Goal: Task Accomplishment & Management: Manage account settings

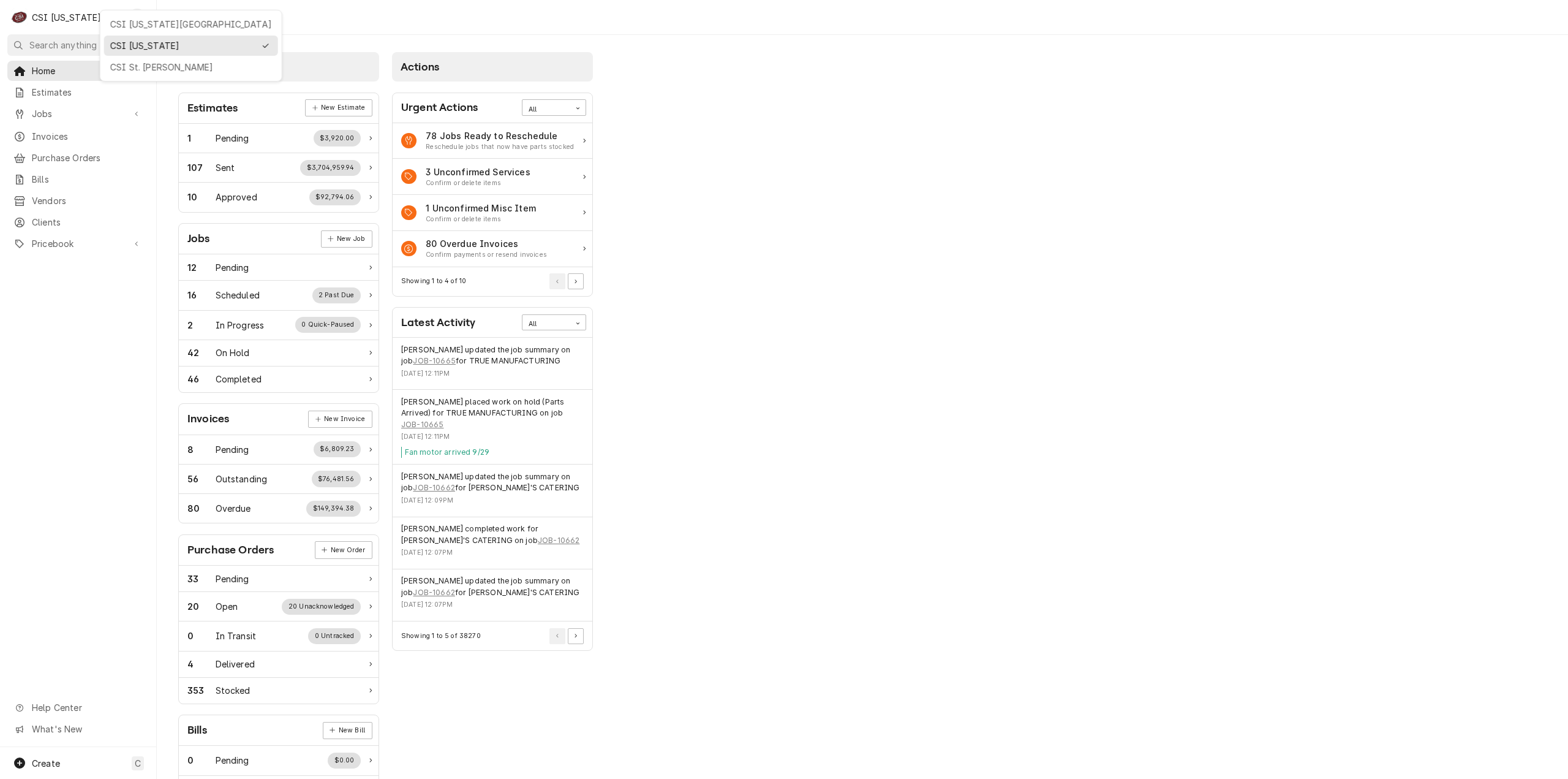
click at [161, 64] on div "CSI St. Louis" at bounding box center [191, 67] width 161 height 13
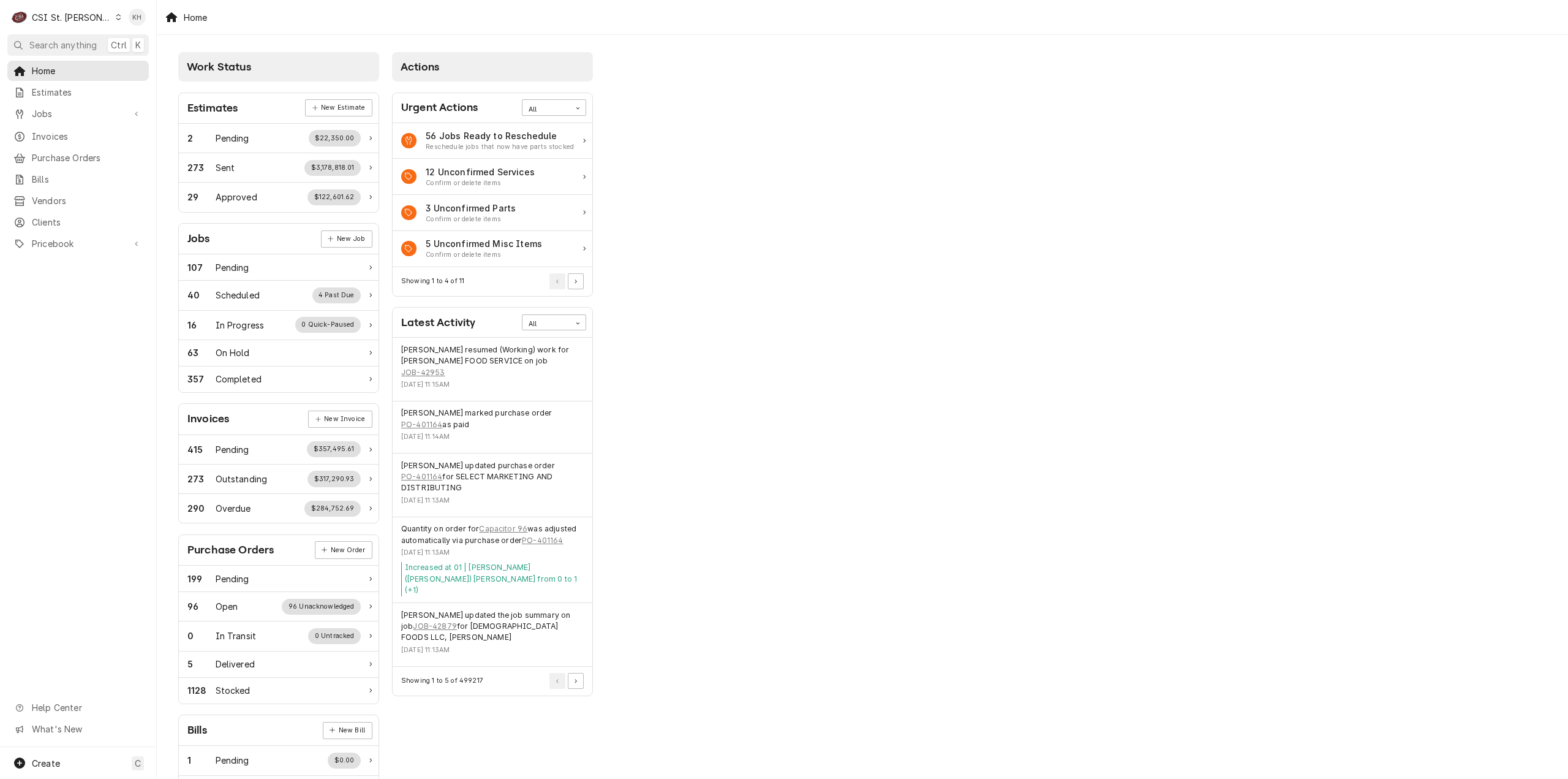
click at [87, 42] on span "Search anything" at bounding box center [63, 45] width 67 height 13
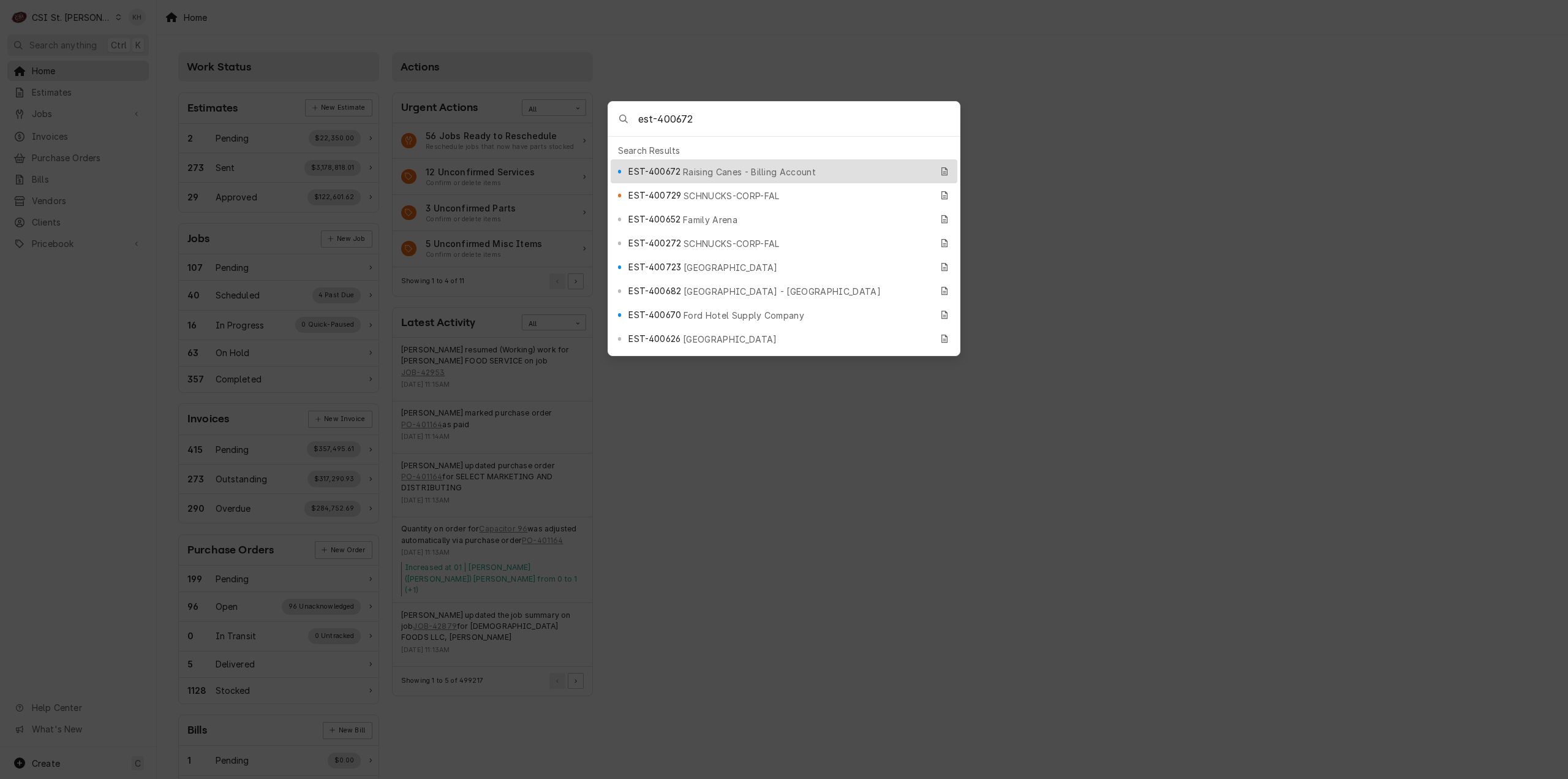
type input "est-400672"
click at [734, 170] on span "Raising Canes - Billing Account" at bounding box center [749, 172] width 133 height 13
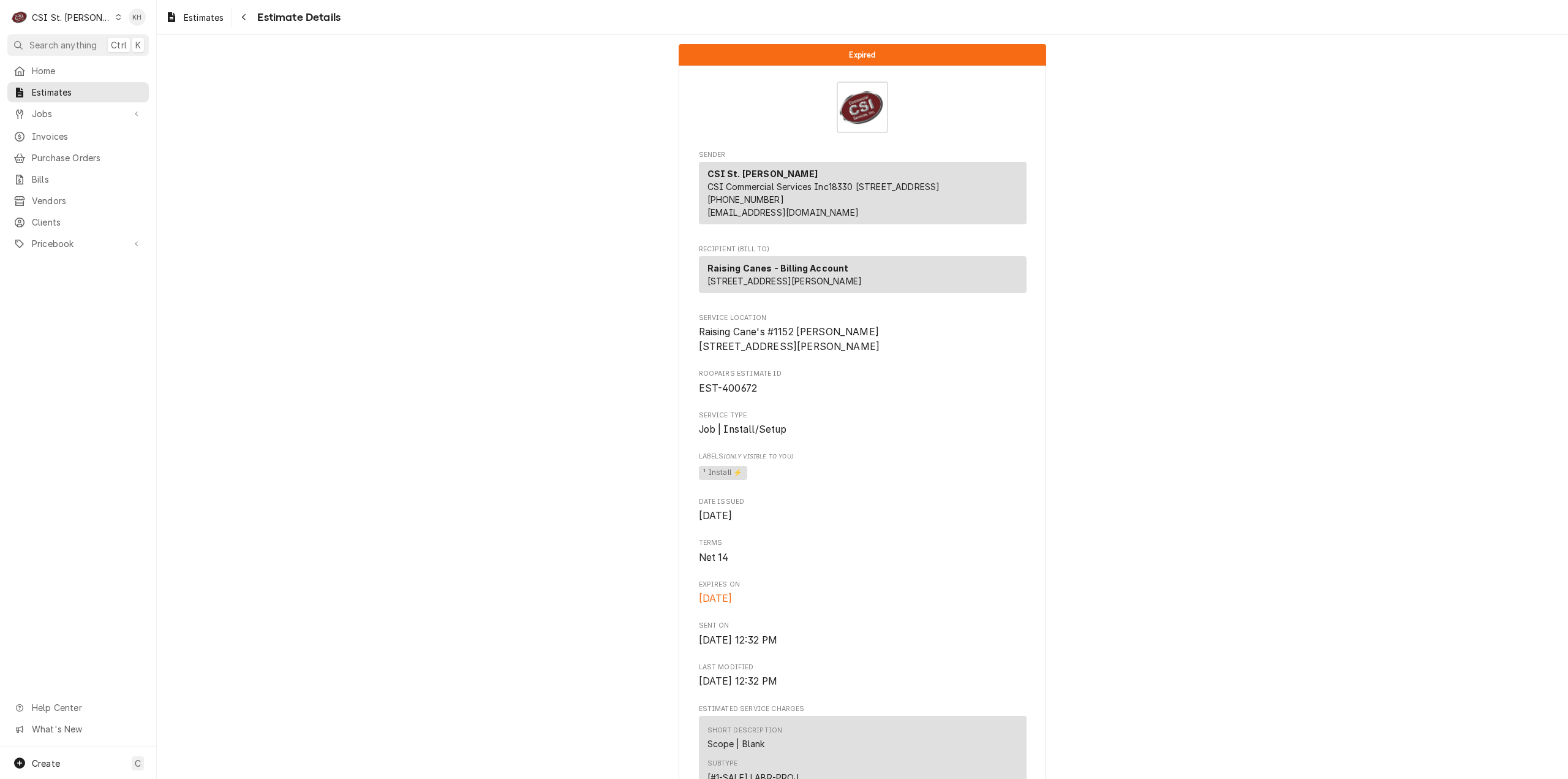
drag, startPoint x: 48, startPoint y: 20, endPoint x: 58, endPoint y: 29, distance: 13.5
click at [50, 22] on div "CSI St. [PERSON_NAME]" at bounding box center [72, 17] width 79 height 13
click at [142, 23] on div "CSI [US_STATE][GEOGRAPHIC_DATA]" at bounding box center [188, 24] width 161 height 13
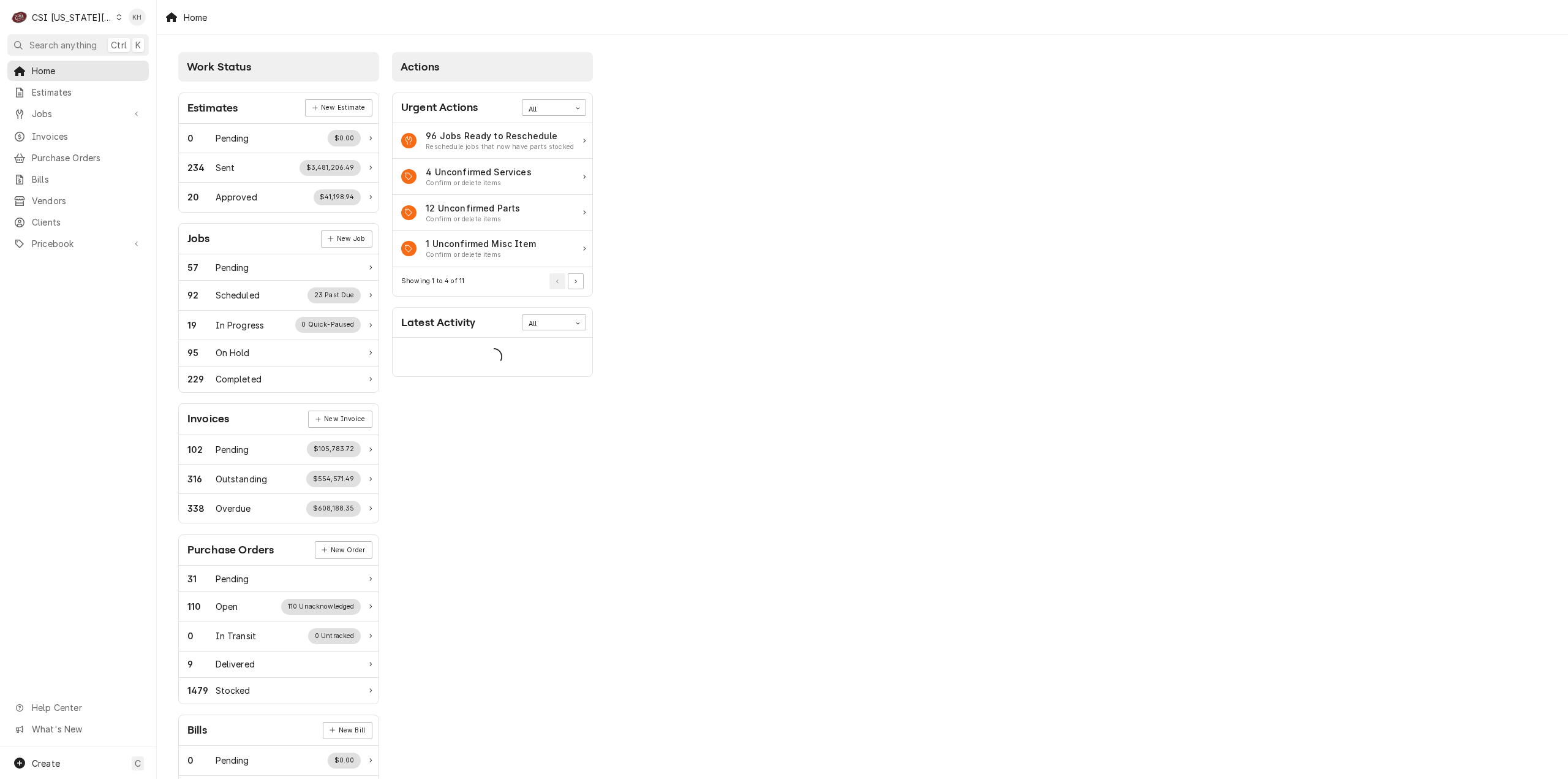
click at [80, 46] on span "Search anything" at bounding box center [63, 45] width 67 height 13
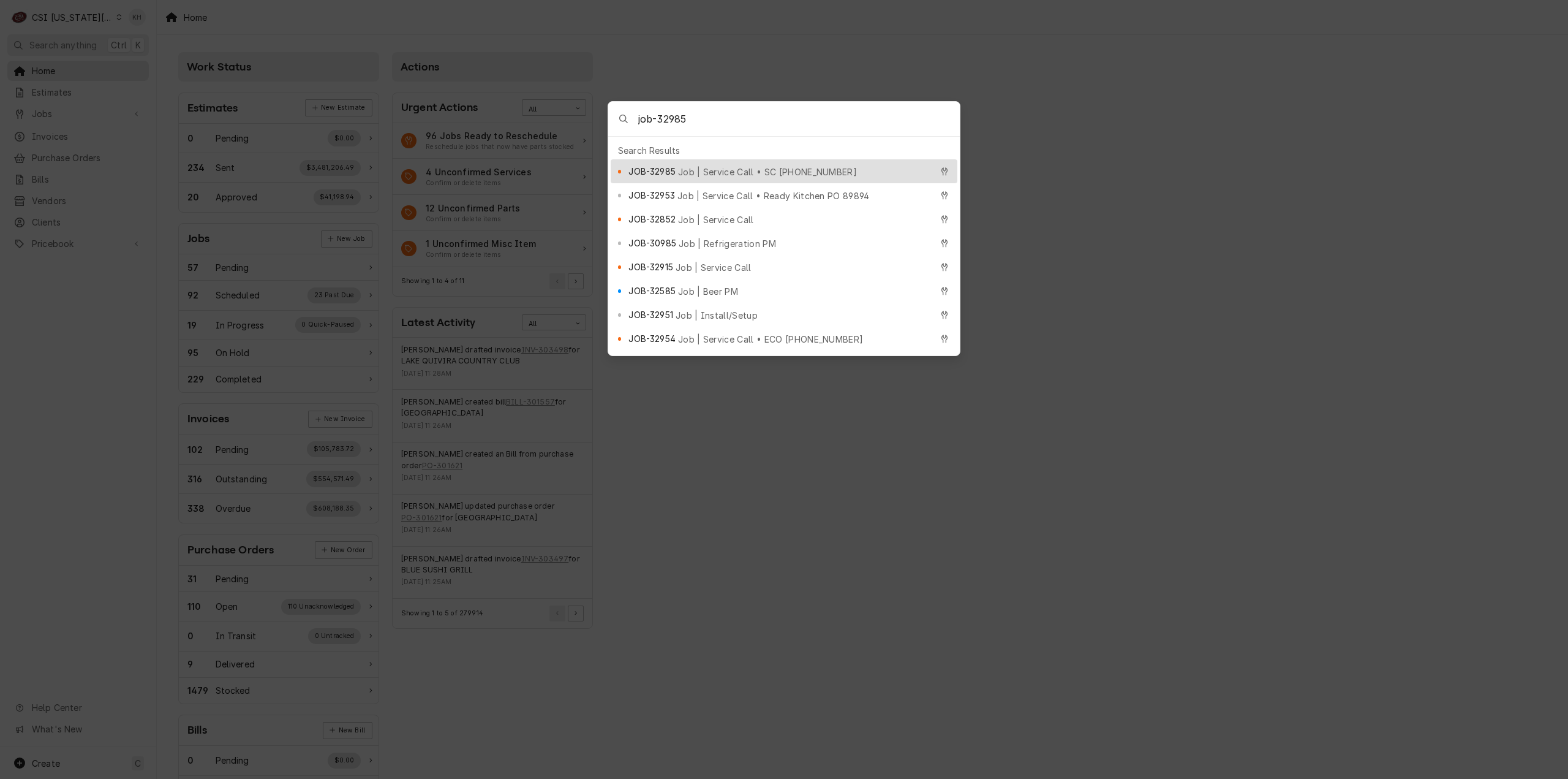
type input "job-32985"
click at [725, 171] on span "Job | Service Call • SC 326758373" at bounding box center [767, 172] width 179 height 13
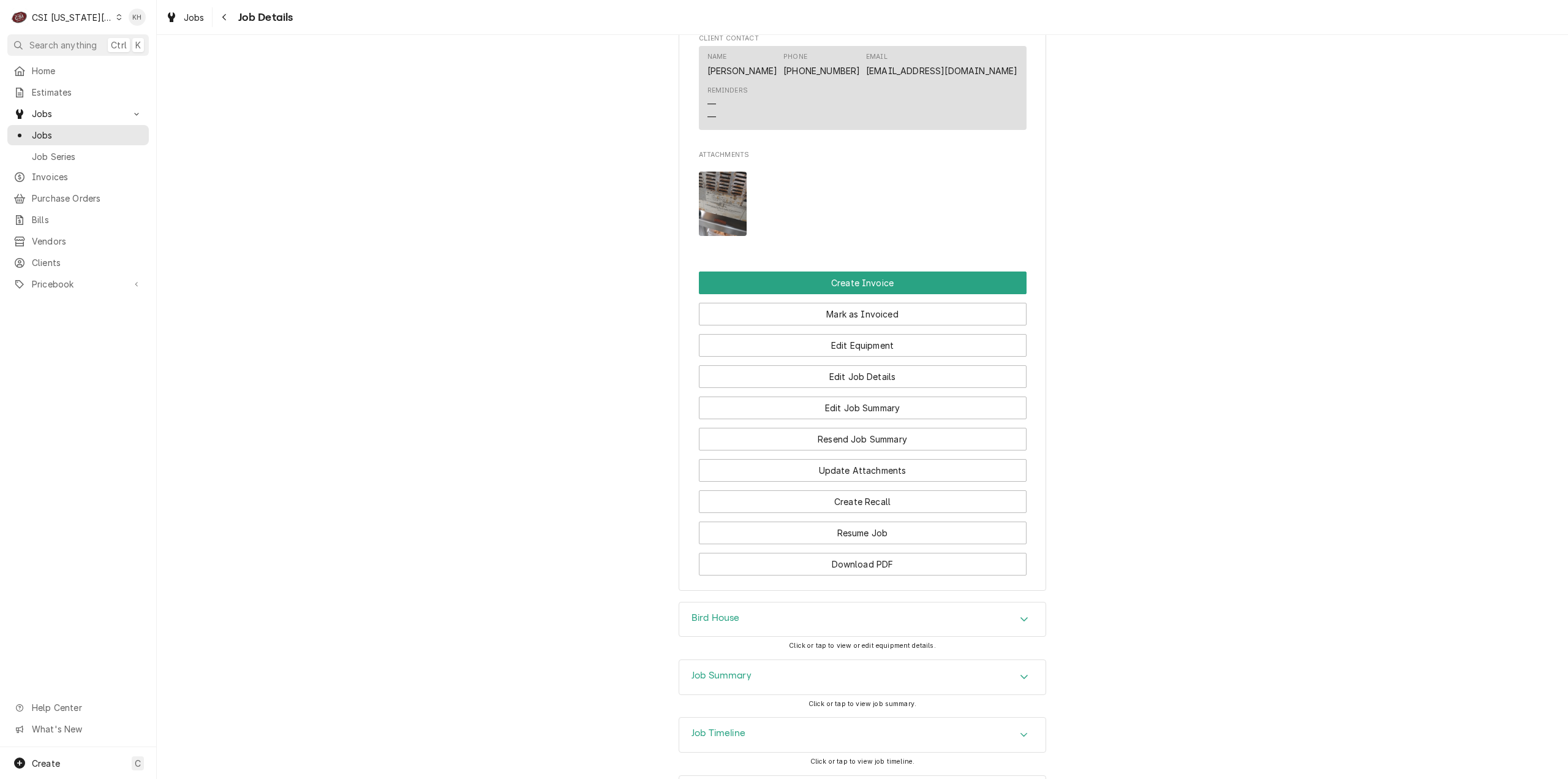
scroll to position [1729, 0]
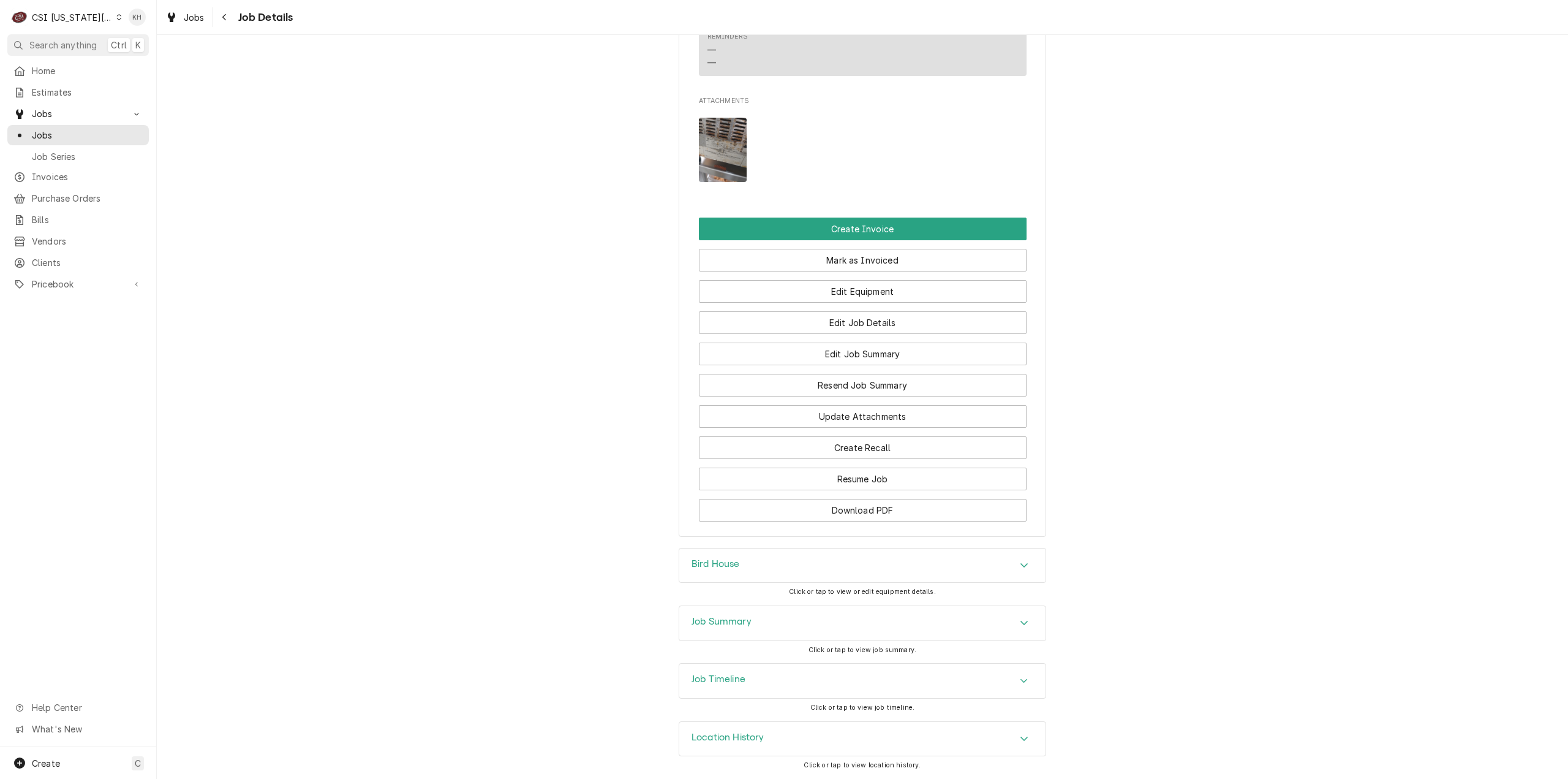
click at [703, 637] on div "Job Summary" at bounding box center [862, 623] width 366 height 34
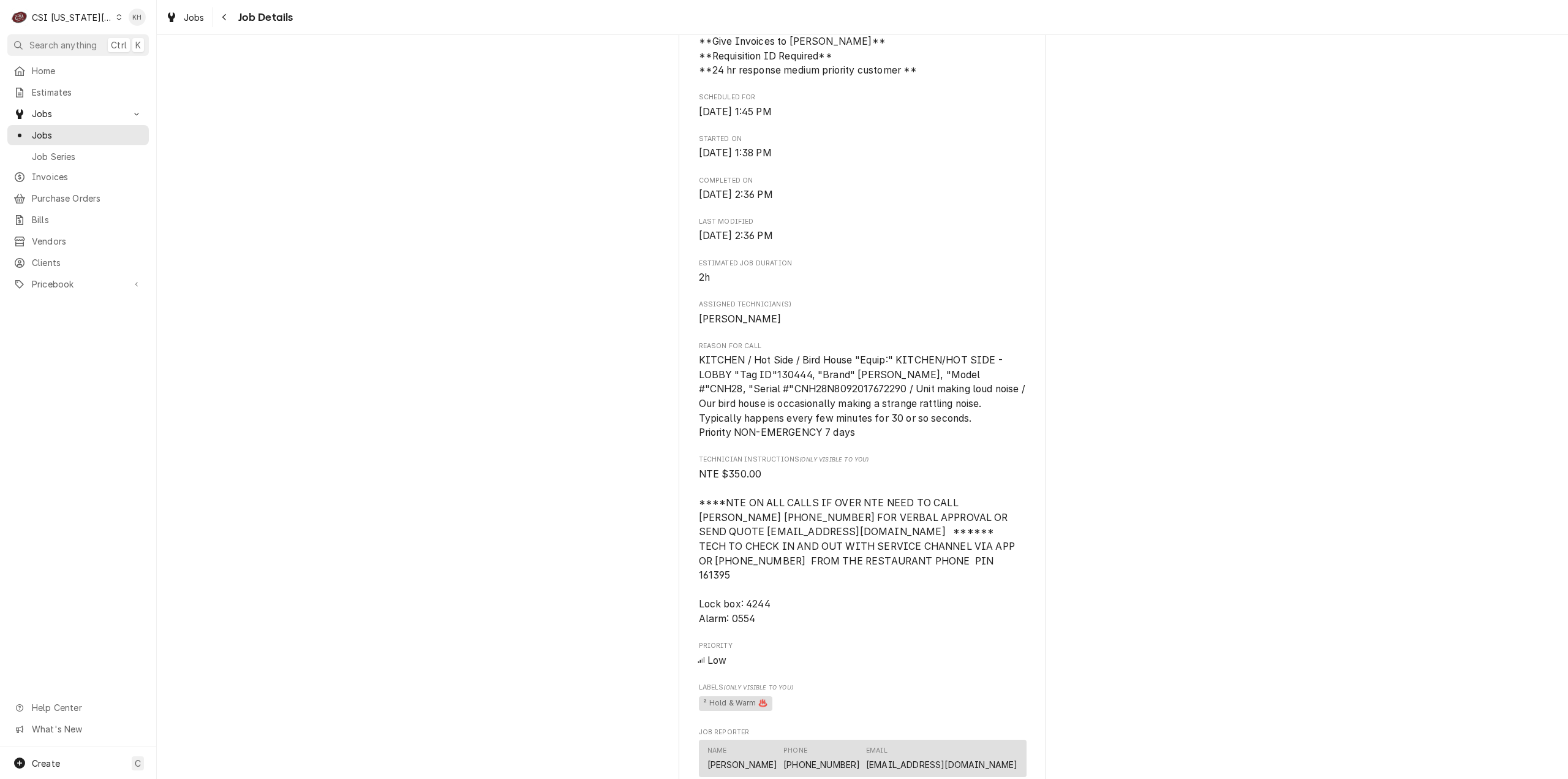
scroll to position [0, 0]
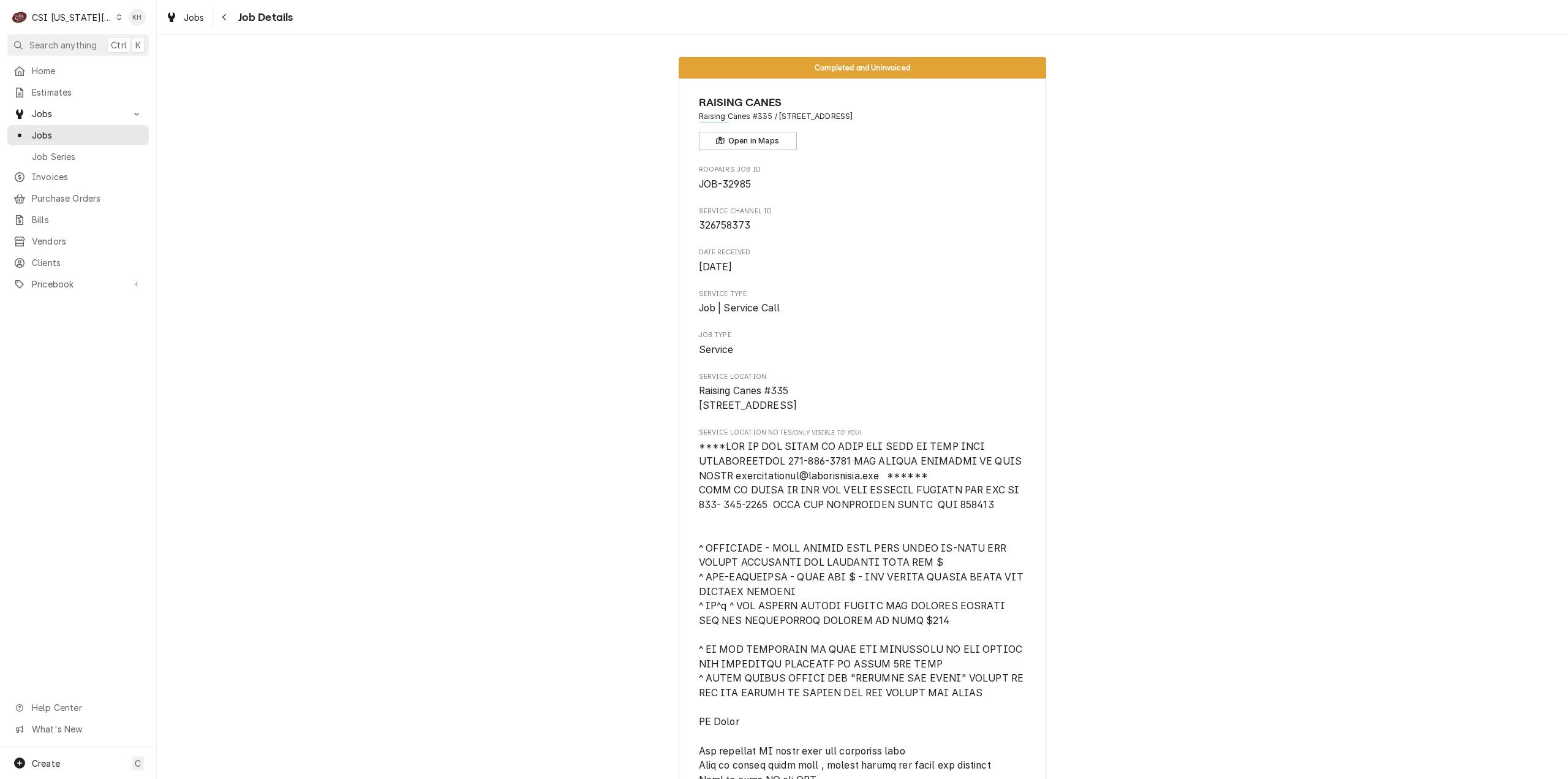
drag, startPoint x: 1142, startPoint y: 519, endPoint x: 1077, endPoint y: 58, distance: 465.6
click at [66, 256] on span "Clients" at bounding box center [88, 262] width 111 height 13
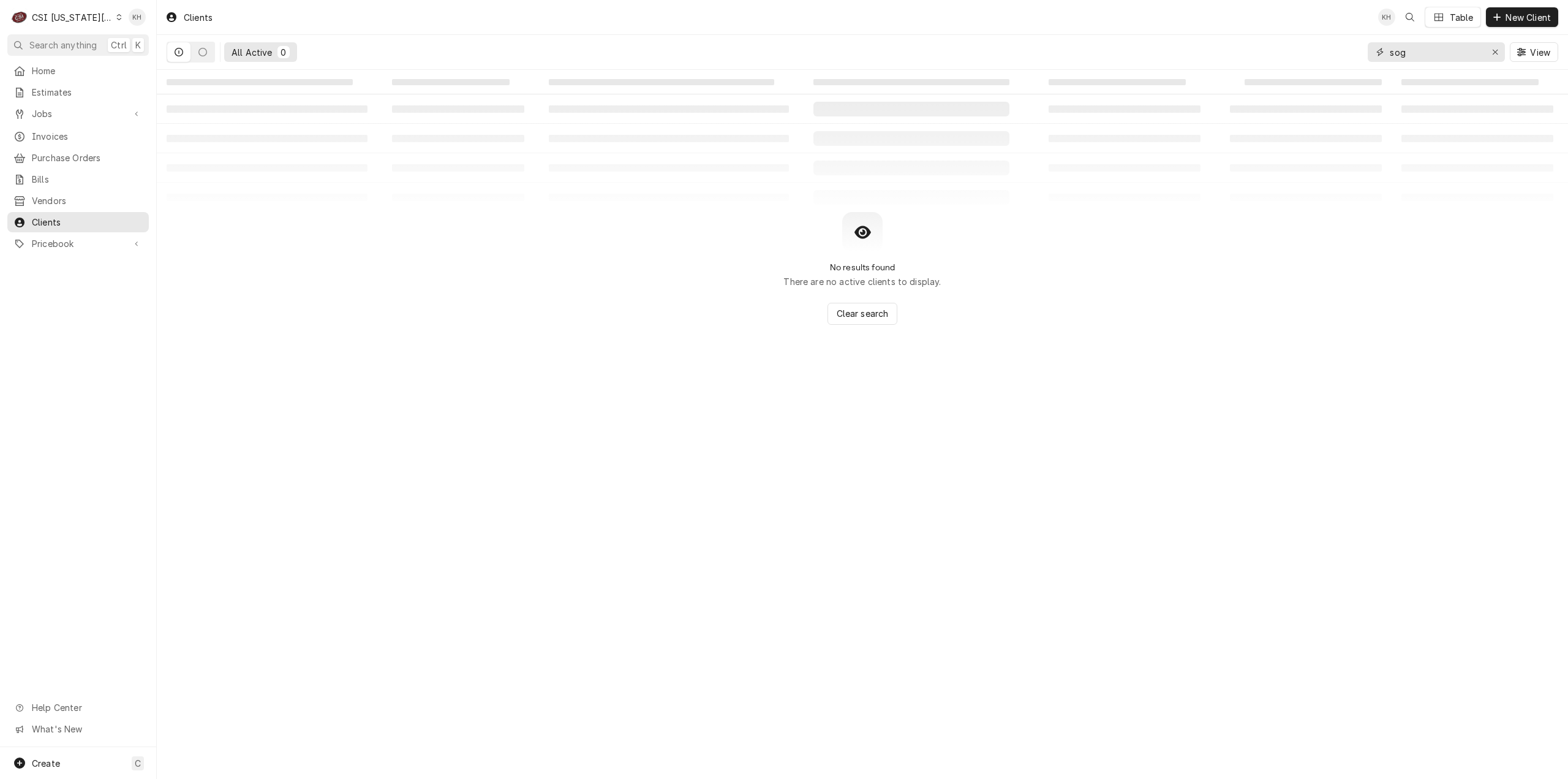
drag, startPoint x: 1439, startPoint y: 56, endPoint x: 1320, endPoint y: 74, distance: 120.4
click at [1320, 74] on div "Clients KH Table New Client All Active 0 sog View ‌ ‌ ‌ ‌ ‌ ‌ ‌ ‌ ‌ ‌ ‌ ‌ ‌ ‌ ‌…" at bounding box center [862, 389] width 1411 height 779
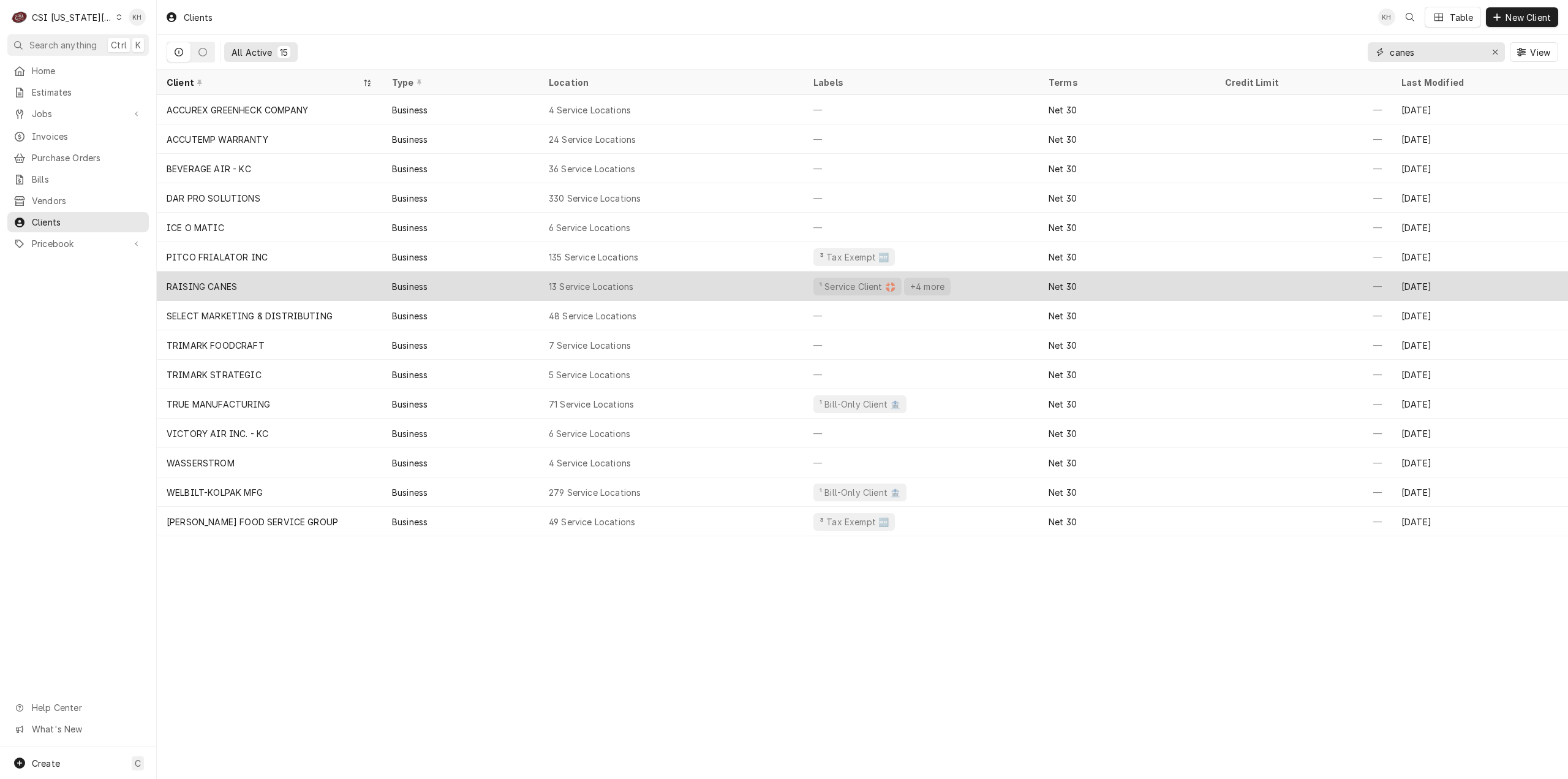
type input "canes"
click at [247, 280] on div "RAISING CANES" at bounding box center [269, 286] width 225 height 30
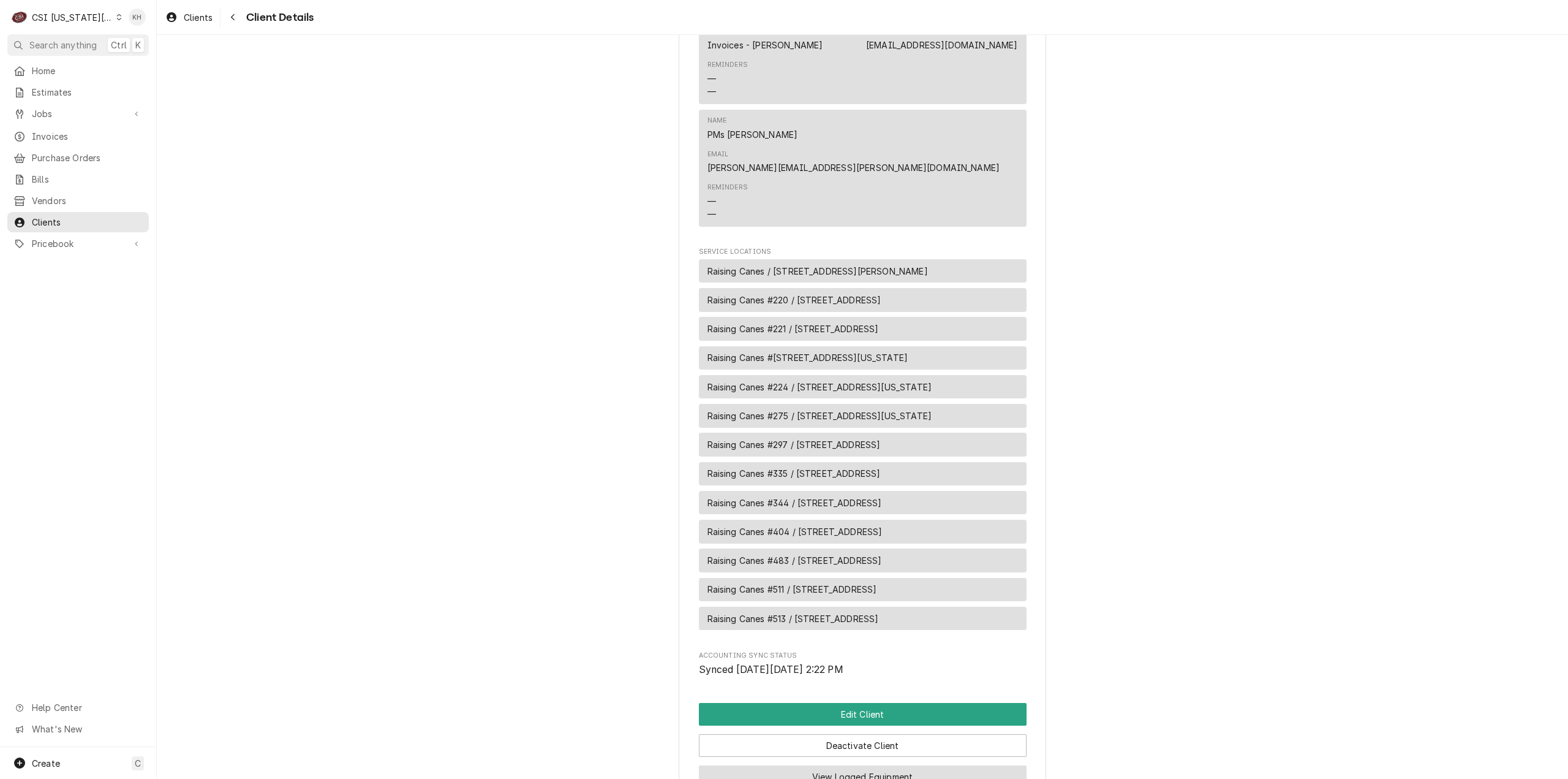
scroll to position [958, 0]
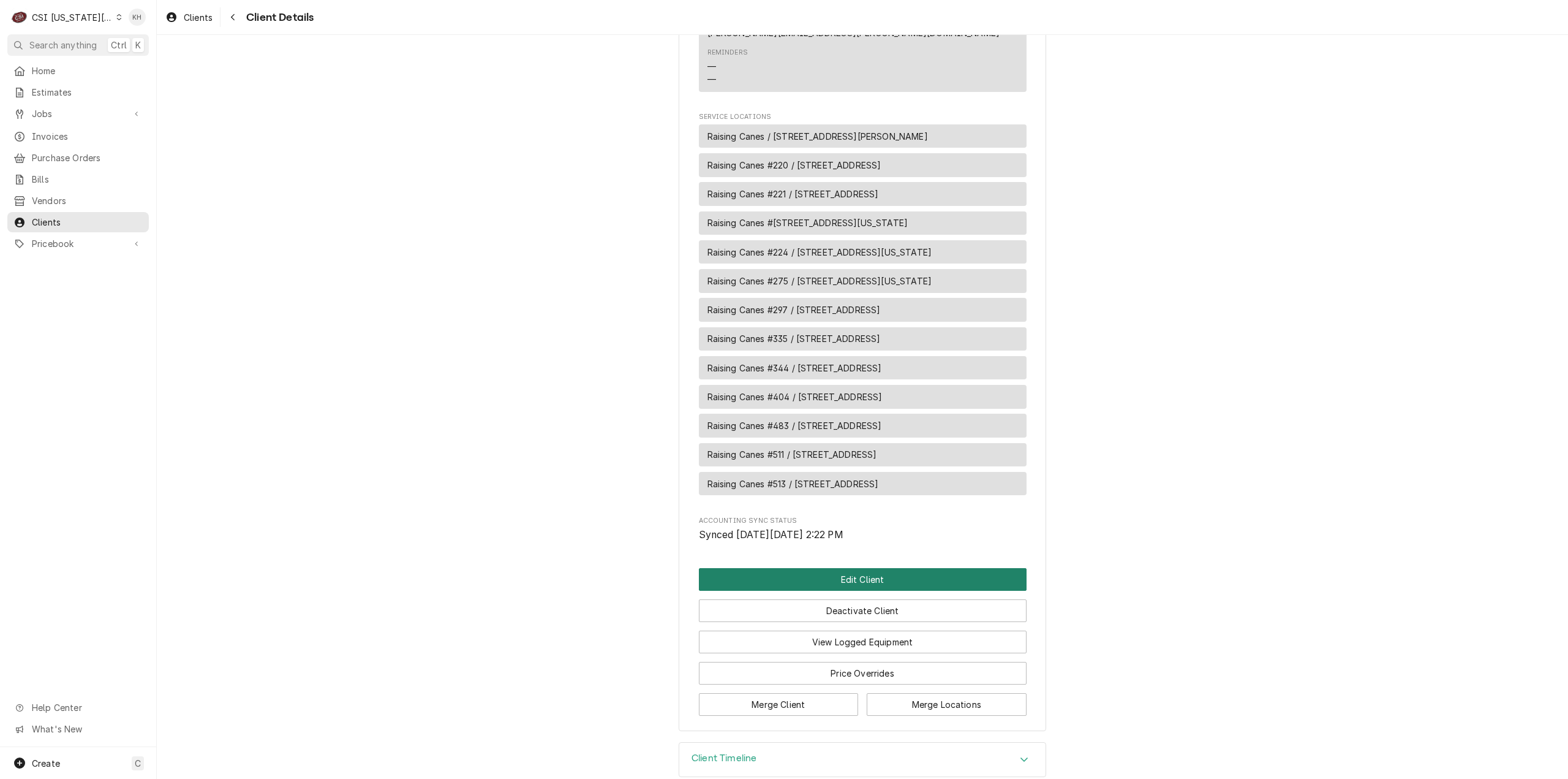
drag, startPoint x: 856, startPoint y: 565, endPoint x: 893, endPoint y: 486, distance: 87.2
click at [856, 568] on button "Edit Client" at bounding box center [862, 580] width 328 height 23
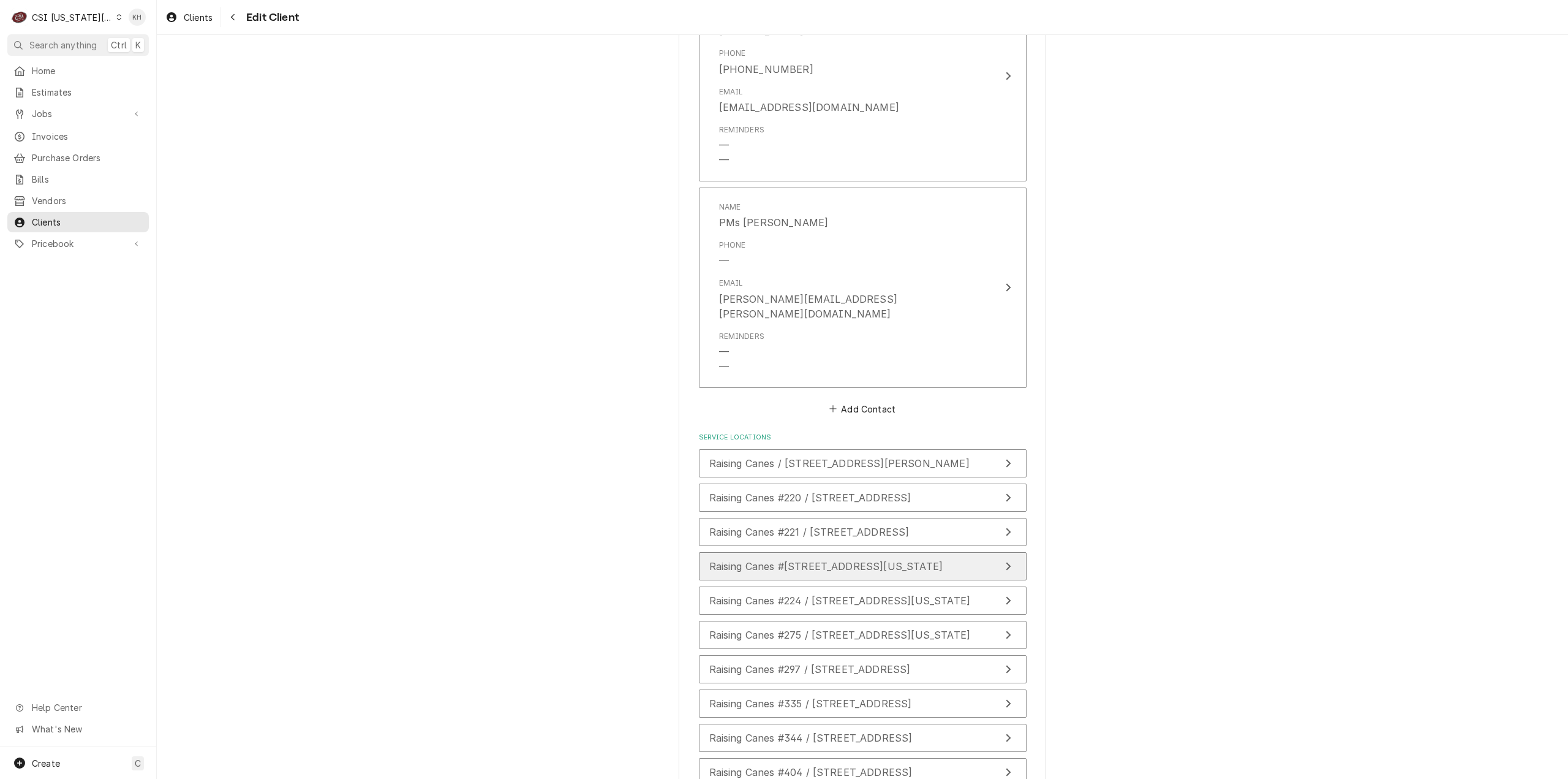
scroll to position [1655, 0]
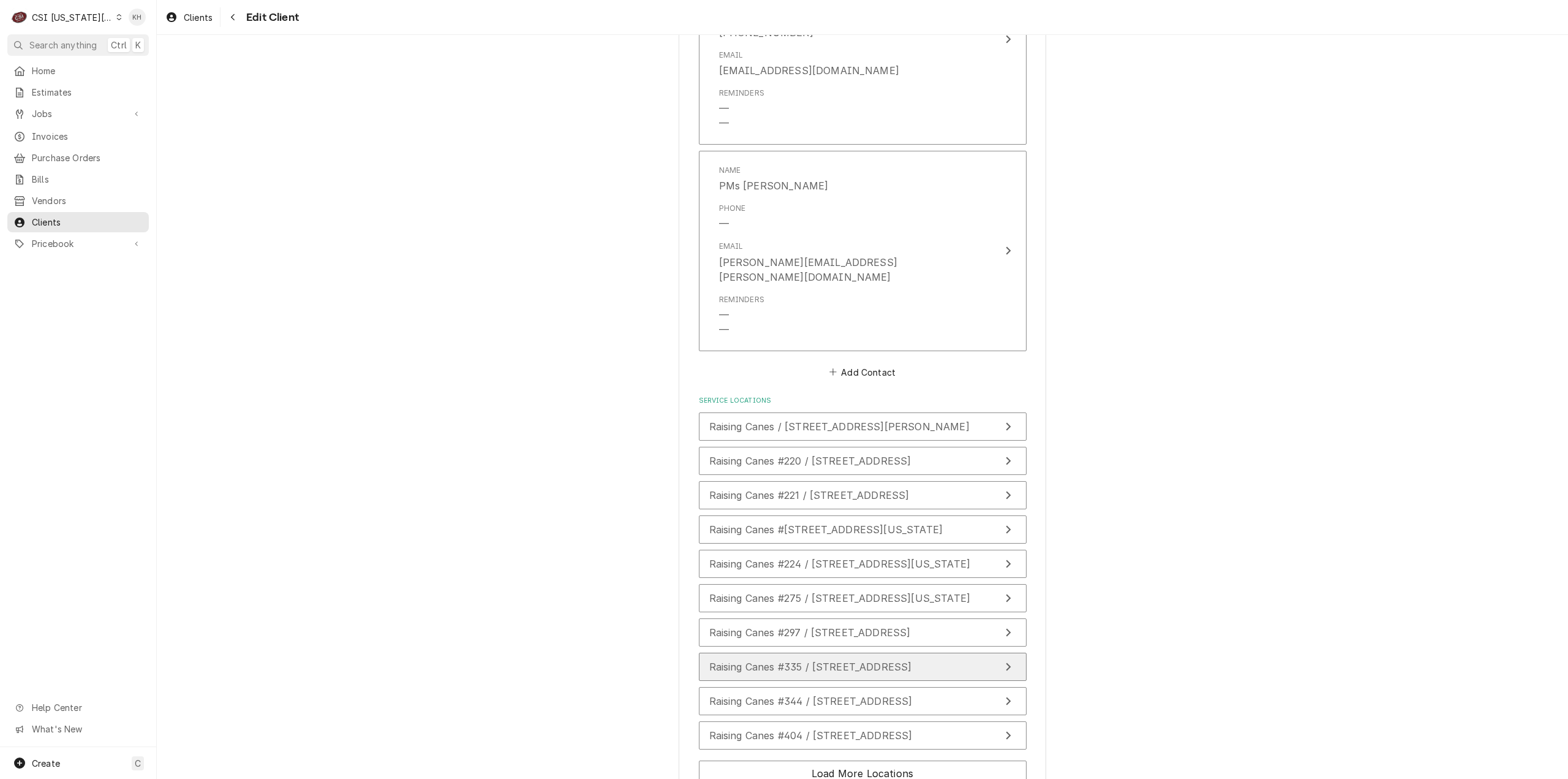
click at [845, 660] on span "Raising Canes #335 / [STREET_ADDRESS]" at bounding box center [811, 666] width 203 height 12
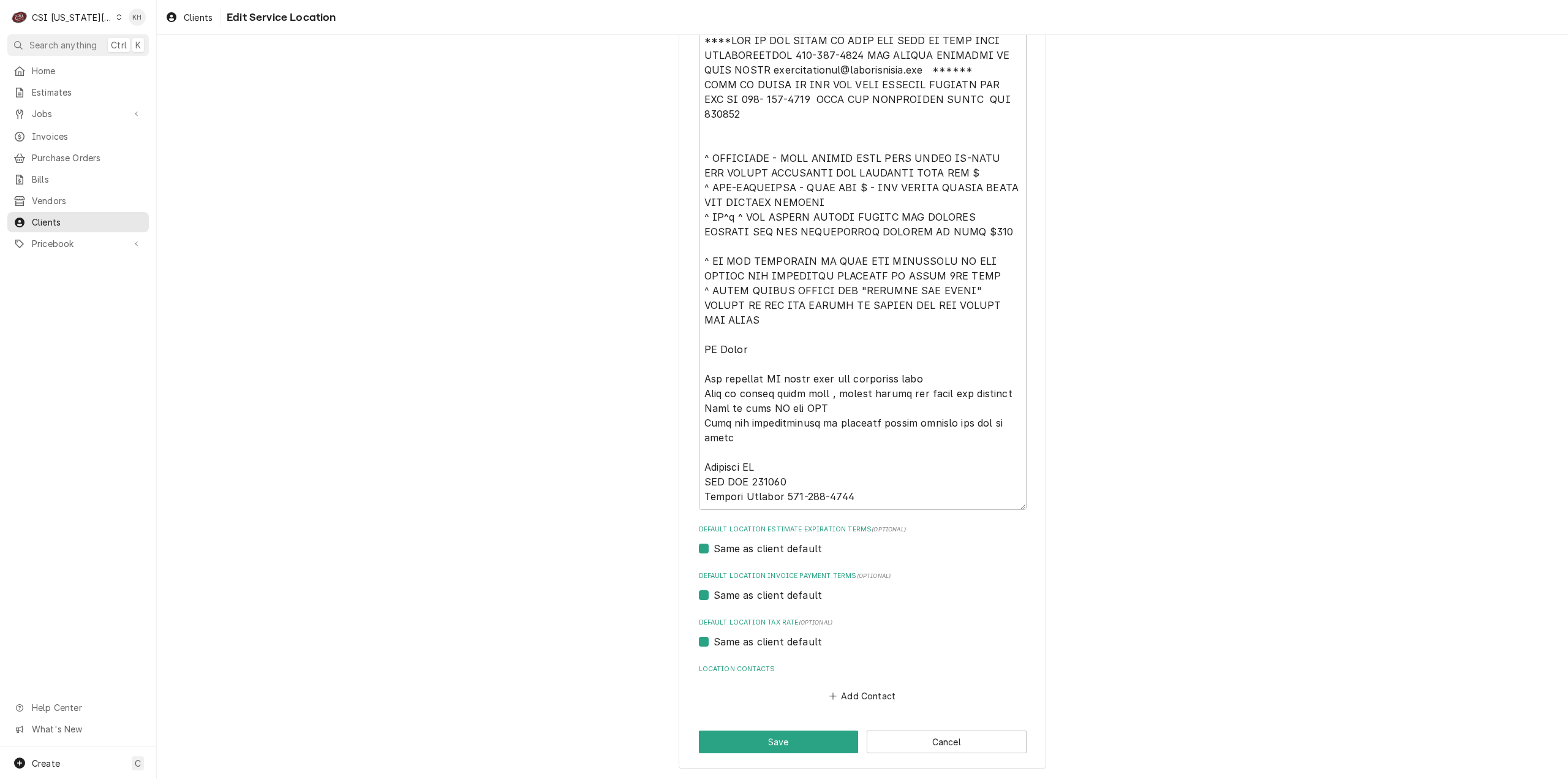
scroll to position [387, 0]
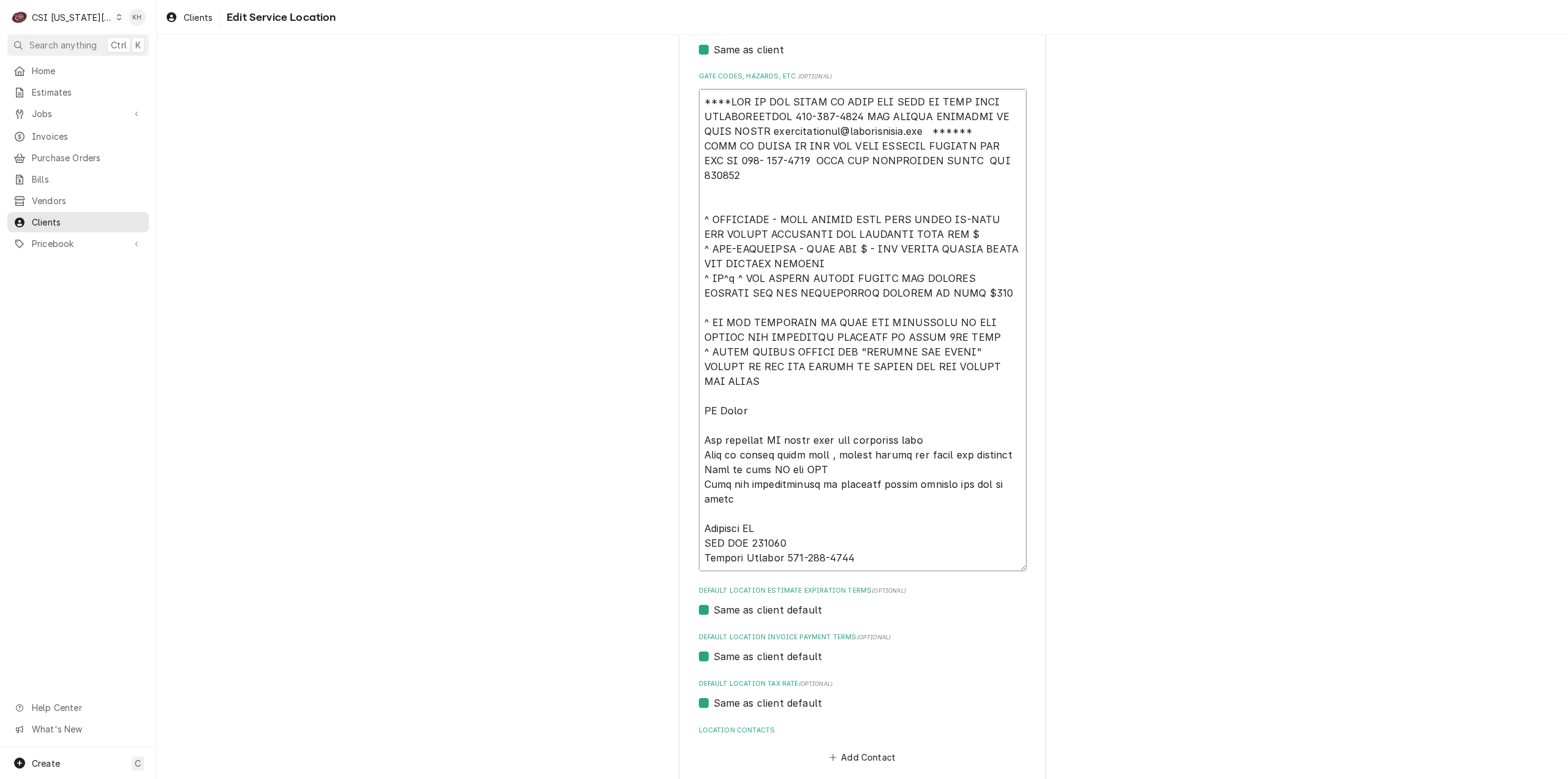
drag, startPoint x: 857, startPoint y: 117, endPoint x: 959, endPoint y: 101, distance: 103.2
click at [959, 101] on textarea "Gate Codes, Hazards, etc. ( optional )" at bounding box center [862, 330] width 328 height 483
type textarea "x"
type textarea "****NTE ON ALL CALLS IF OVER NTE NEED TO CALL J FOR VERBAL APPROVAL OR SEND QUO…"
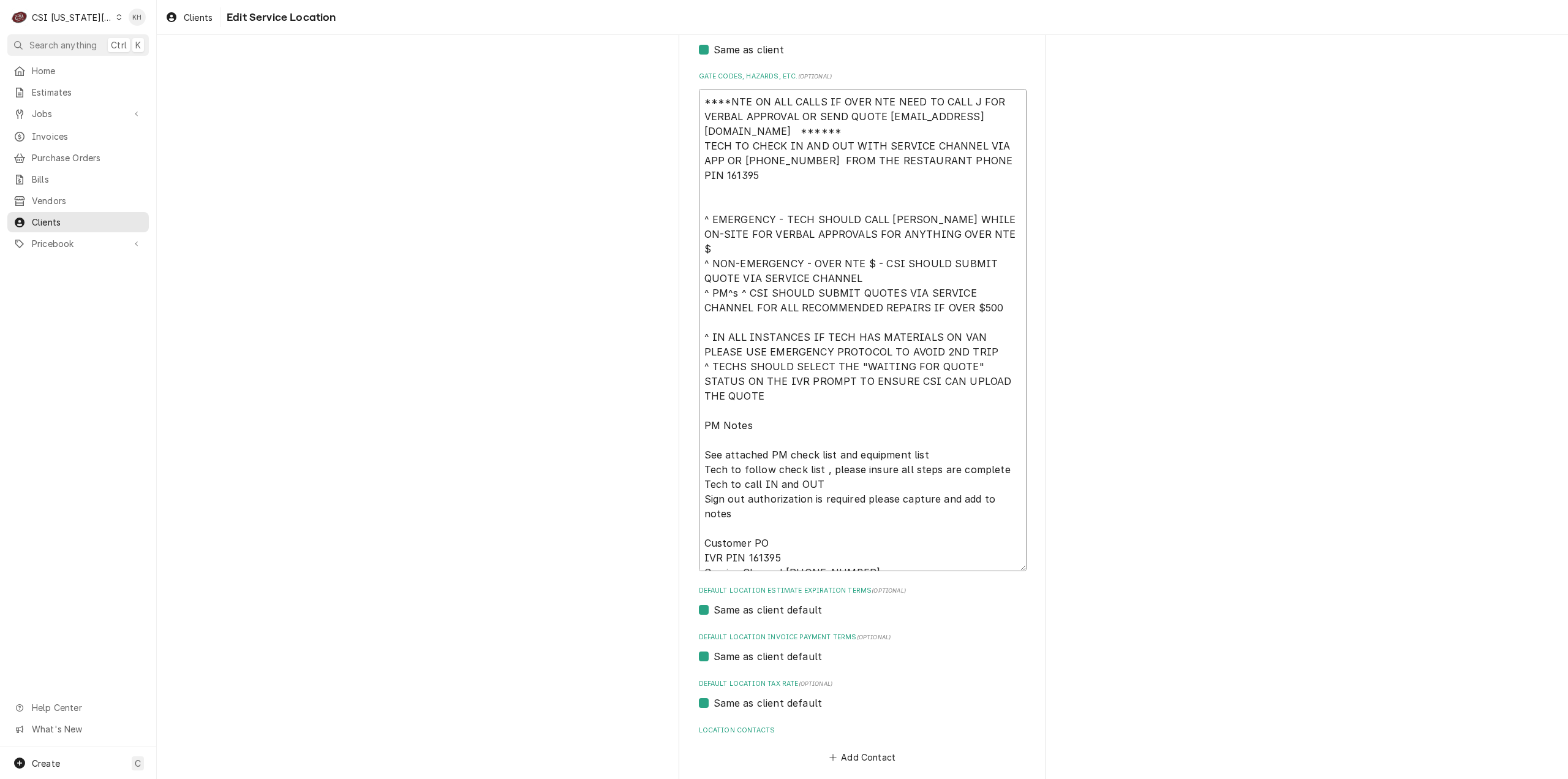
type textarea "x"
type textarea "****NTE ON ALL CALLS IF OVER NTE NEED TO CALL JE FOR VERBAL APPROVAL OR SEND QU…"
type textarea "x"
type textarea "****NTE ON ALL CALLS IF OVER NTE NEED TO CALL JEF FOR VERBAL APPROVAL OR SEND Q…"
type textarea "x"
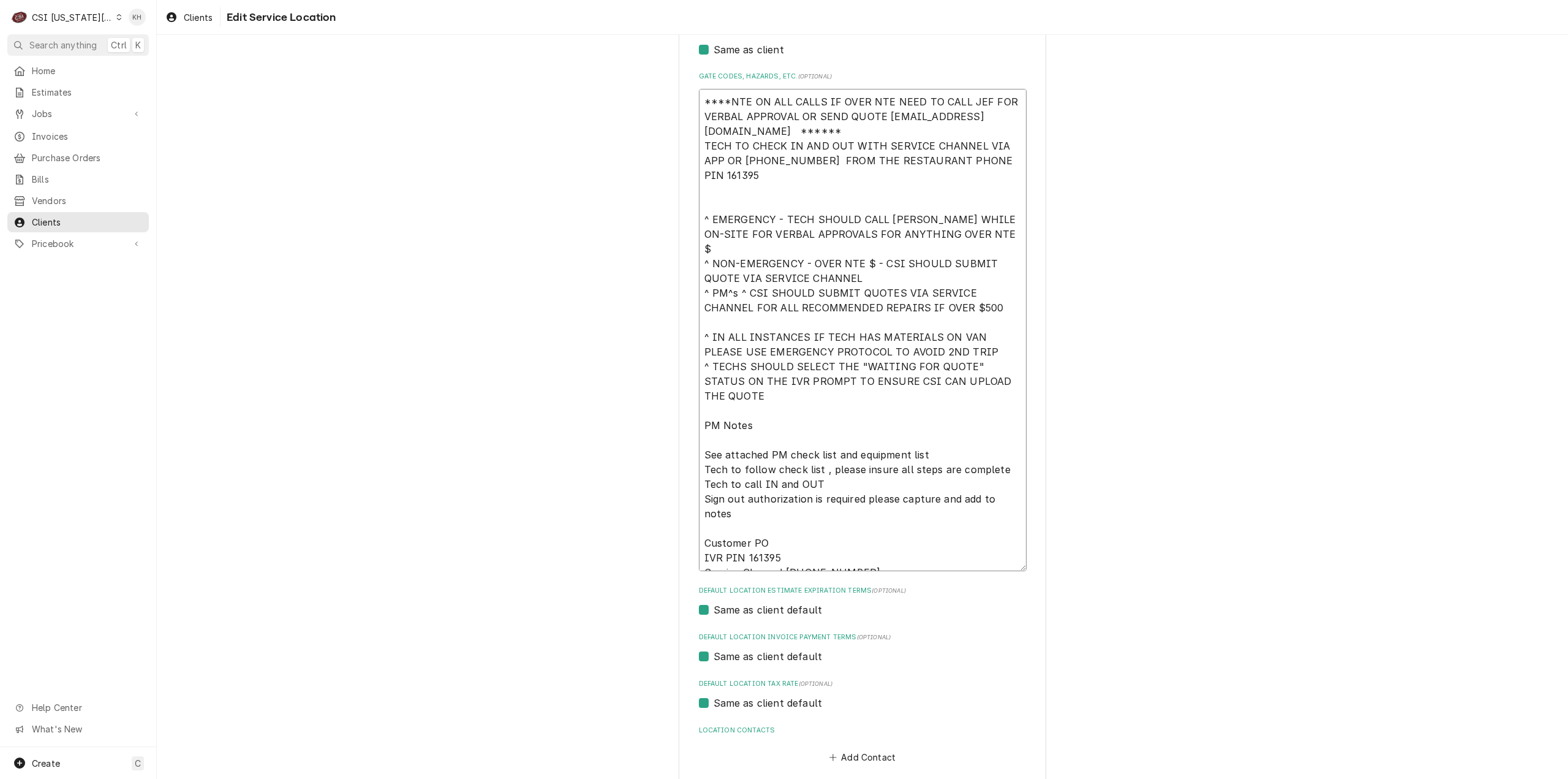
type textarea "****NTE ON ALL CALLS IF OVER NTE NEED TO CALL [PERSON_NAME] FOR VERBAL APPROVAL…"
type textarea "x"
type textarea "****NTE ON ALL CALLS IF OVER NTE NEED TO CALL [PERSON_NAME] FOR VERBAL APPROVAL…"
type textarea "x"
type textarea "****NTE ON ALL CALLS IF OVER NTE NEED TO CALL [PERSON_NAME] CO FOR VERBAL APPRO…"
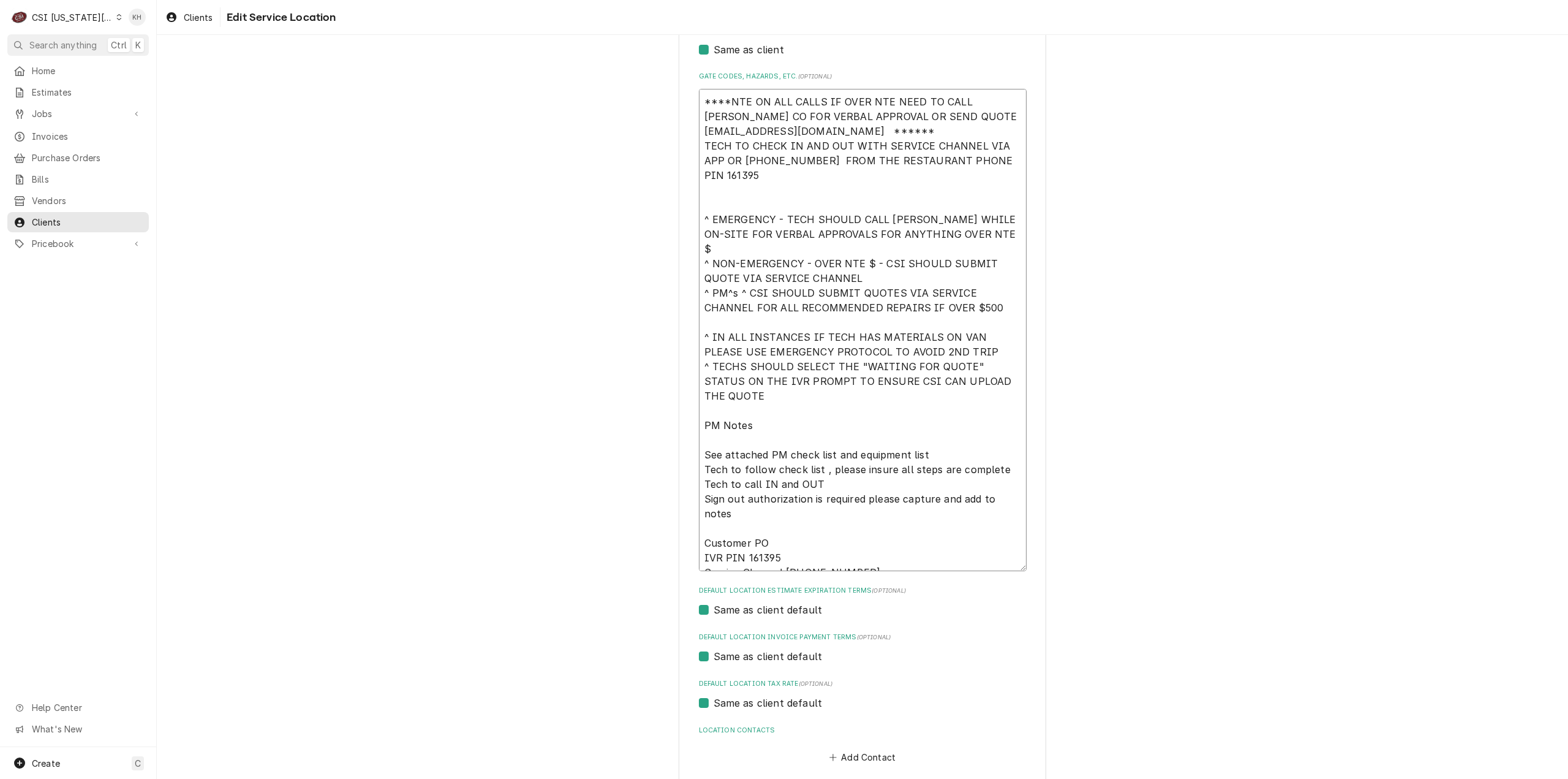
type textarea "x"
type textarea "****NTE ON ALL CALLS IF OVER NTE NEED TO CALL [PERSON_NAME] COS FOR VERBAL APPR…"
type textarea "x"
type textarea "****NTE ON ALL CALLS IF OVER NTE NEED TO CALL [PERSON_NAME] COST FOR VERBAL APP…"
type textarea "x"
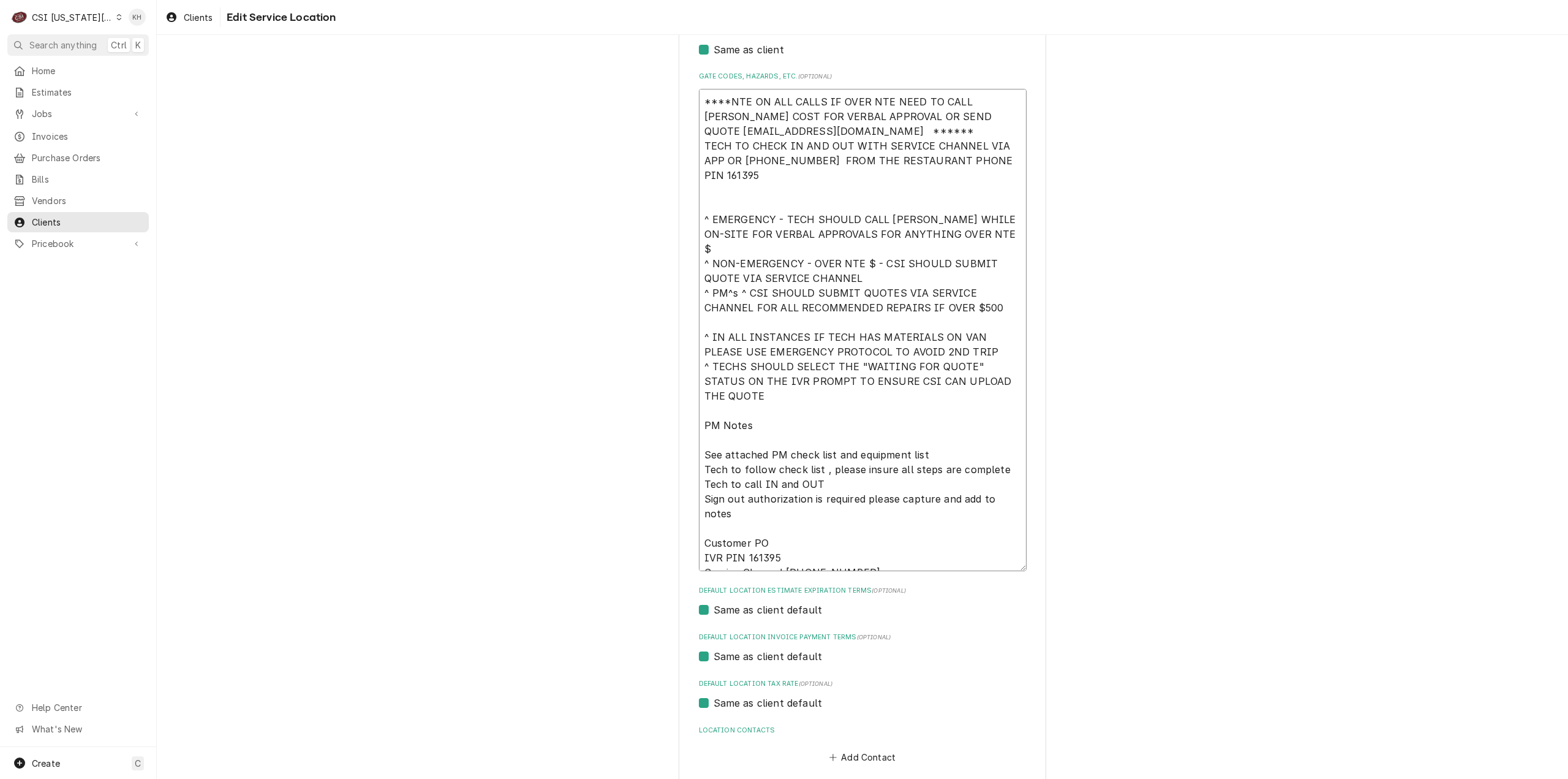
type textarea "****NTE ON ALL CALLS IF OVER NTE NEED TO CALL [PERSON_NAME] FOR VERBAL APPROVAL…"
drag, startPoint x: 769, startPoint y: 132, endPoint x: 699, endPoint y: 134, distance: 70.0
click at [699, 133] on textarea "****NTE ON ALL CALLS IF OVER NTE NEED TO CALL [PERSON_NAME] FOR VERBAL APPROVAL…" at bounding box center [862, 330] width 328 height 483
type textarea "x"
type textarea "****NTE ON ALL CALLS IF OVER NTE NEED TO CALL [PERSON_NAME] FOR VERBAL APPROVAL…"
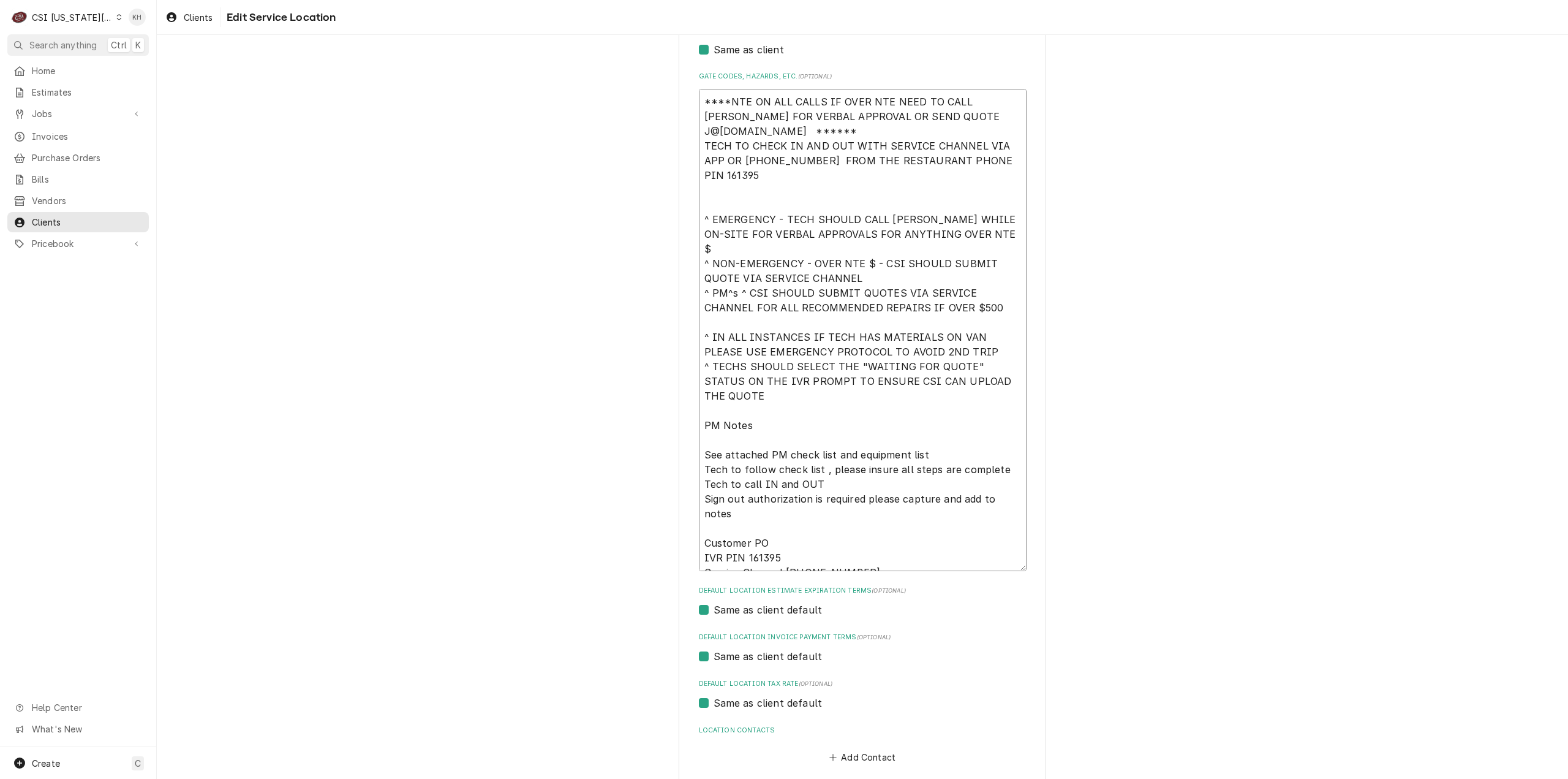
type textarea "x"
type textarea "****NTE ON ALL CALLS IF OVER NTE NEED TO CALL [PERSON_NAME] FOR VERBAL APPROVAL…"
type textarea "x"
type textarea "****NTE ON ALL CALLS IF OVER NTE NEED TO CALL [PERSON_NAME] FOR VERBAL APPROVAL…"
type textarea "x"
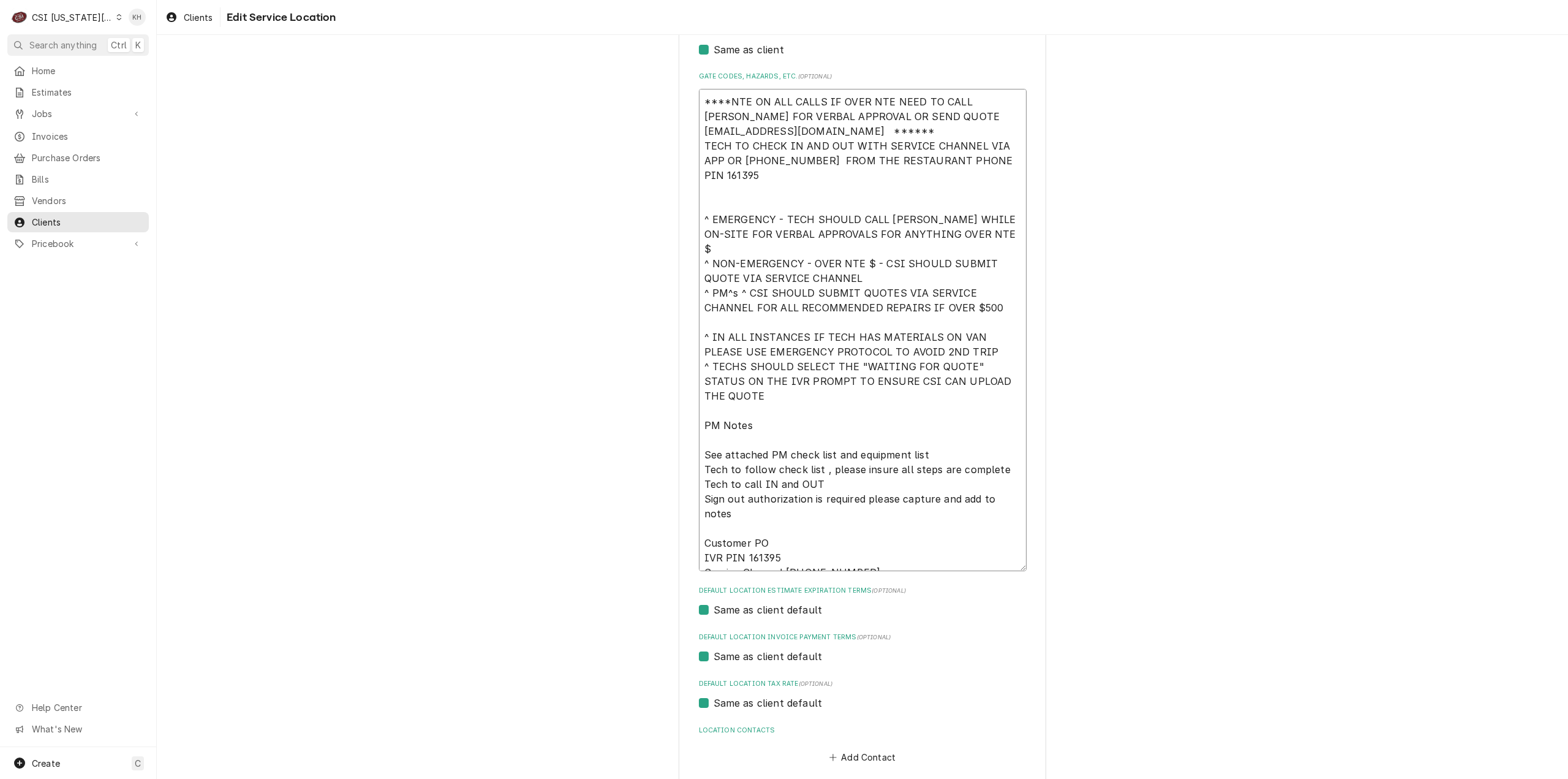
type textarea "****NTE ON ALL CALLS IF OVER NTE NEED TO CALL [PERSON_NAME] FOR VERBAL APPROVAL…"
type textarea "x"
type textarea "****NTE ON ALL CALLS IF OVER NTE NEED TO CALL [PERSON_NAME] FOR VERBAL APPROVAL…"
type textarea "x"
type textarea "****NTE ON ALL CALLS IF OVER NTE NEED TO CALL [PERSON_NAME] FOR VERBAL APPROVAL…"
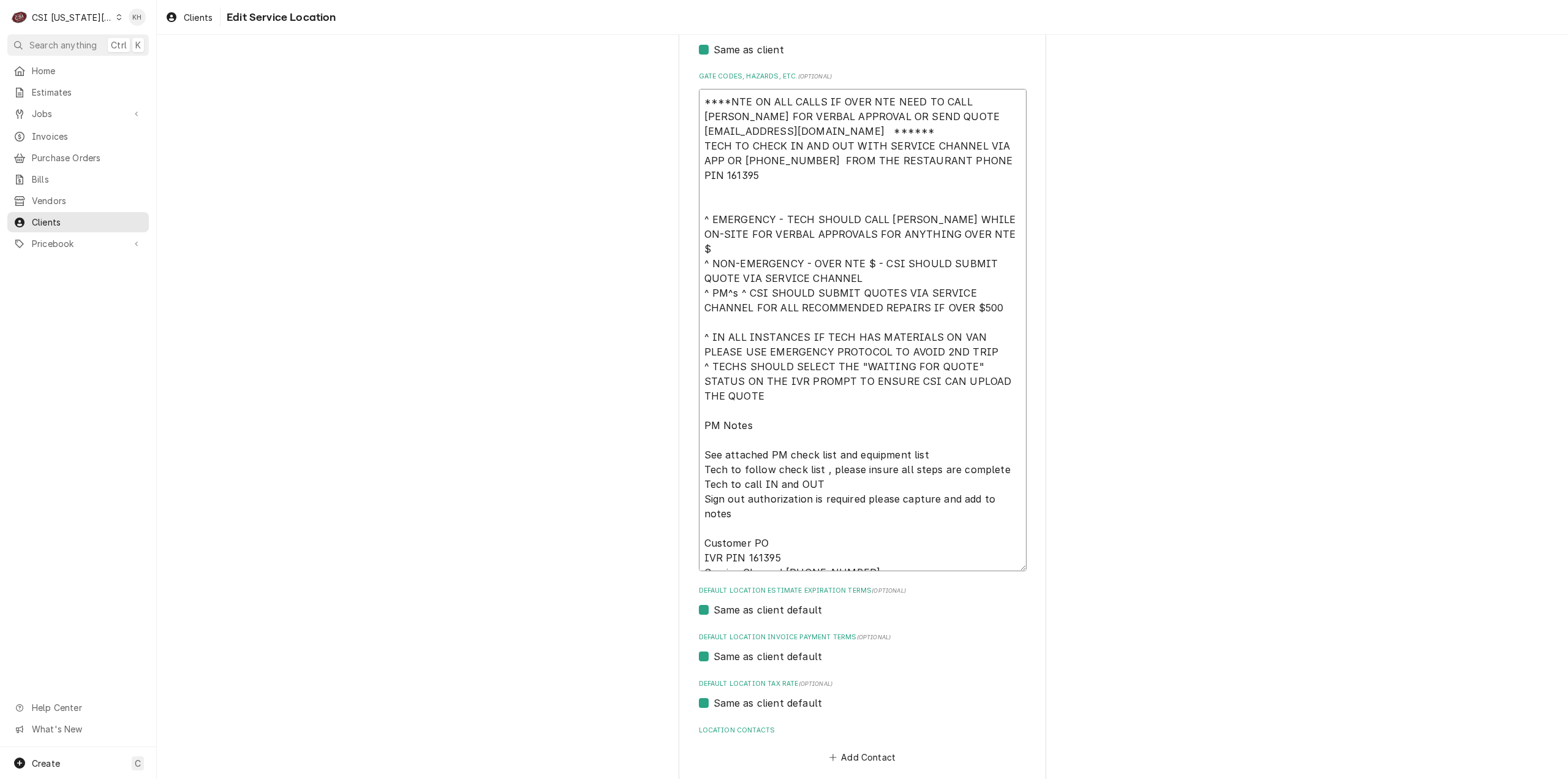
type textarea "x"
type textarea "****NTE ON ALL CALLS IF OVER NTE NEED TO CALL [PERSON_NAME] FOR VERBAL APPROVAL…"
type textarea "x"
type textarea "****NTE ON ALL CALLS IF OVER NTE NEED TO CALL JEFF COSTA FOR VERBAL APPROVAL OR…"
type textarea "x"
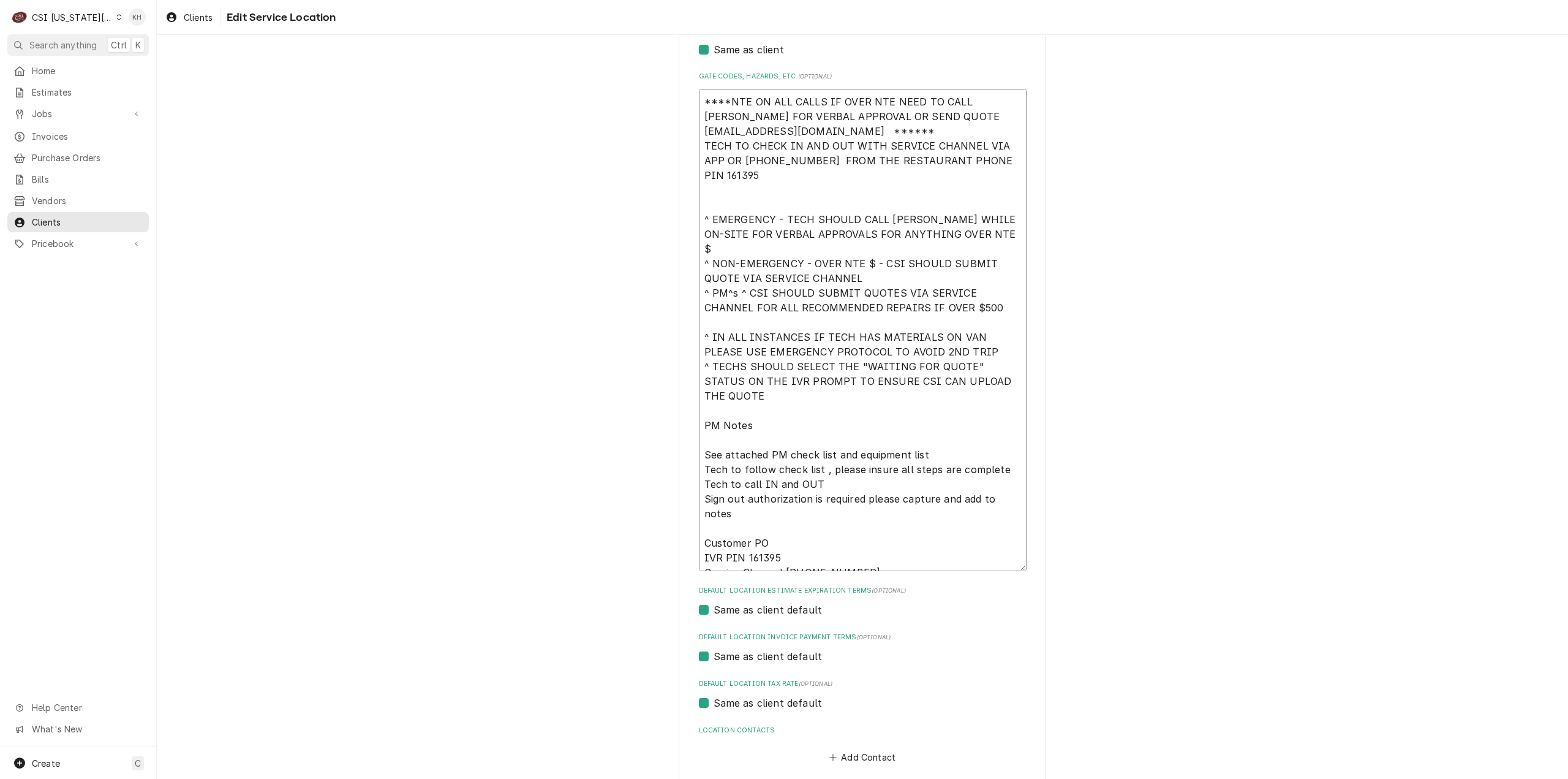
type textarea "****NTE ON ALL CALLS IF OVER NTE NEED TO CALL JEFF COSTA FOR VERBAL APPROVAL OR…"
type textarea "x"
type textarea "****NTE ON ALL CALLS IF OVER NTE NEED TO CALL JEFF COSTA FOR VERBAL APPROVAL OR…"
type textarea "x"
type textarea "****NTE ON ALL CALLS IF OVER NTE NEED TO CALL JEFF COSTA FOR VERBAL APPROVAL OR…"
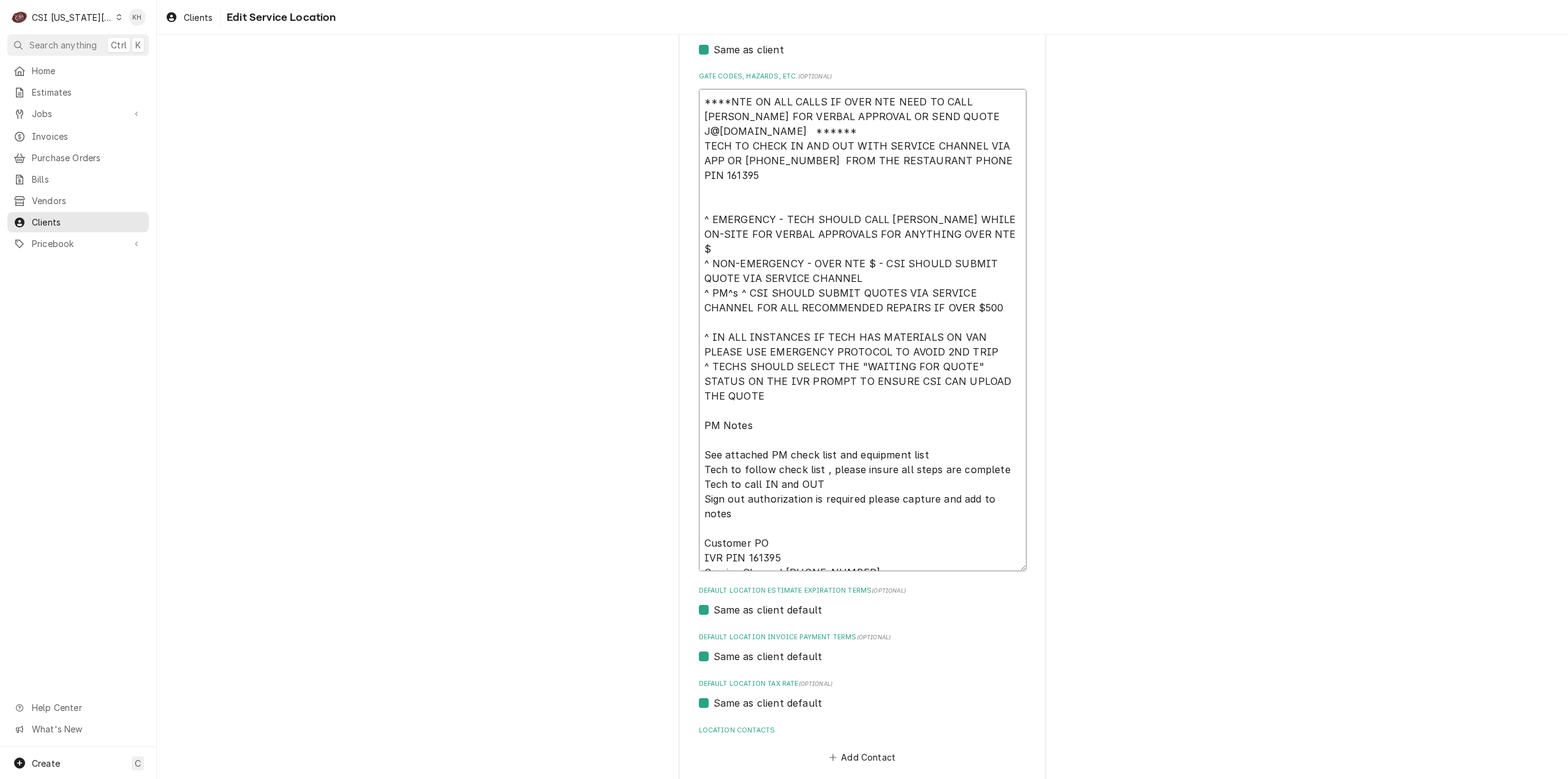
type textarea "x"
type textarea "****NTE ON ALL CALLS IF OVER NTE NEED TO CALL JEFF COSTA FOR VERBAL APPROVAL OR…"
type textarea "x"
type textarea "****NTE ON ALL CALLS IF OVER NTE NEED TO CALL JEFF COSTA FOR VERBAL APPROVAL OR…"
type textarea "x"
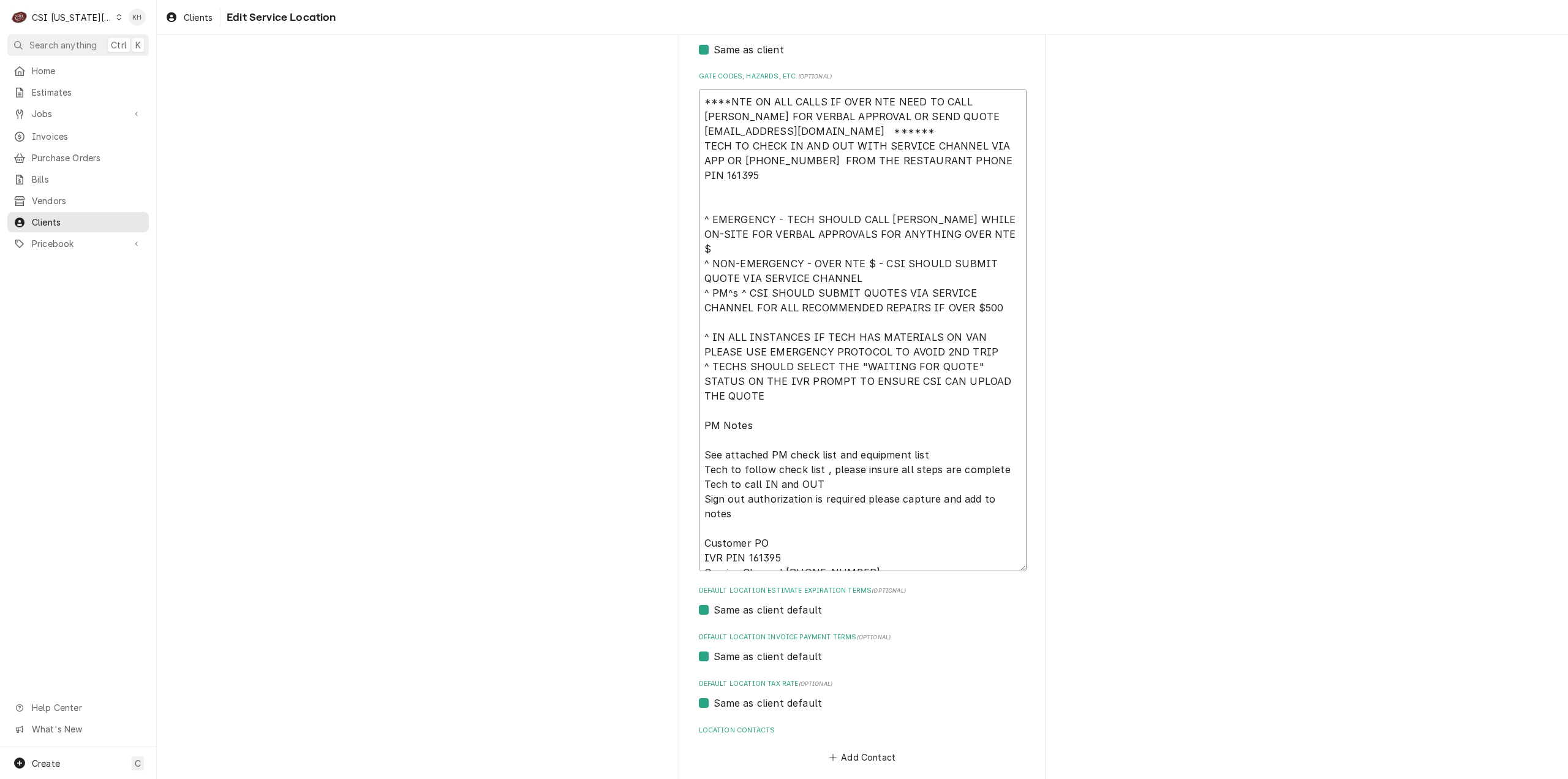
type textarea "****NTE ON ALL CALLS IF OVER NTE NEED TO CALL JEFF COSTA FOR VERBAL APPROVAL OR…"
type textarea "x"
type textarea "****NTE ON ALL CALLS IF OVER NTE NEED TO CALL JEFF COSTA FOR VERBAL APPROVAL OR…"
type textarea "x"
type textarea "****NTE ON ALL CALLS IF OVER NTE NEED TO CALL JEFF COSTA FOR VERBAL APPROVAL OR…"
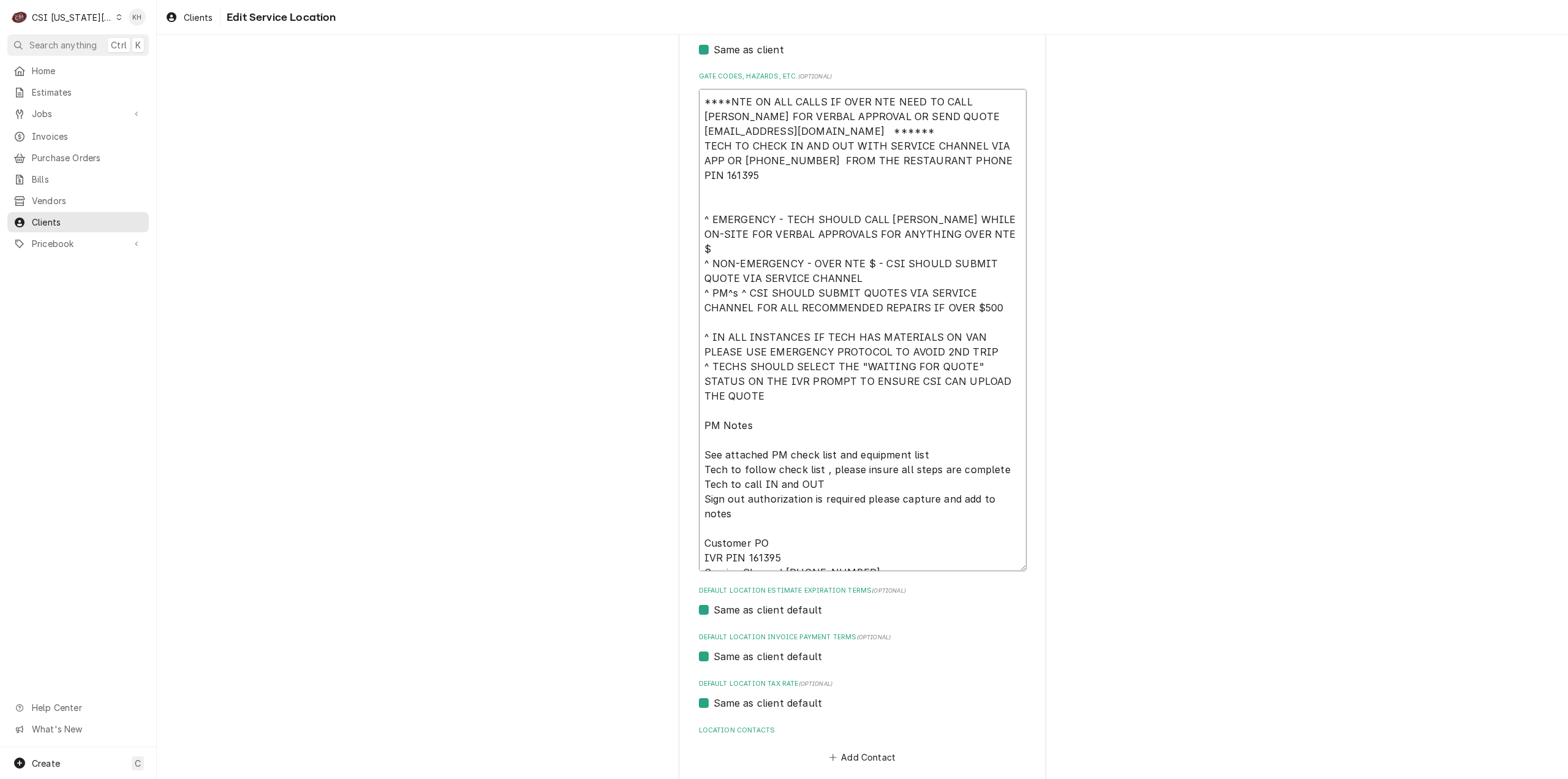
type textarea "x"
type textarea "****NTE ON ALL CALLS IF OVER NTE NEED TO CALL JEFF COSTA FOR VERBAL APPROVAL OR…"
click at [761, 119] on textarea "****NTE ON ALL CALLS IF OVER NTE NEED TO CALL JEFF COSTA FOR VERBAL APPROVAL OR…" at bounding box center [862, 330] width 328 height 483
click at [736, 116] on textarea "****NTE ON ALL CALLS IF OVER NTE NEED TO CALL JEFF COSTA FOR VERBAL APPROVAL OR…" at bounding box center [862, 330] width 328 height 483
type textarea "x"
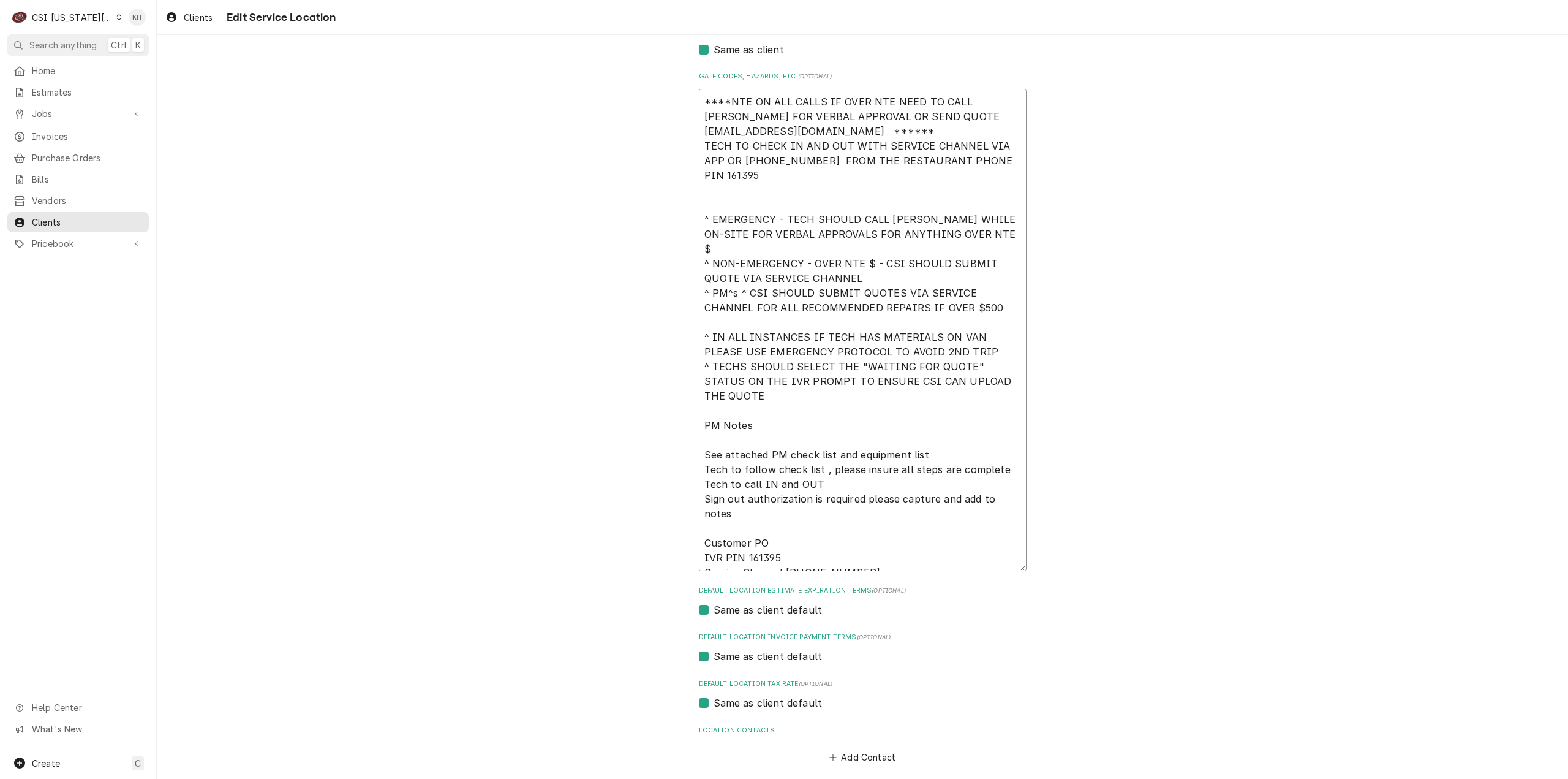
type textarea "****NTE ON ALL CALLS IF OVER NTE NEED TO CALL JEFF COSTA 6FOR VERBAL APPROVAL O…"
type textarea "x"
type textarea "****NTE ON ALL CALLS IF OVER NTE NEED TO CALL JEFF COSTA 63FOR VERBAL APPROVAL …"
type textarea "x"
type textarea "****NTE ON ALL CALLS IF OVER NTE NEED TO CALL JEFF COSTA 636FOR VERBAL APPROVAL…"
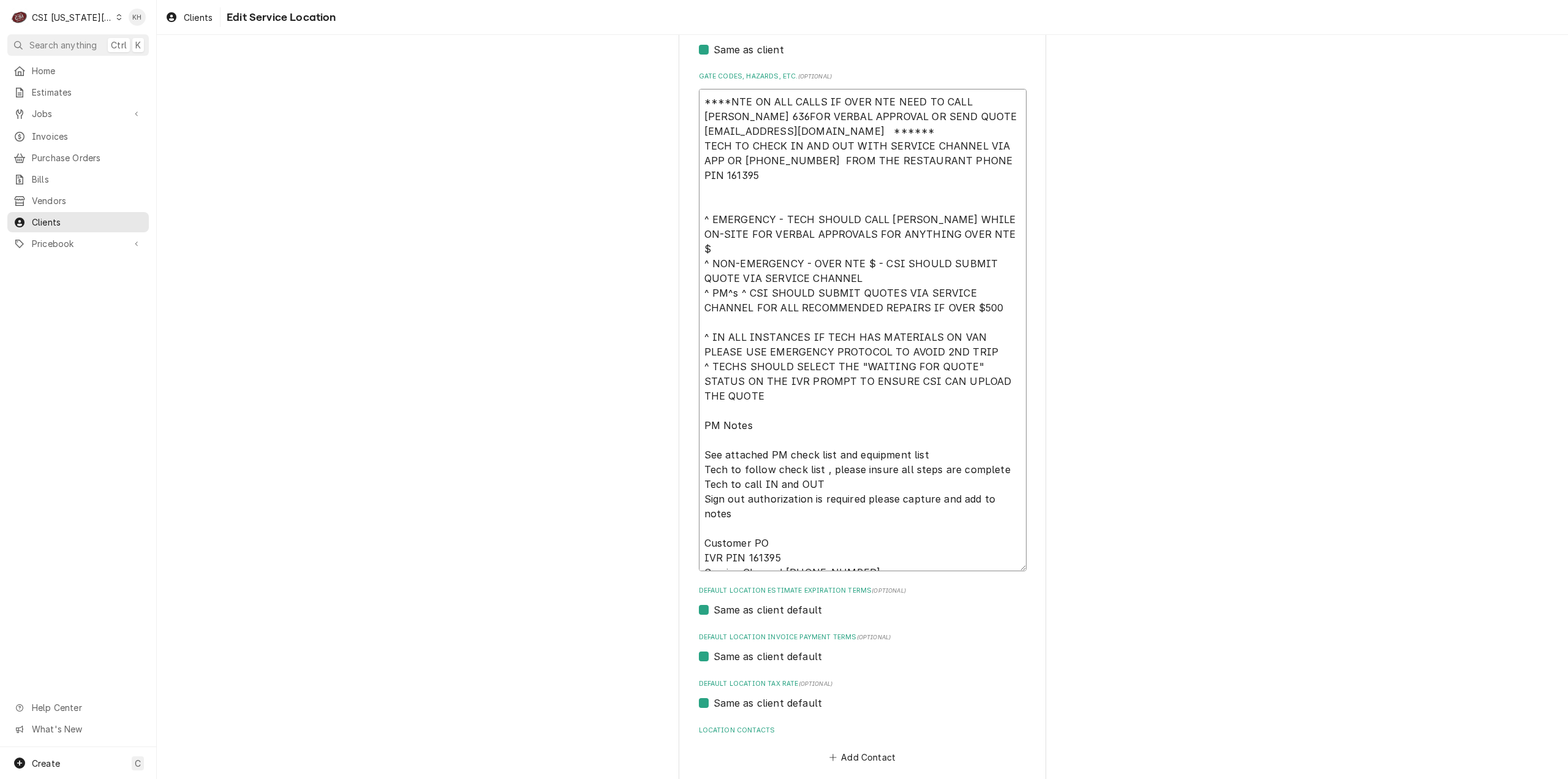
type textarea "x"
type textarea "****NTE ON ALL CALLS IF OVER NTE NEED TO CALL JEFF COSTA 636-FOR VERBAL APPROVA…"
type textarea "x"
type textarea "****NTE ON ALL CALLS IF OVER NTE NEED TO CALL JEFF COSTA 636-3FOR VERBAL APPROV…"
type textarea "x"
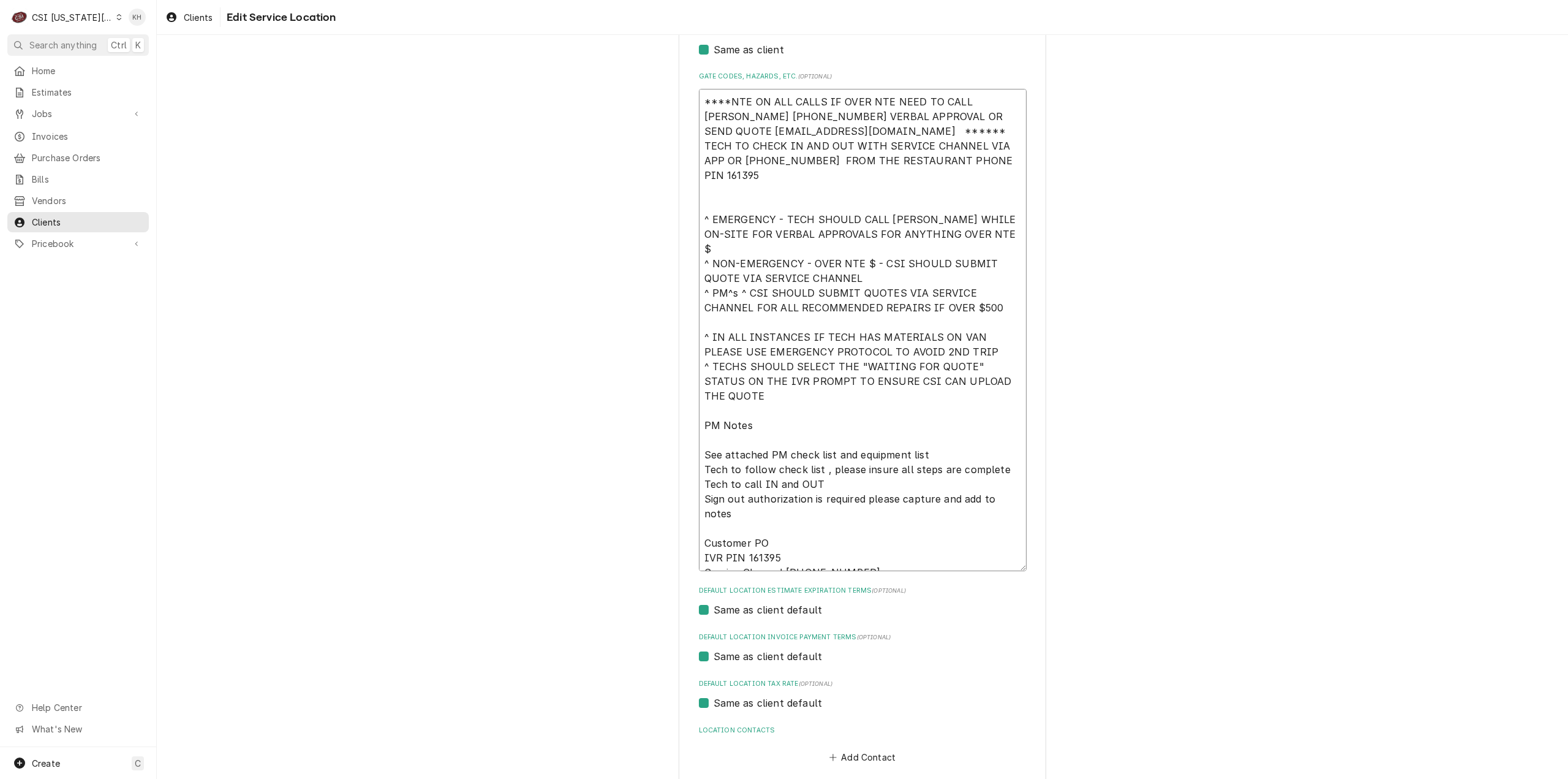
type textarea "****NTE ON ALL CALLS IF OVER NTE NEED TO CALL JEFF COSTA 636-39FOR VERBAL APPRO…"
type textarea "x"
type textarea "****NTE ON ALL CALLS IF OVER NTE NEED TO CALL JEFF COSTA 636-399FOR VERBAL APPR…"
type textarea "x"
type textarea "****NTE ON ALL CALLS IF OVER NTE NEED TO CALL JEFF COSTA 636-399-FOR VERBAL APP…"
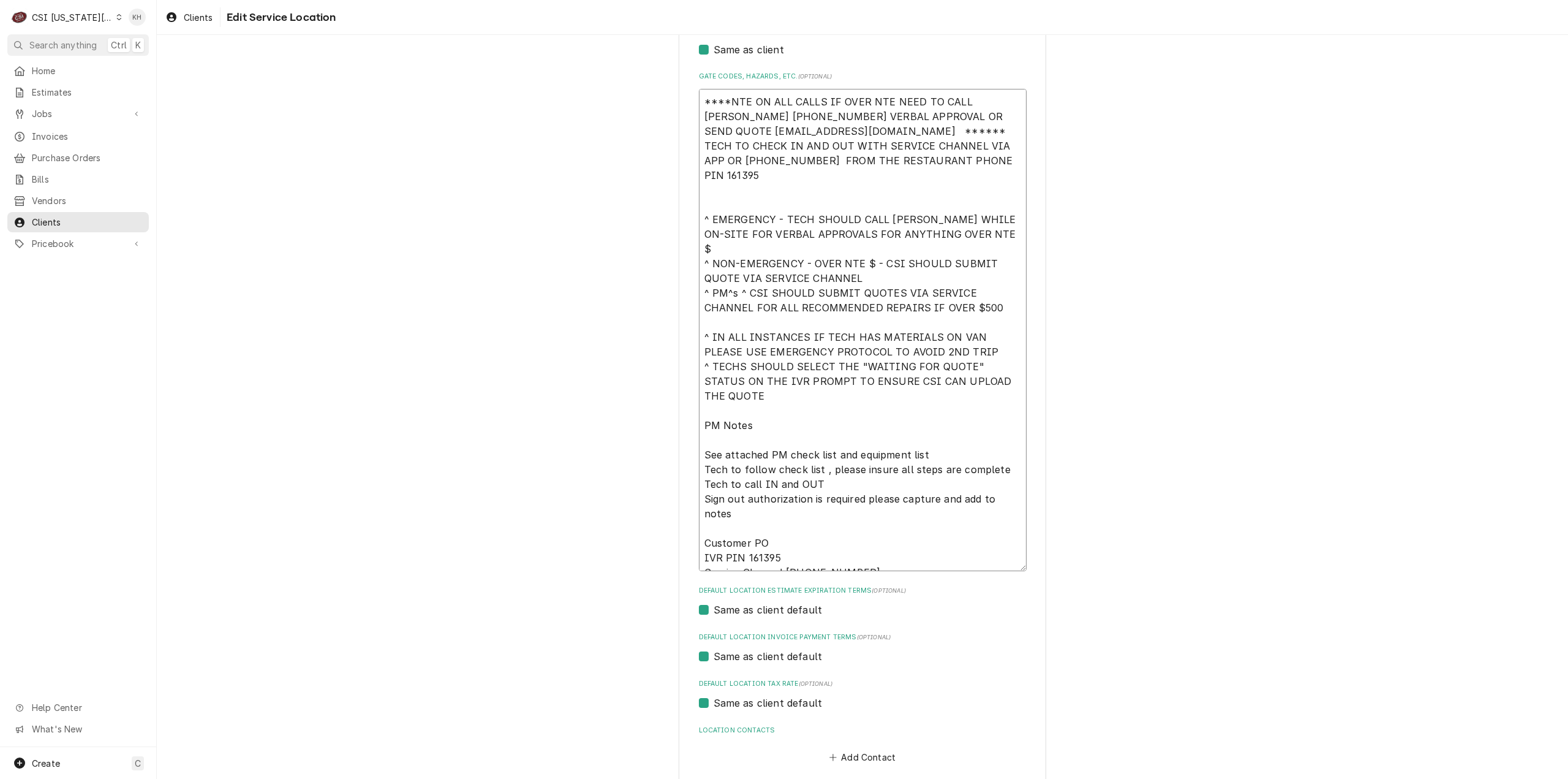
type textarea "x"
type textarea "****NTE ON ALL CALLS IF OVER NTE NEED TO CALL JEFF COSTA 636-399-1FOR VERBAL AP…"
type textarea "x"
type textarea "****NTE ON ALL CALLS IF OVER NTE NEED TO CALL JEFF COSTA 636-399-12FOR VERBAL A…"
type textarea "x"
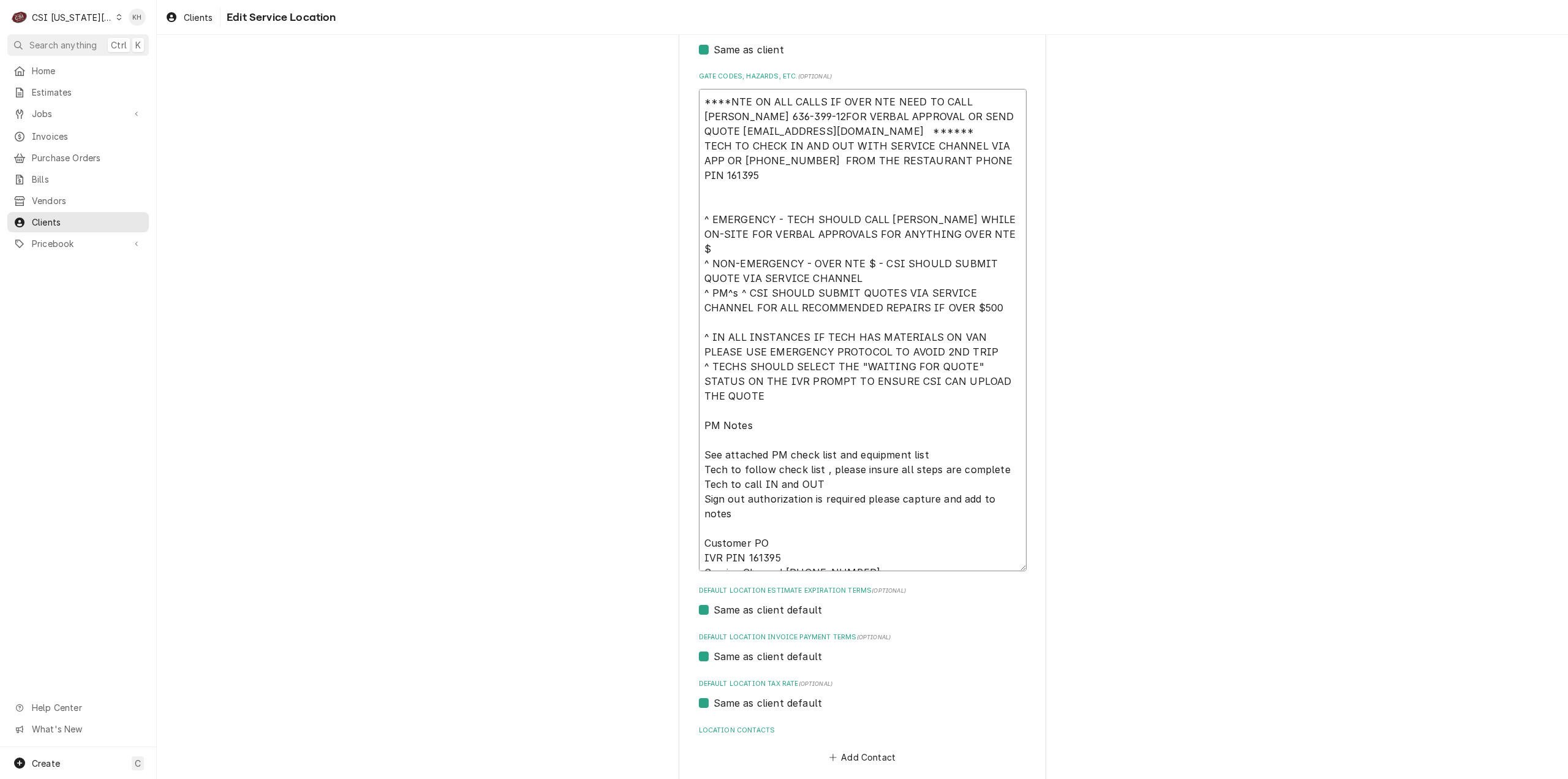
type textarea "****NTE ON ALL CALLS IF OVER NTE NEED TO CALL JEFF COSTA 636-399-129FOR VERBAL …"
type textarea "x"
type textarea "****NTE ON ALL CALLS IF OVER NTE NEED TO CALL JEFF COSTA 636-399-1299FOR VERBAL…"
type textarea "x"
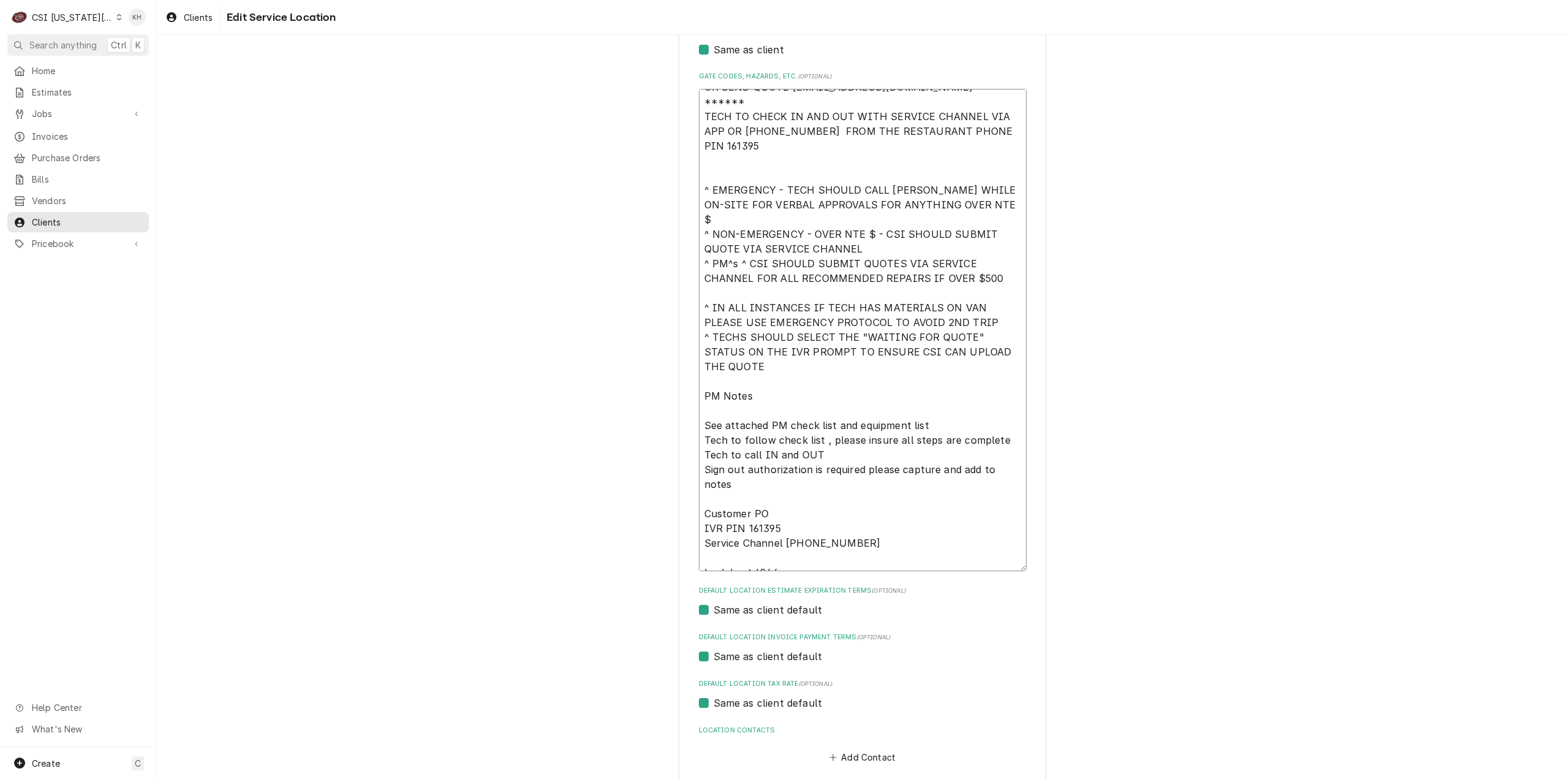
scroll to position [0, 0]
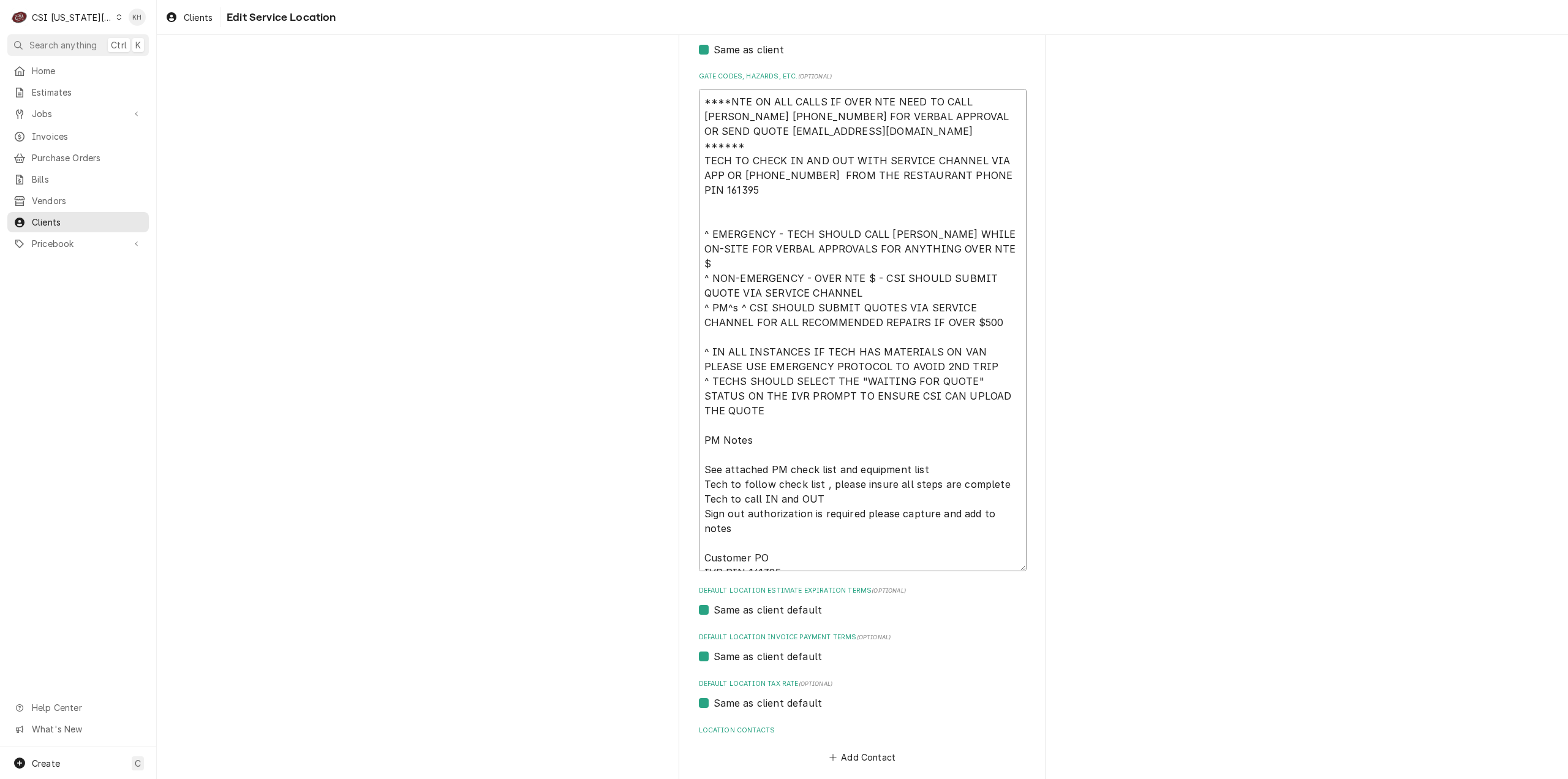
drag, startPoint x: 871, startPoint y: 131, endPoint x: 688, endPoint y: 94, distance: 186.7
click at [688, 94] on div "Use the fields below to edit this service location: Location Name ( optional ) …" at bounding box center [862, 251] width 368 height 1158
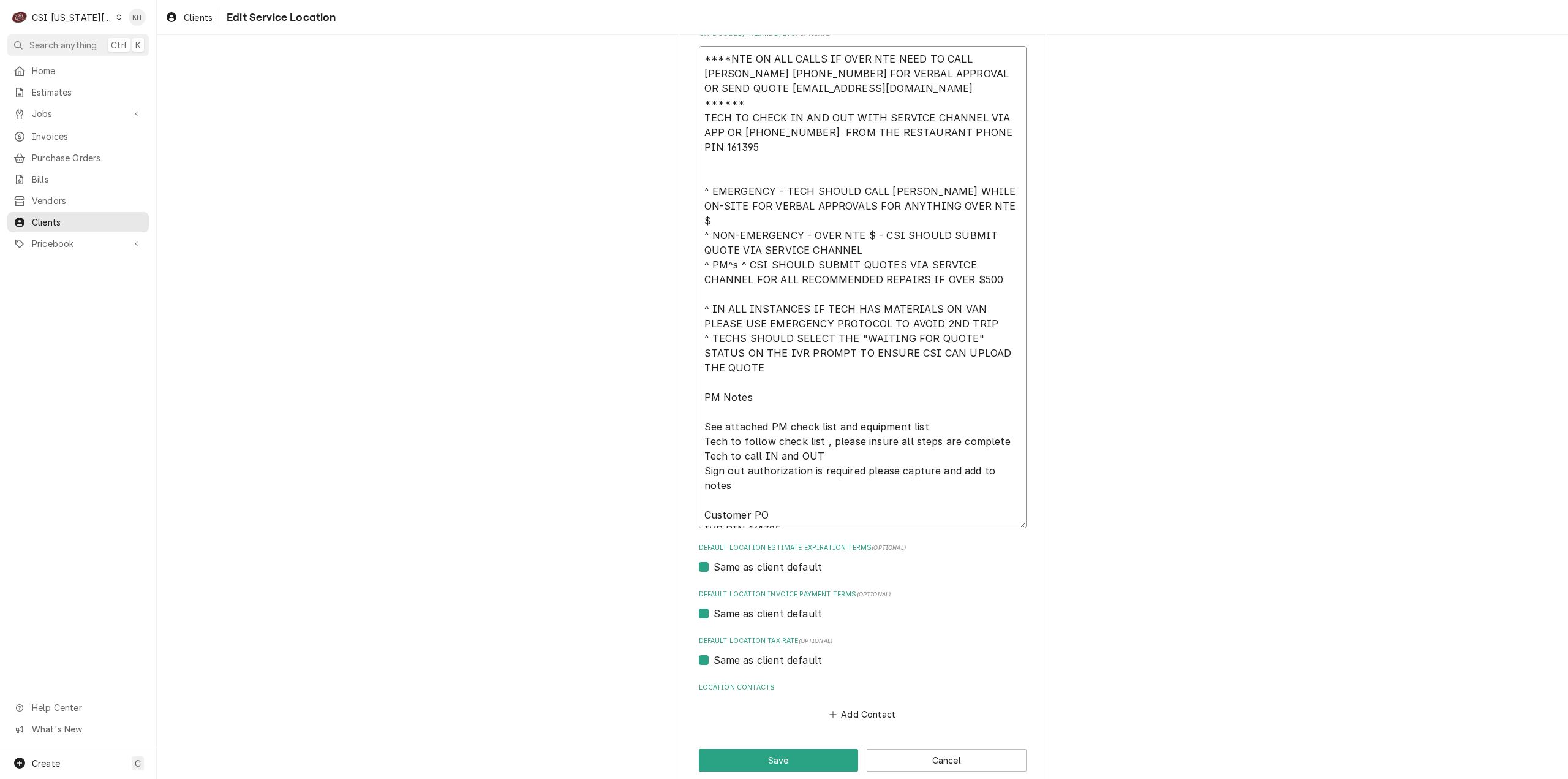
scroll to position [448, 0]
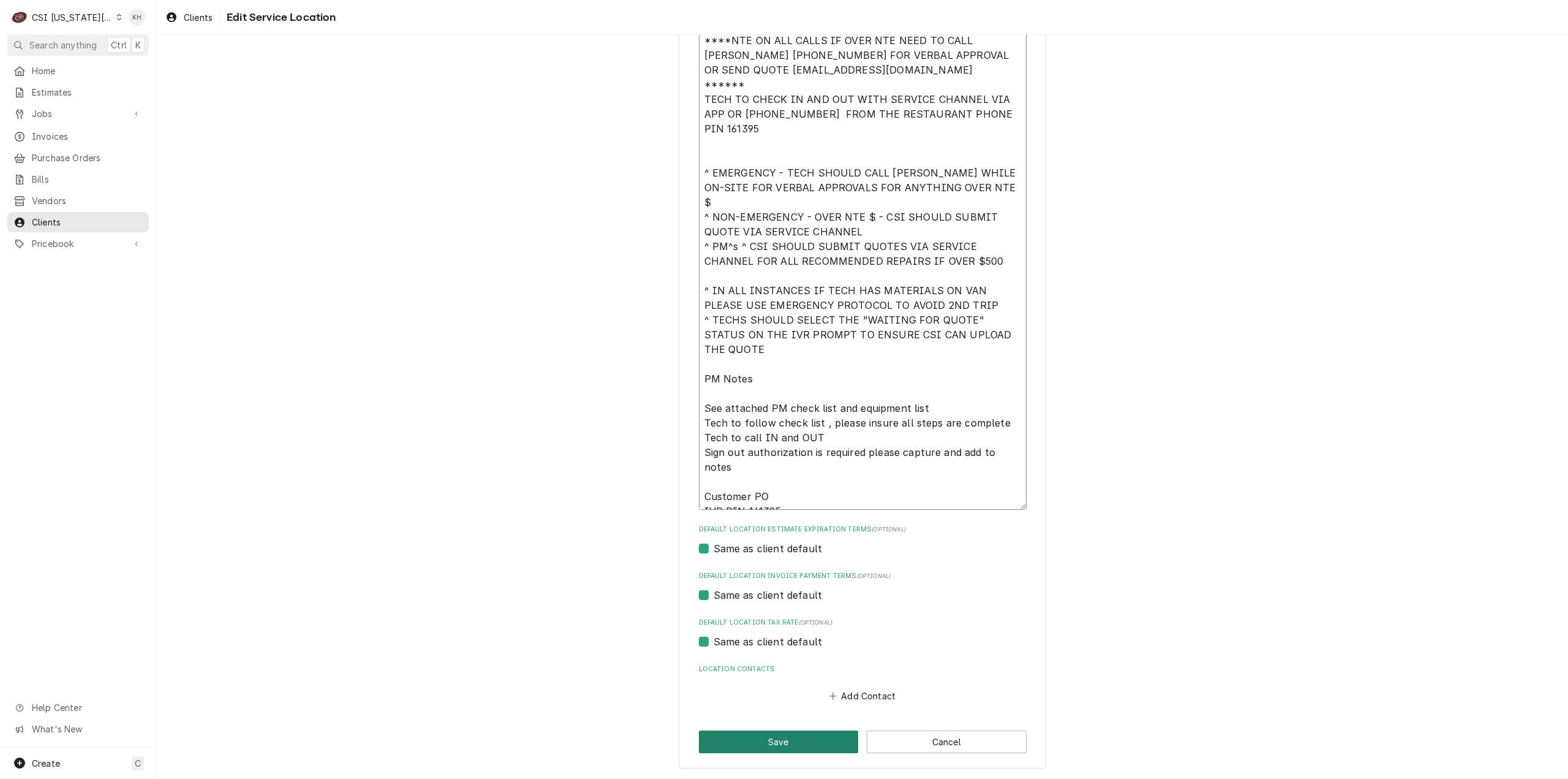
type textarea "****NTE ON ALL CALLS IF OVER NTE NEED TO CALL JEFF COSTA 636-399-1299 FOR VERBA…"
drag, startPoint x: 813, startPoint y: 744, endPoint x: 243, endPoint y: 498, distance: 620.8
click at [801, 741] on button "Save" at bounding box center [779, 742] width 160 height 23
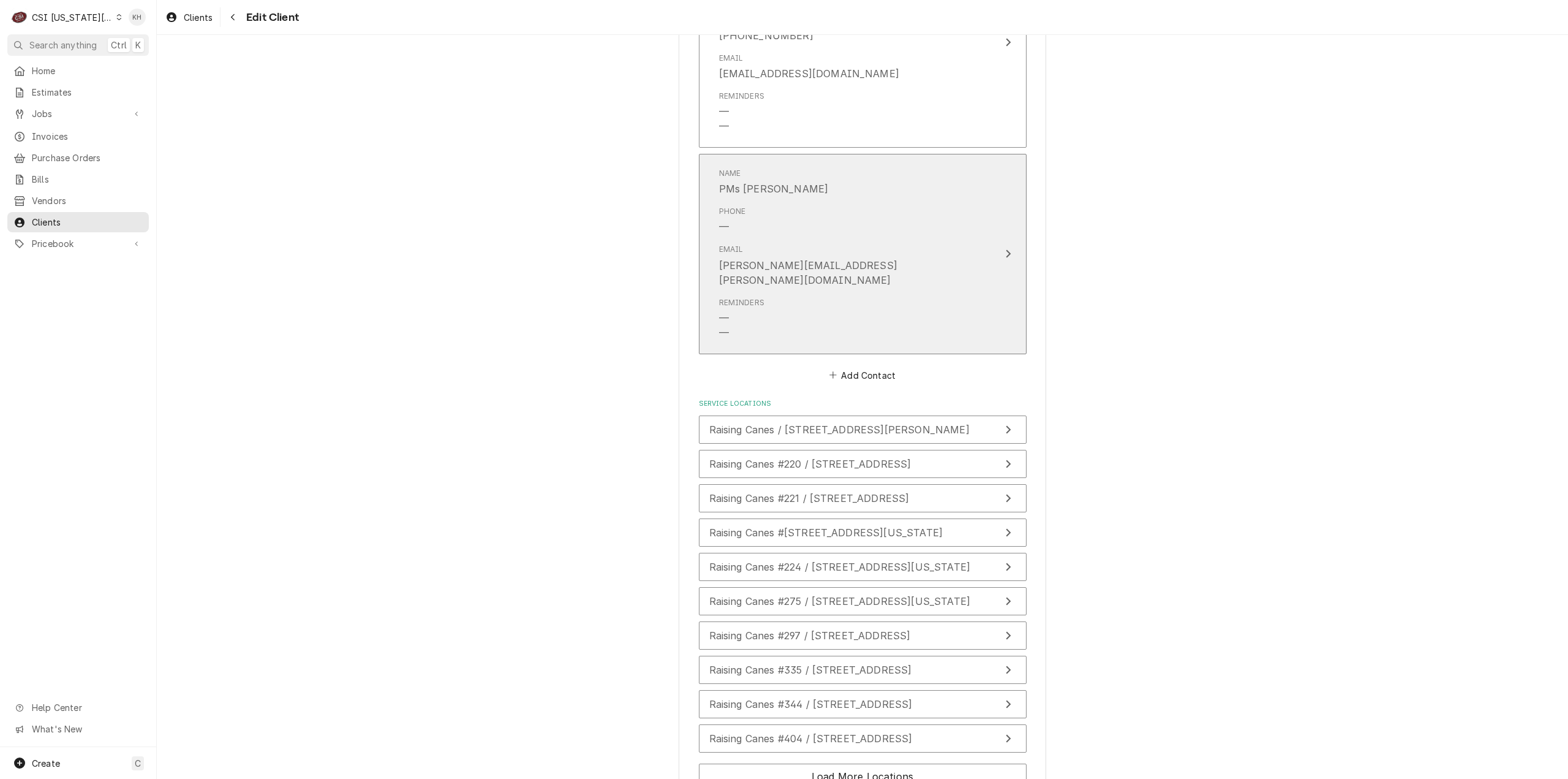
scroll to position [1632, 0]
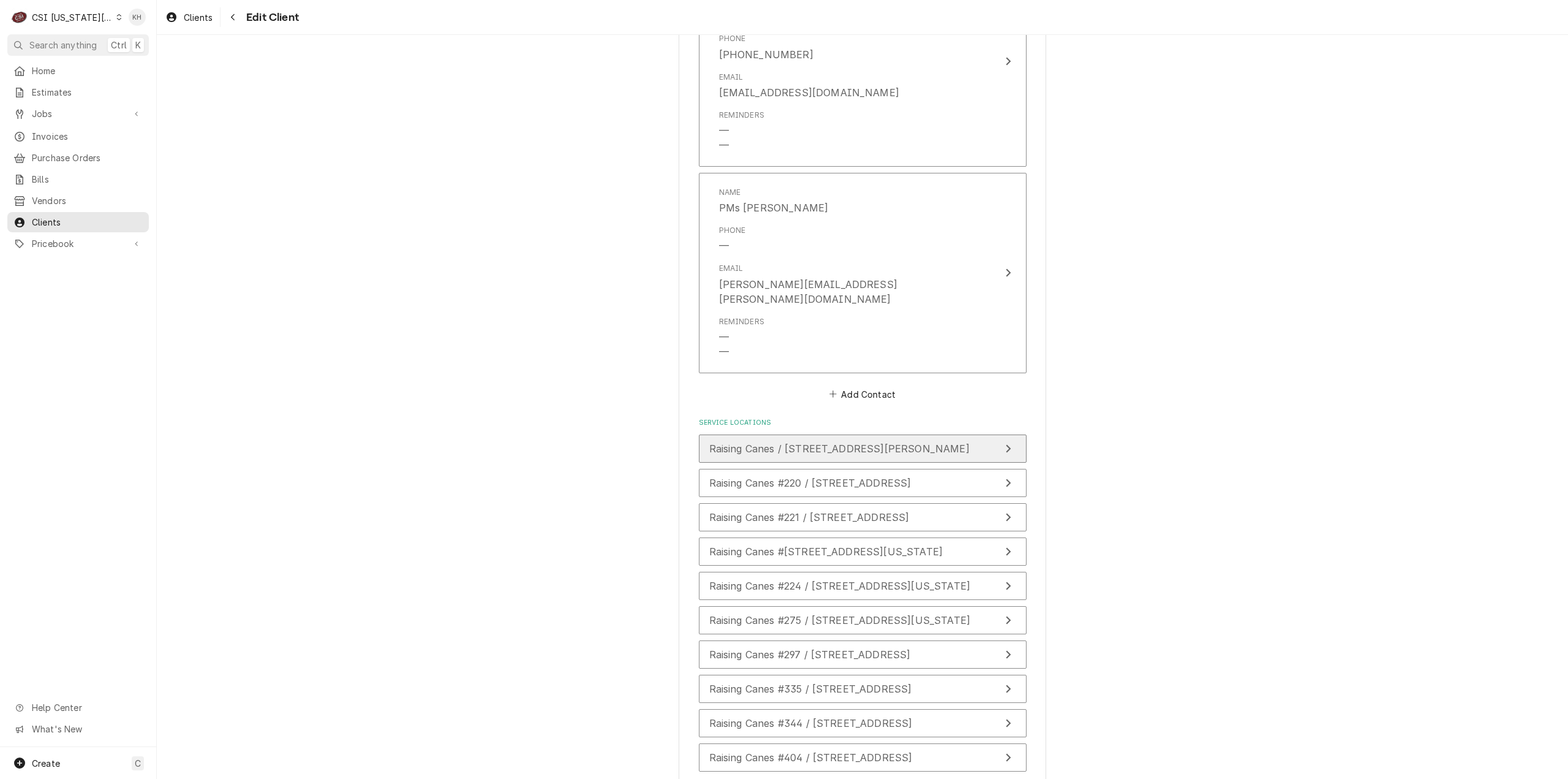
click at [956, 435] on button "Raising Canes / 6800 Bishop Road, Plano, TX 75024" at bounding box center [862, 448] width 328 height 28
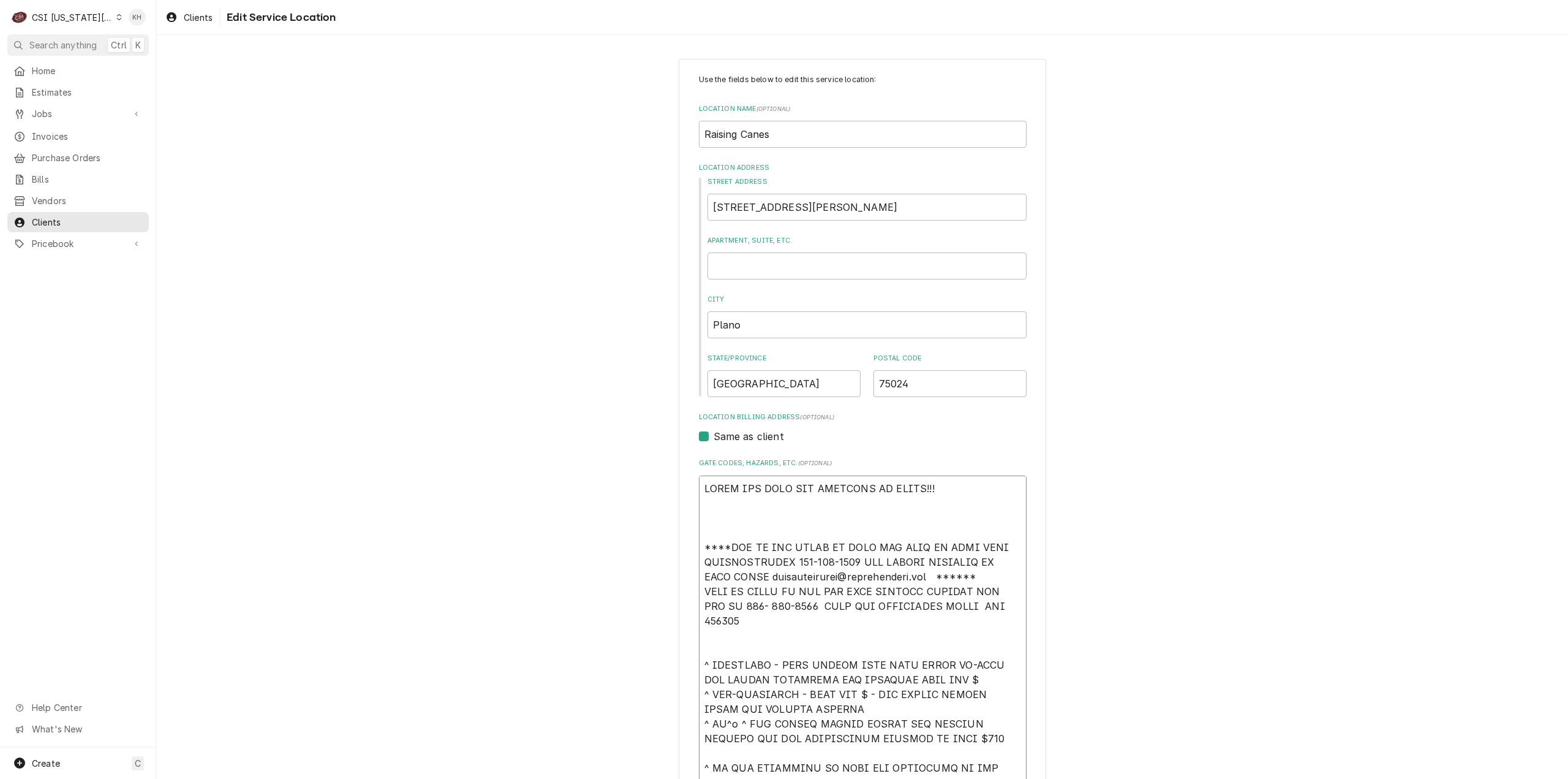
drag, startPoint x: 978, startPoint y: 578, endPoint x: 681, endPoint y: 548, distance: 298.5
click at [681, 548] on div "Use the fields below to edit this service location: Location Name ( optional ) …" at bounding box center [862, 667] width 368 height 1217
paste textarea "EFF COSTA 636-399-1299 FOR VERBAL APPROVAL OR SEND QUOTE jcosta"
type textarea "x"
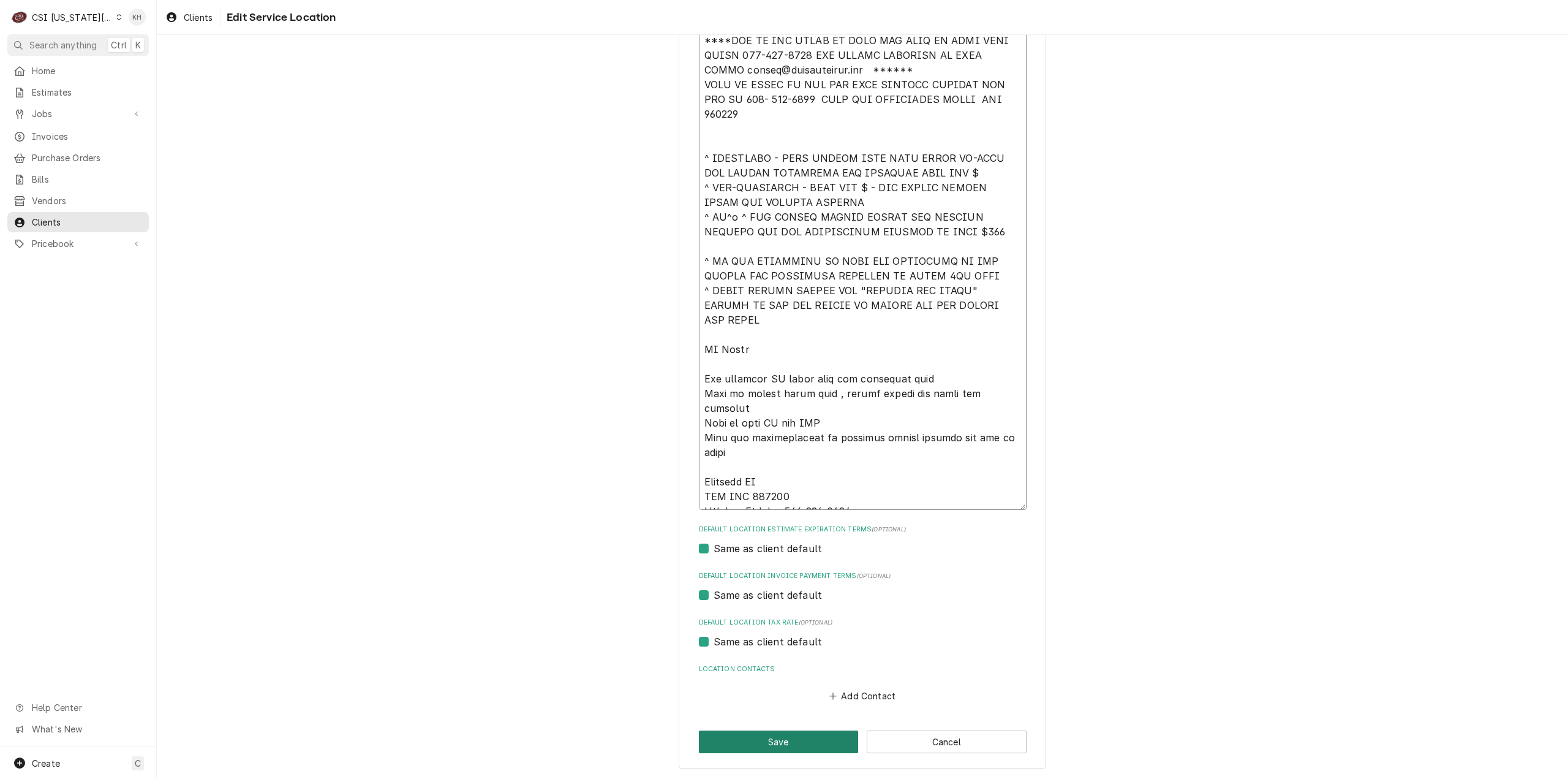
type textarea "PRINT AND GIVE ALL INVOICES TO VICKY!!! ****NTE ON ALL CALLS IF OVER NTE NEED T…"
click at [762, 743] on button "Save" at bounding box center [779, 742] width 160 height 23
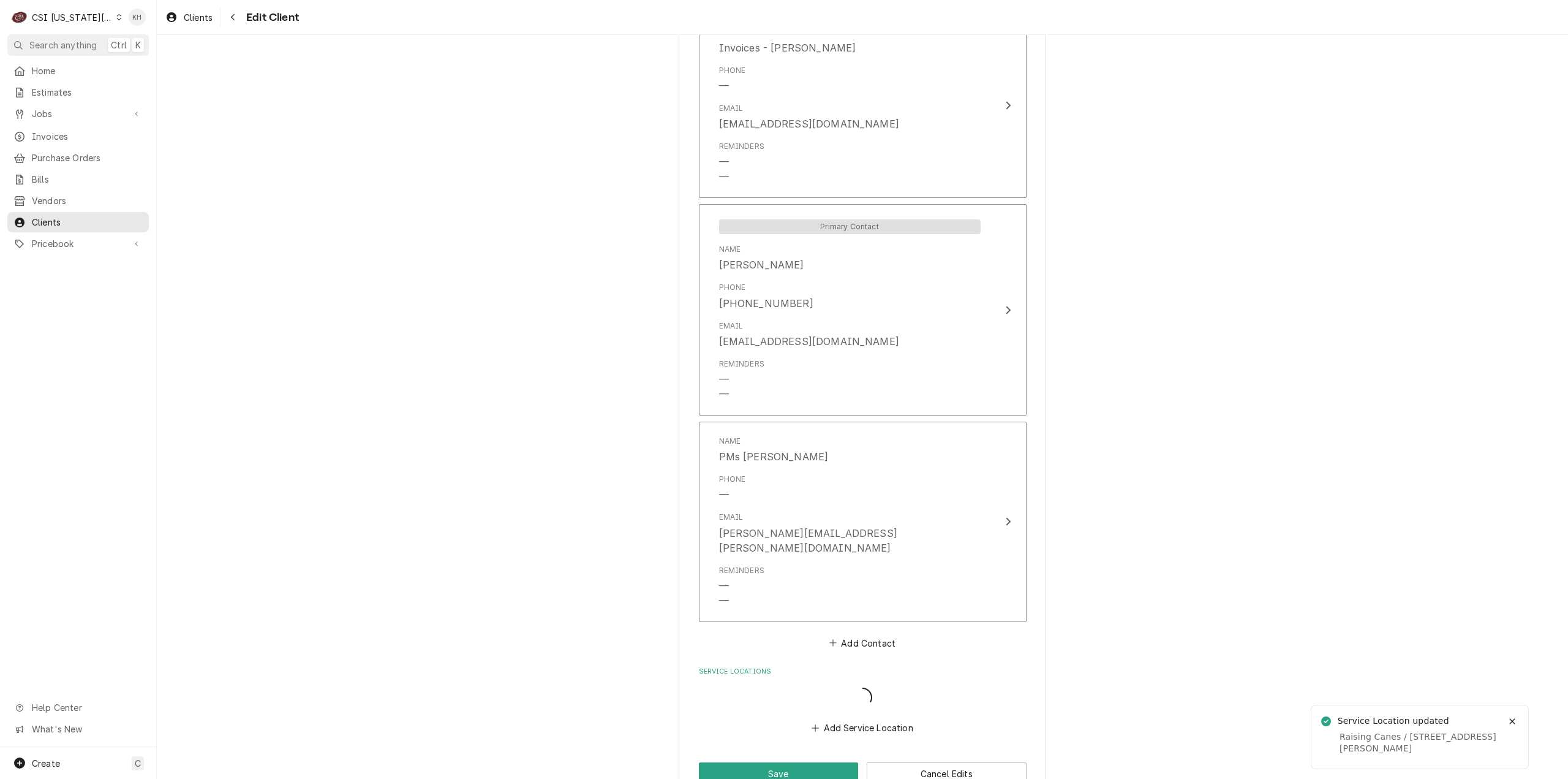
scroll to position [1387, 0]
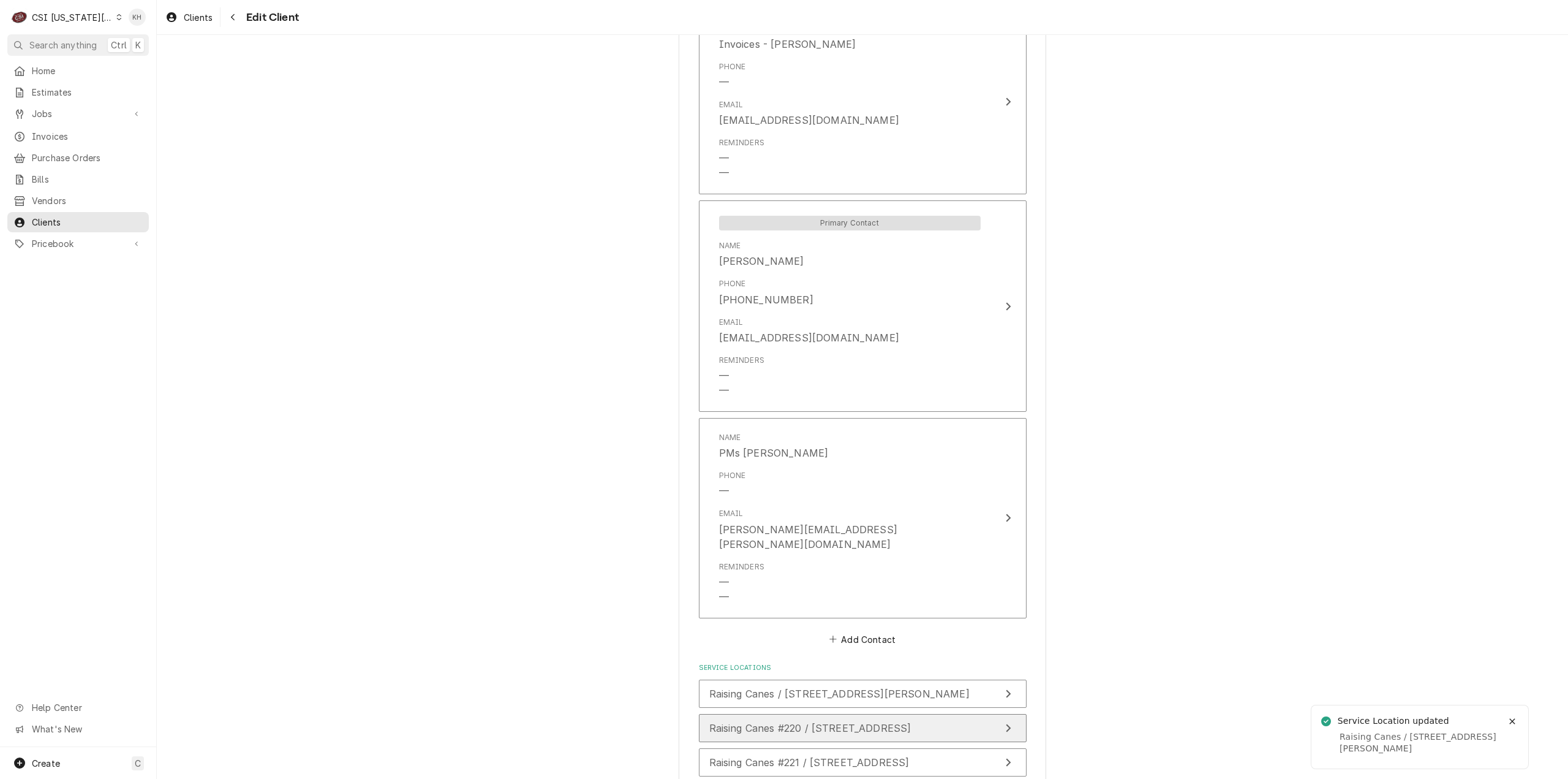
click at [964, 714] on button "Raising Canes #220 / 1000 Ne Coronado Drive, Blue Springs, MO 64014" at bounding box center [862, 728] width 328 height 28
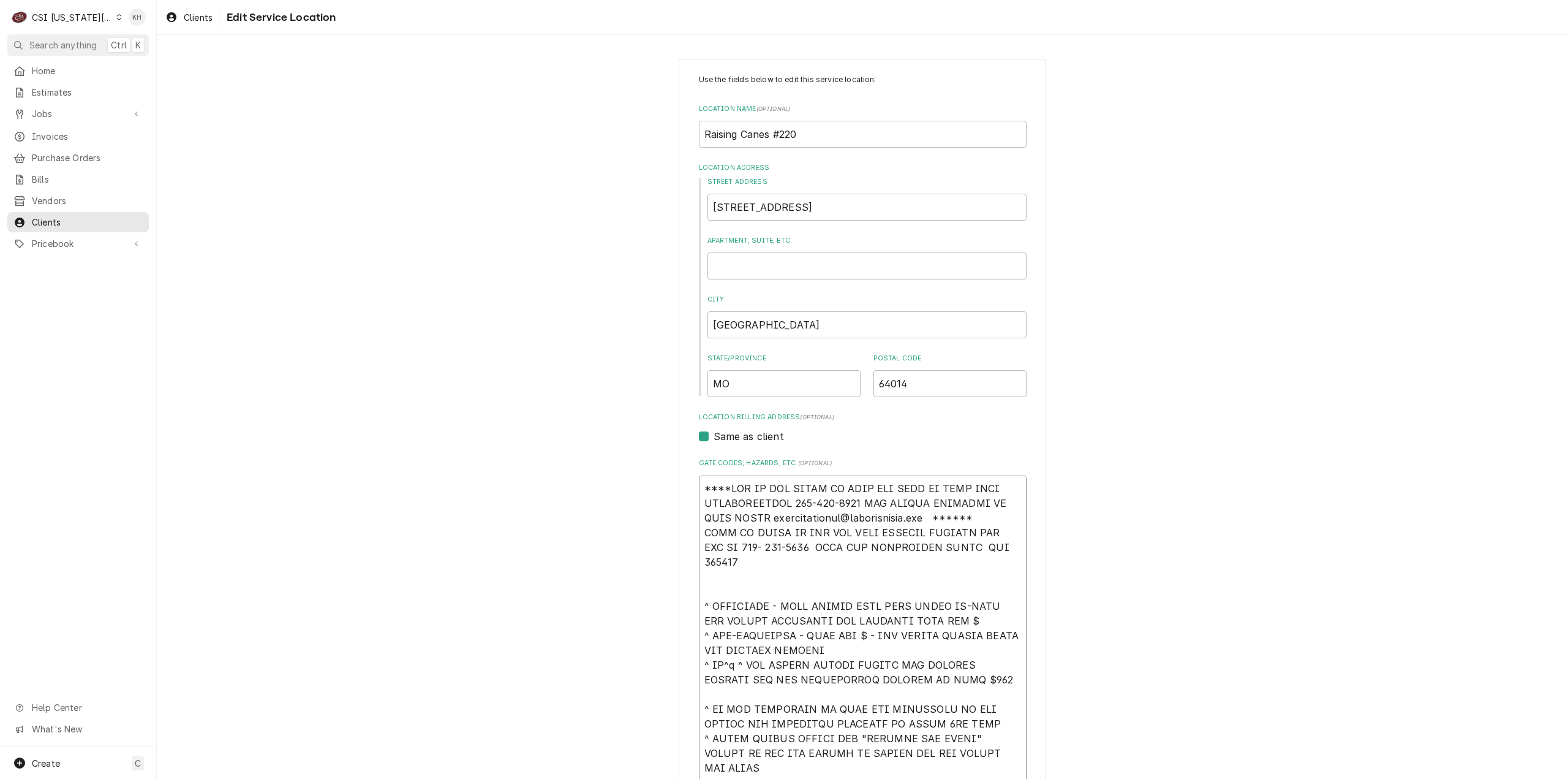
drag, startPoint x: 990, startPoint y: 518, endPoint x: 687, endPoint y: 479, distance: 305.5
click at [687, 479] on div "Use the fields below to edit this service location: Location Name ( optional ) …" at bounding box center [862, 638] width 368 height 1158
paste textarea "EFF COSTA 636-399-1299 FOR VERBAL APPROVAL OR SEND QUOTE jcosta"
type textarea "x"
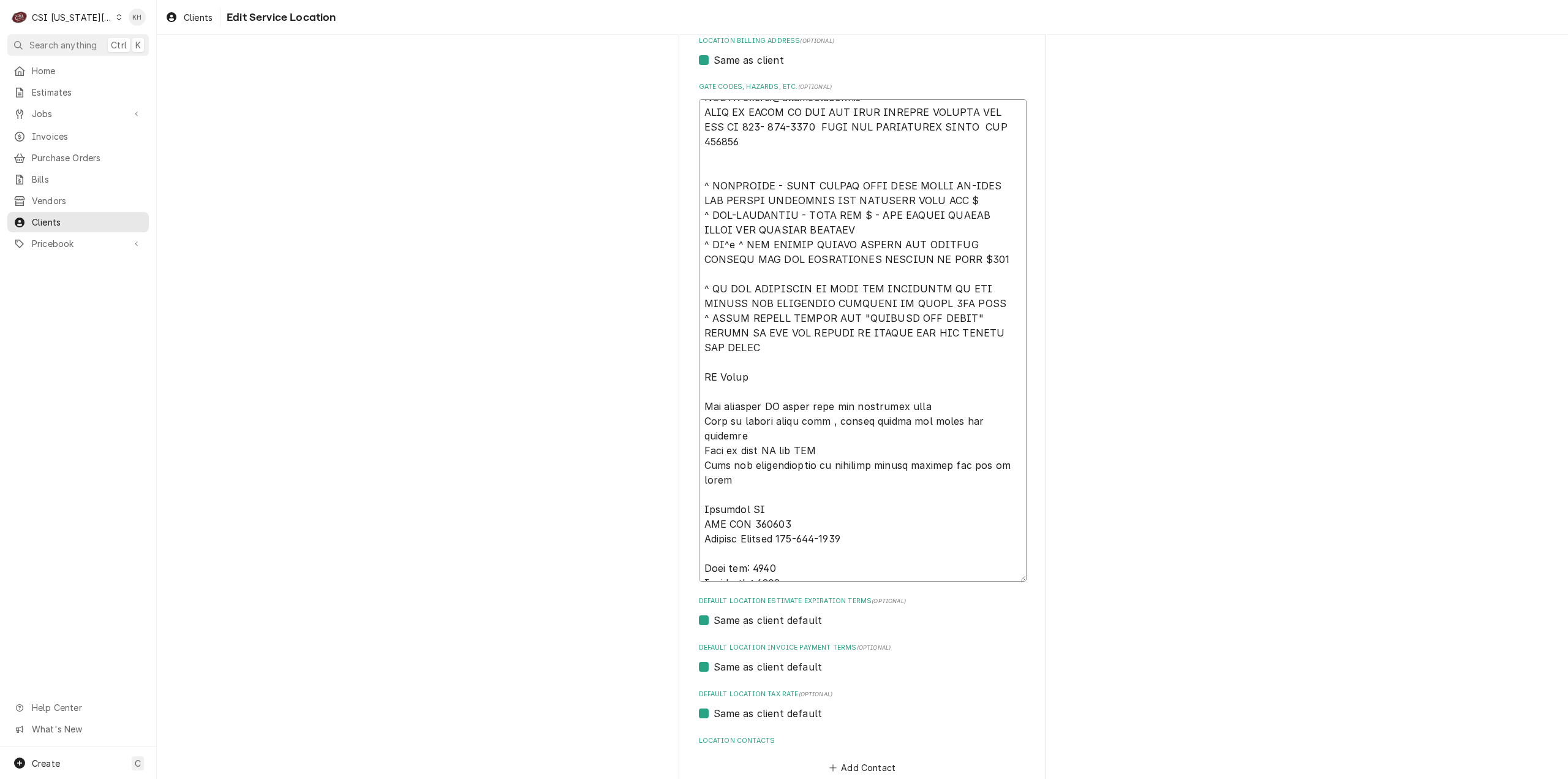
scroll to position [429, 0]
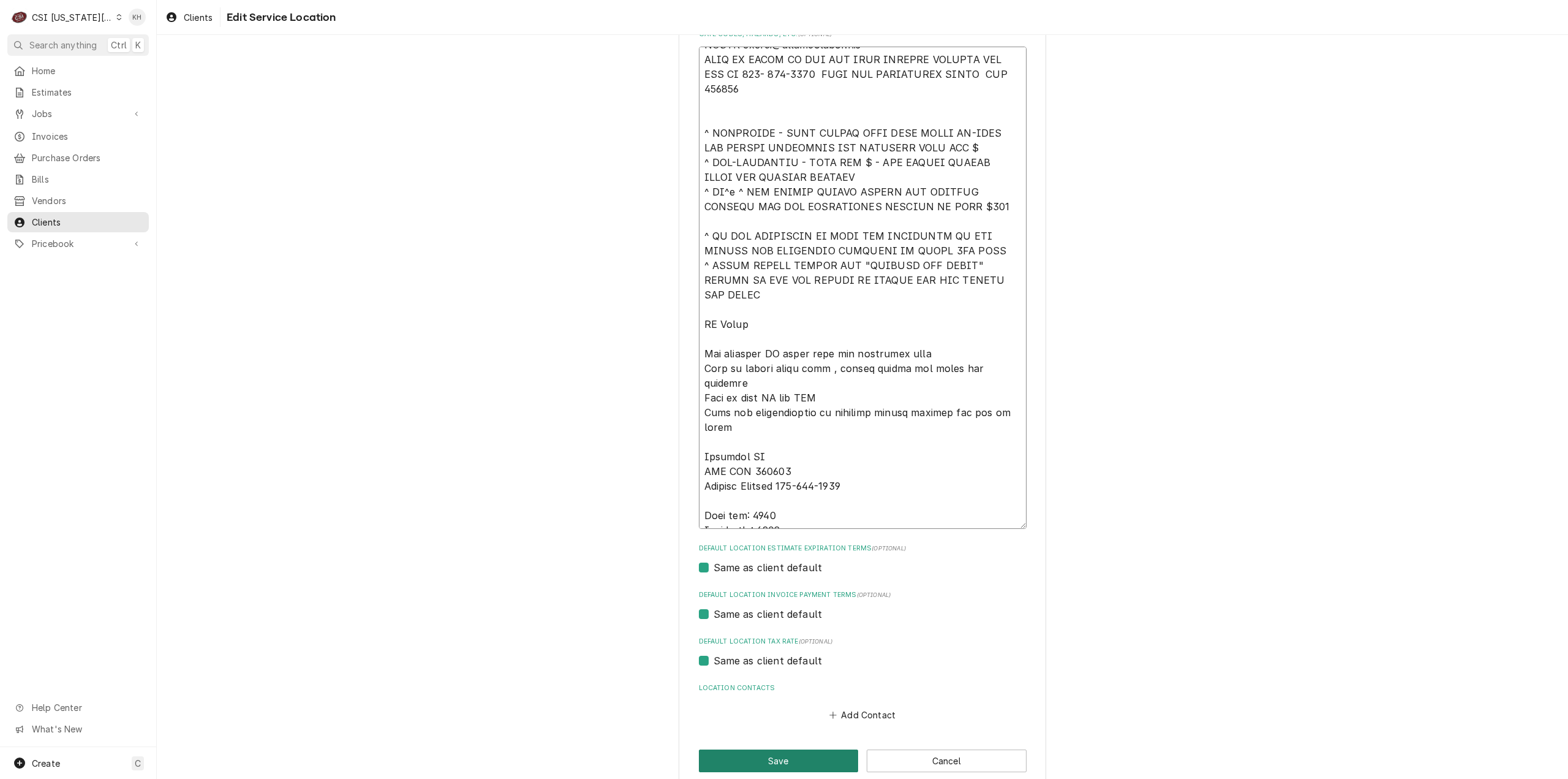
type textarea "****NTE ON ALL CALLS IF OVER NTE NEED TO CALL JEFF COSTA 636-399-1299 FOR VERBA…"
click at [801, 763] on button "Save" at bounding box center [779, 761] width 160 height 23
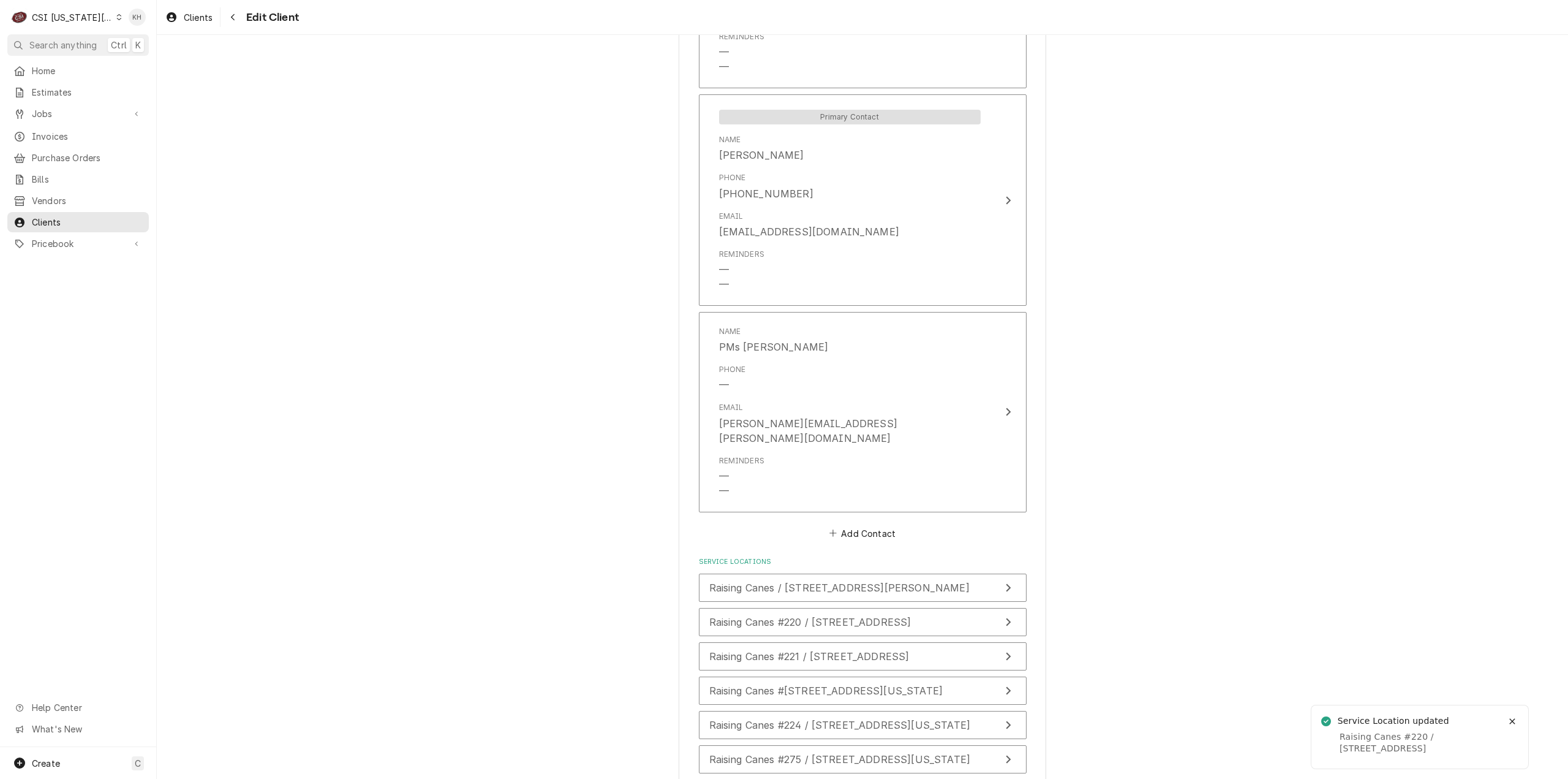
scroll to position [1632, 0]
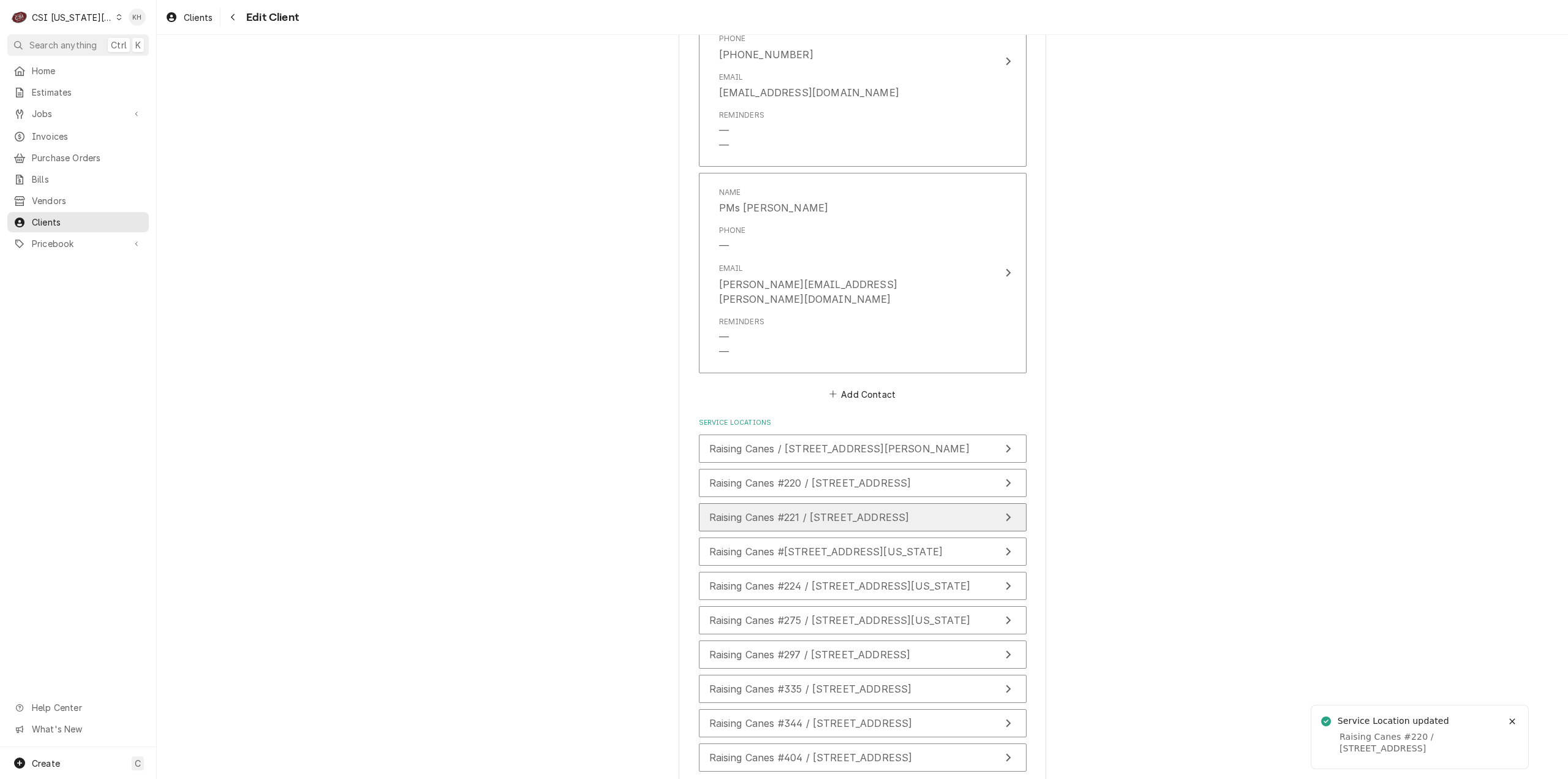
click at [910, 511] on span "Raising Canes #221 / 7501 W. 135Th Street, Overland Park, KS 66223" at bounding box center [810, 517] width 200 height 12
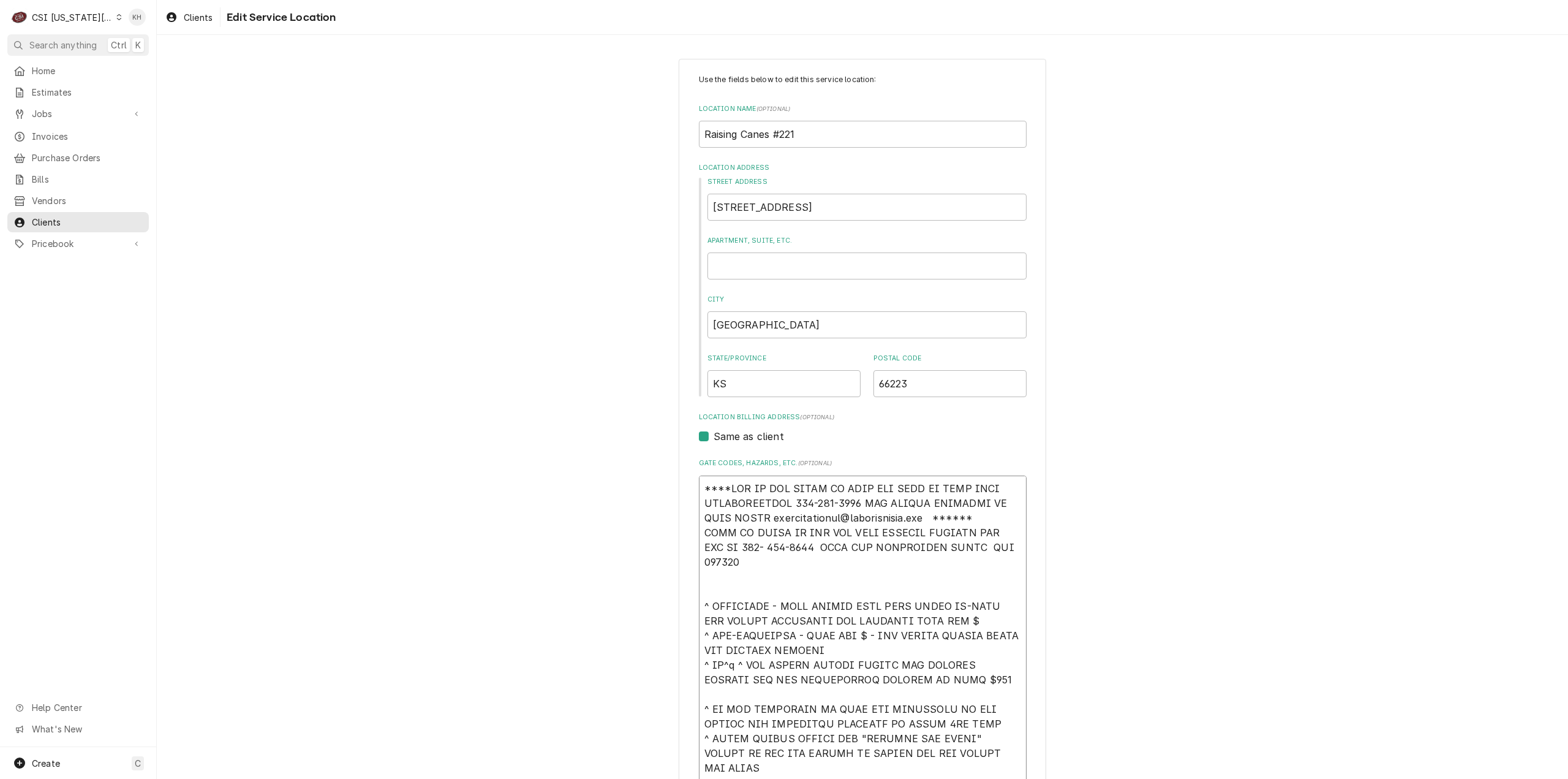
drag, startPoint x: 983, startPoint y: 518, endPoint x: 687, endPoint y: 481, distance: 298.3
click at [687, 481] on div "Use the fields below to edit this service location: Location Name ( optional ) …" at bounding box center [862, 663] width 368 height 1209
paste textarea "EFF COSTA [PHONE_NUMBER] FOR VERBAL APPROVAL OR SEND QUOTE jcosta"
type textarea "x"
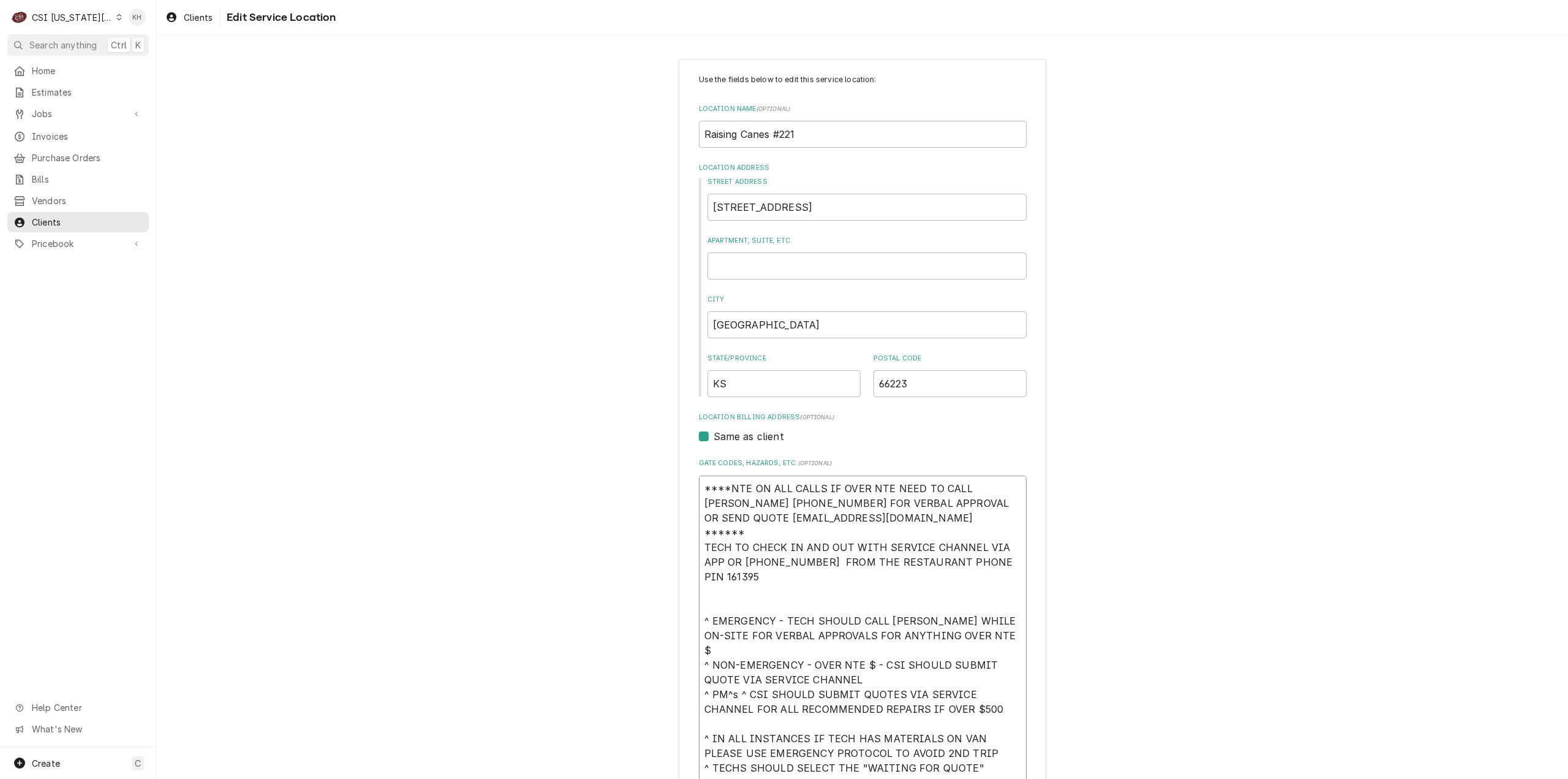
type textarea "****NTE ON ALL CALLS IF OVER NTE NEED TO CALL JEFF COSTA 636-399-1299 FOR VERBA…"
click at [1108, 499] on div "Use the fields below to edit this service location: Location Name ( optional ) …" at bounding box center [862, 663] width 1411 height 1231
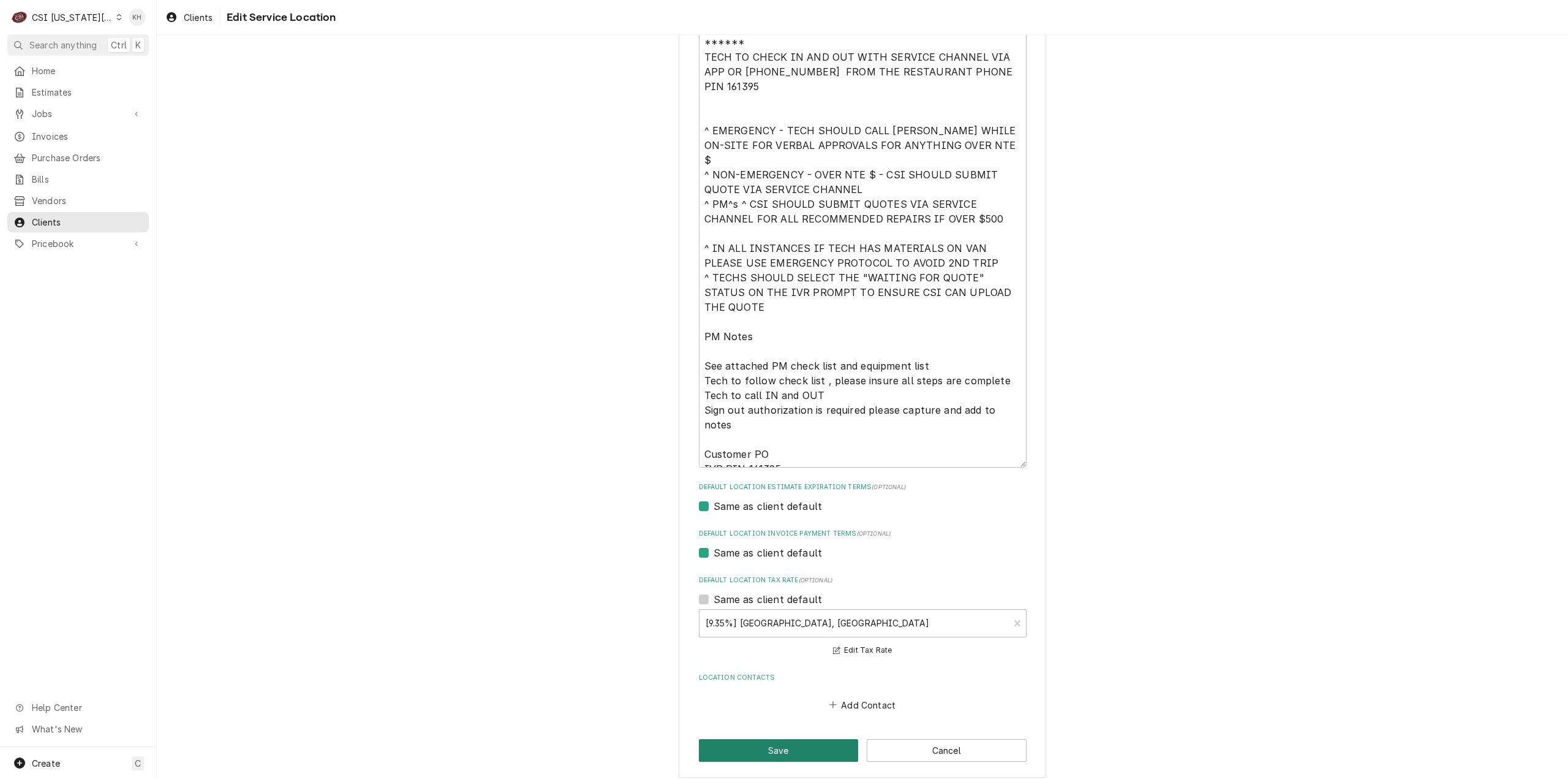
click at [795, 750] on button "Save" at bounding box center [779, 751] width 160 height 23
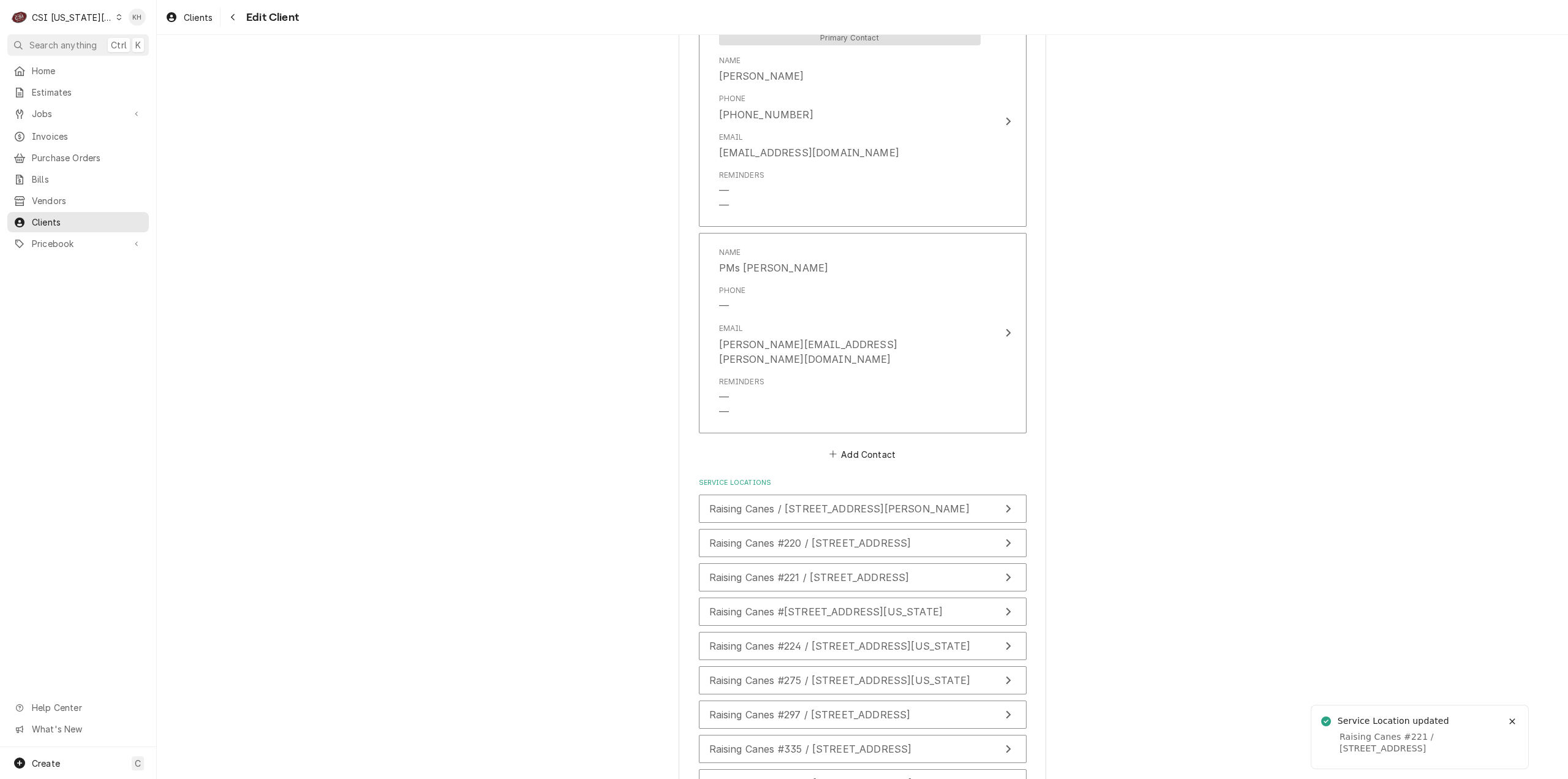
scroll to position [1747, 0]
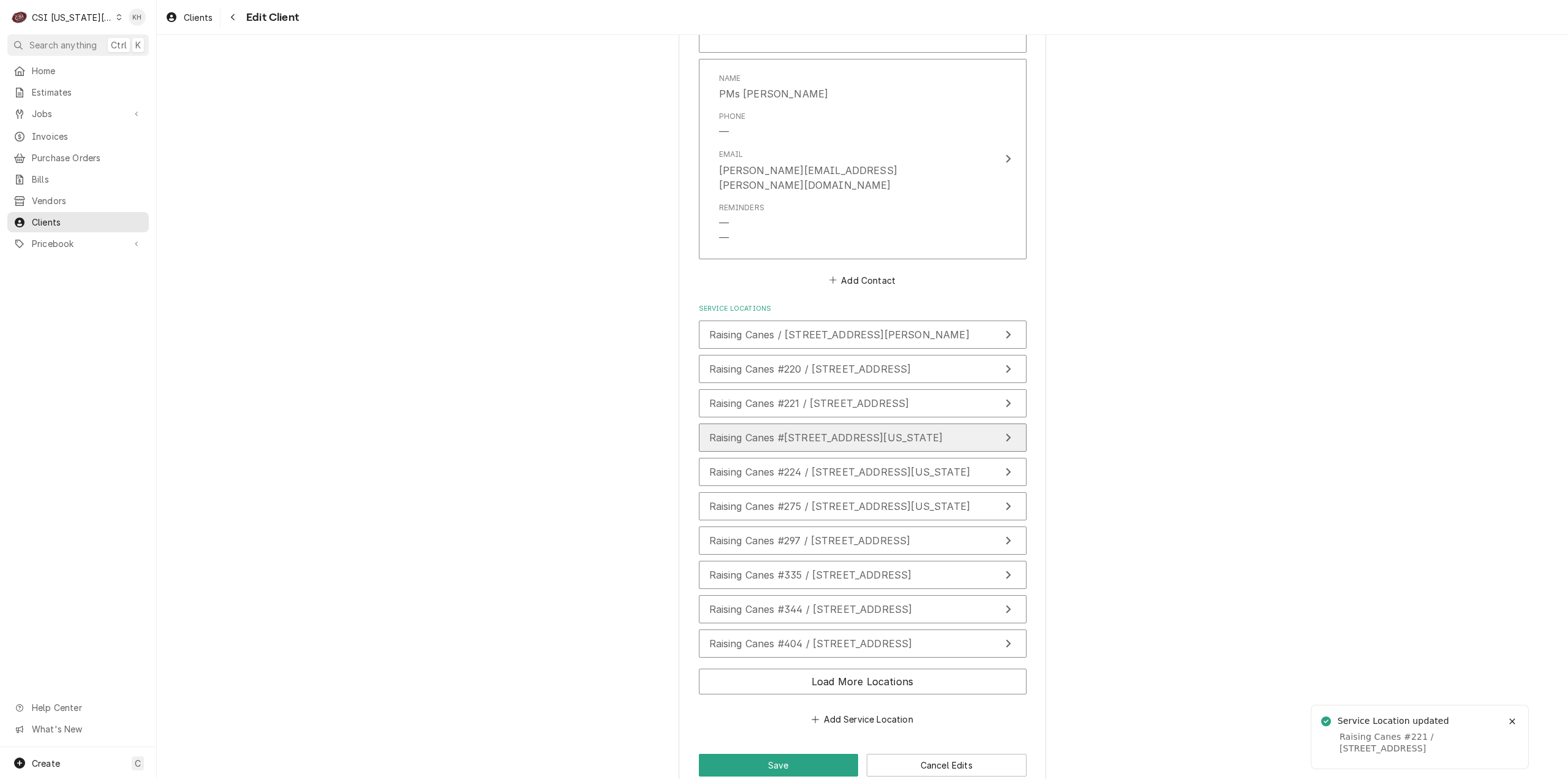
click at [820, 430] on div "Raising Canes #[STREET_ADDRESS][US_STATE]" at bounding box center [826, 437] width 234 height 15
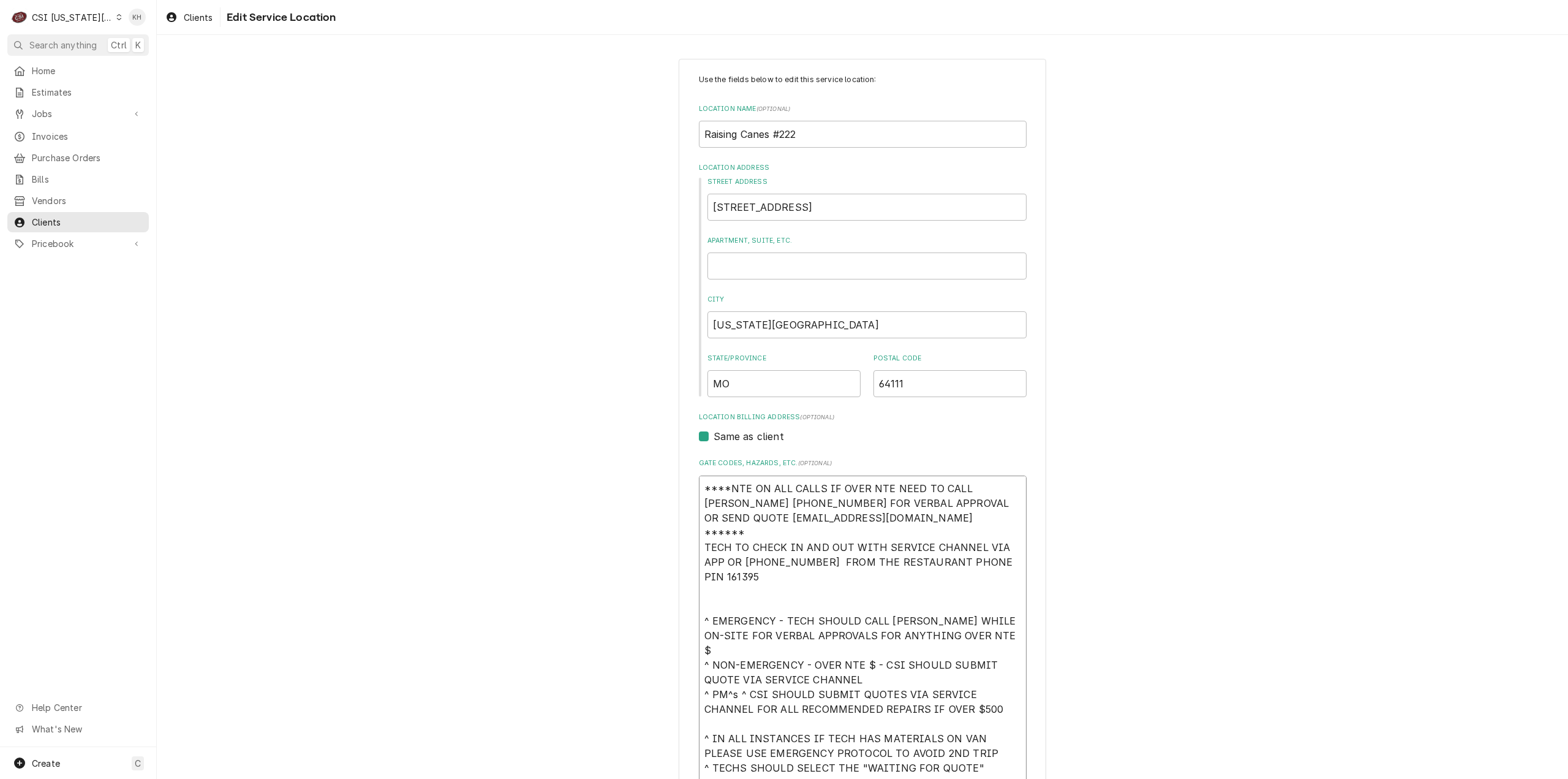
drag, startPoint x: 982, startPoint y: 513, endPoint x: 683, endPoint y: 445, distance: 306.6
click at [683, 445] on div "Use the fields below to edit this service location: Location Name ( optional ) …" at bounding box center [862, 616] width 368 height 1114
paste textarea "EFF COSTA 636-399-1299 FOR VERBAL APPROVAL OR SEND QUOTE jcosta"
type textarea "x"
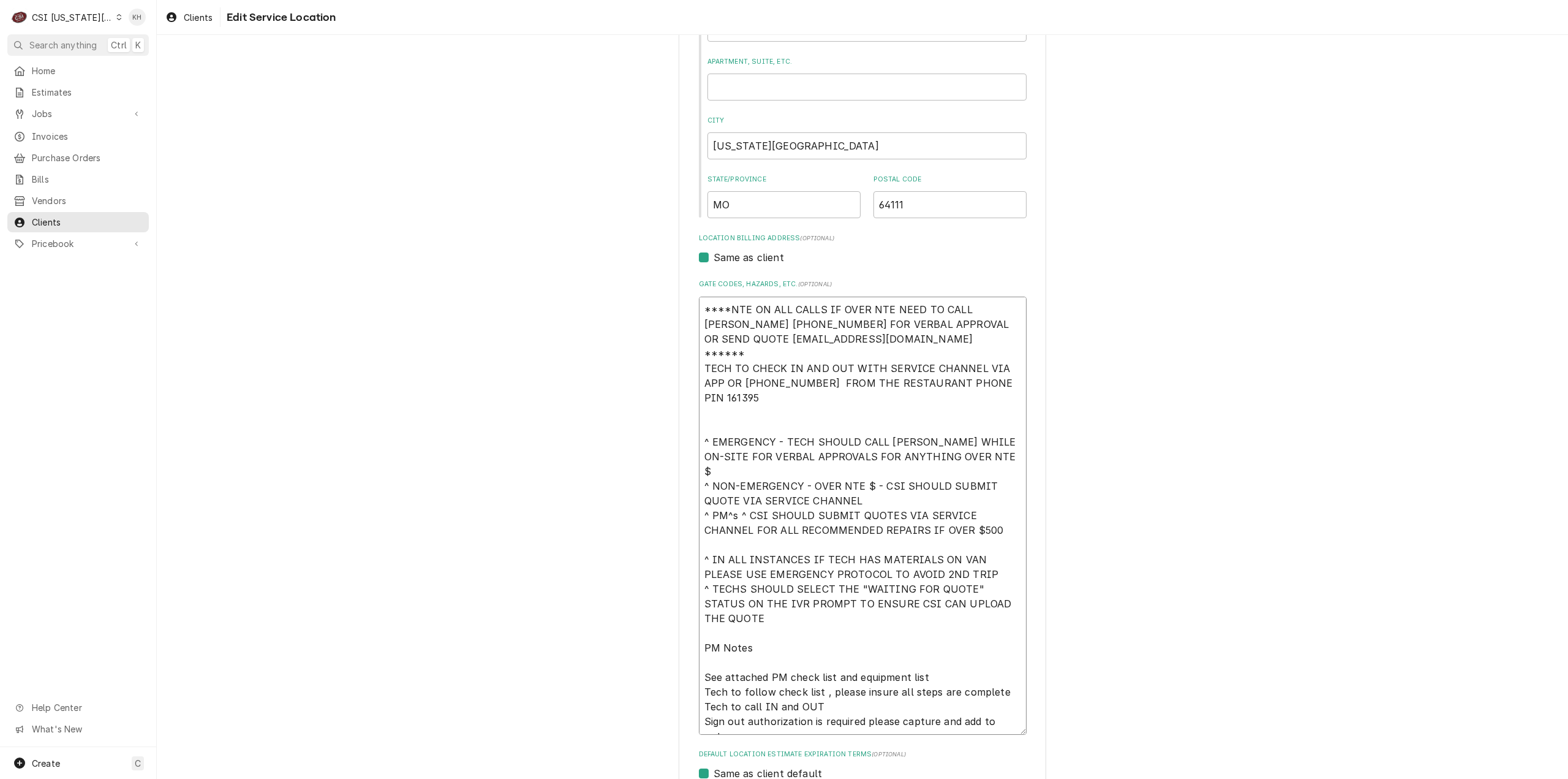
scroll to position [404, 0]
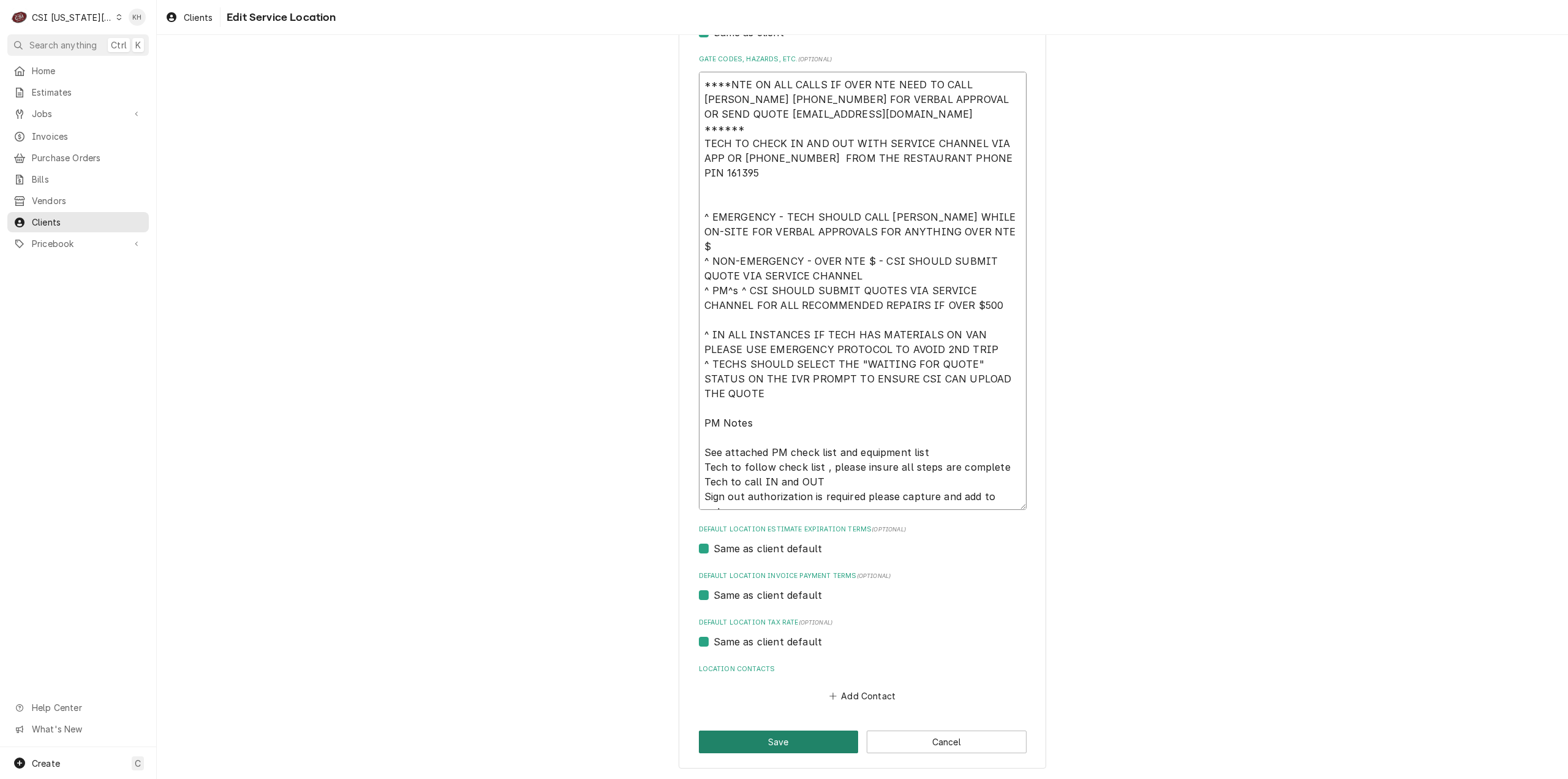
type textarea "****NTE ON ALL CALLS IF OVER NTE NEED TO CALL JEFF COSTA 636-399-1299 FOR VERBA…"
click at [784, 749] on button "Save" at bounding box center [779, 742] width 160 height 23
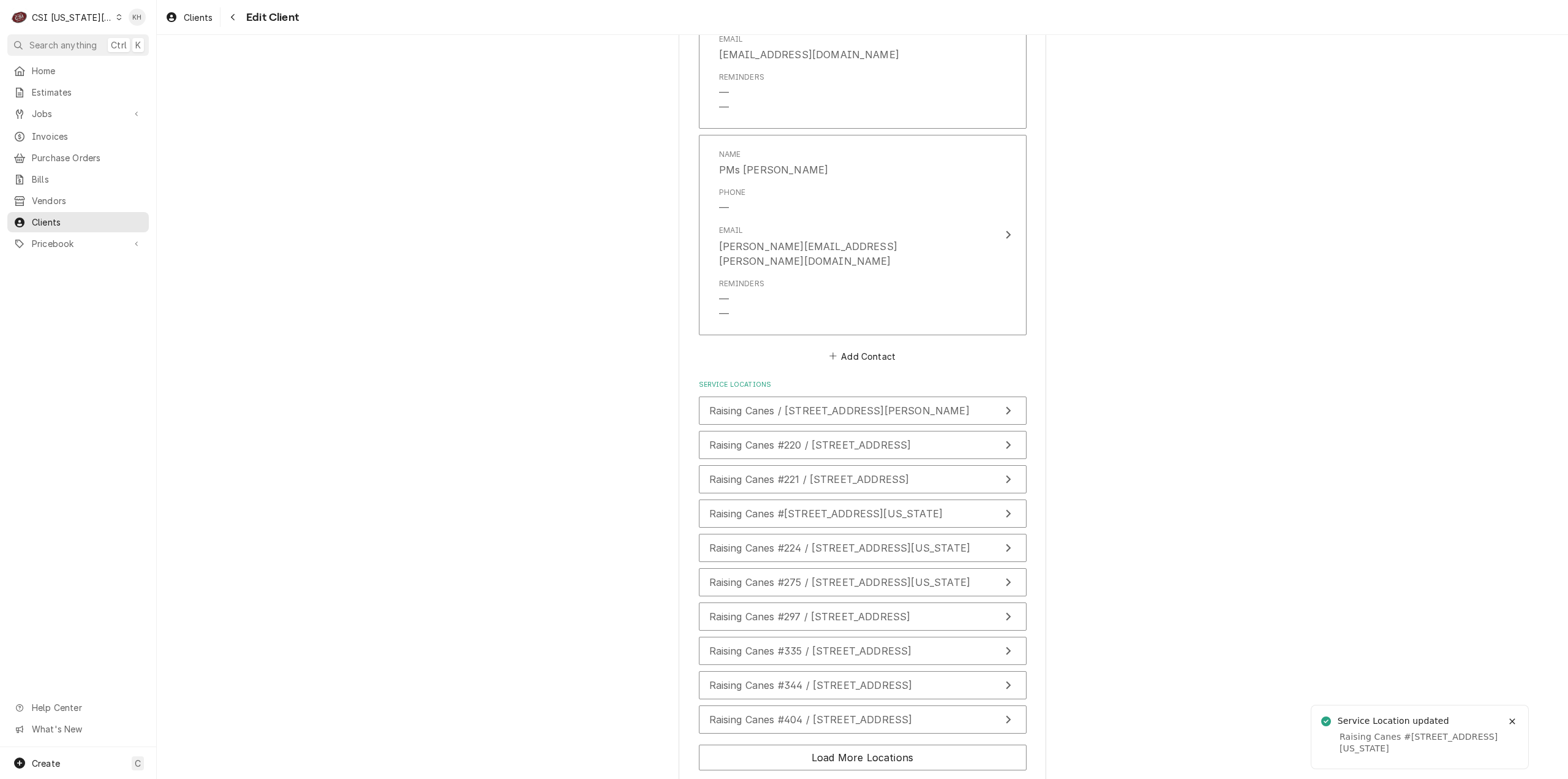
scroll to position [1747, 0]
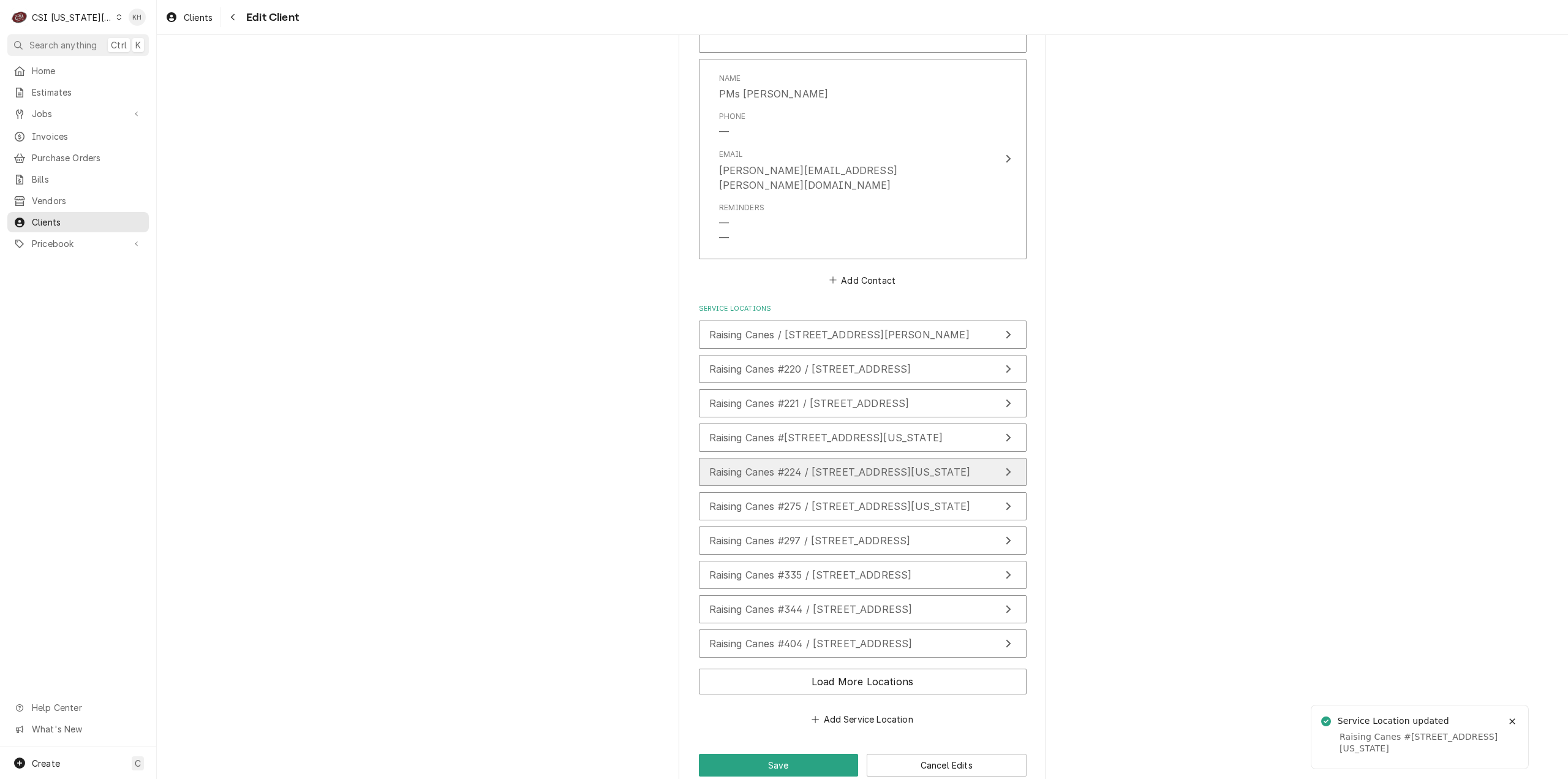
click at [856, 458] on button "Raising Canes #224 / [STREET_ADDRESS][US_STATE]" at bounding box center [862, 472] width 328 height 28
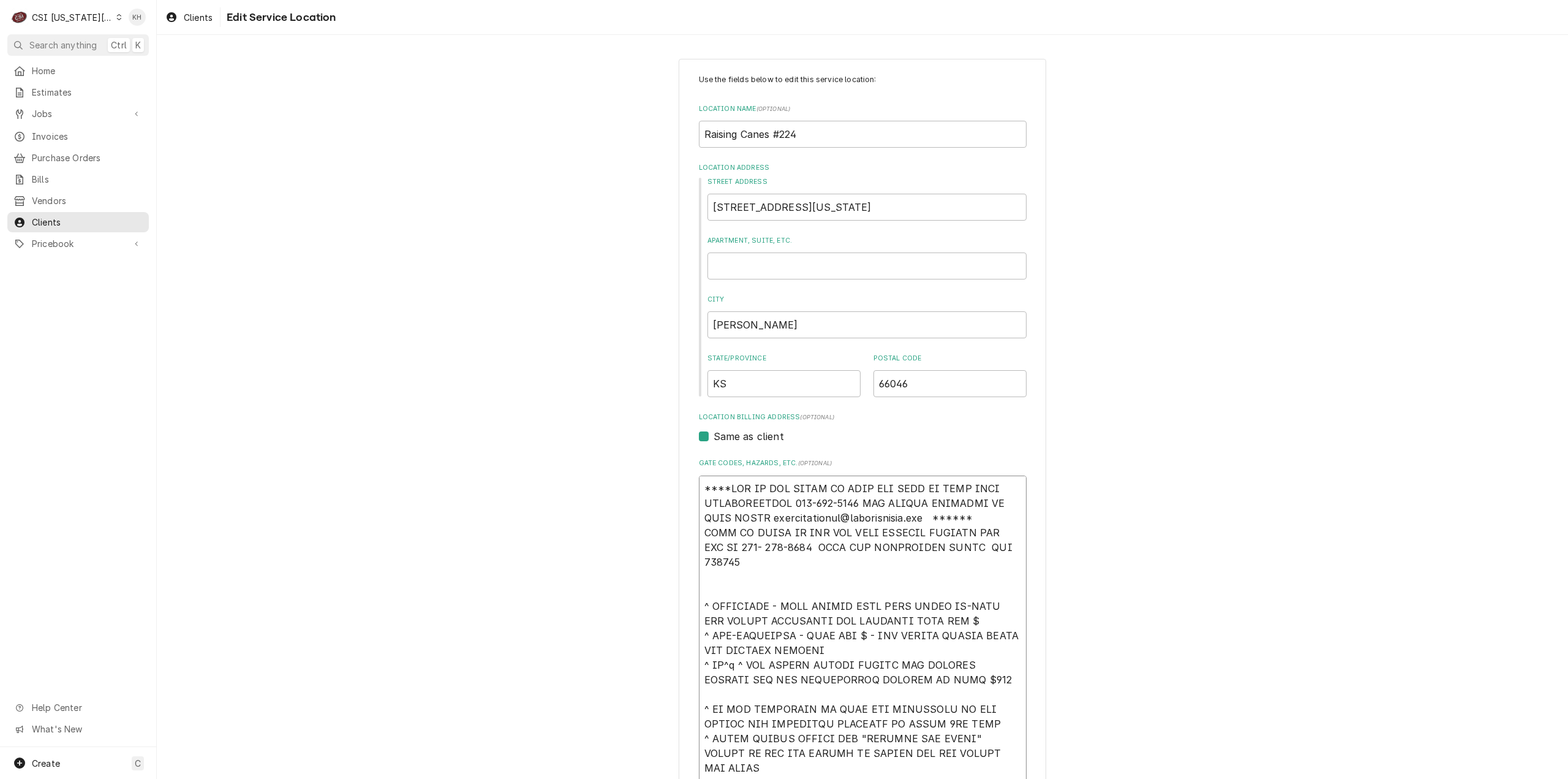
drag, startPoint x: 969, startPoint y: 513, endPoint x: 626, endPoint y: 448, distance: 349.1
click at [626, 448] on div "Use the fields below to edit this service location: Location Name ( optional ) …" at bounding box center [862, 663] width 1411 height 1231
paste textarea "EFF COSTA 636-399-1299 FOR VERBAL APPROVAL OR SEND QUOTE jcosta"
type textarea "x"
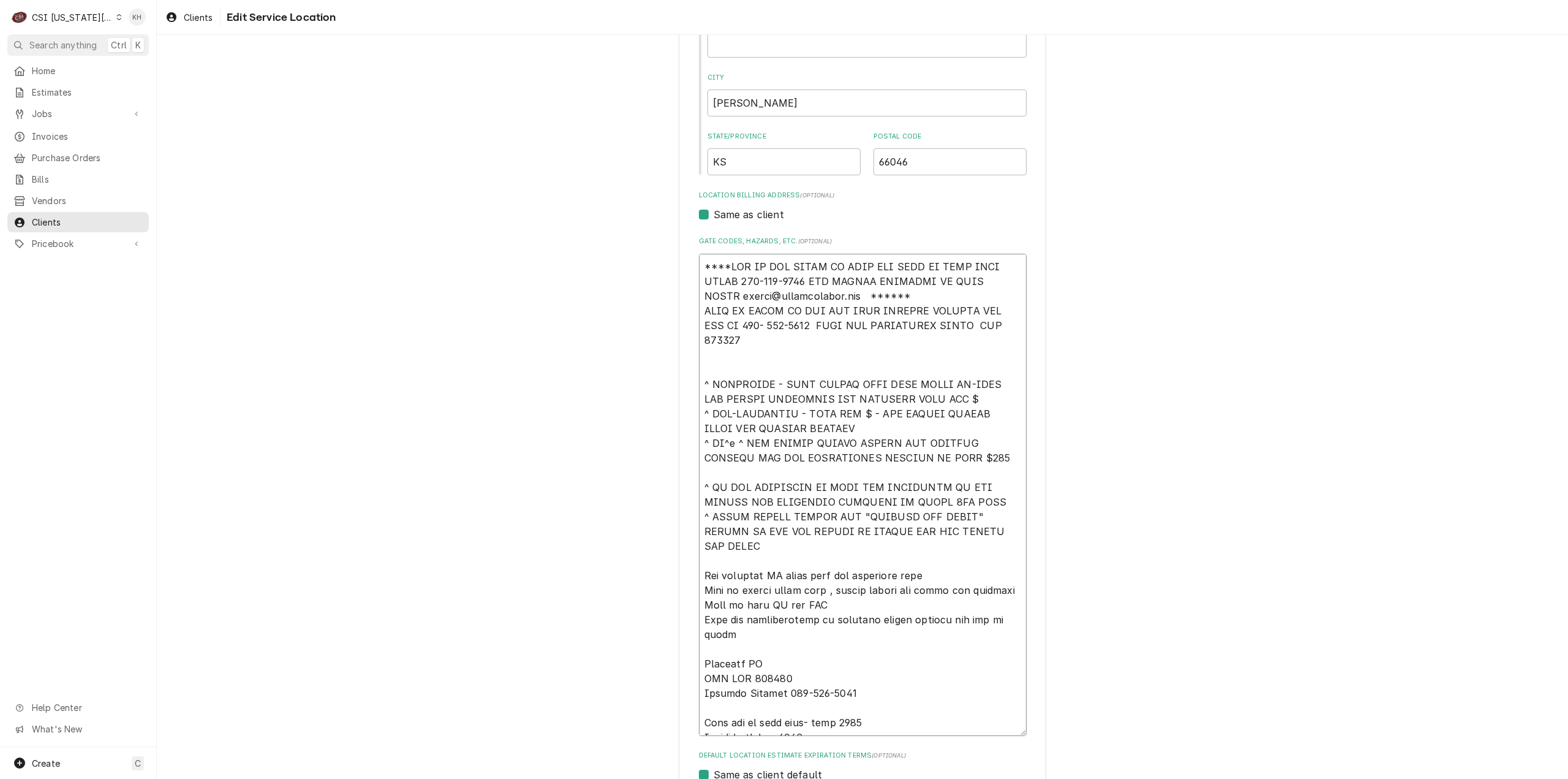
scroll to position [500, 0]
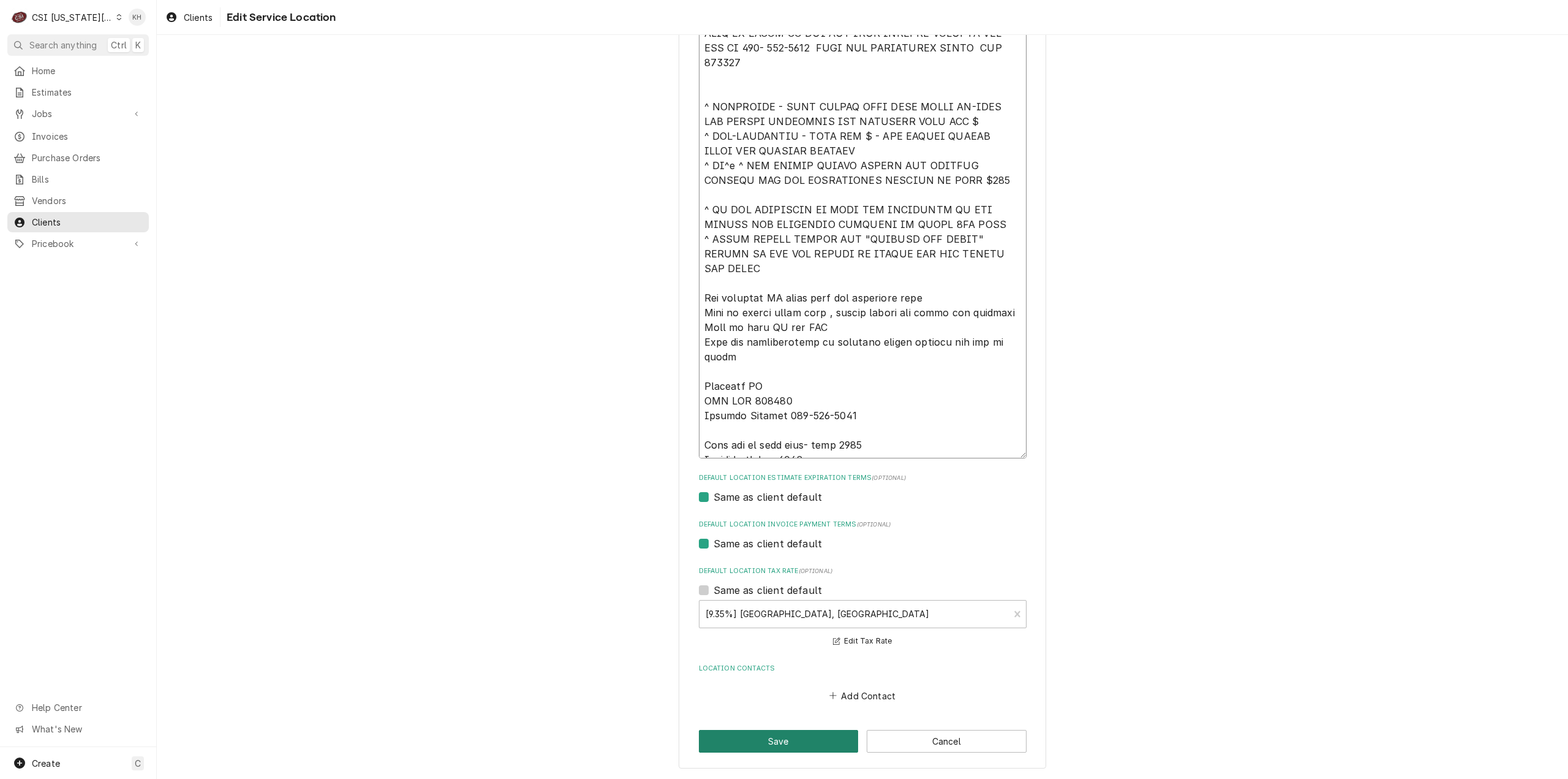
type textarea "****NTE ON ALL CALLS IF OVER NTE NEED TO CALL JEFF COSTA 636-399-1299 FOR VERBA…"
click at [751, 733] on button "Save" at bounding box center [779, 741] width 160 height 23
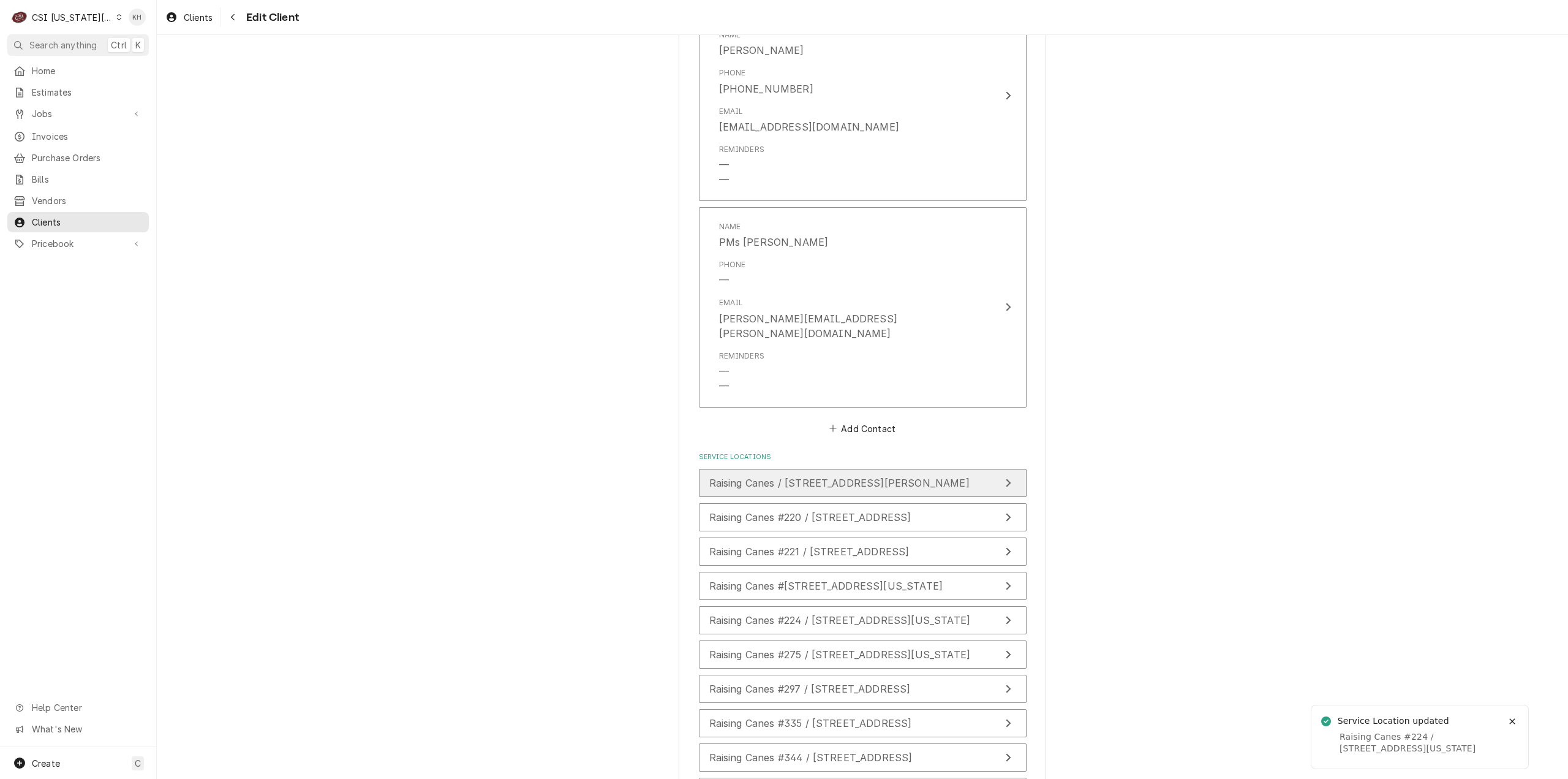
scroll to position [1747, 0]
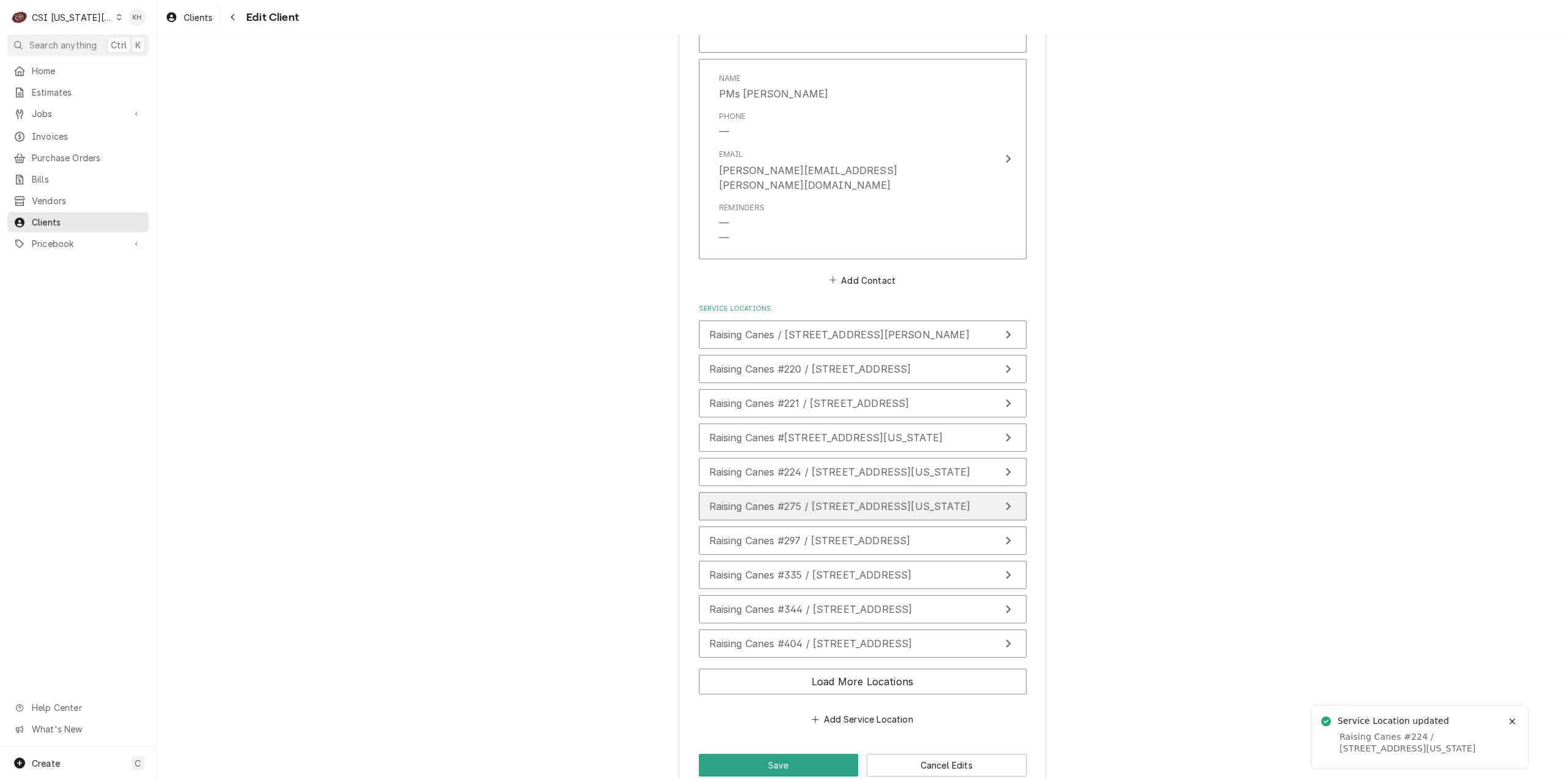
click at [874, 500] on span "Raising Canes #275 / [STREET_ADDRESS][US_STATE]" at bounding box center [840, 506] width 262 height 12
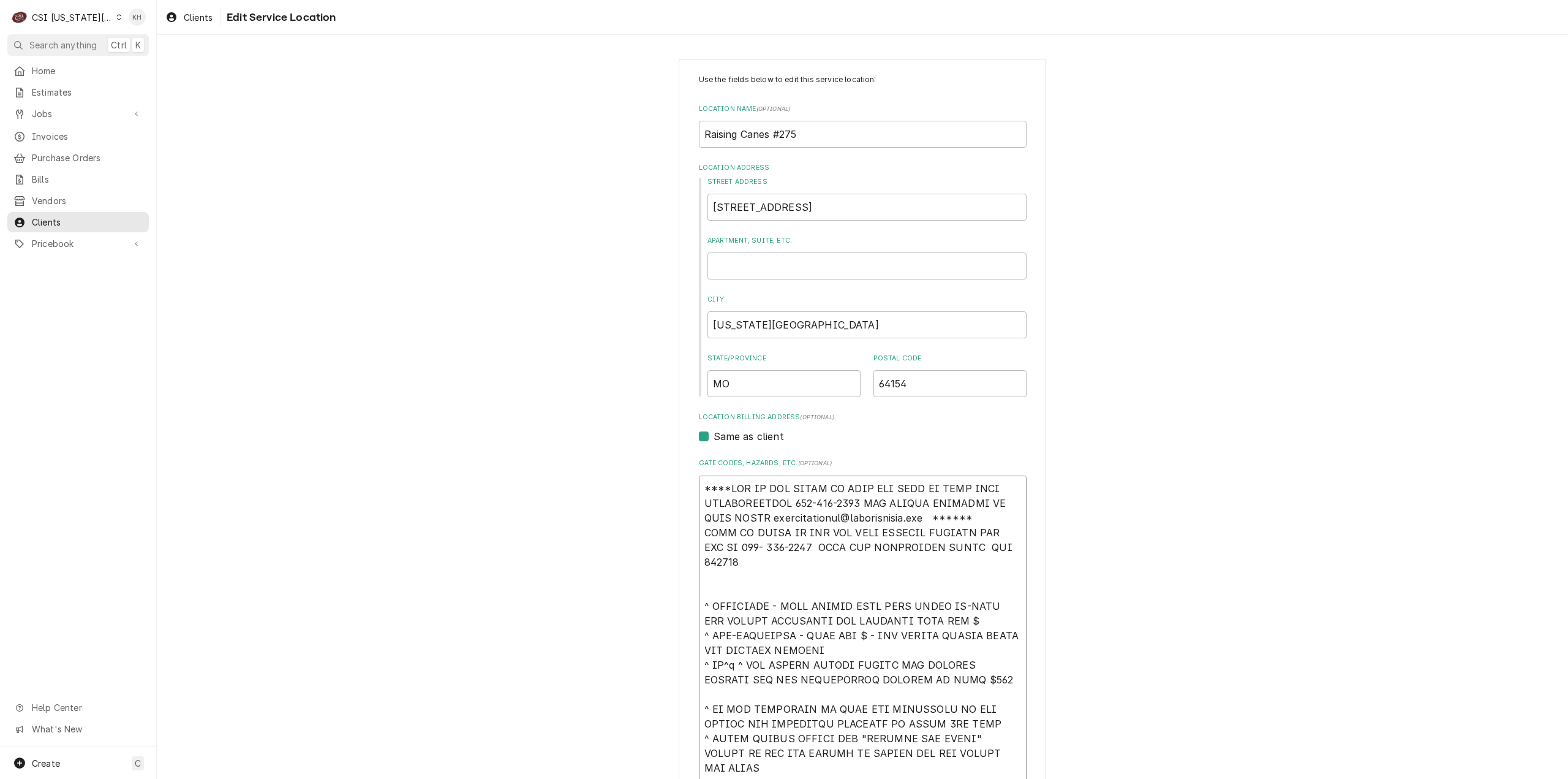
drag, startPoint x: 970, startPoint y: 516, endPoint x: 681, endPoint y: 462, distance: 294.0
click at [681, 462] on div "Use the fields below to edit this service location: Location Name ( optional ) …" at bounding box center [862, 660] width 368 height 1202
paste textarea "EFF COSTA 636-399-1299 FOR VERBAL APPROVAL OR SEND QUOTE jcosta"
type textarea "x"
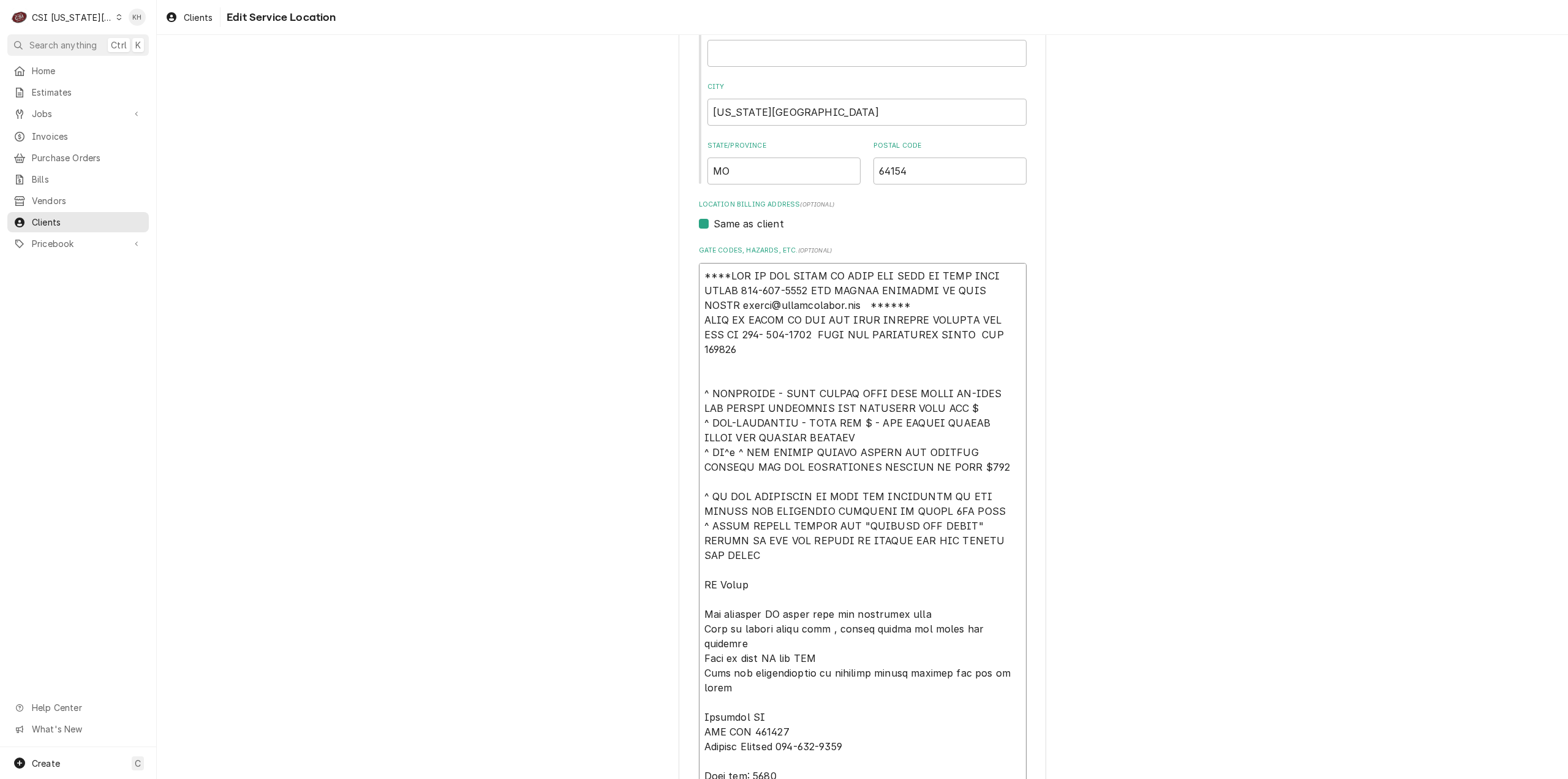
scroll to position [490, 0]
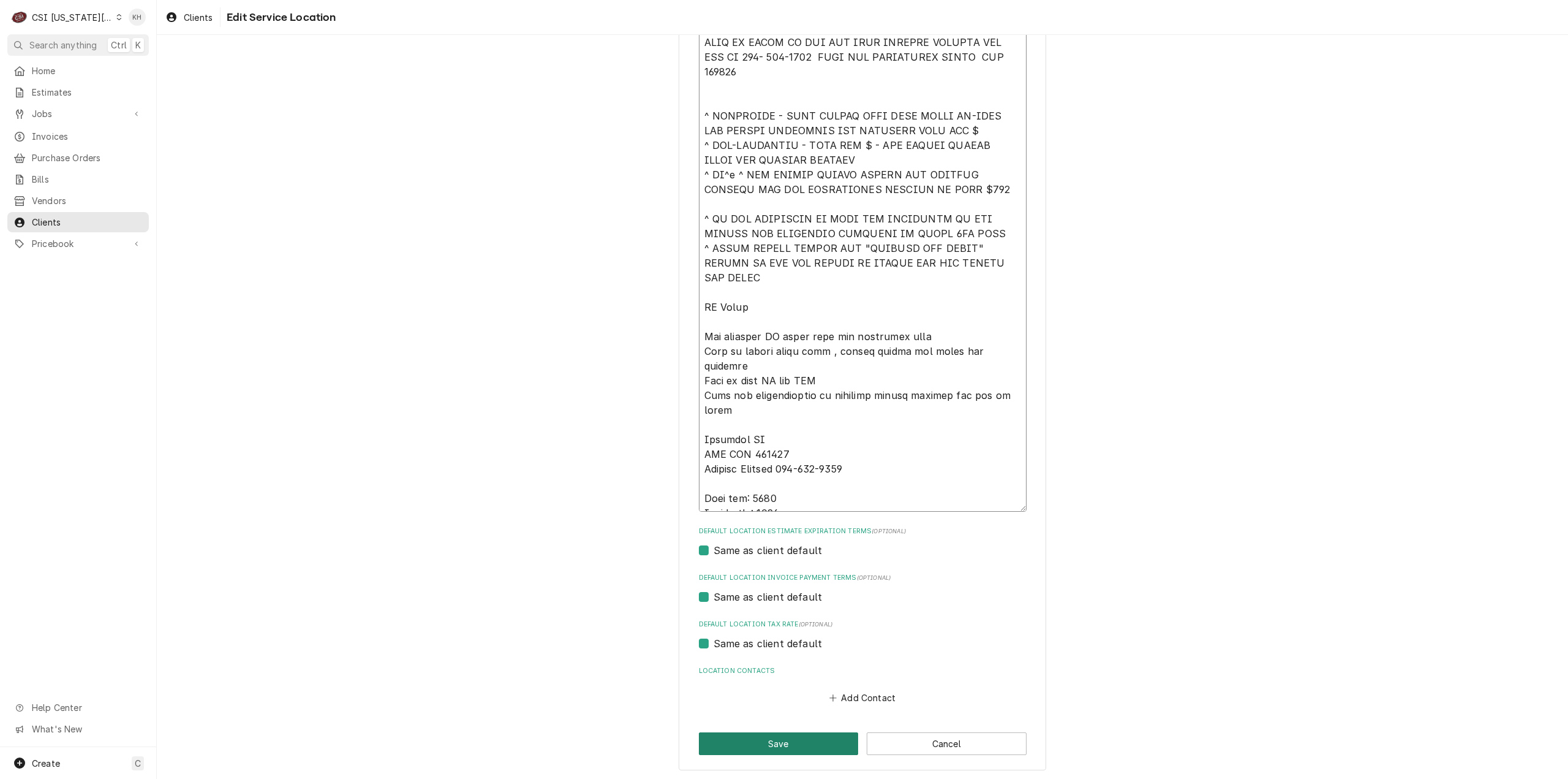
type textarea "****NTE ON ALL CALLS IF OVER NTE NEED TO CALL JEFF COSTA 636-399-1299 FOR VERBA…"
click at [777, 739] on button "Save" at bounding box center [779, 744] width 160 height 23
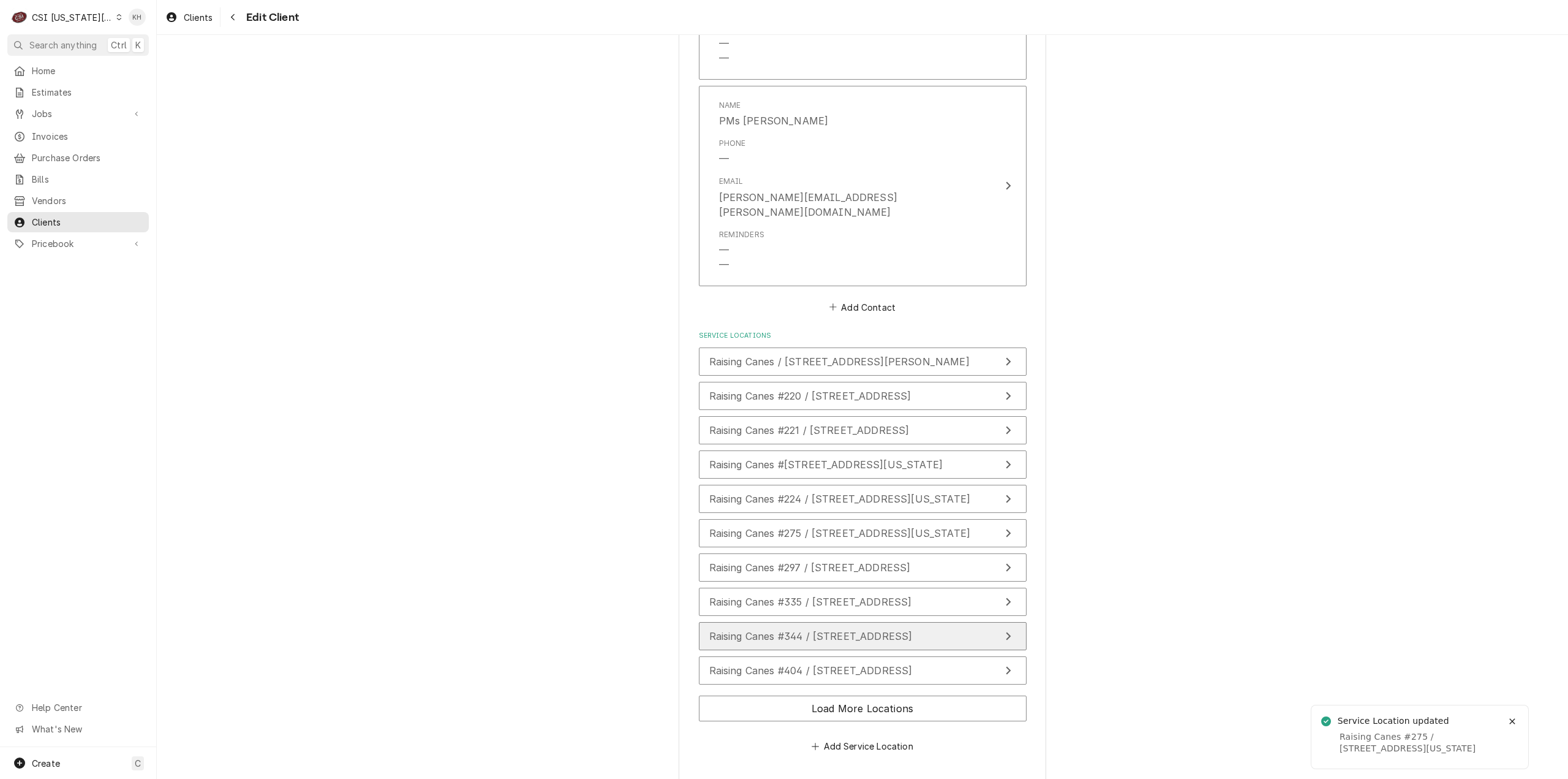
scroll to position [1747, 0]
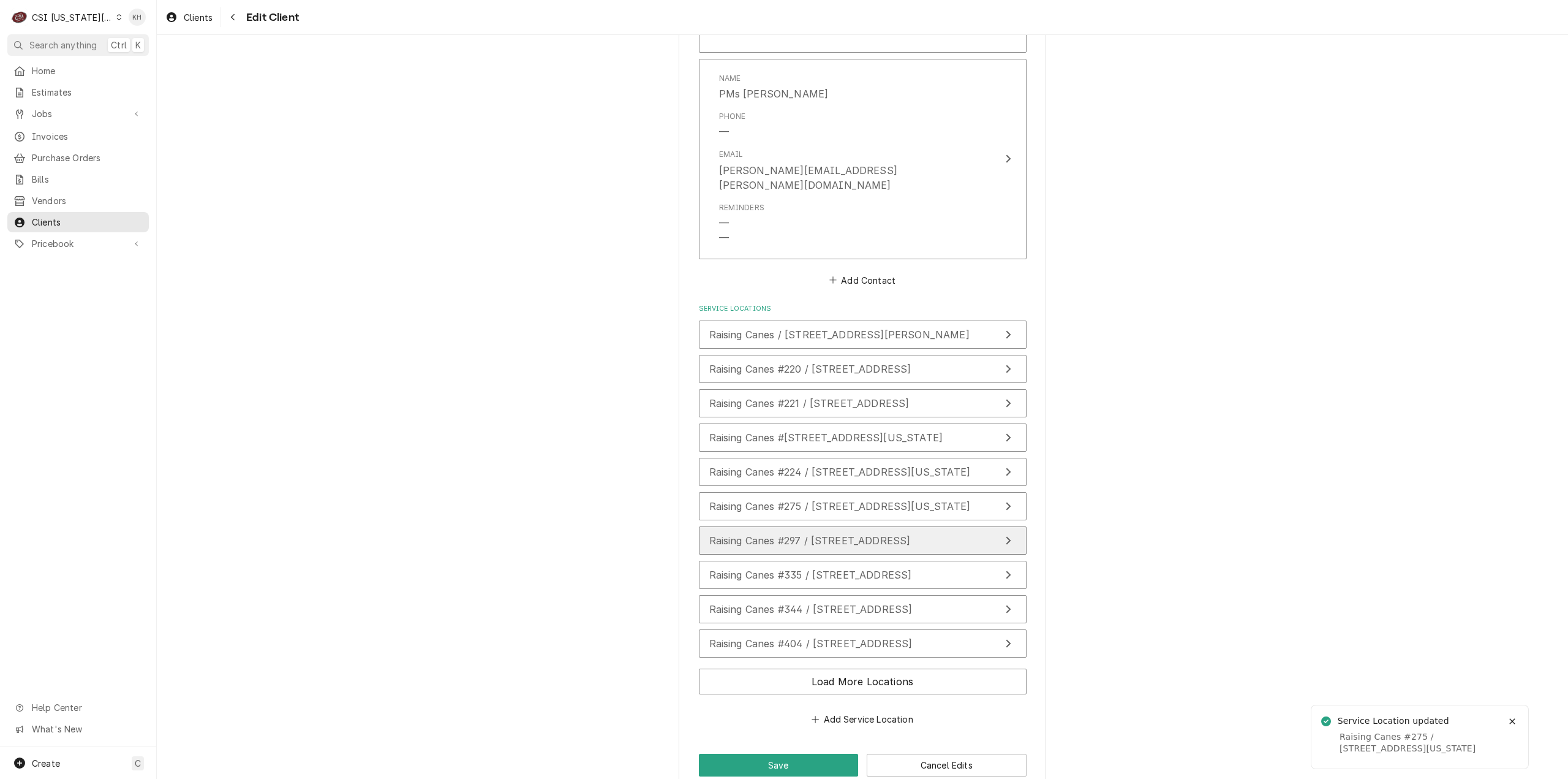
click at [868, 534] on span "Raising Canes #297 / [STREET_ADDRESS]" at bounding box center [810, 540] width 202 height 12
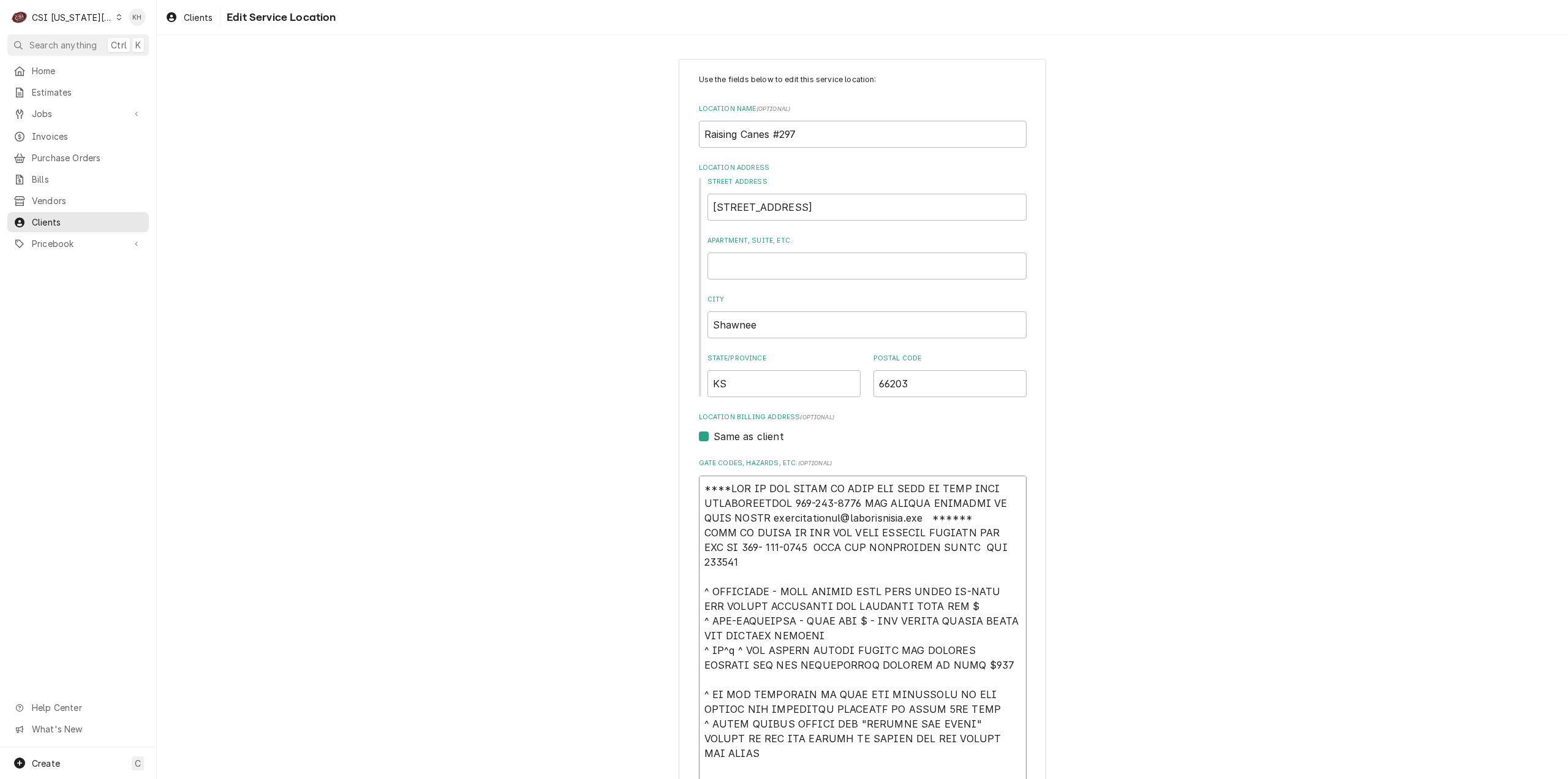
drag, startPoint x: 986, startPoint y: 519, endPoint x: 680, endPoint y: 479, distance: 308.6
click at [680, 479] on div "Use the fields below to edit this service location: Location Name ( optional ) …" at bounding box center [862, 663] width 368 height 1209
paste textarea "EFF COSTA 636-399-1299 FOR VERBAL APPROVAL OR SEND QUOTE jcosta"
type textarea "x"
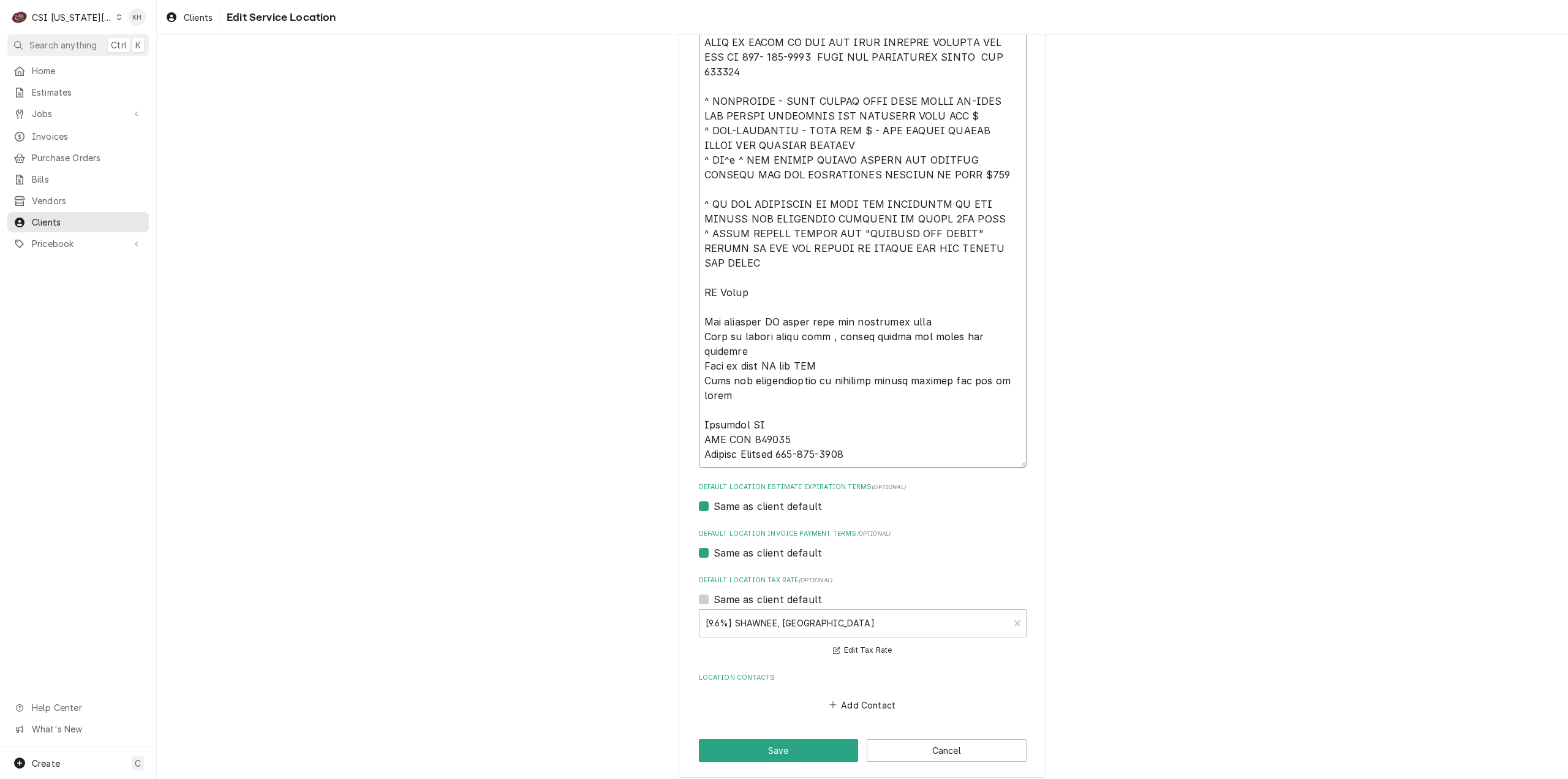
scroll to position [500, 0]
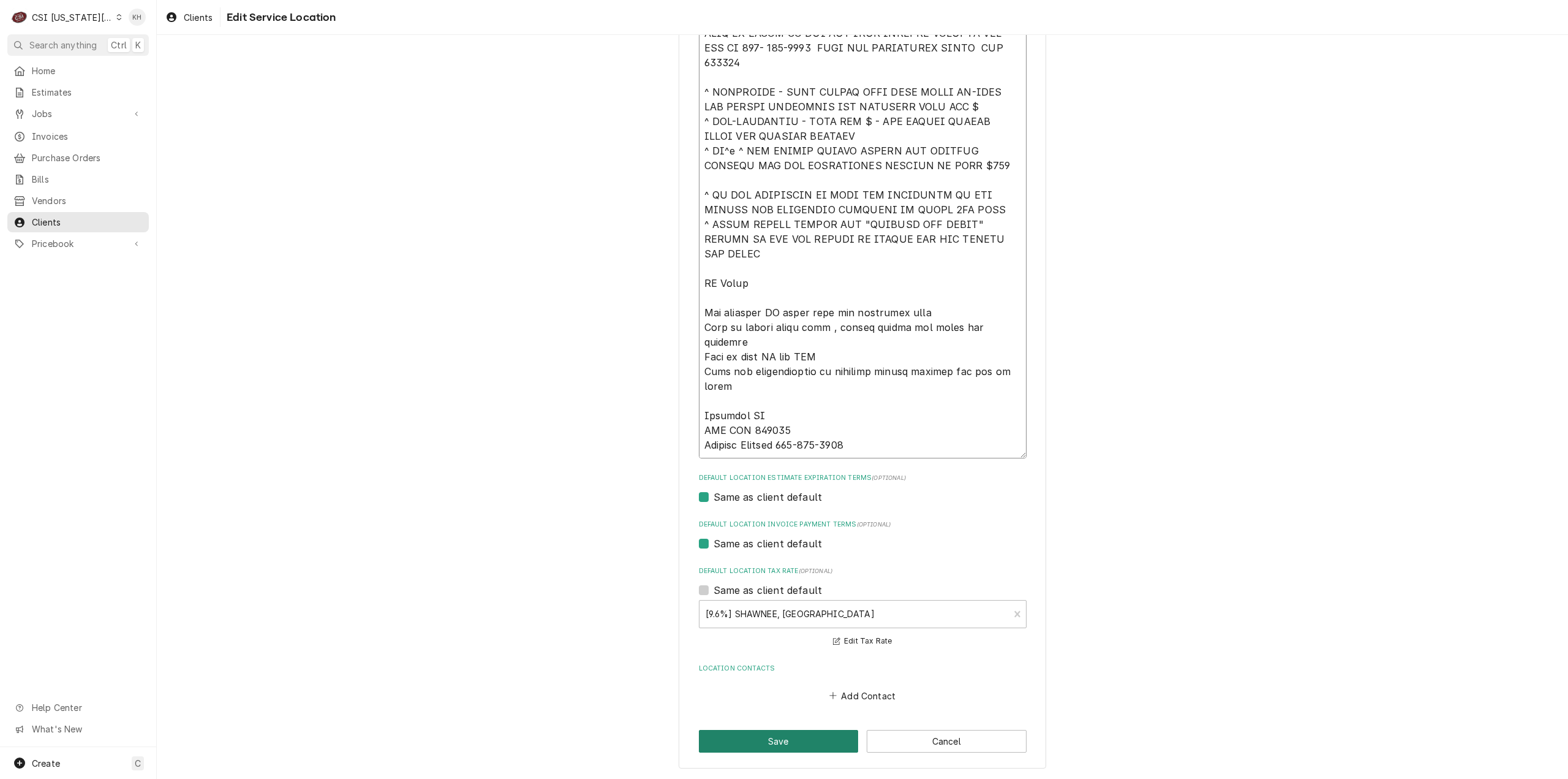
type textarea "****NTE ON ALL CALLS IF OVER NTE NEED TO CALL JEFF COSTA 636-399-1299 FOR VERBA…"
click at [772, 730] on button "Save" at bounding box center [779, 741] width 160 height 23
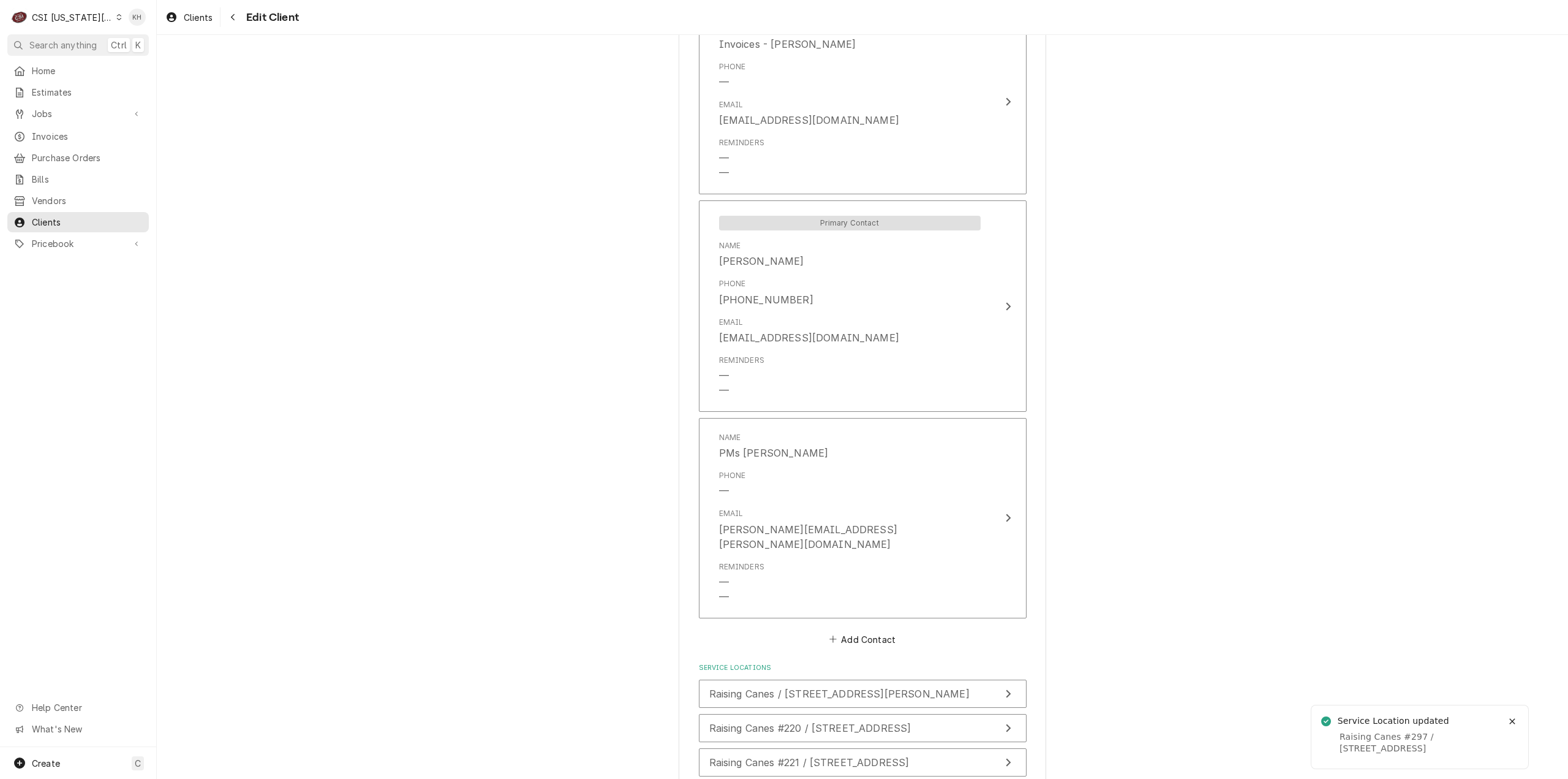
scroll to position [1747, 0]
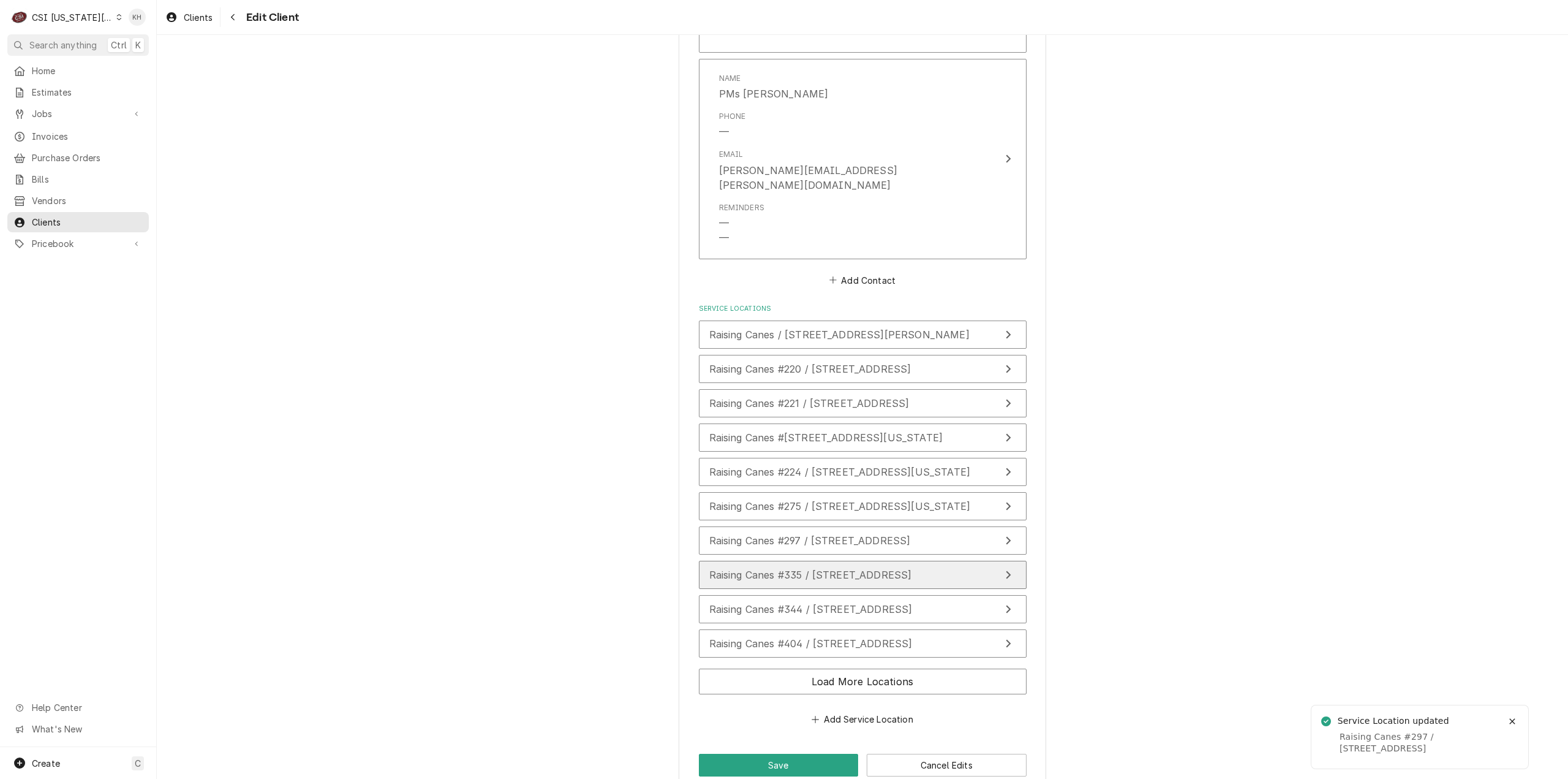
click at [912, 569] on span "Raising Canes #335 / [STREET_ADDRESS]" at bounding box center [811, 575] width 203 height 12
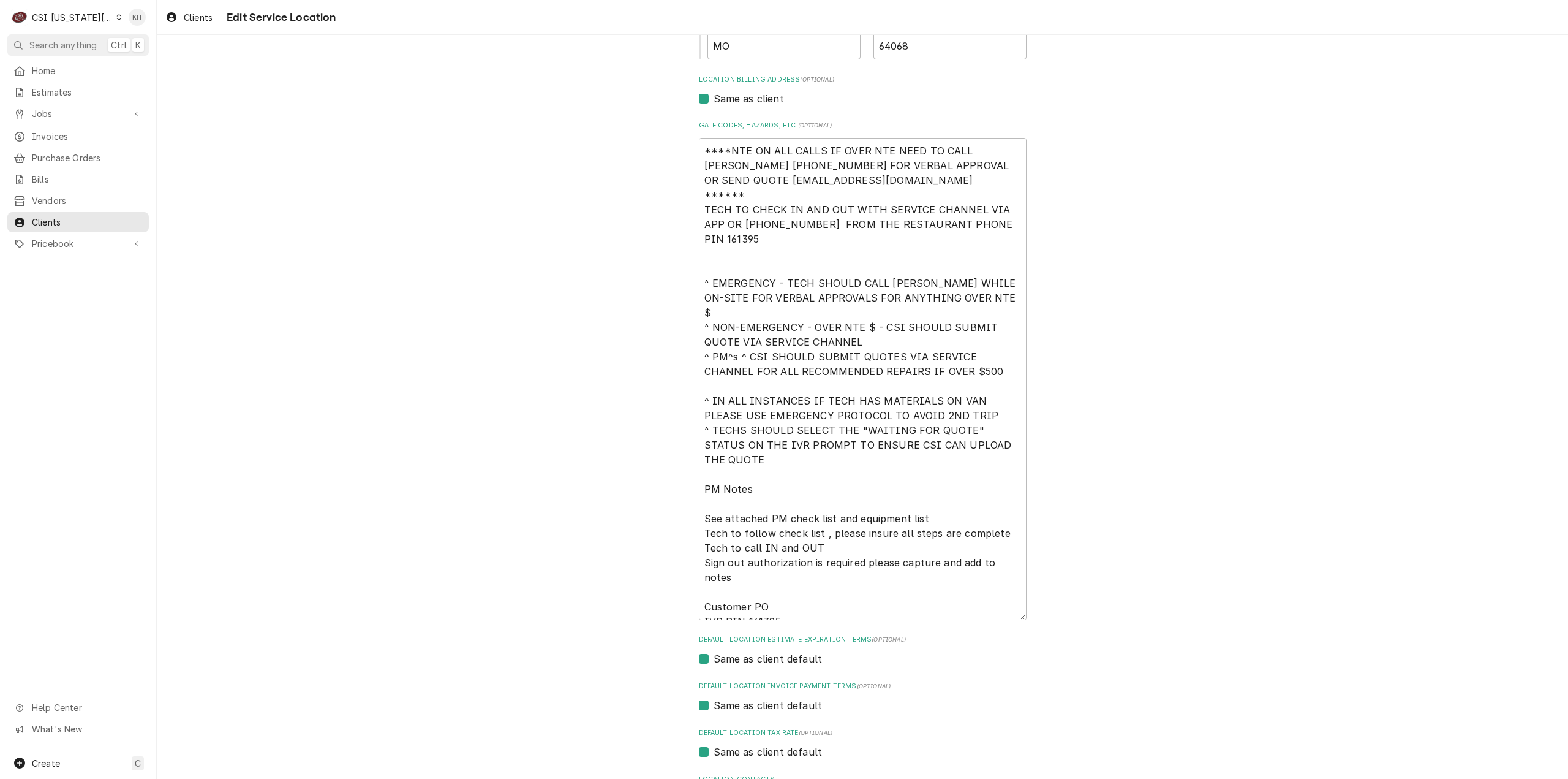
scroll to position [448, 0]
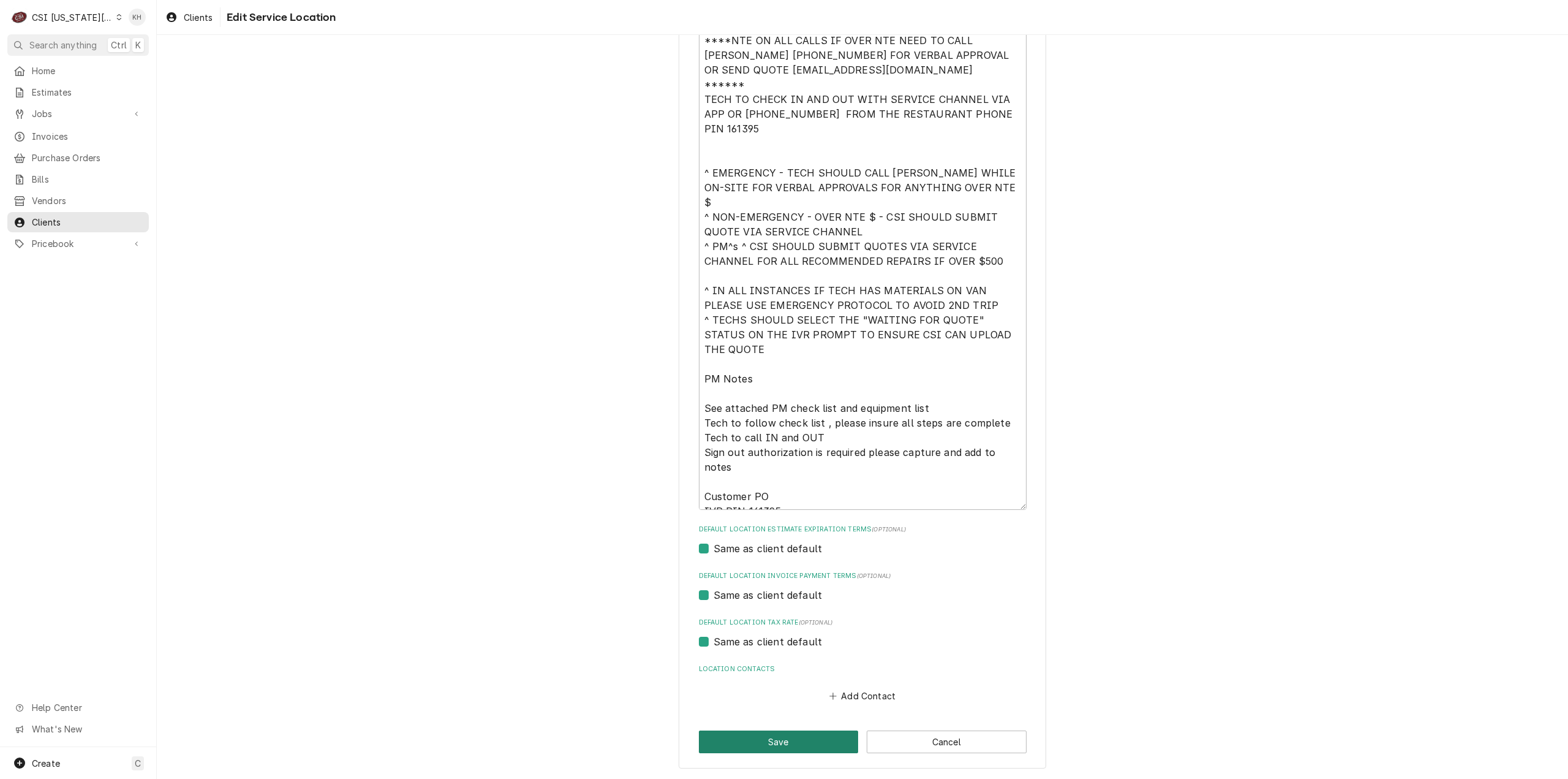
click at [766, 742] on button "Save" at bounding box center [779, 742] width 160 height 23
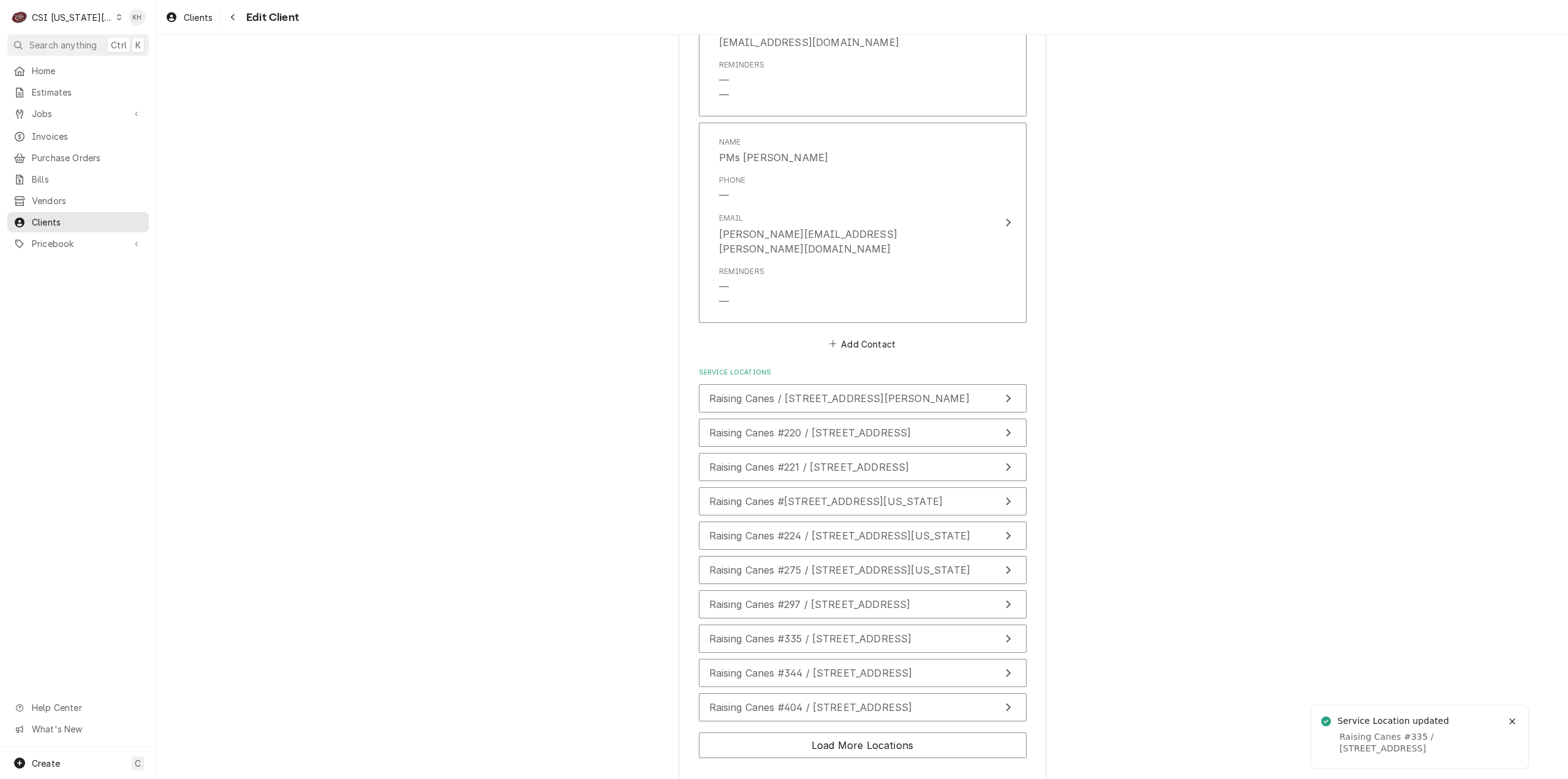
scroll to position [1747, 0]
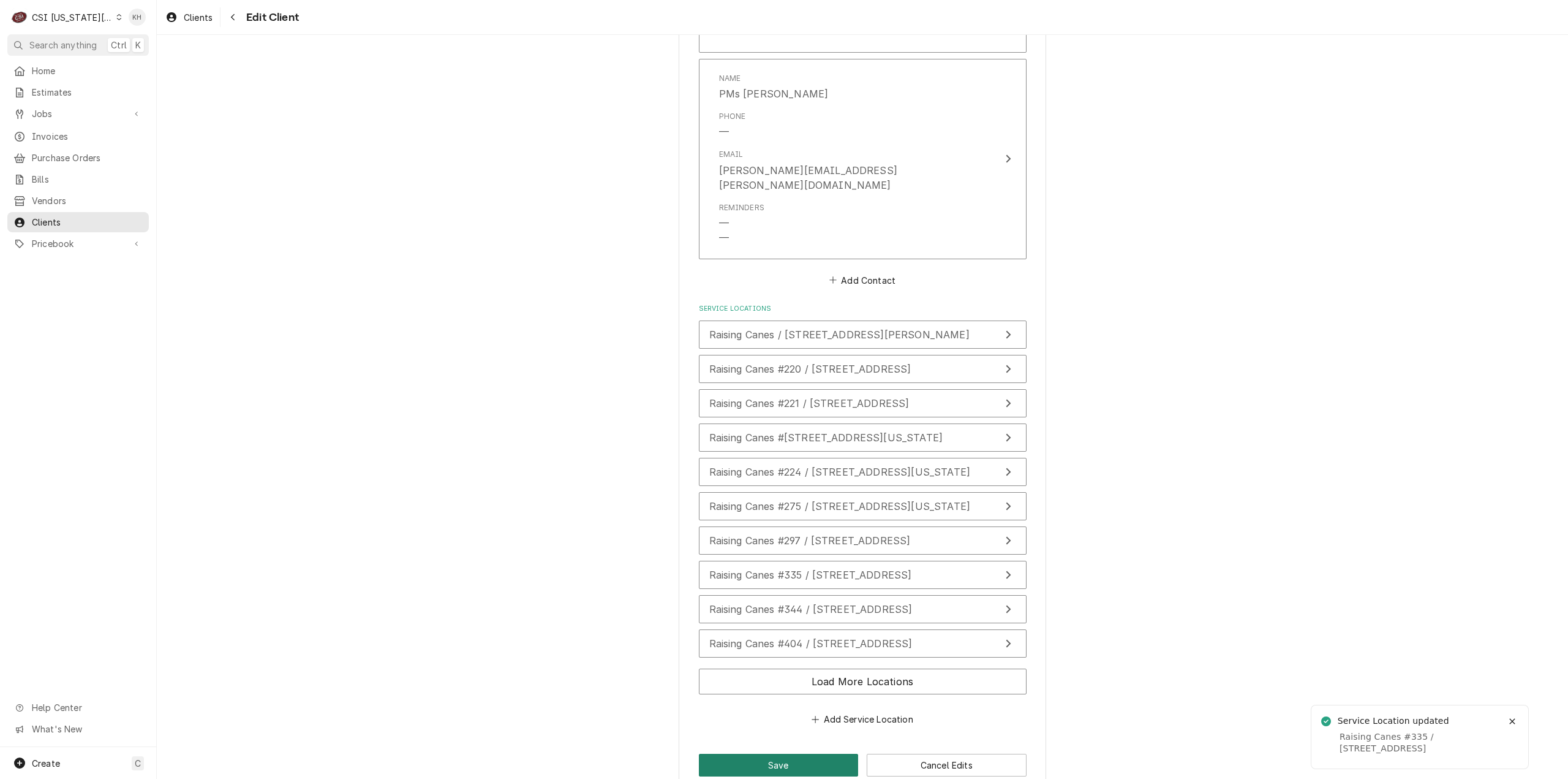
click at [777, 754] on button "Save" at bounding box center [779, 765] width 160 height 23
type textarea "x"
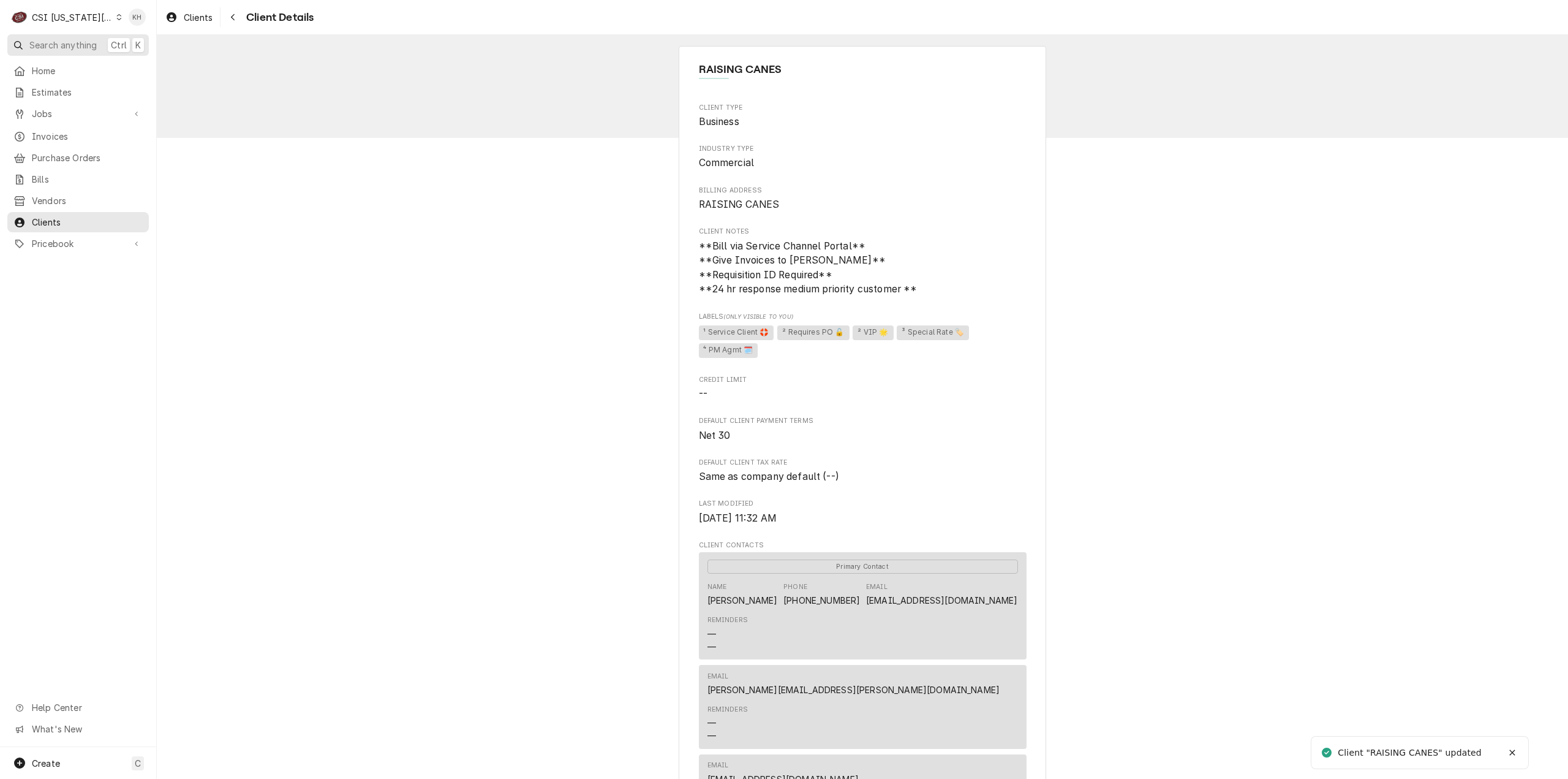
click at [63, 48] on span "Search anything" at bounding box center [63, 45] width 67 height 13
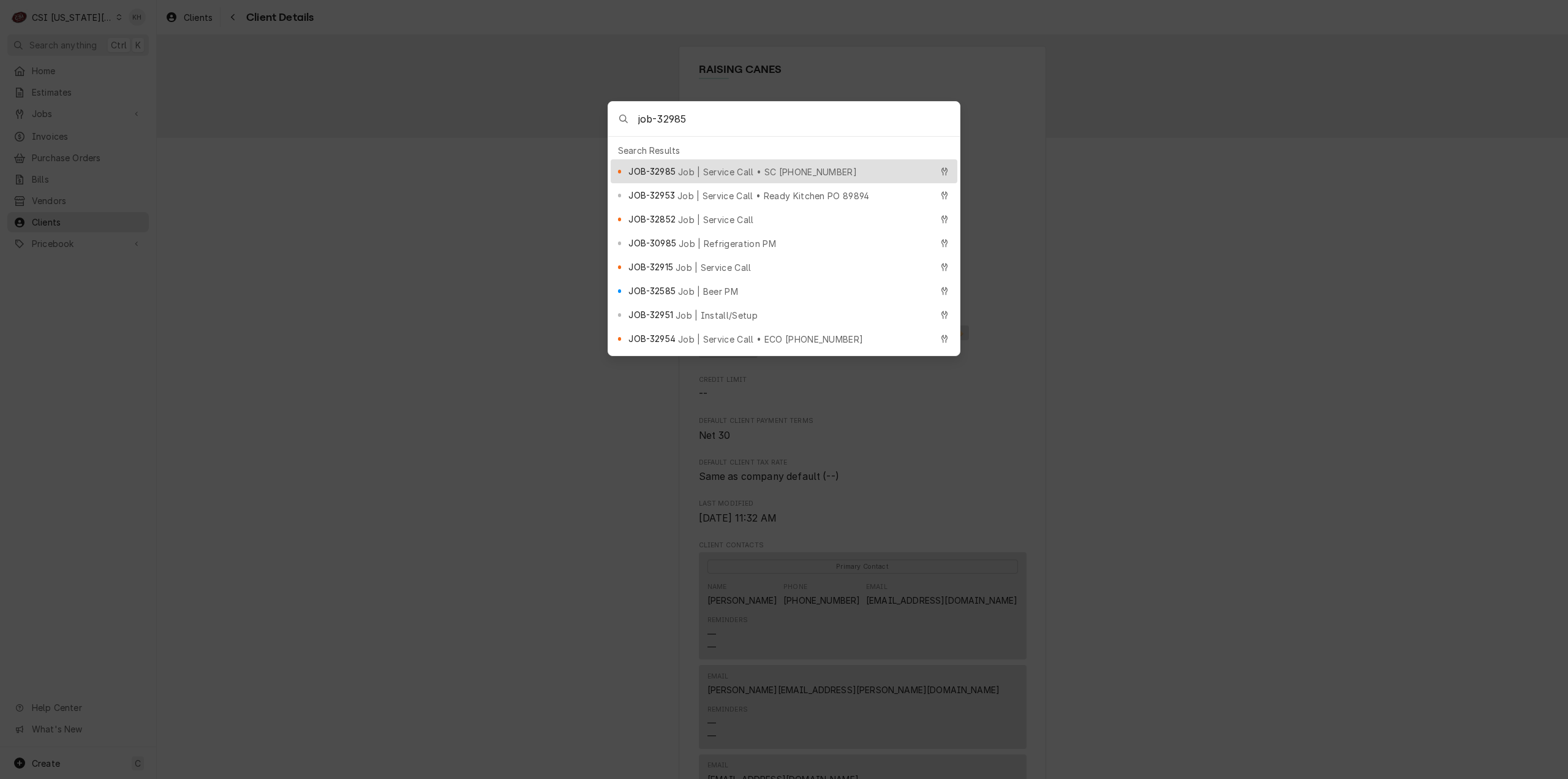
type input "job-32985"
drag, startPoint x: 719, startPoint y: 163, endPoint x: 718, endPoint y: 173, distance: 10.0
click at [720, 165] on span "Job | Service Call • SC 326758373" at bounding box center [767, 172] width 179 height 13
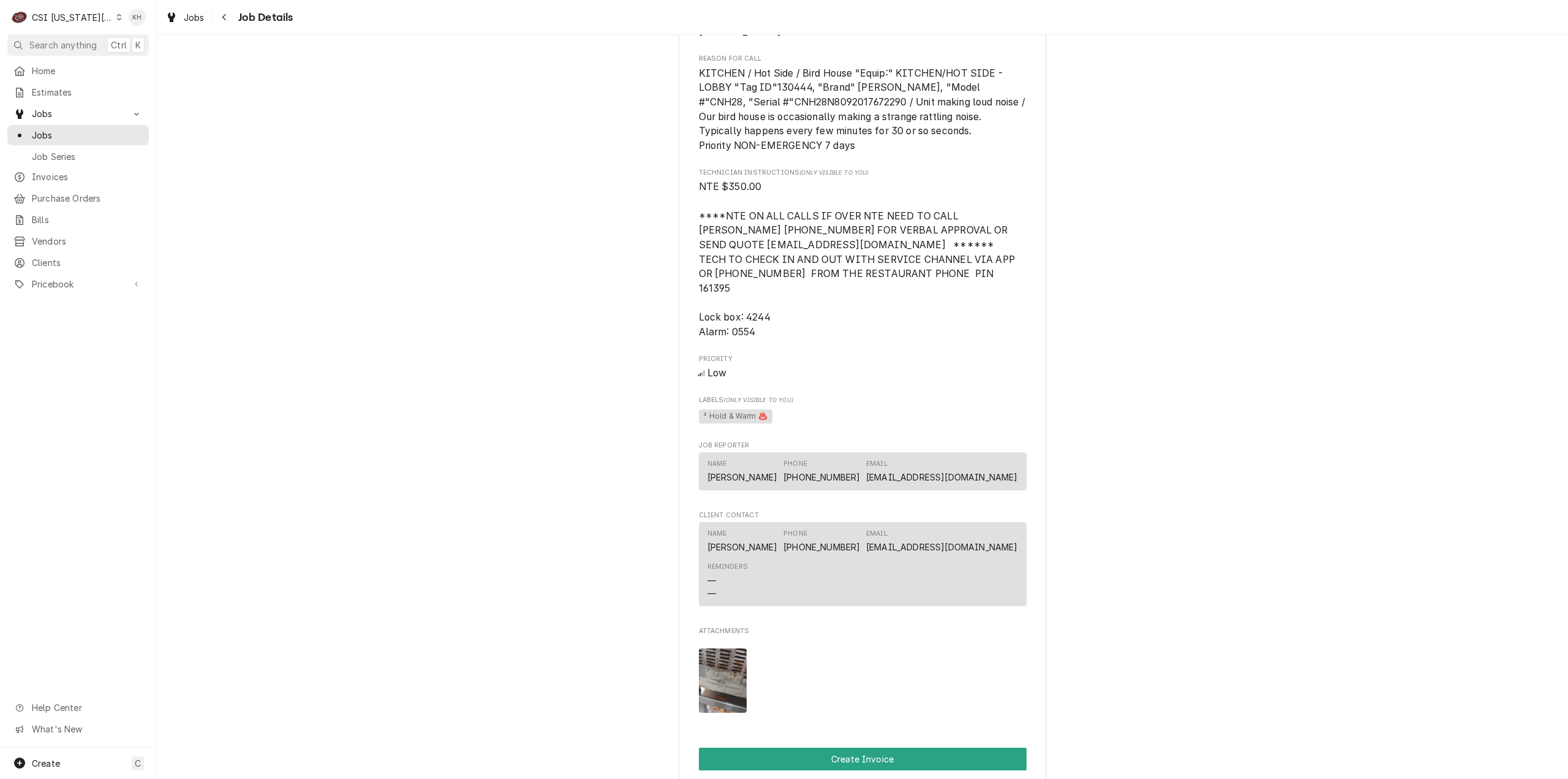
scroll to position [1348, 0]
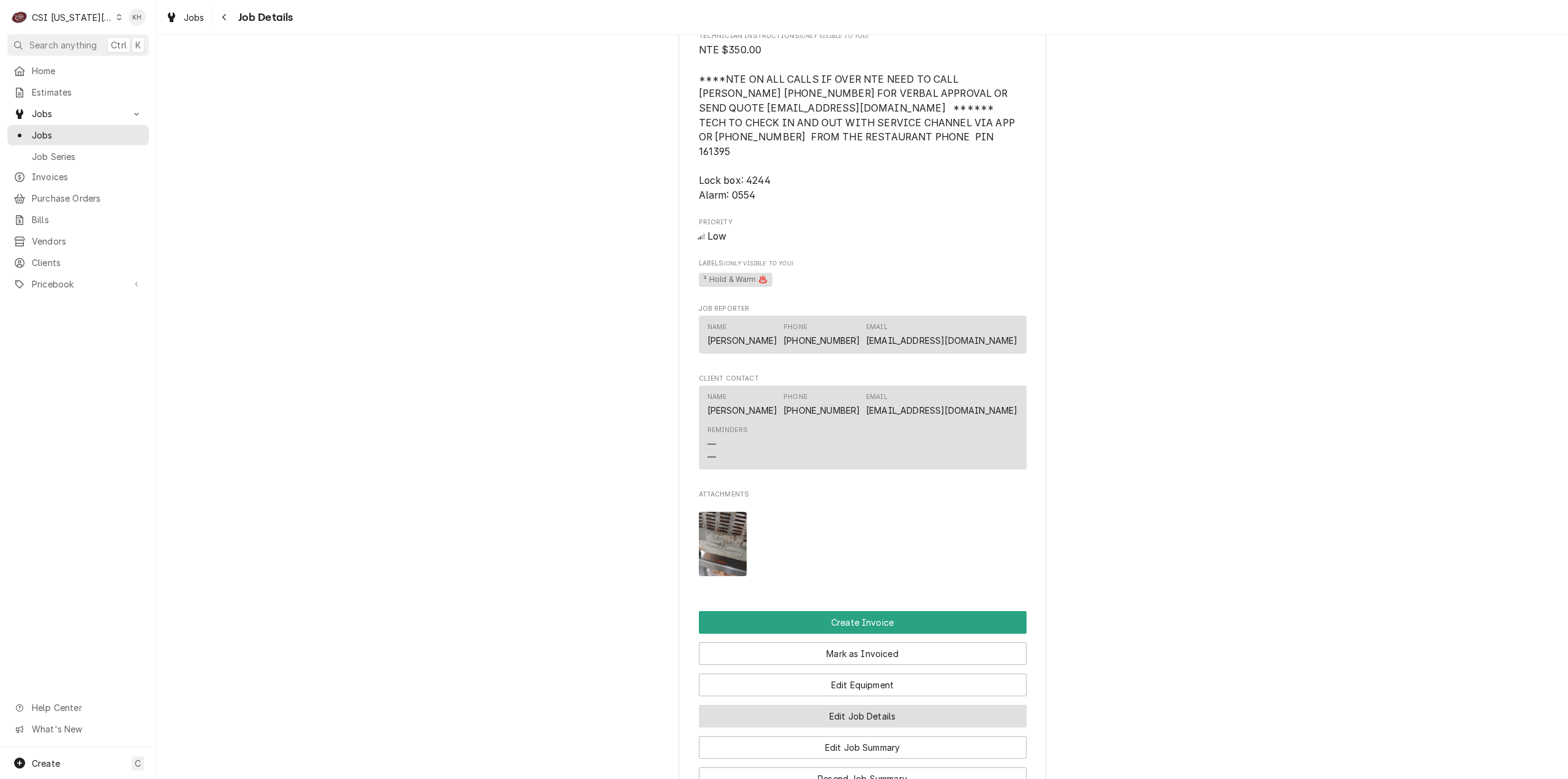
click at [884, 705] on button "Edit Job Details" at bounding box center [862, 716] width 328 height 23
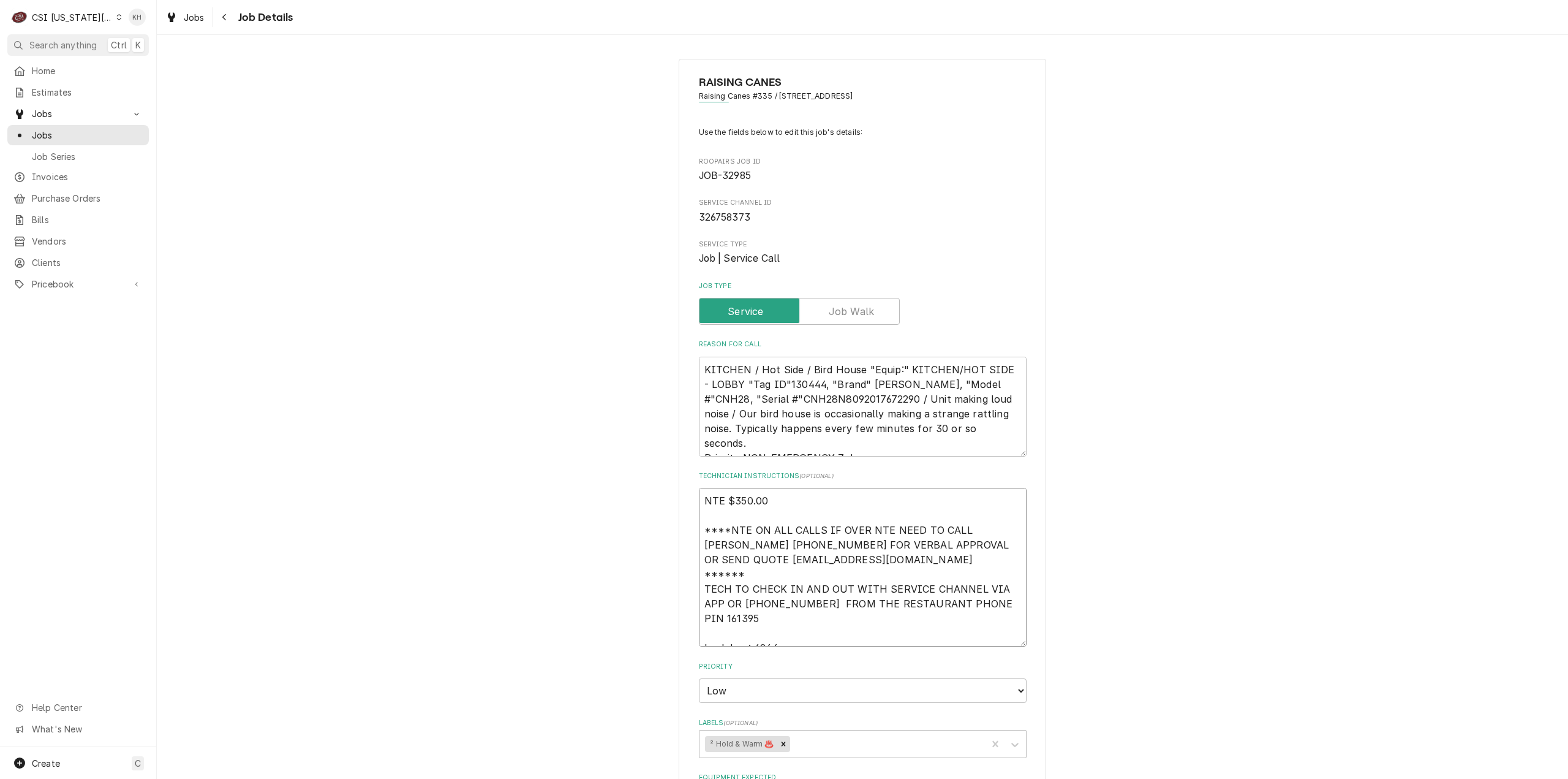
drag, startPoint x: 979, startPoint y: 558, endPoint x: 674, endPoint y: 530, distance: 306.3
click at [678, 530] on div "RAISING CANES Raising Canes #335 / 100 Mo-291, Liberty, MO 64068 Use the fields…" at bounding box center [862, 715] width 368 height 1314
paste textarea "EFF COSTA 636-399-1299 FOR VERBAL APPROVAL OR SEND QUOTE jcosta"
type textarea "x"
type textarea "NTE $350.00 ****NTE ON ALL CALLS IF OVER NTE NEED TO CALL JEFF COSTA 636-399-12…"
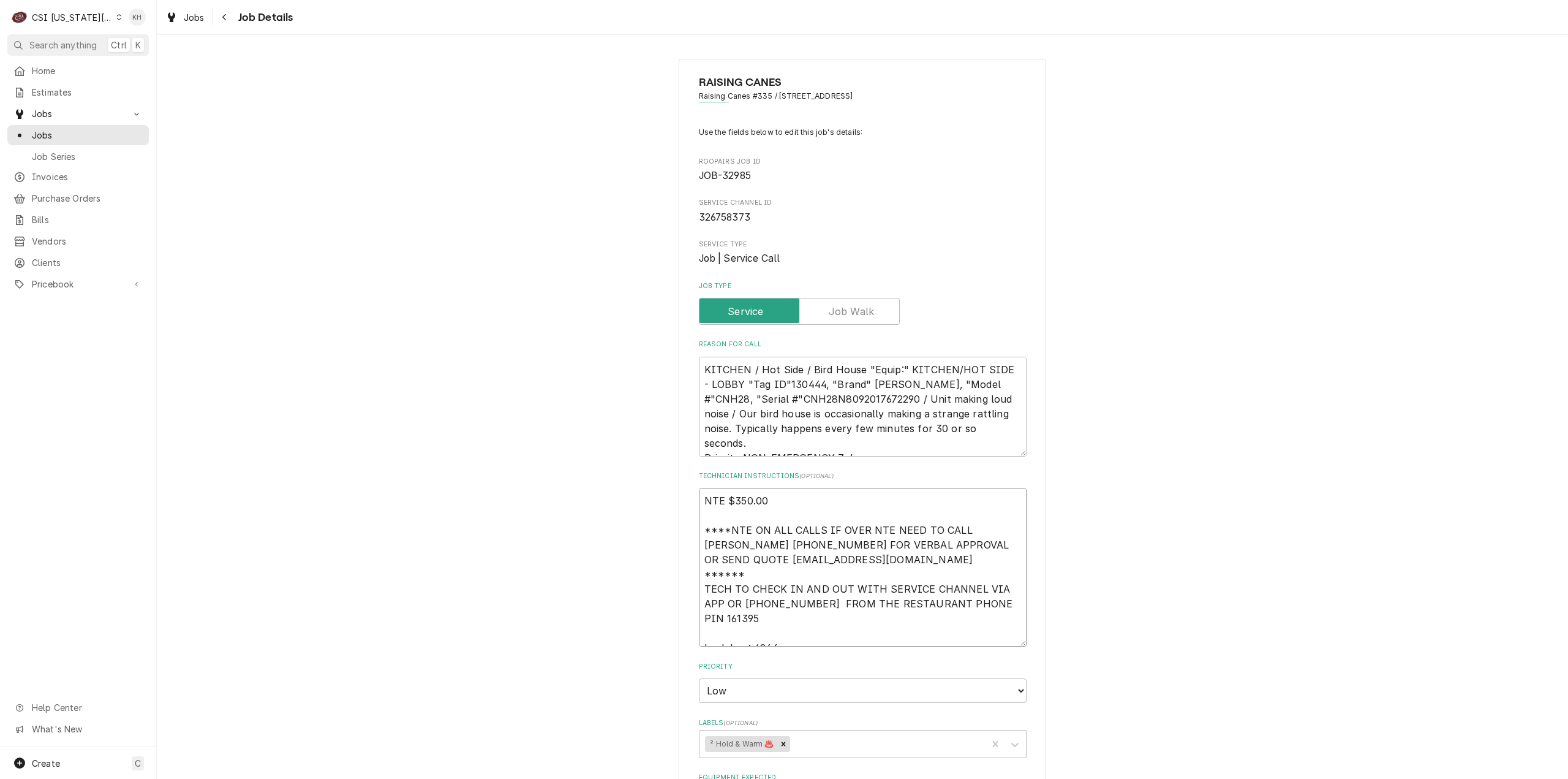
type textarea "x"
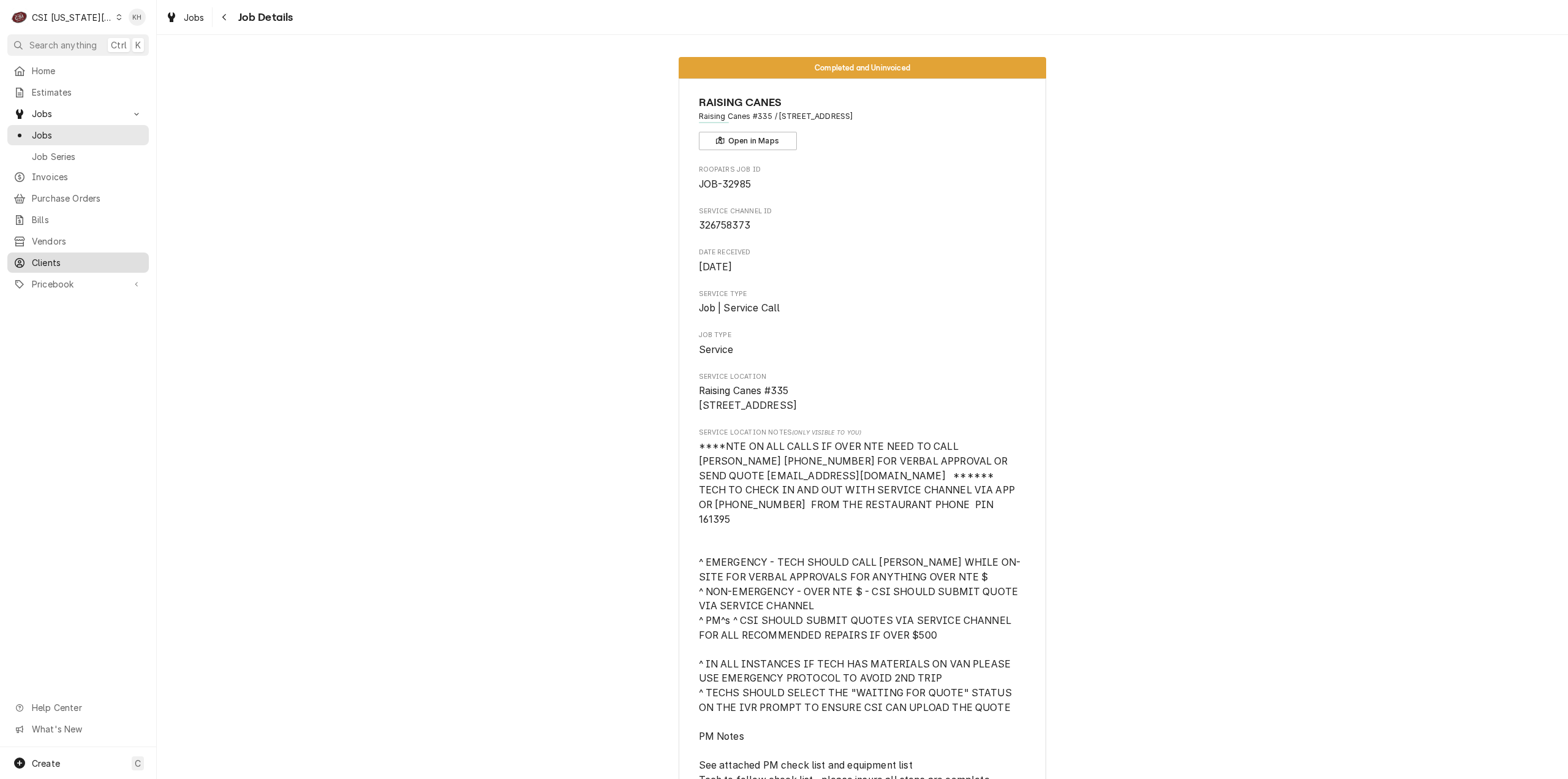
click at [55, 262] on span "Clients" at bounding box center [88, 262] width 111 height 13
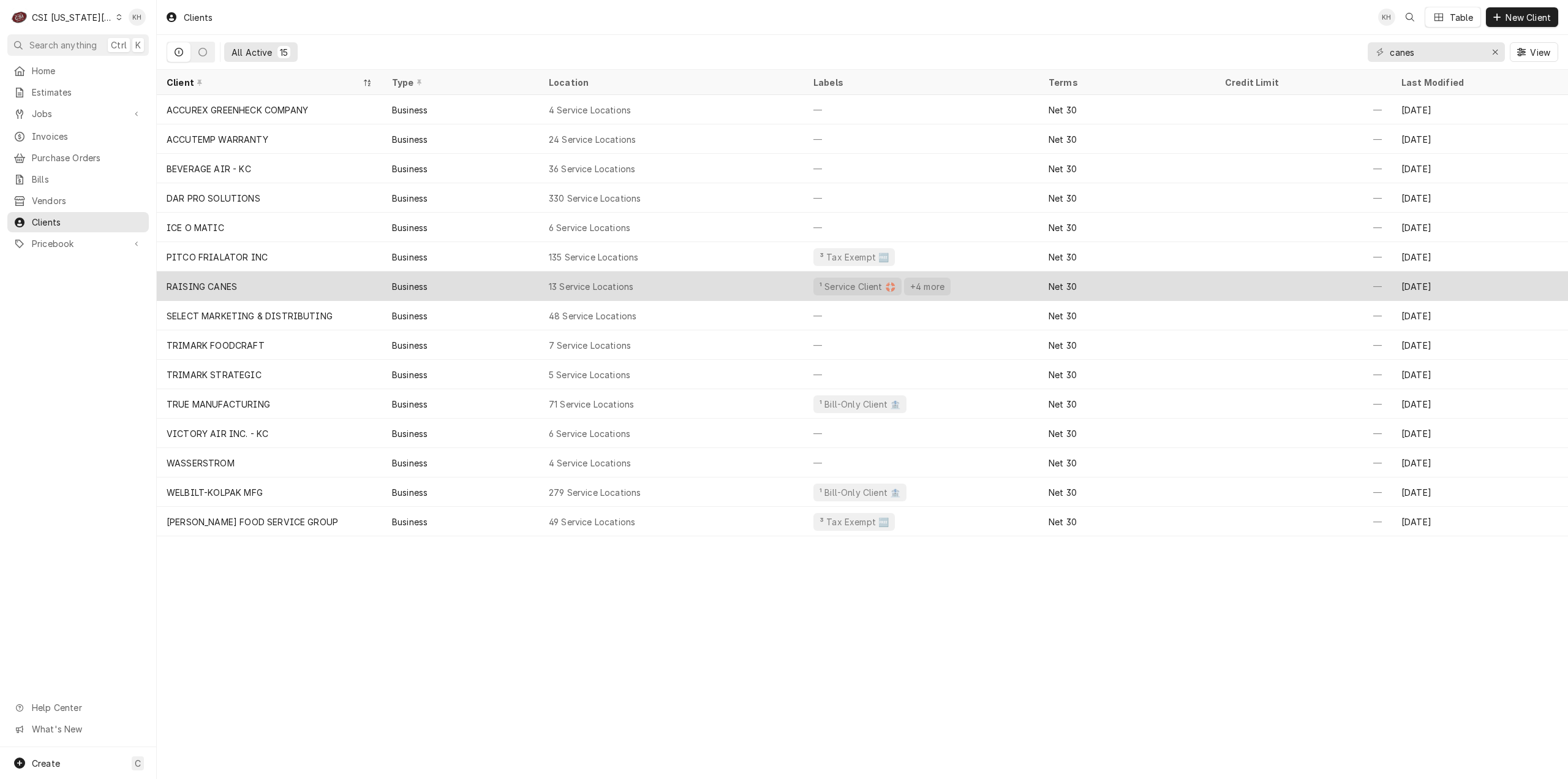
drag, startPoint x: 303, startPoint y: 276, endPoint x: 311, endPoint y: 279, distance: 8.5
click at [303, 276] on div "RAISING CANES" at bounding box center [269, 286] width 225 height 30
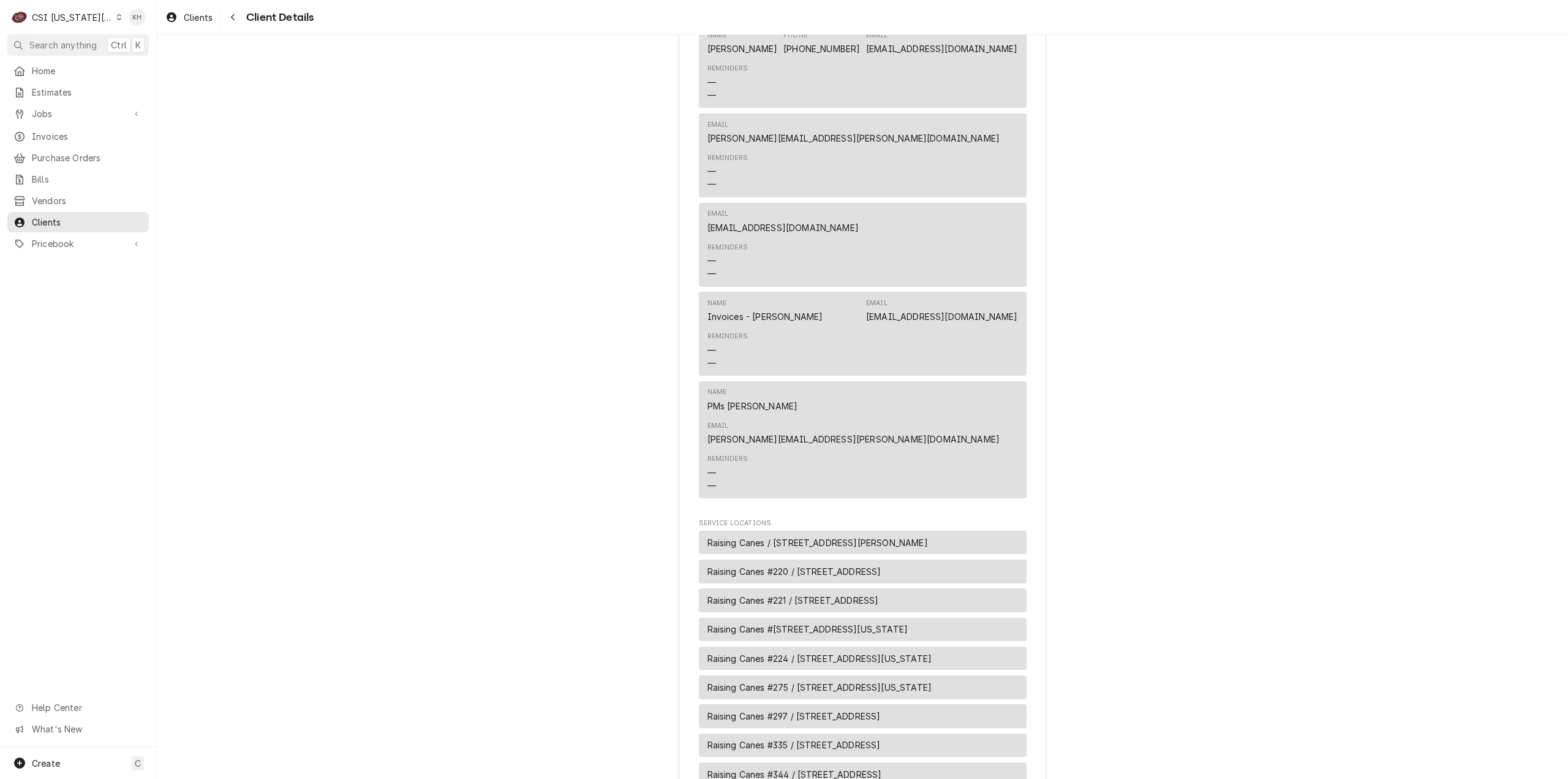
scroll to position [958, 0]
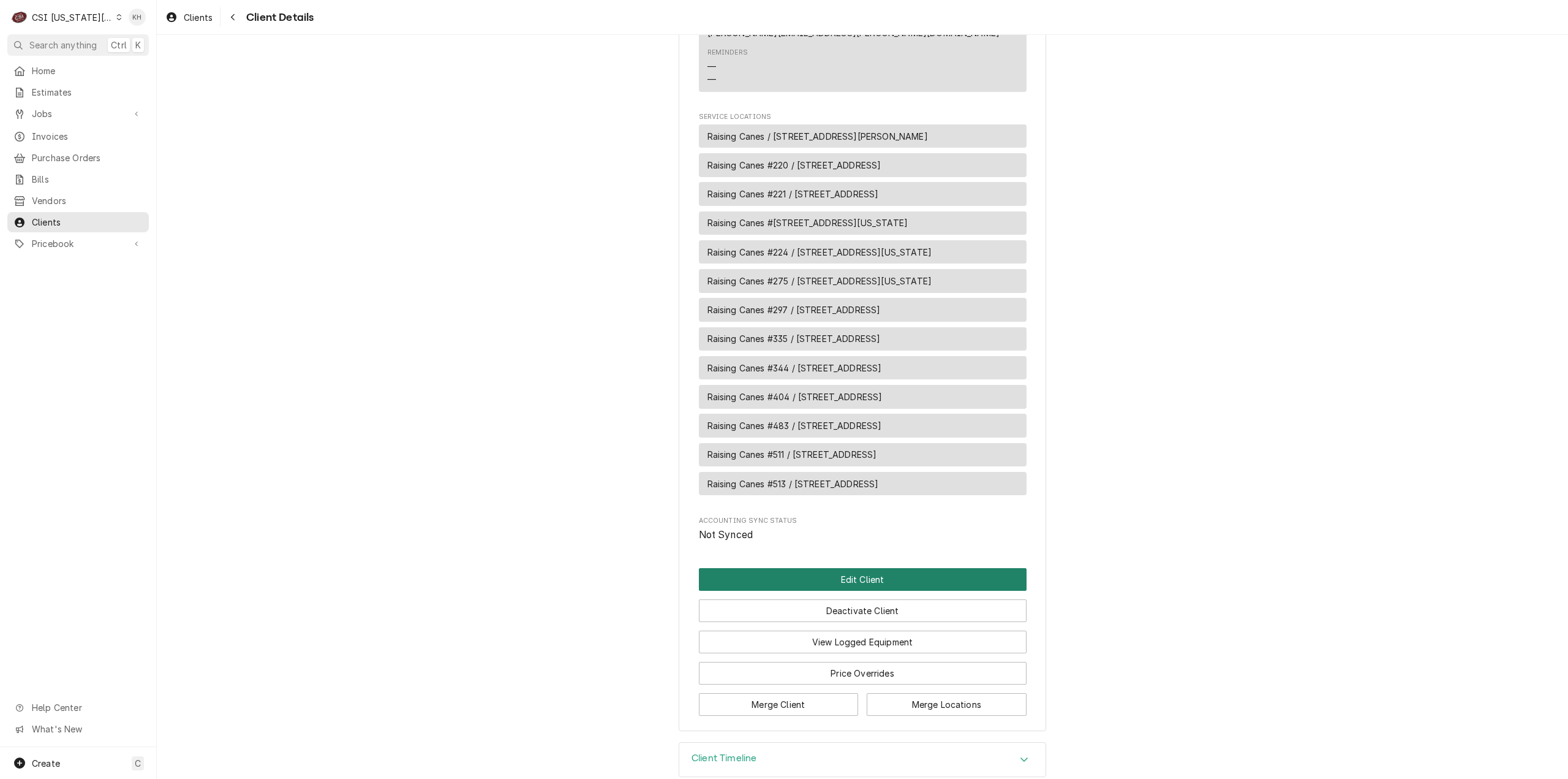
click at [830, 568] on button "Edit Client" at bounding box center [862, 580] width 328 height 23
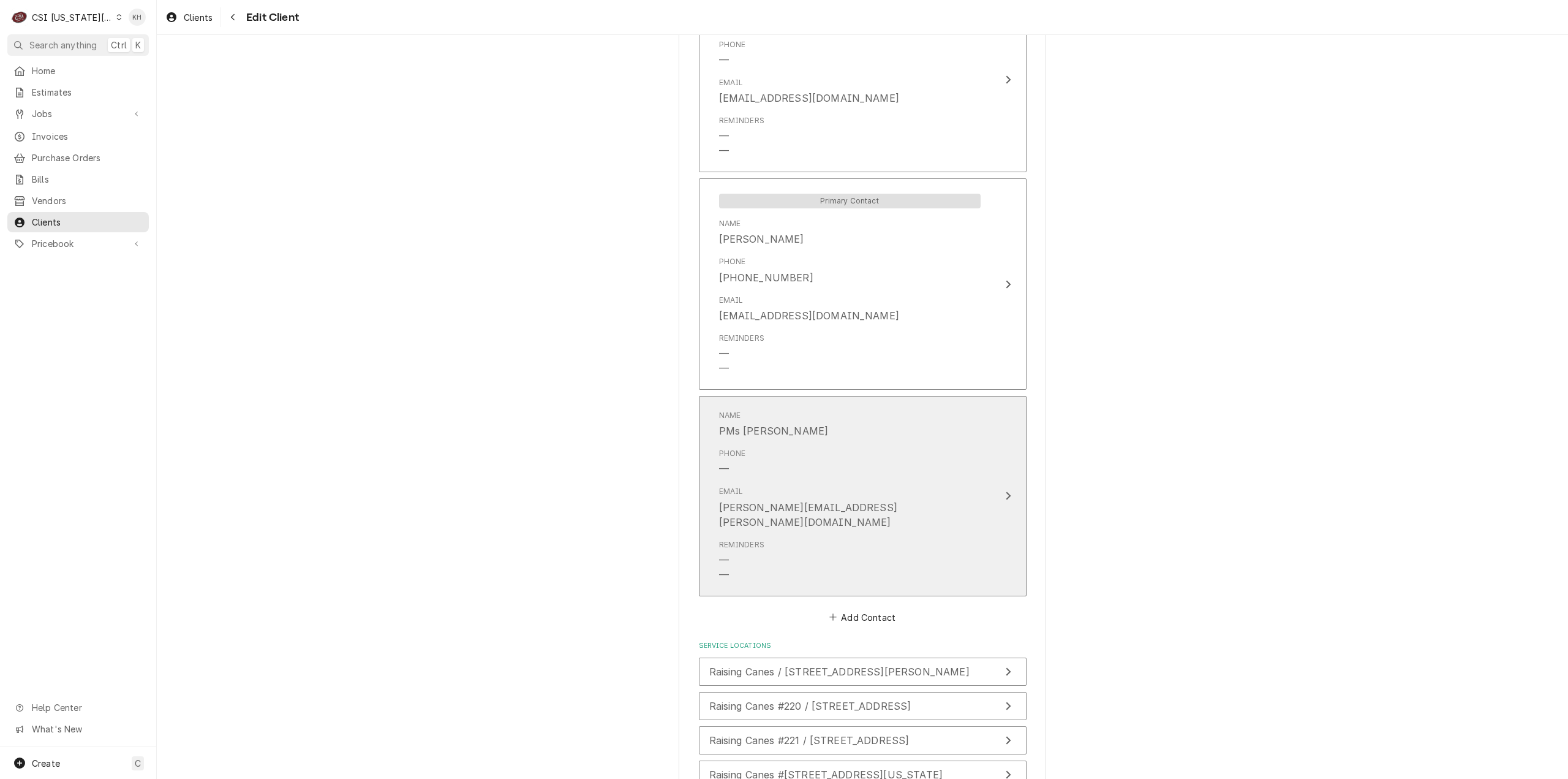
scroll to position [1747, 0]
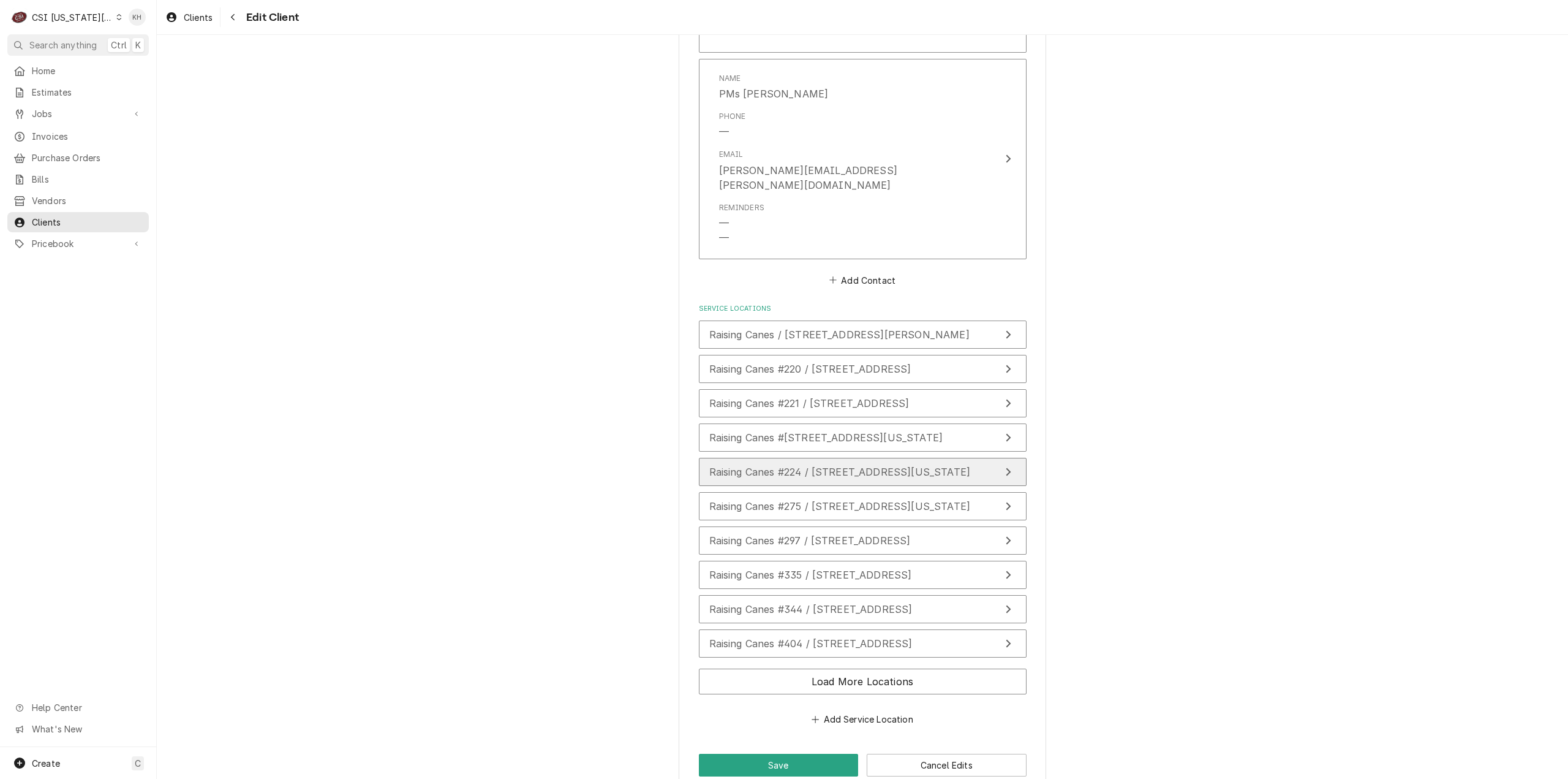
click at [856, 458] on button "Raising Canes #224 / [STREET_ADDRESS][US_STATE]" at bounding box center [862, 472] width 328 height 28
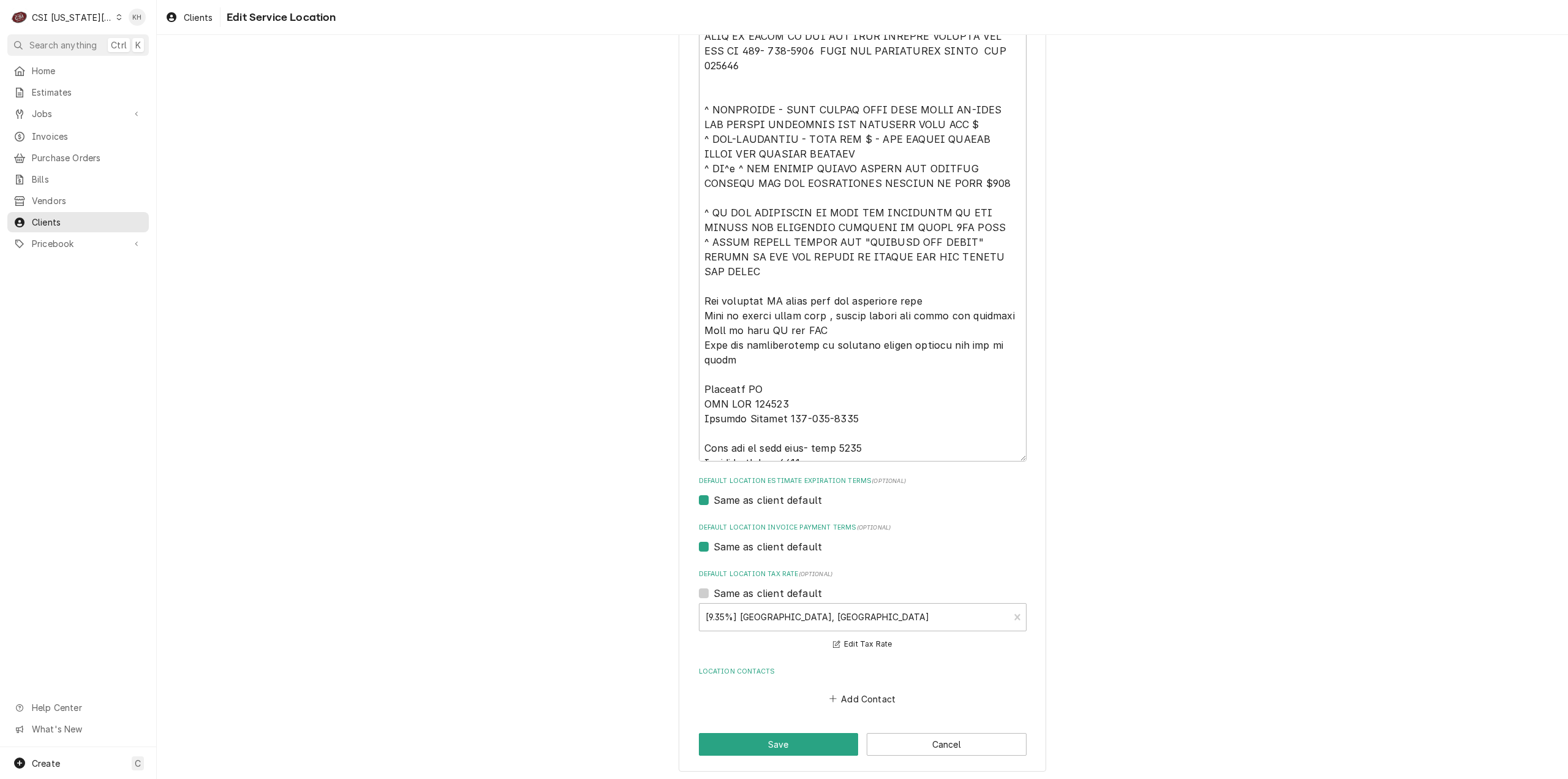
scroll to position [500, 0]
click at [793, 725] on div "Use the fields below to edit this service location: Location Name ( optional ) …" at bounding box center [862, 164] width 368 height 1209
click at [798, 736] on button "Save" at bounding box center [779, 741] width 160 height 23
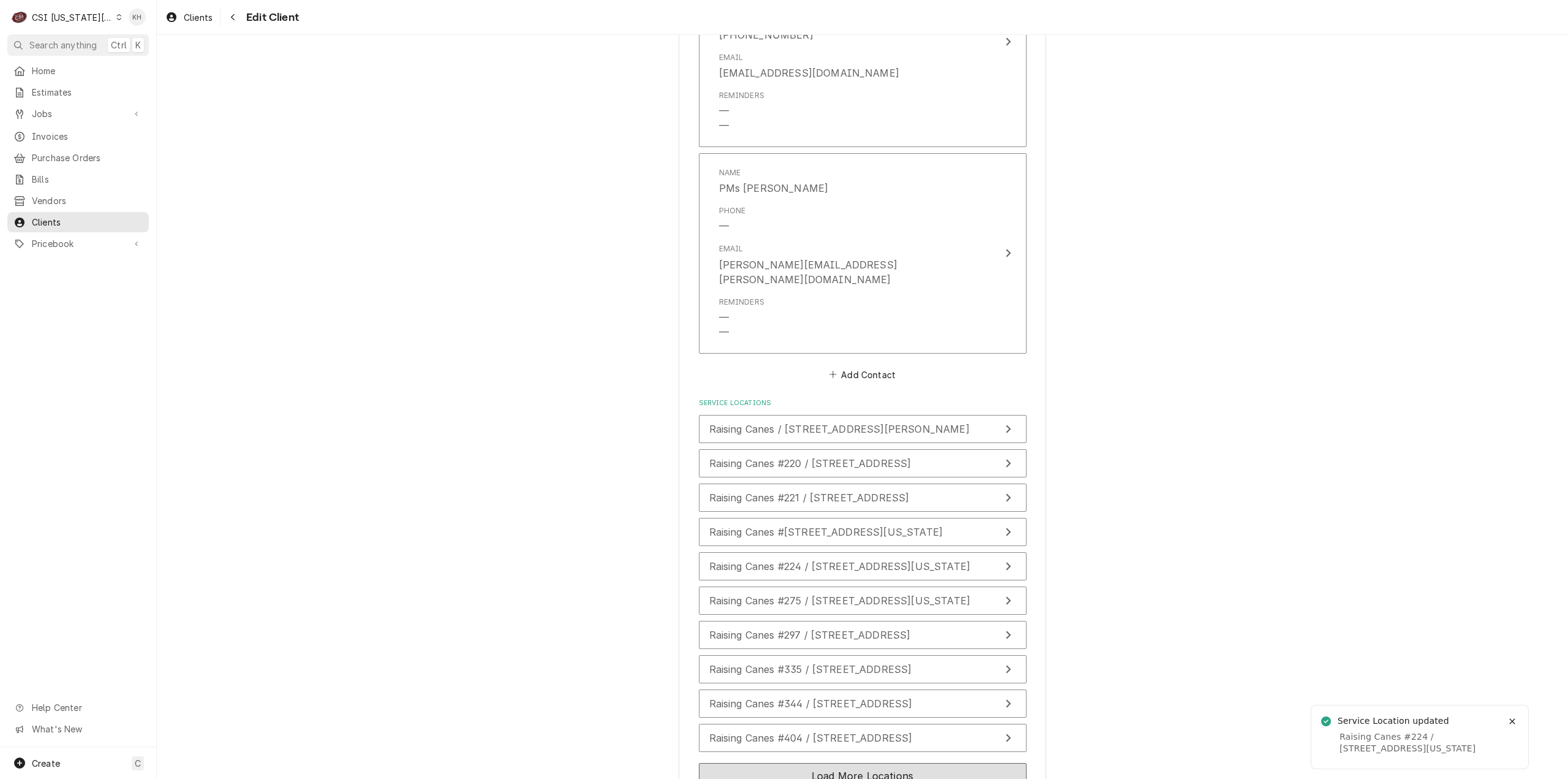
scroll to position [1747, 0]
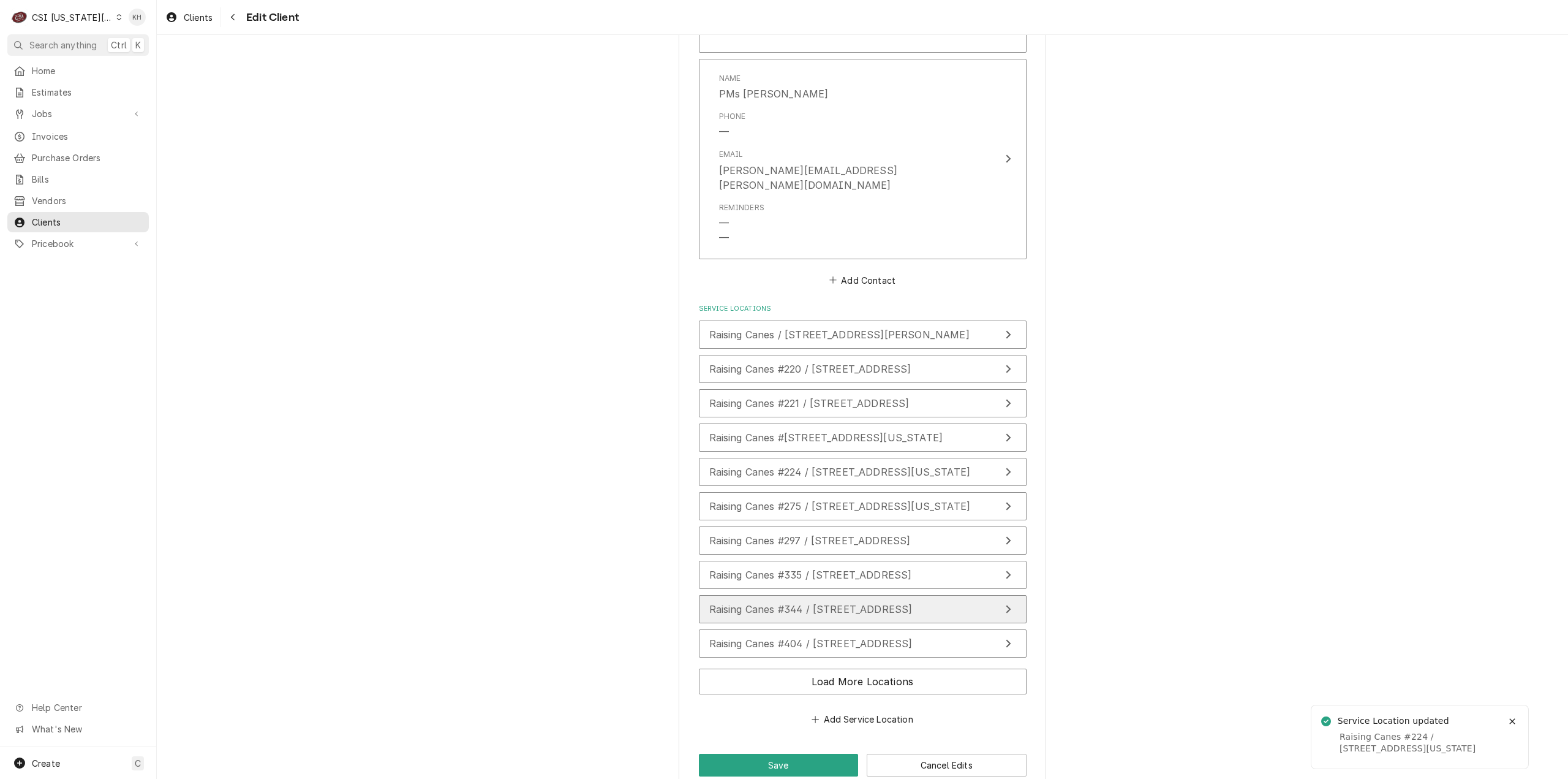
click at [901, 603] on span "Raising Canes #344 / 325 E Poyntz Ave, Manhattan, KS 66502" at bounding box center [811, 609] width 204 height 12
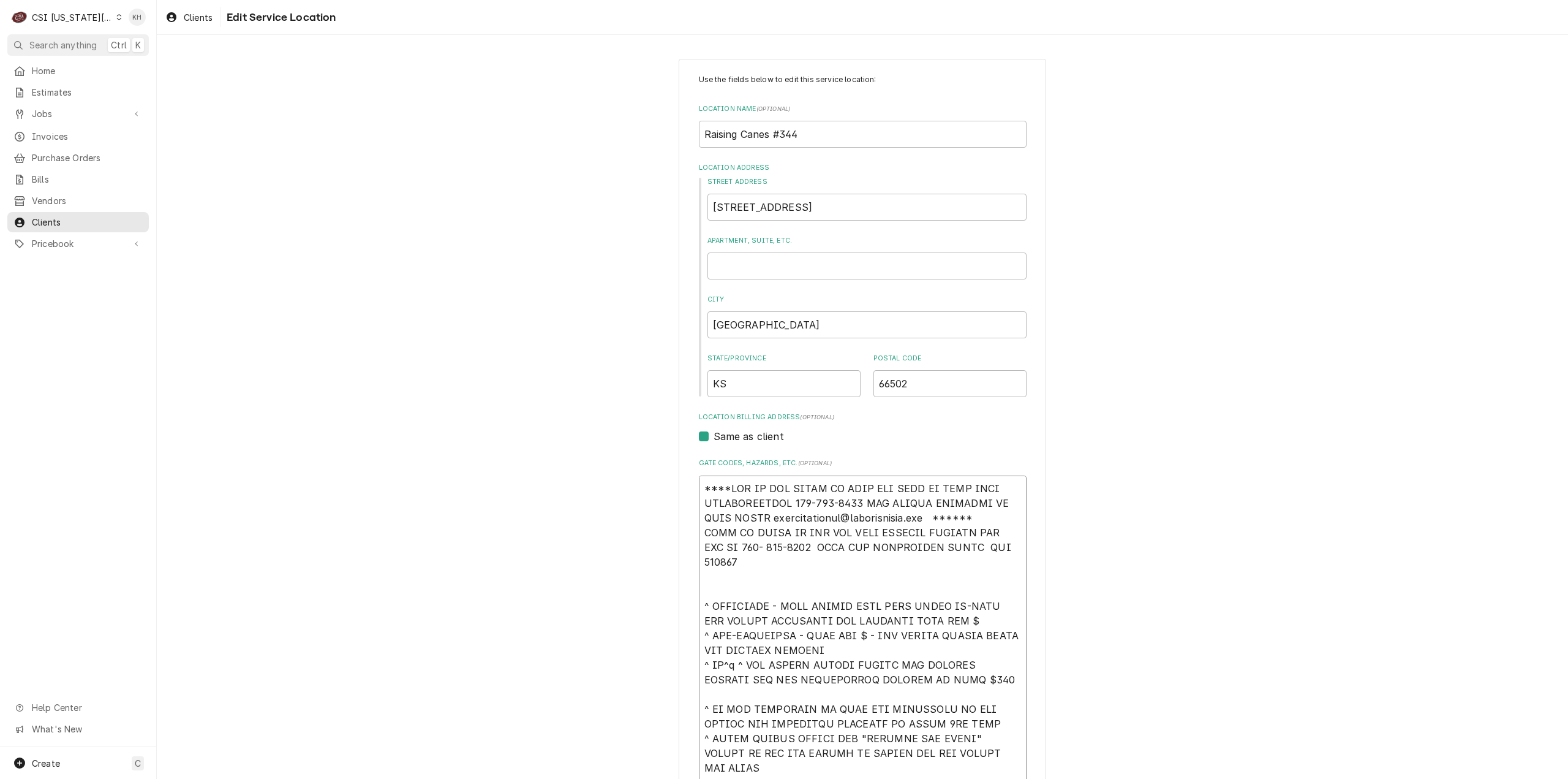
drag, startPoint x: 981, startPoint y: 521, endPoint x: 606, endPoint y: 489, distance: 376.4
click at [606, 489] on div "Use the fields below to edit this service location: Location Name ( optional ) …" at bounding box center [862, 663] width 1411 height 1231
paste textarea "Quote to repair Carter Hoffman bird house Model CNH28 Serial # 092017672290. To…"
type textarea "x"
type textarea "Quote to repair Carter Hoffman bird house Model CNH28 Serial # 092017672290. To…"
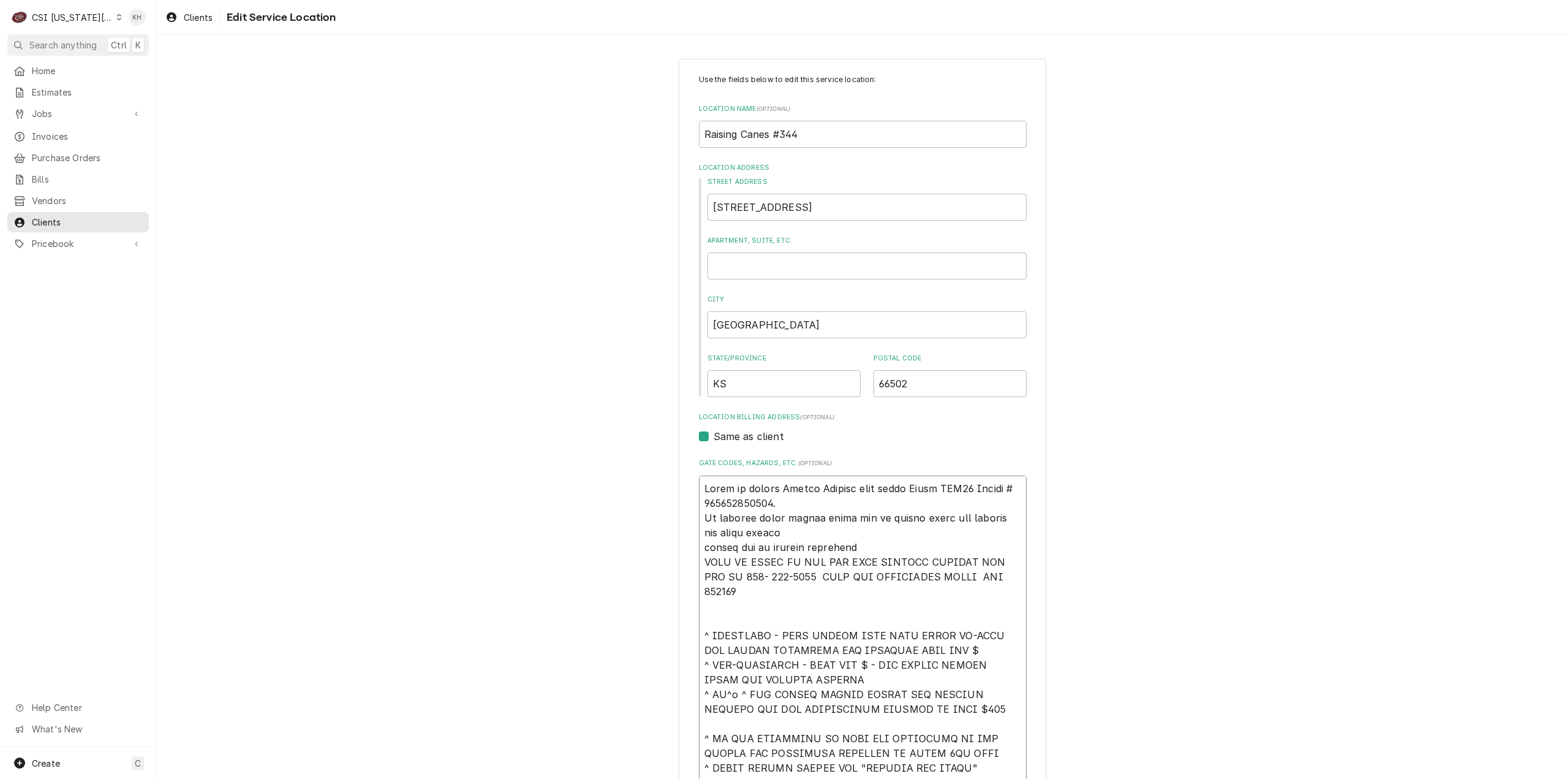
drag, startPoint x: 847, startPoint y: 548, endPoint x: 686, endPoint y: 488, distance: 171.8
click at [686, 487] on div "Use the fields below to edit this service location: Location Name ( optional ) …" at bounding box center [862, 677] width 368 height 1238
type textarea "x"
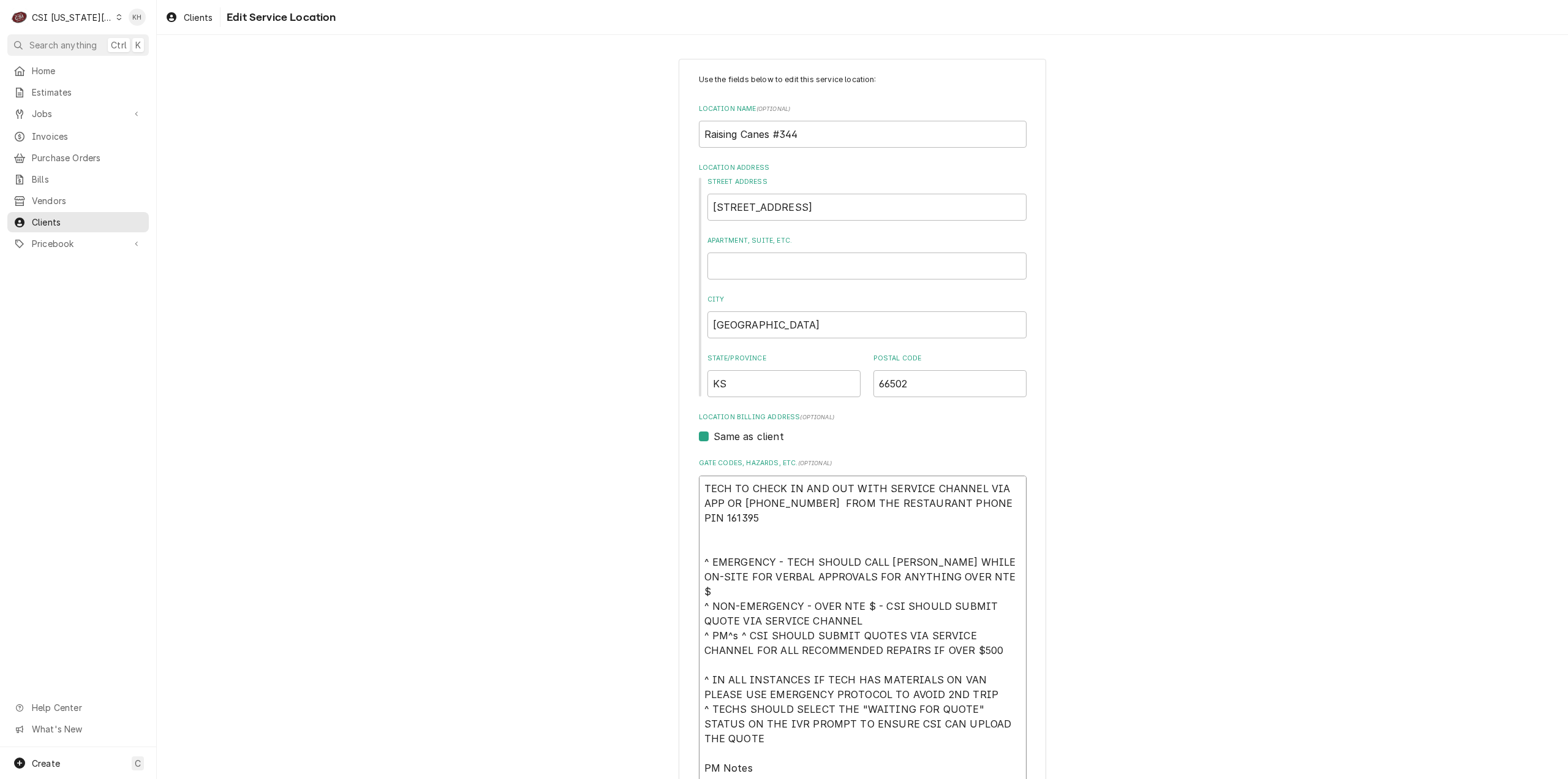
type textarea "TECH TO CHECK IN AND OUT WITH SERVICE CHANNEL VIA APP OR 516- 500-7776 FROM THE…"
click at [726, 487] on textarea "TECH TO CHECK IN AND OUT WITH SERVICE CHANNEL VIA APP OR 516- 500-7776 FROM THE…" at bounding box center [862, 702] width 328 height 453
paste textarea "****NTE ON ALL CALLS IF OVER NTE NEED TO CALL JEFF COSTA 636-399-1299 FOR VERBA…"
type textarea "x"
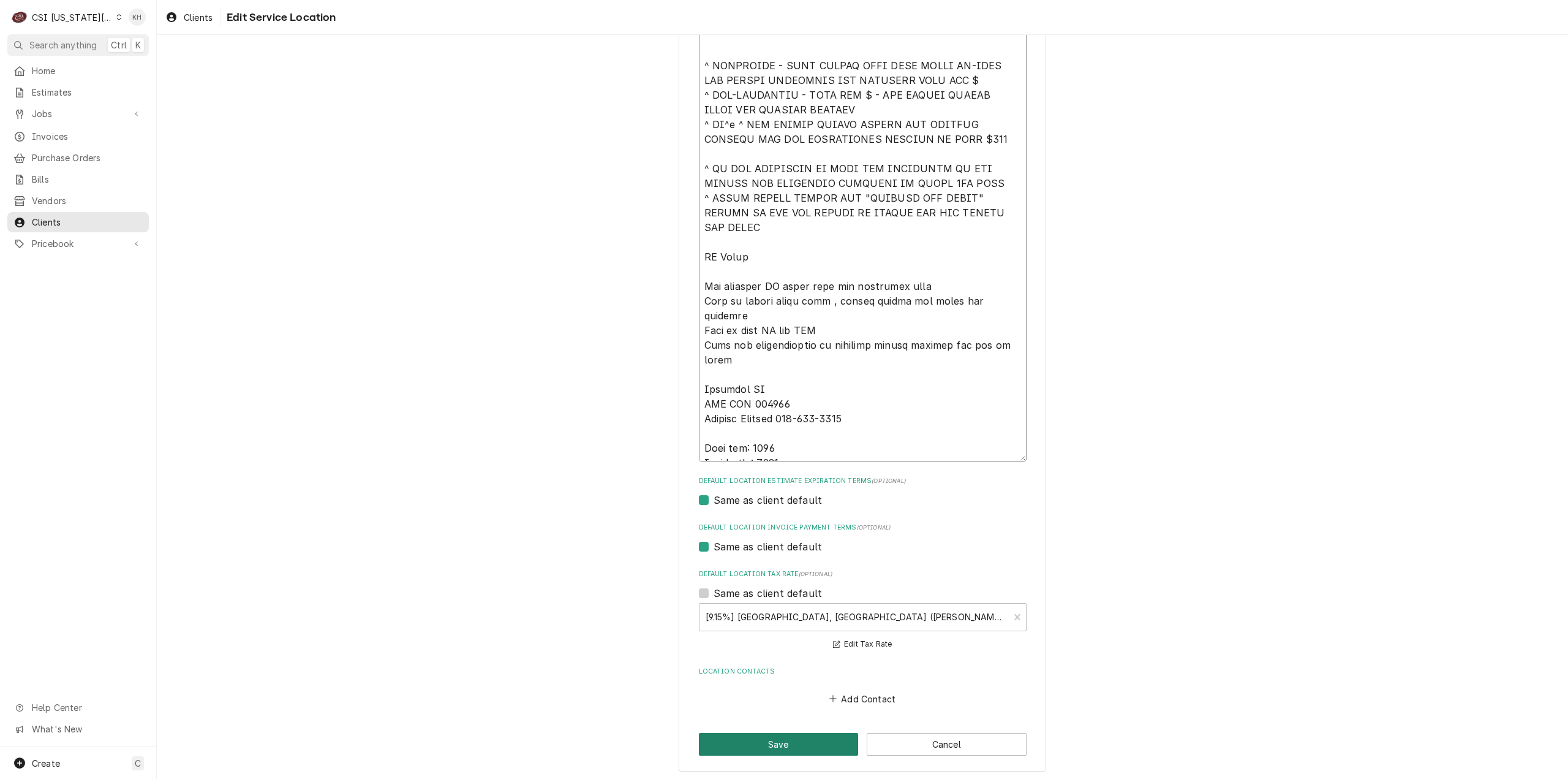
scroll to position [500, 0]
type textarea "****NTE ON ALL CALLS IF OVER NTE NEED TO CALL JEFF COSTA 636-399-1299 FOR VERBA…"
click at [804, 746] on button "Save" at bounding box center [779, 741] width 160 height 23
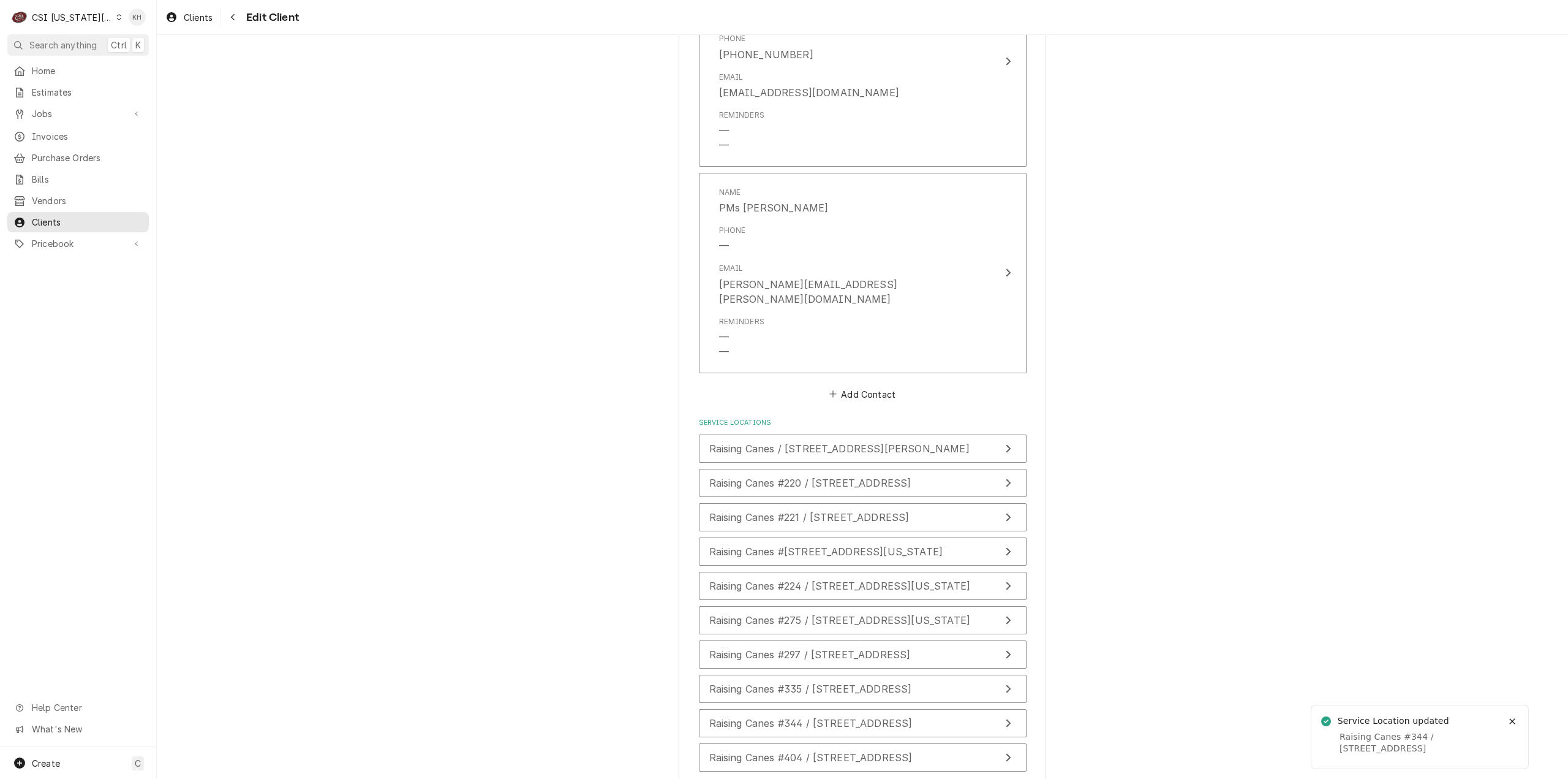
scroll to position [1747, 0]
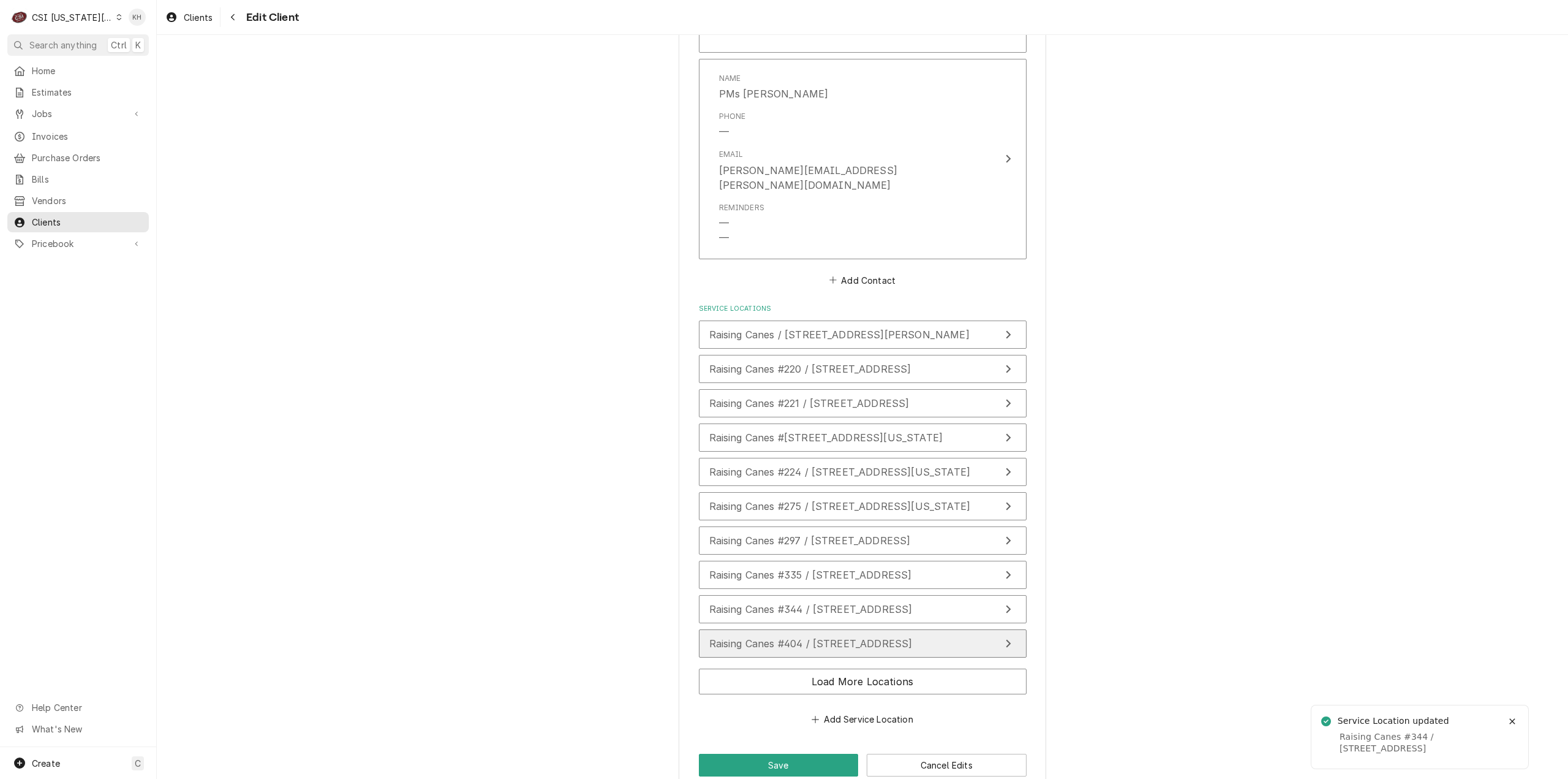
click at [840, 637] on span "Raising Canes #404 / 12056 W 95Th St, Lenexa, KS 66215" at bounding box center [811, 643] width 204 height 12
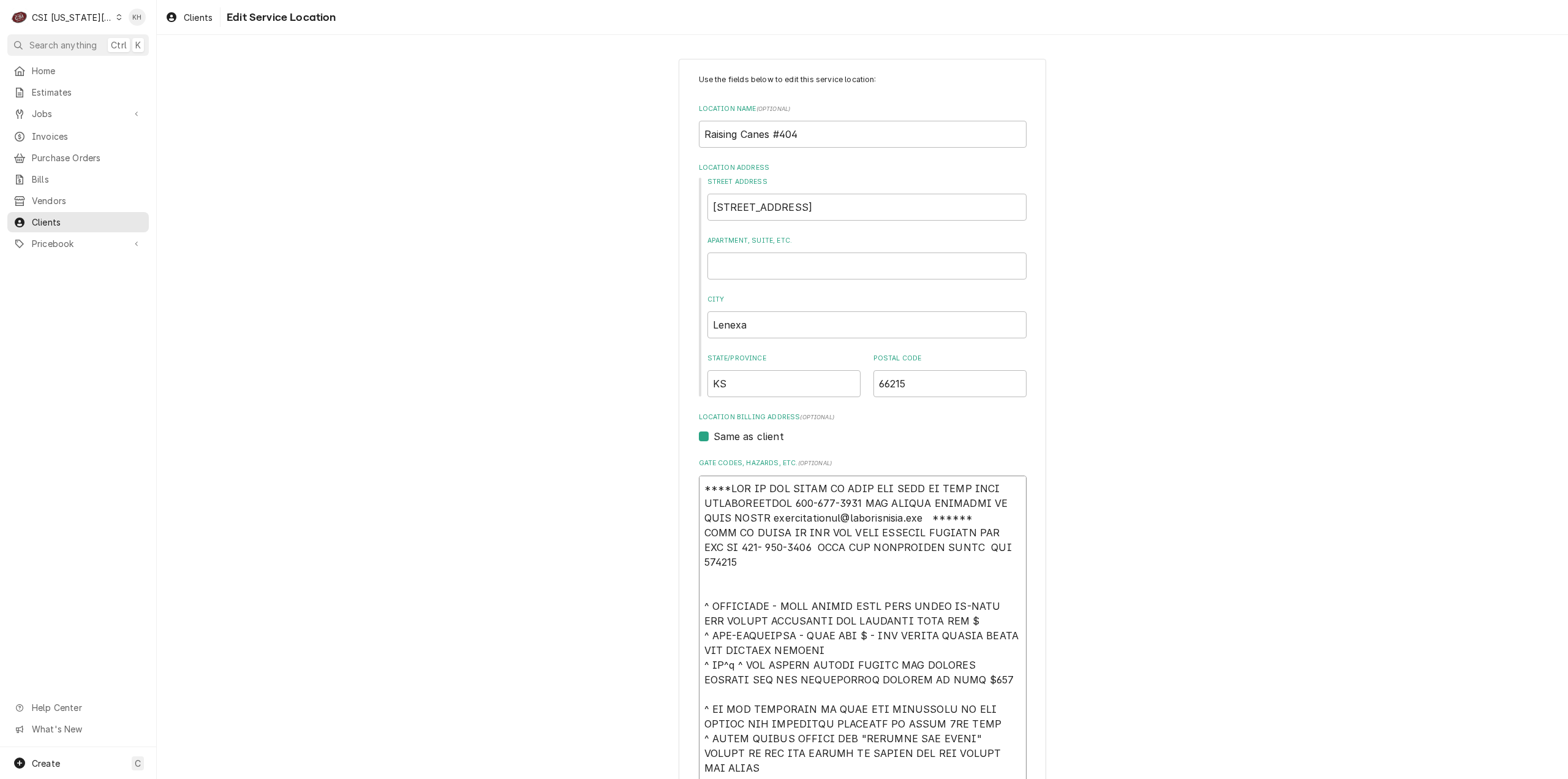
drag, startPoint x: 989, startPoint y: 517, endPoint x: 624, endPoint y: 477, distance: 367.2
click at [624, 477] on div "Use the fields below to edit this service location: Location Name ( optional ) …" at bounding box center [862, 663] width 1411 height 1231
paste textarea "EFF COSTA 636-399-1299 FOR VERBAL APPROVAL OR SEND QUOTE jcosta"
type textarea "x"
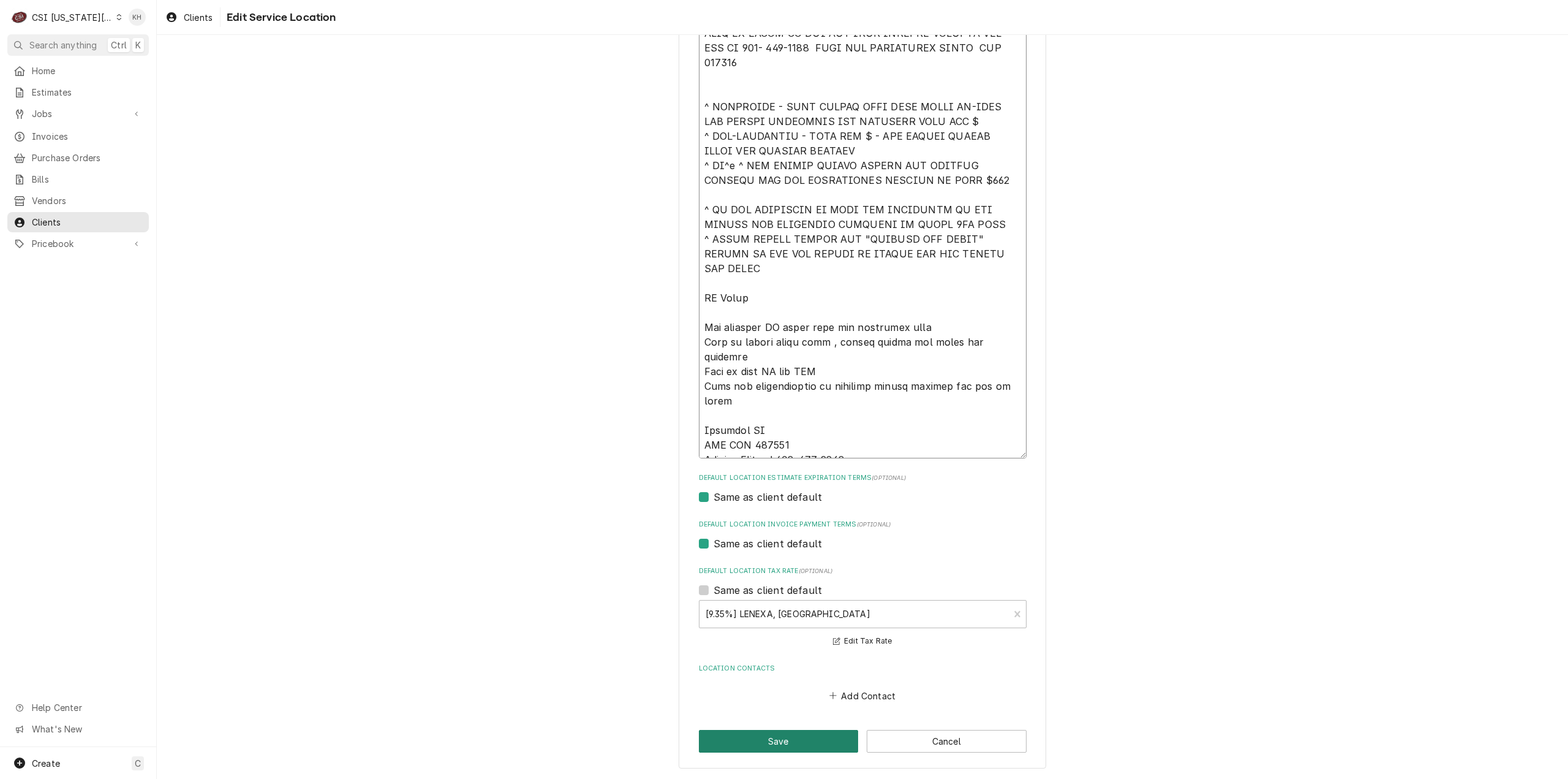
type textarea "****NTE ON ALL CALLS IF OVER NTE NEED TO CALL JEFF COSTA 636-399-1299 FOR VERBA…"
click at [777, 740] on button "Save" at bounding box center [779, 741] width 160 height 23
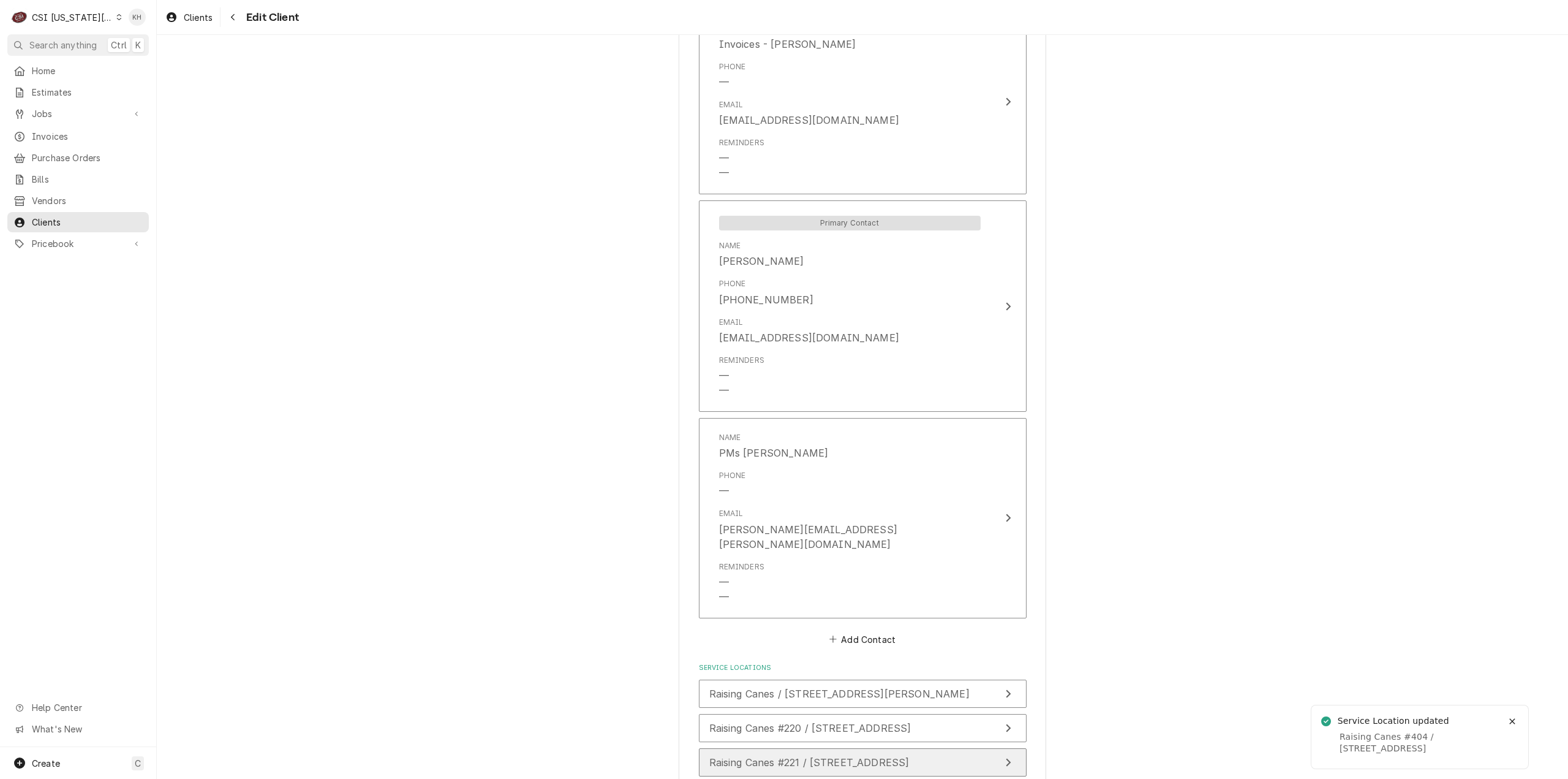
scroll to position [1747, 0]
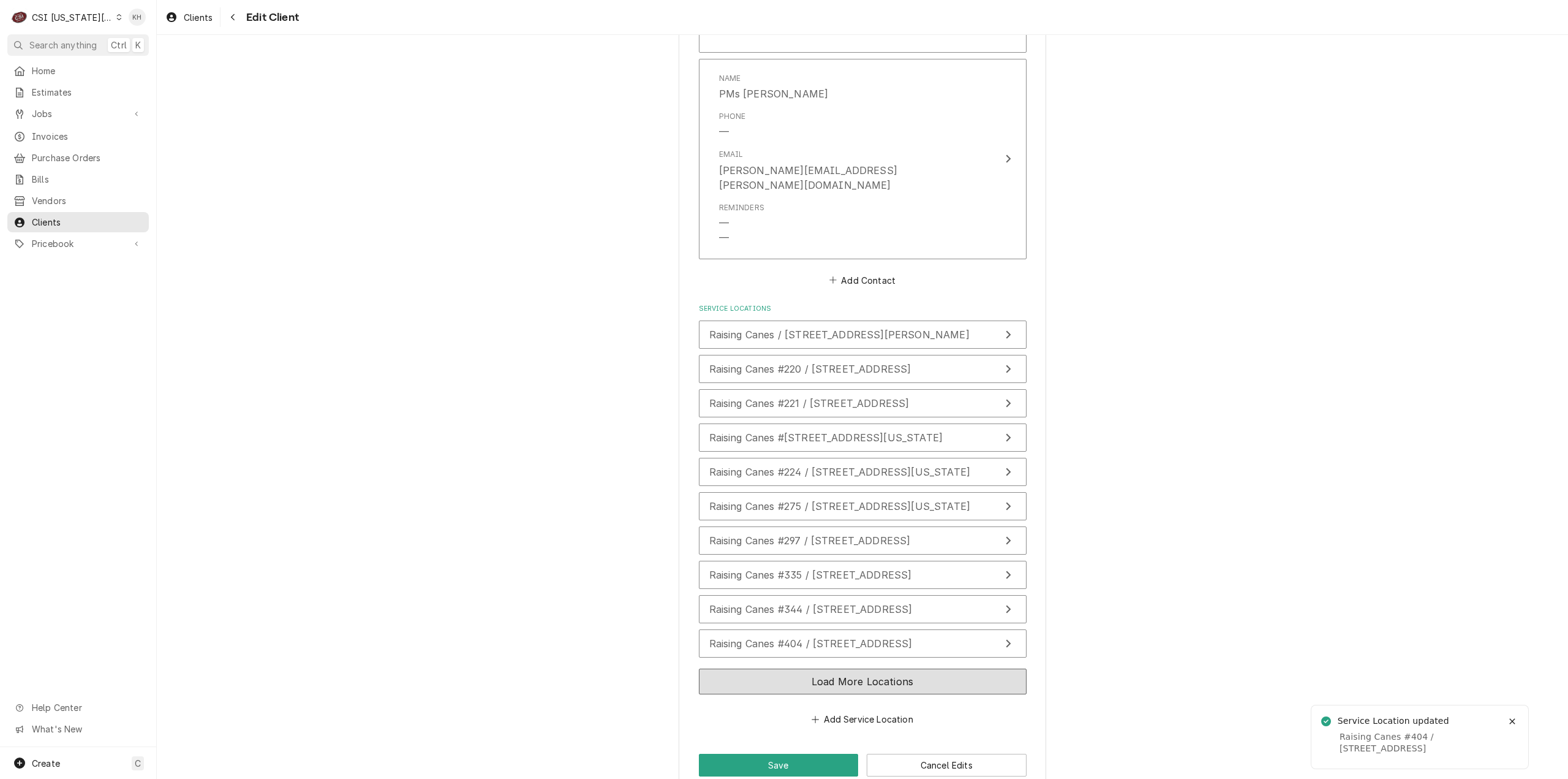
click at [842, 669] on button "Load More Locations" at bounding box center [862, 681] width 328 height 26
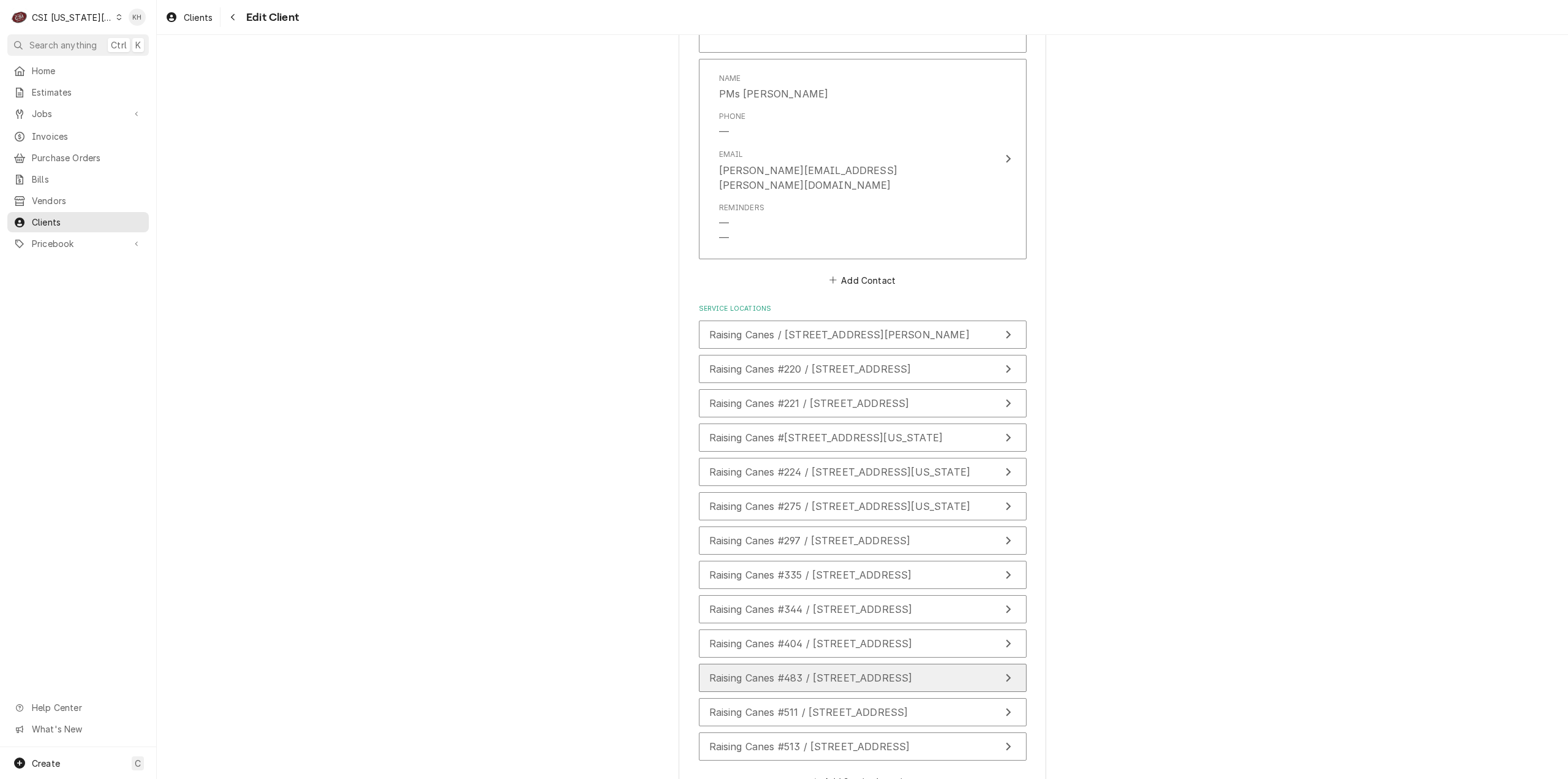
click at [844, 672] on span "Raising Canes #483 / 1599 E North Ave, Belton, MO 64012" at bounding box center [811, 677] width 204 height 12
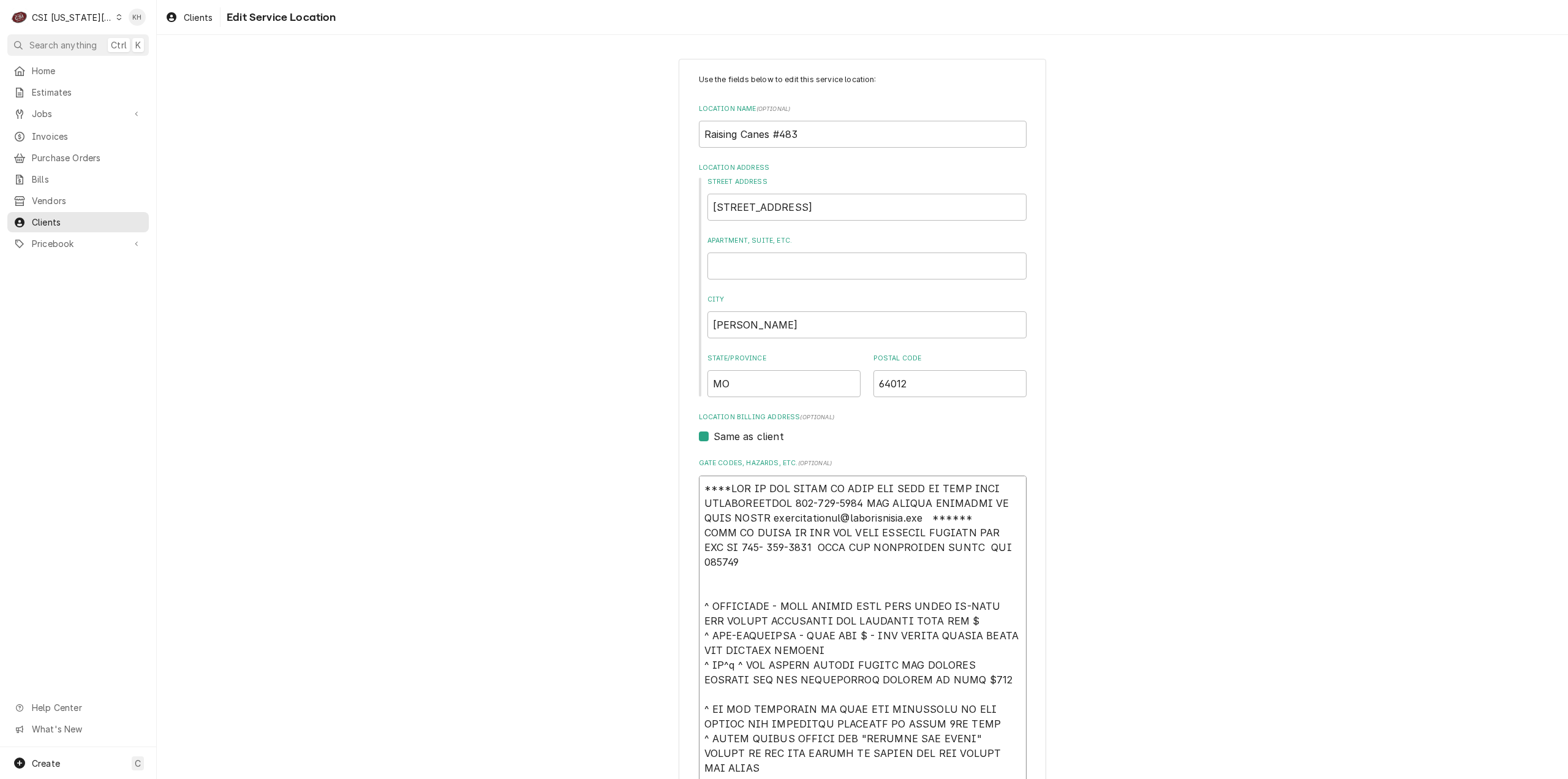
drag, startPoint x: 982, startPoint y: 515, endPoint x: 700, endPoint y: 473, distance: 285.1
click at [700, 473] on div "Gate Codes, Hazards, etc. ( optional )" at bounding box center [862, 708] width 328 height 499
paste textarea "EFF COSTA 636-399-1299 FOR VERBAL APPROVAL OR SEND QUOTE jcosta"
type textarea "x"
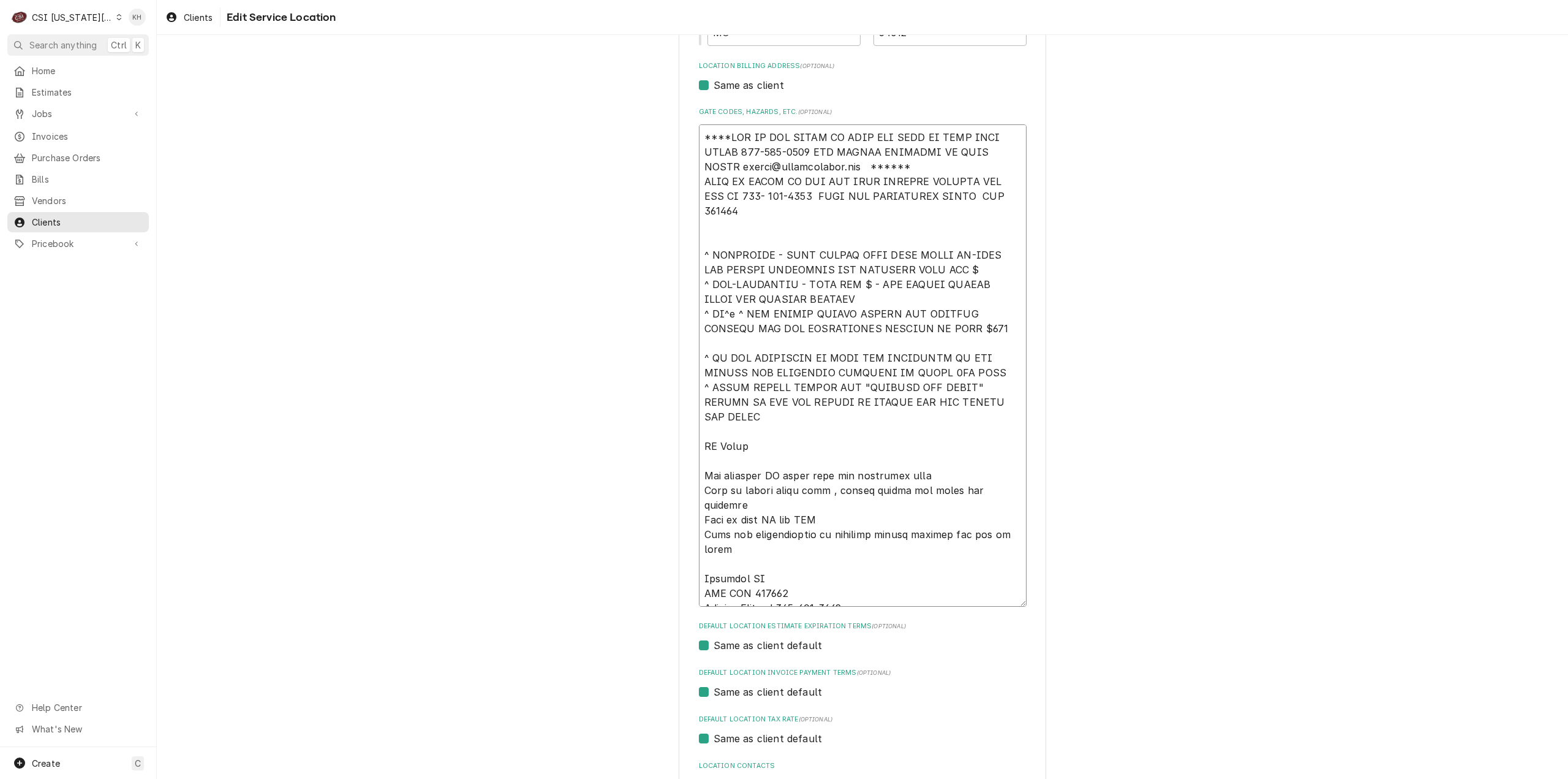
scroll to position [448, 0]
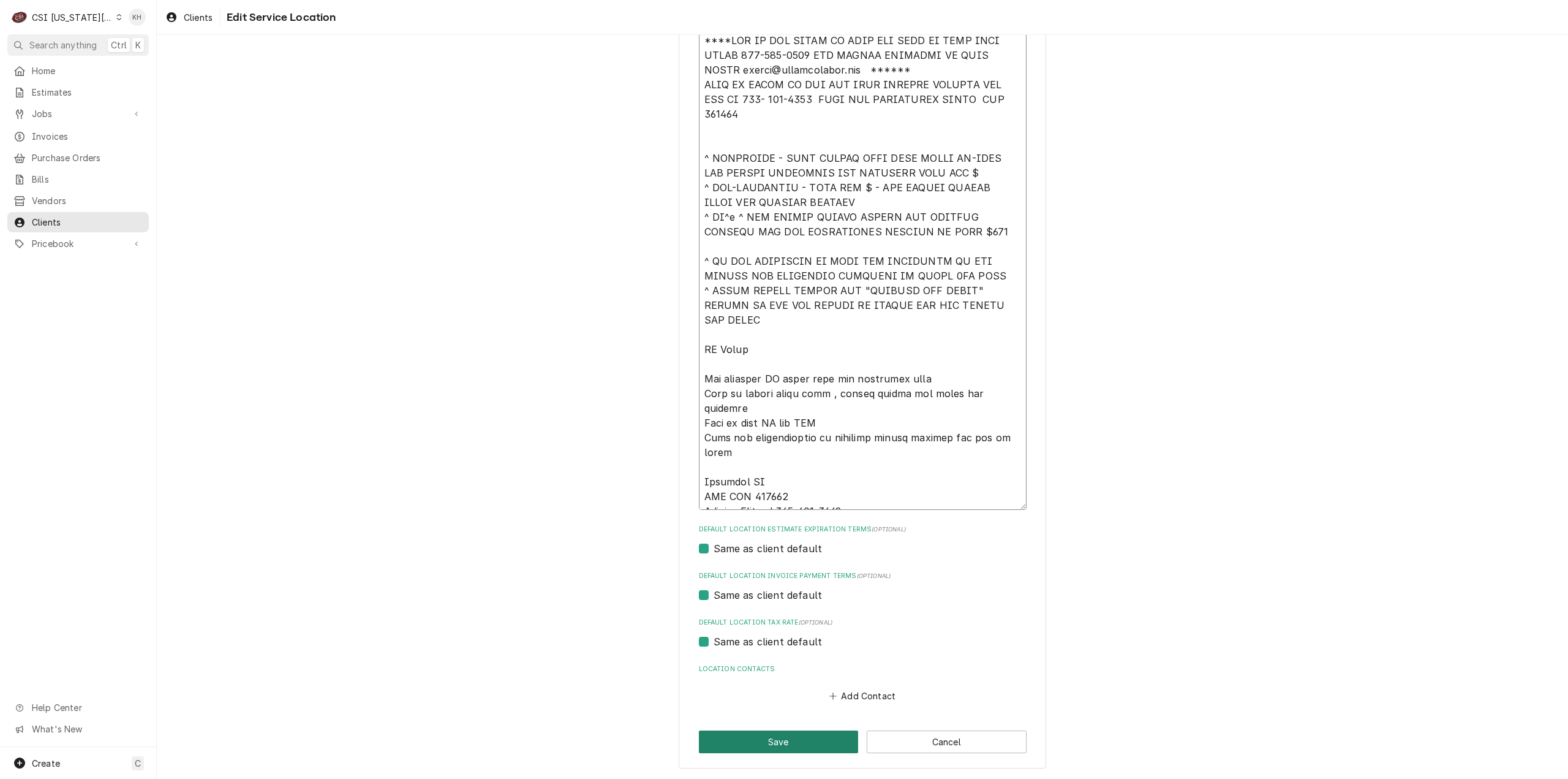
type textarea "****NTE ON ALL CALLS IF OVER NTE NEED TO CALL JEFF COSTA 636-399-1299 FOR VERBA…"
click at [804, 735] on button "Save" at bounding box center [779, 742] width 160 height 23
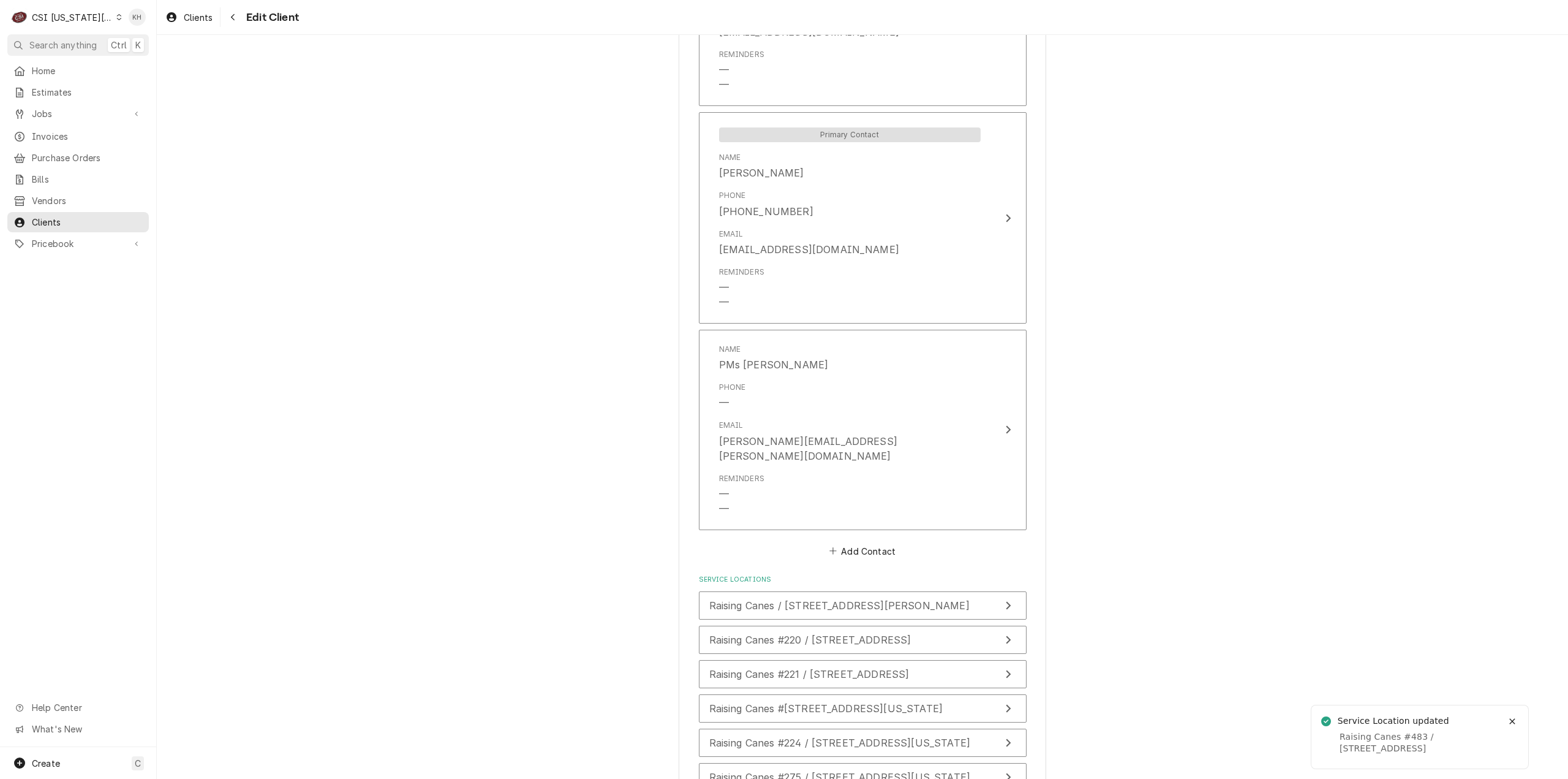
scroll to position [1747, 0]
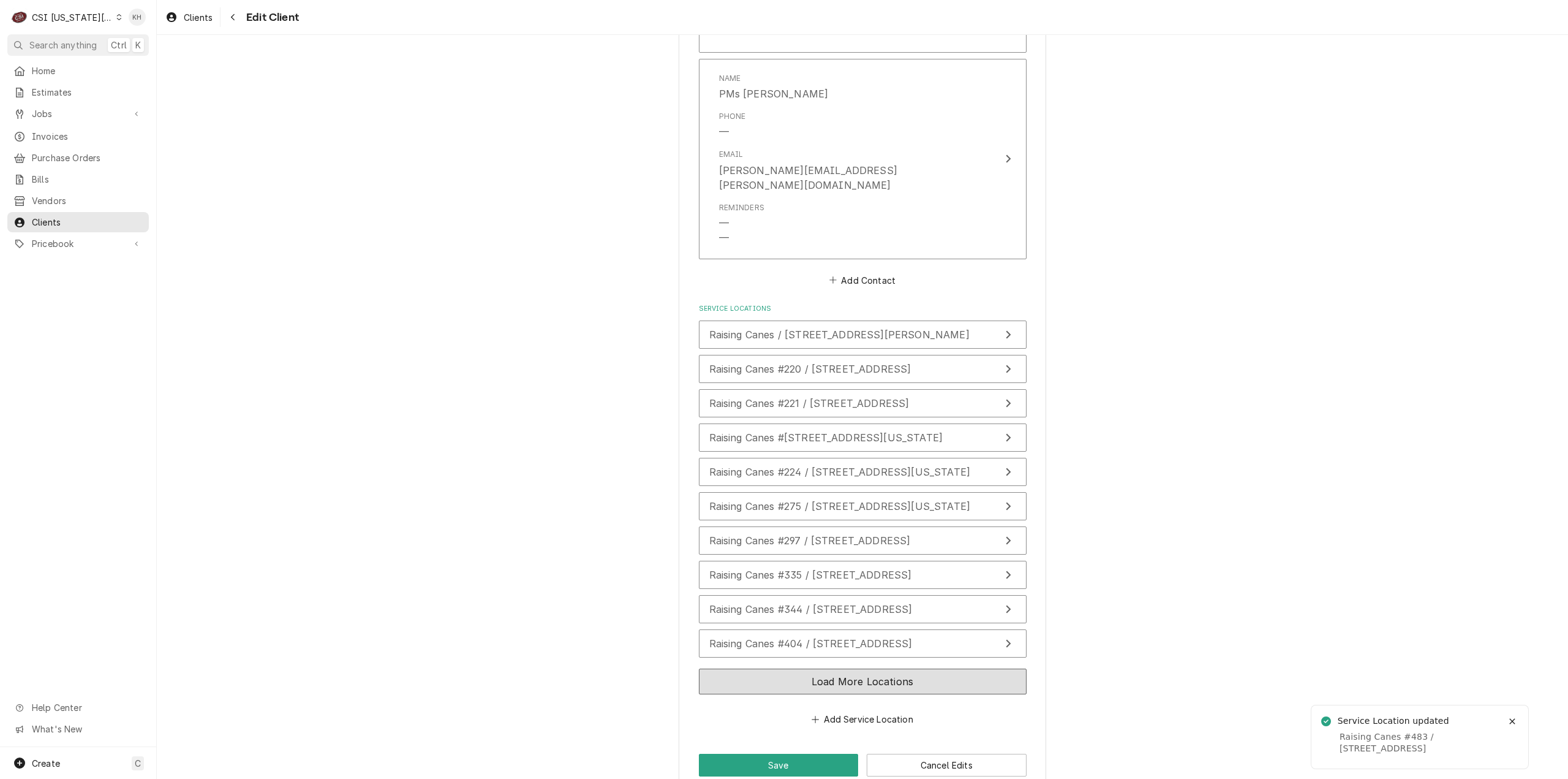
click at [843, 669] on button "Load More Locations" at bounding box center [862, 681] width 328 height 26
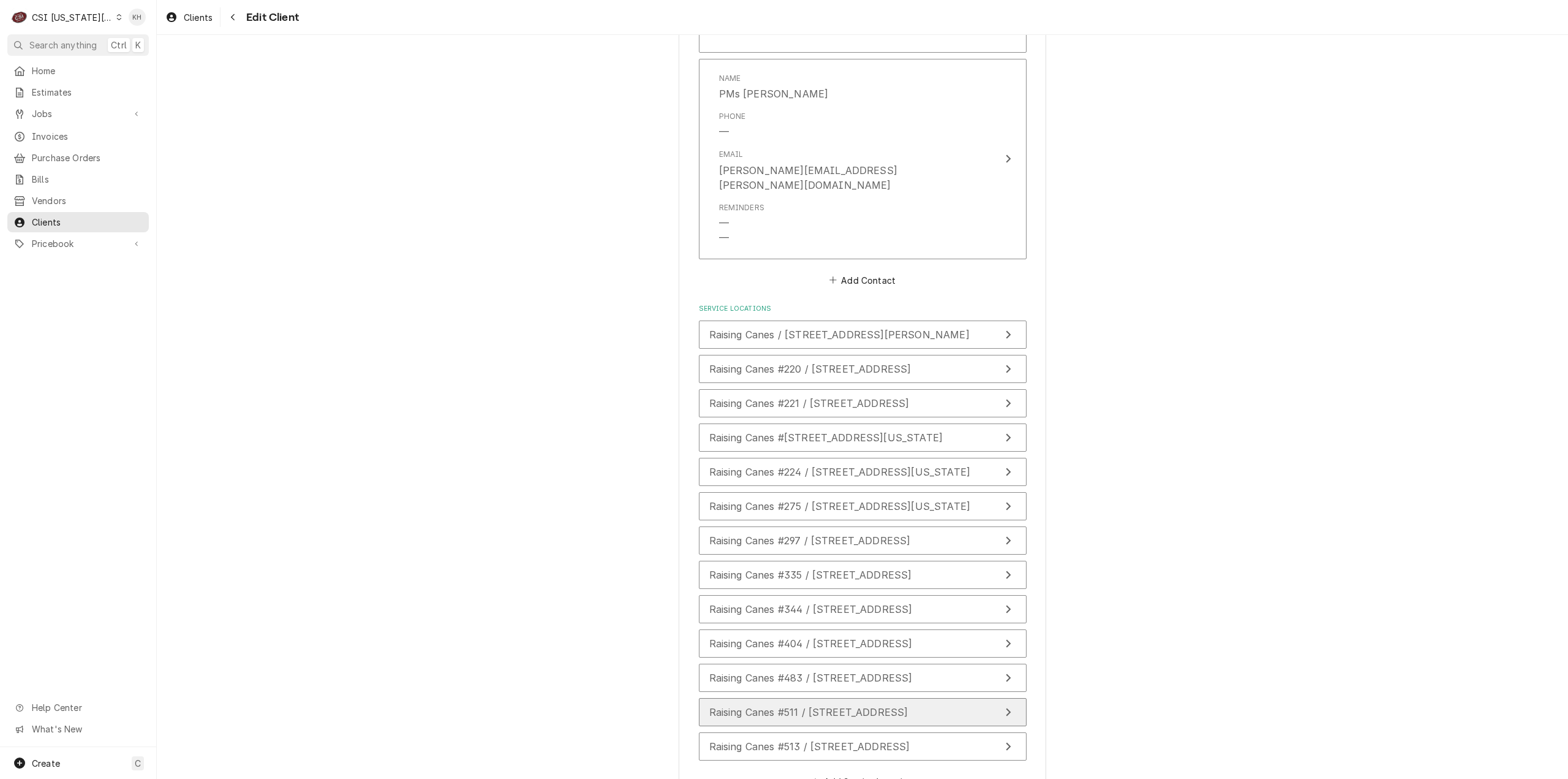
click at [804, 706] on span "Raising Canes #511 / 13710 Blackbob Road, Olathe, KS 66062" at bounding box center [809, 712] width 199 height 12
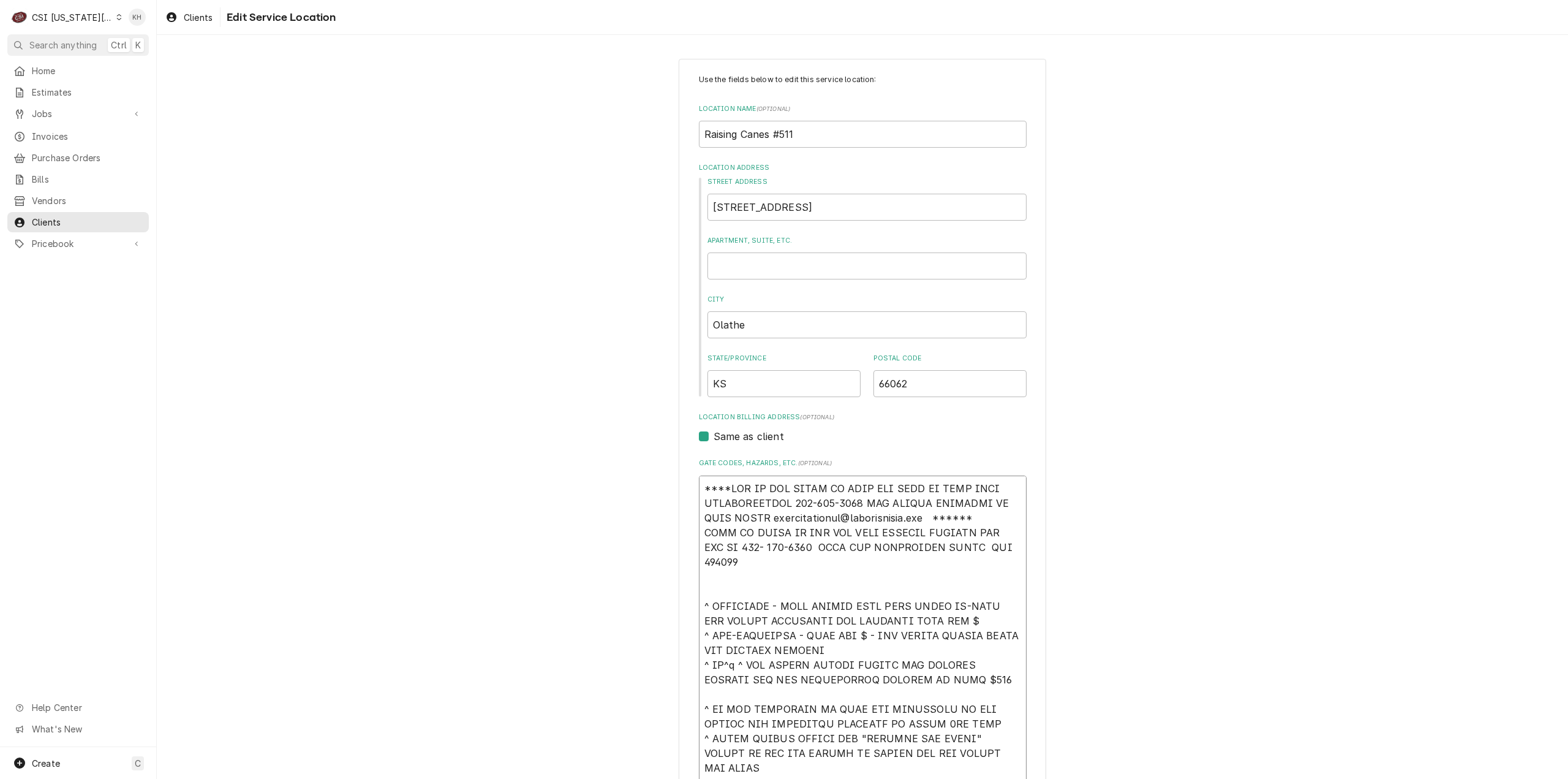
drag, startPoint x: 989, startPoint y: 520, endPoint x: 648, endPoint y: 469, distance: 344.8
click at [648, 468] on div "Use the fields below to edit this service location: Location Name ( optional ) …" at bounding box center [862, 663] width 1411 height 1231
paste textarea "EFF COSTA 636-399-1299 FOR VERBAL APPROVAL OR SEND QUOTE jcosta"
type textarea "x"
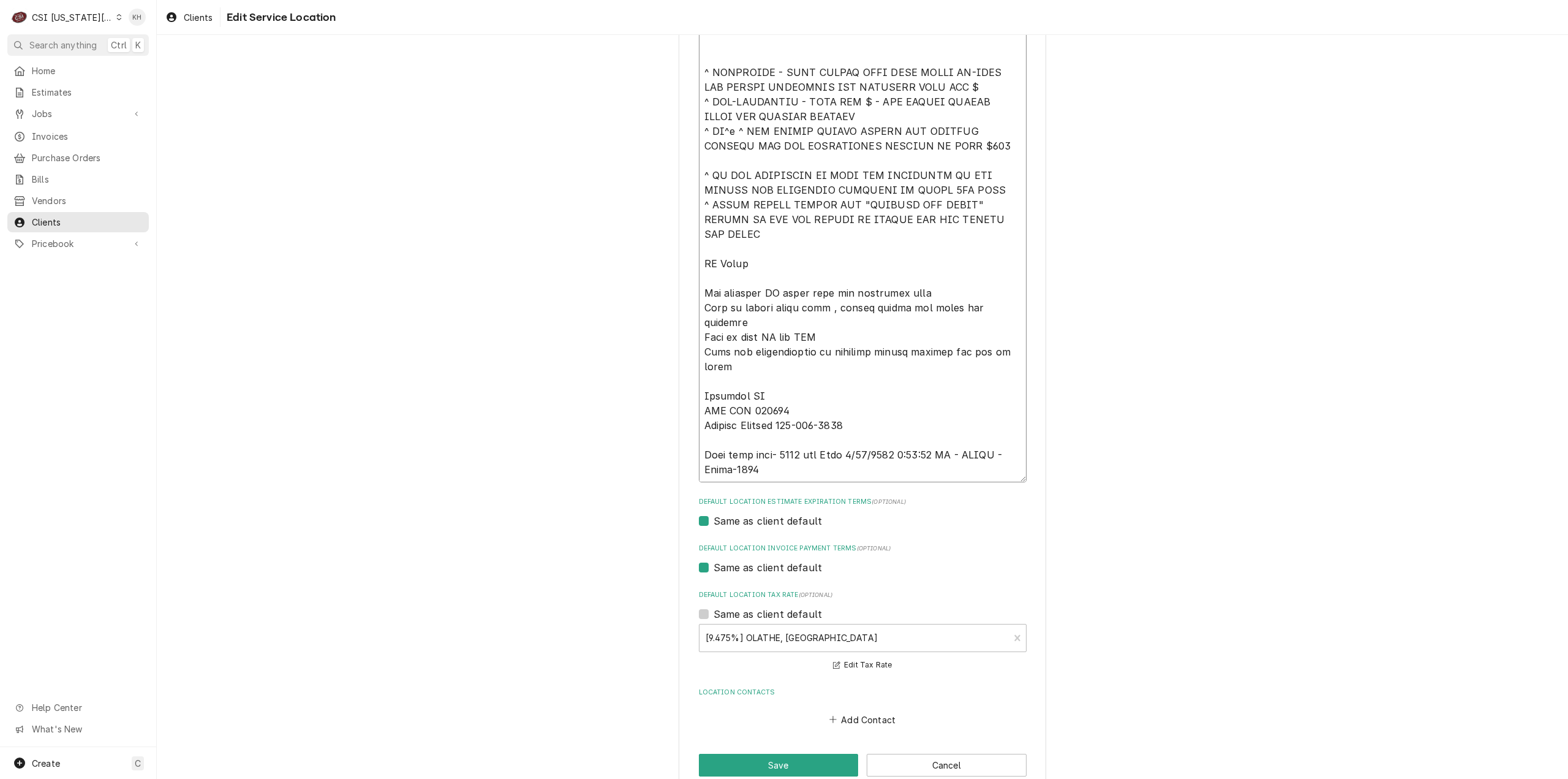
scroll to position [500, 0]
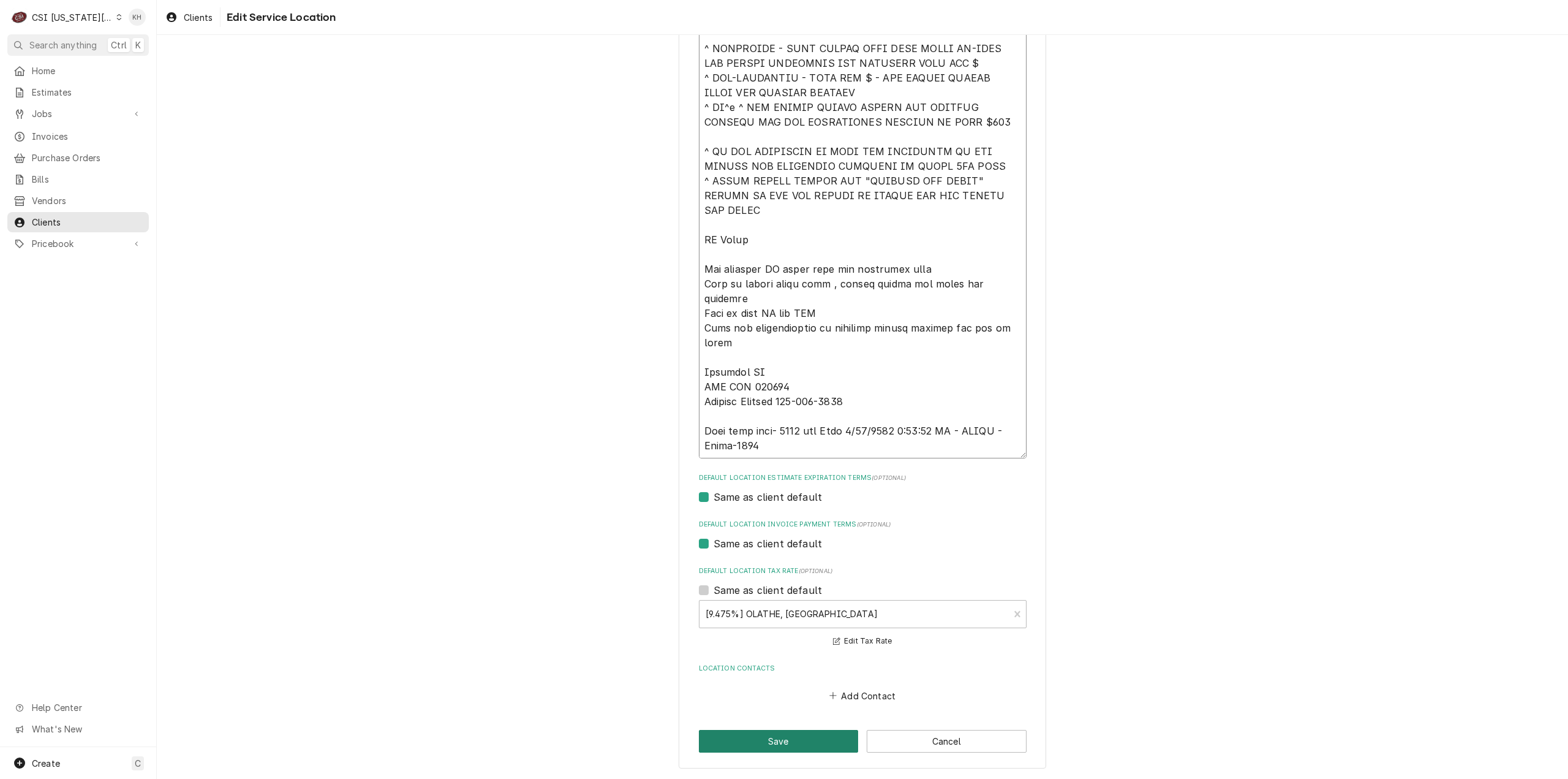
type textarea "****NTE ON ALL CALLS IF OVER NTE NEED TO CALL JEFF COSTA 636-399-1299 FOR VERBA…"
click at [798, 742] on button "Save" at bounding box center [779, 741] width 160 height 23
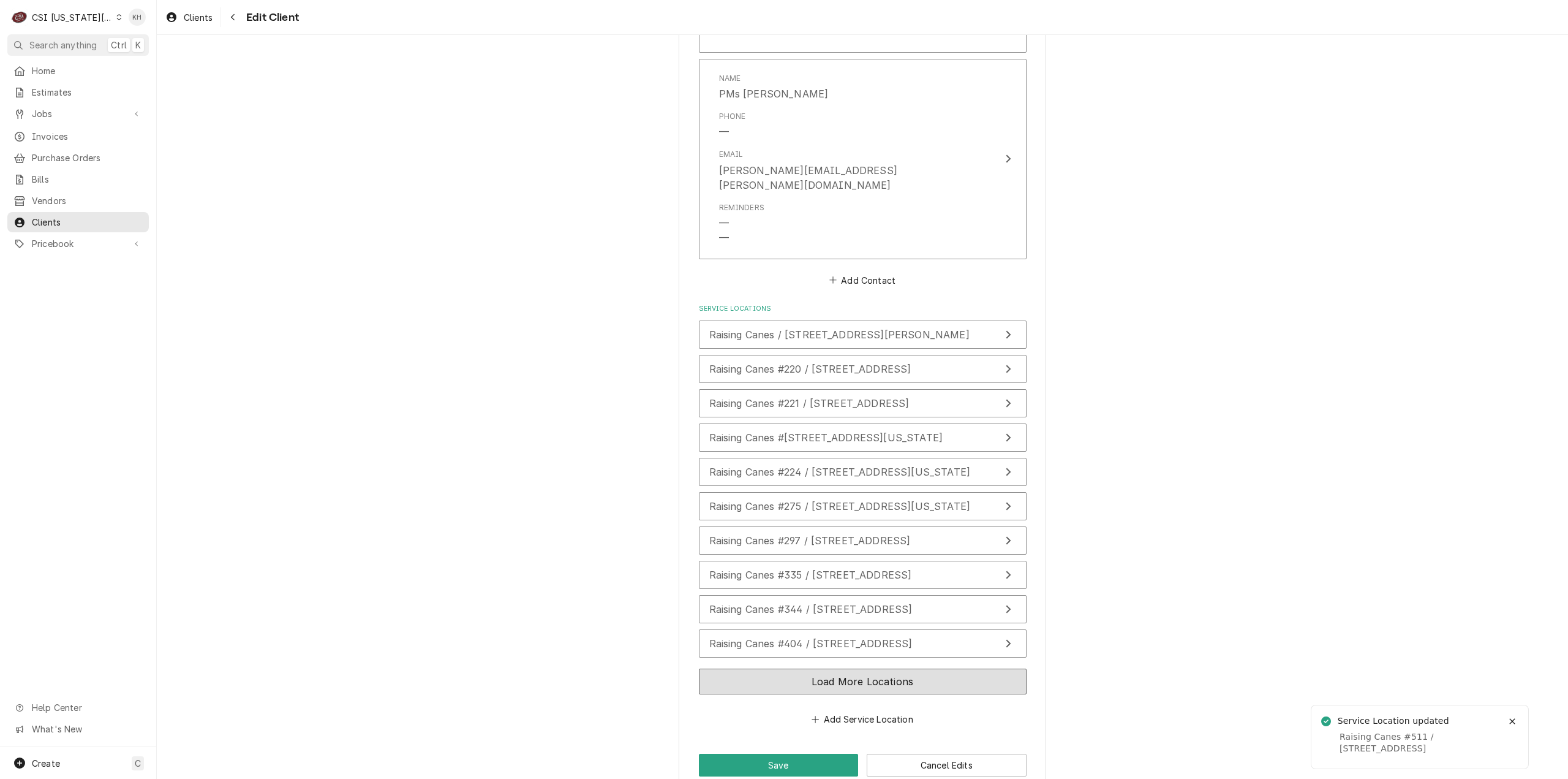
click at [829, 669] on button "Load More Locations" at bounding box center [862, 681] width 328 height 26
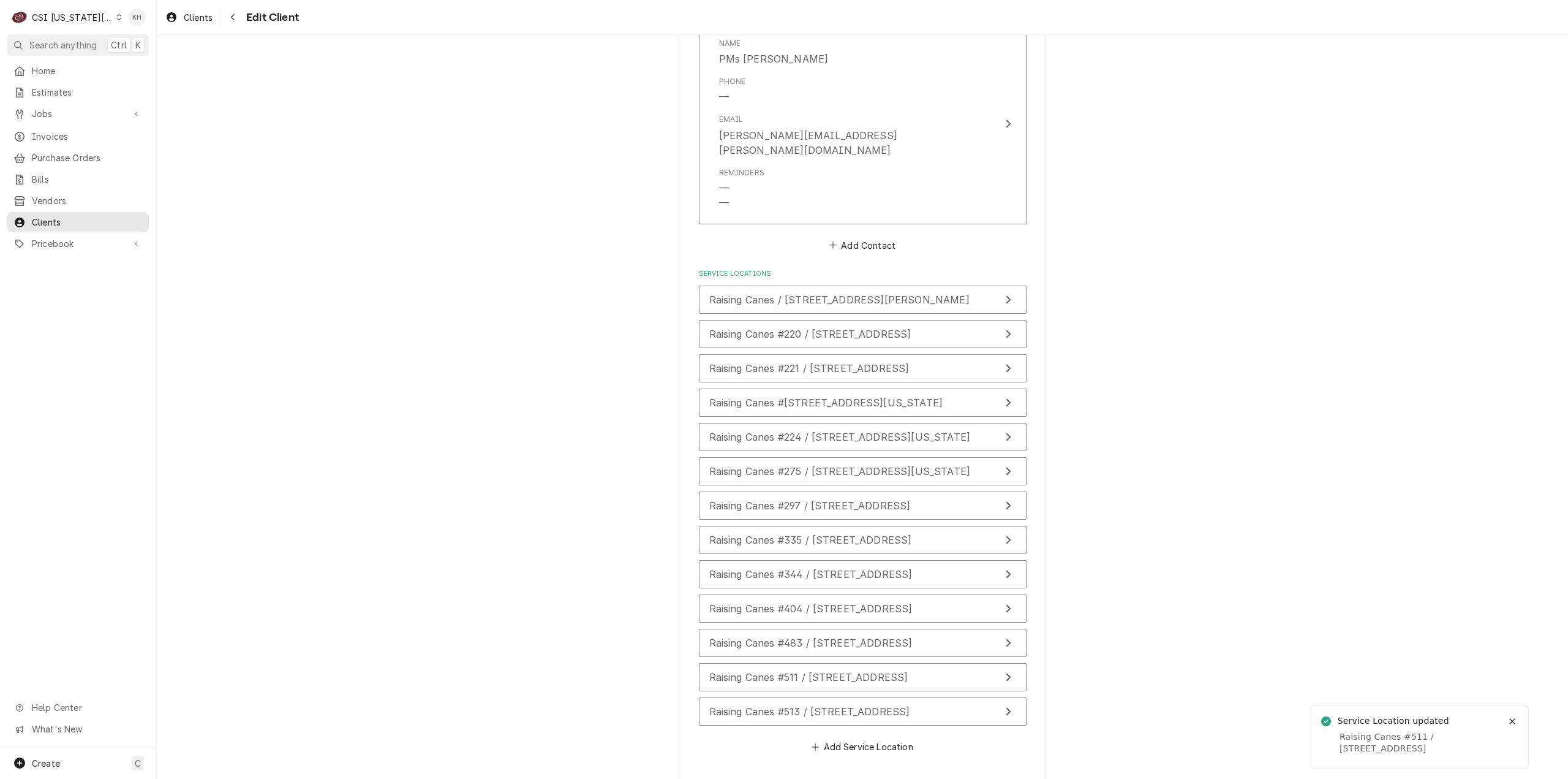
scroll to position [1810, 0]
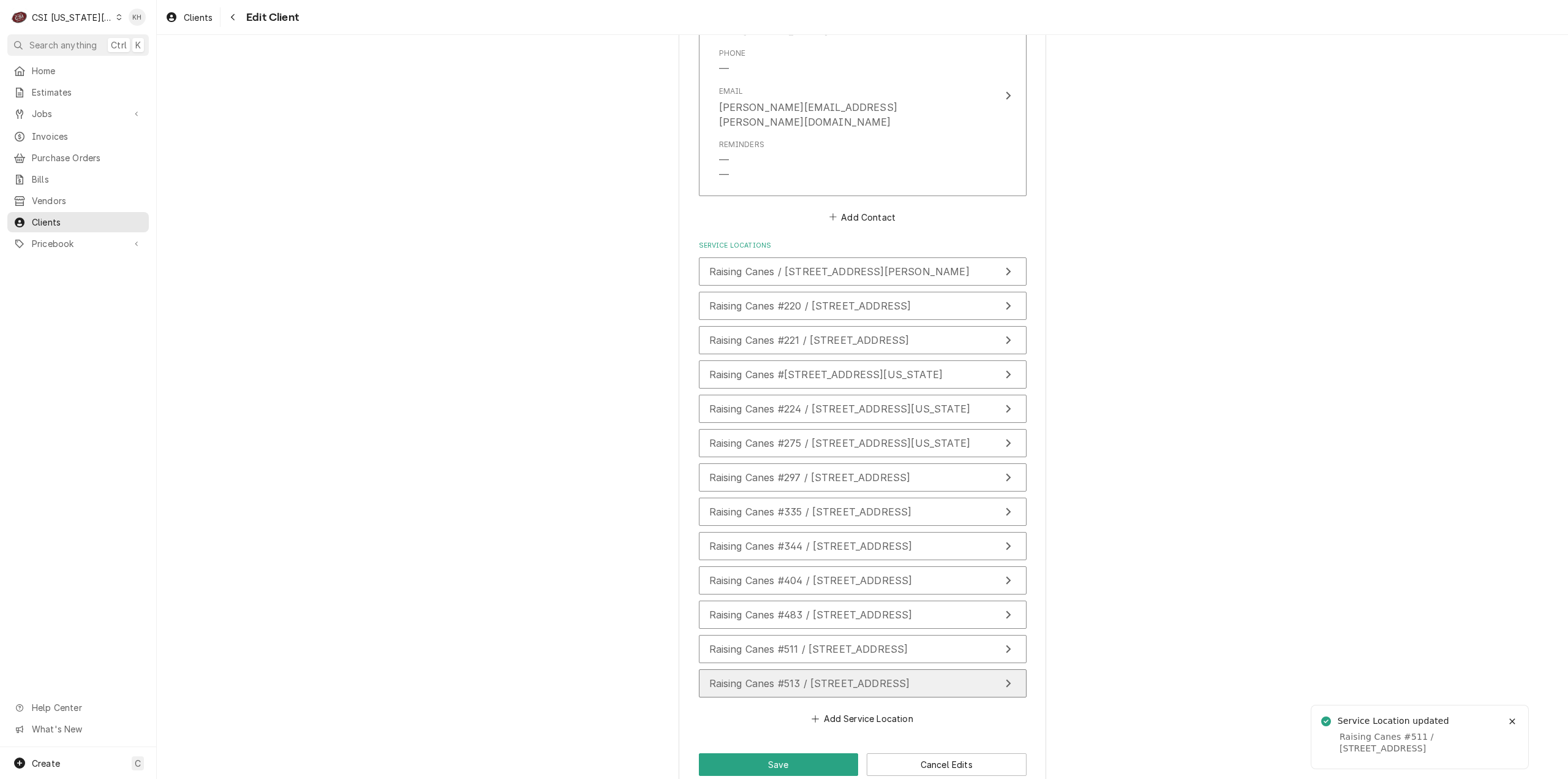
click at [816, 677] on span "Raising Canes #513 / 321 W Sunshine St, Springfield, MO 65807" at bounding box center [810, 682] width 201 height 12
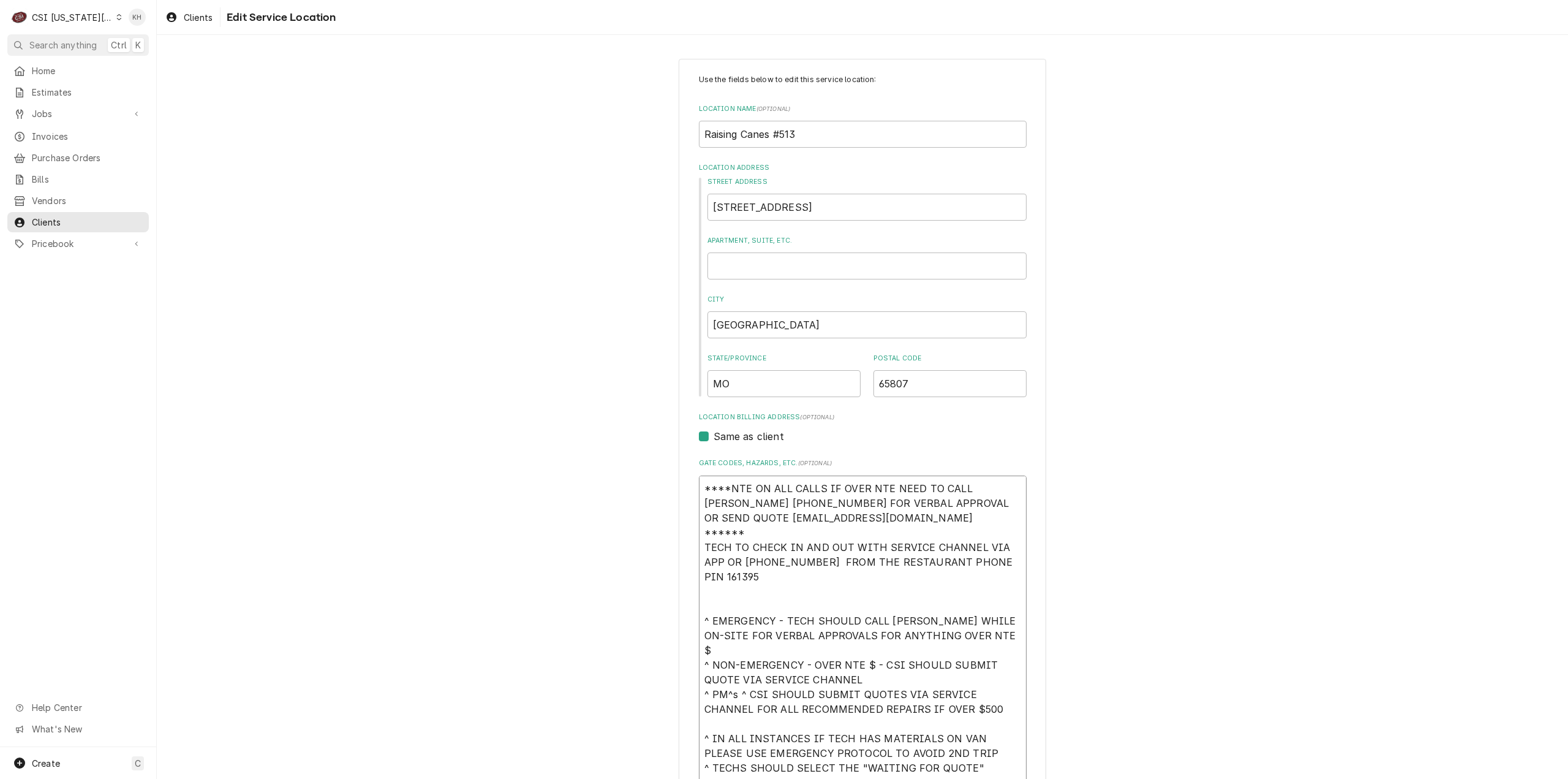
drag, startPoint x: 987, startPoint y: 517, endPoint x: 617, endPoint y: 463, distance: 373.9
click at [617, 463] on div "Use the fields below to edit this service location: Location Name ( optional ) …" at bounding box center [862, 616] width 1411 height 1135
paste textarea "EFF COSTA 636-399-1299 FOR VERBAL APPROVAL OR SEND QUOTE jcosta"
type textarea "x"
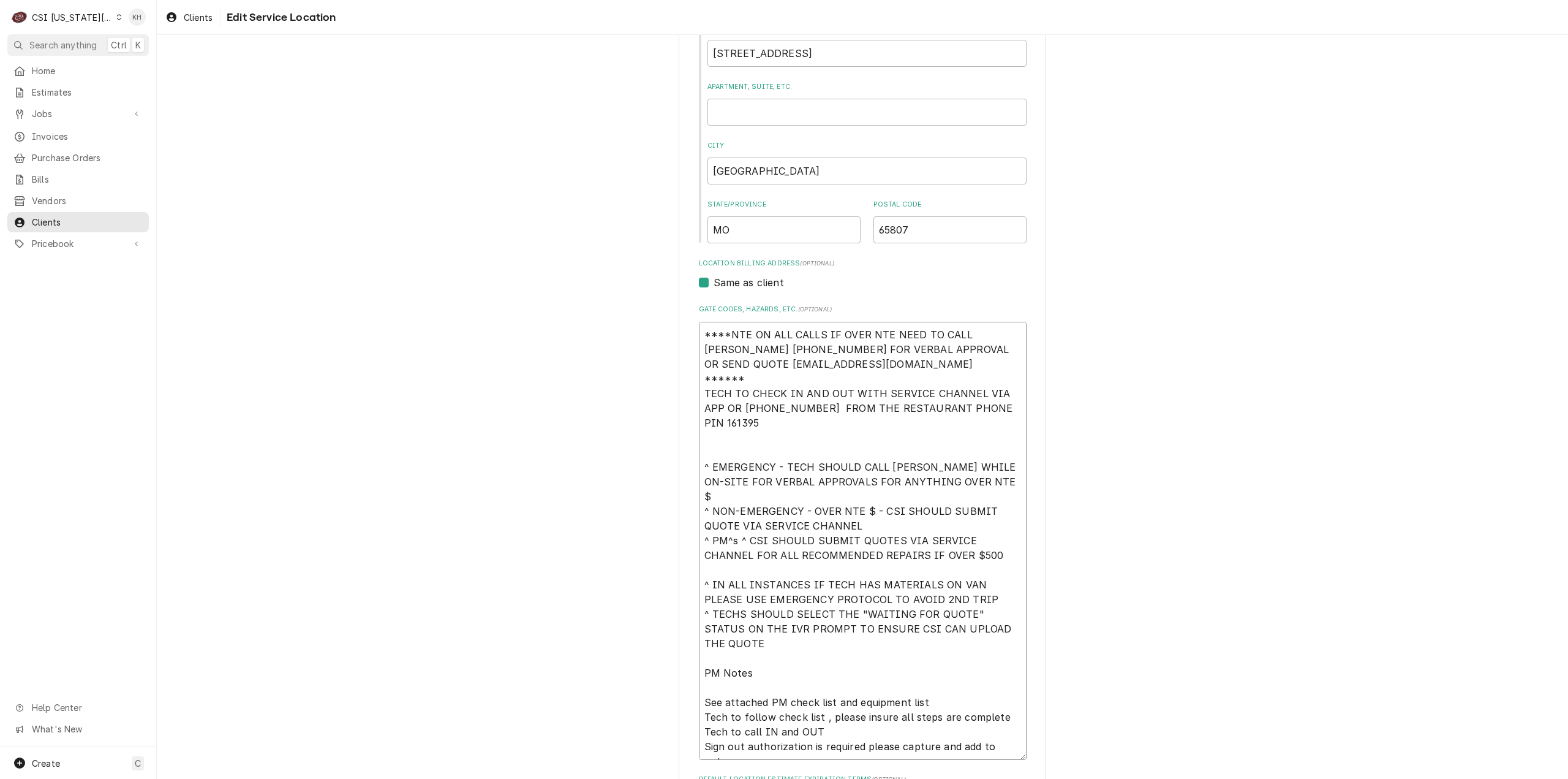
scroll to position [404, 0]
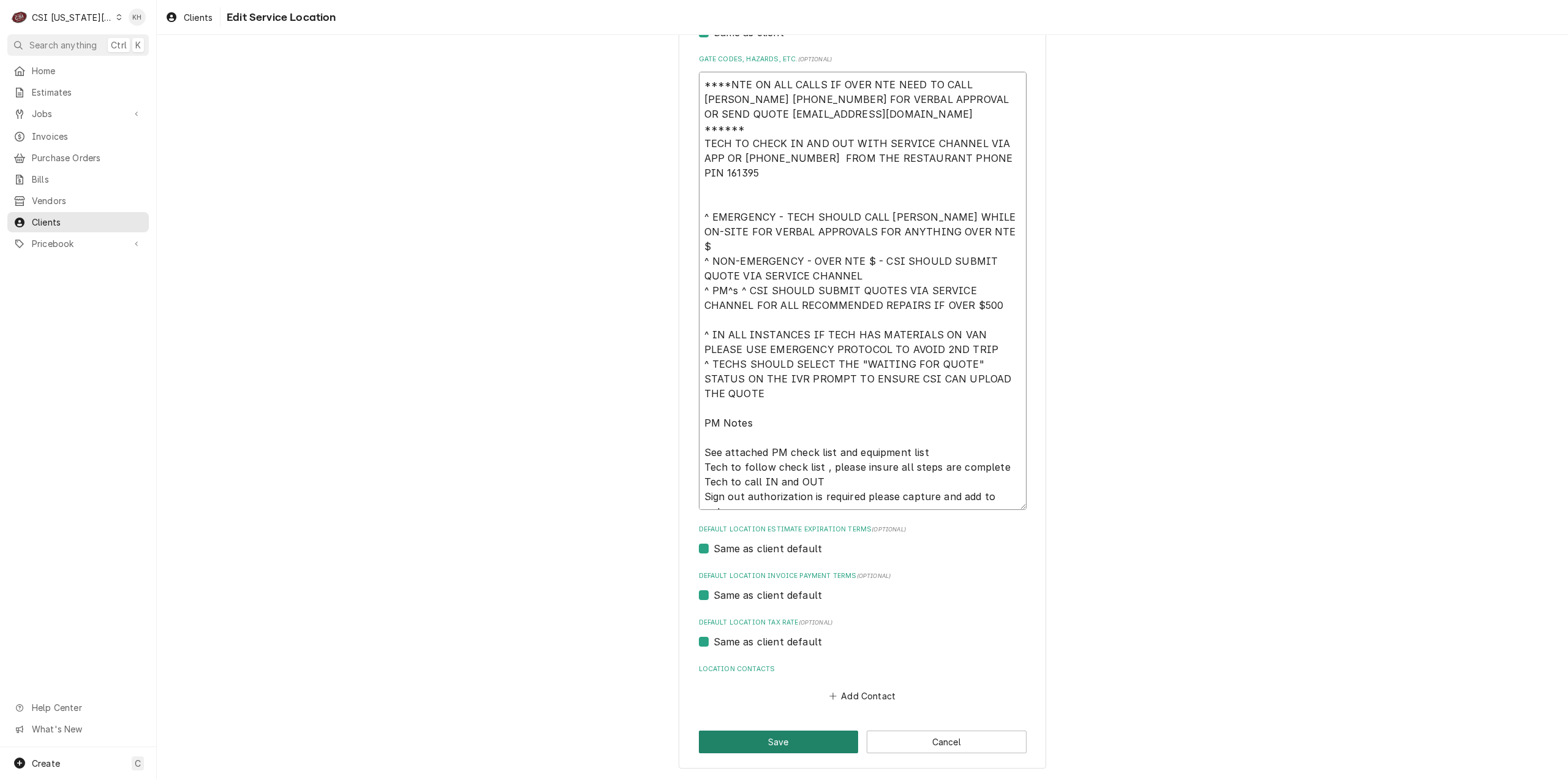
type textarea "****NTE ON ALL CALLS IF OVER NTE NEED TO CALL JEFF COSTA 636-399-1299 FOR VERBA…"
click at [750, 733] on button "Save" at bounding box center [779, 742] width 160 height 23
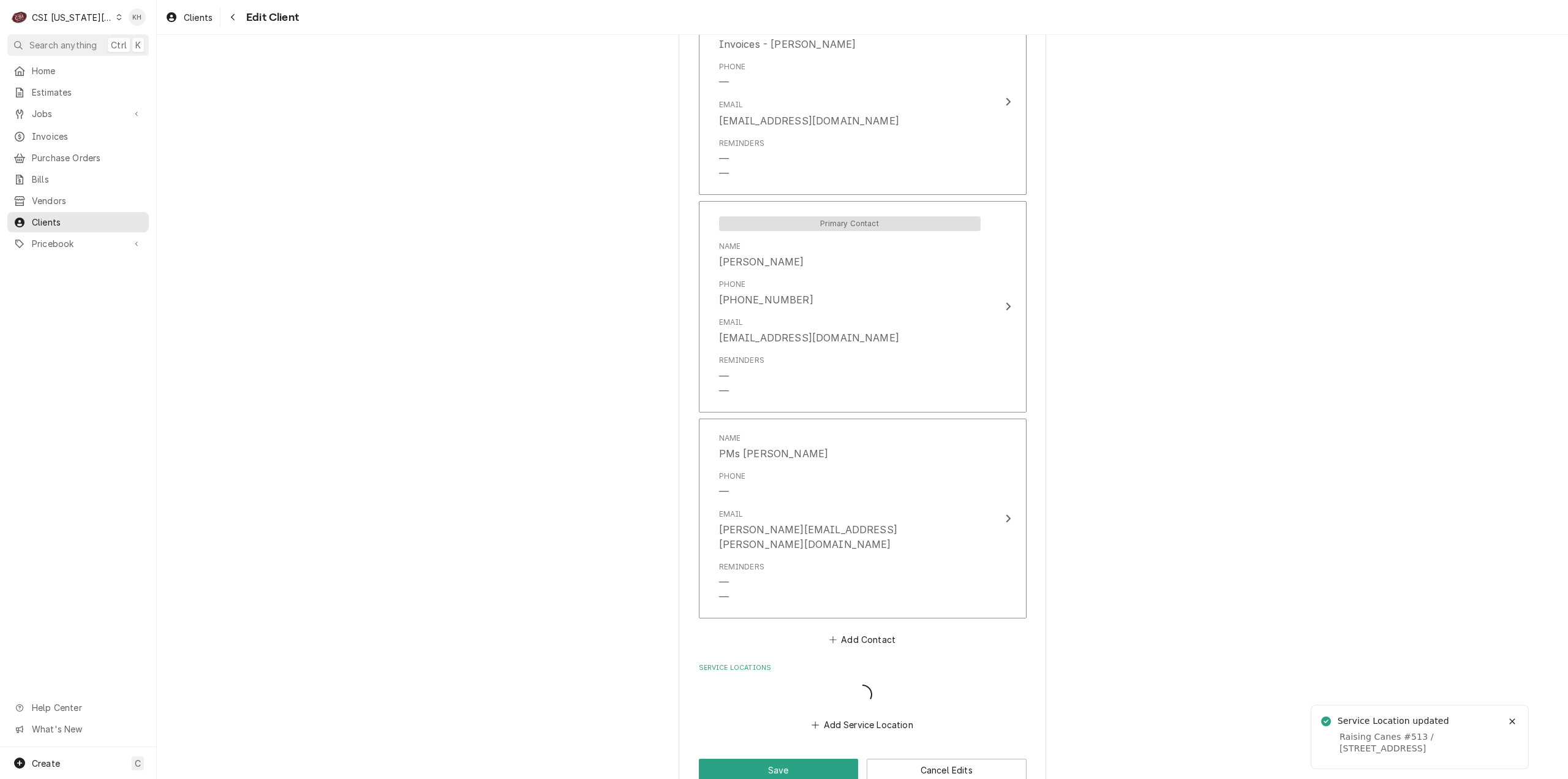
scroll to position [1387, 0]
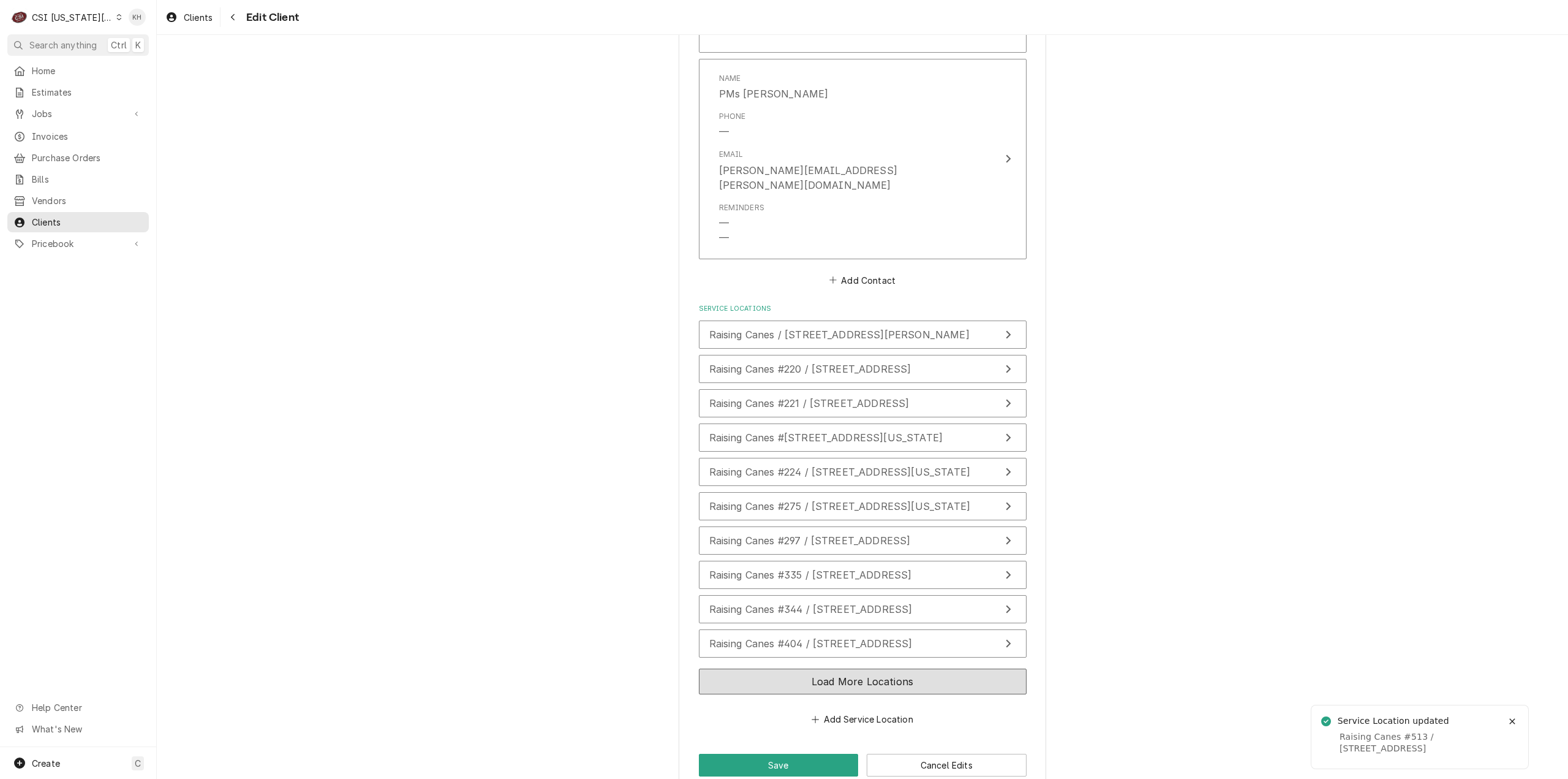
click at [880, 669] on button "Load More Locations" at bounding box center [862, 681] width 328 height 26
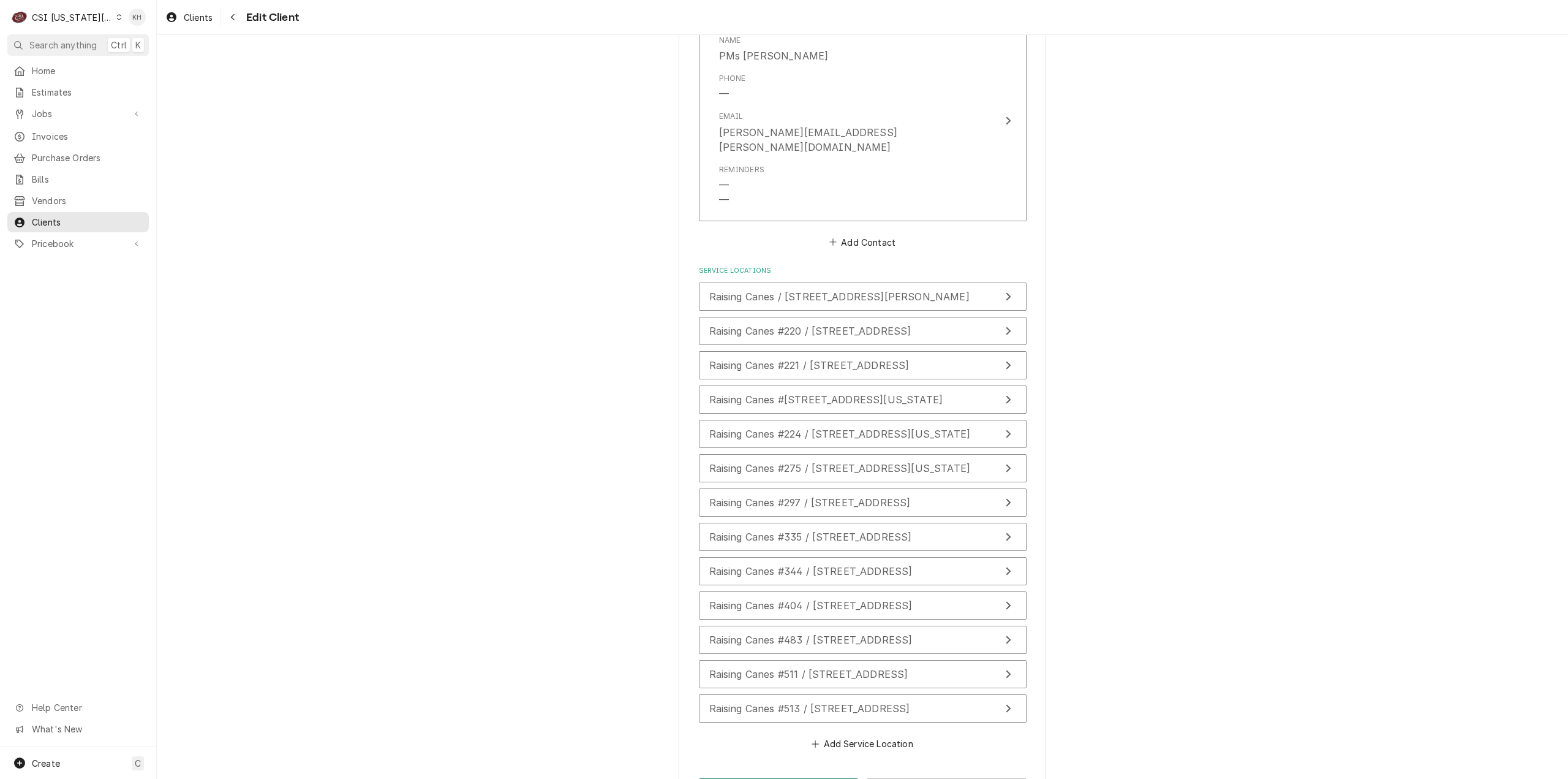
scroll to position [1810, 0]
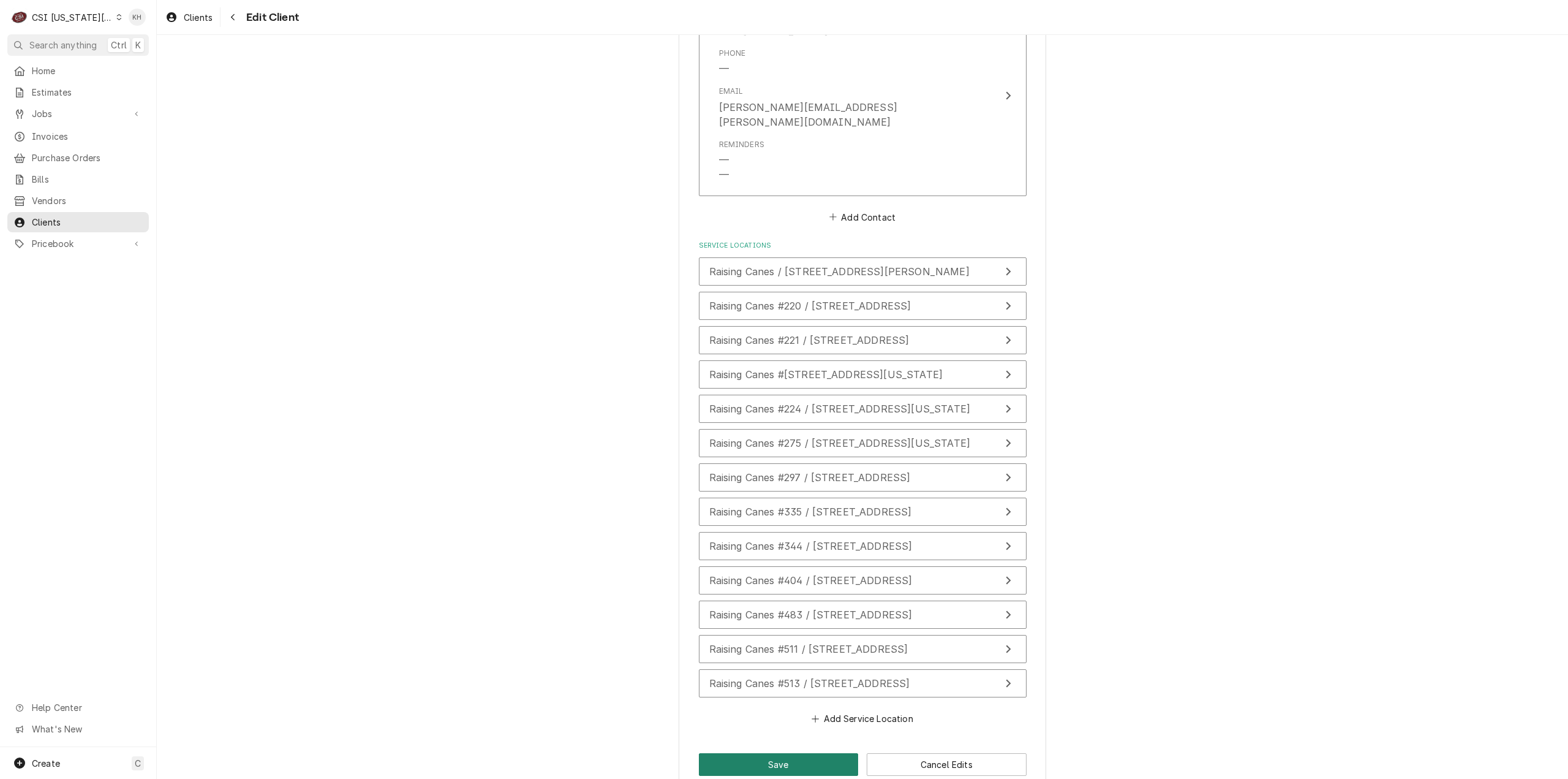
click at [825, 753] on button "Save" at bounding box center [779, 764] width 160 height 23
type textarea "x"
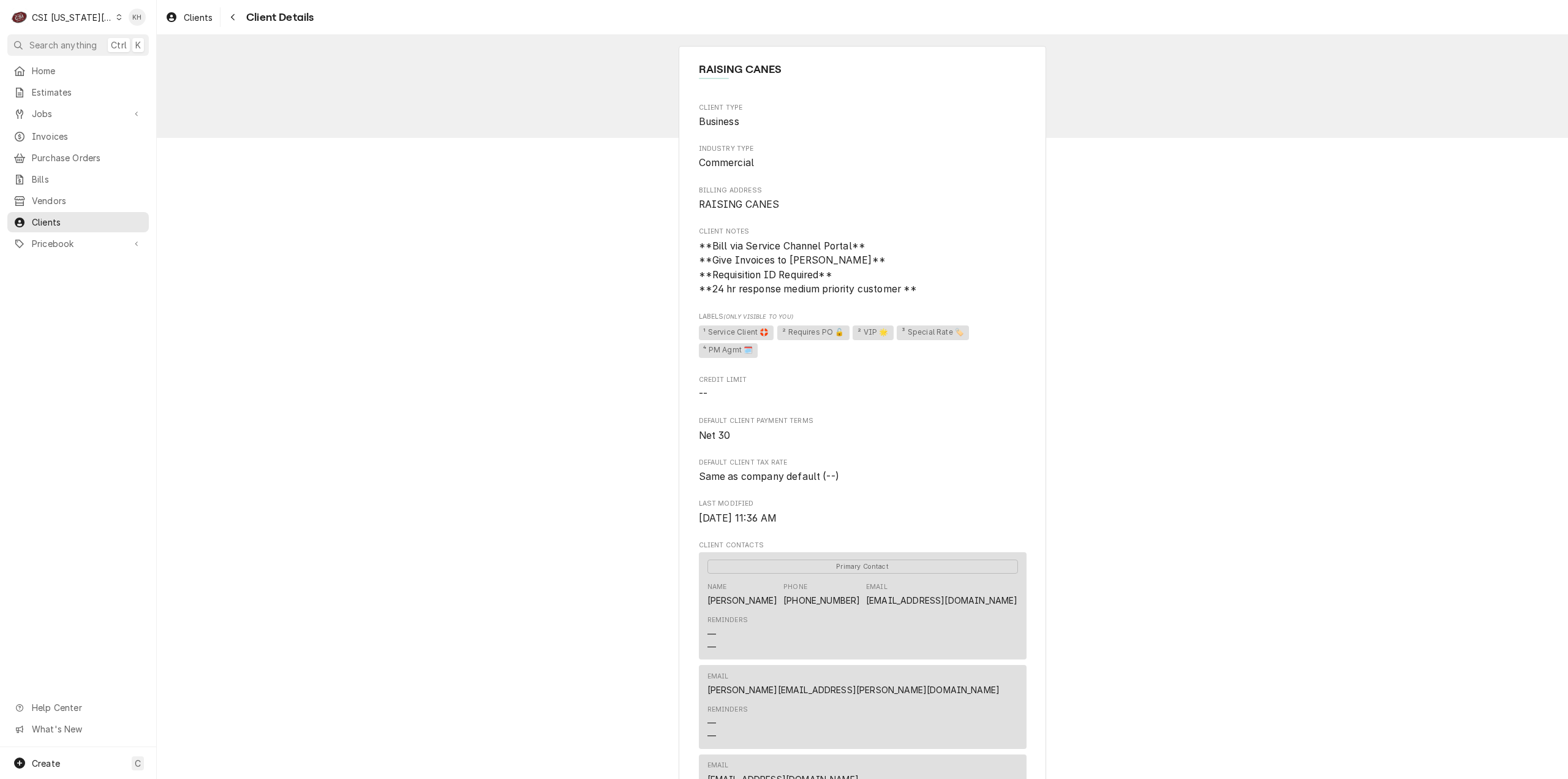
click at [86, 9] on div "C CSI [US_STATE] City" at bounding box center [66, 17] width 118 height 25
click at [132, 64] on div "CSI St. [PERSON_NAME]" at bounding box center [210, 67] width 179 height 13
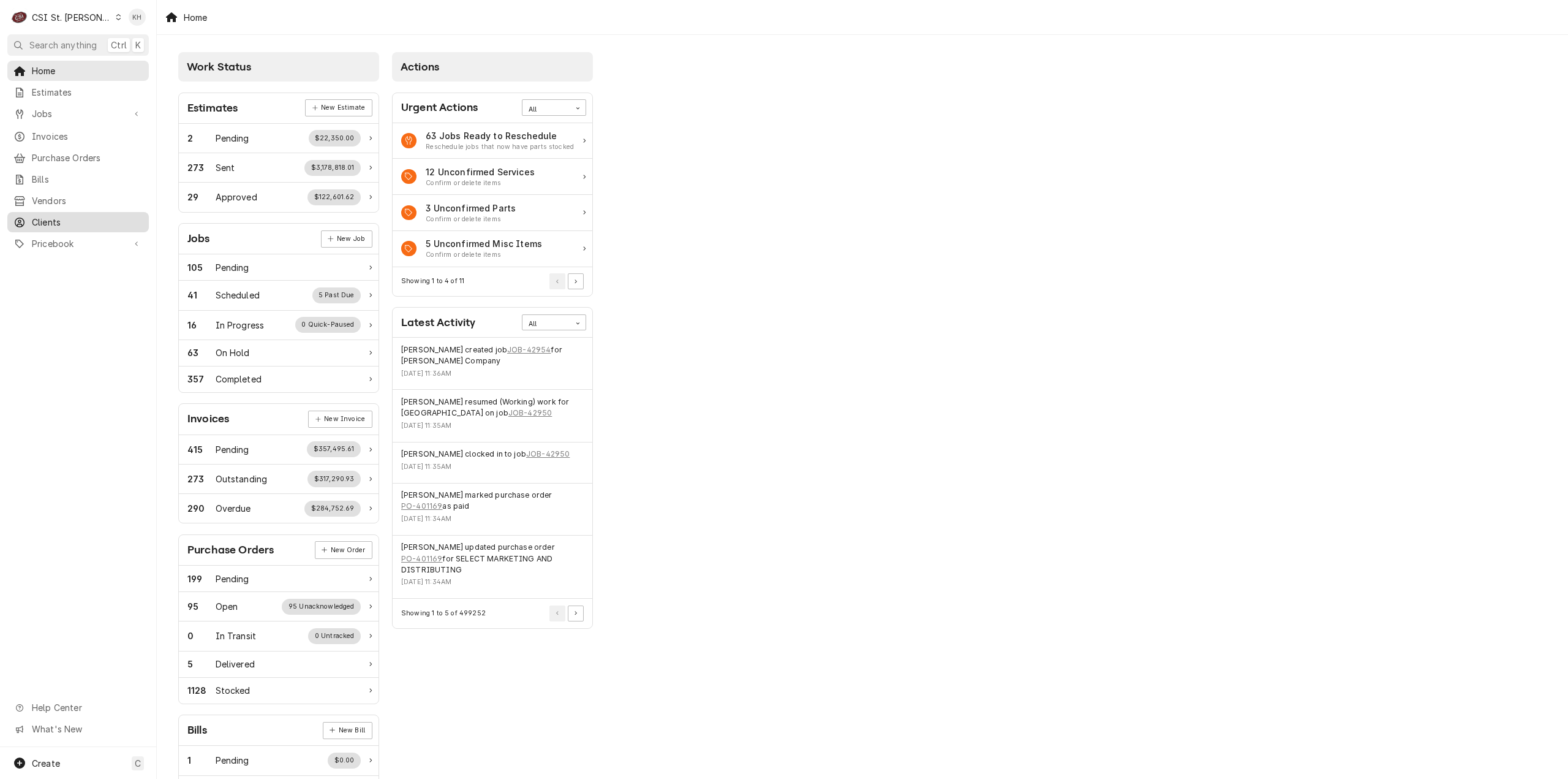
click at [61, 216] on span "Clients" at bounding box center [88, 222] width 111 height 13
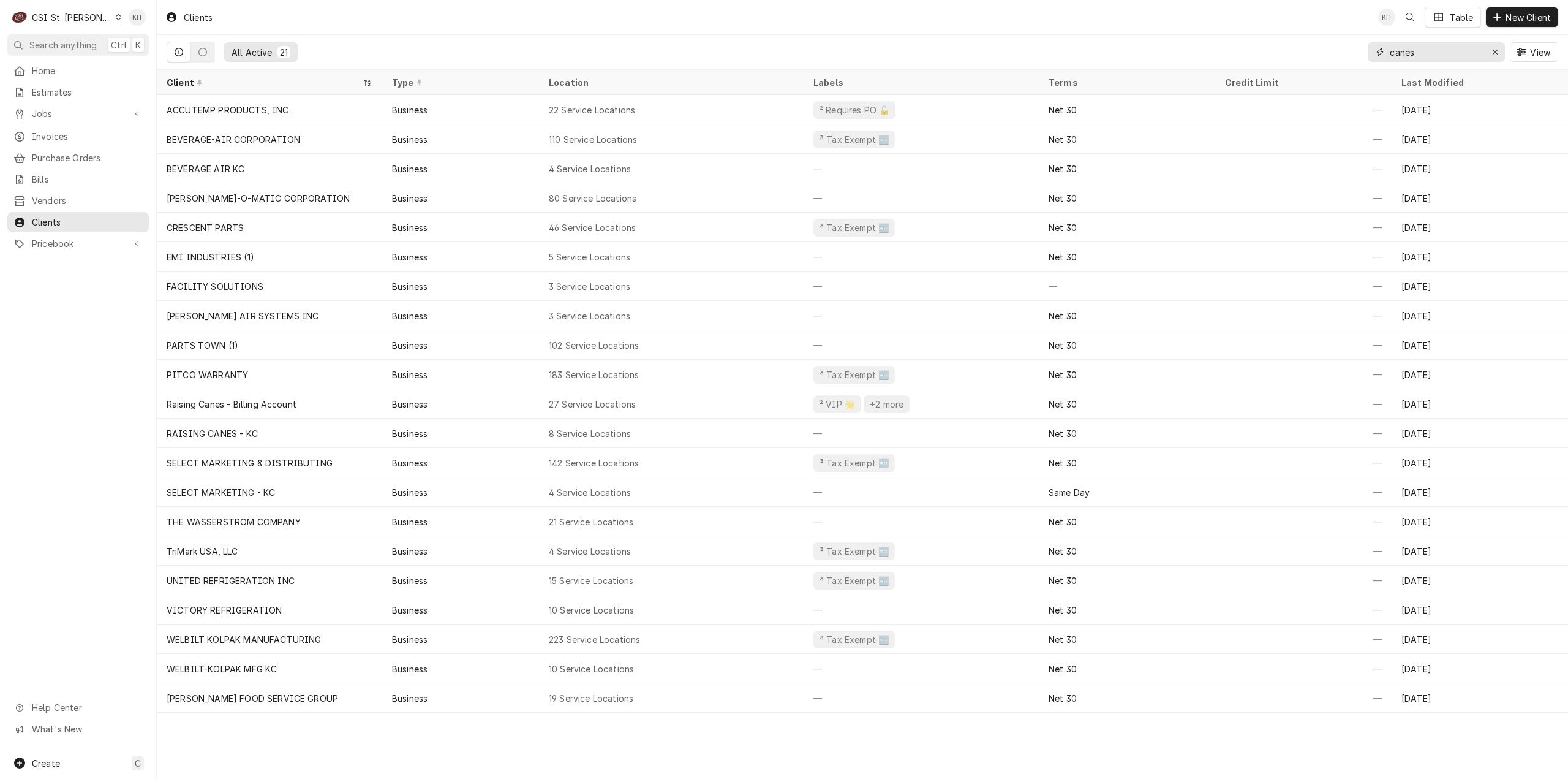
drag, startPoint x: 1387, startPoint y: 54, endPoint x: 1266, endPoint y: 60, distance: 121.1
click at [1266, 60] on div "All Active 21 canes View" at bounding box center [862, 52] width 1391 height 34
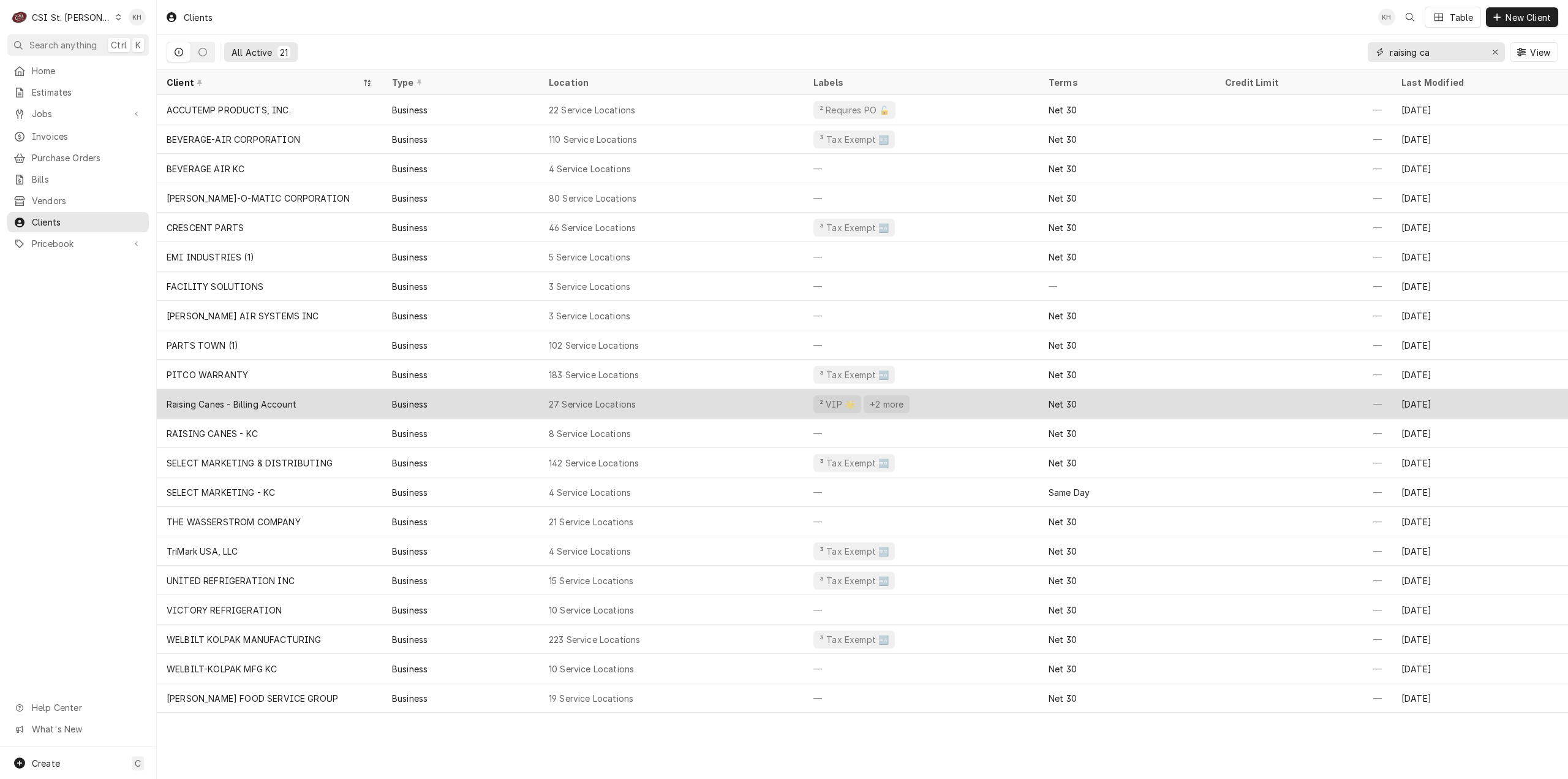
type input "raising ca"
click at [591, 409] on div "27 Service Locations" at bounding box center [671, 404] width 265 height 30
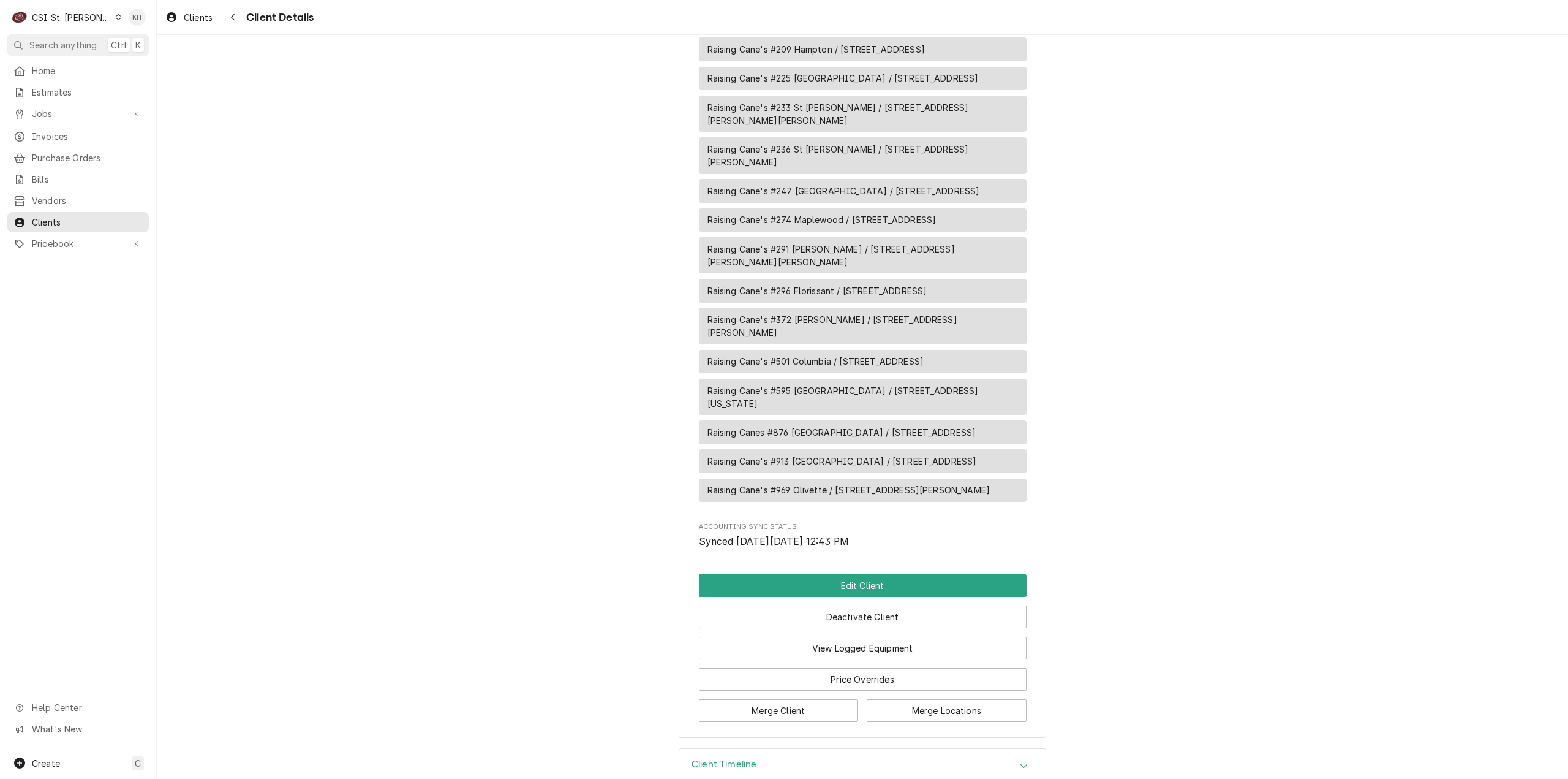
scroll to position [1283, 0]
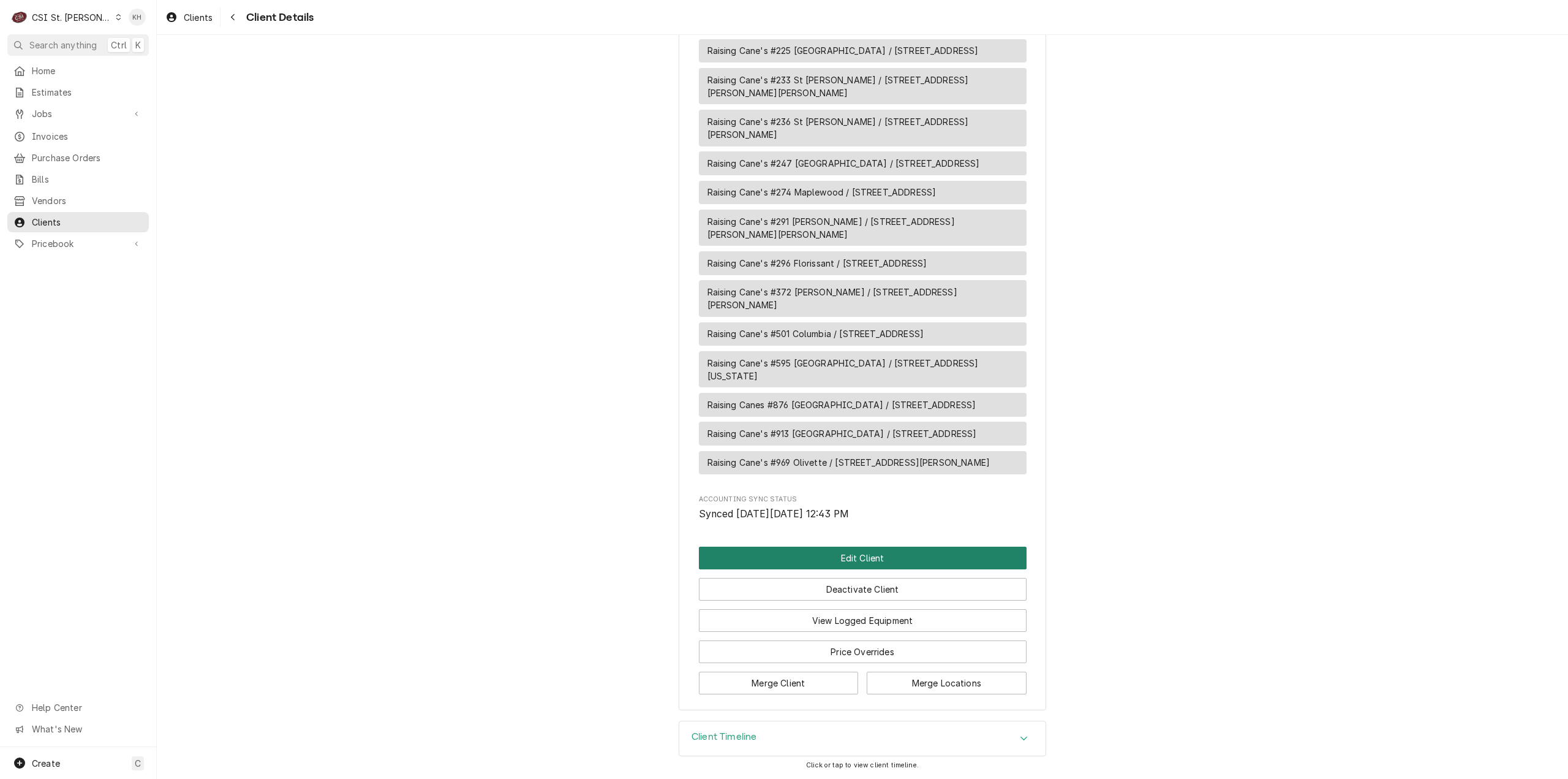
click at [869, 557] on button "Edit Client" at bounding box center [862, 558] width 328 height 23
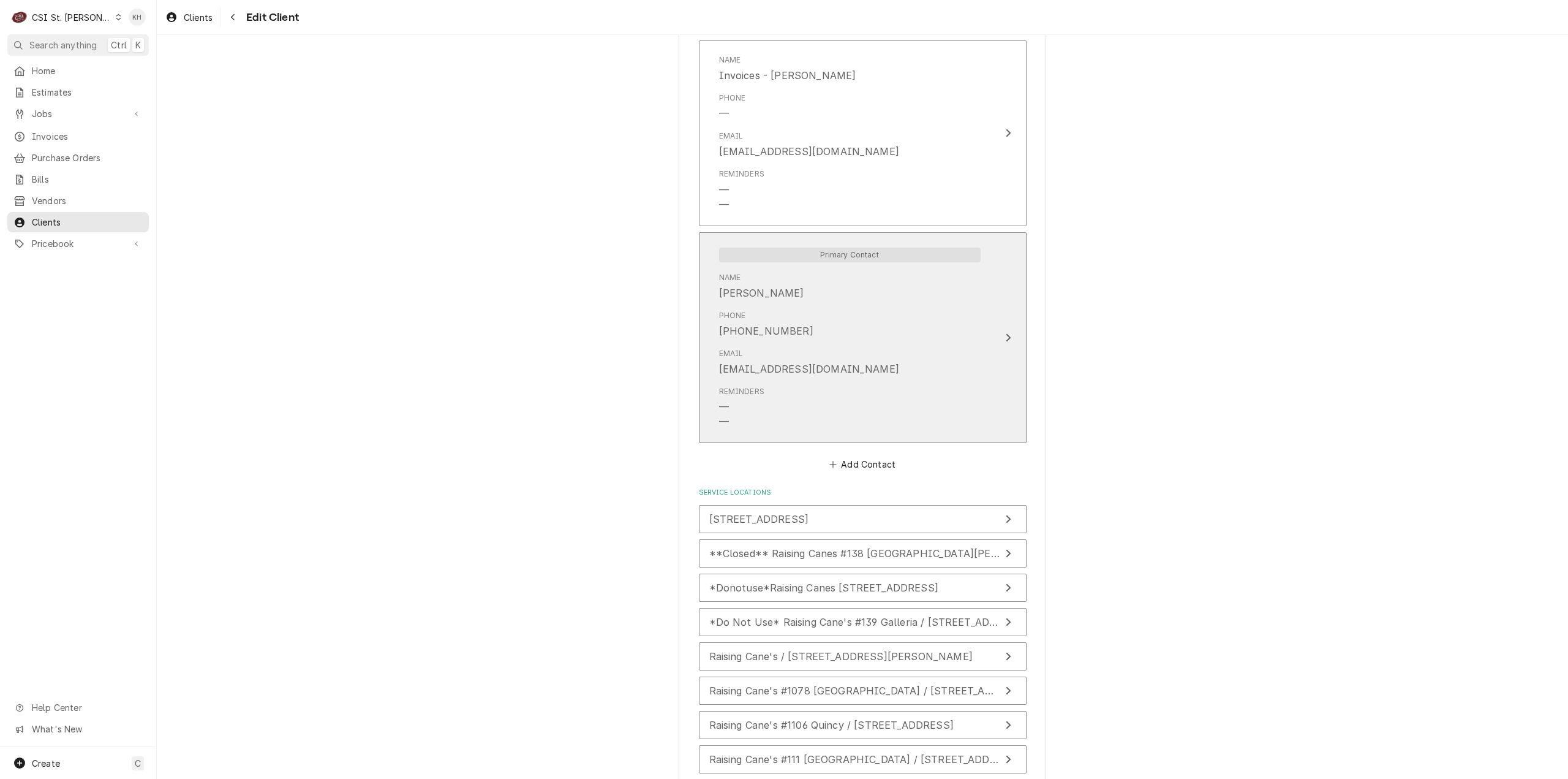
scroll to position [919, 0]
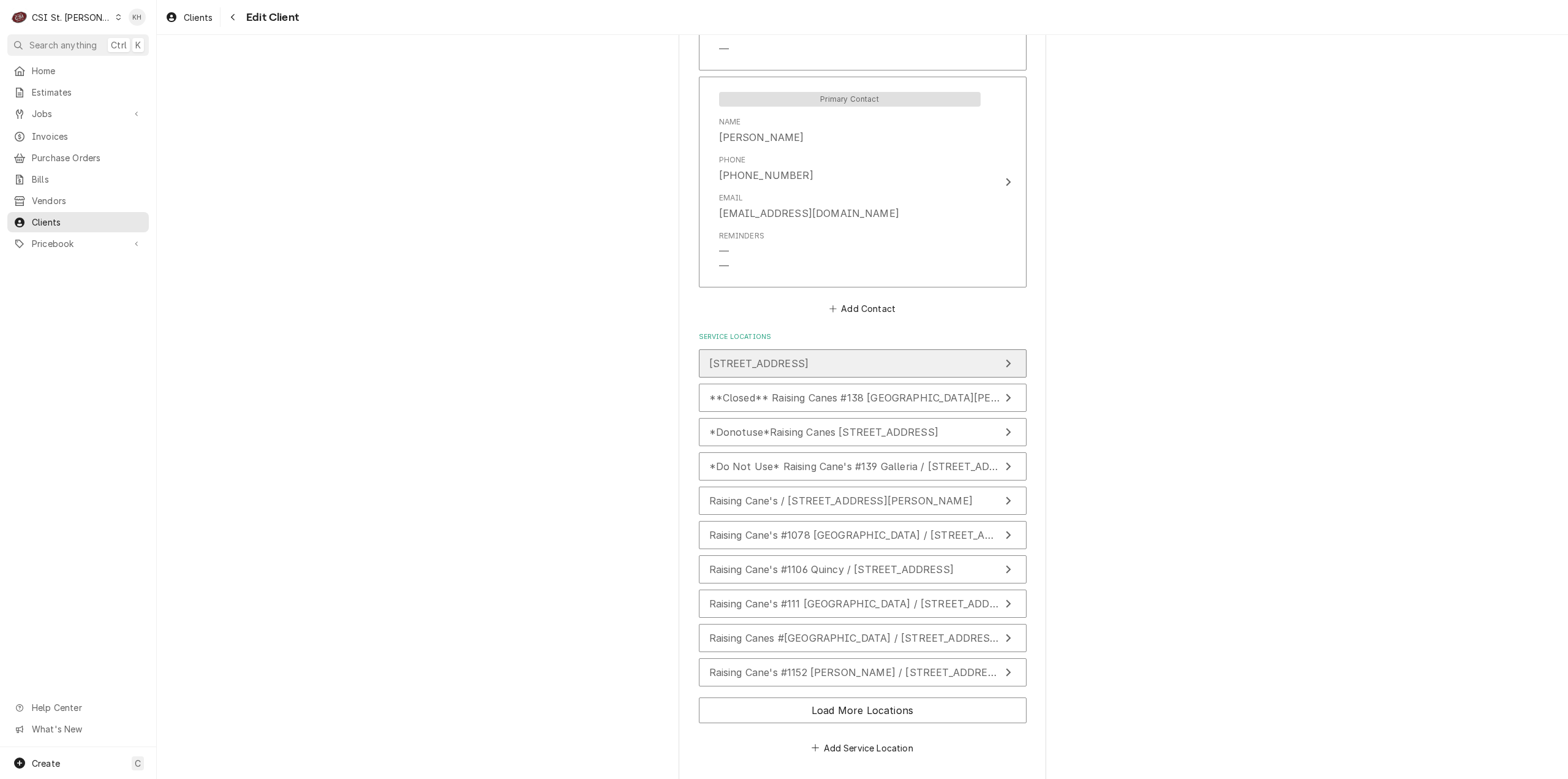
click at [809, 364] on span "[STREET_ADDRESS]" at bounding box center [759, 363] width 100 height 12
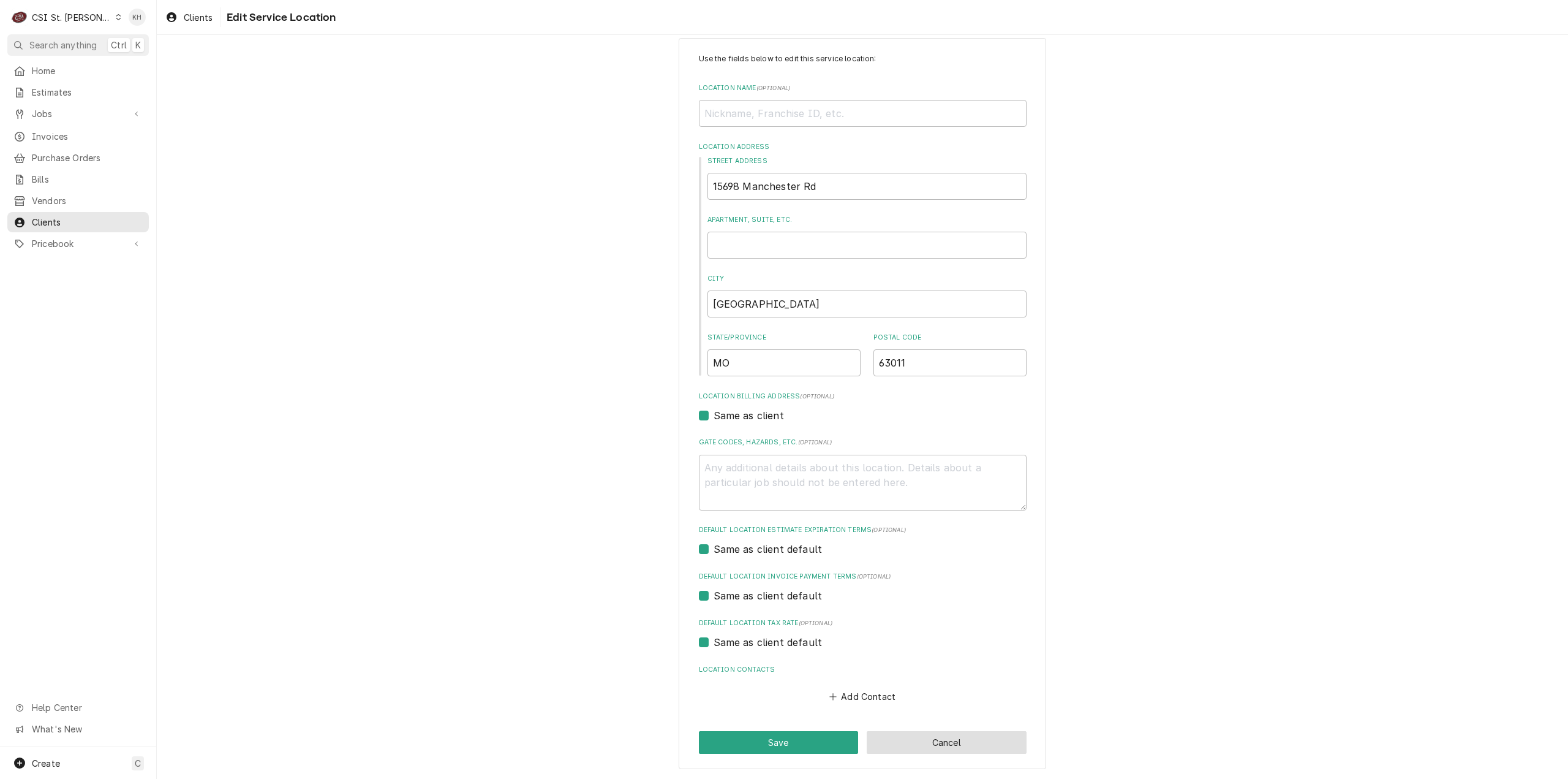
click at [955, 732] on button "Cancel" at bounding box center [947, 742] width 160 height 23
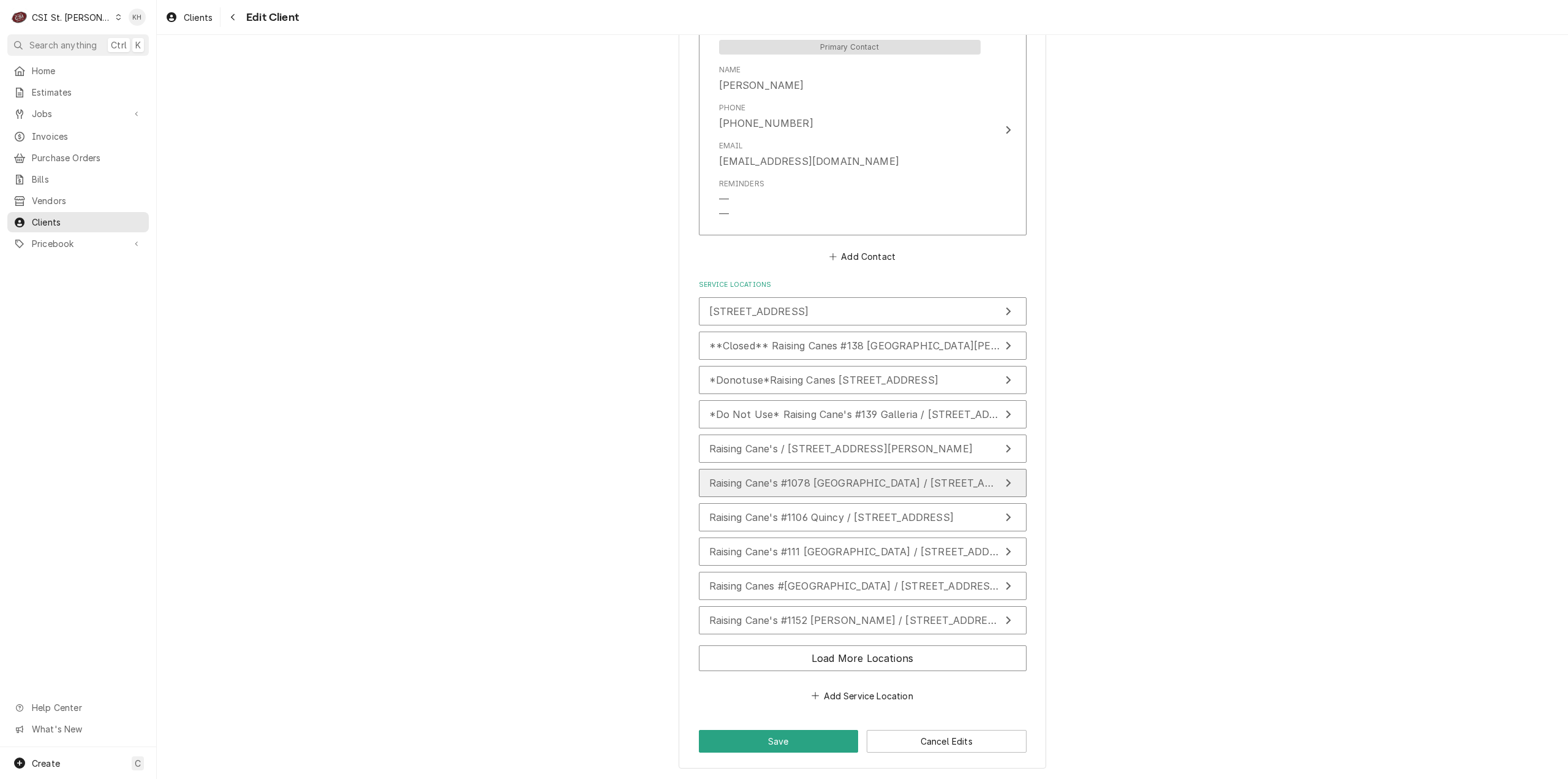
scroll to position [976, 0]
click at [810, 453] on div "Raising Cane's / [STREET_ADDRESS][PERSON_NAME]" at bounding box center [841, 448] width 264 height 15
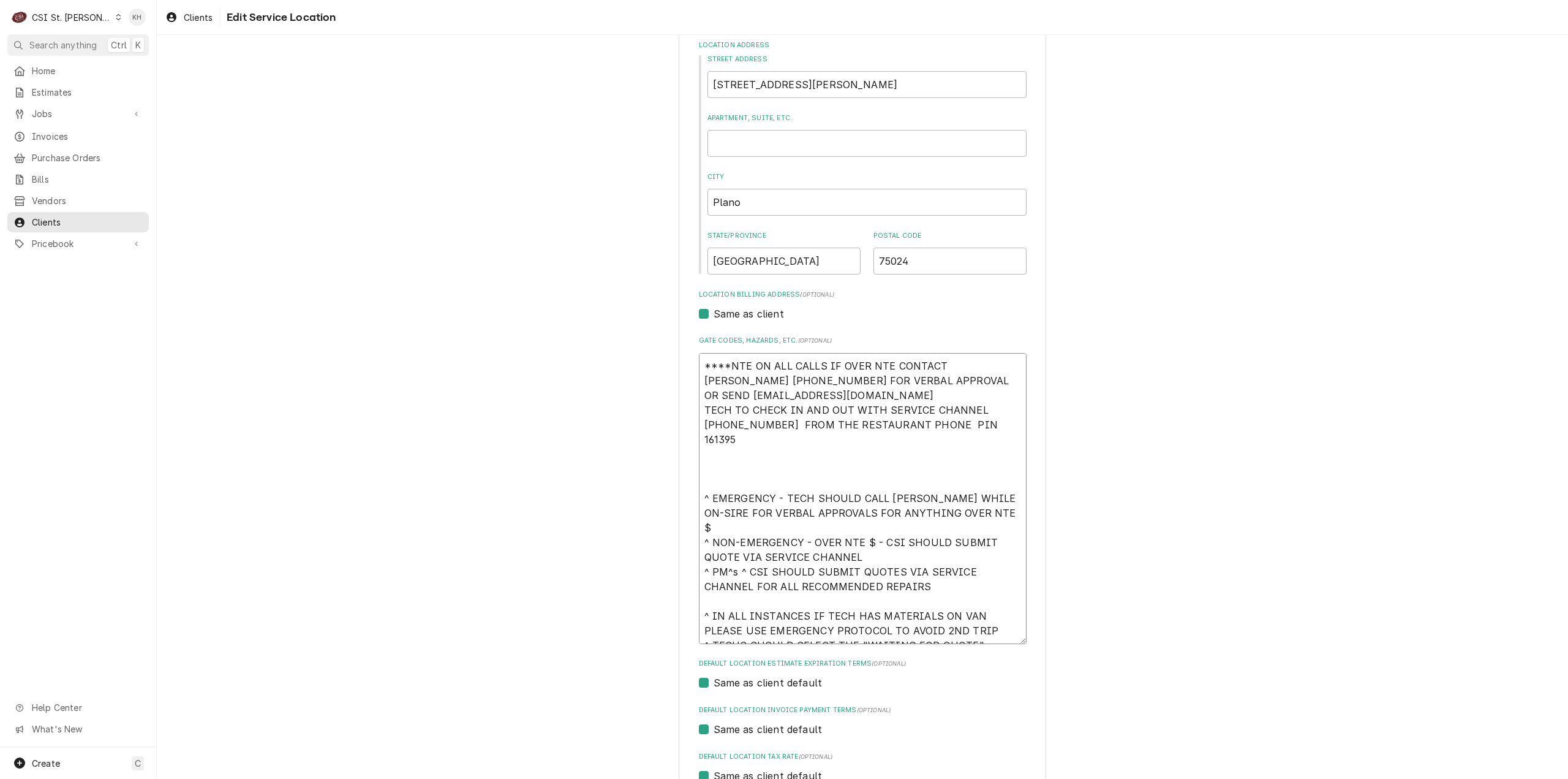
drag, startPoint x: 933, startPoint y: 395, endPoint x: 670, endPoint y: 358, distance: 265.6
click at [670, 358] on div "Use the fields below to edit this service location: Location Name ( optional ) …" at bounding box center [862, 419] width 1411 height 988
paste textarea "NEED TO CALL JEFF COSTA 636-399-1299 FOR VERBAL APPROVAL OR SEND QUOTE jcosta@r…"
type textarea "x"
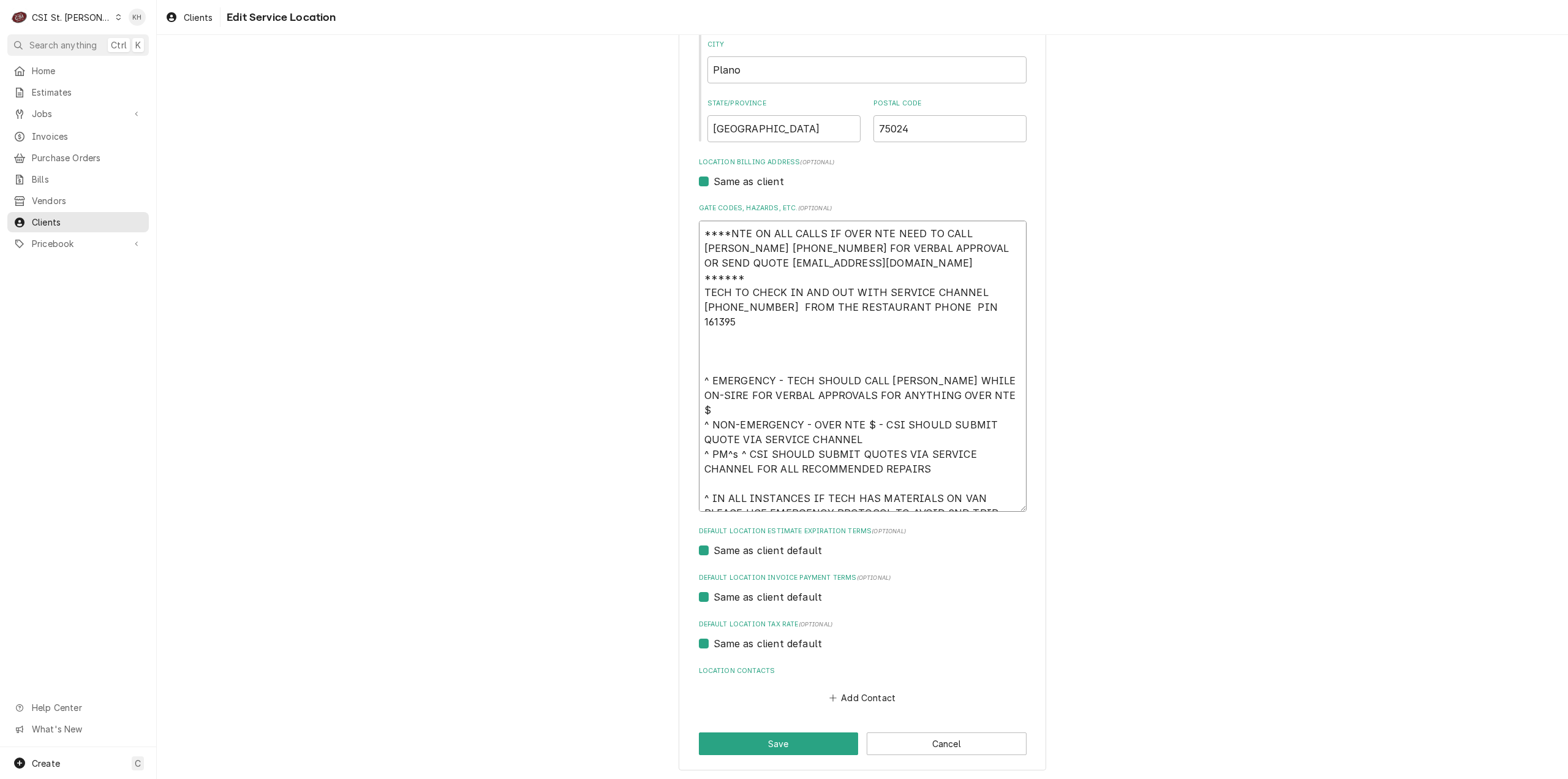
scroll to position [257, 0]
type textarea "****NTE ON ALL CALLS IF OVER NTE NEED TO CALL JEFF COSTA 636-399-1299 FOR VERBA…"
click at [782, 745] on button "Save" at bounding box center [779, 742] width 160 height 23
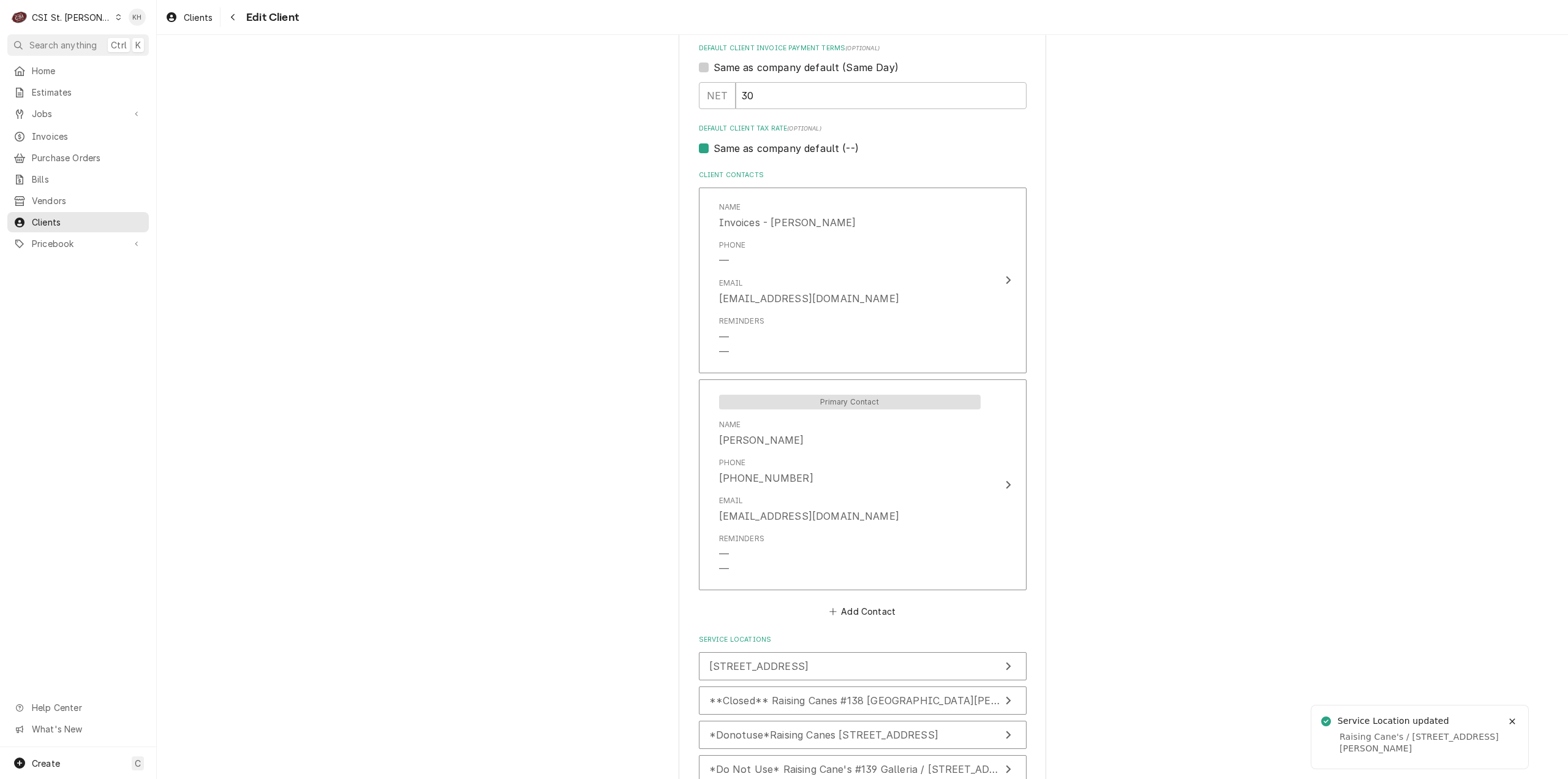
scroll to position [976, 0]
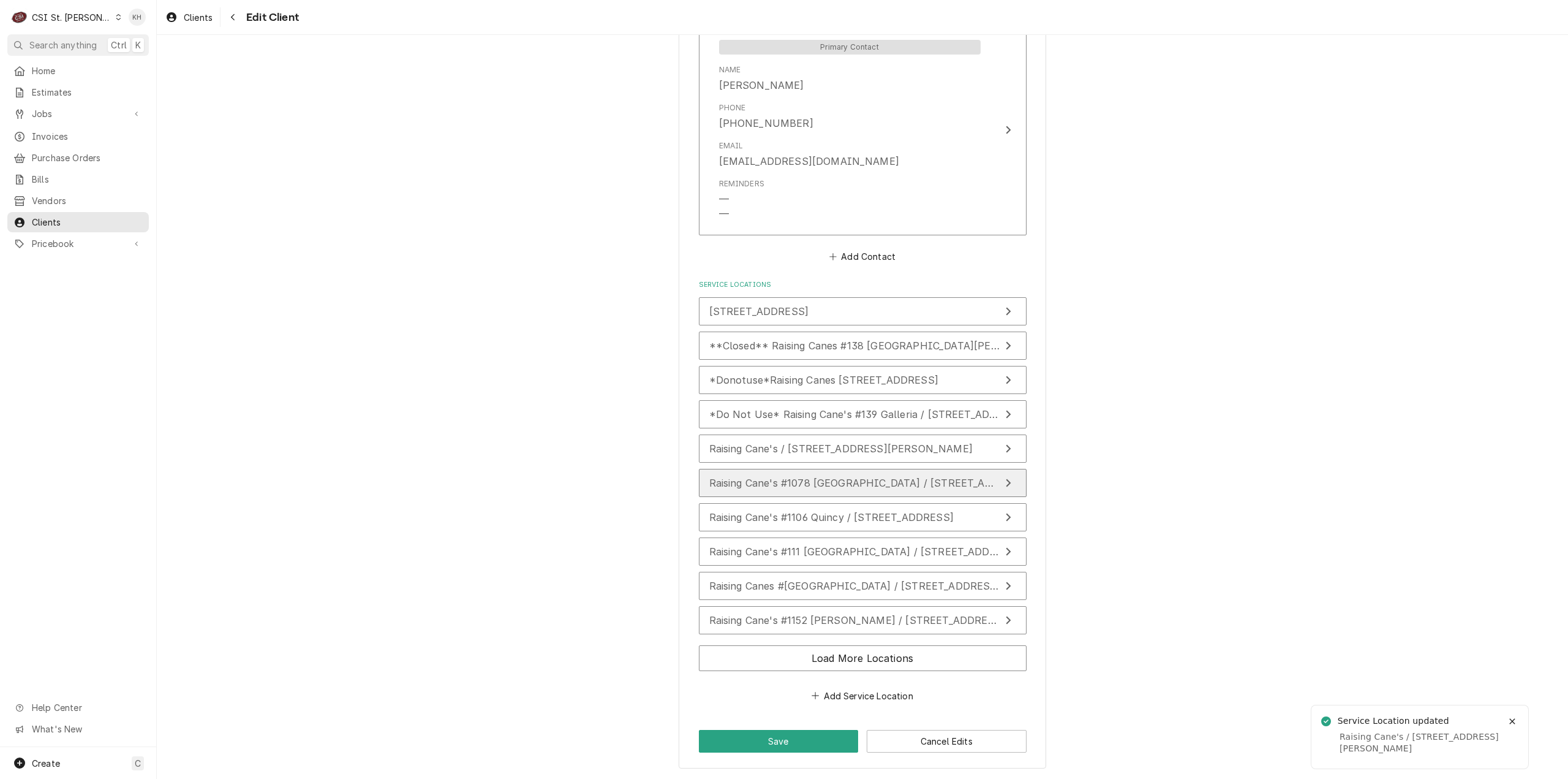
click at [836, 481] on span "Raising Cane's #1078 [GEOGRAPHIC_DATA] / [STREET_ADDRESS][PERSON_NAME]" at bounding box center [912, 483] width 406 height 12
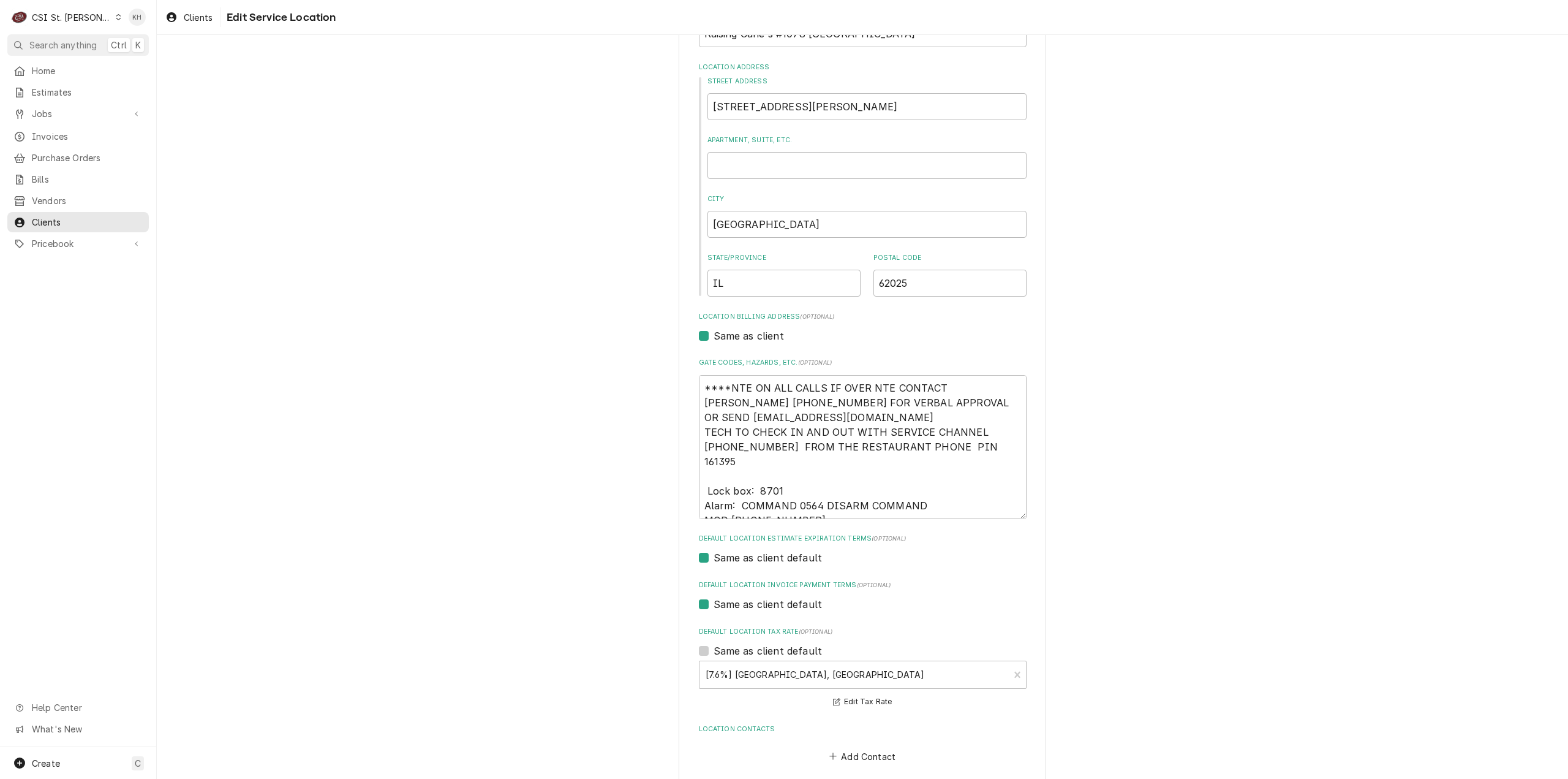
scroll to position [161, 0]
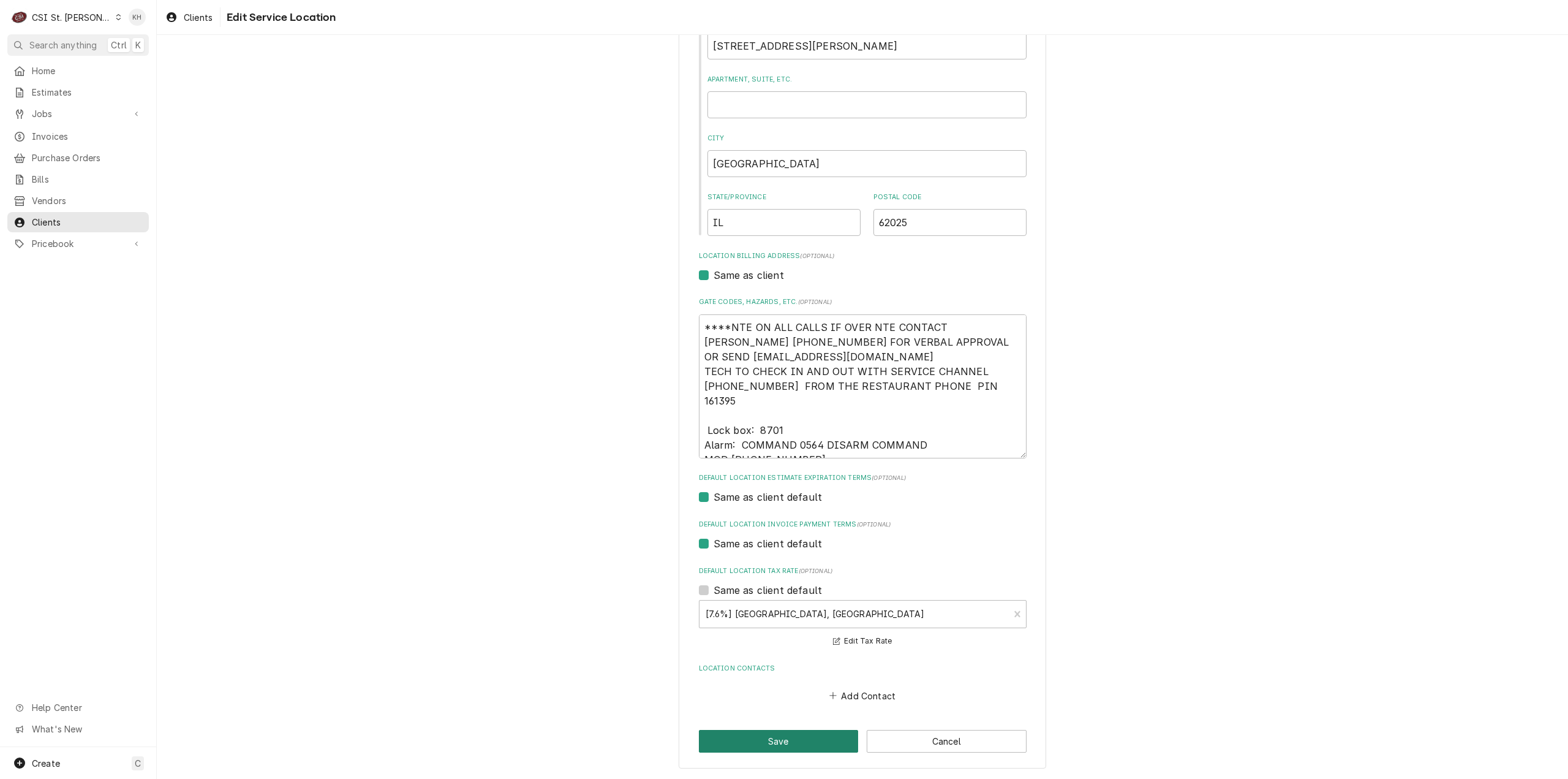
click at [786, 741] on button "Save" at bounding box center [779, 741] width 160 height 23
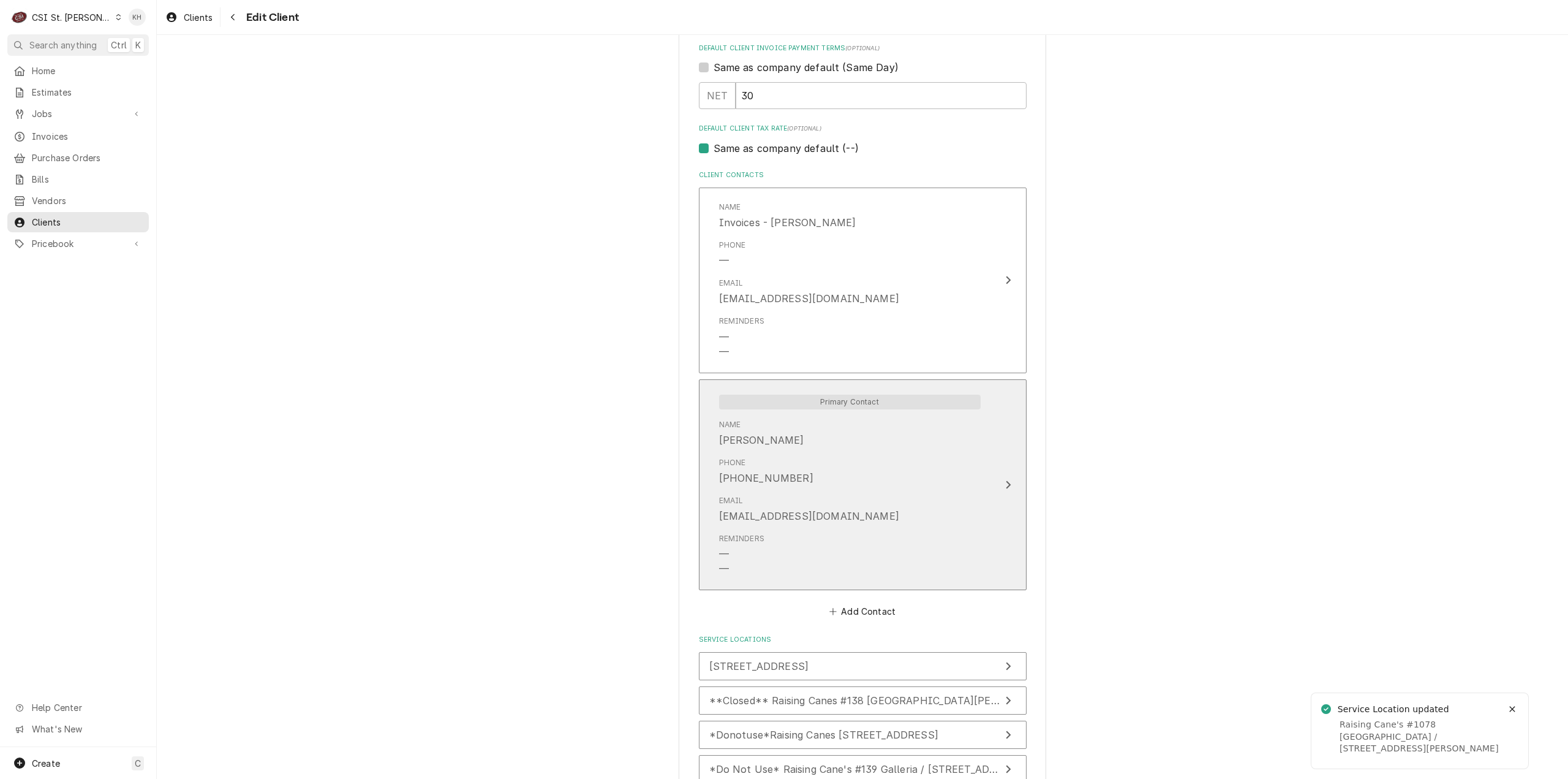
scroll to position [976, 0]
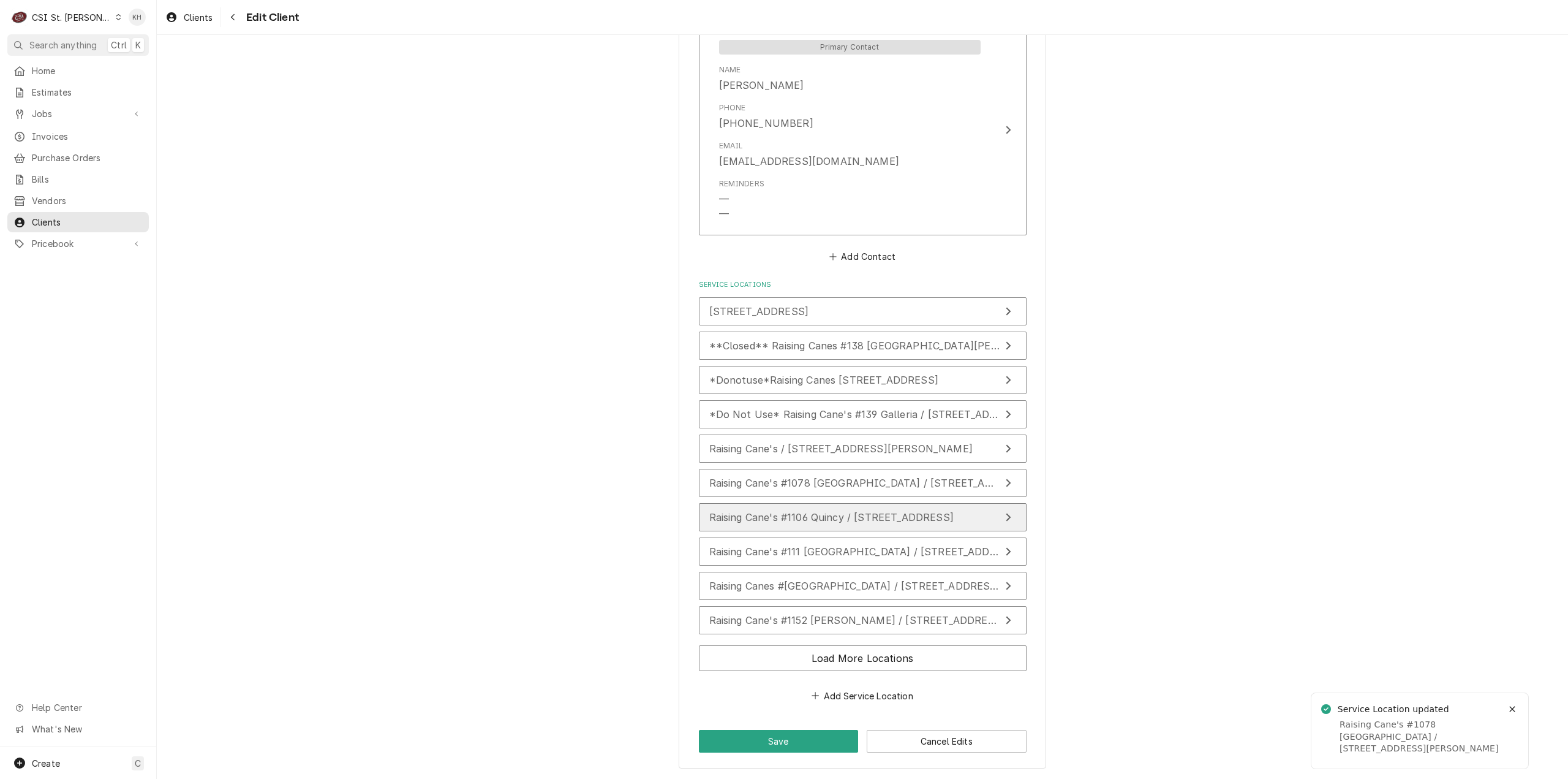
click at [856, 512] on span "Raising Cane's #1106 Quincy / [STREET_ADDRESS]" at bounding box center [832, 517] width 245 height 12
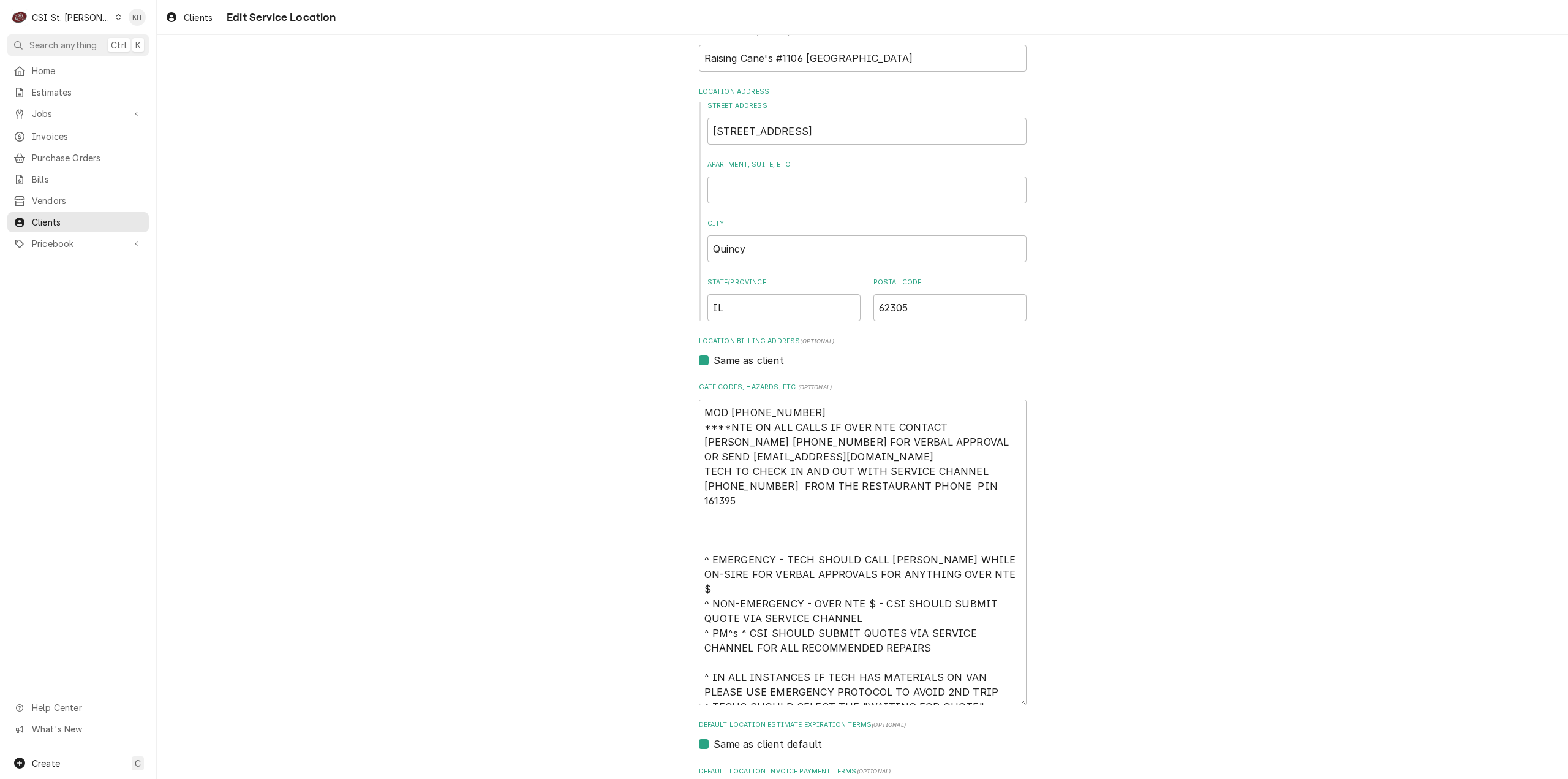
scroll to position [323, 0]
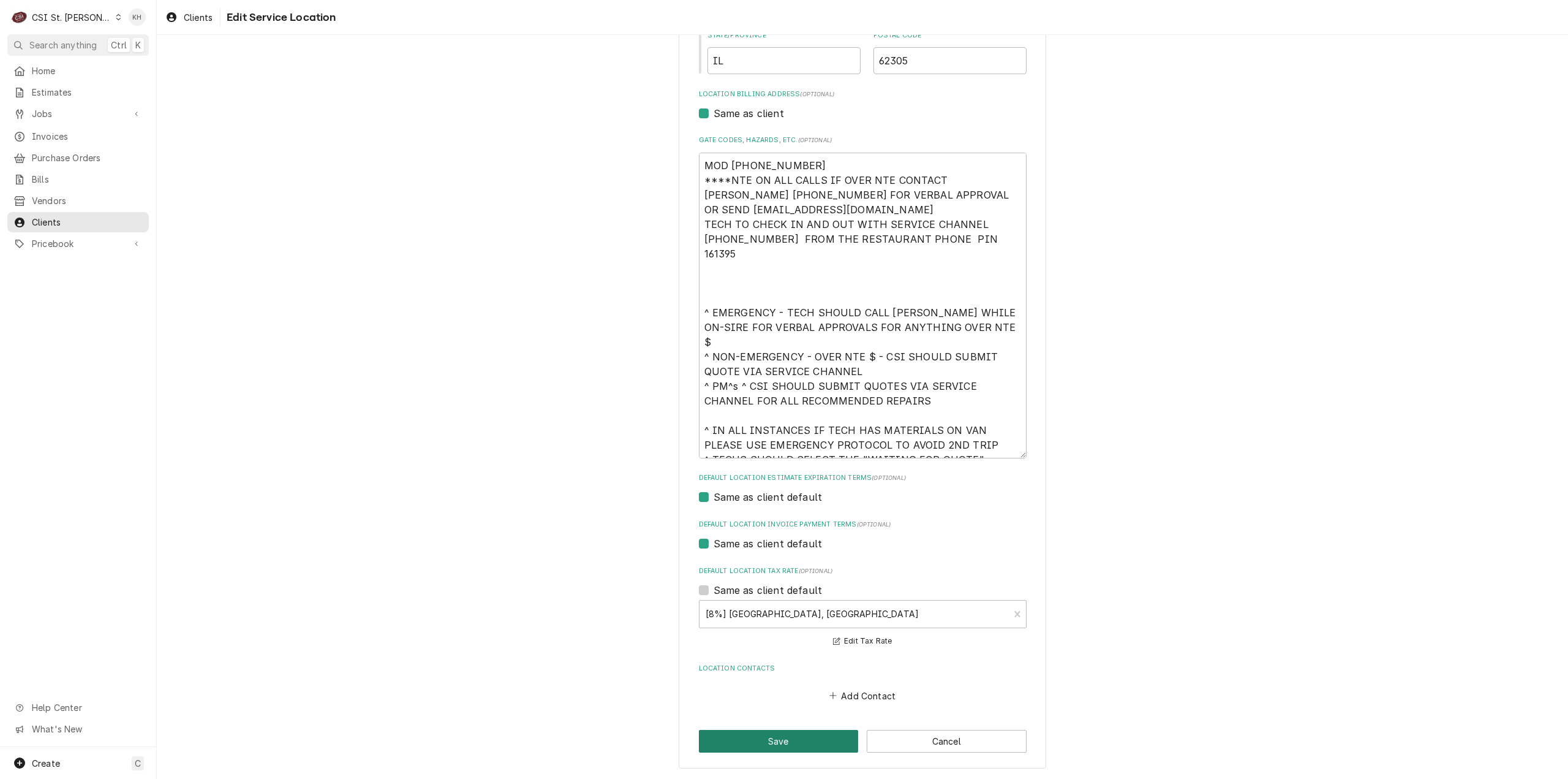
click at [782, 736] on button "Save" at bounding box center [779, 741] width 160 height 23
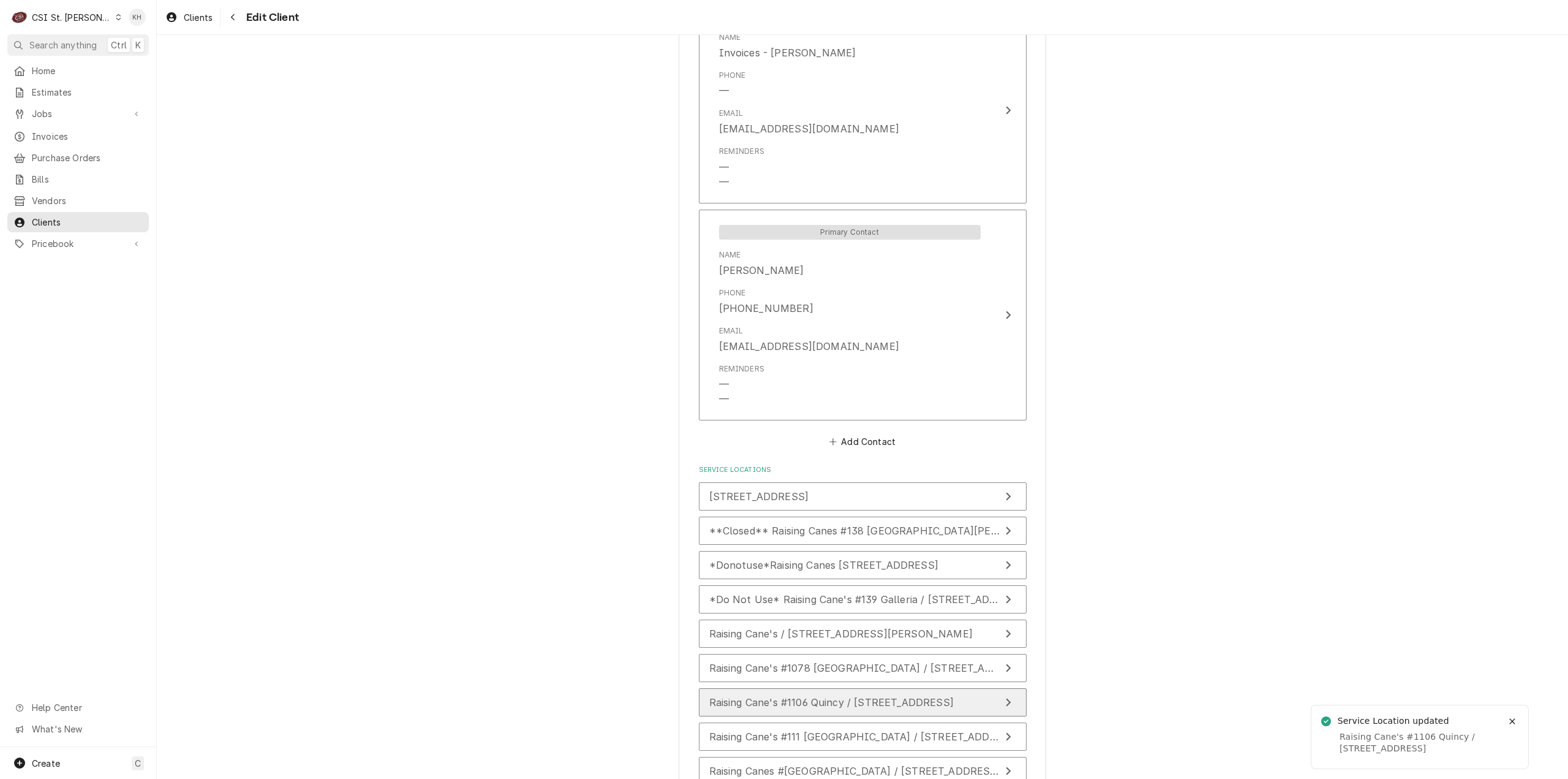
scroll to position [976, 0]
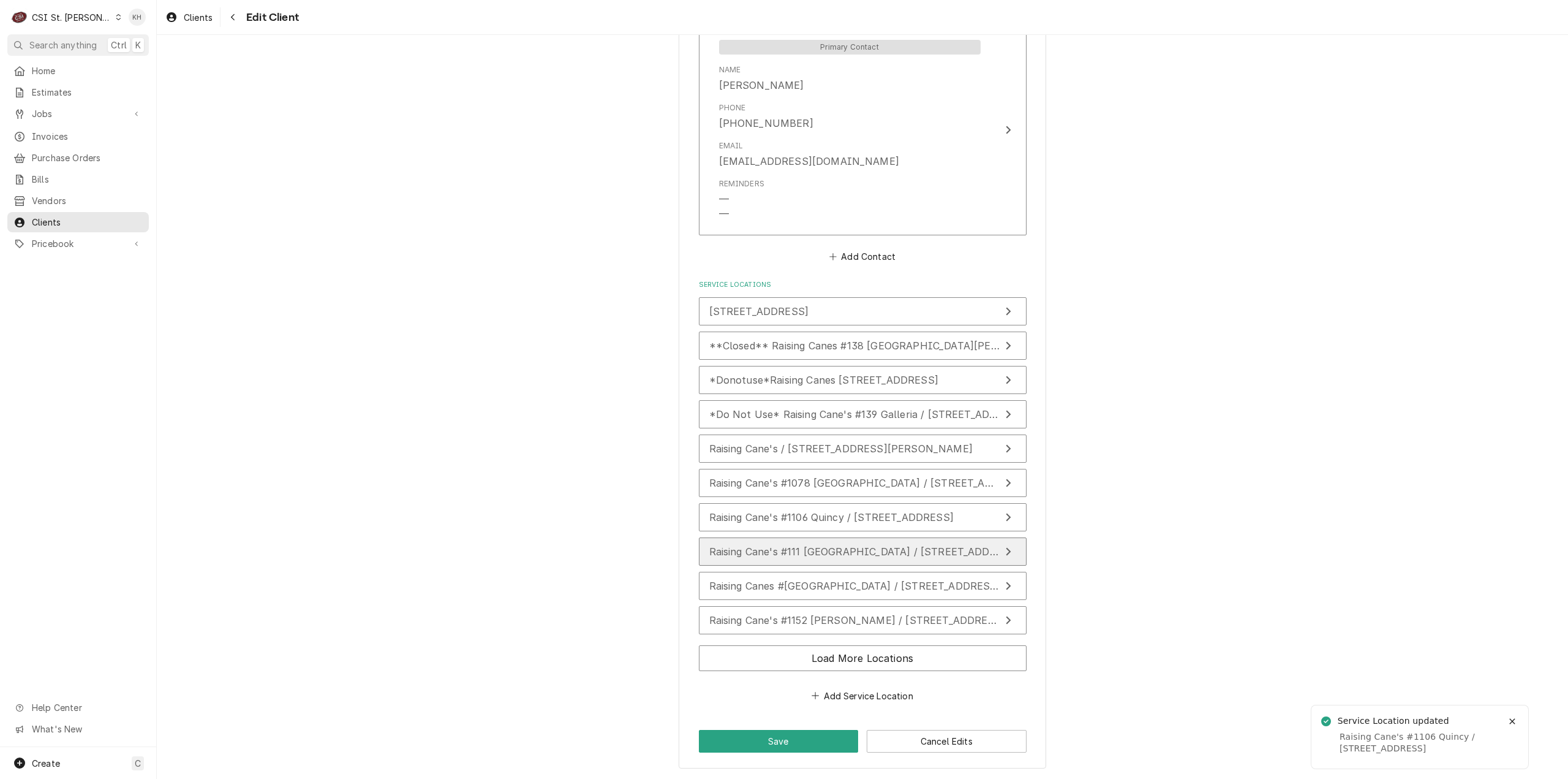
click at [810, 540] on button "Raising Cane's #111 [GEOGRAPHIC_DATA] / [STREET_ADDRESS]" at bounding box center [862, 551] width 328 height 28
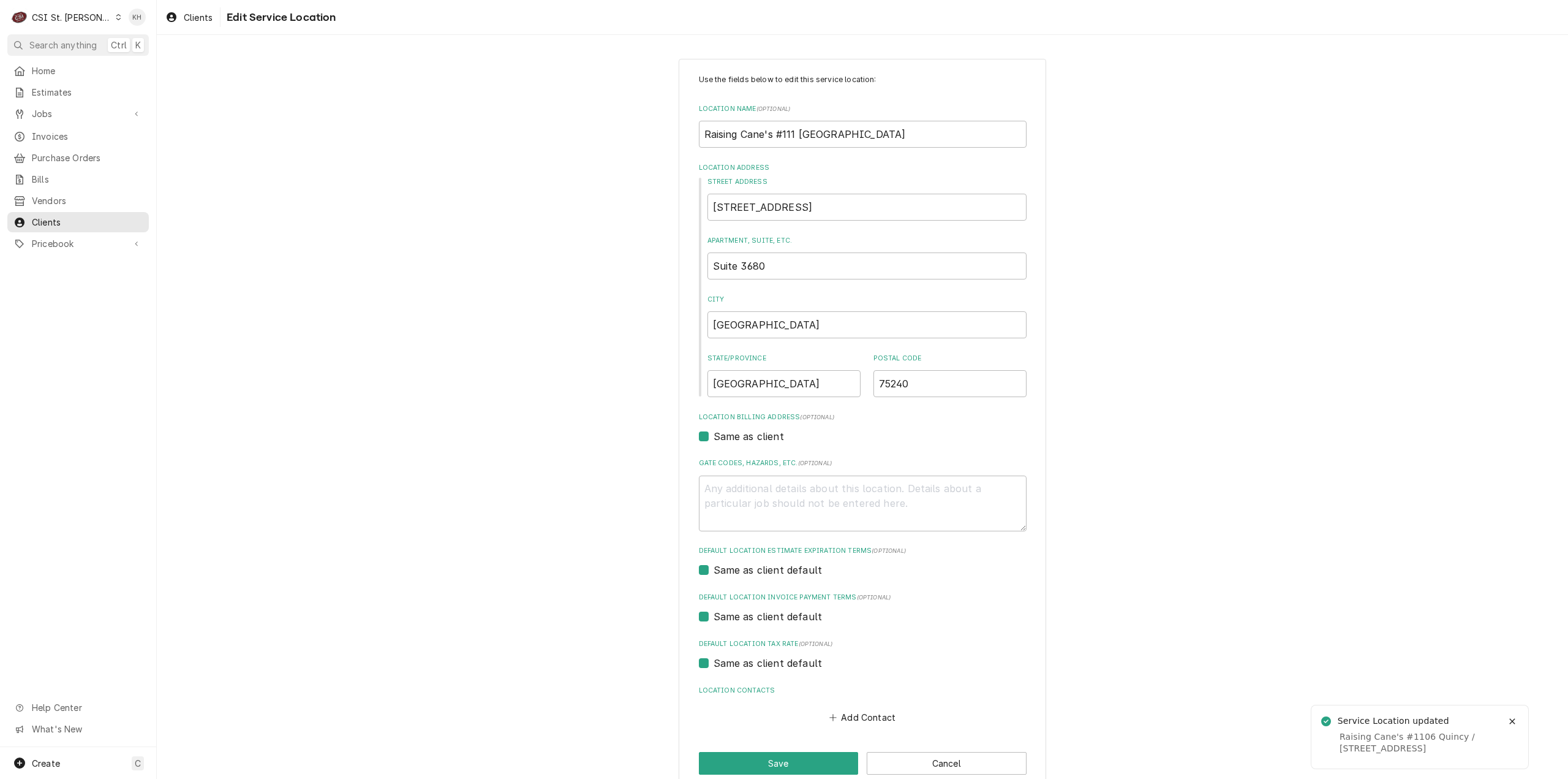
scroll to position [21, 0]
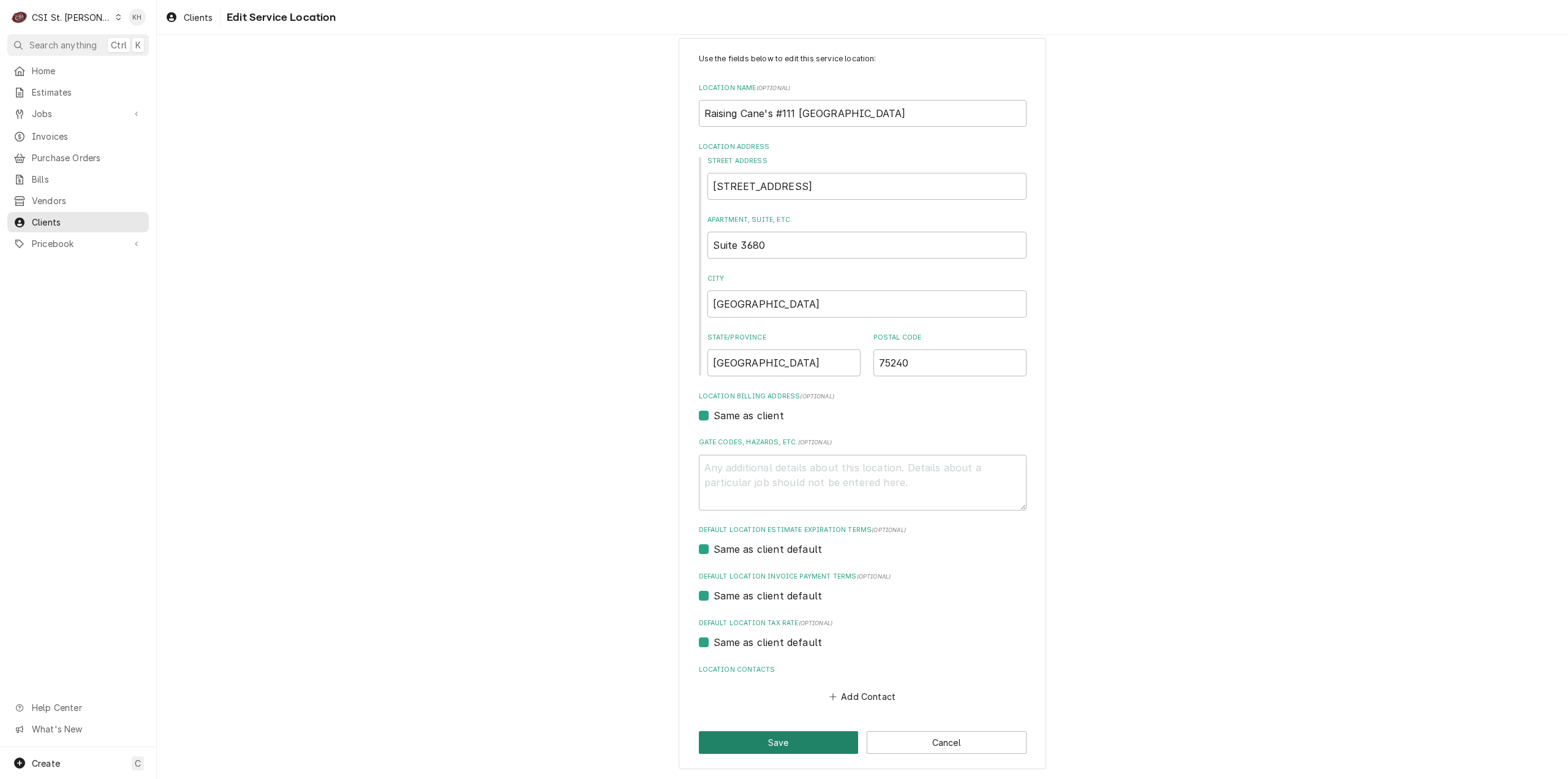
drag, startPoint x: 804, startPoint y: 741, endPoint x: 818, endPoint y: 718, distance: 26.9
click at [804, 740] on button "Save" at bounding box center [779, 742] width 160 height 23
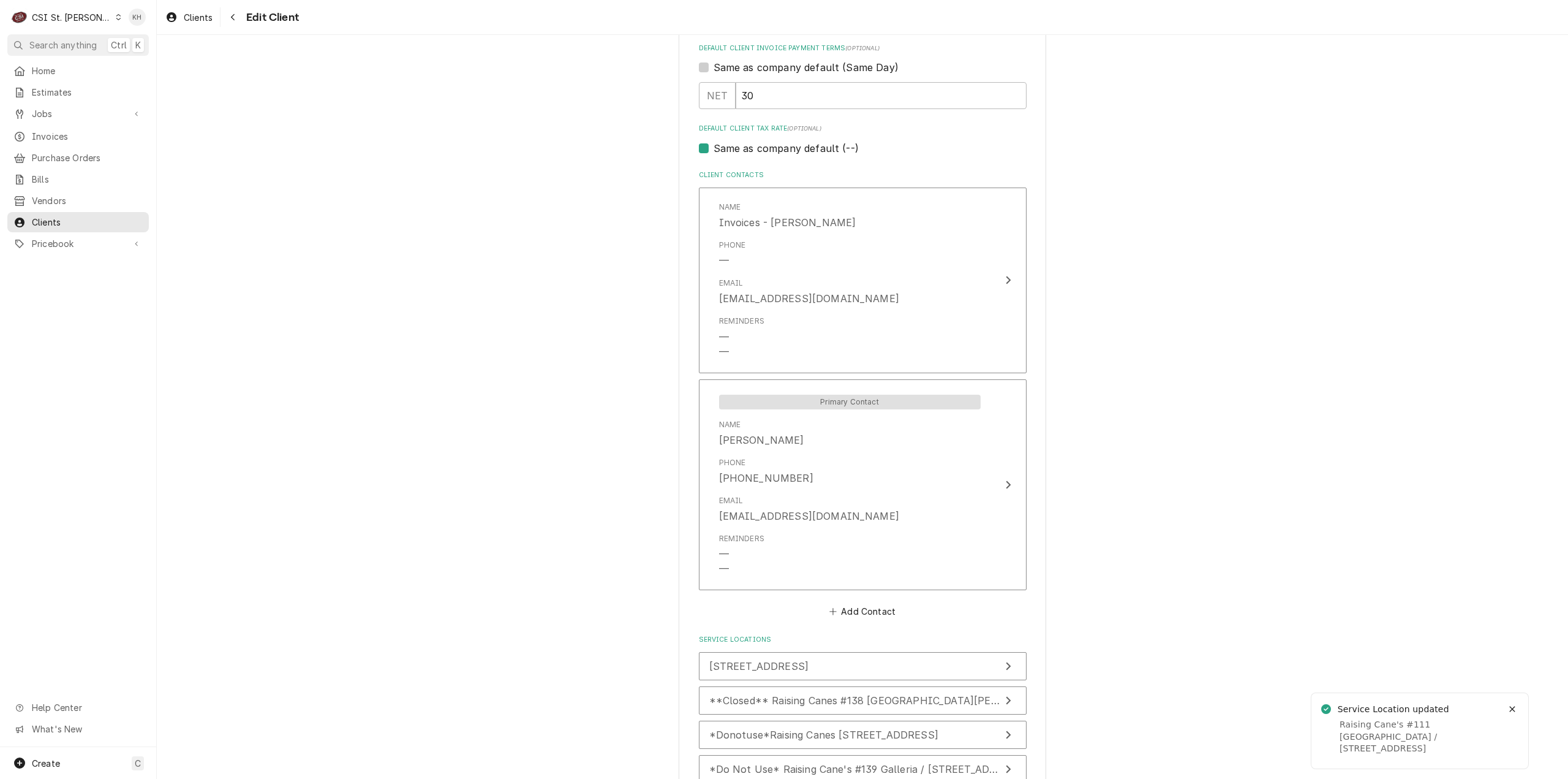
scroll to position [976, 0]
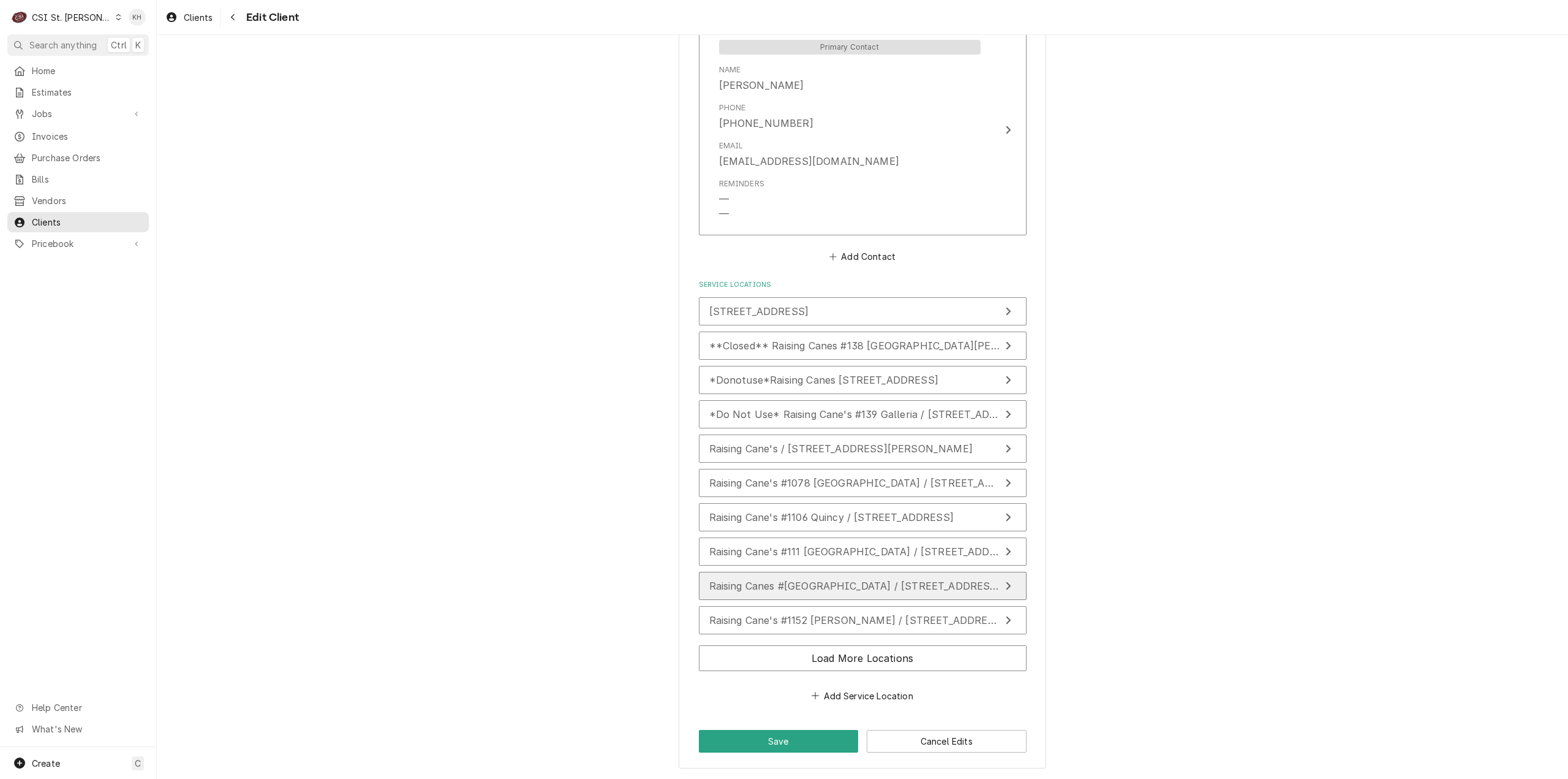
click at [845, 587] on span "Raising Canes #[GEOGRAPHIC_DATA] / [STREET_ADDRESS][US_STATE]" at bounding box center [885, 585] width 351 height 12
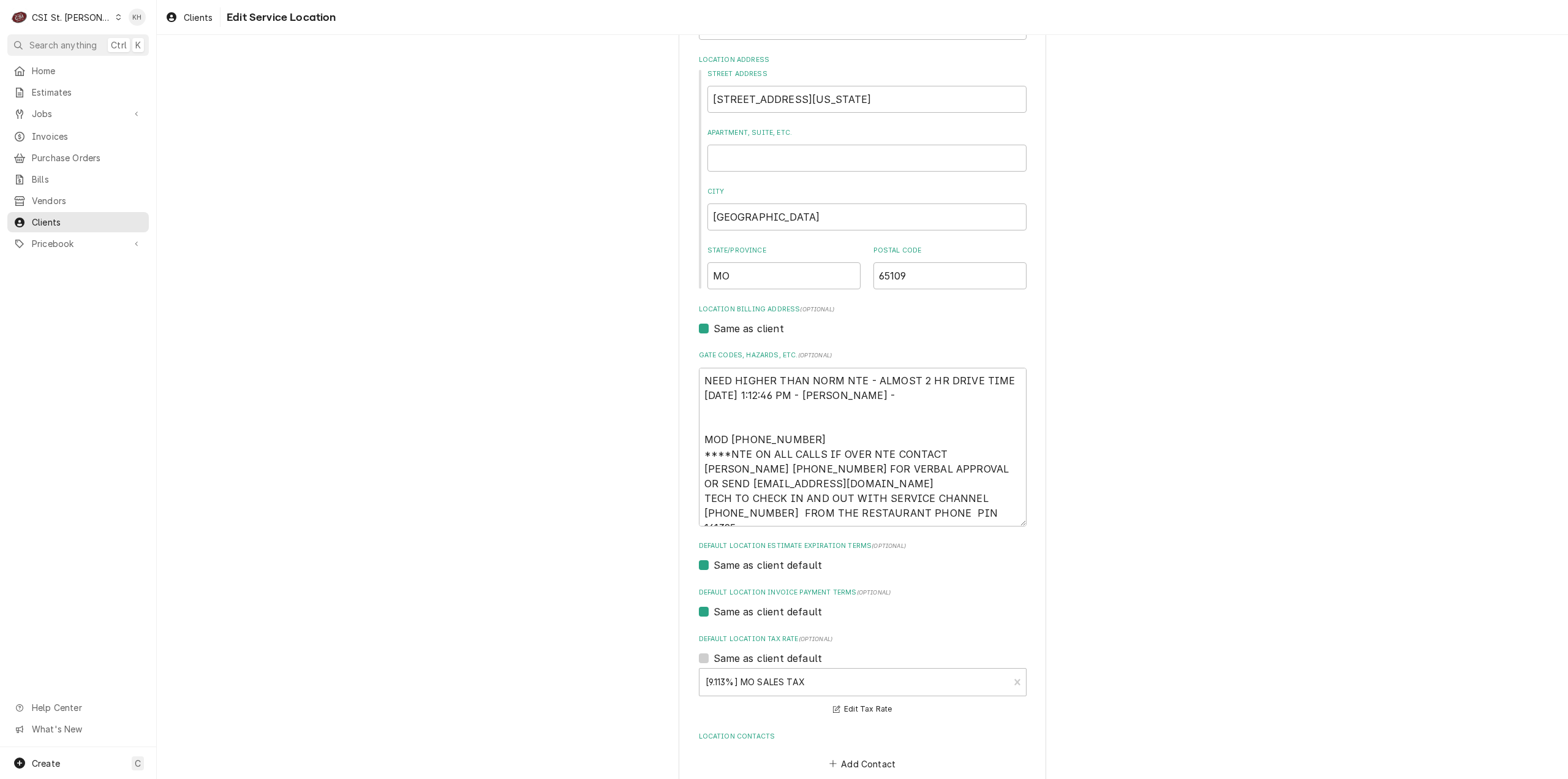
scroll to position [176, 0]
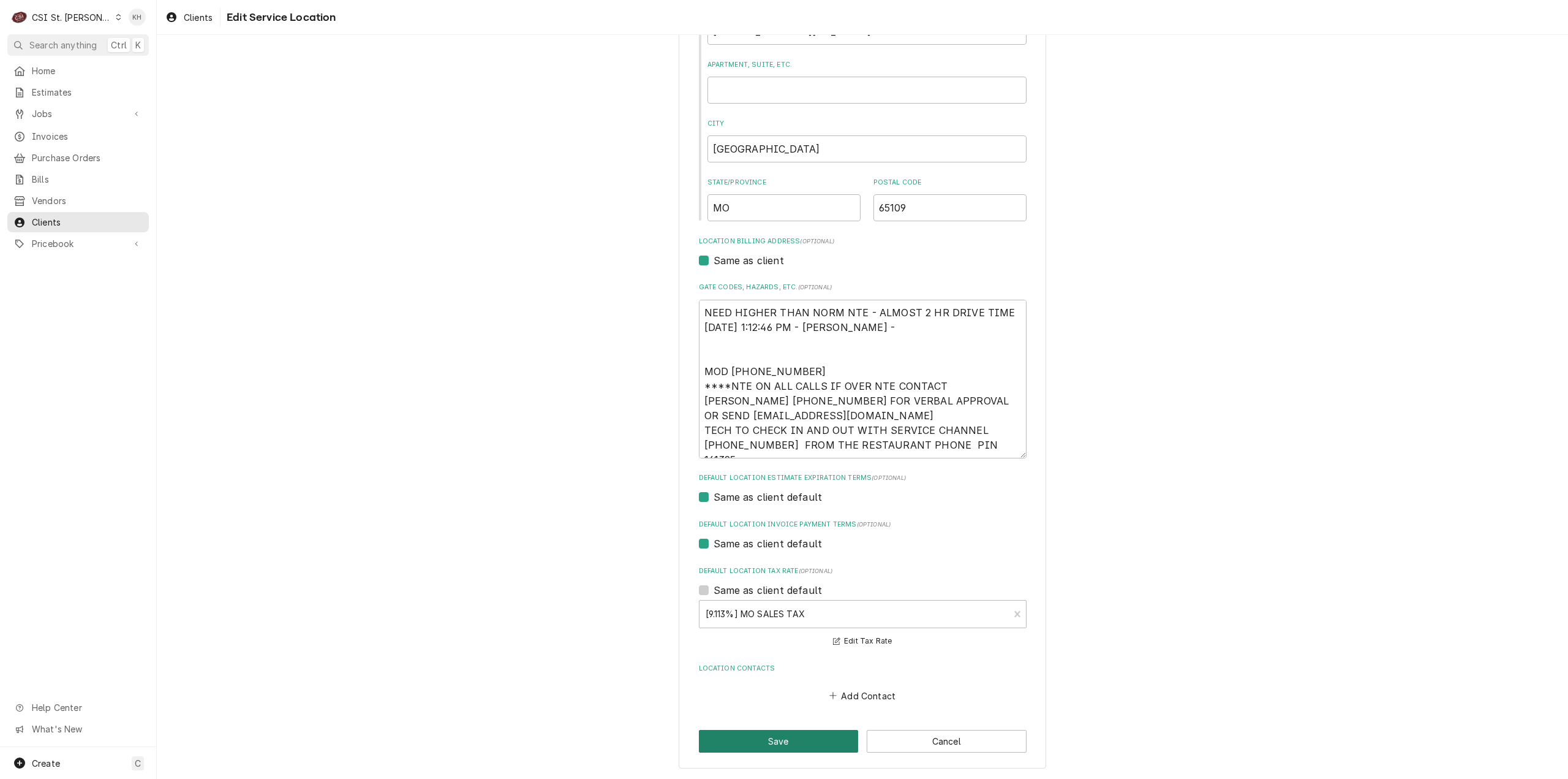
click at [797, 735] on button "Save" at bounding box center [779, 741] width 160 height 23
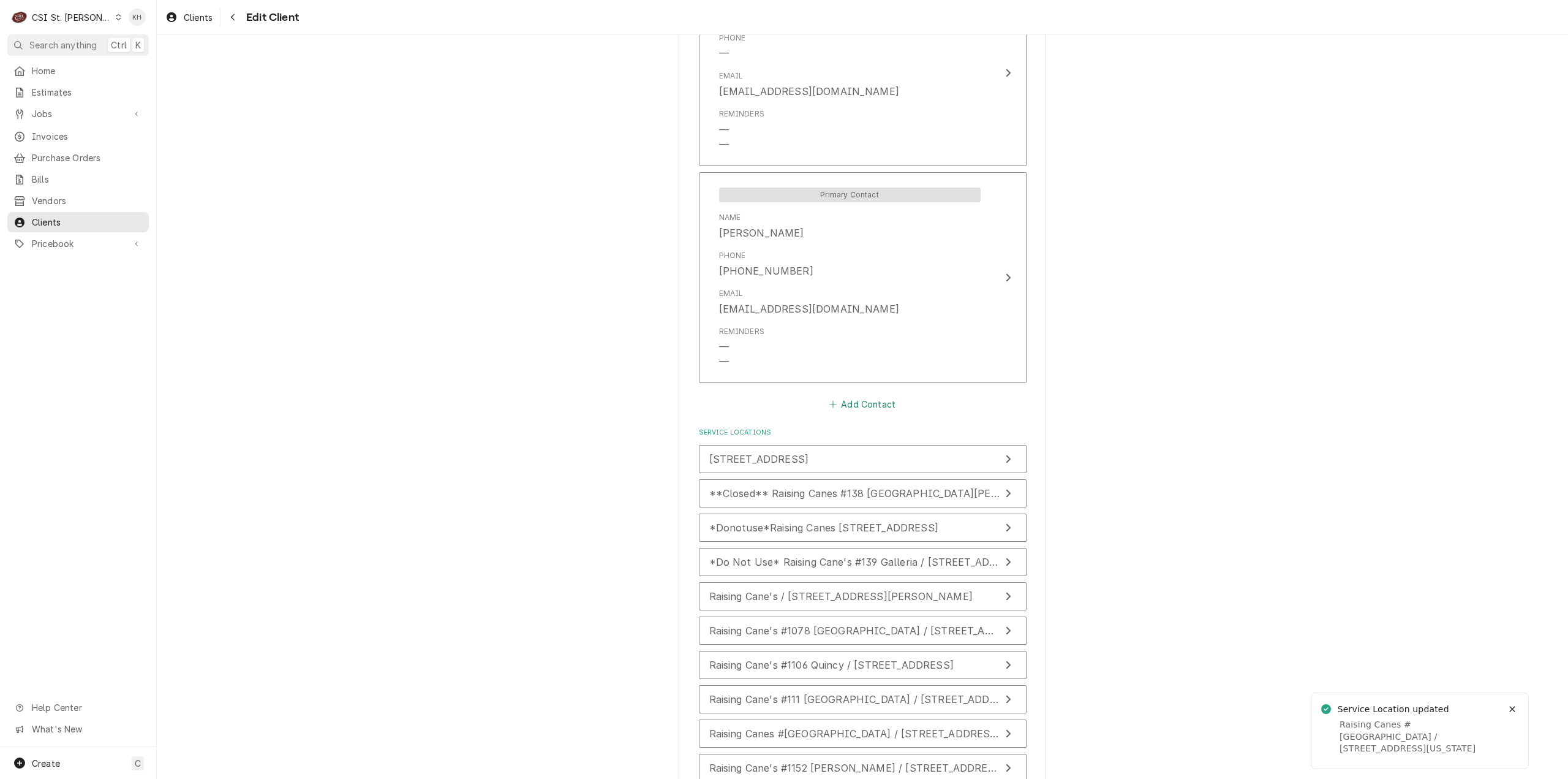
scroll to position [976, 0]
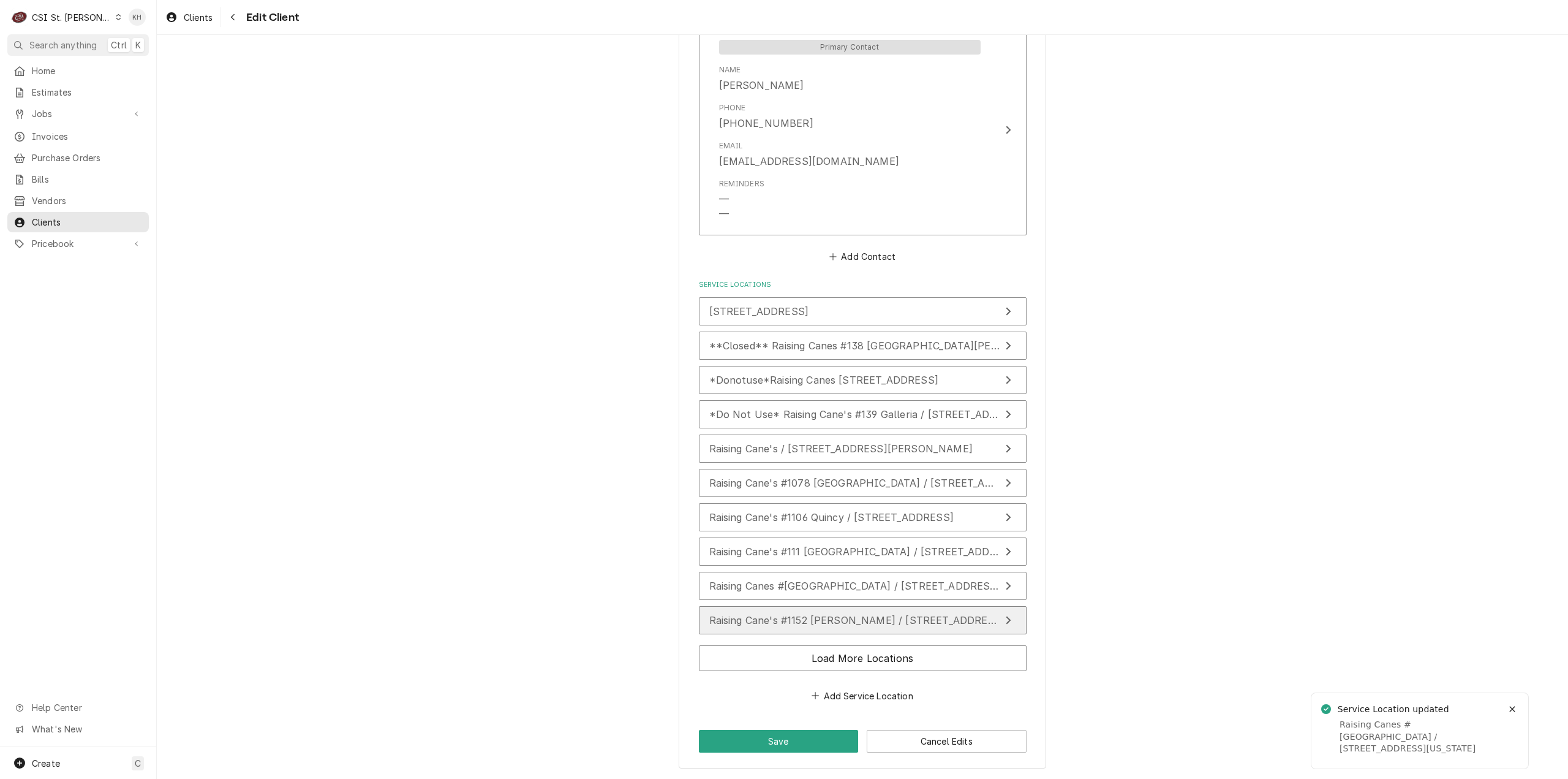
click at [868, 627] on button "Raising Cane's #1152 [PERSON_NAME] / [STREET_ADDRESS][PERSON_NAME][PERSON_NAME]" at bounding box center [862, 620] width 328 height 28
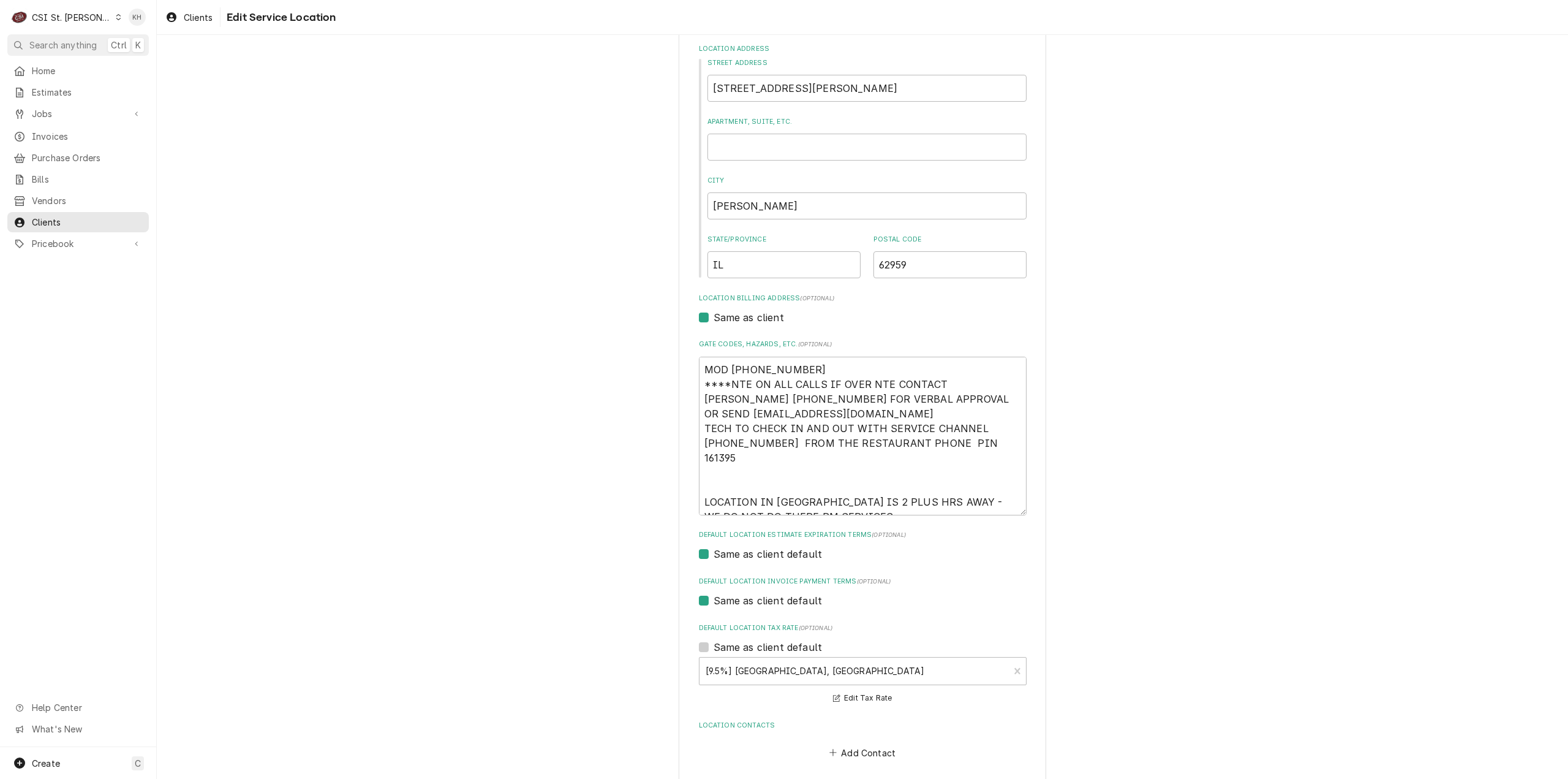
scroll to position [176, 0]
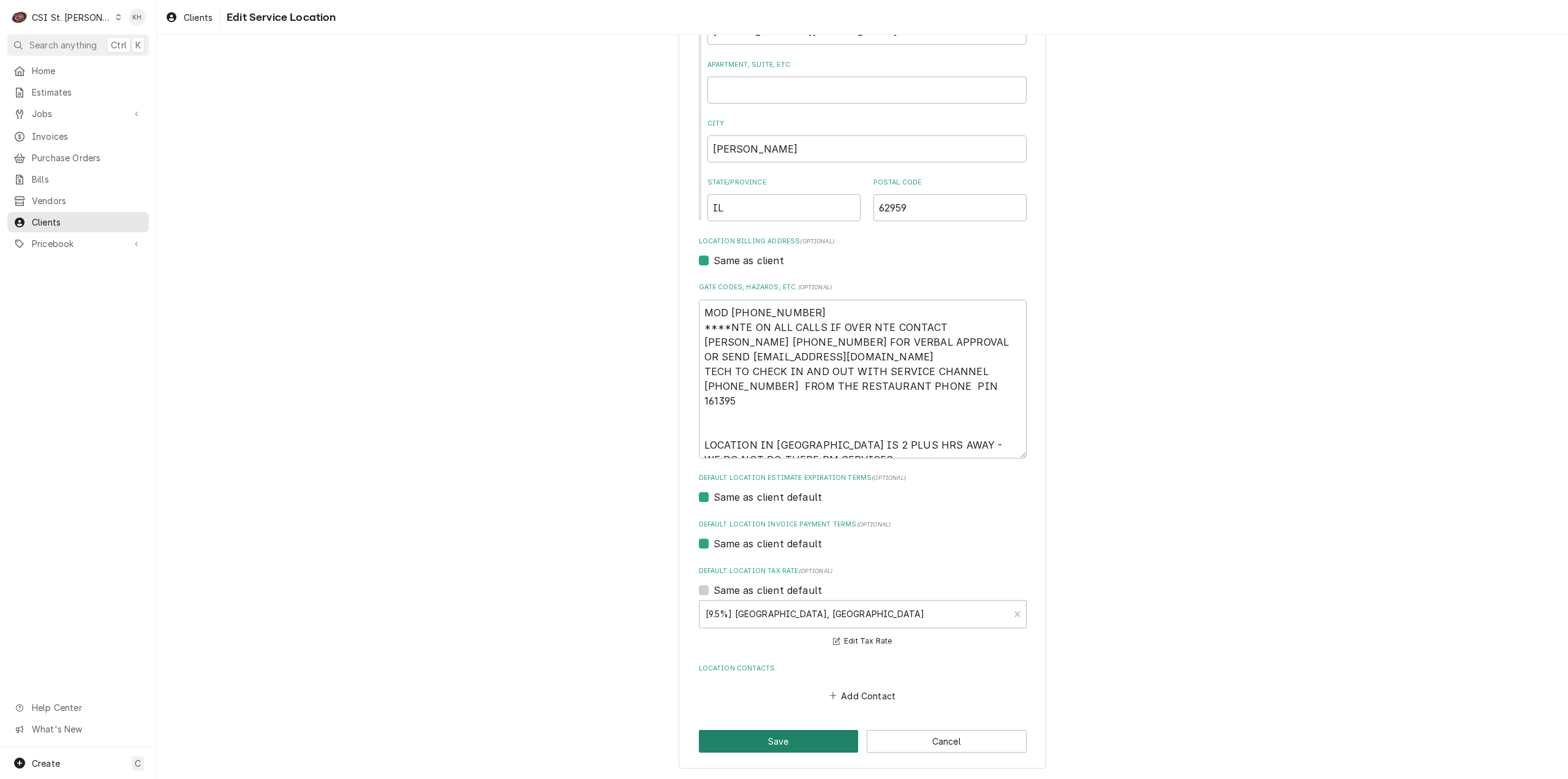
click at [781, 736] on button "Save" at bounding box center [779, 741] width 160 height 23
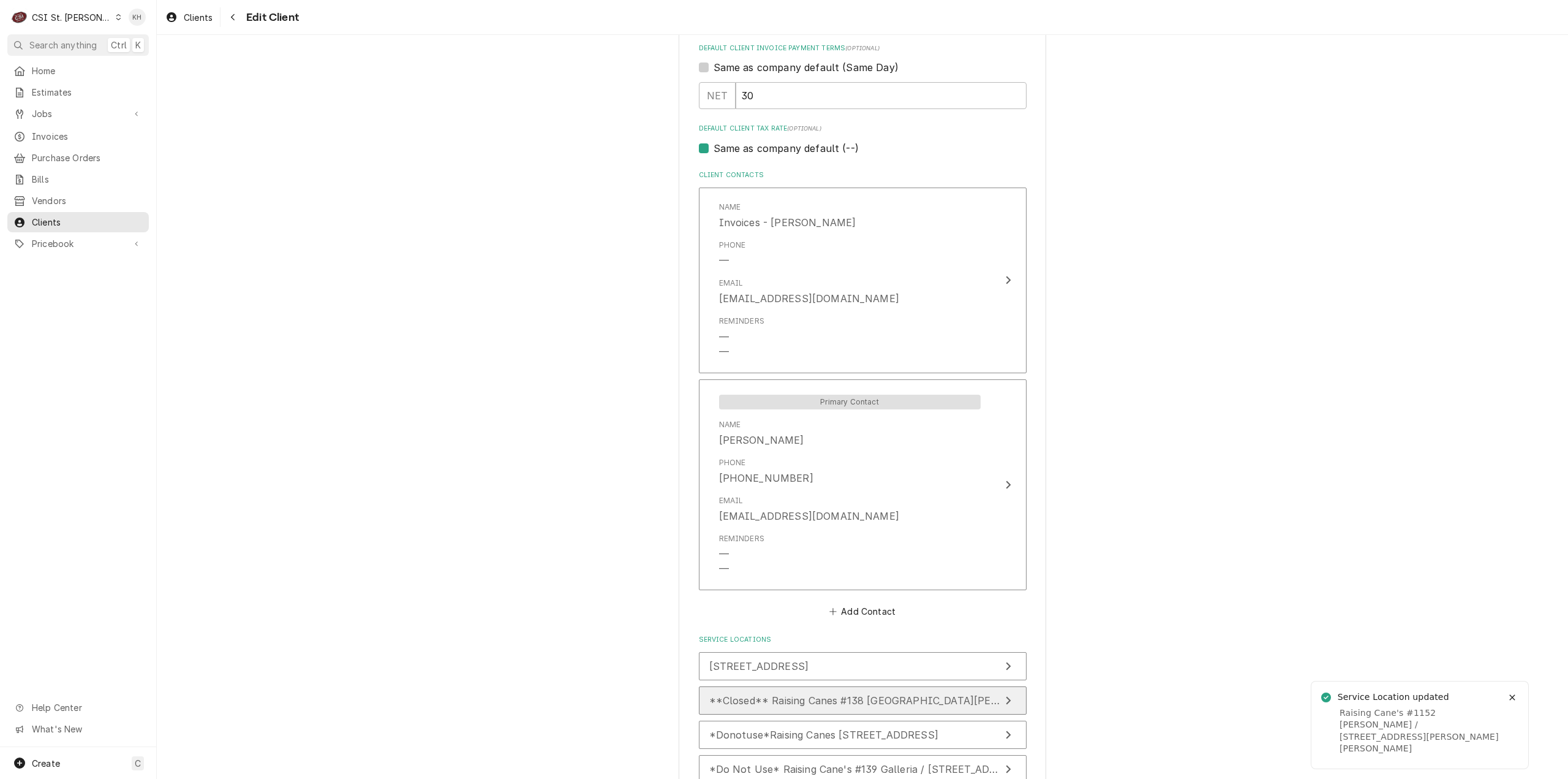
scroll to position [976, 0]
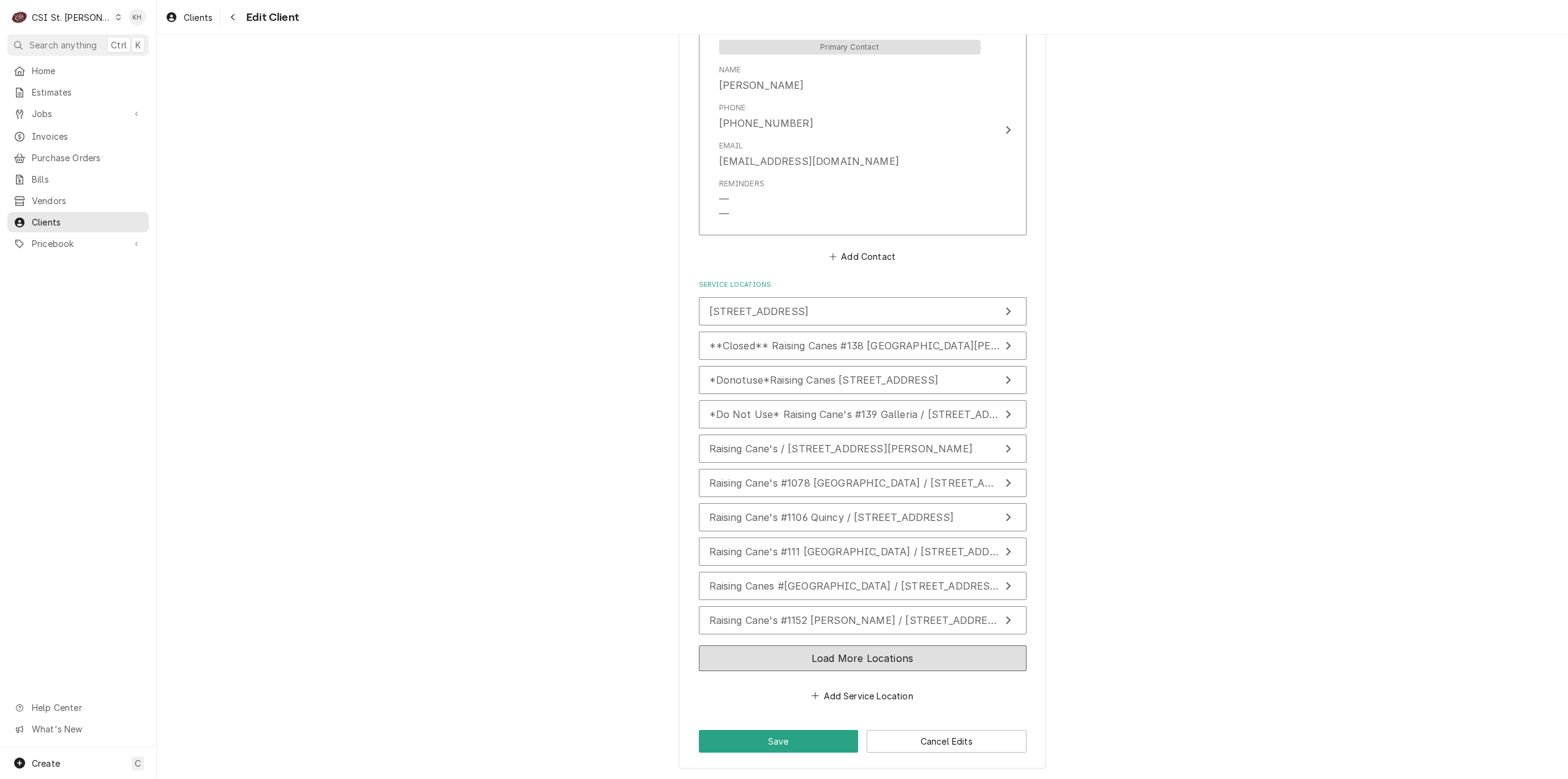
click at [795, 652] on button "Load More Locations" at bounding box center [862, 658] width 328 height 26
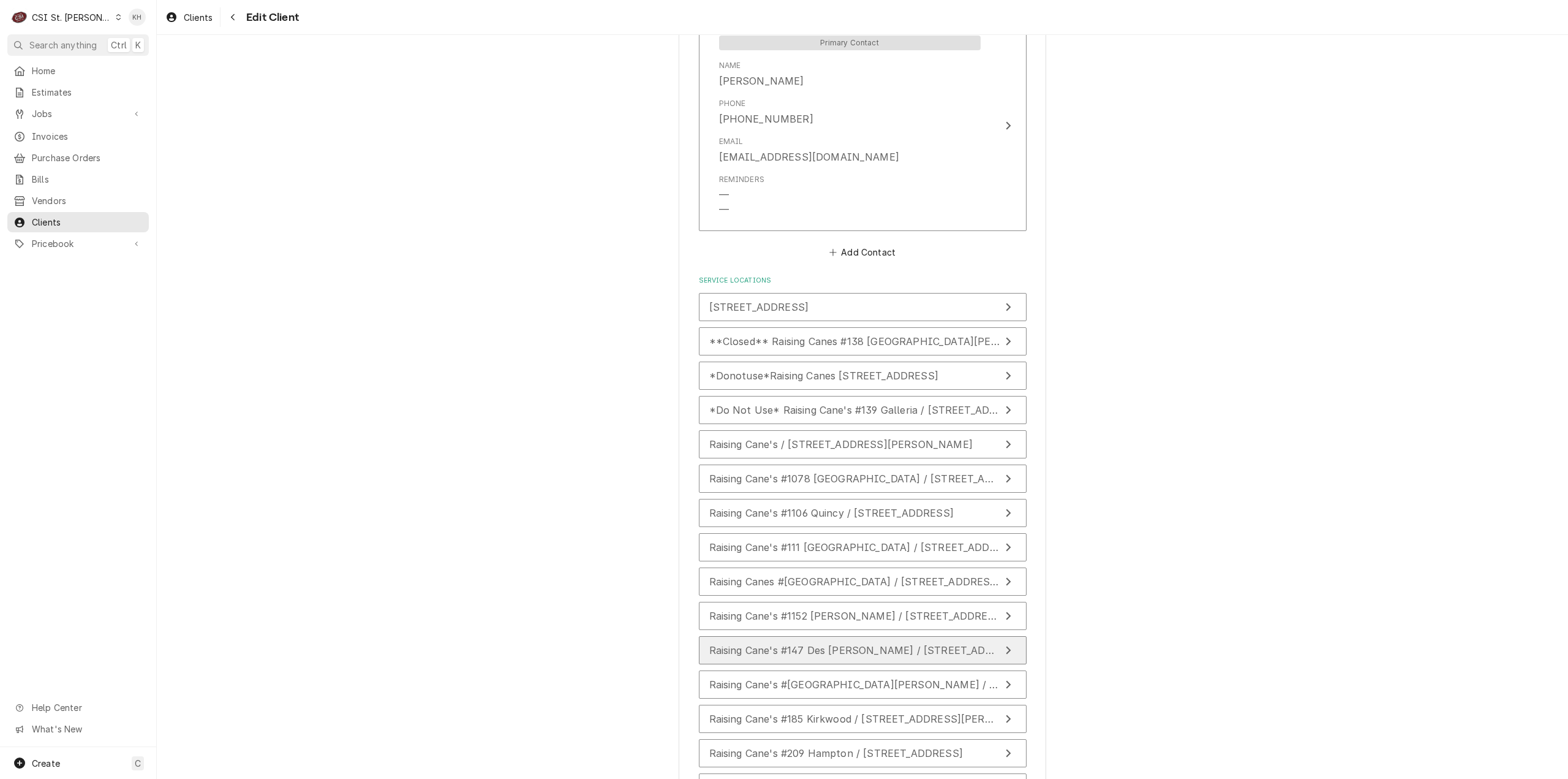
click at [813, 656] on span "Raising Cane's #147 Des [PERSON_NAME] / [STREET_ADDRESS][PERSON_NAME]" at bounding box center [909, 650] width 399 height 12
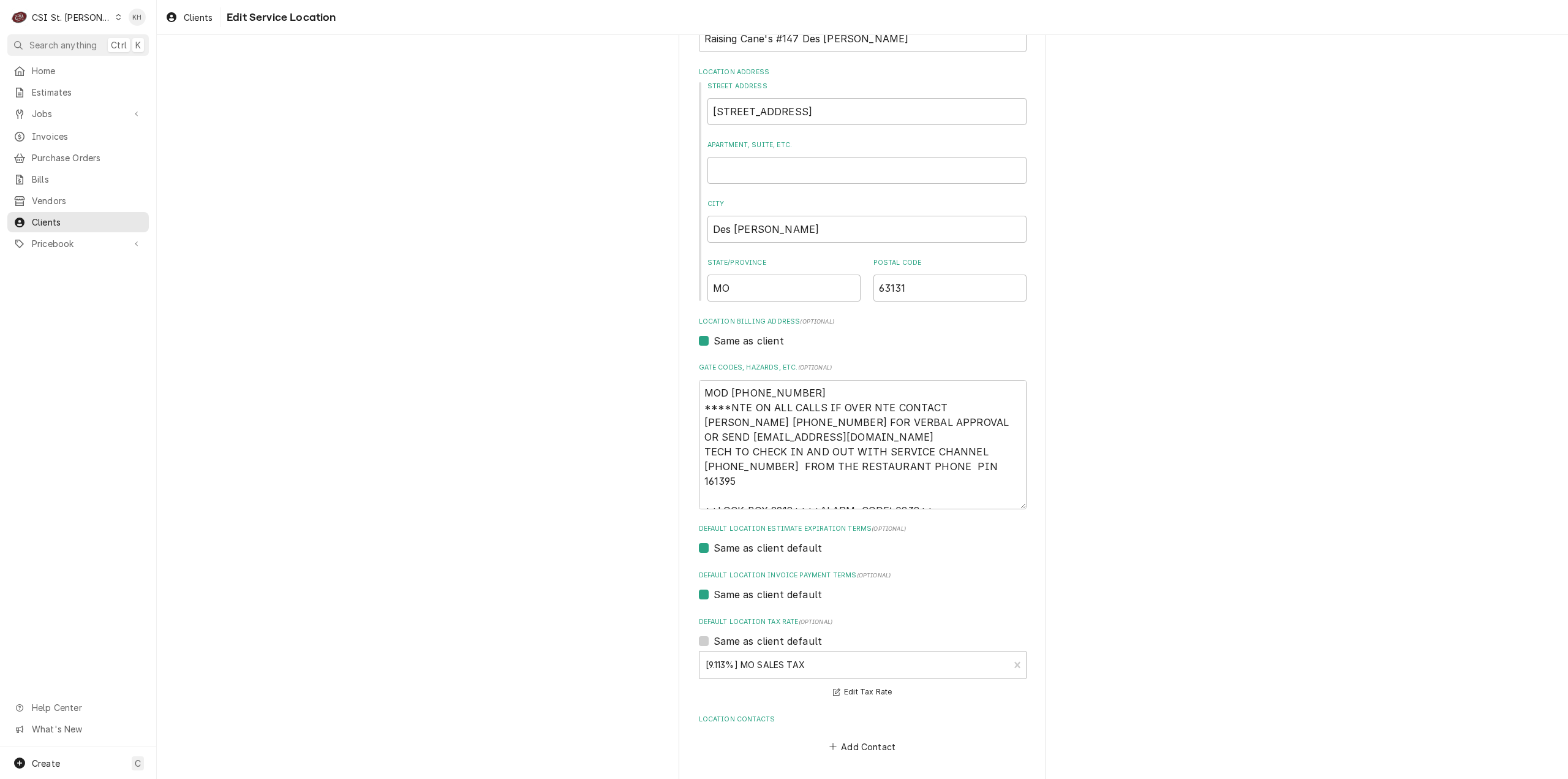
scroll to position [146, 0]
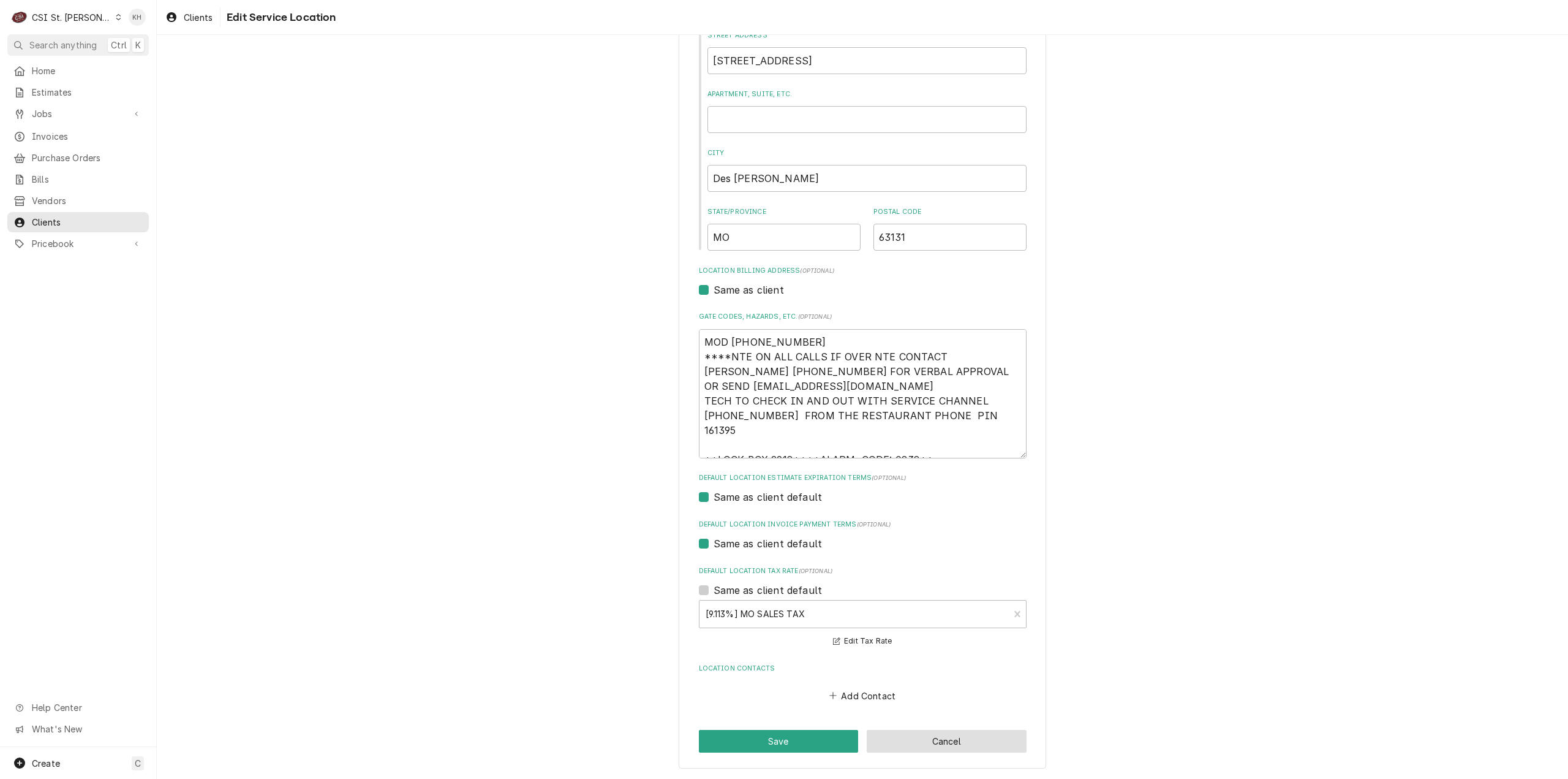
click at [890, 743] on button "Cancel" at bounding box center [947, 741] width 160 height 23
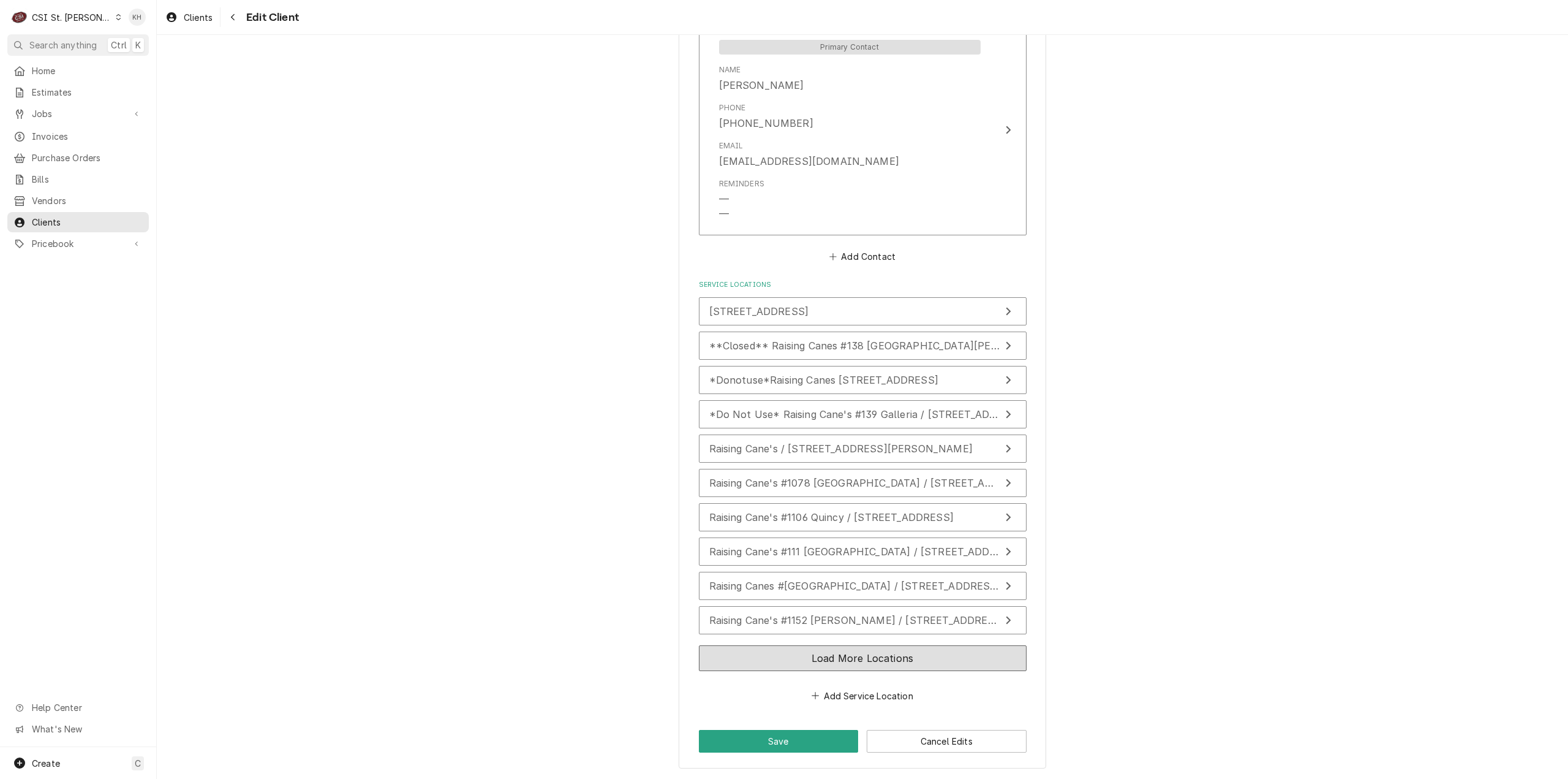
click at [830, 649] on button "Load More Locations" at bounding box center [862, 658] width 328 height 26
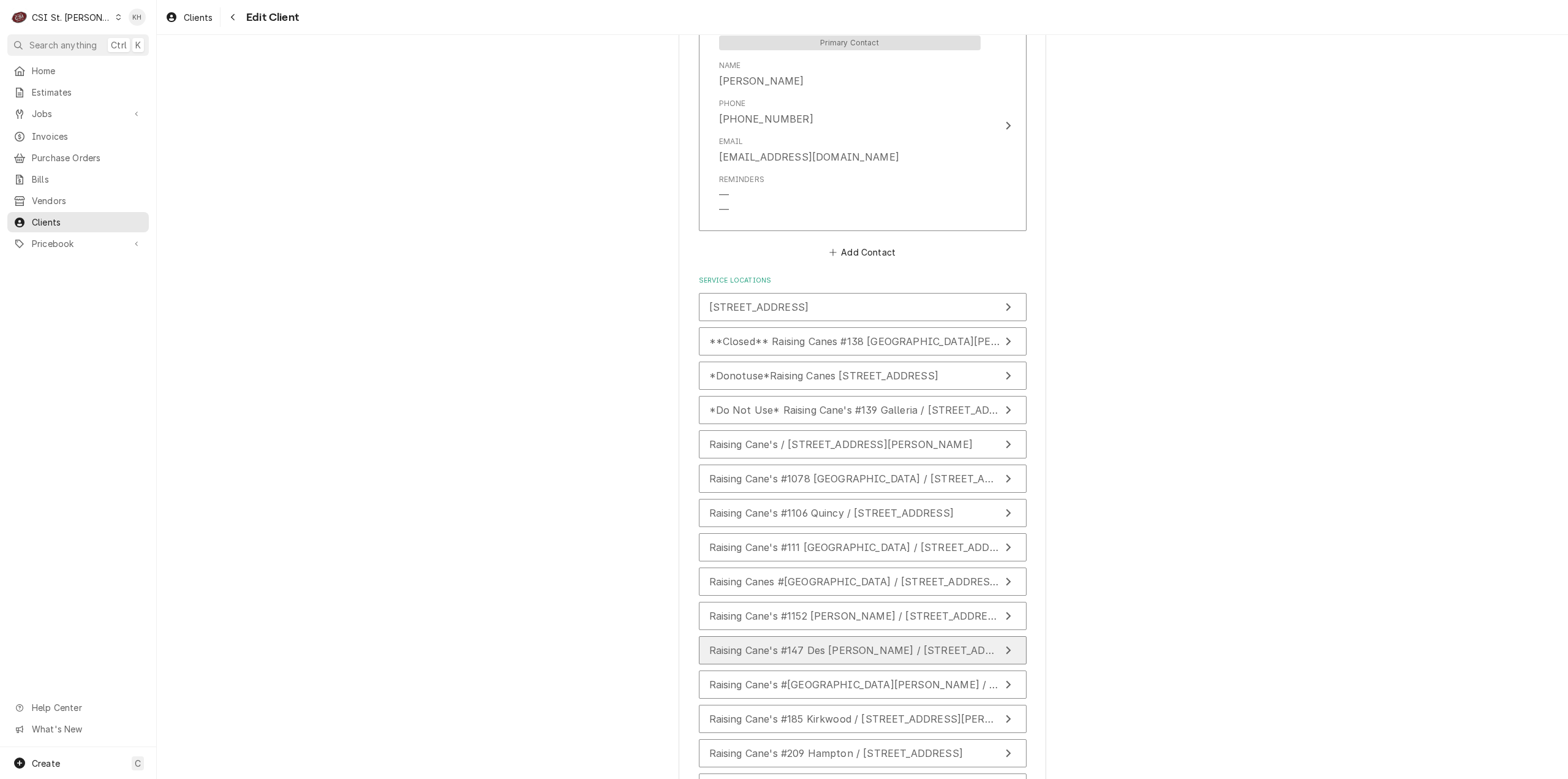
scroll to position [1037, 0]
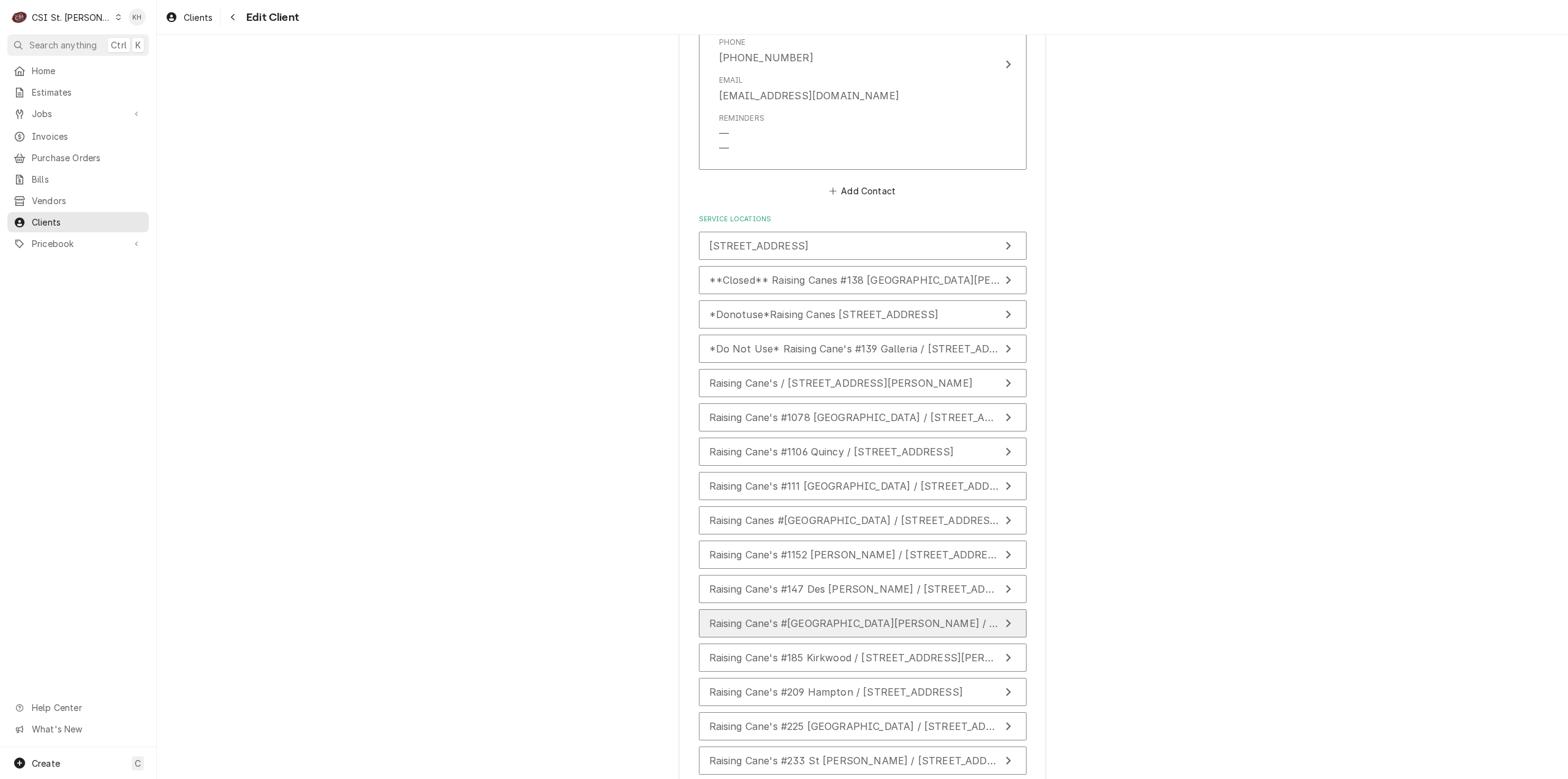
click at [827, 617] on button "Raising Cane's #[GEOGRAPHIC_DATA][PERSON_NAME] / [STREET_ADDRESS][PERSON_NAME]" at bounding box center [862, 623] width 328 height 28
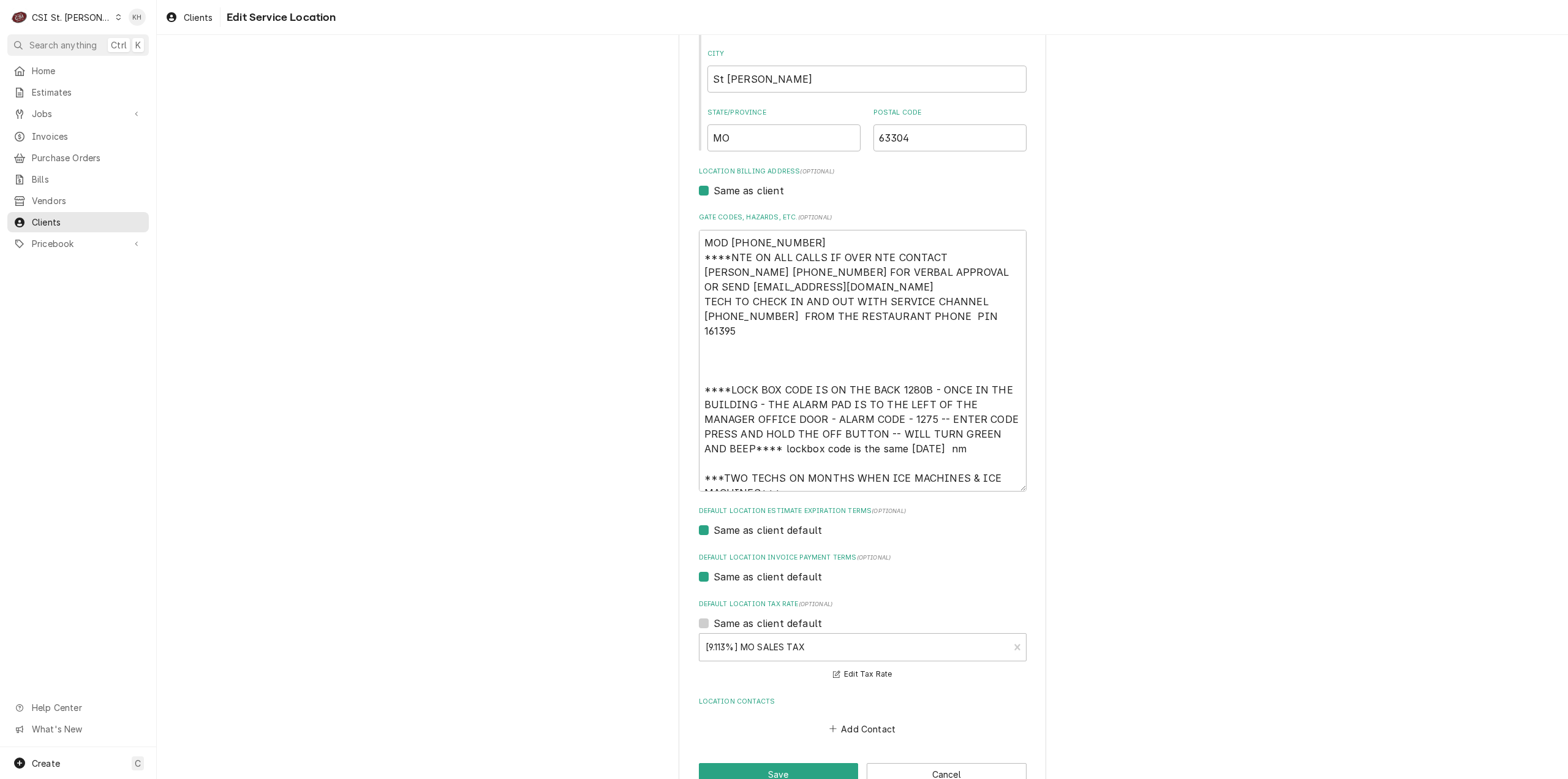
scroll to position [279, 0]
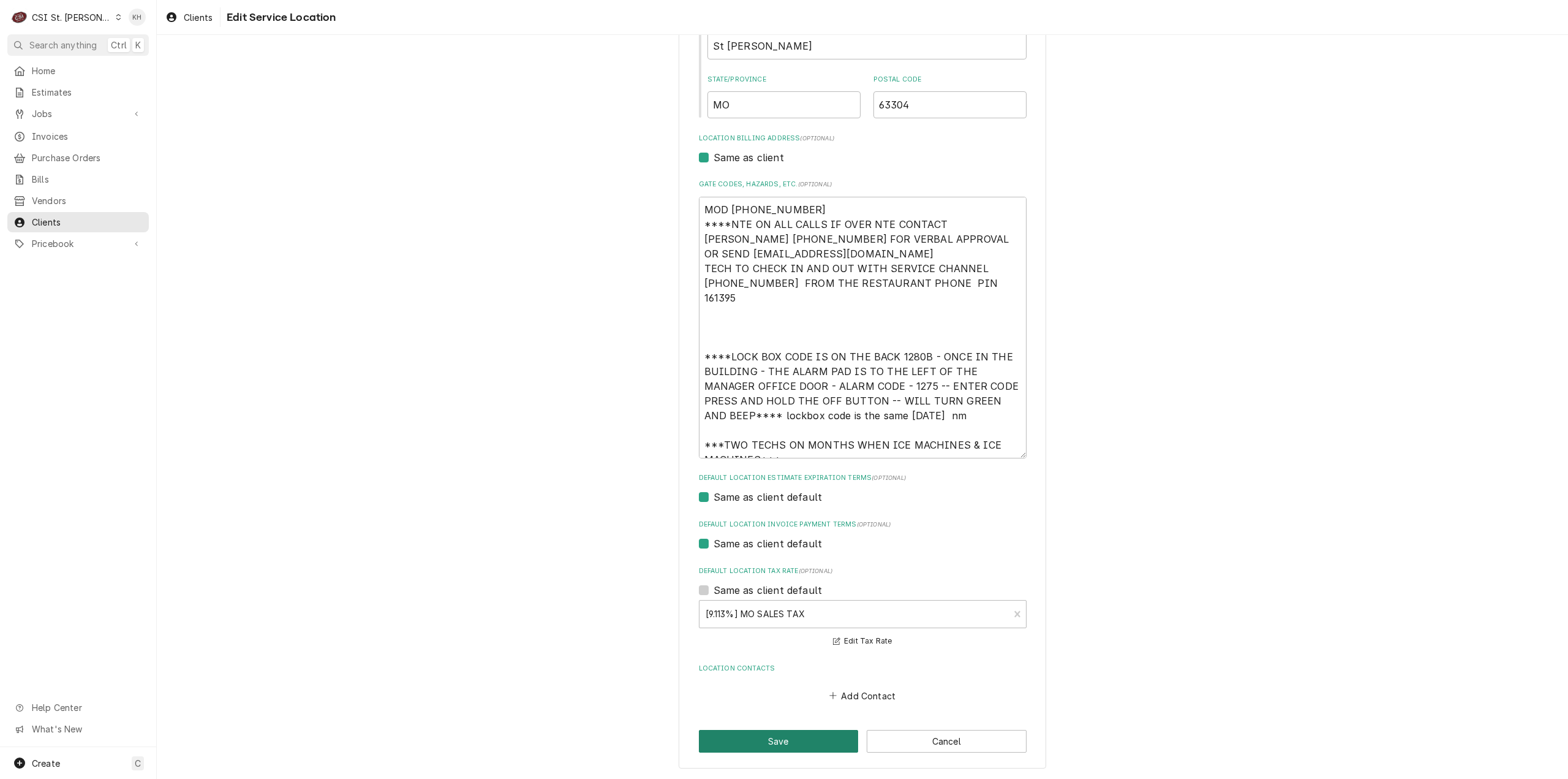
click at [789, 740] on button "Save" at bounding box center [779, 741] width 160 height 23
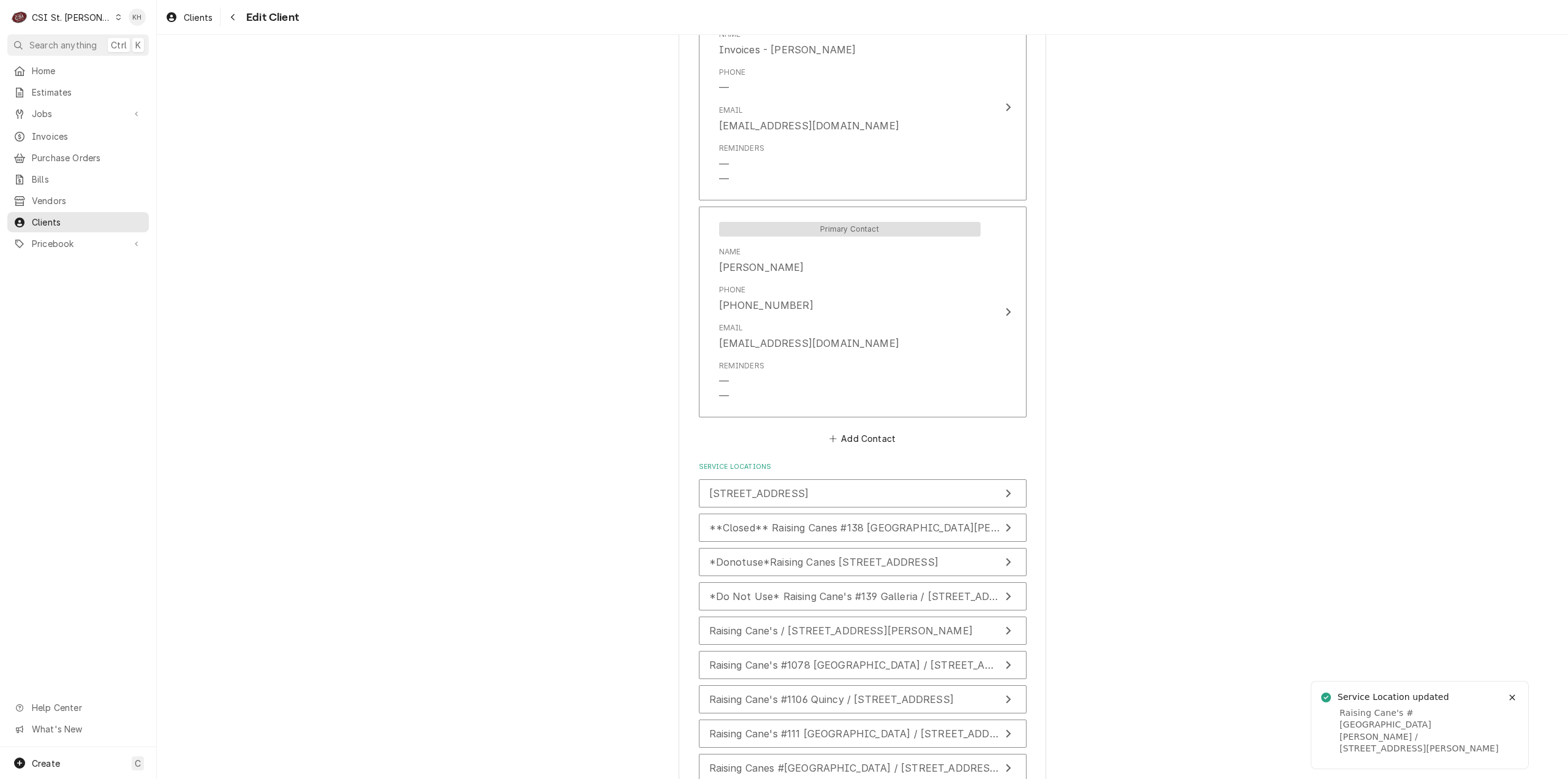
scroll to position [976, 0]
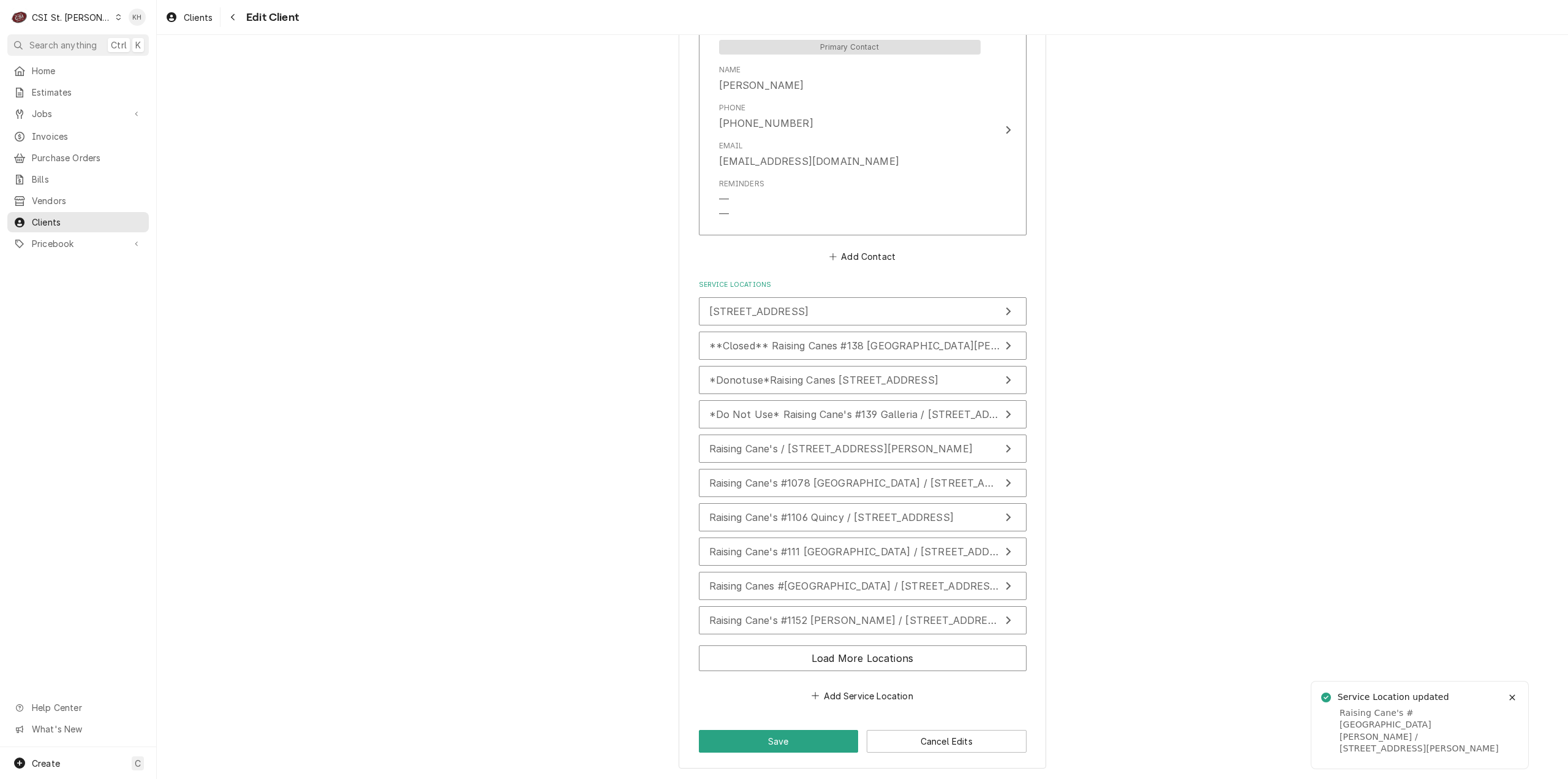
click at [816, 644] on div "Load More Locations" at bounding box center [862, 660] width 328 height 40
click at [818, 652] on button "Load More Locations" at bounding box center [862, 658] width 328 height 26
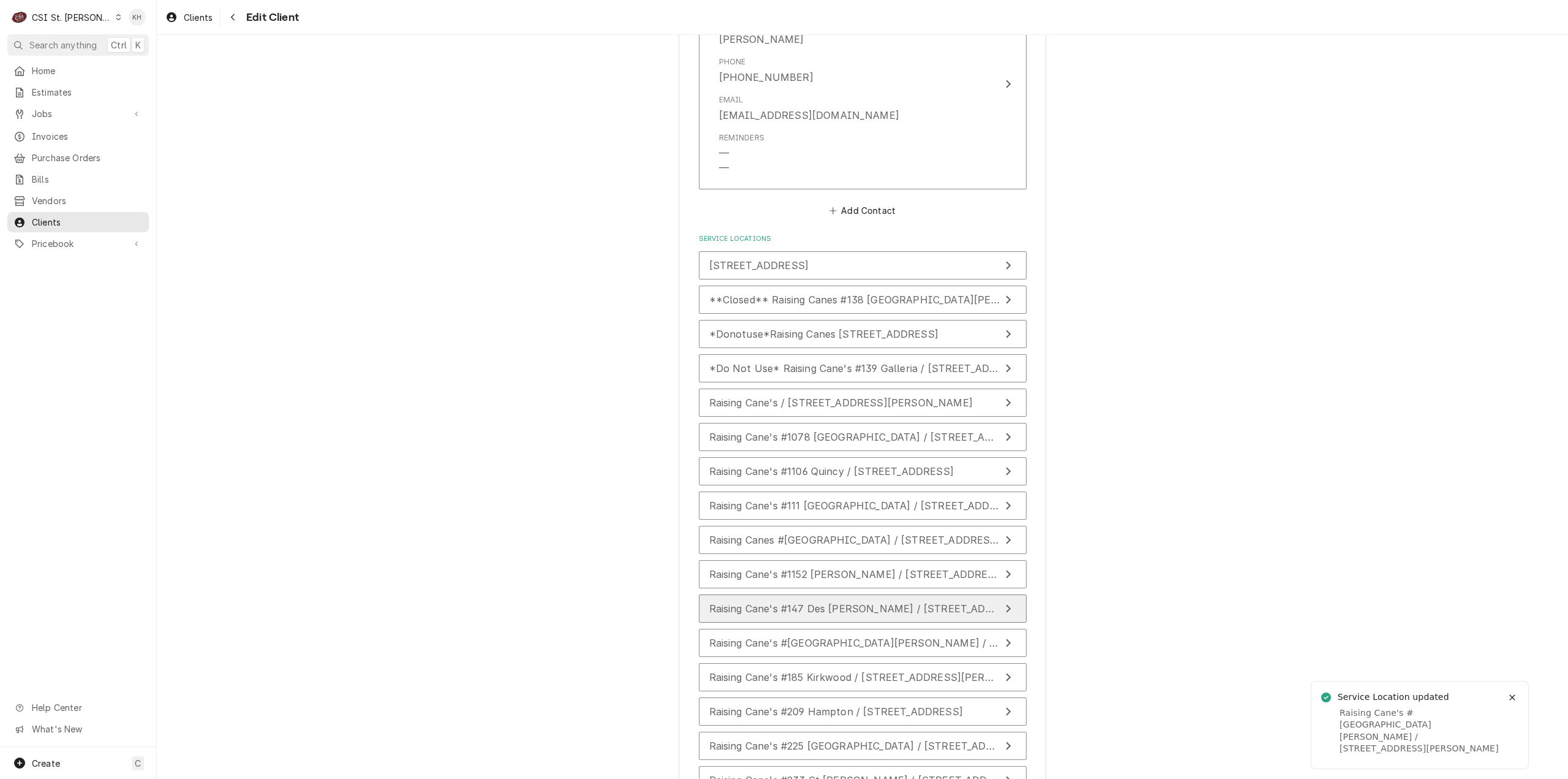
scroll to position [1037, 0]
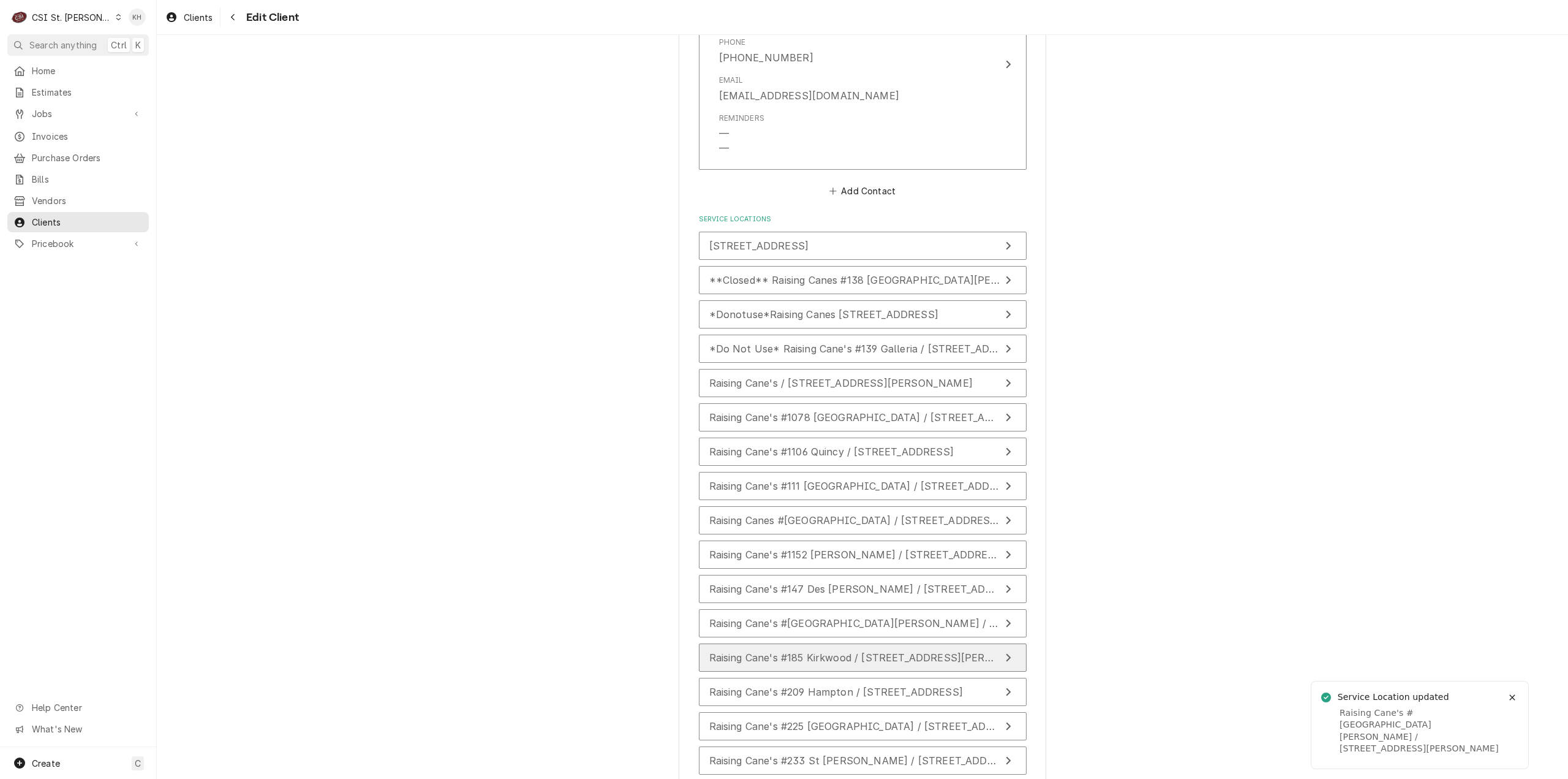
click at [821, 658] on span "Raising Cane's #185 Kirkwood / [STREET_ADDRESS][PERSON_NAME]" at bounding box center [878, 657] width 337 height 12
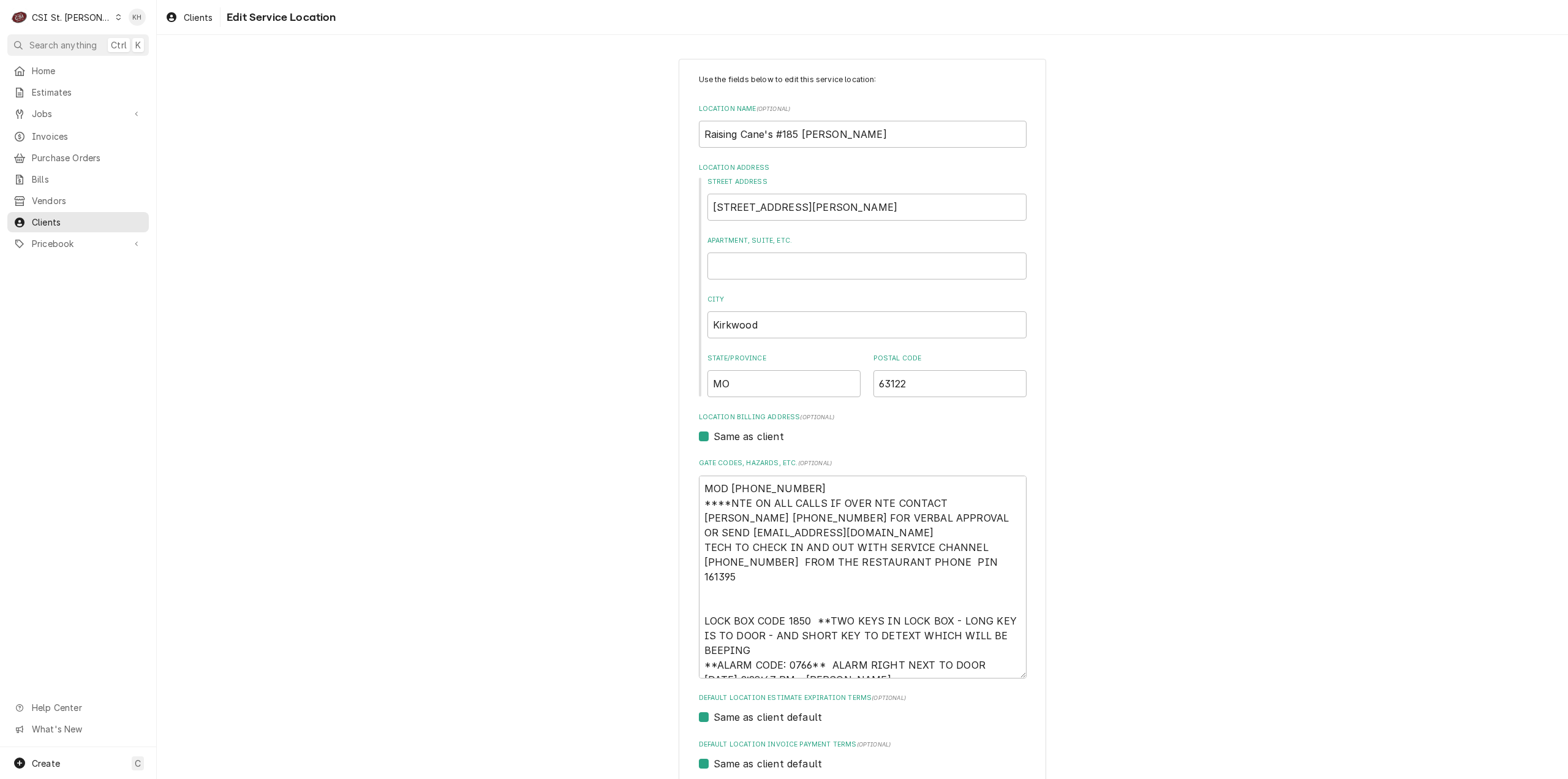
click at [337, 93] on div "Use the fields below to edit this service location: Location Name ( optional ) …" at bounding box center [862, 524] width 1411 height 951
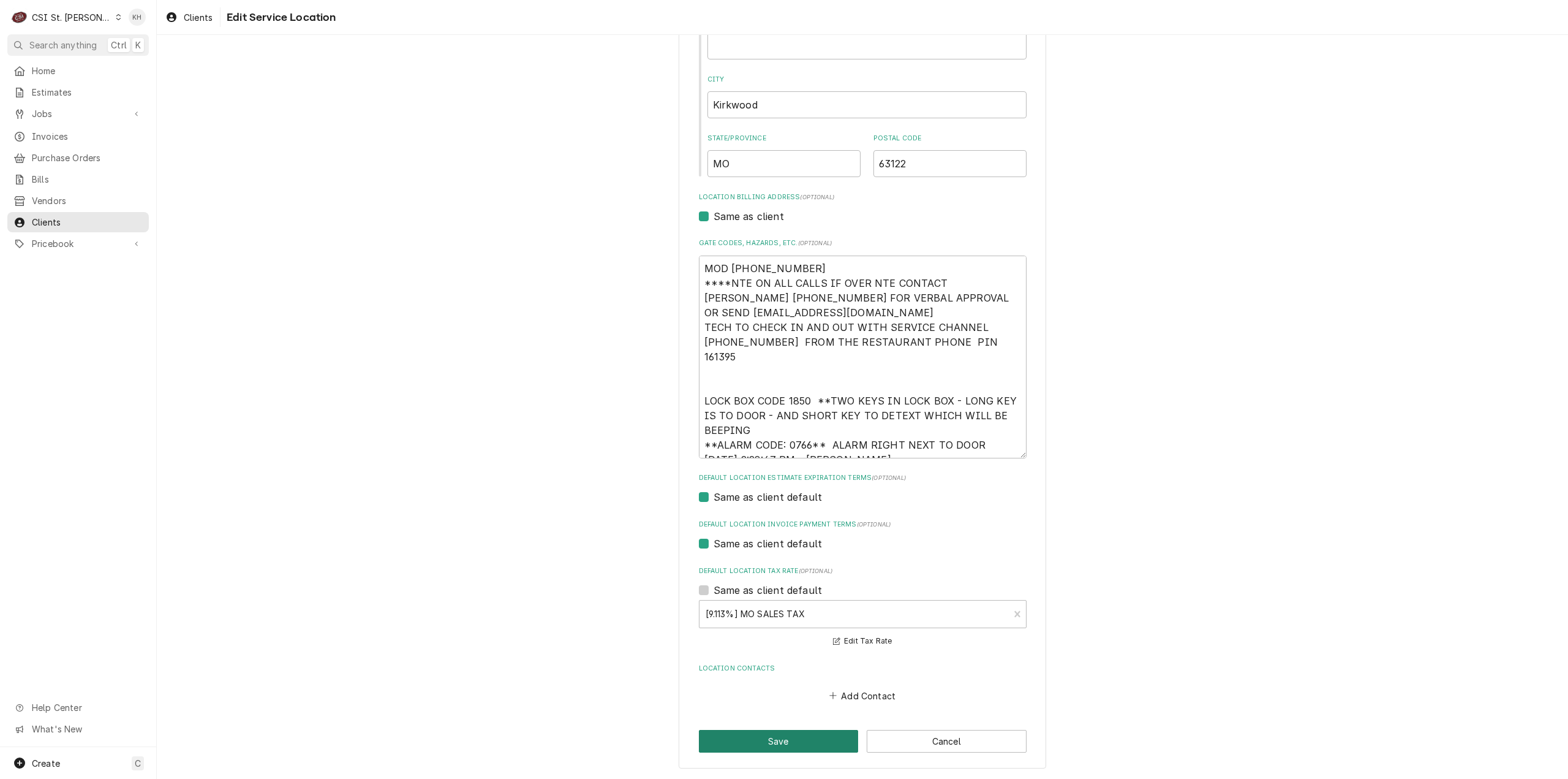
click at [793, 741] on button "Save" at bounding box center [779, 741] width 160 height 23
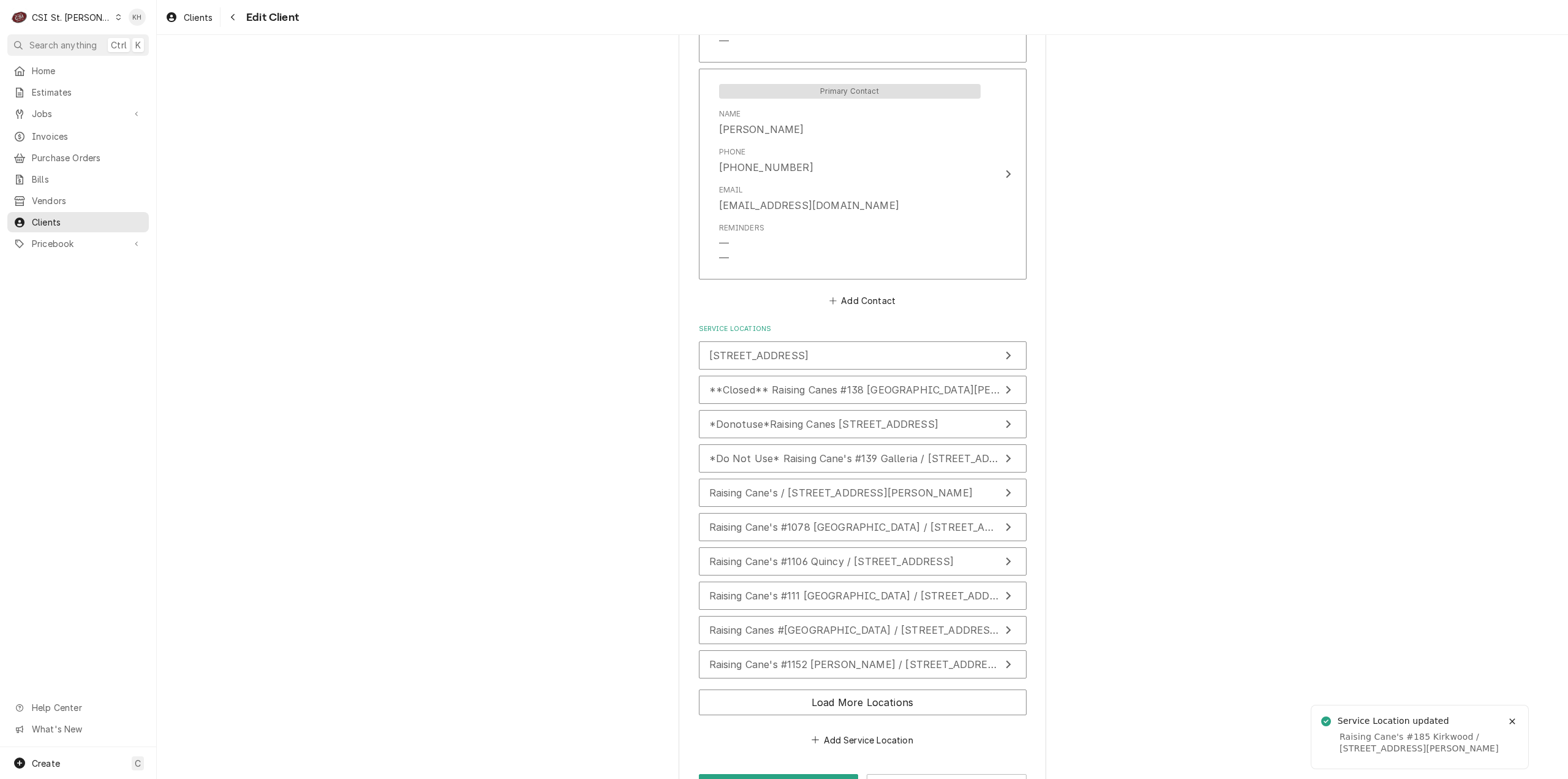
scroll to position [976, 0]
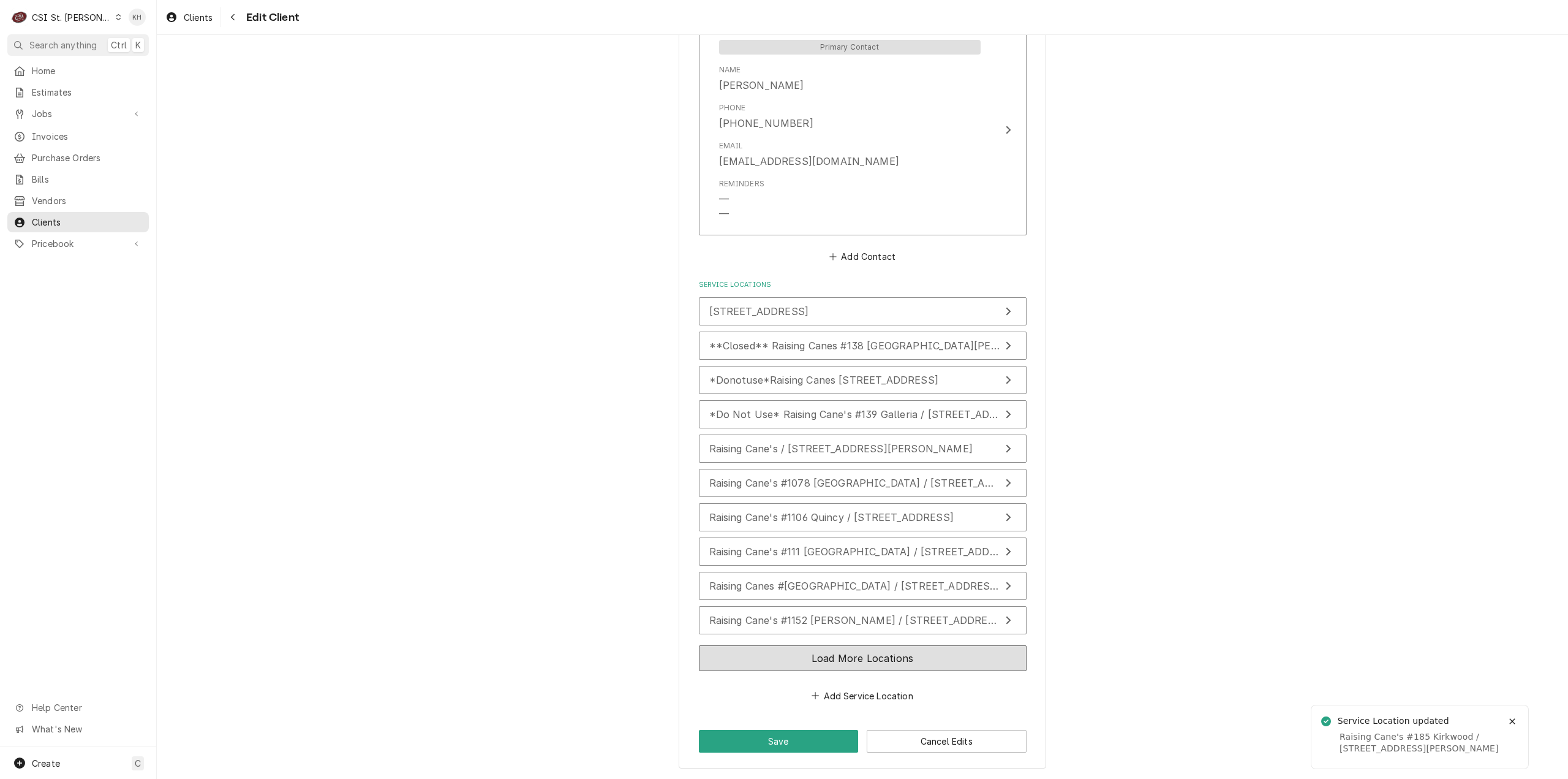
click at [801, 669] on button "Load More Locations" at bounding box center [862, 658] width 328 height 26
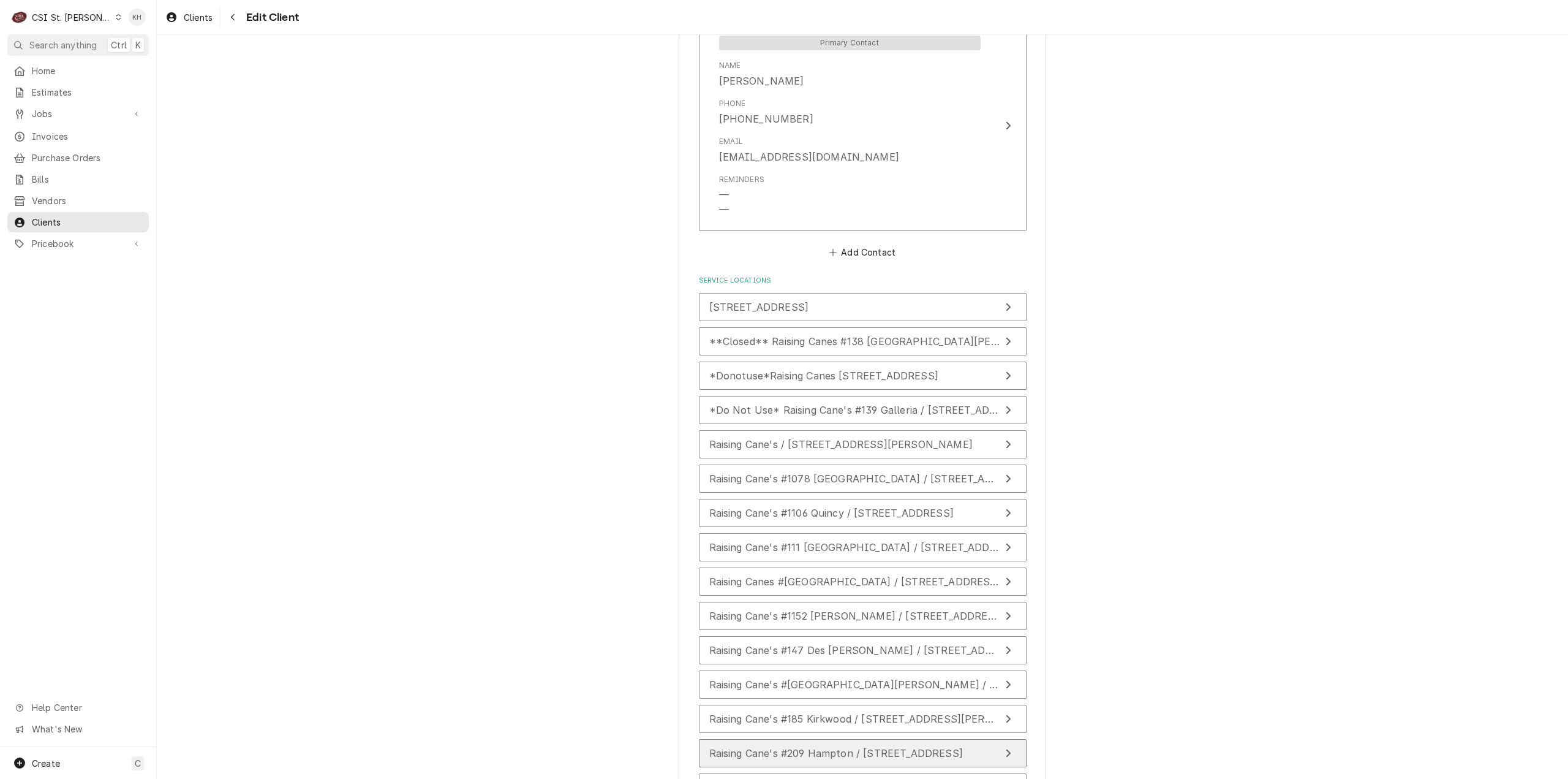
click at [799, 752] on span "Raising Cane's #209 Hampton / [STREET_ADDRESS]" at bounding box center [836, 753] width 253 height 12
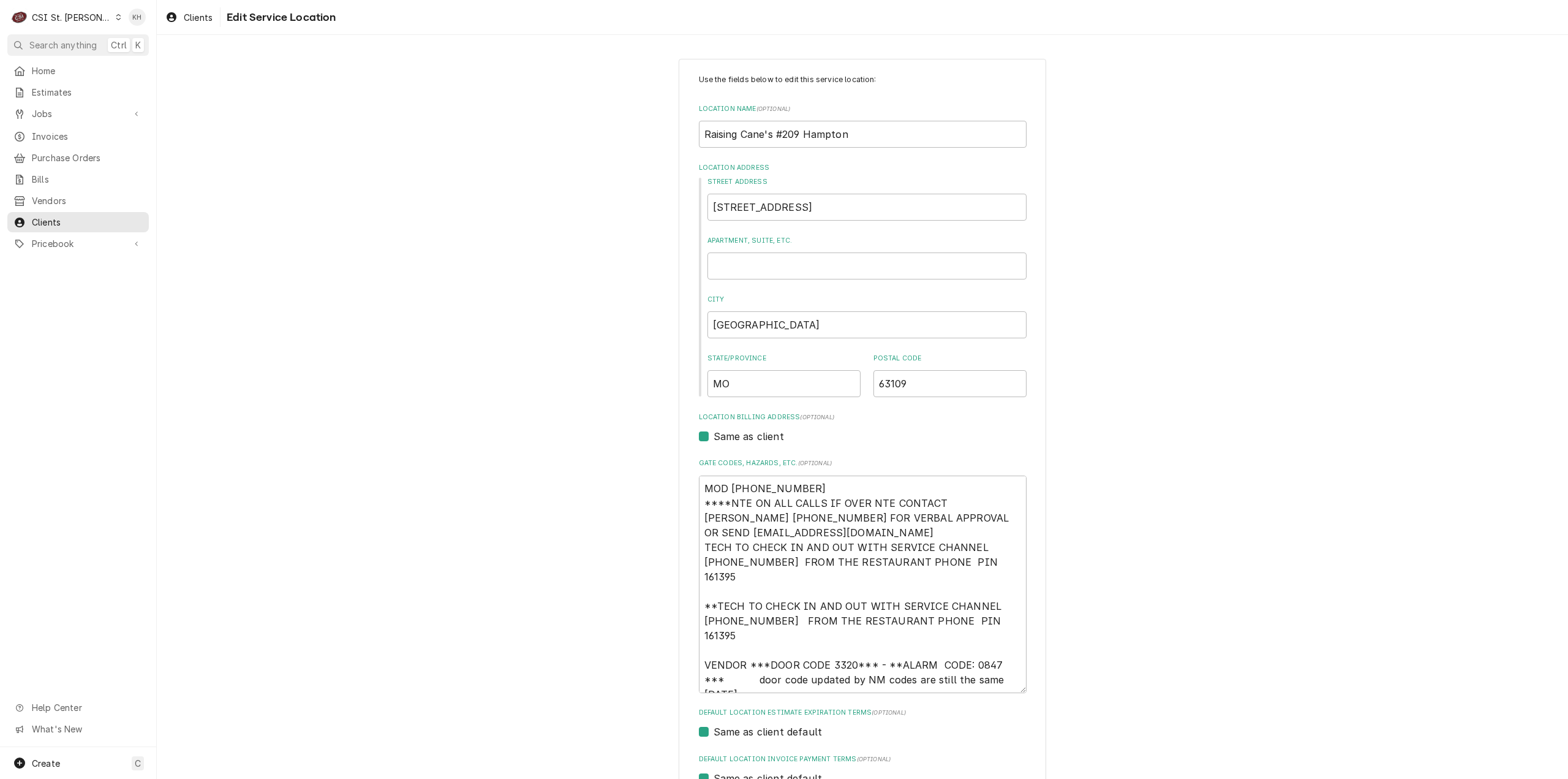
scroll to position [235, 0]
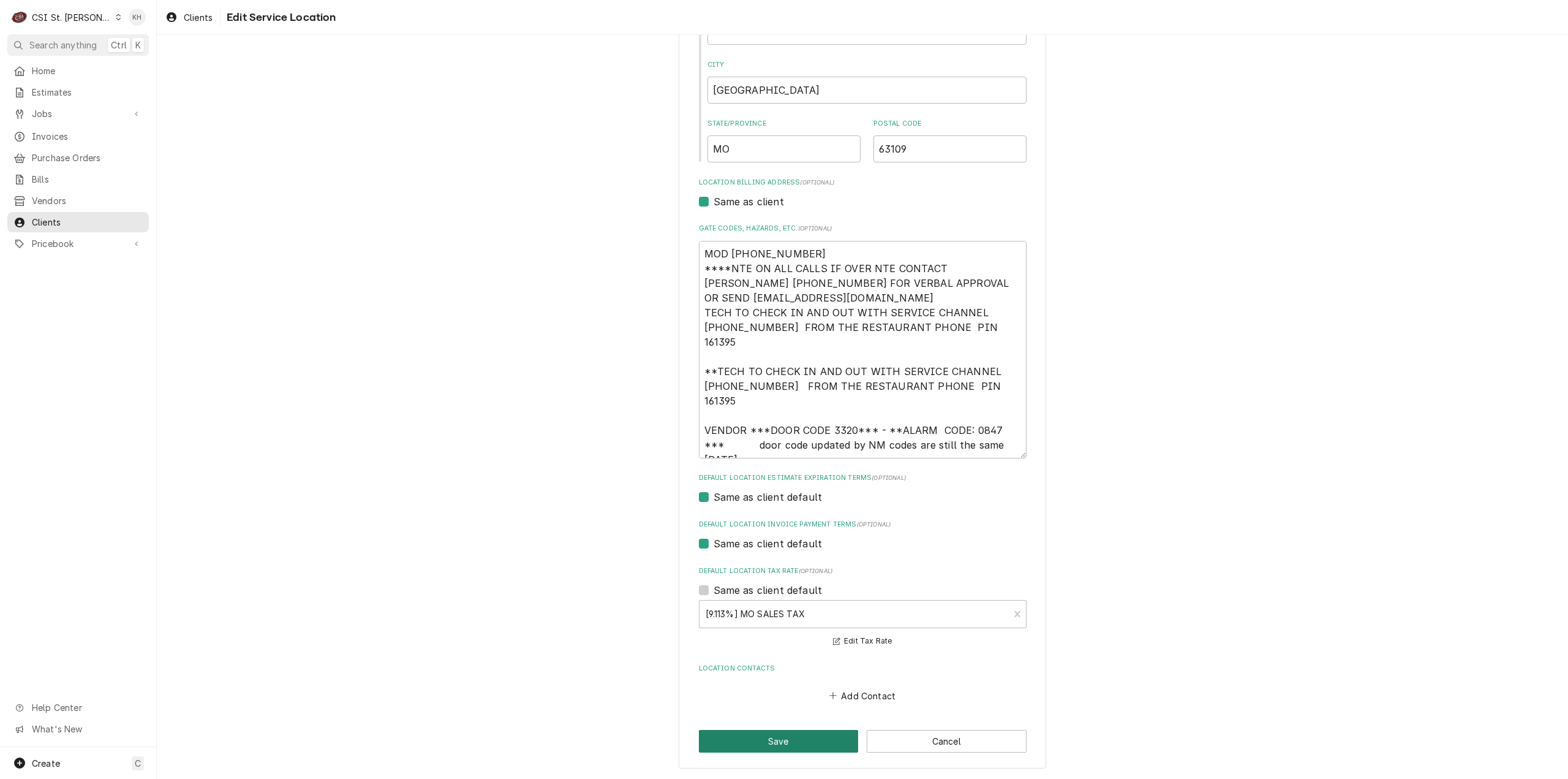
click at [791, 747] on button "Save" at bounding box center [779, 741] width 160 height 23
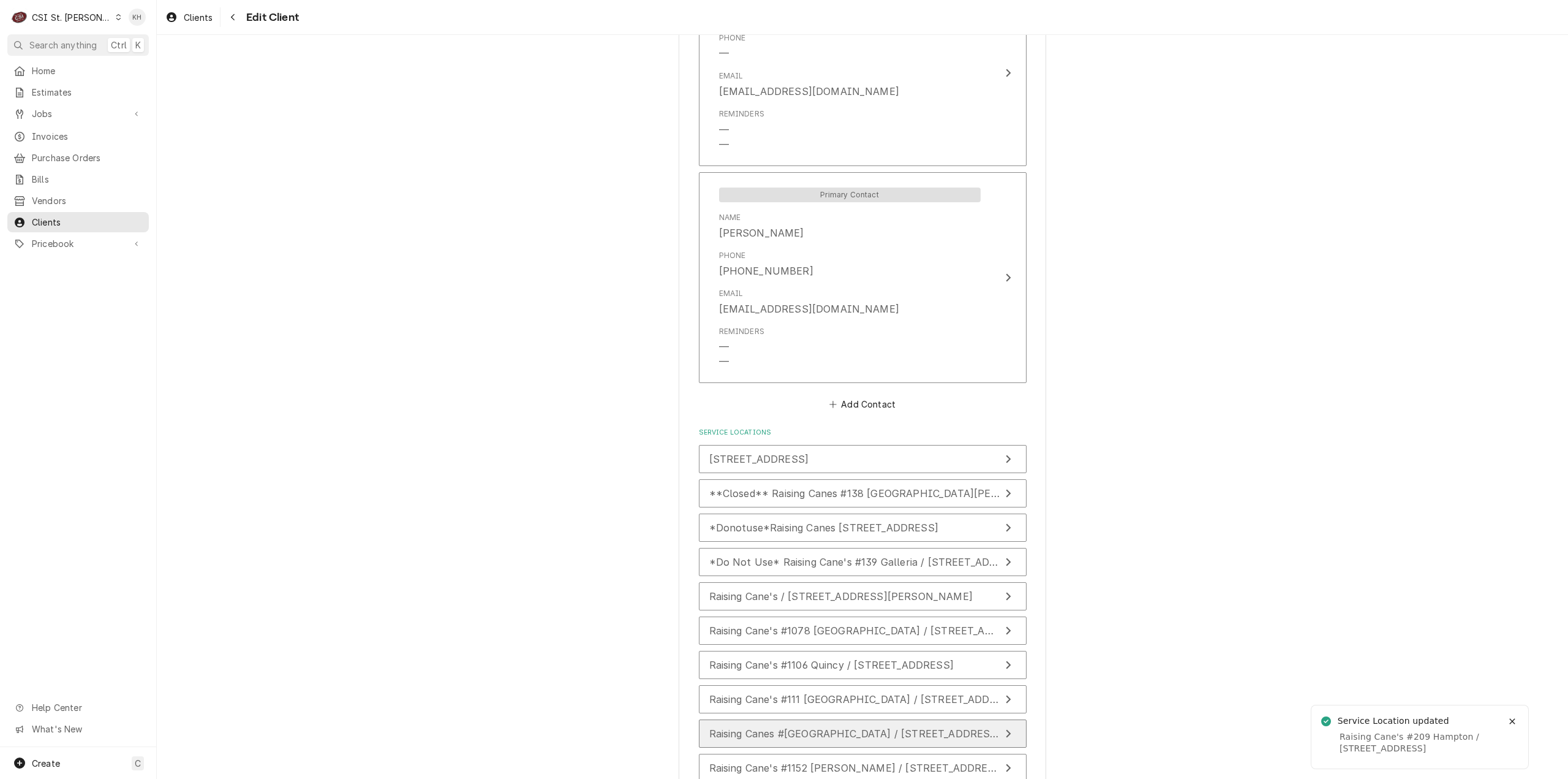
scroll to position [976, 0]
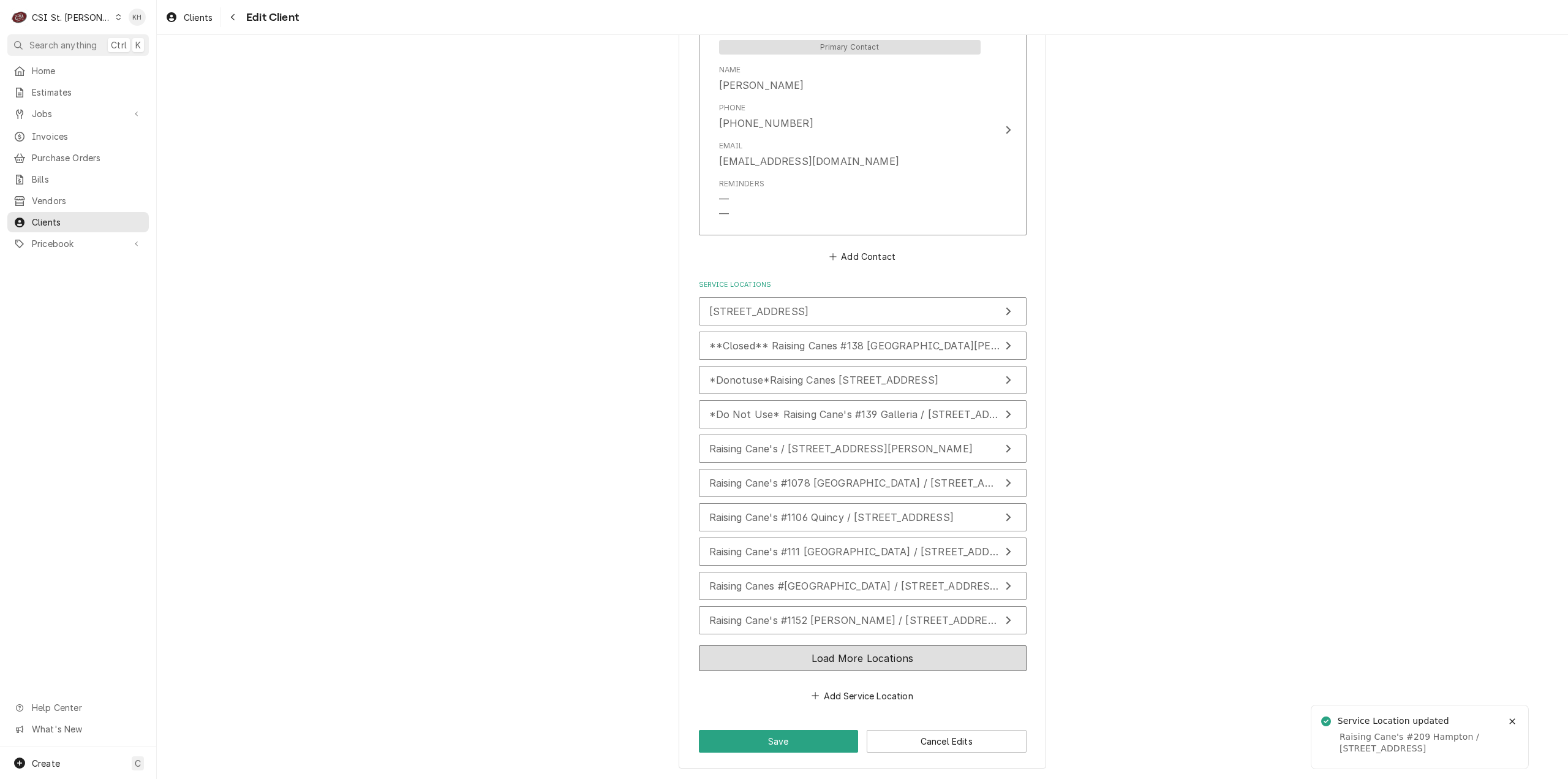
click at [827, 667] on button "Load More Locations" at bounding box center [862, 658] width 328 height 26
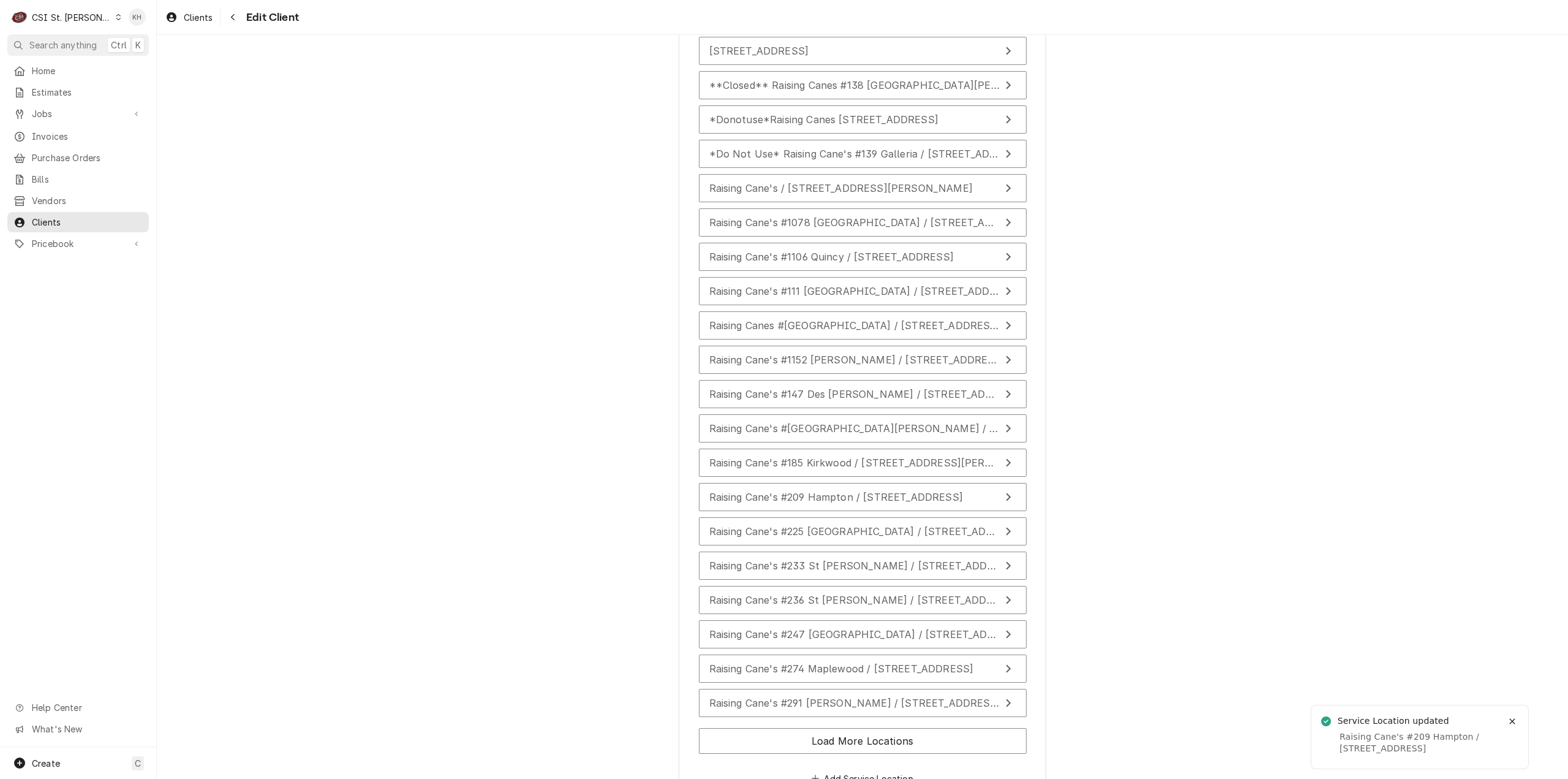
scroll to position [1322, 0]
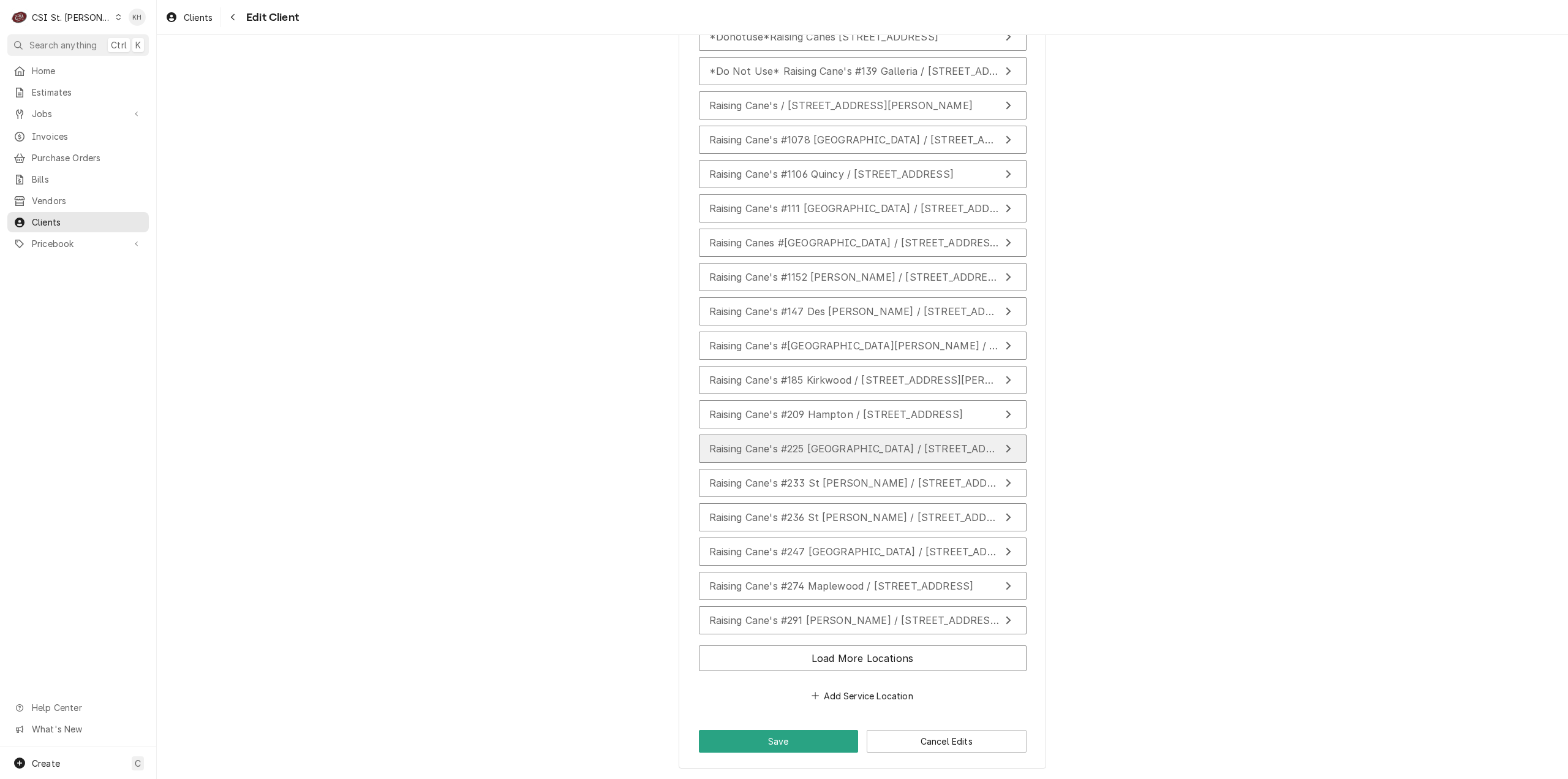
click at [812, 448] on span "Raising Cane's #225 [GEOGRAPHIC_DATA] / [STREET_ADDRESS]" at bounding box center [866, 448] width 315 height 12
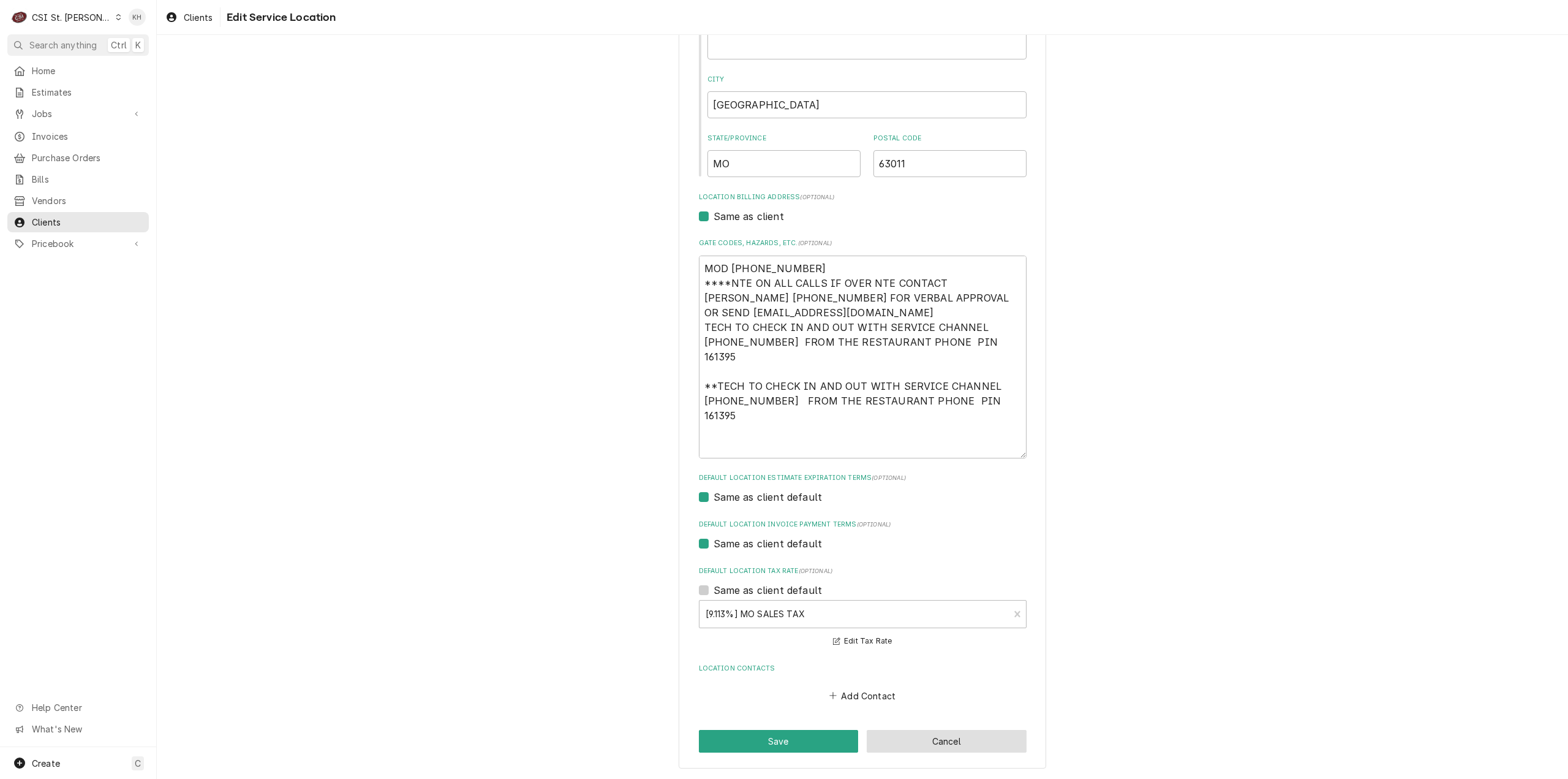
click at [946, 744] on button "Cancel" at bounding box center [947, 741] width 160 height 23
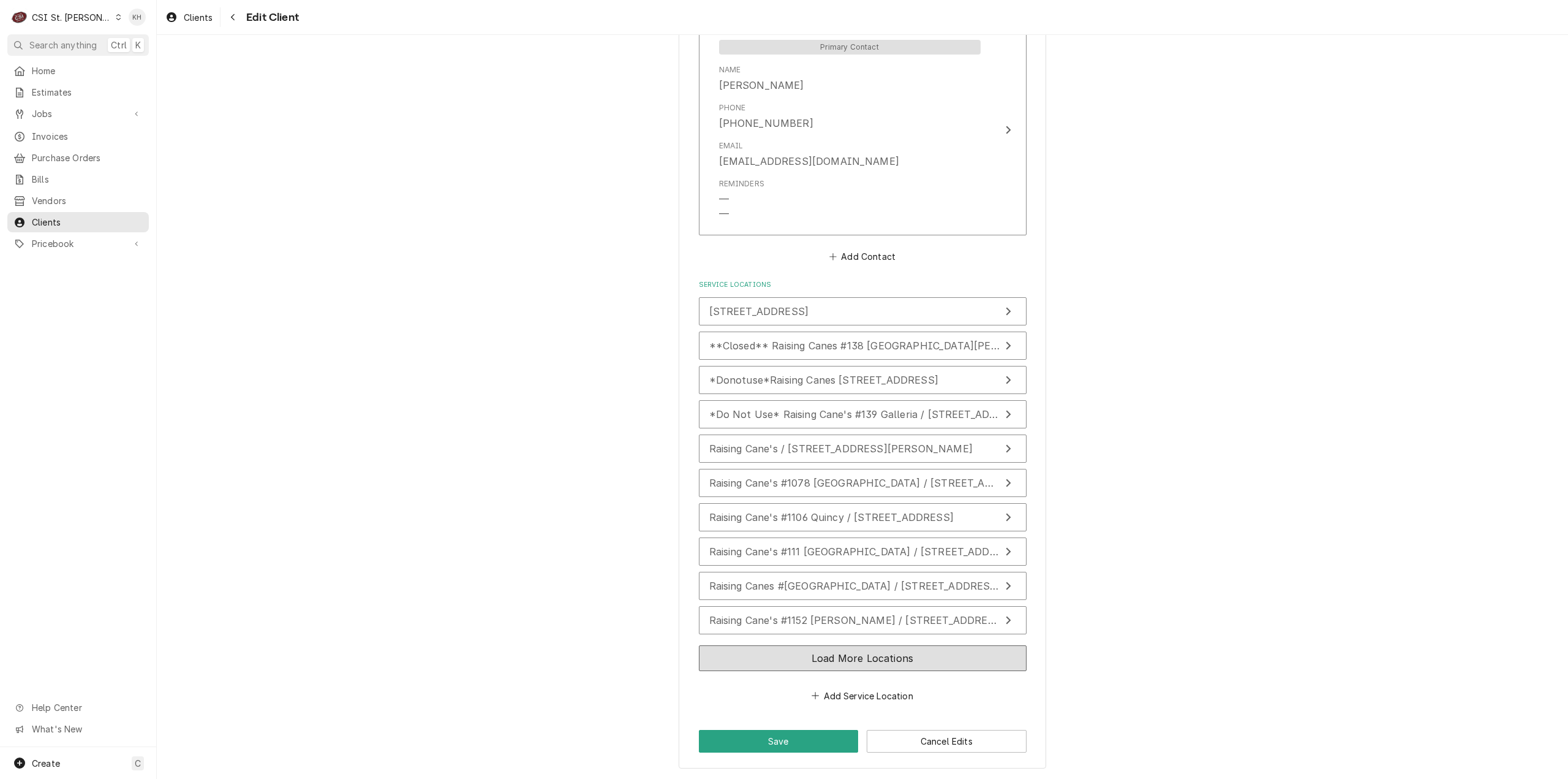
click at [844, 657] on button "Load More Locations" at bounding box center [862, 658] width 328 height 26
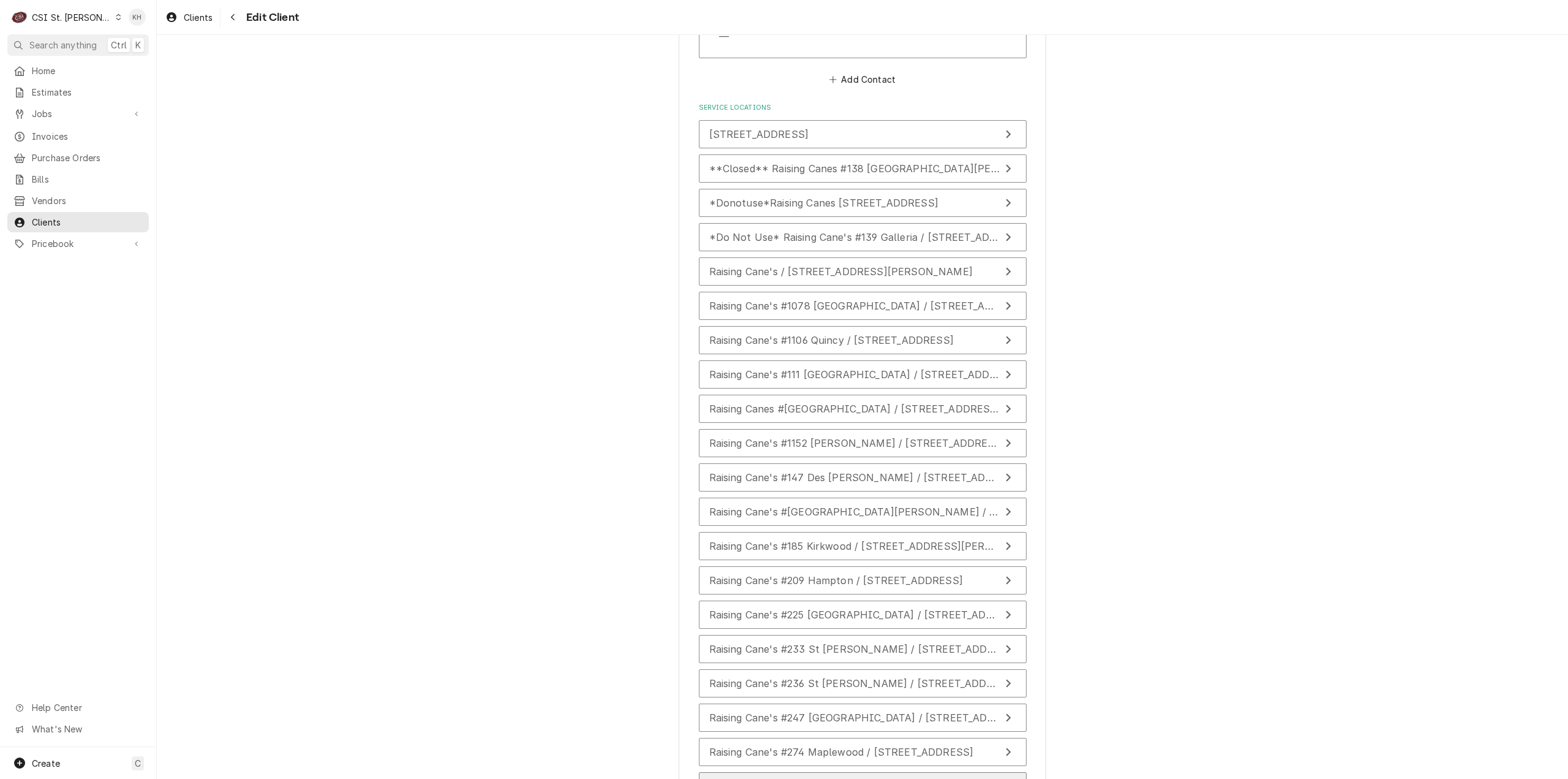
scroll to position [1221, 0]
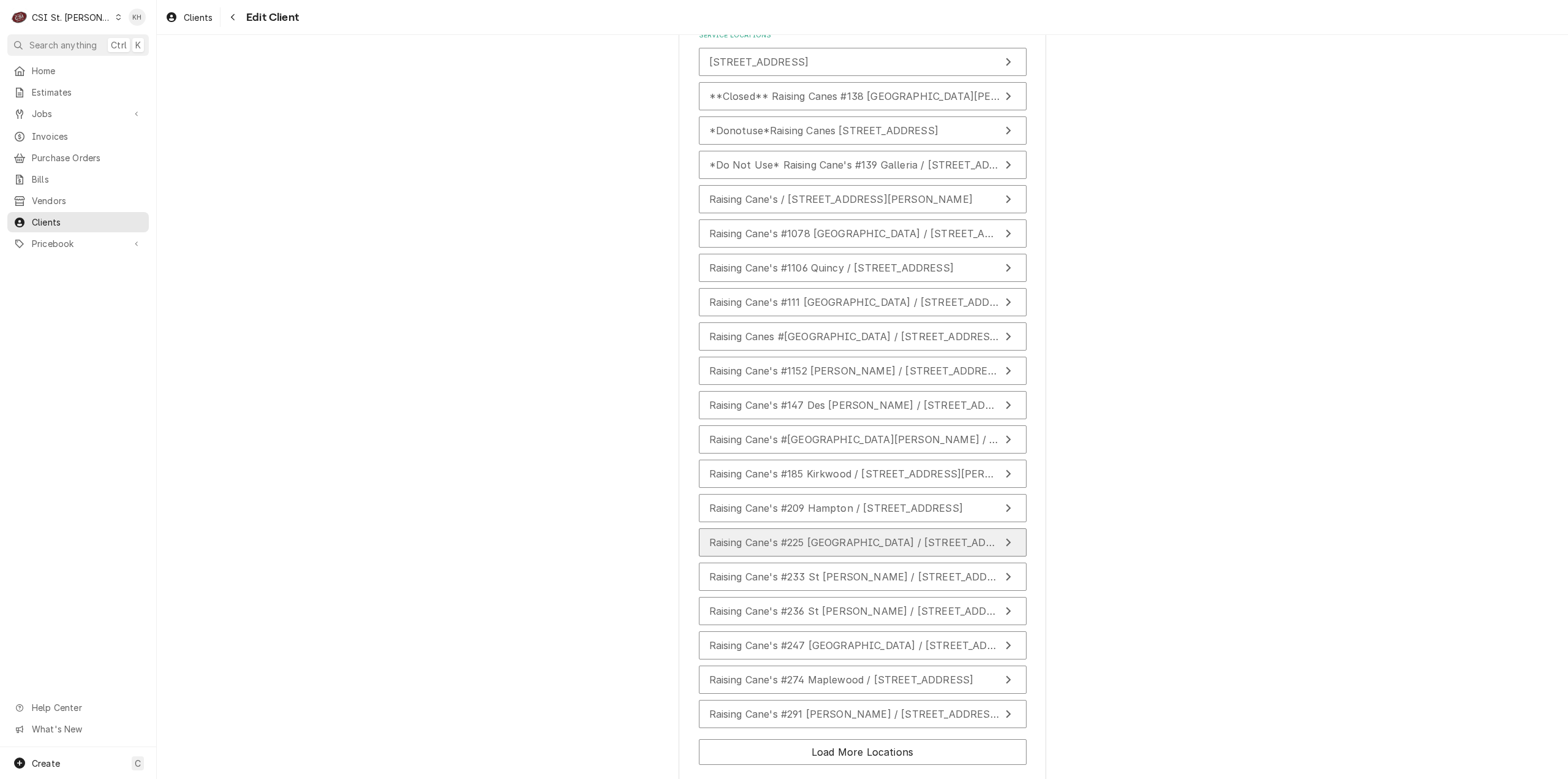
click at [833, 543] on span "Raising Cane's #225 [GEOGRAPHIC_DATA] / [STREET_ADDRESS]" at bounding box center [866, 542] width 315 height 12
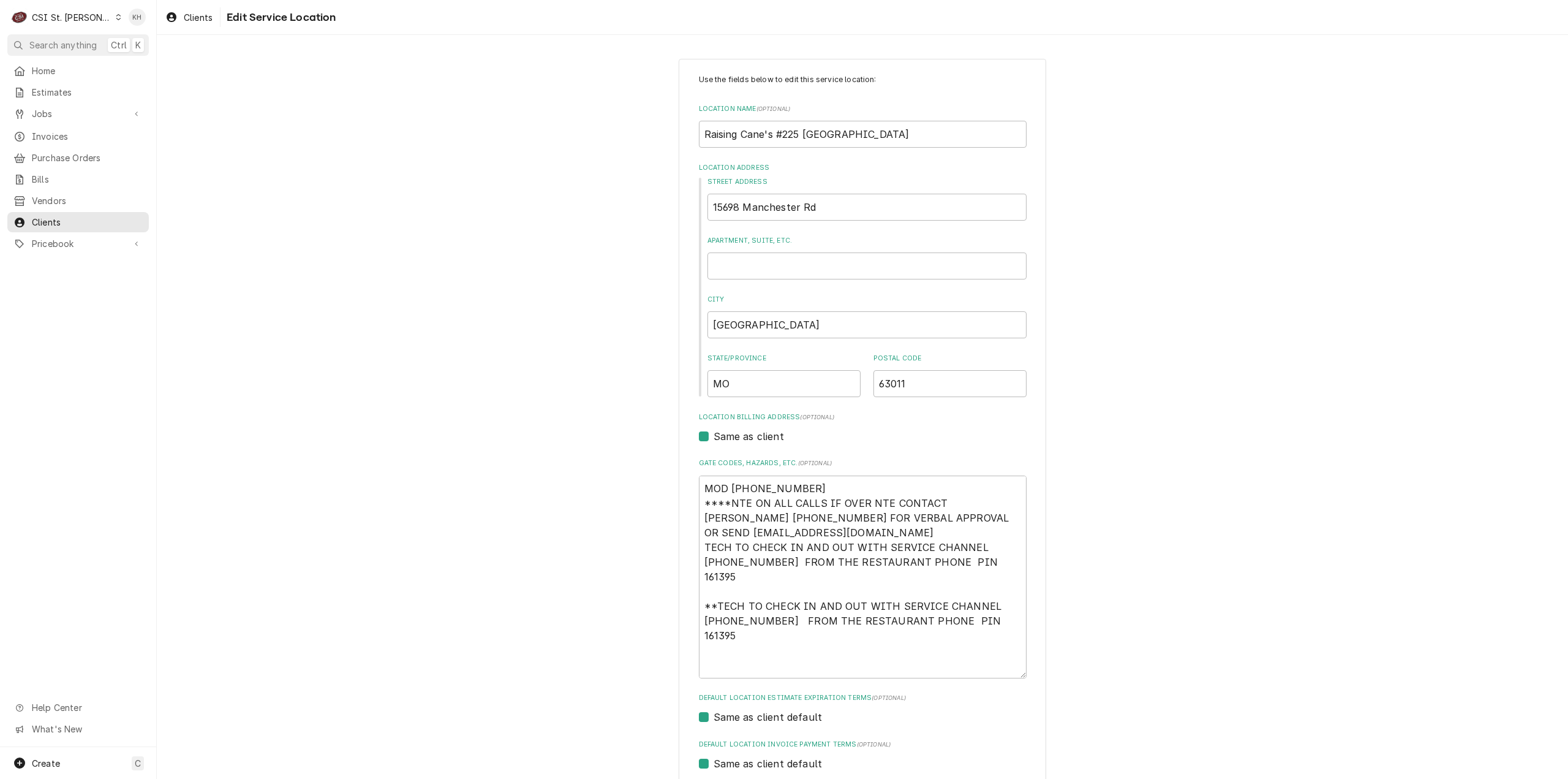
scroll to position [220, 0]
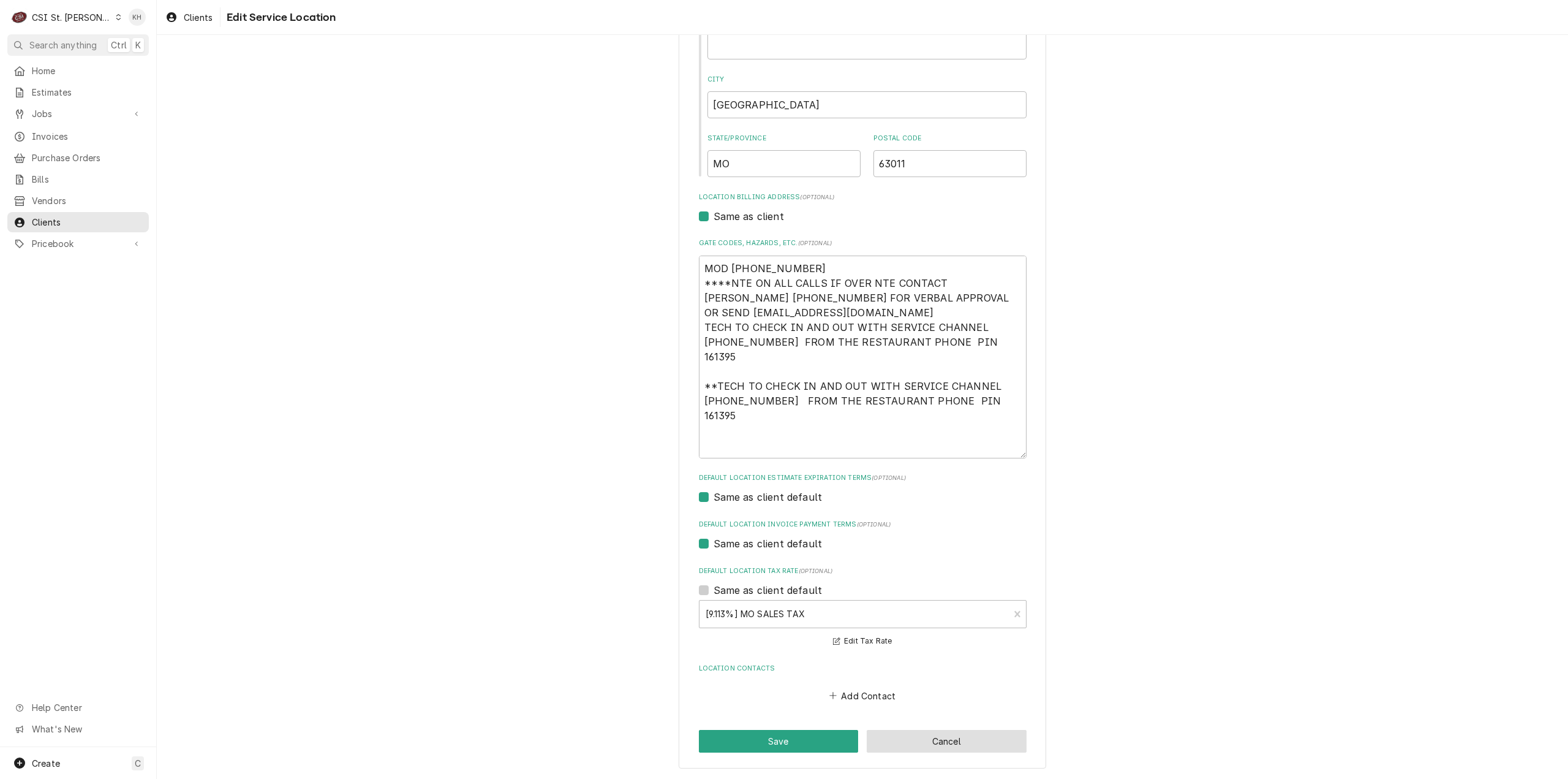
click at [898, 736] on button "Cancel" at bounding box center [947, 741] width 160 height 23
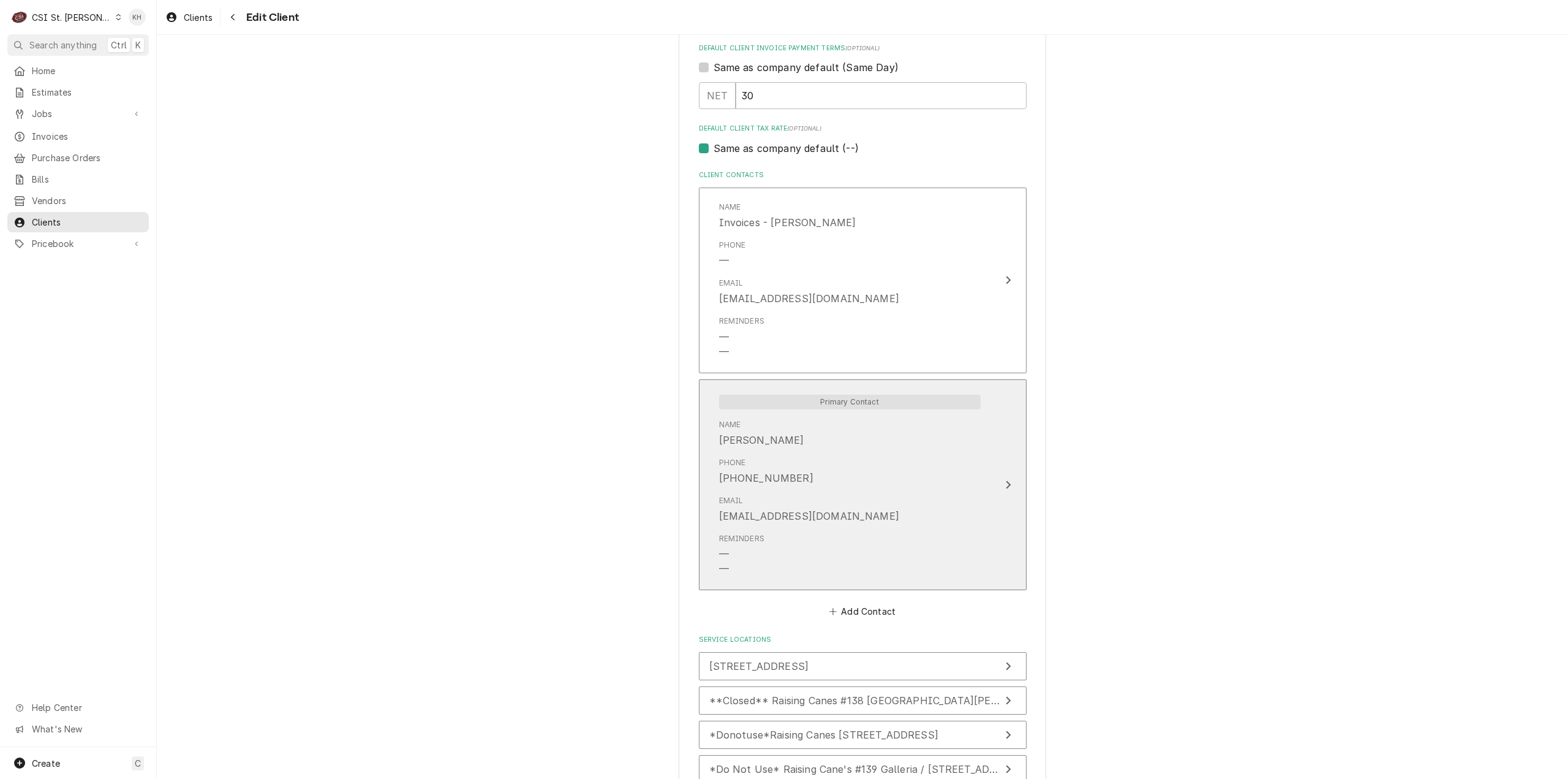
scroll to position [976, 0]
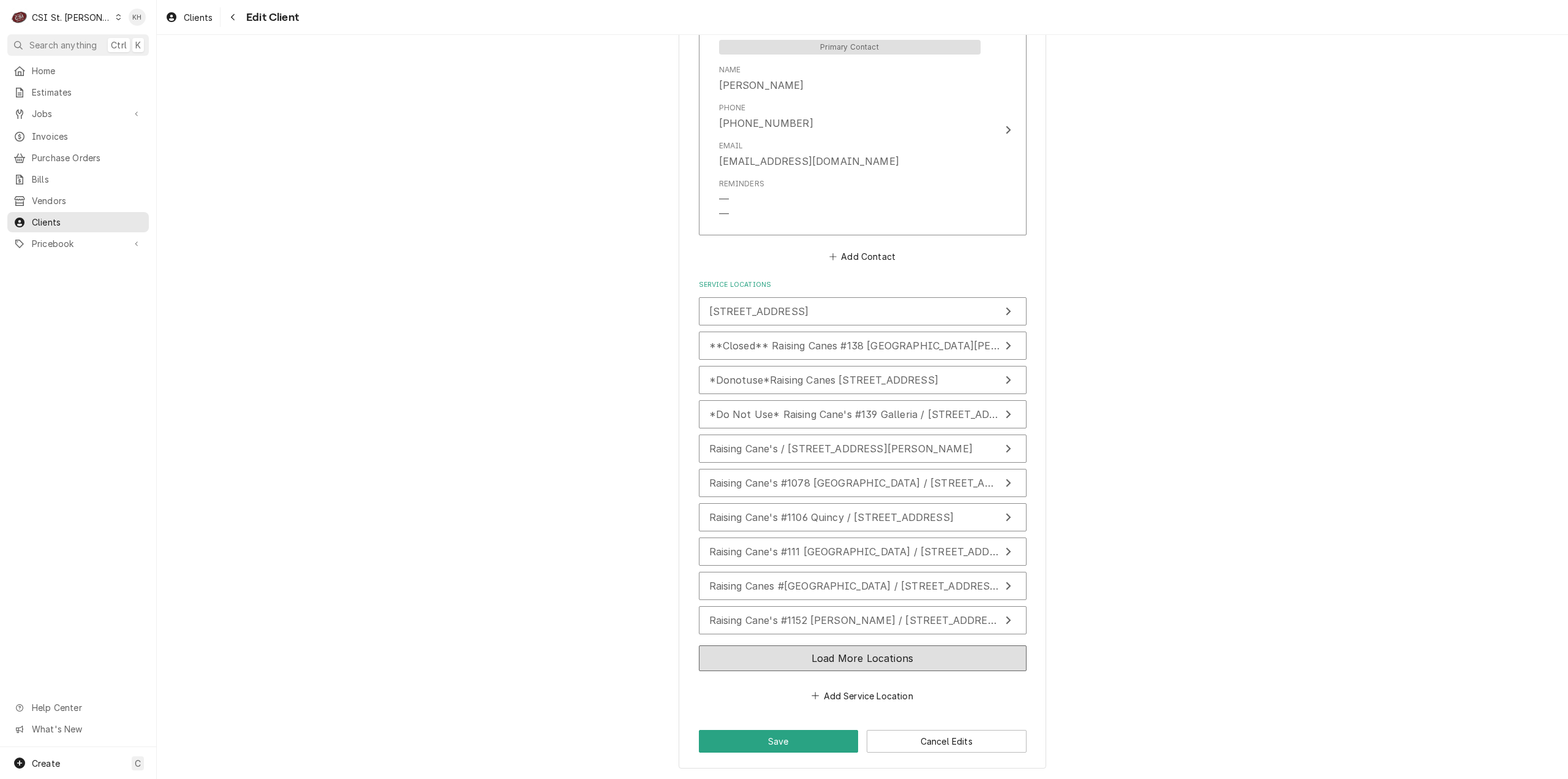
click at [905, 650] on button "Load More Locations" at bounding box center [862, 658] width 328 height 26
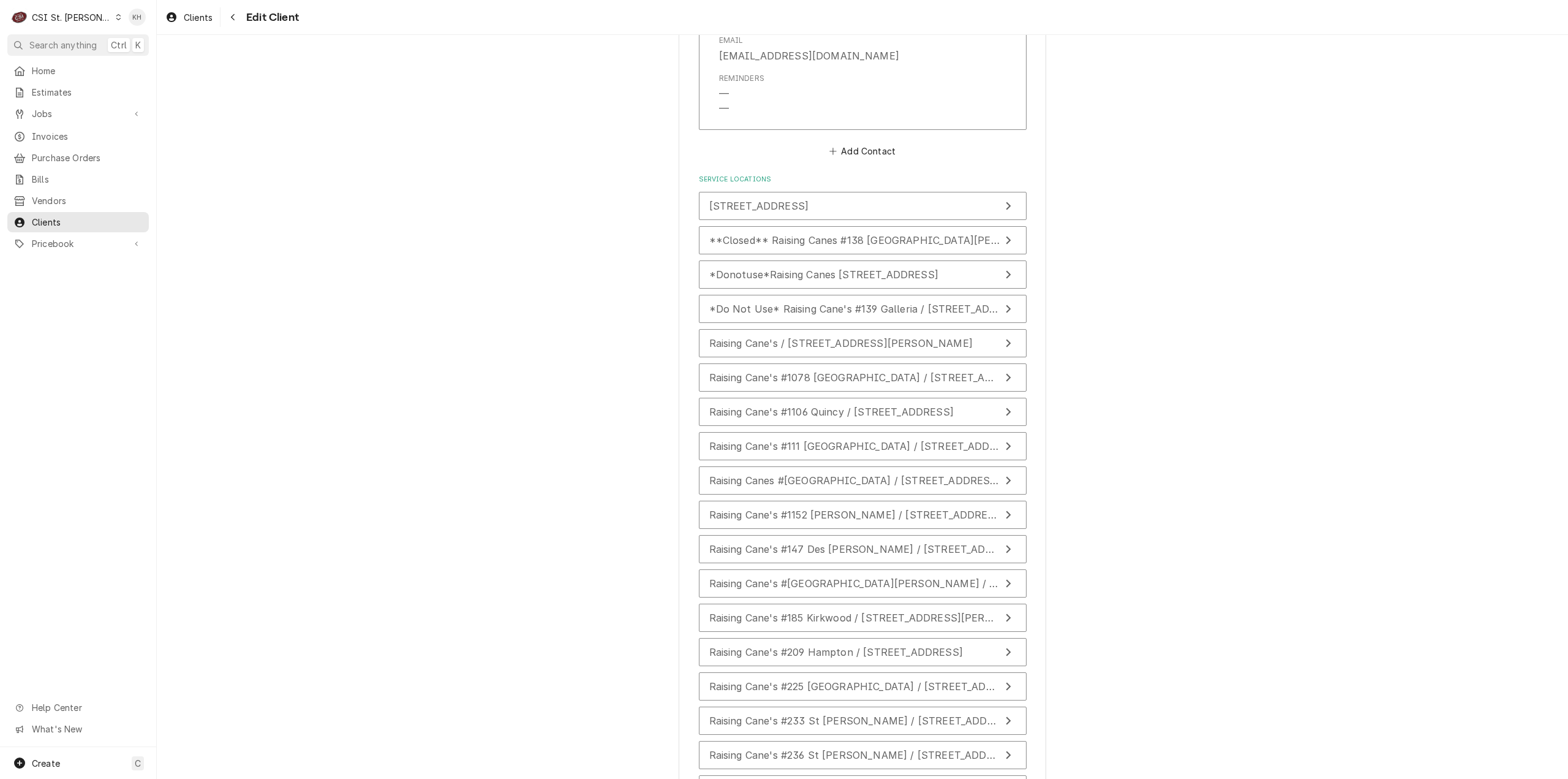
scroll to position [1282, 0]
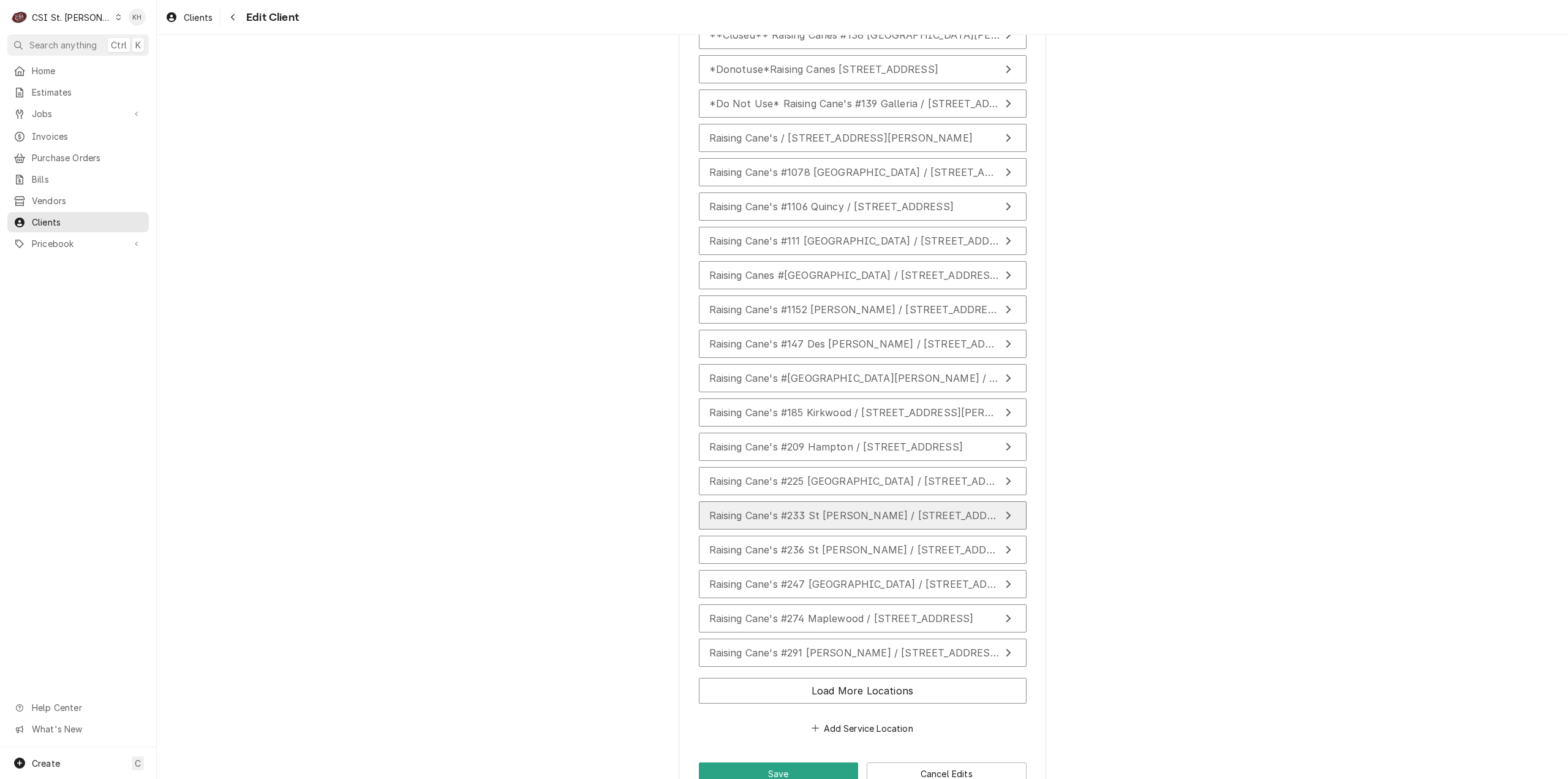
click at [856, 522] on span "Raising Cane's #233 St [PERSON_NAME] / [STREET_ADDRESS][PERSON_NAME][PERSON_NAM…" at bounding box center [949, 515] width 479 height 12
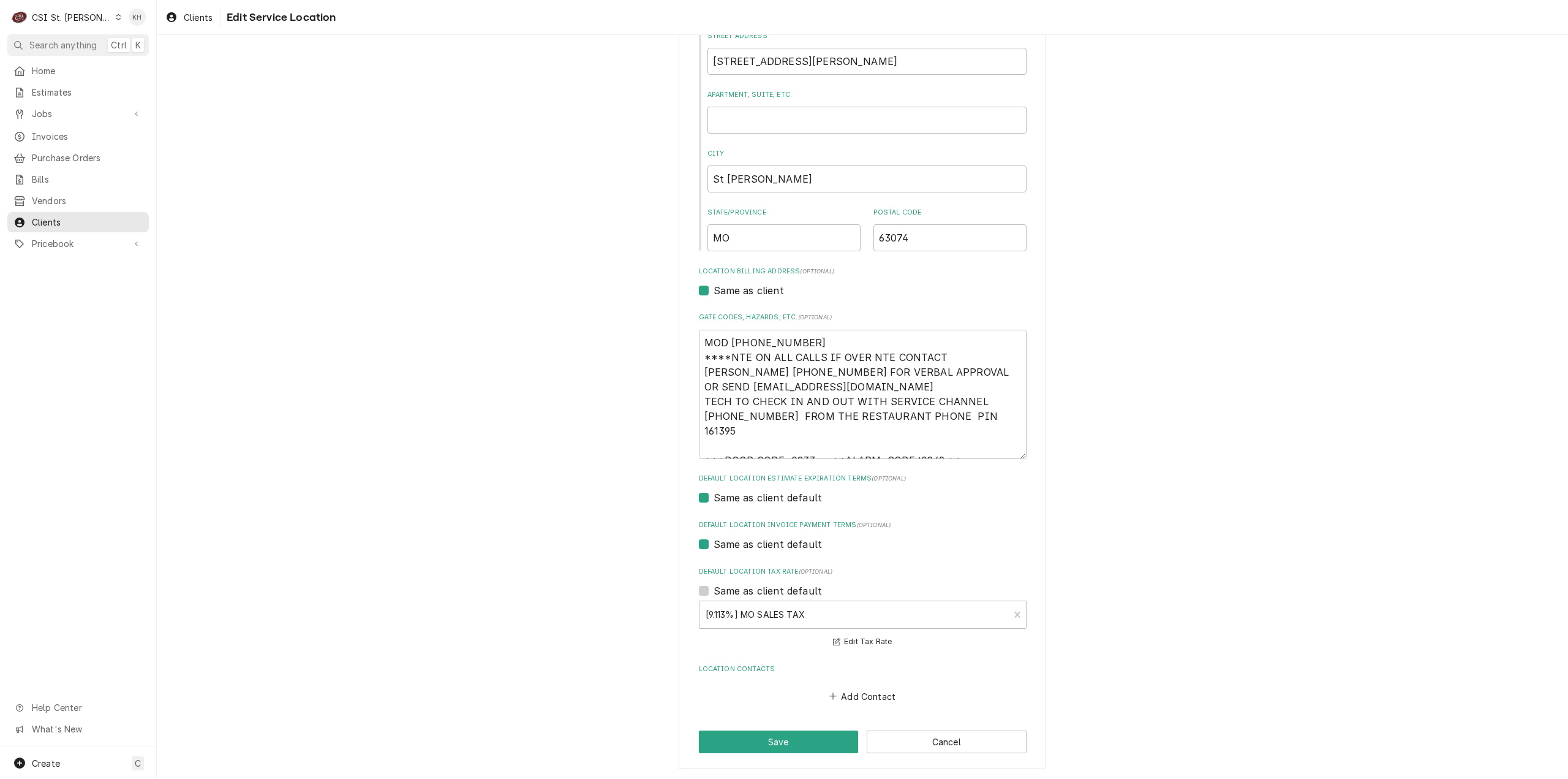
scroll to position [146, 0]
click at [920, 750] on button "Cancel" at bounding box center [947, 741] width 160 height 23
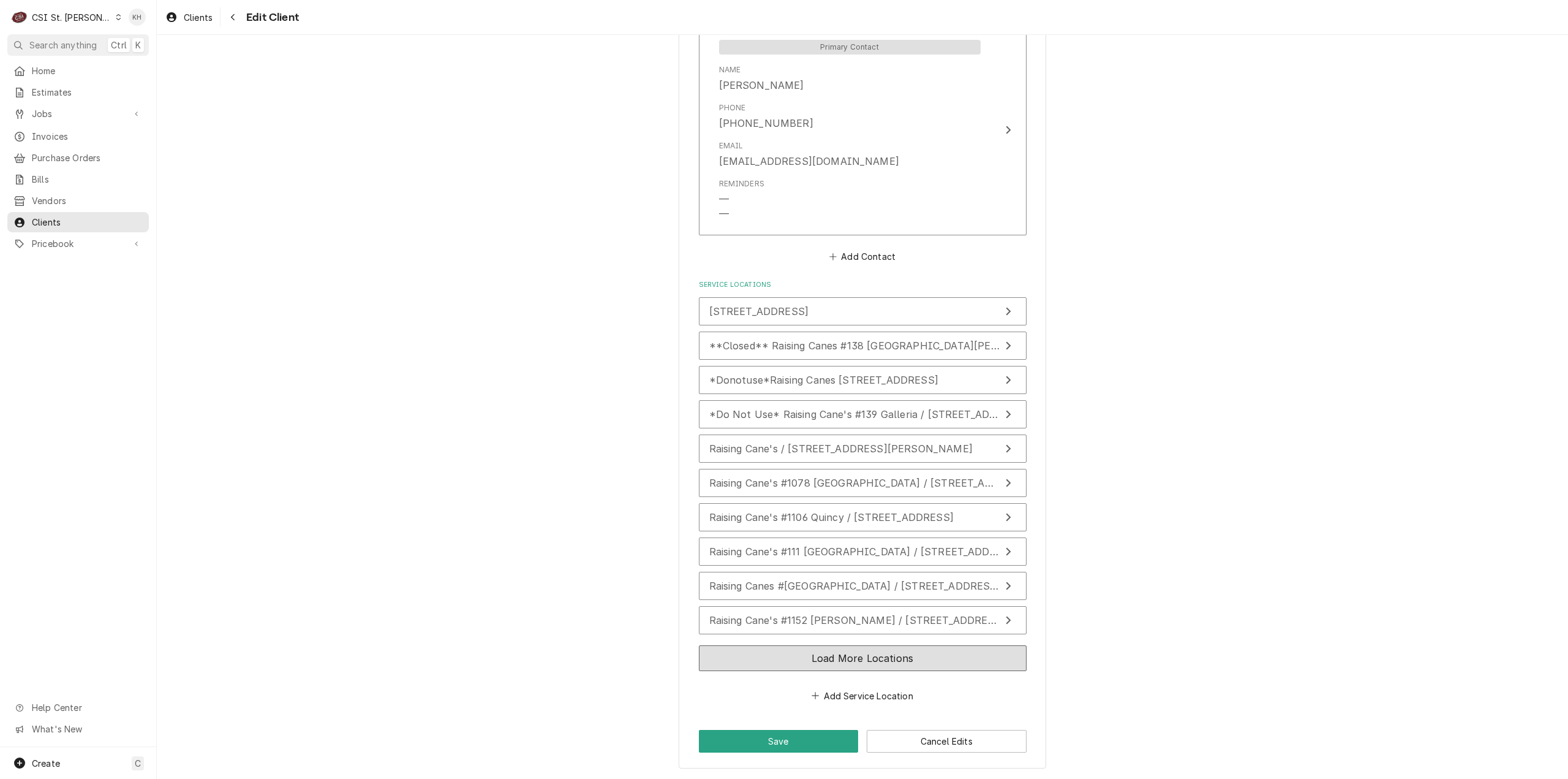
click at [845, 662] on button "Load More Locations" at bounding box center [862, 658] width 328 height 26
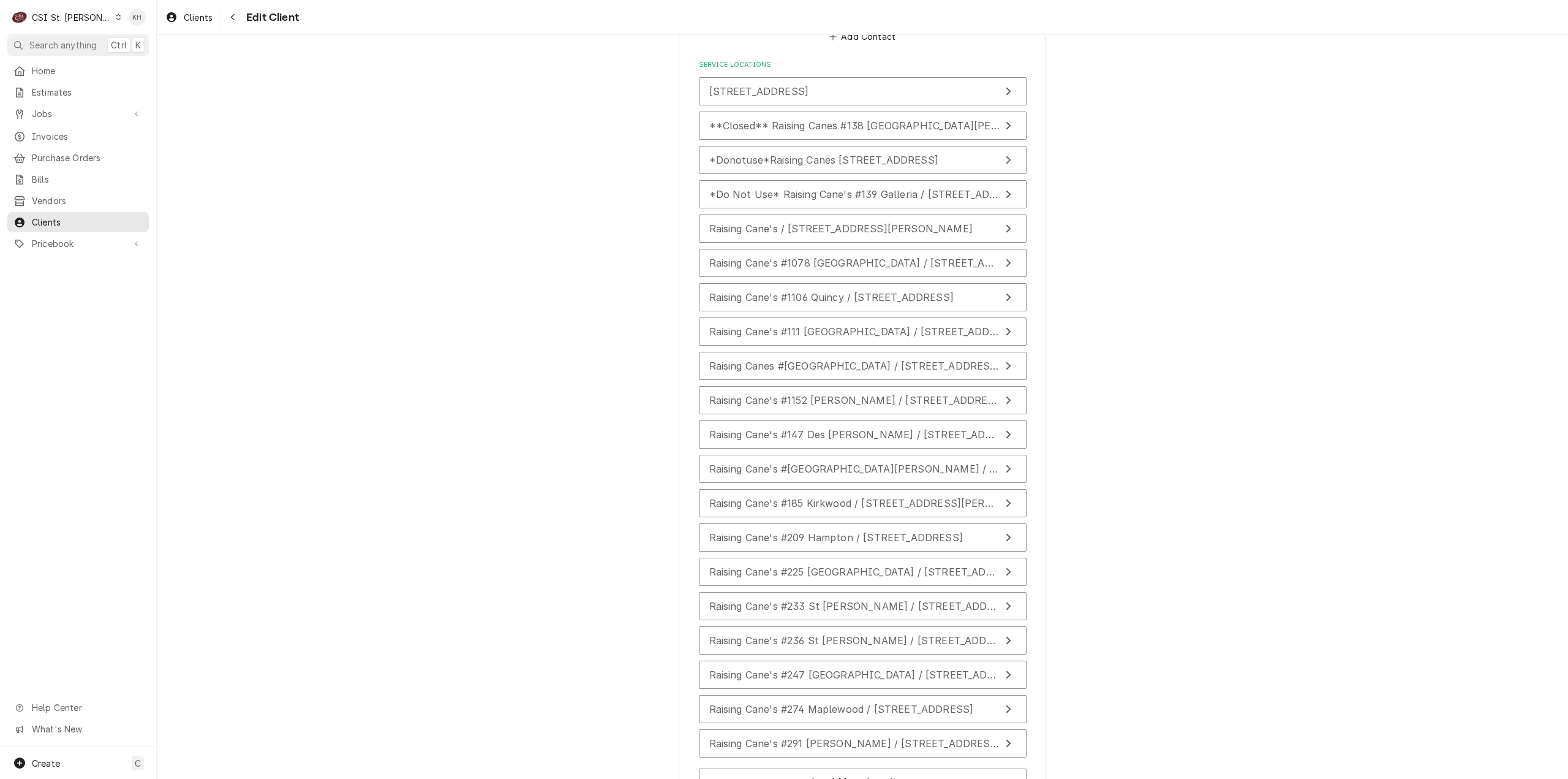
scroll to position [1322, 0]
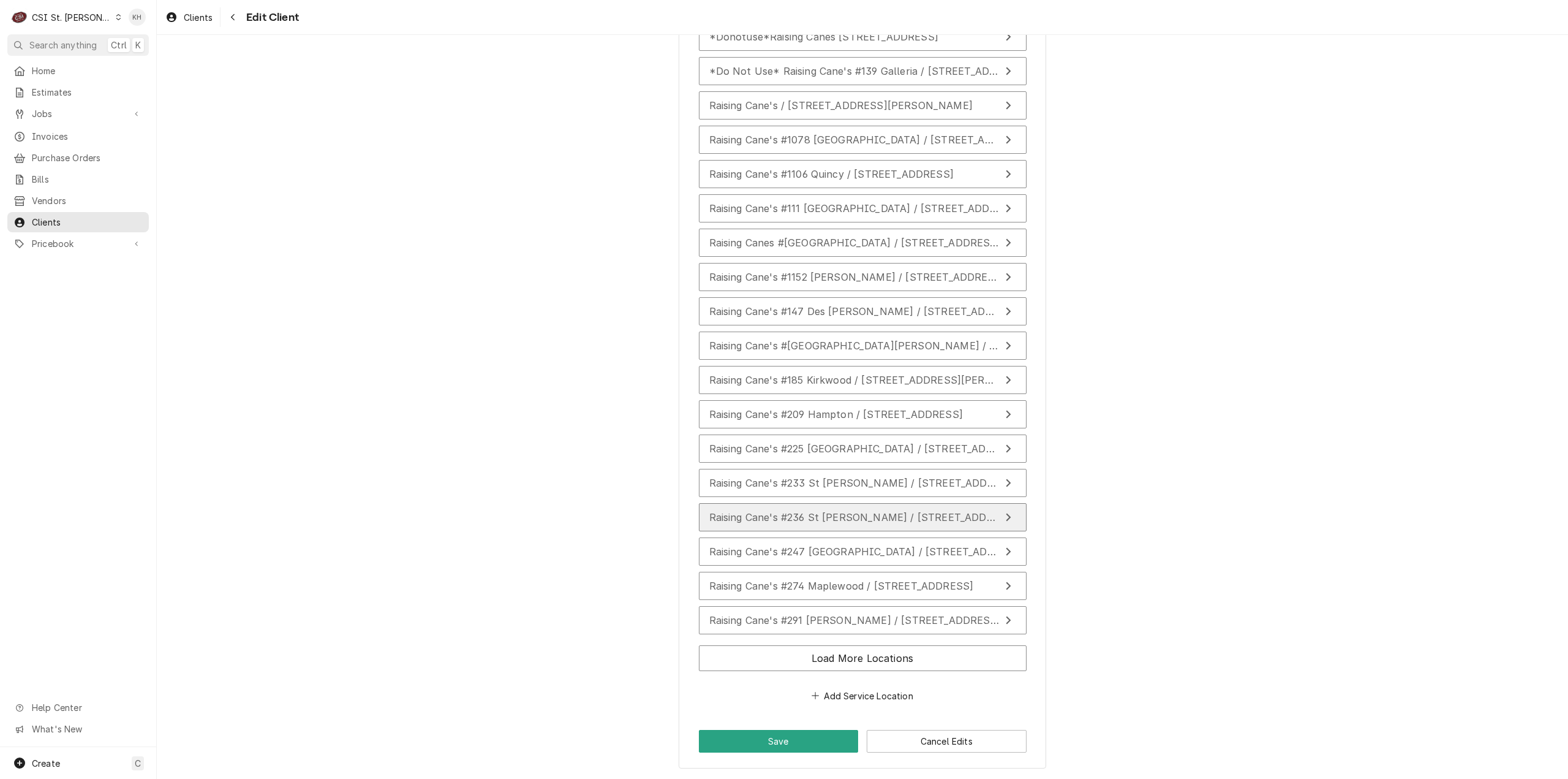
click at [808, 510] on div "Raising Cane's #236 St [PERSON_NAME] / [STREET_ADDRESS][PERSON_NAME]" at bounding box center [854, 517] width 291 height 15
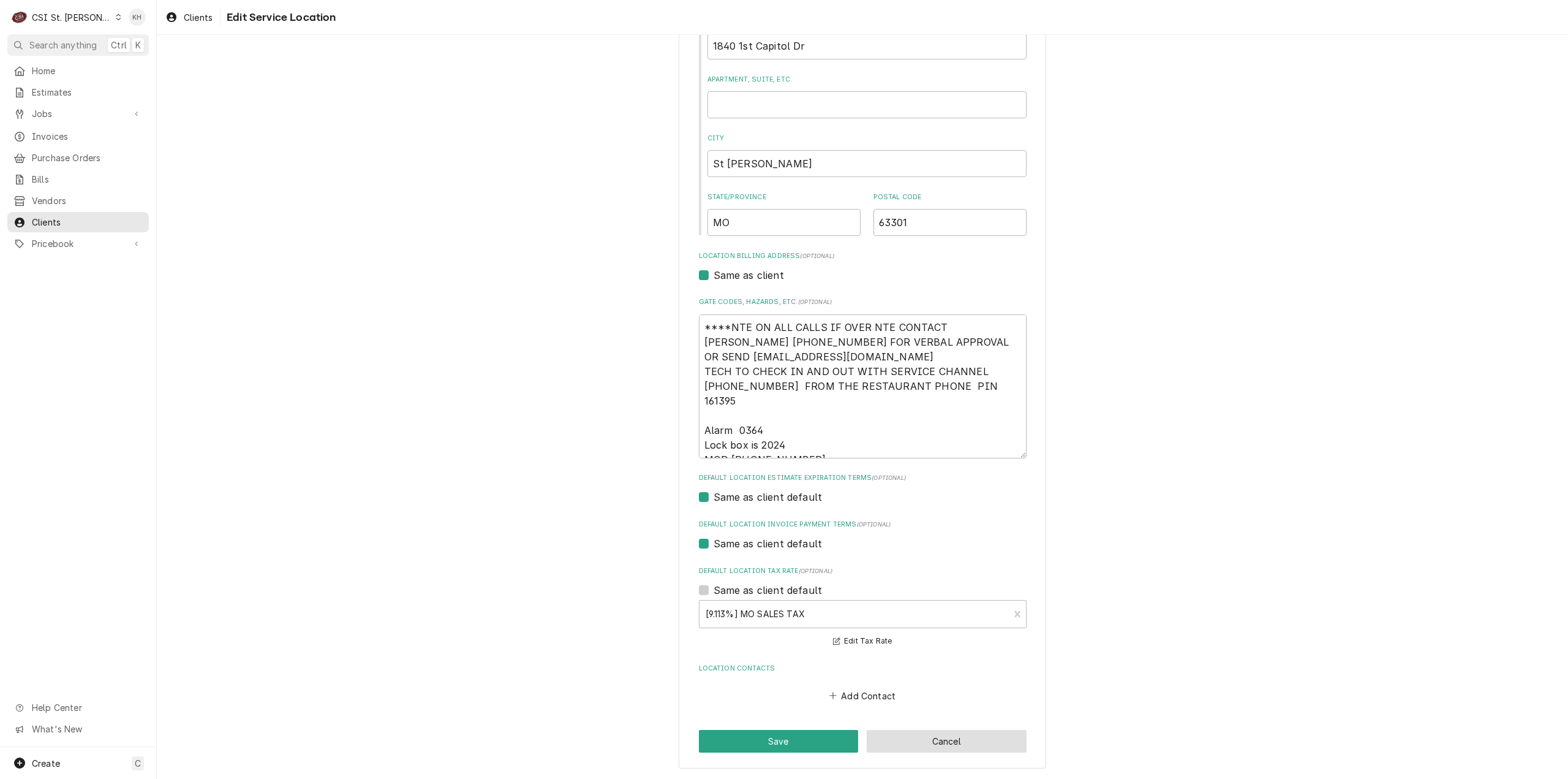
click at [944, 742] on button "Cancel" at bounding box center [947, 741] width 160 height 23
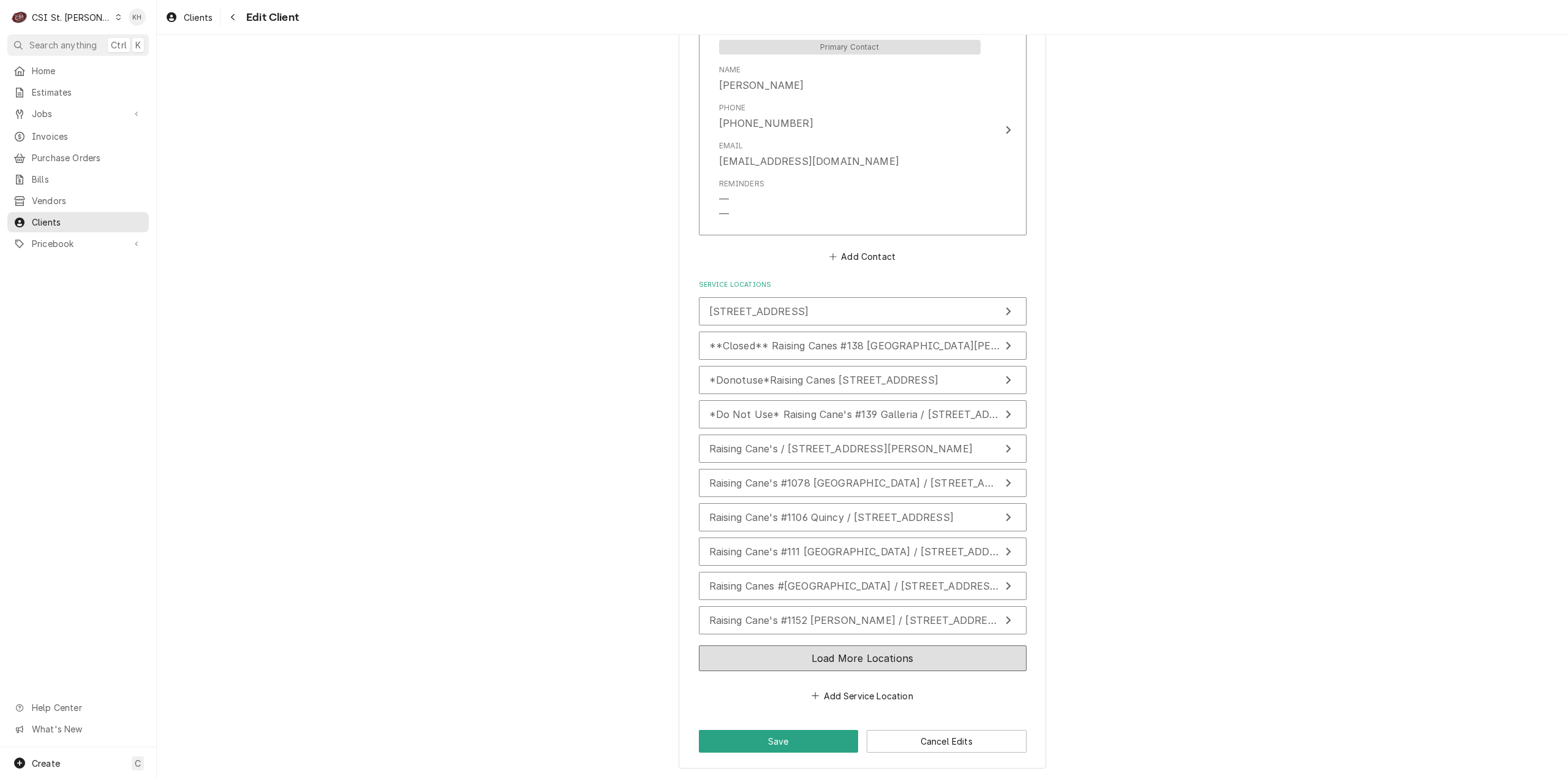
click at [893, 653] on button "Load More Locations" at bounding box center [862, 658] width 328 height 26
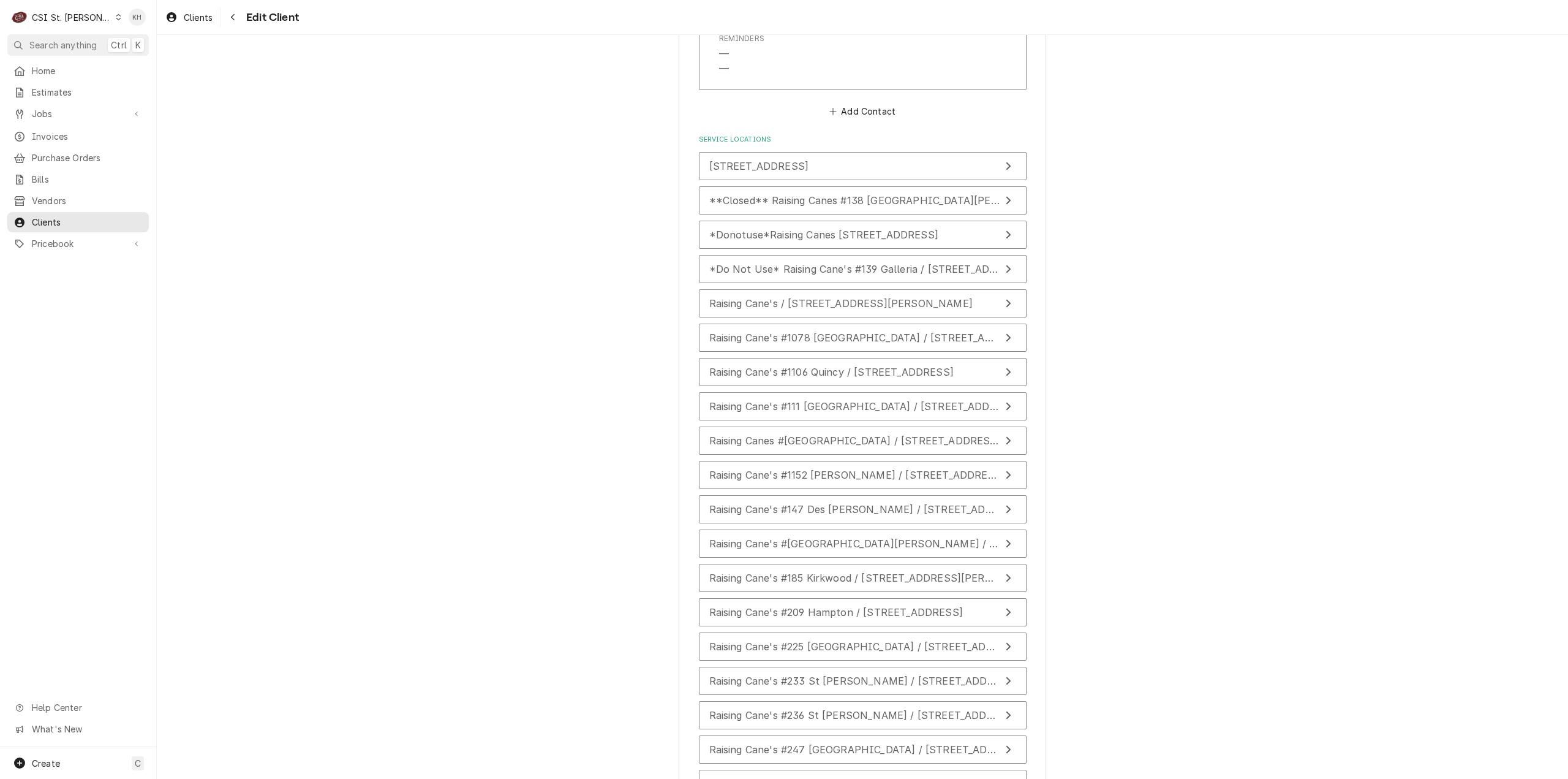
scroll to position [1221, 0]
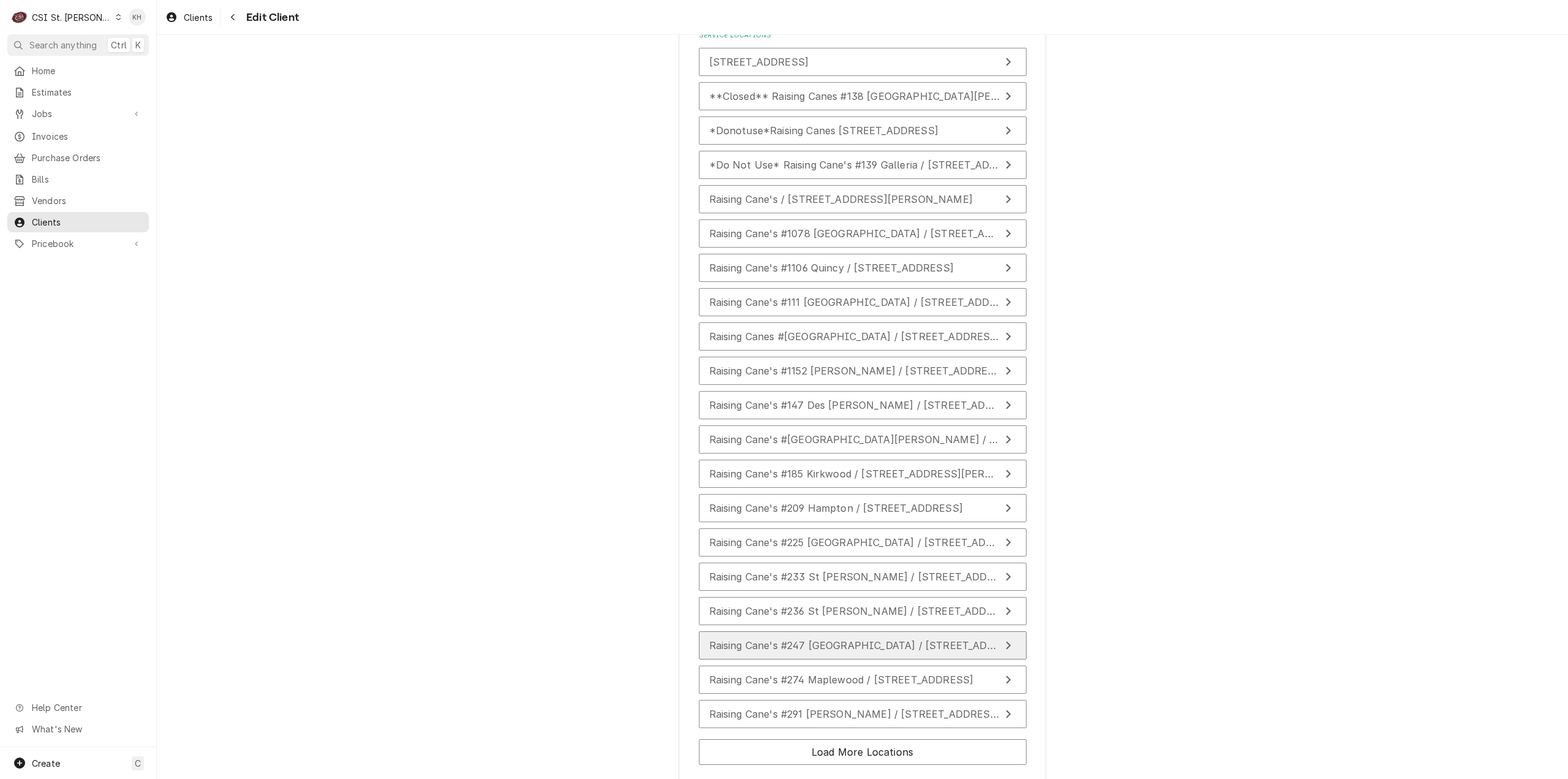
click at [760, 643] on button "Raising Cane's #247 [GEOGRAPHIC_DATA] / [STREET_ADDRESS]" at bounding box center [862, 645] width 328 height 28
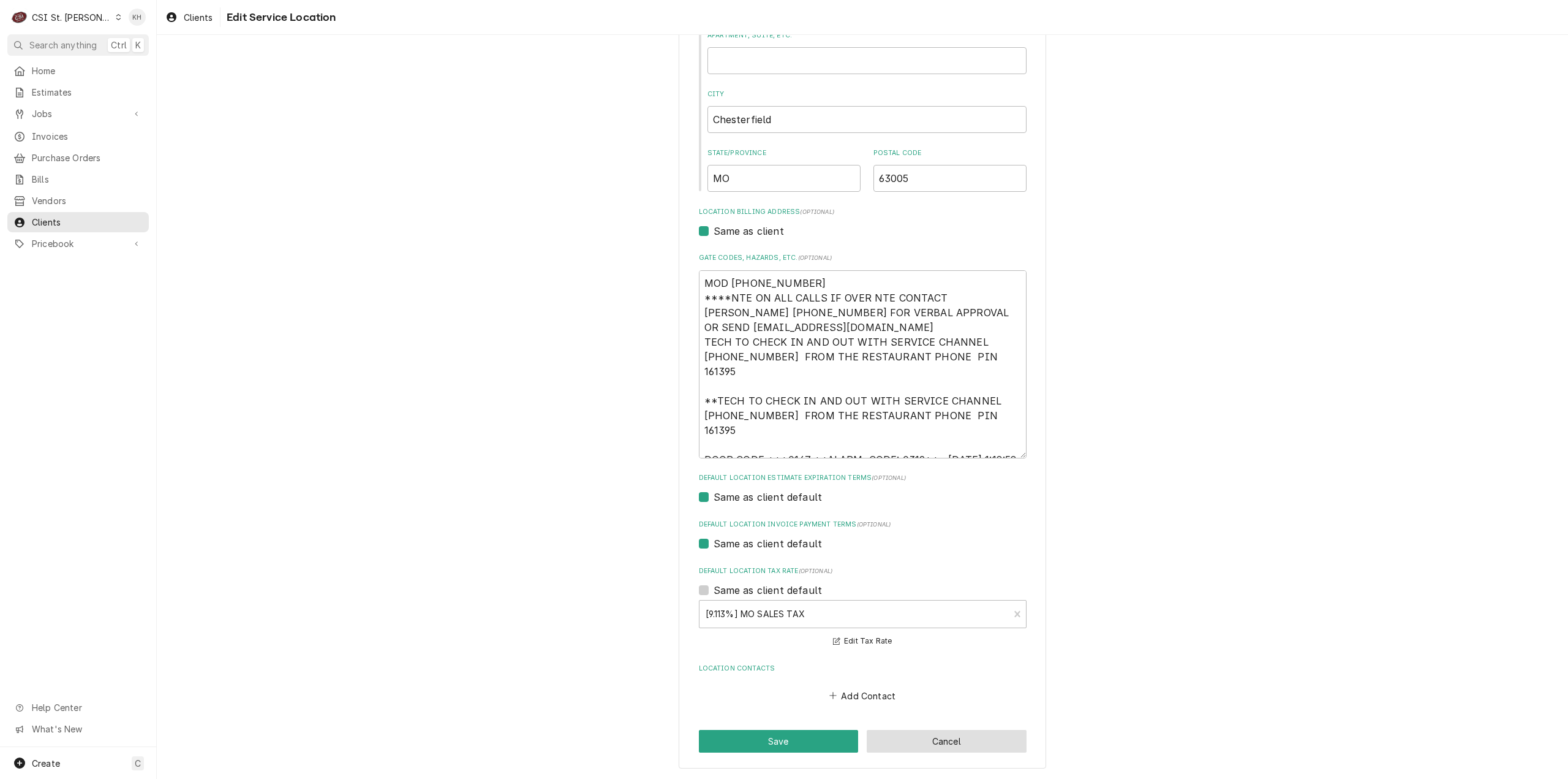
click at [933, 745] on button "Cancel" at bounding box center [947, 741] width 160 height 23
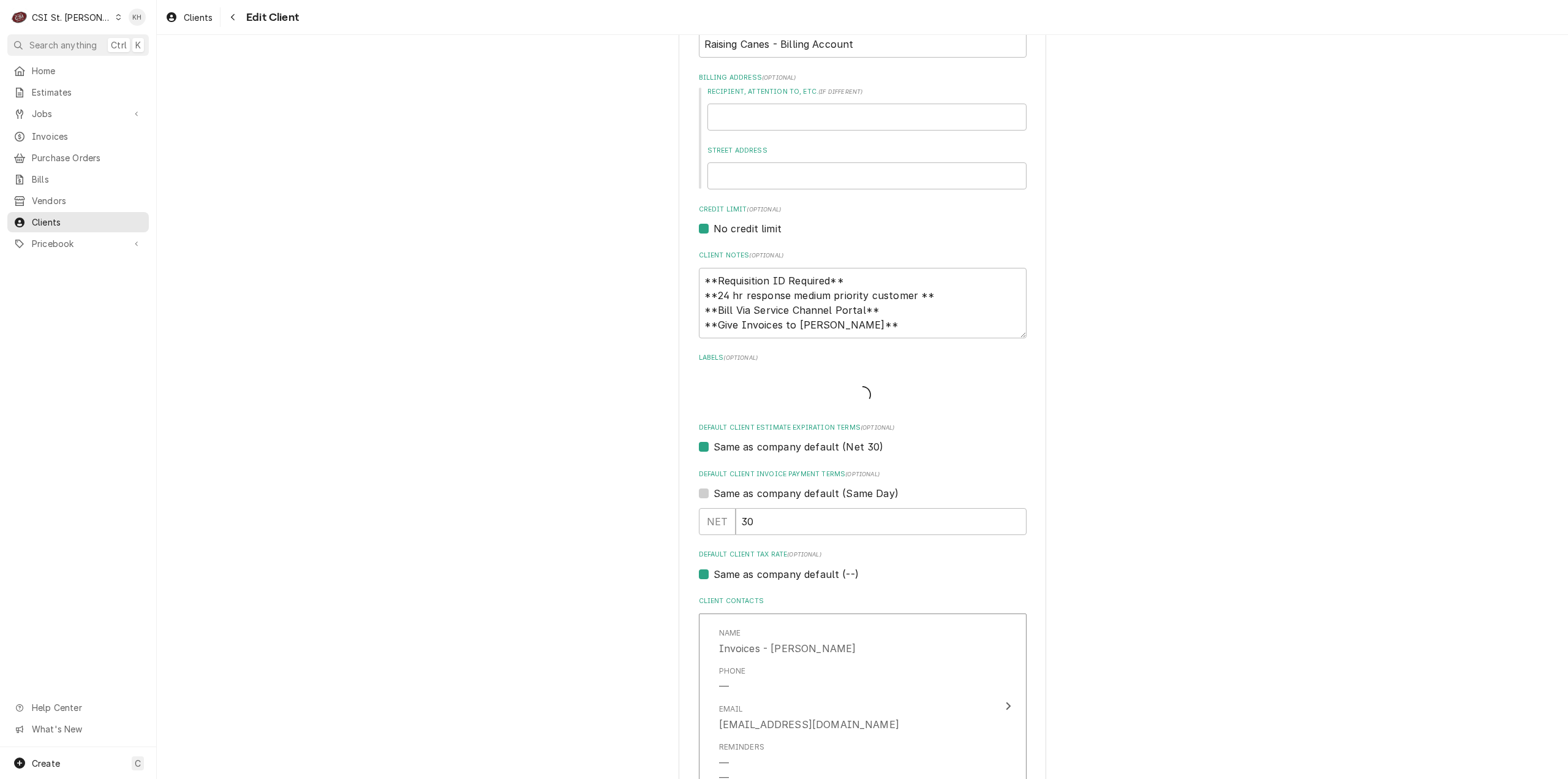
scroll to position [616, 0]
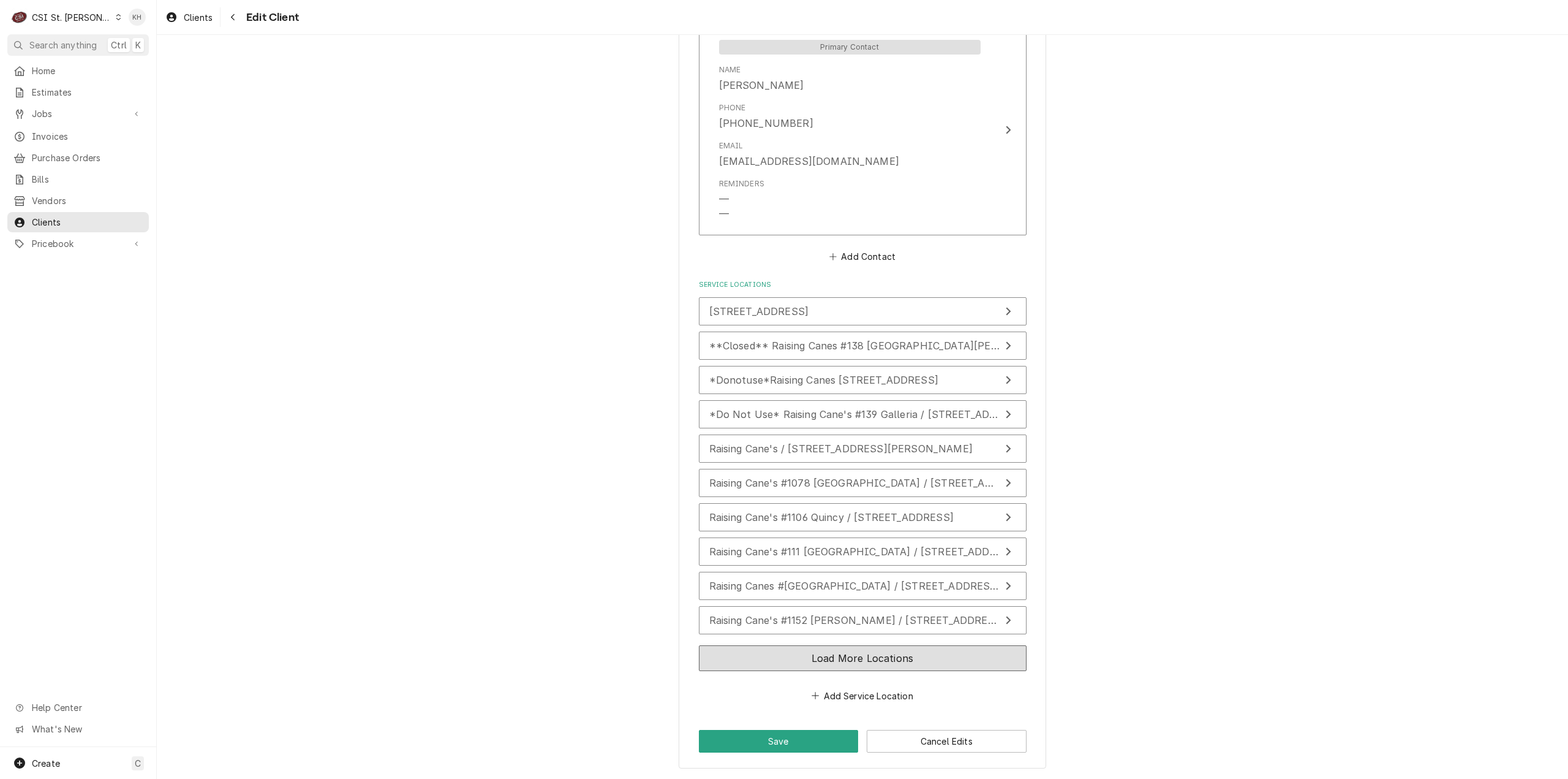
click at [815, 662] on button "Load More Locations" at bounding box center [862, 658] width 328 height 26
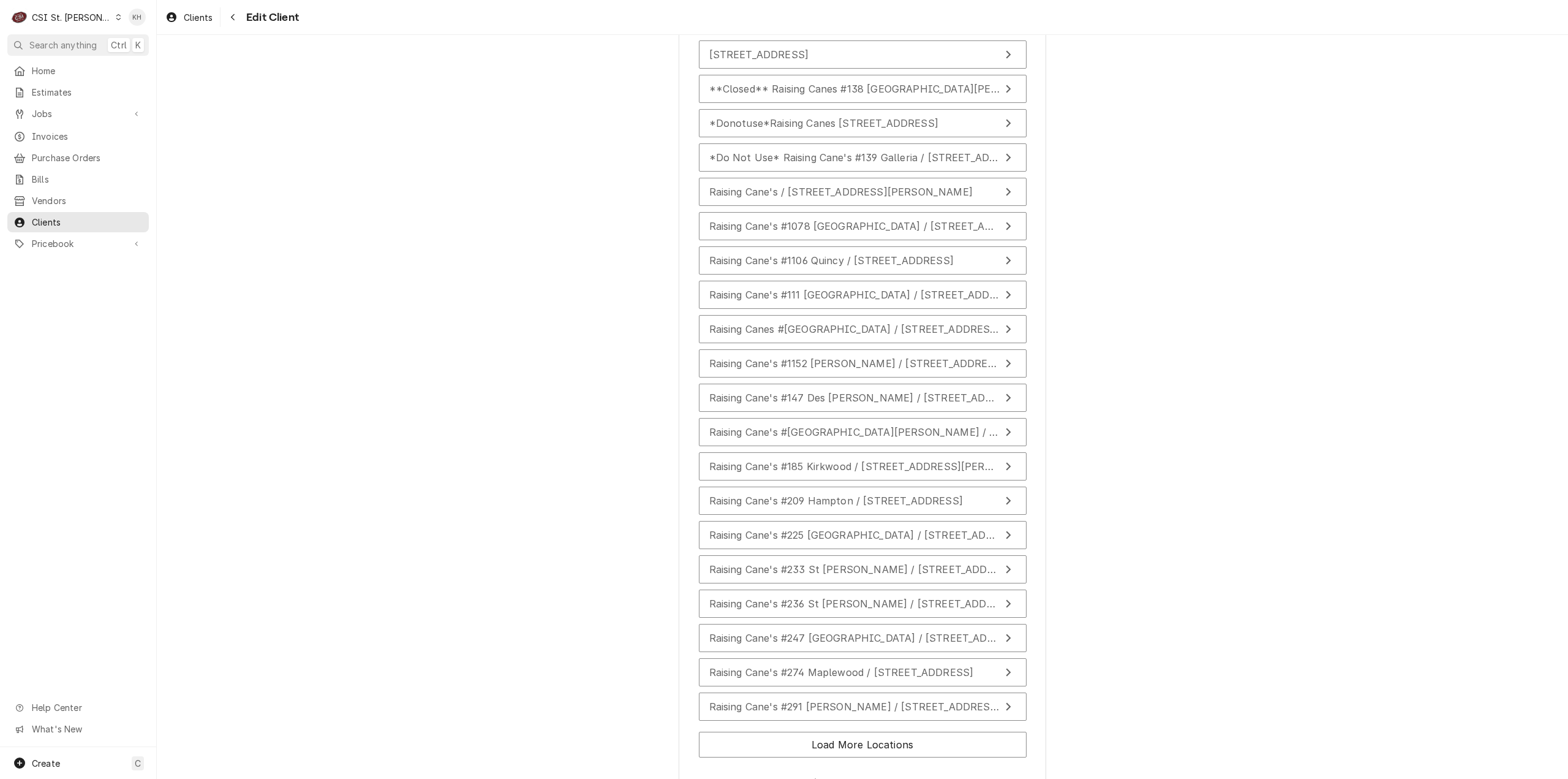
scroll to position [1322, 0]
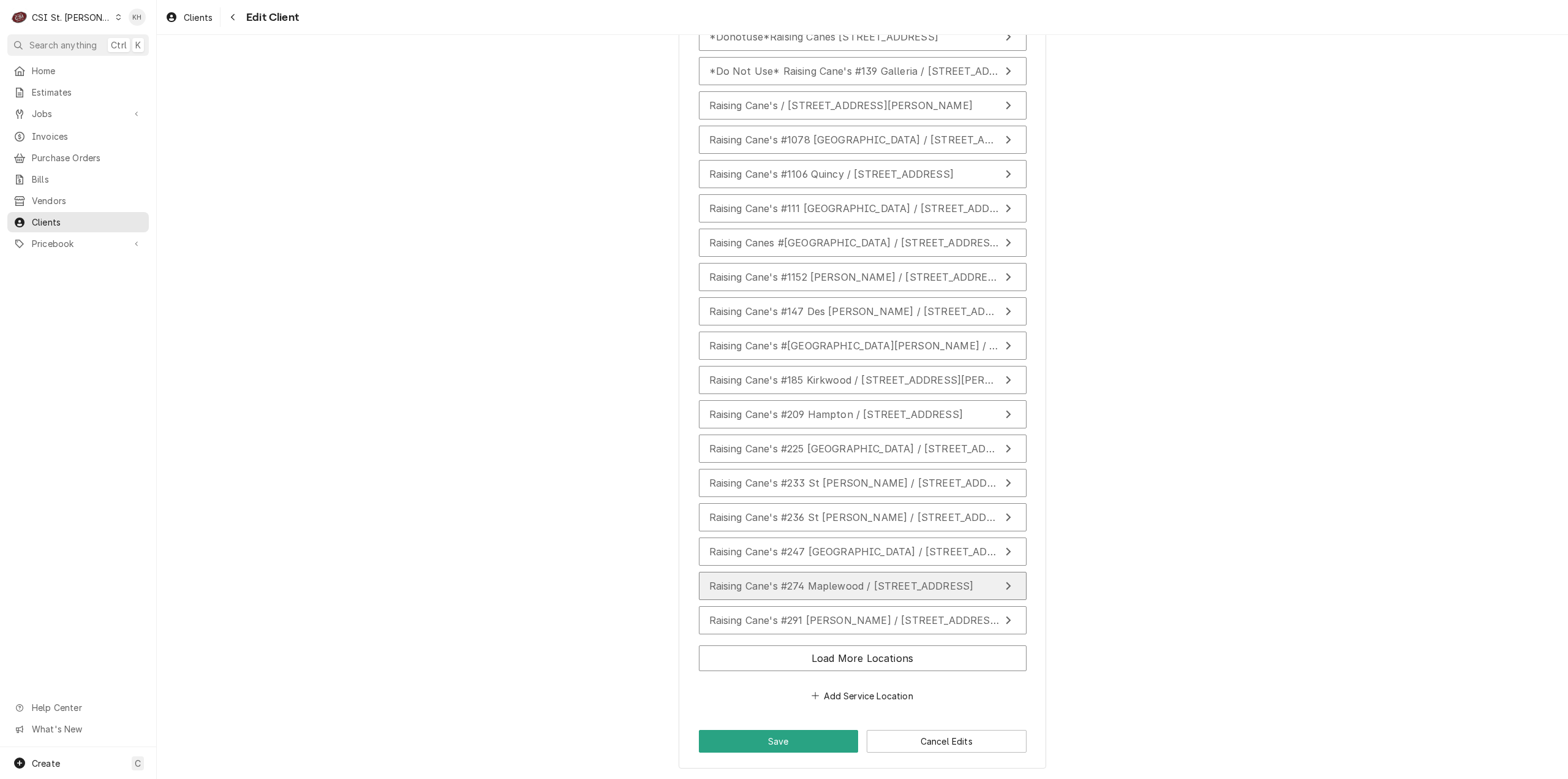
click at [840, 576] on button "Raising Cane's #274 Maplewood / [STREET_ADDRESS]" at bounding box center [862, 585] width 328 height 28
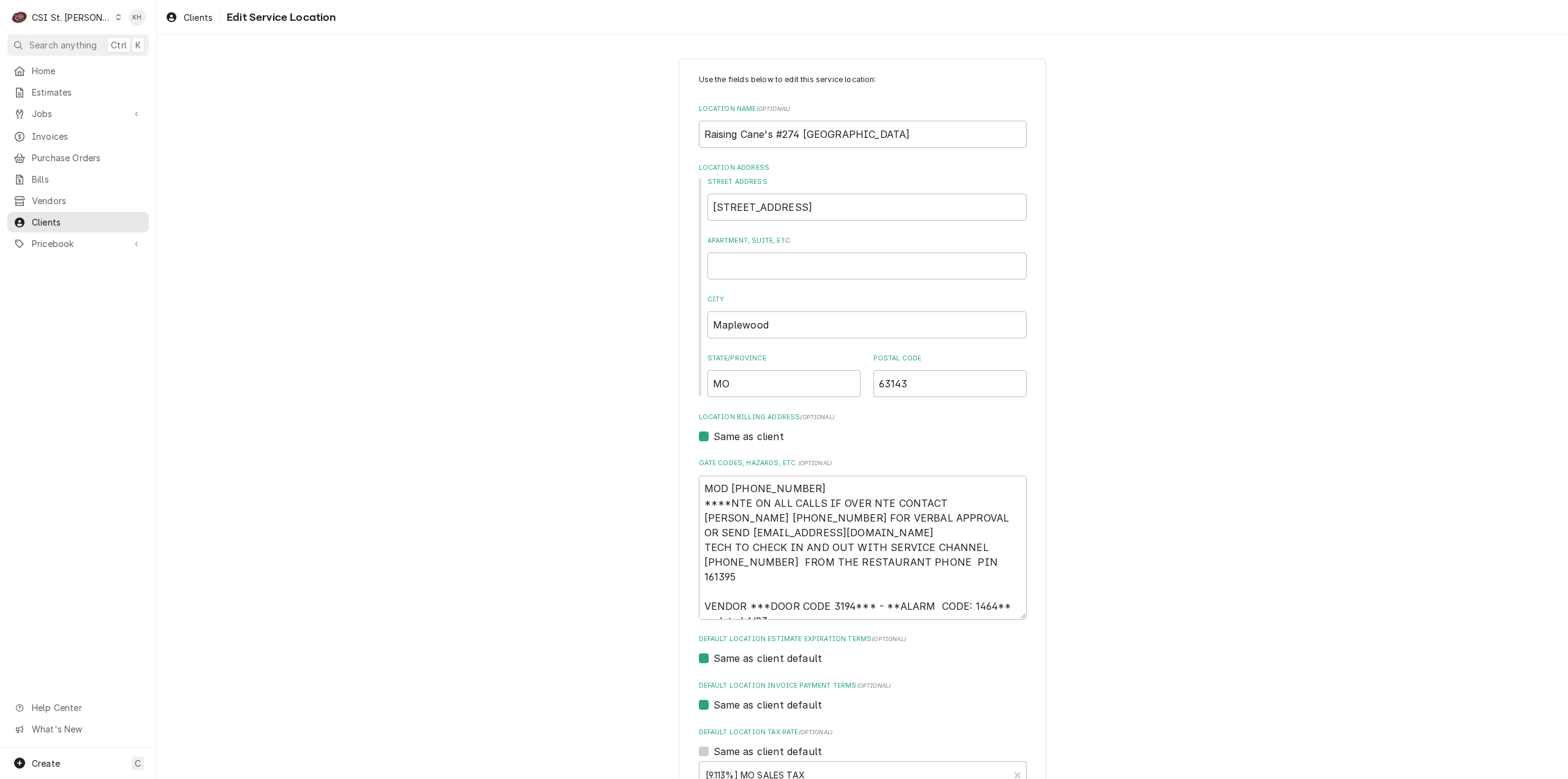
scroll to position [161, 0]
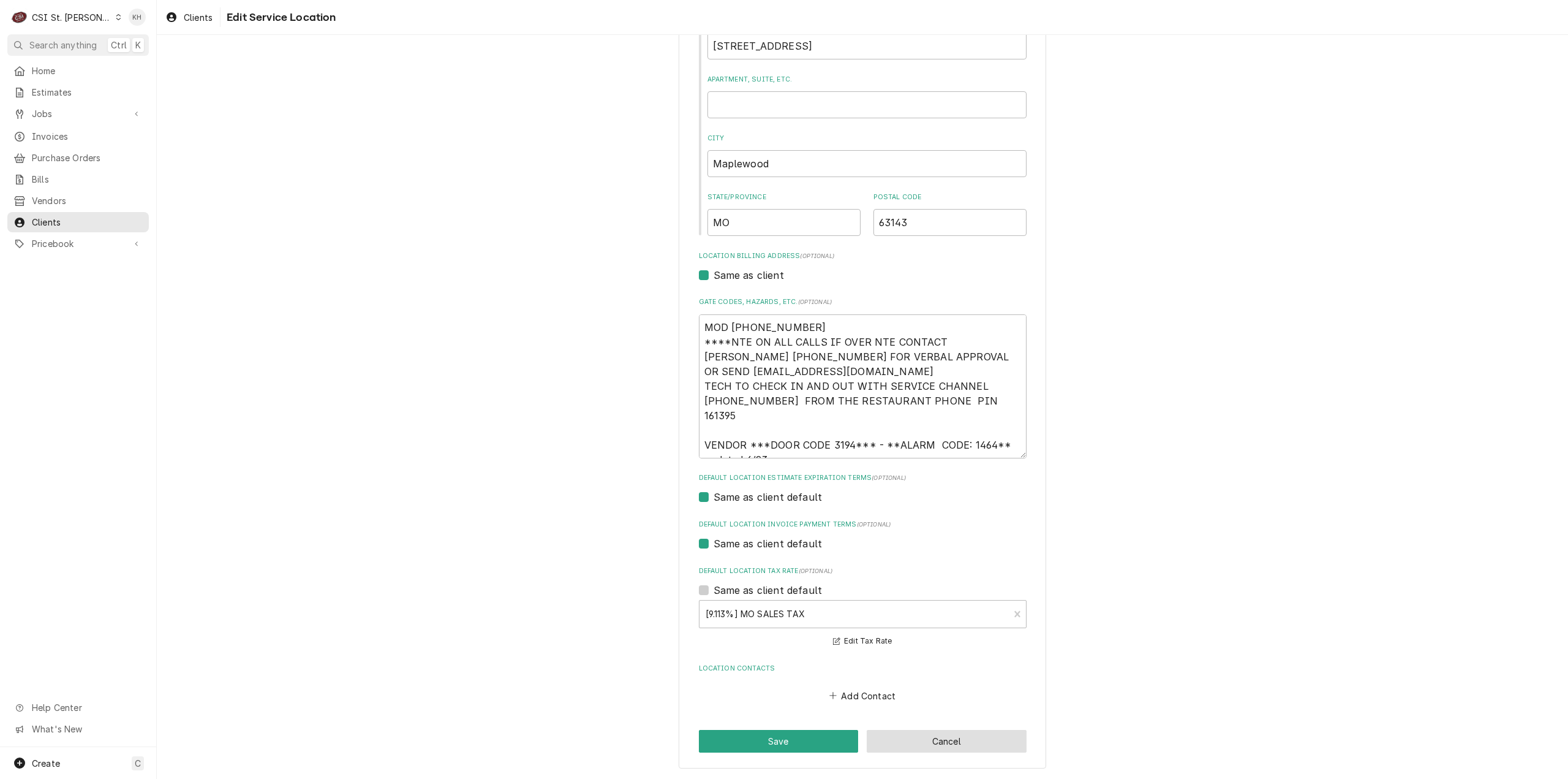
click at [996, 739] on button "Cancel" at bounding box center [947, 741] width 160 height 23
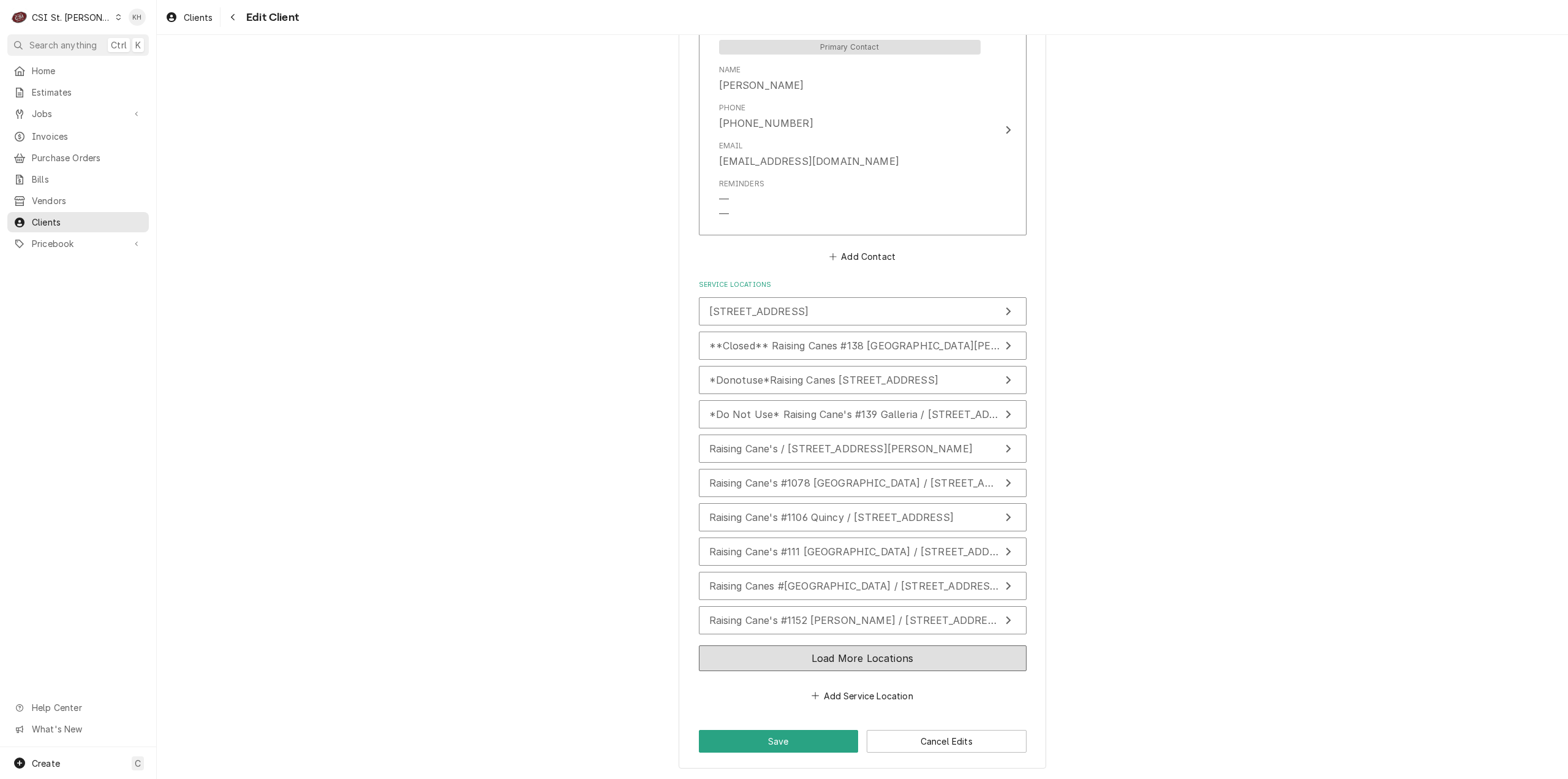
click at [833, 660] on button "Load More Locations" at bounding box center [862, 658] width 328 height 26
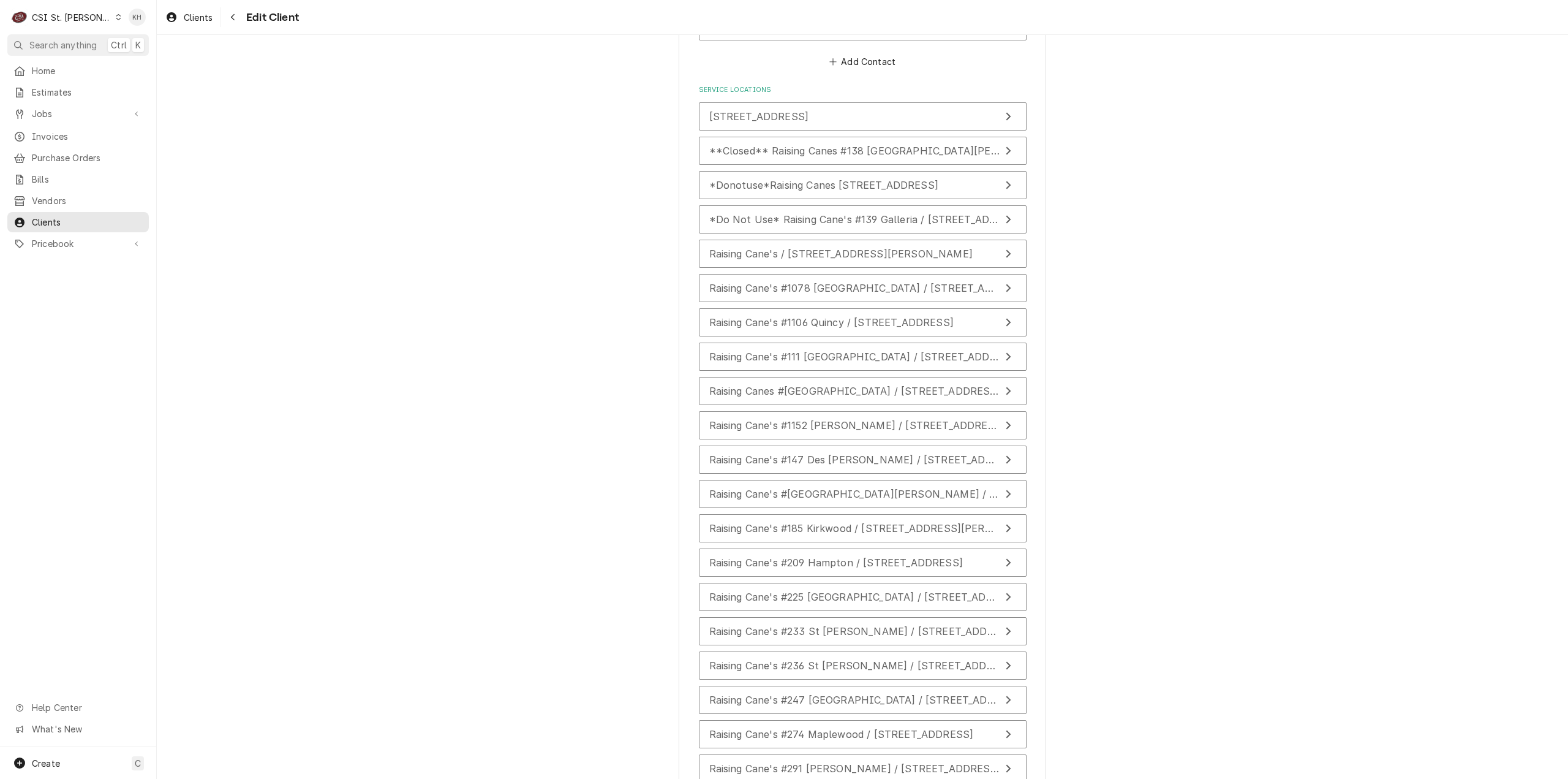
scroll to position [1322, 0]
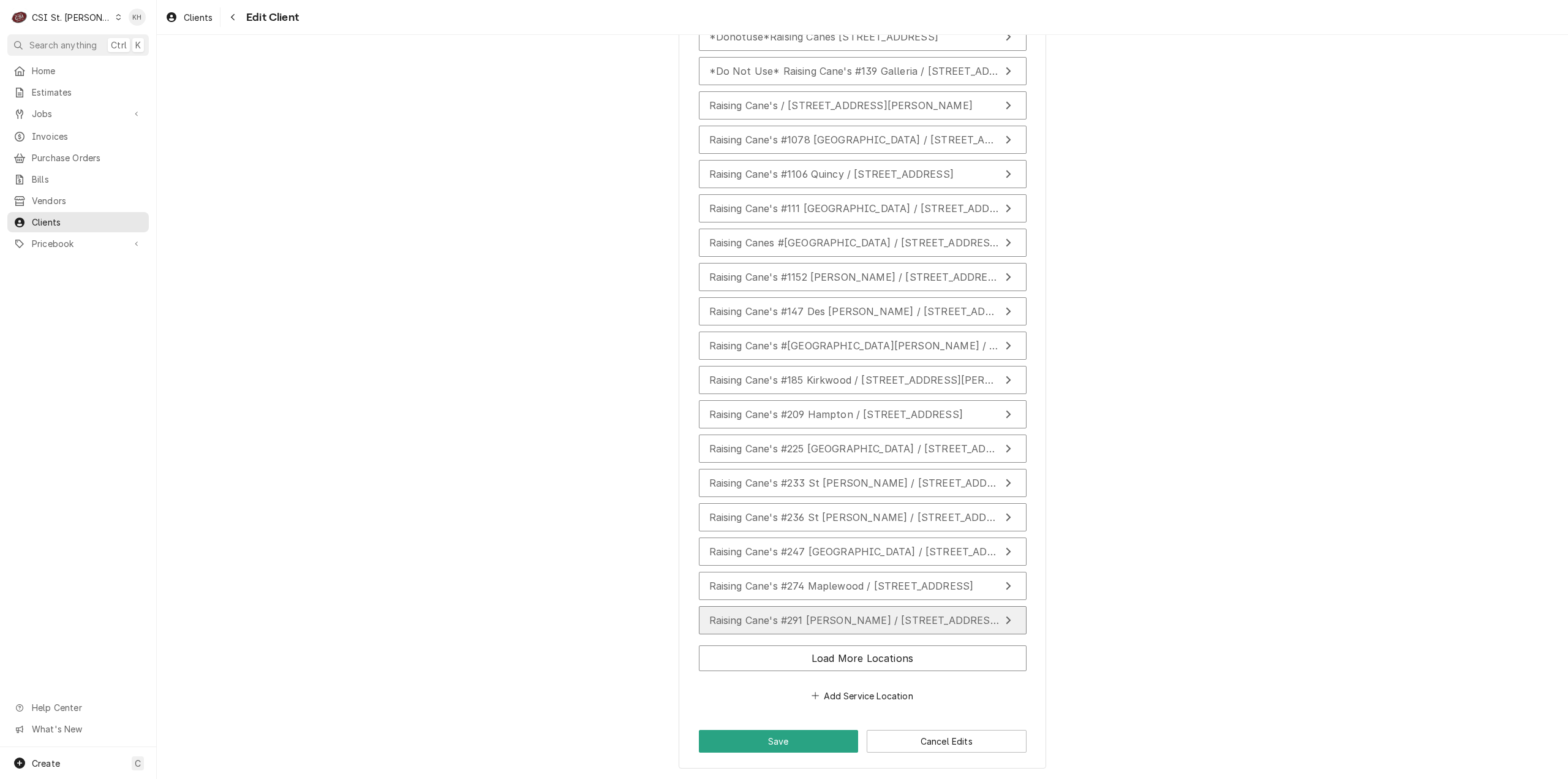
click at [902, 611] on button "Raising Cane's #291 [PERSON_NAME] / [STREET_ADDRESS][PERSON_NAME][PERSON_NAME]" at bounding box center [862, 620] width 328 height 28
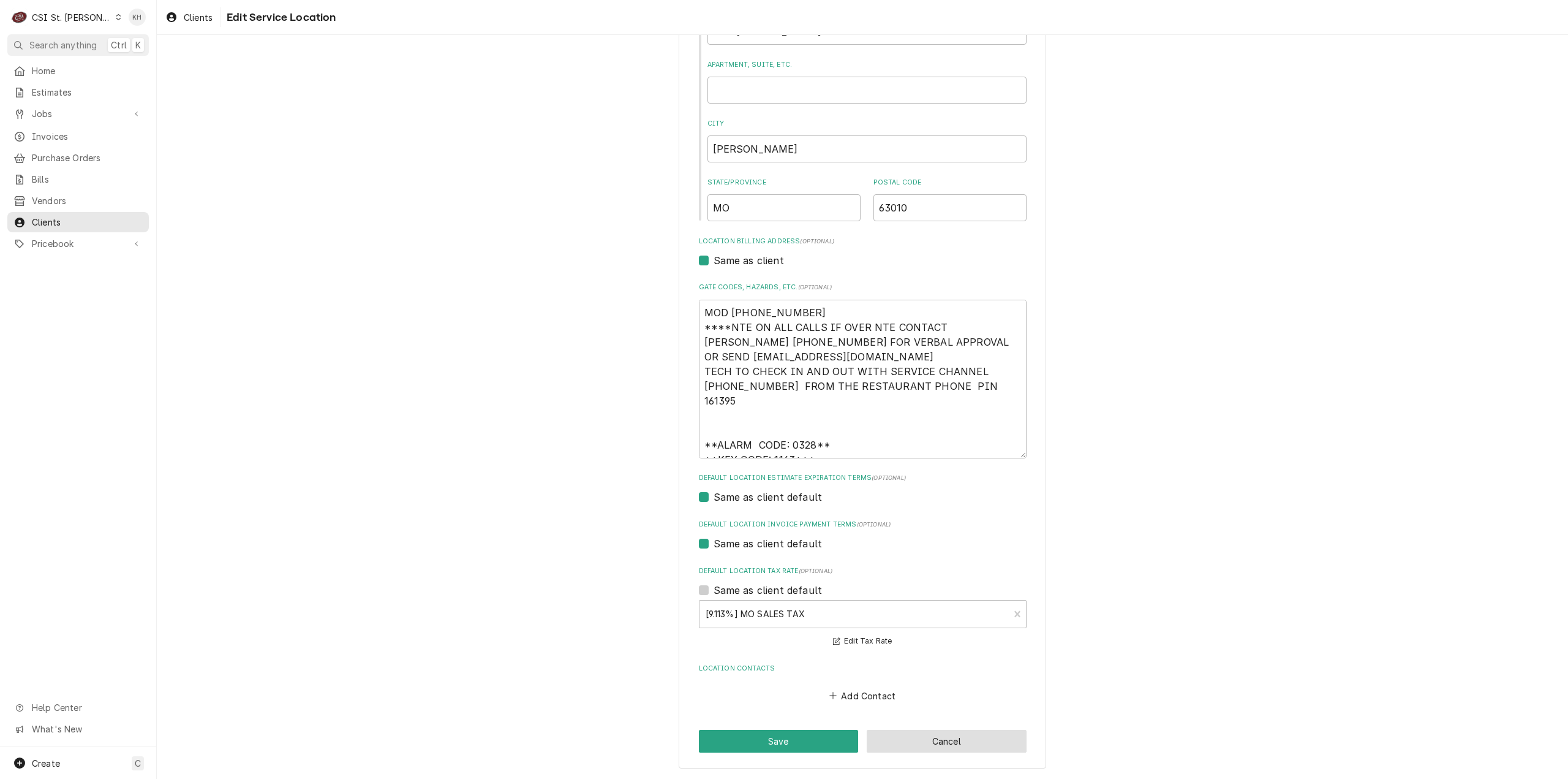
click at [920, 737] on button "Cancel" at bounding box center [947, 741] width 160 height 23
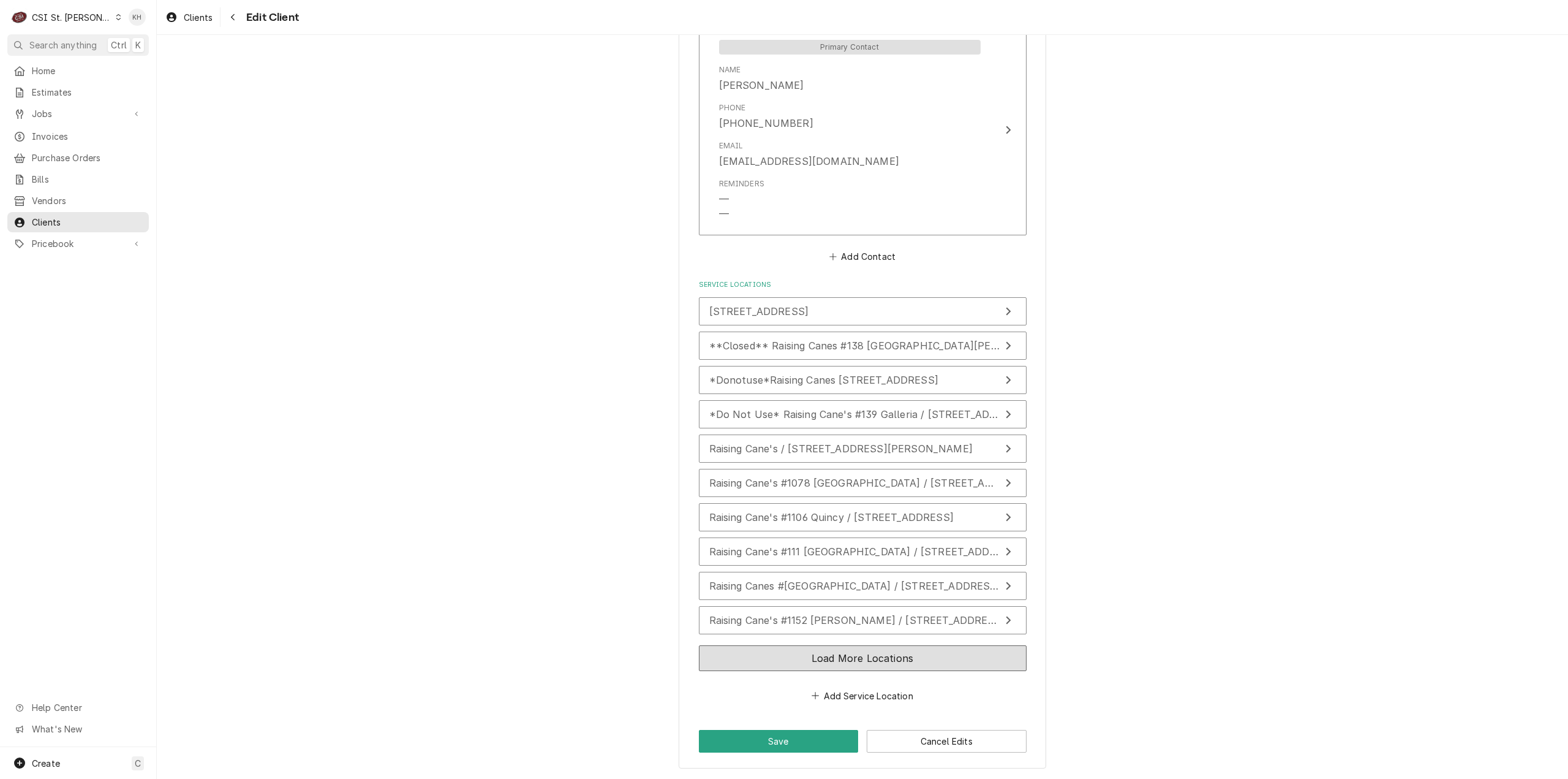
click at [900, 657] on button "Load More Locations" at bounding box center [862, 658] width 328 height 26
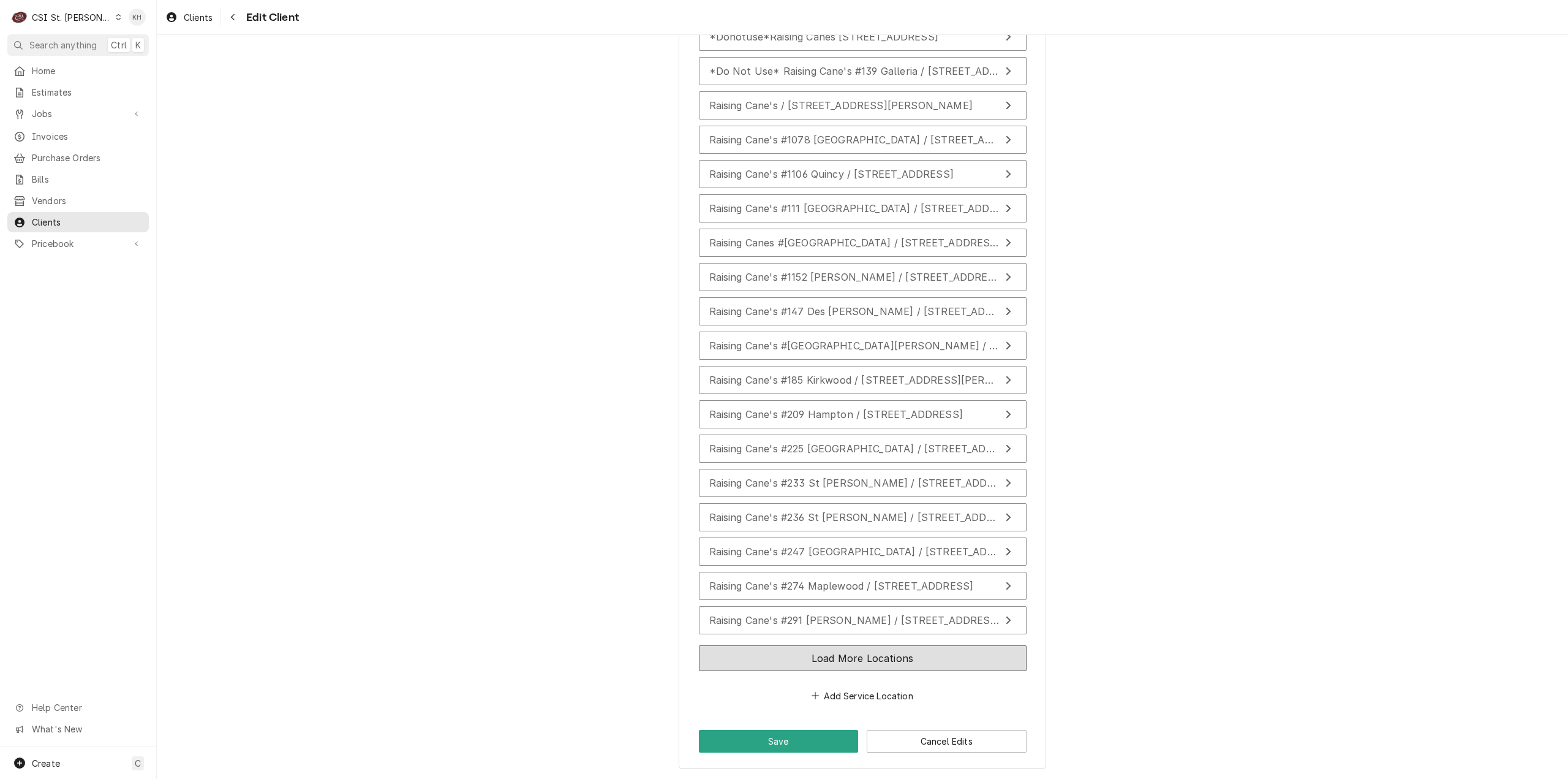
click at [899, 658] on button "Load More Locations" at bounding box center [862, 658] width 328 height 26
click at [856, 443] on button "Raising Cane's #296 Florissant / [STREET_ADDRESS]" at bounding box center [862, 454] width 328 height 28
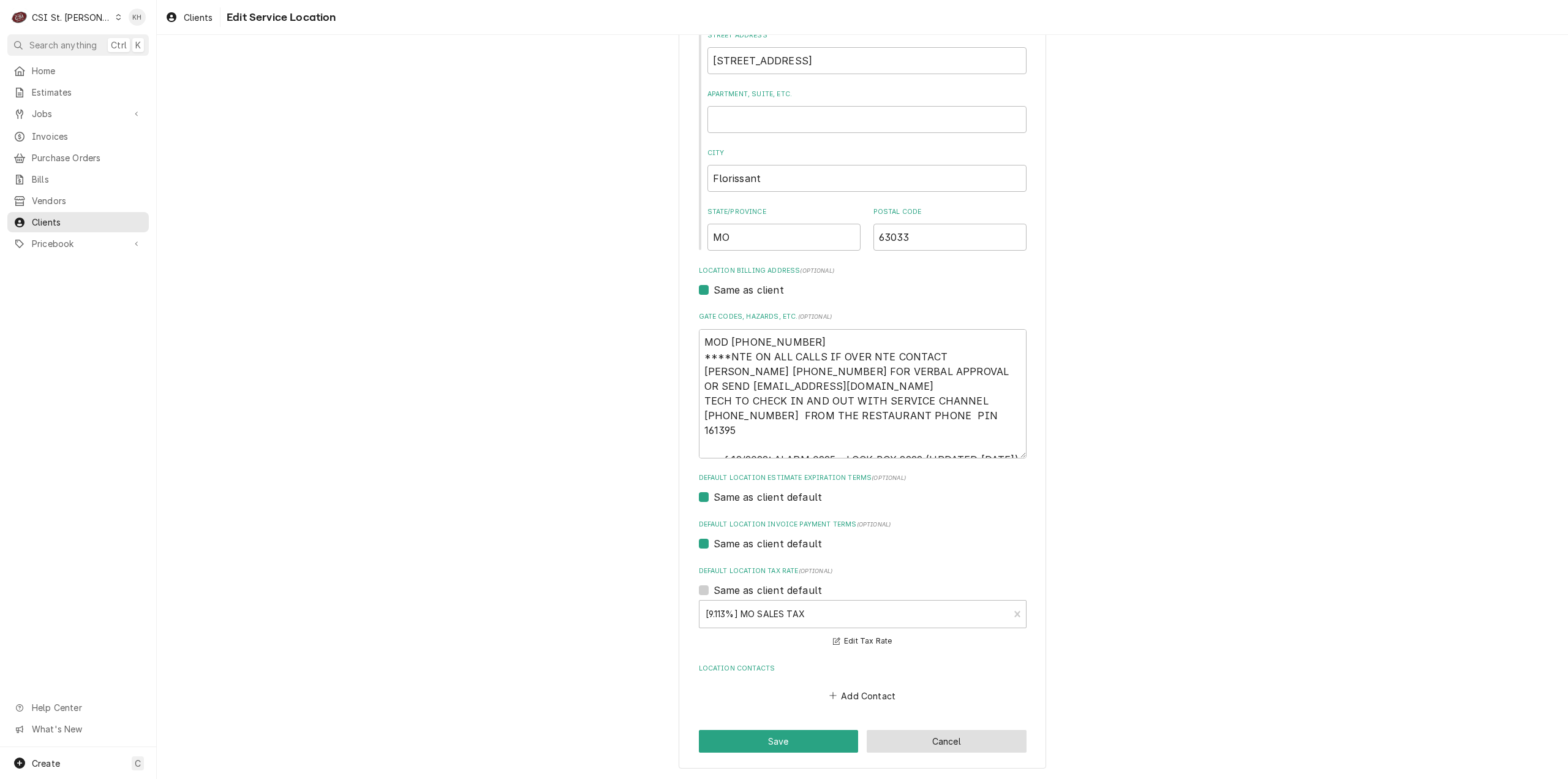
click at [925, 735] on button "Cancel" at bounding box center [947, 741] width 160 height 23
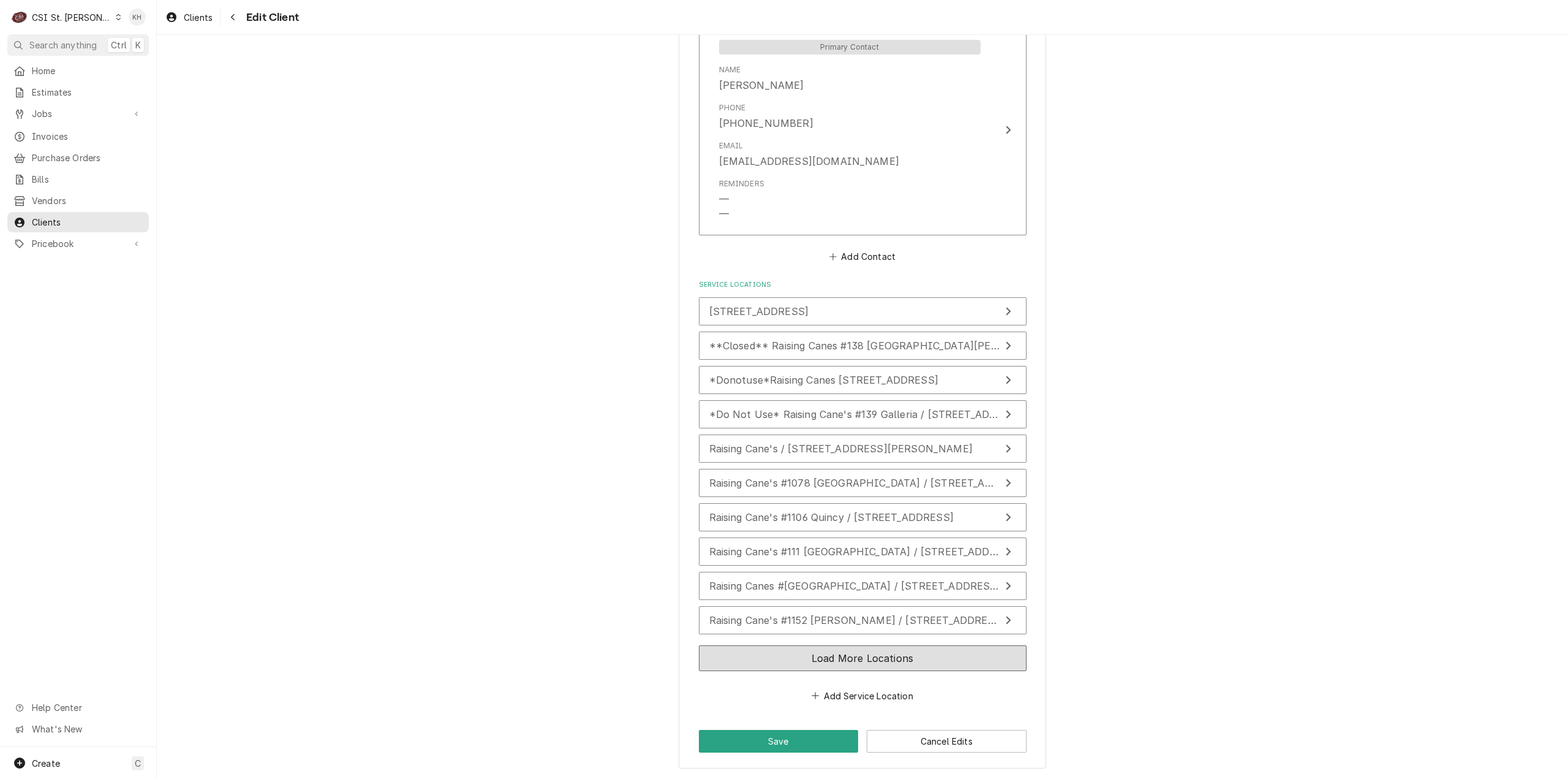
click at [864, 667] on button "Load More Locations" at bounding box center [862, 658] width 328 height 26
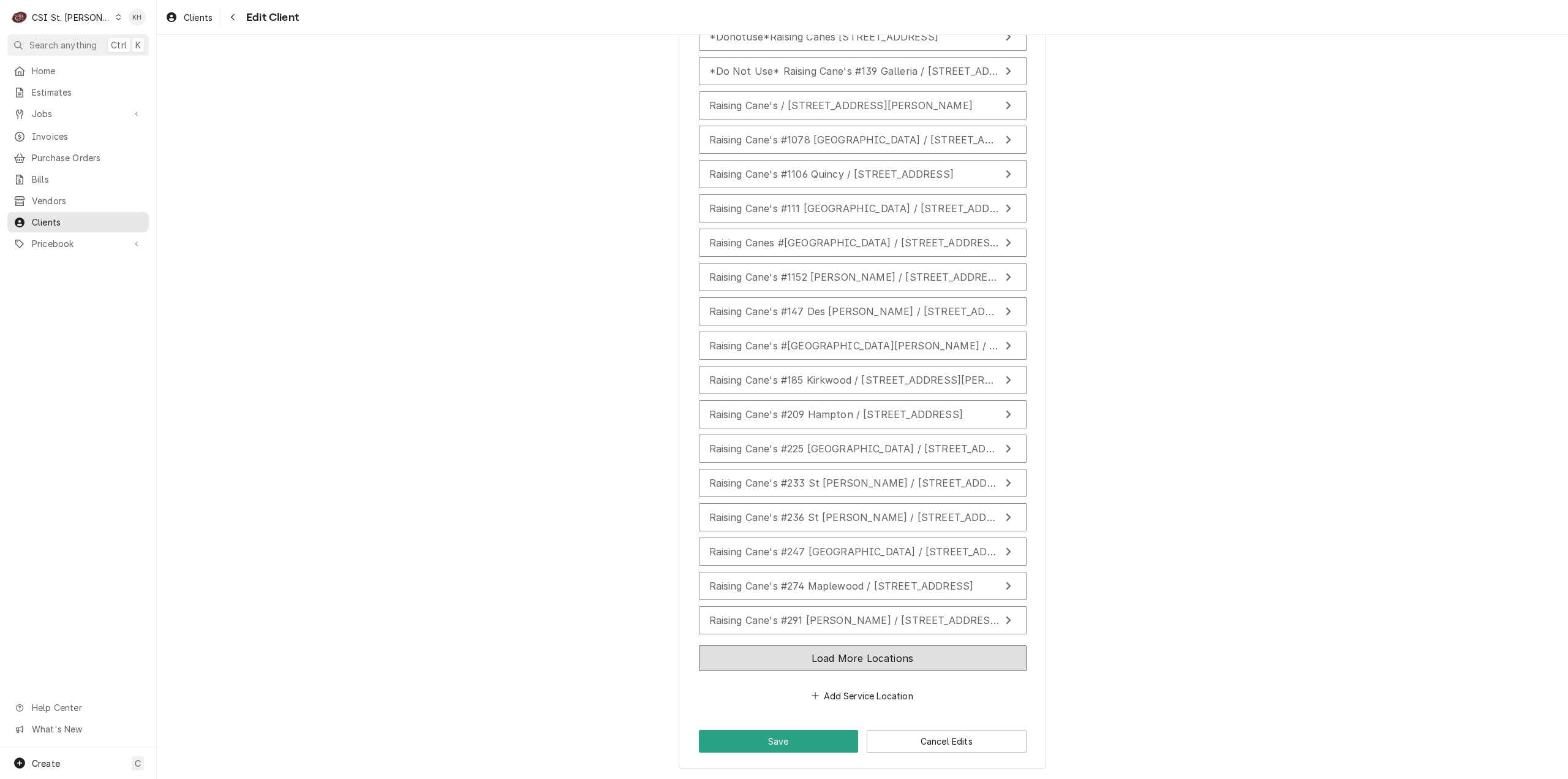
click at [871, 654] on button "Load More Locations" at bounding box center [862, 658] width 328 height 26
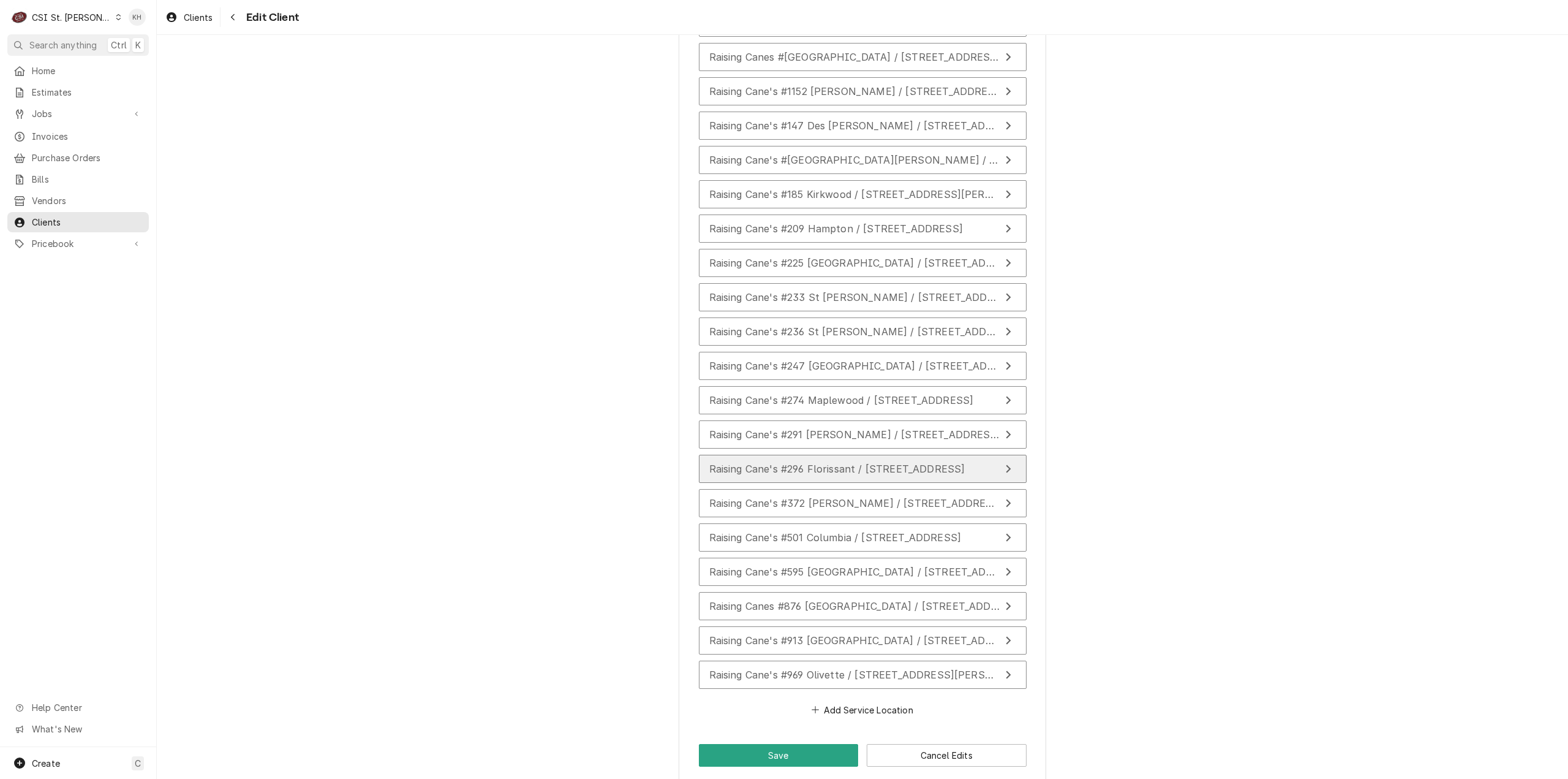
scroll to position [1525, 0]
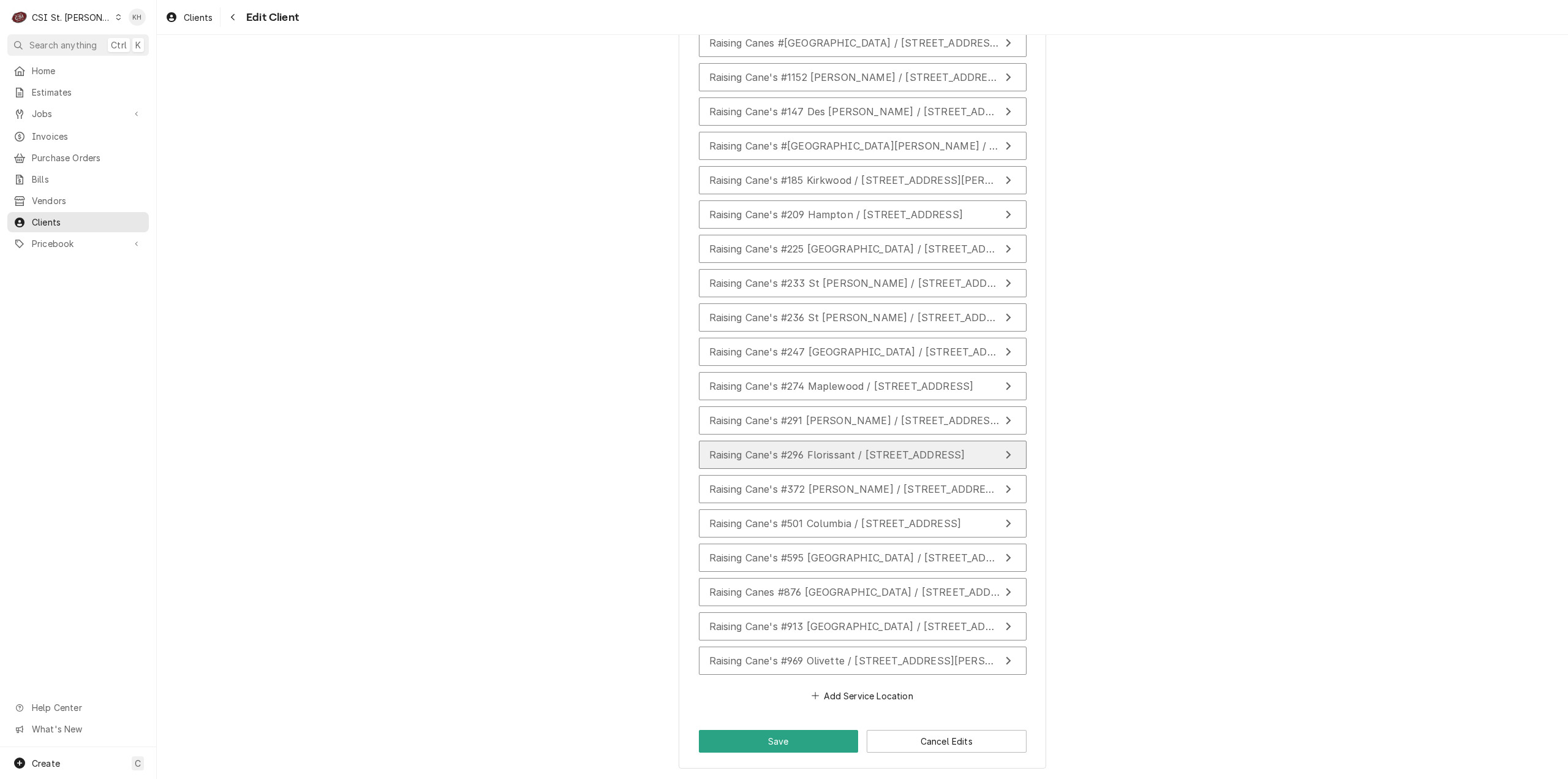
click at [868, 447] on div "Raising Cane's #296 Florissant / [STREET_ADDRESS]" at bounding box center [837, 454] width 256 height 15
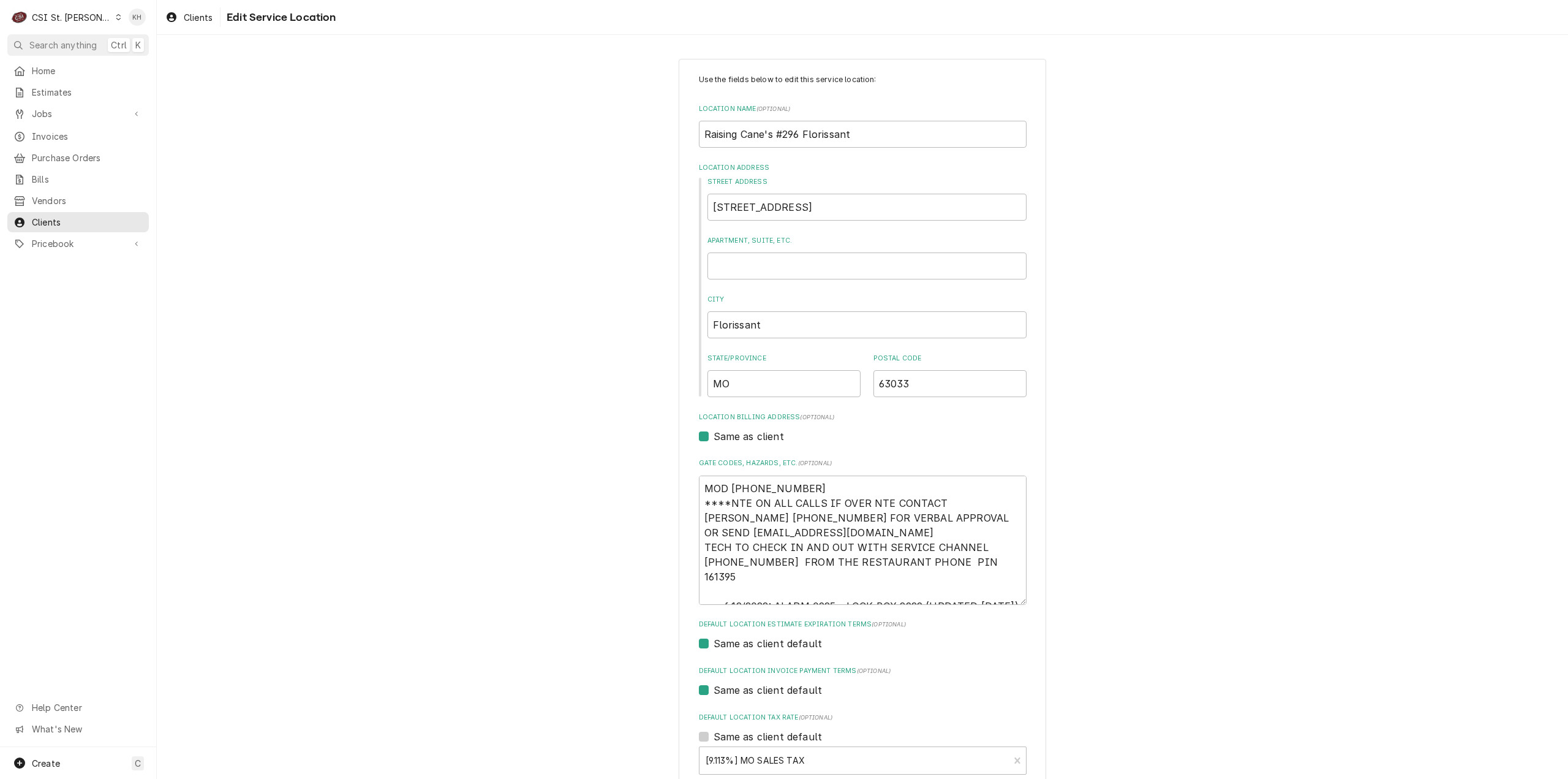
scroll to position [146, 0]
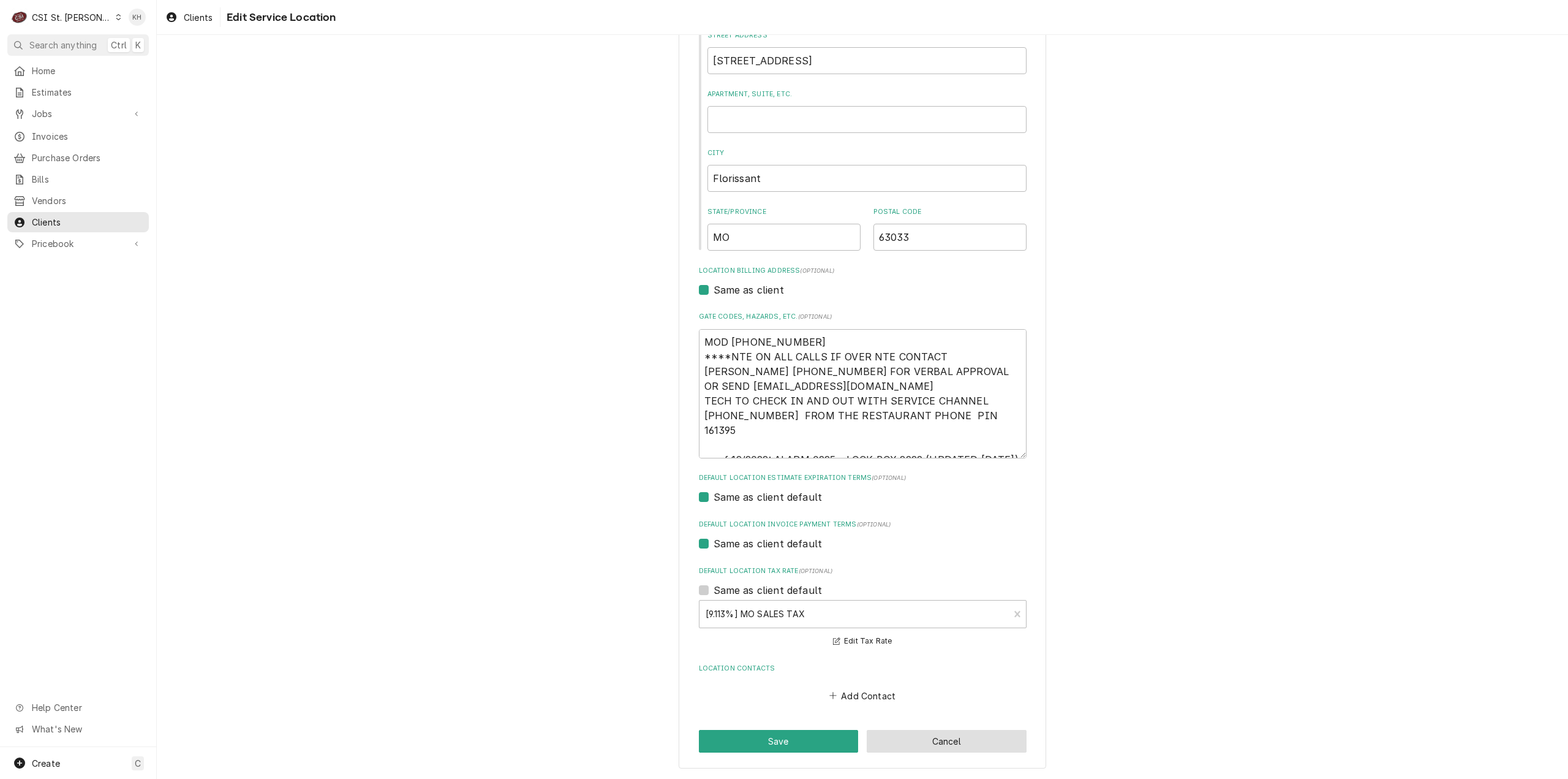
click at [963, 739] on button "Cancel" at bounding box center [947, 741] width 160 height 23
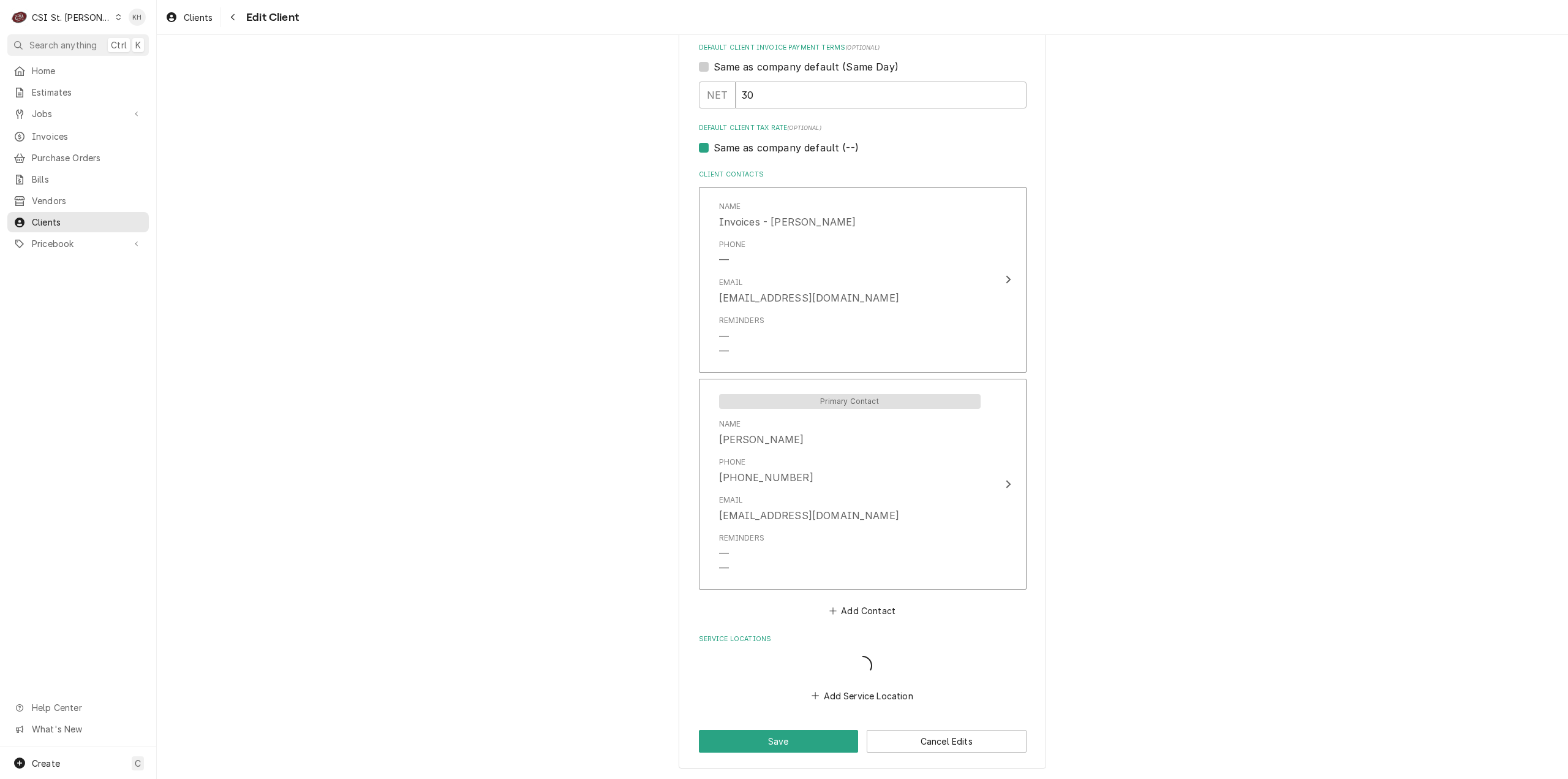
scroll to position [616, 0]
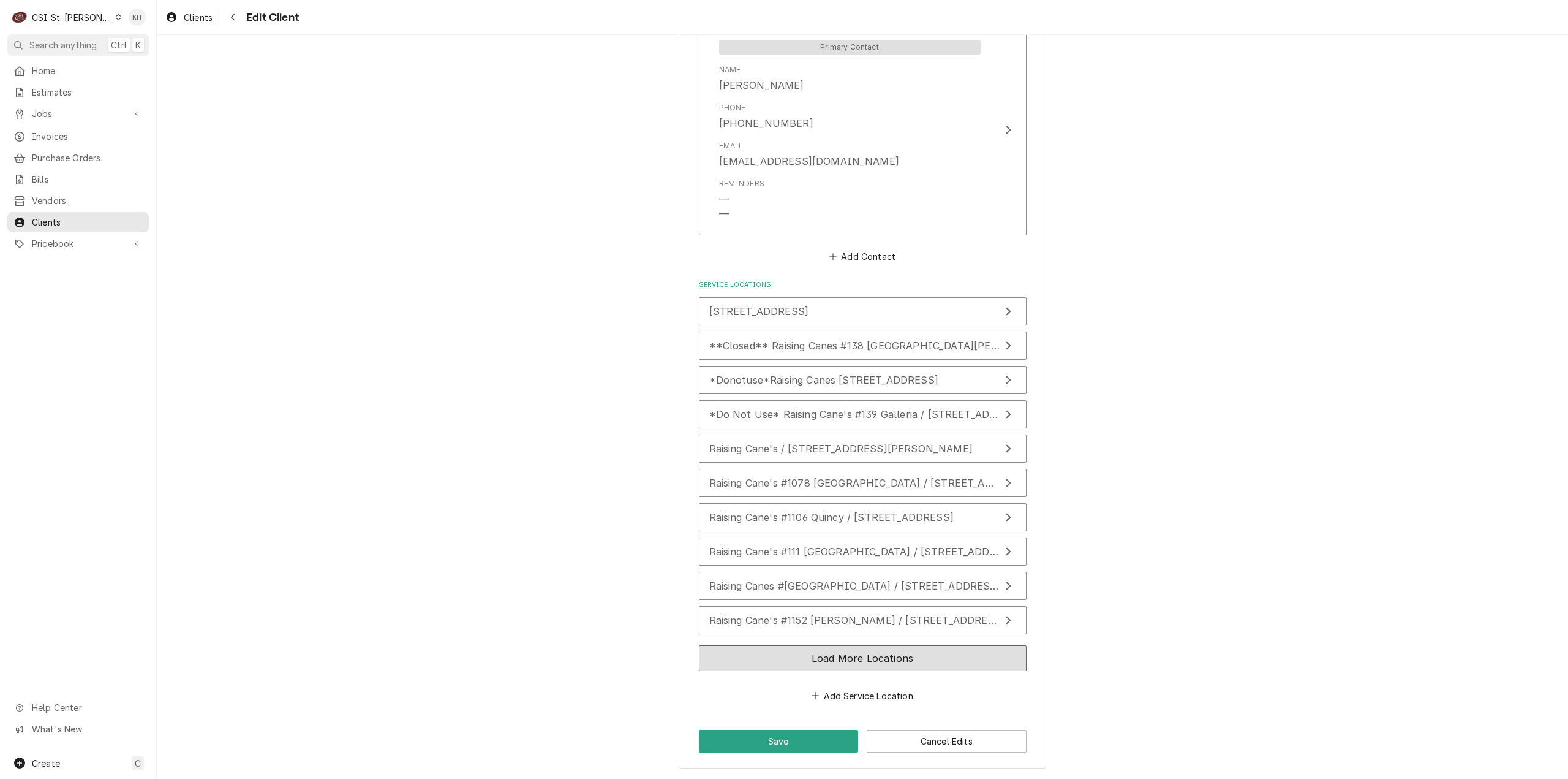
click at [900, 667] on button "Load More Locations" at bounding box center [862, 658] width 328 height 26
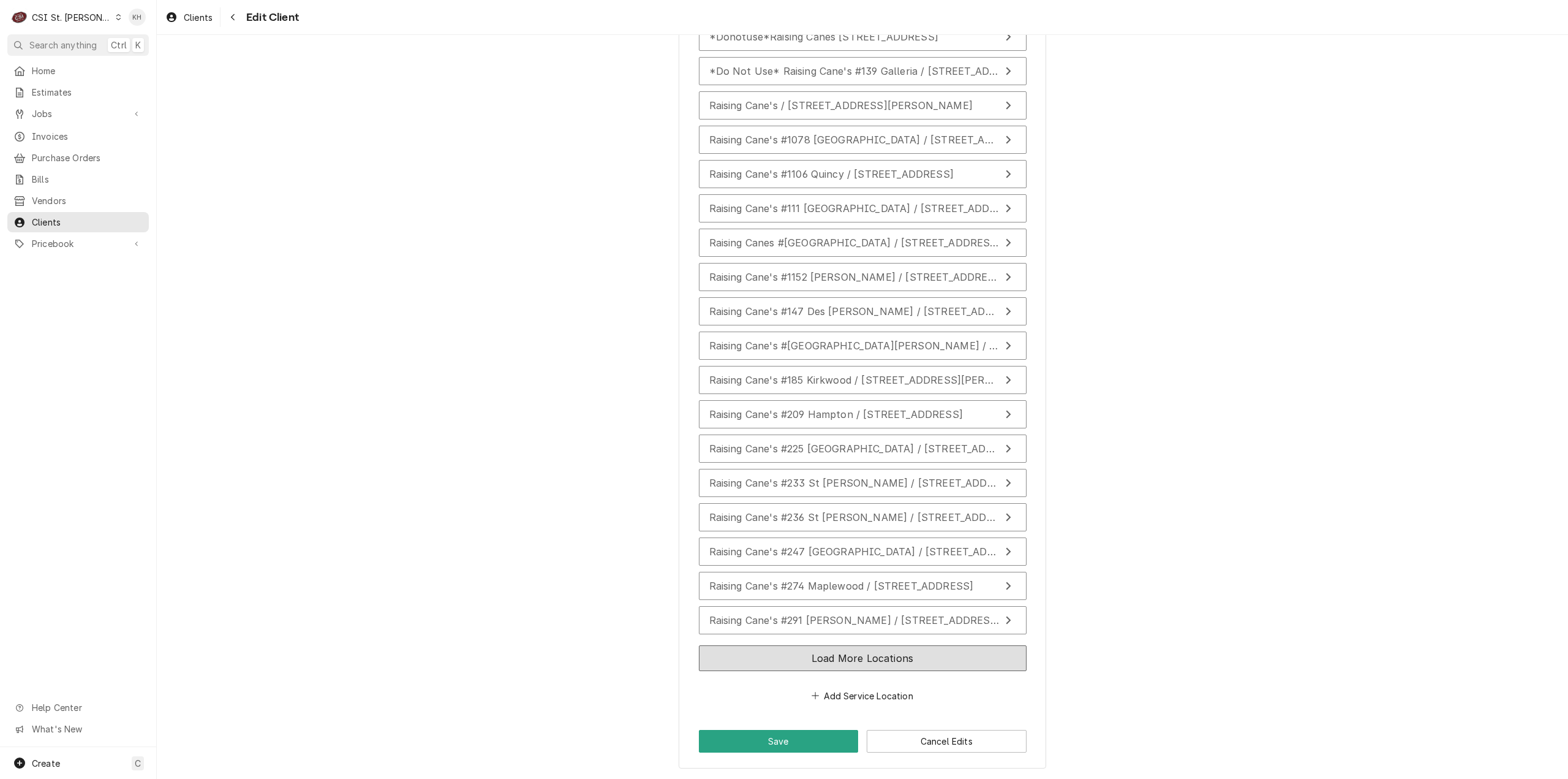
click at [813, 654] on button "Load More Locations" at bounding box center [862, 658] width 328 height 26
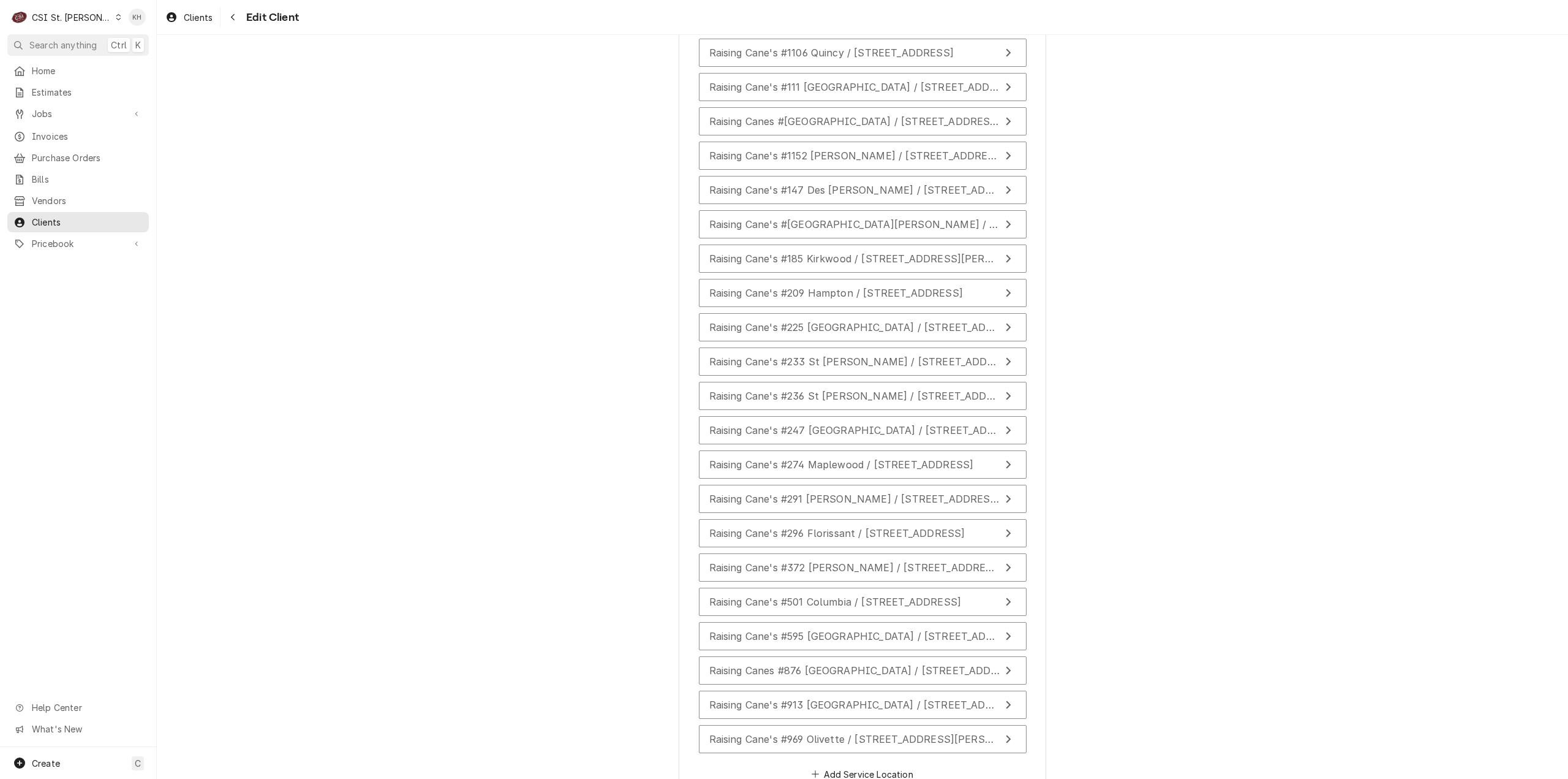
scroll to position [1525, 0]
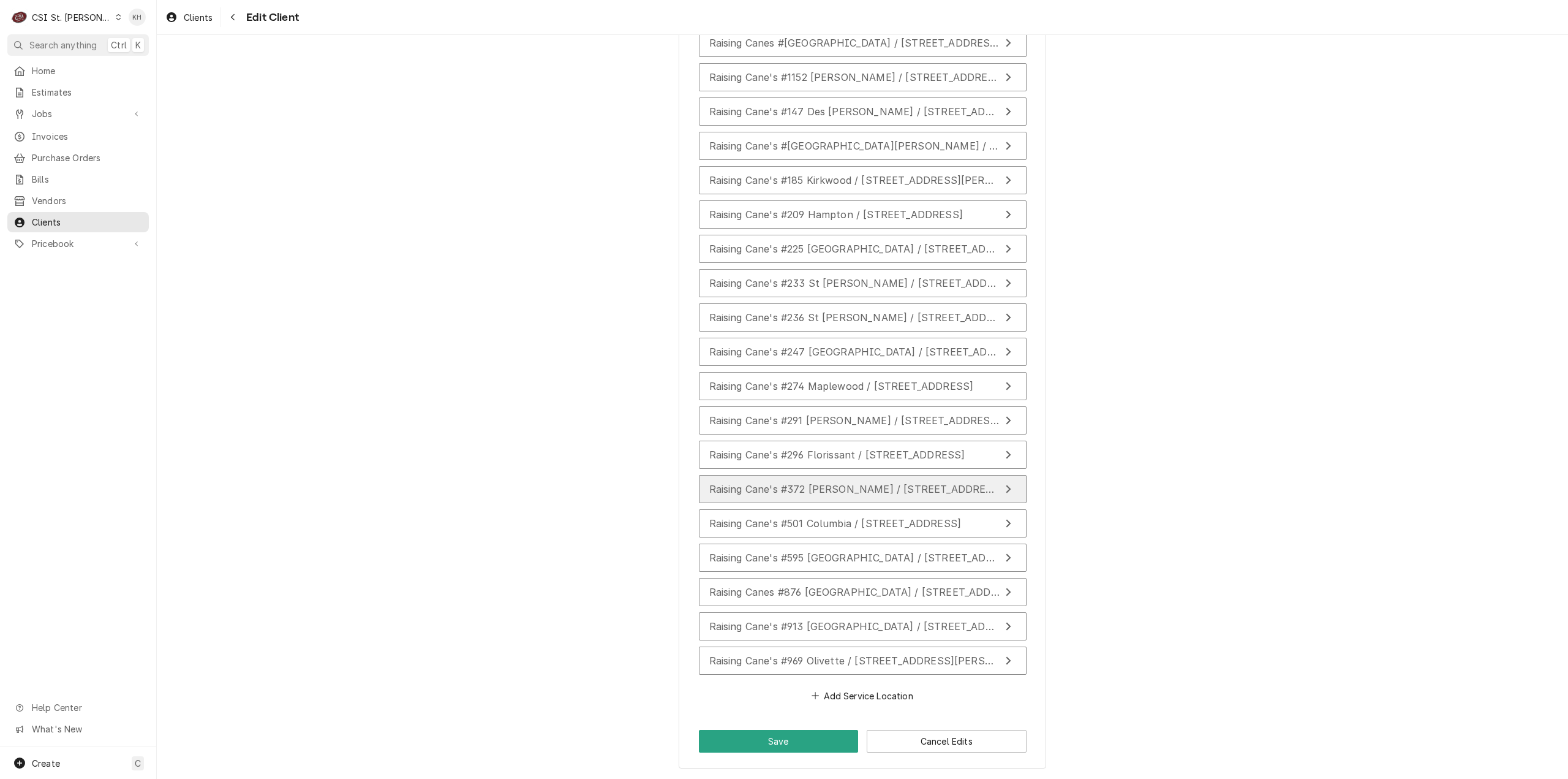
click at [812, 489] on span "Raising Cane's #372 [PERSON_NAME] / [STREET_ADDRESS][PERSON_NAME]" at bounding box center [898, 489] width 379 height 12
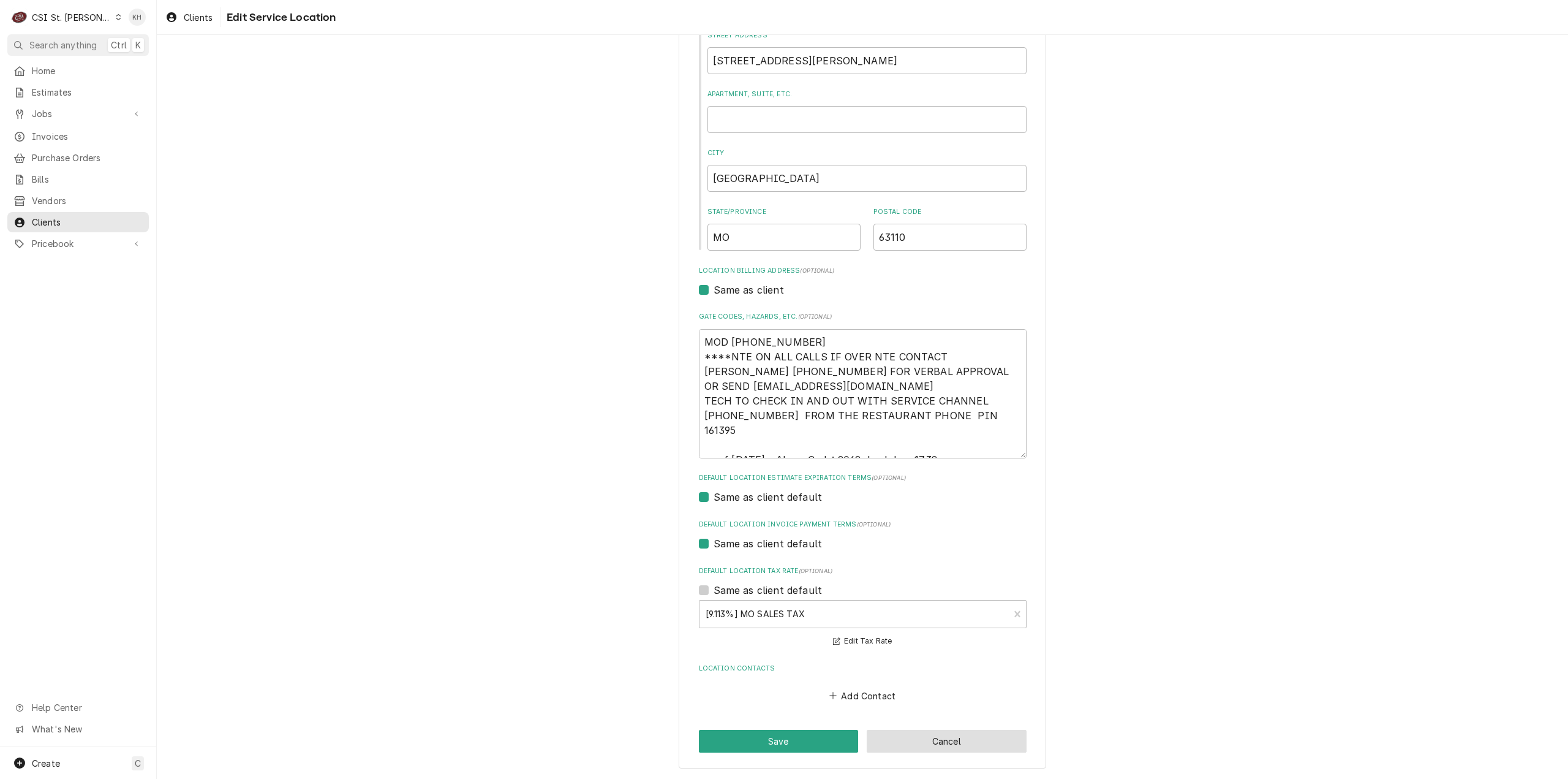
click at [939, 742] on button "Cancel" at bounding box center [947, 741] width 160 height 23
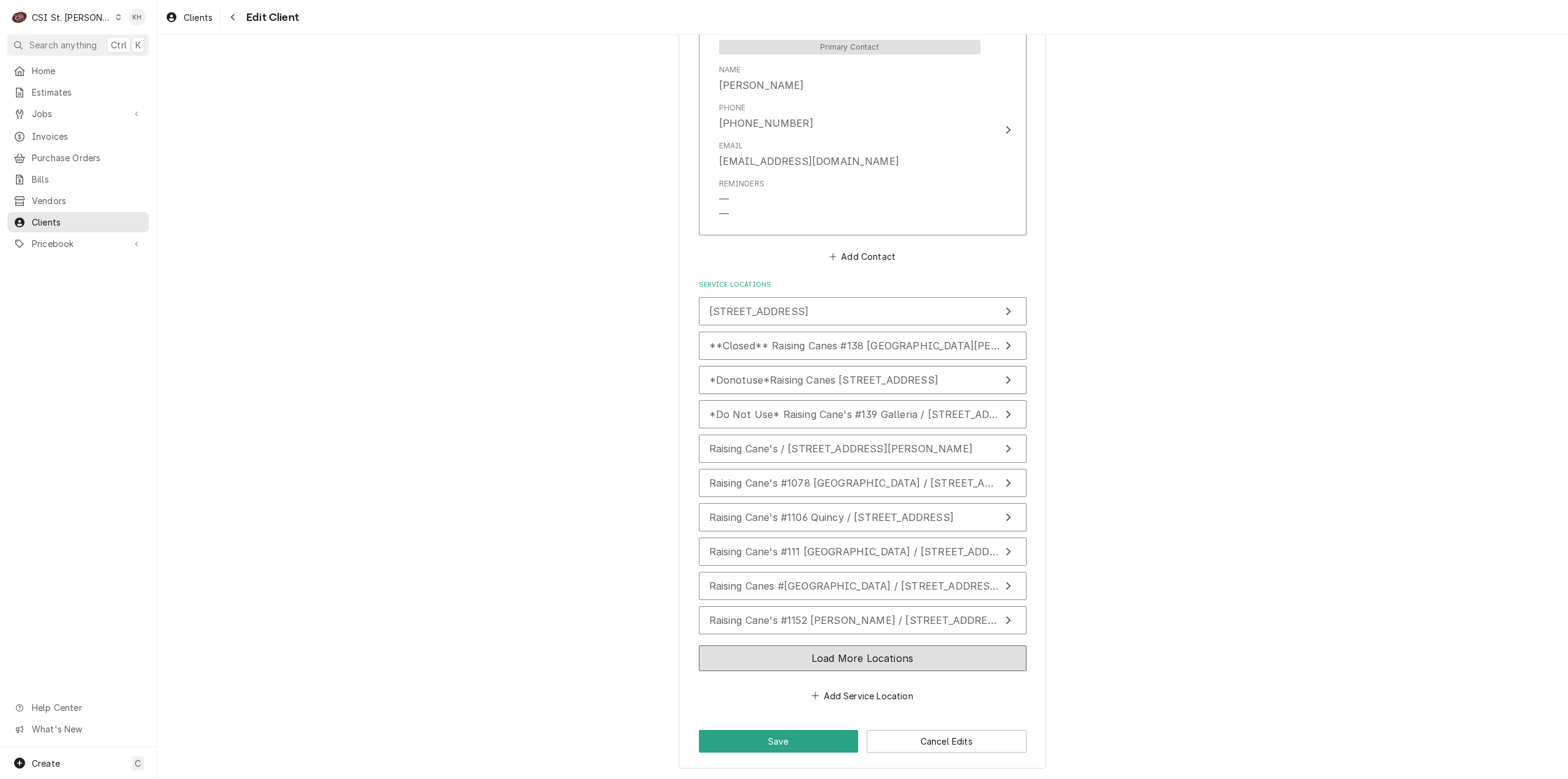
click at [865, 654] on button "Load More Locations" at bounding box center [862, 658] width 328 height 26
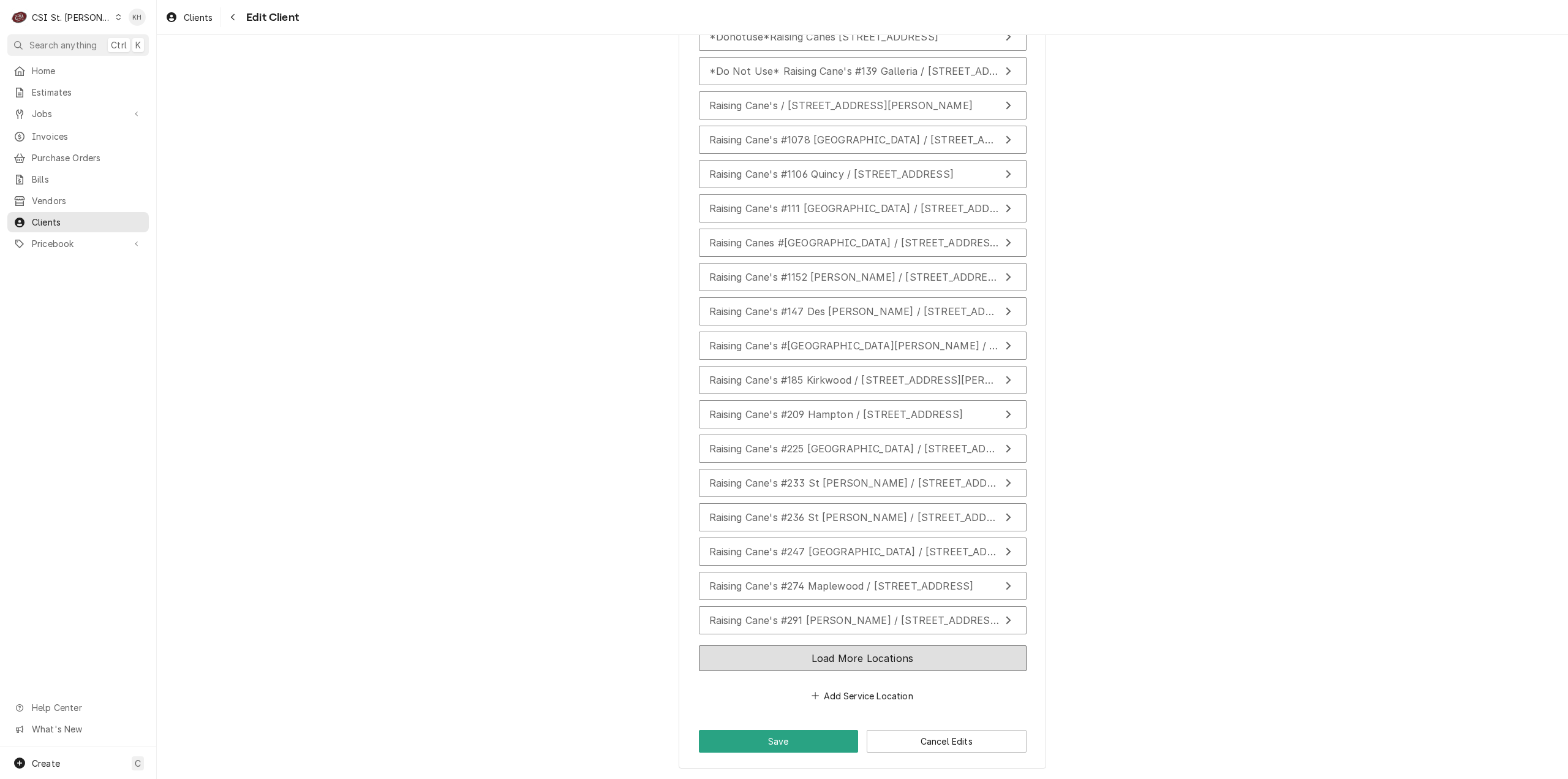
click at [868, 658] on button "Load More Locations" at bounding box center [862, 658] width 328 height 26
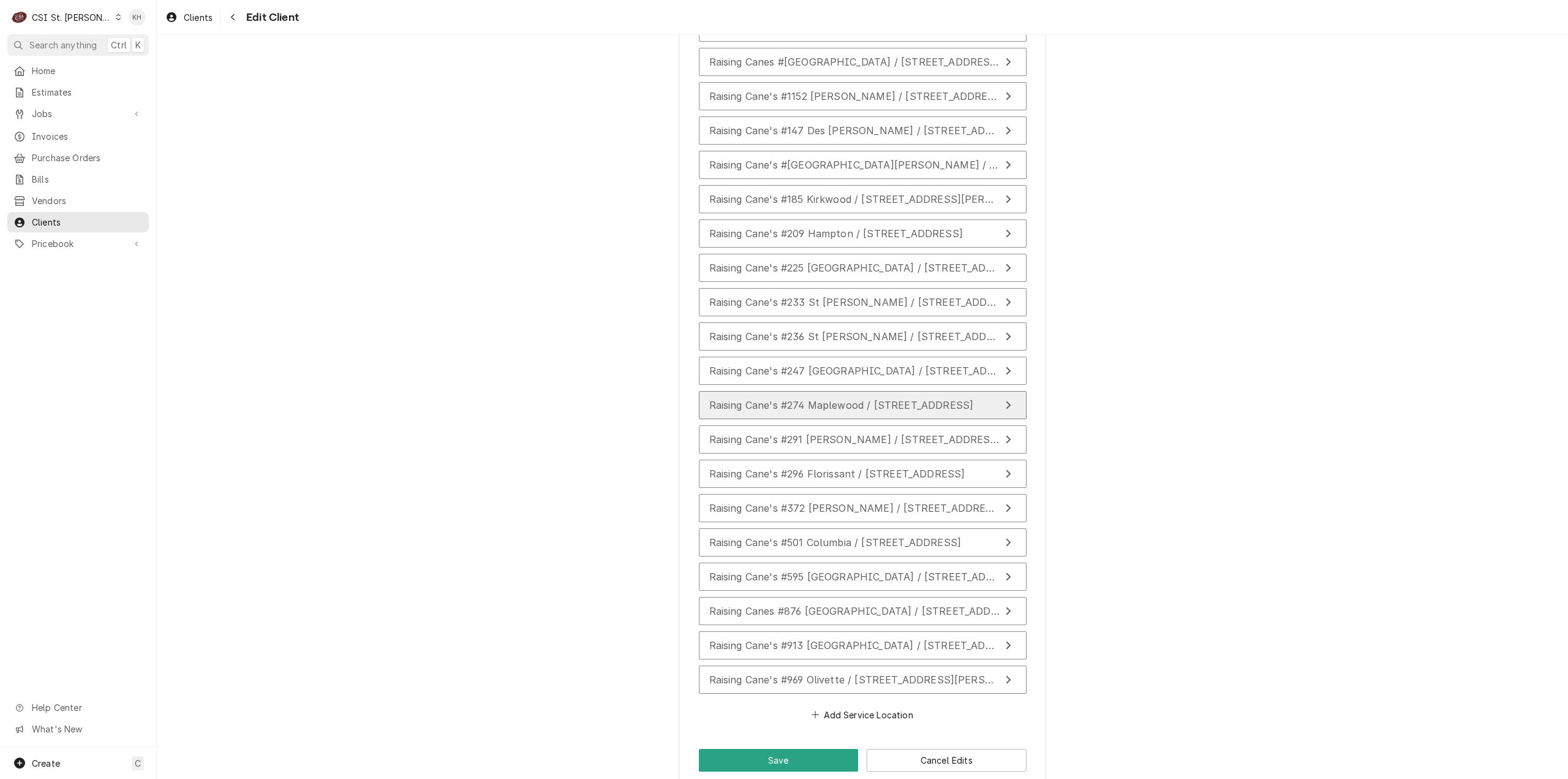
scroll to position [1525, 0]
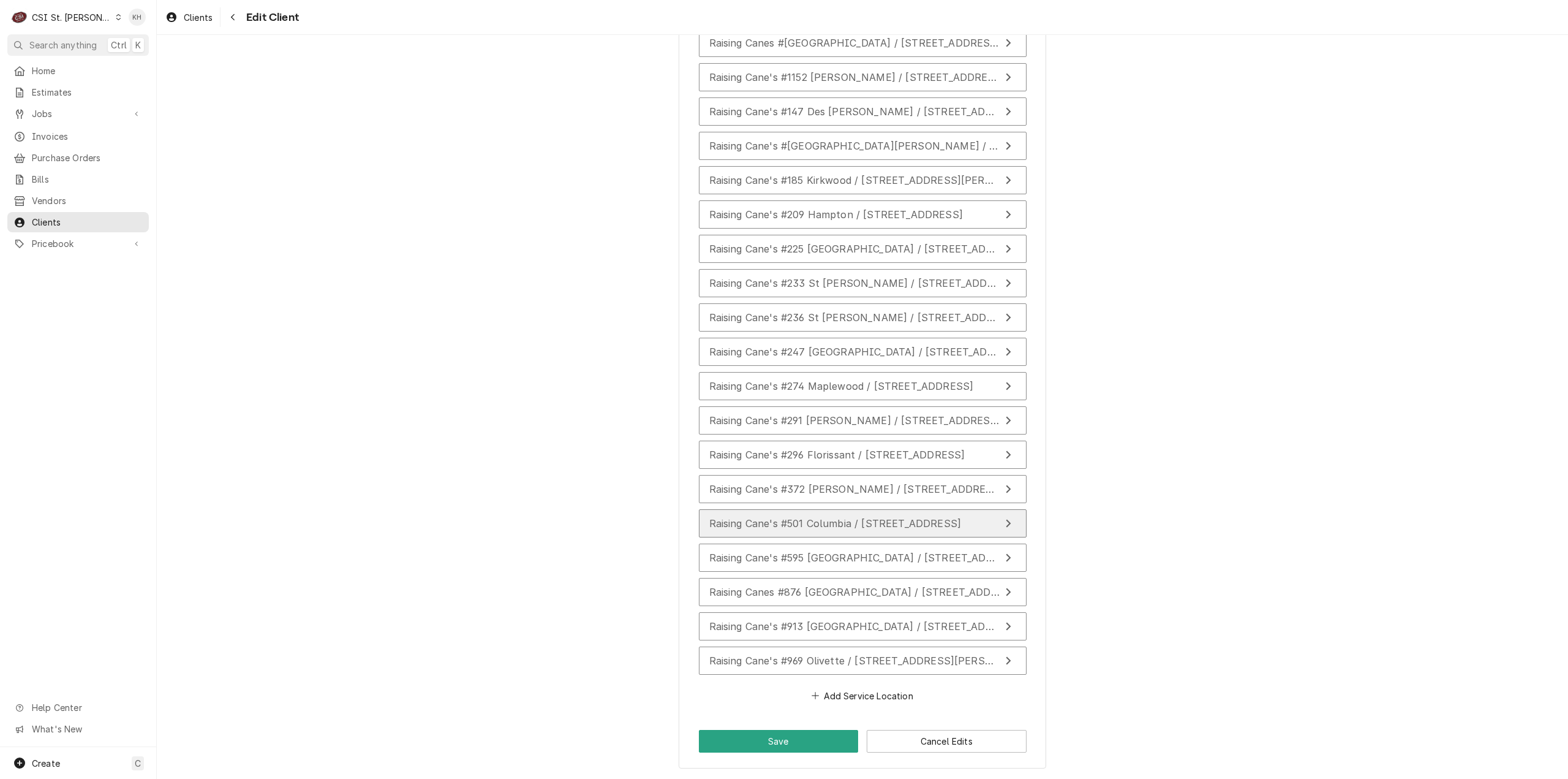
click at [832, 517] on span "Raising Cane's #501 Columbia / [STREET_ADDRESS]" at bounding box center [835, 523] width 252 height 12
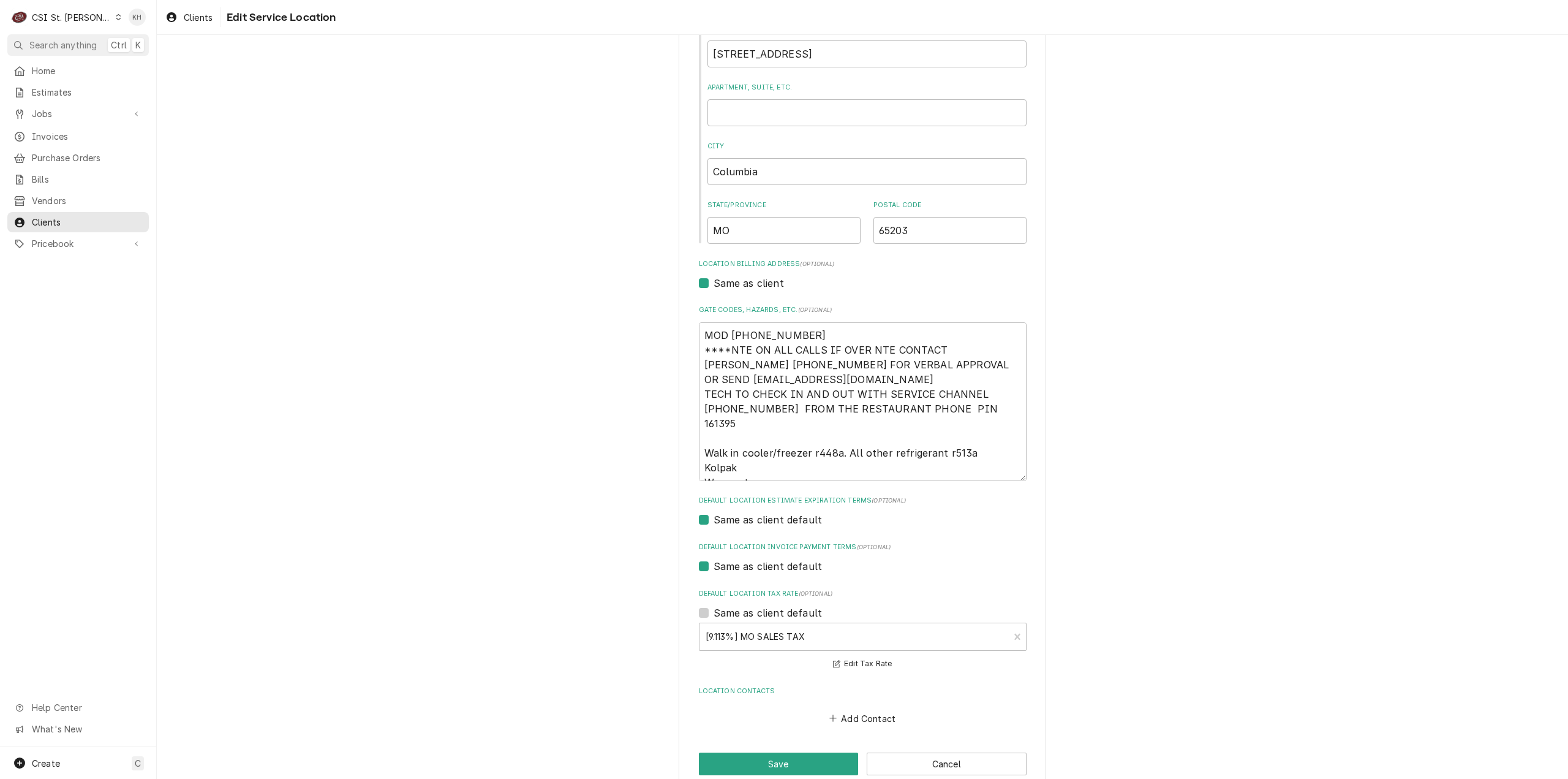
scroll to position [176, 0]
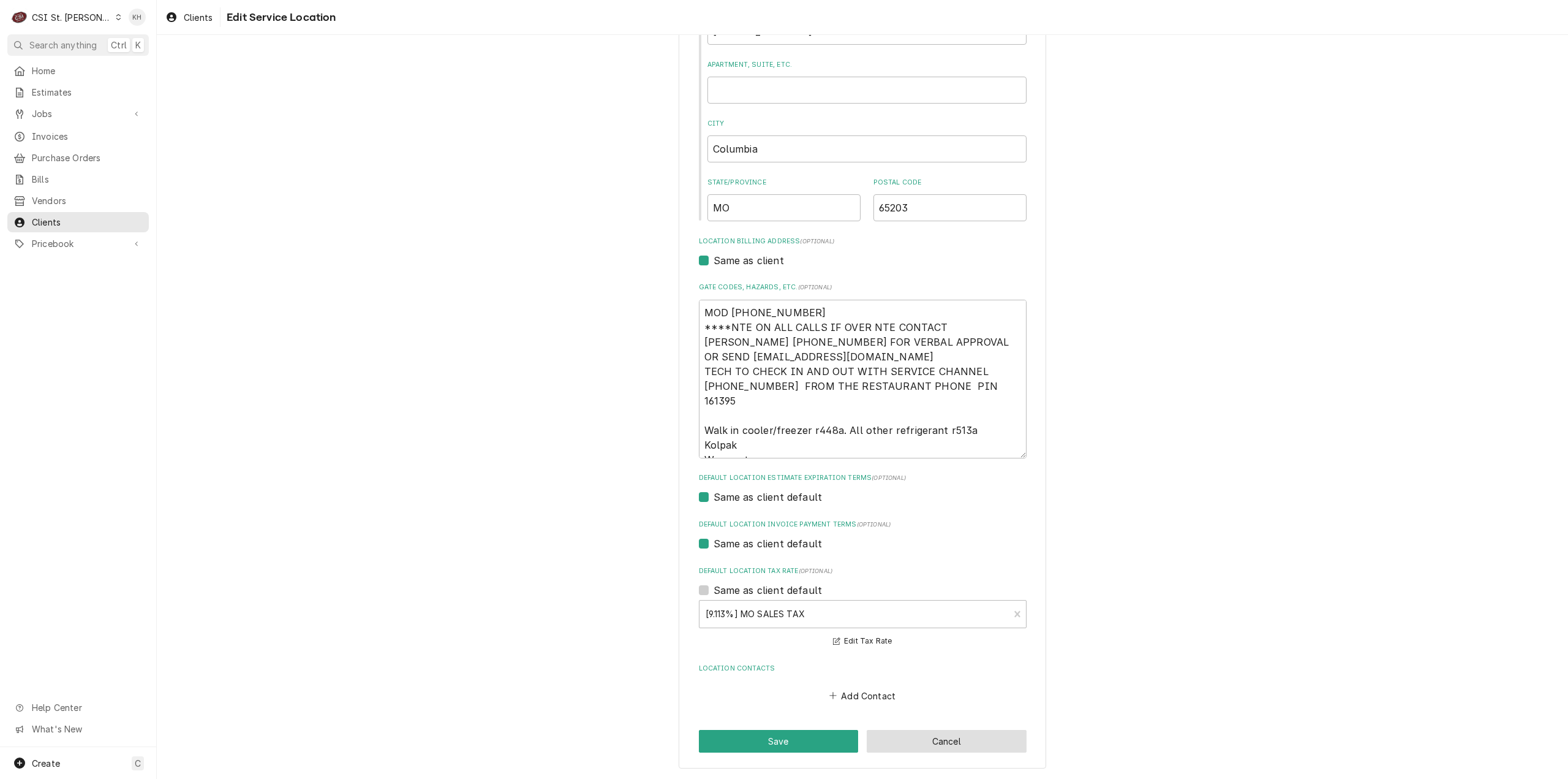
click at [909, 740] on button "Cancel" at bounding box center [947, 741] width 160 height 23
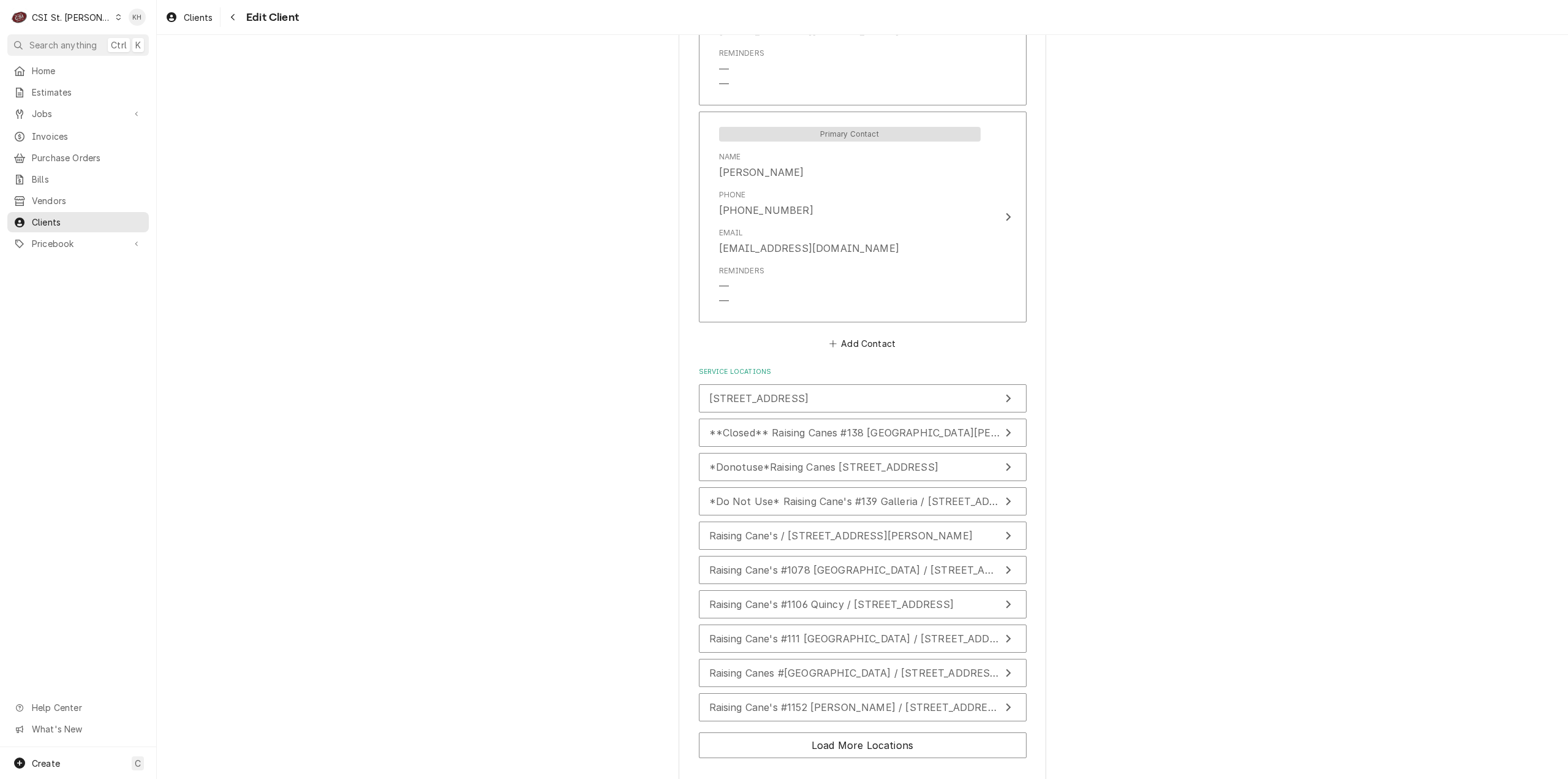
scroll to position [976, 0]
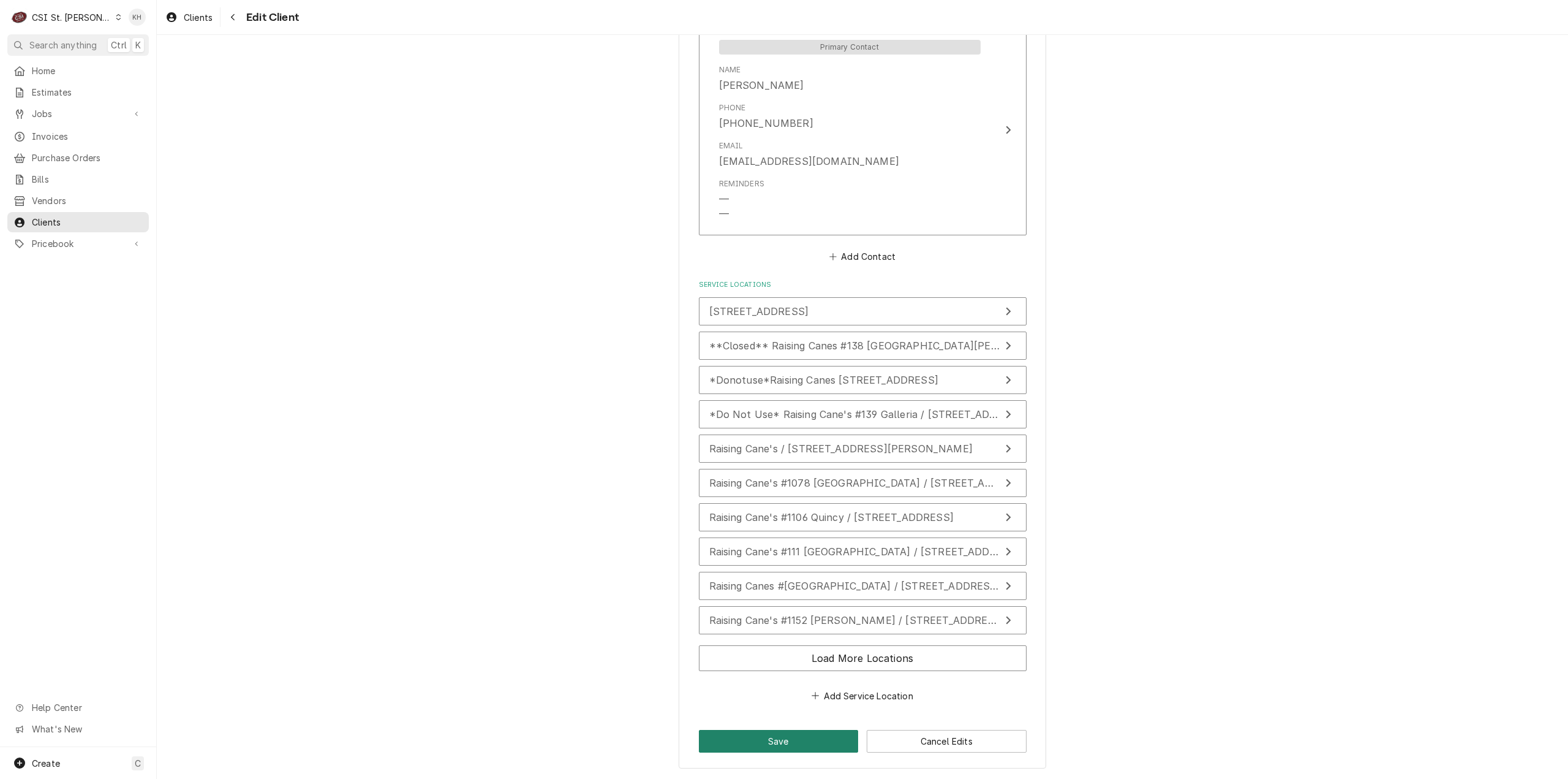
click at [804, 741] on button "Save" at bounding box center [779, 741] width 160 height 23
type textarea "x"
